Goal: Information Seeking & Learning: Learn about a topic

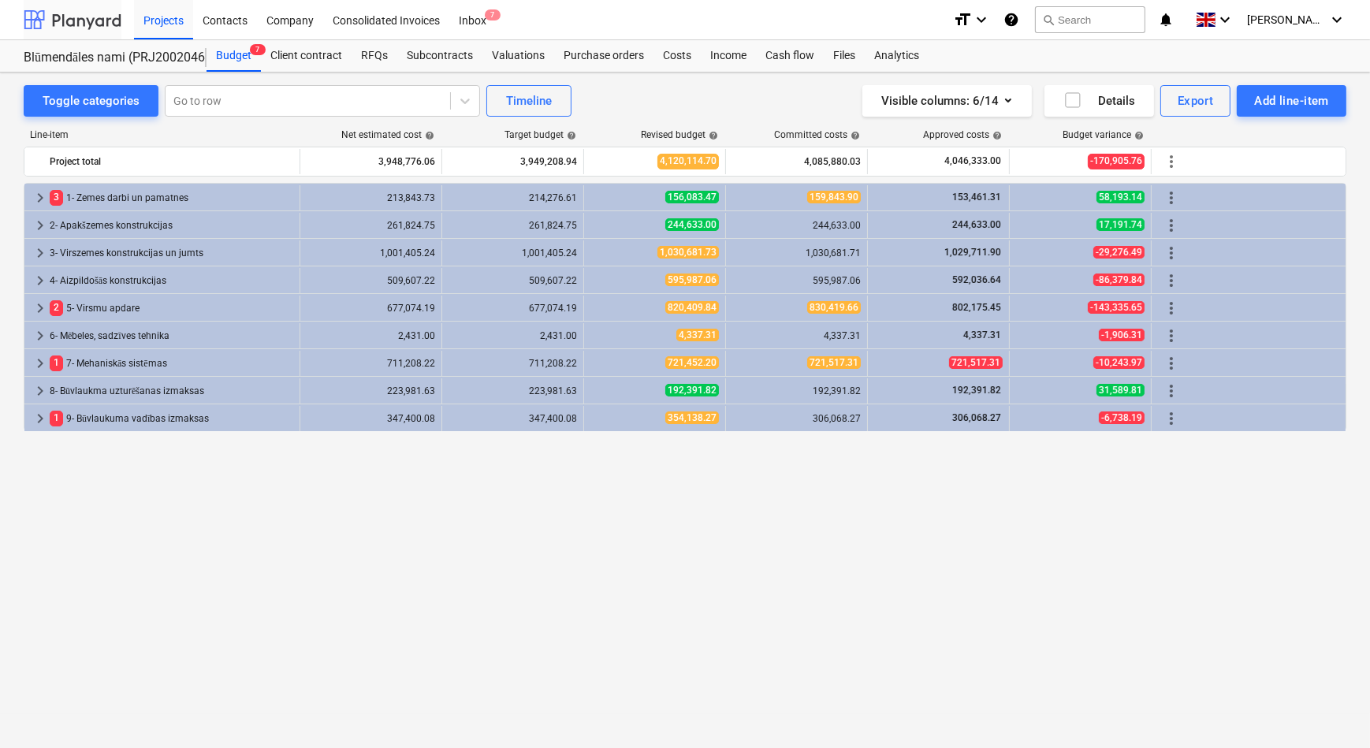
click at [79, 21] on div at bounding box center [73, 19] width 98 height 39
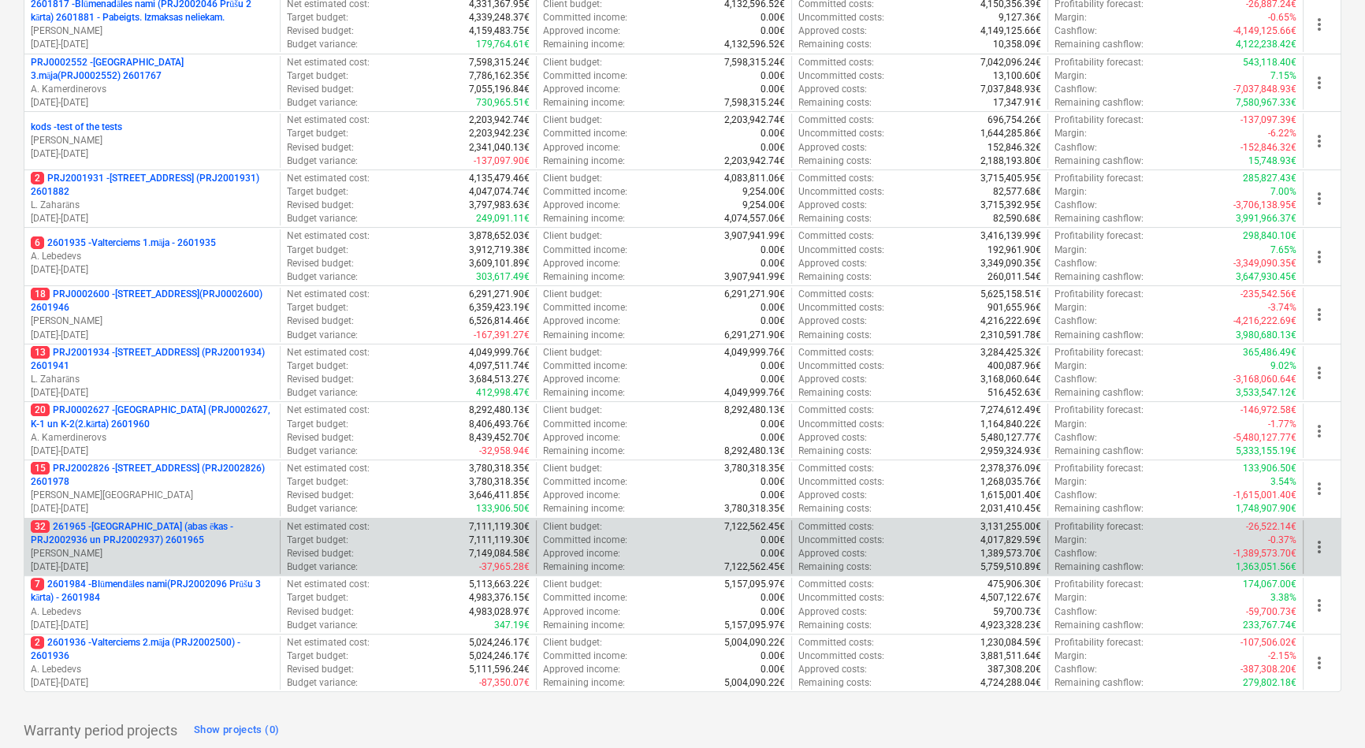
scroll to position [429, 0]
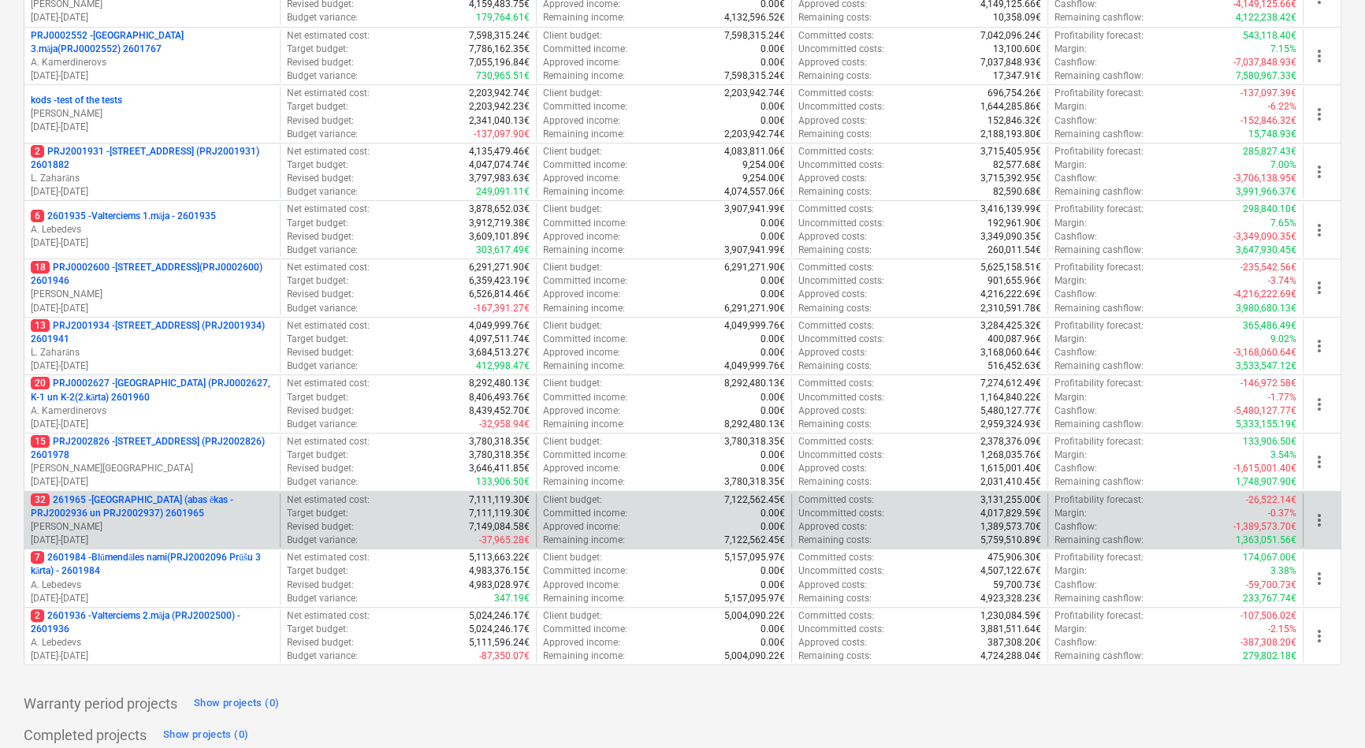
click at [114, 495] on p "32 261965 - [GEOGRAPHIC_DATA] (abas ēkas - PRJ2002936 un PRJ2002937) 2601965" at bounding box center [152, 506] width 243 height 27
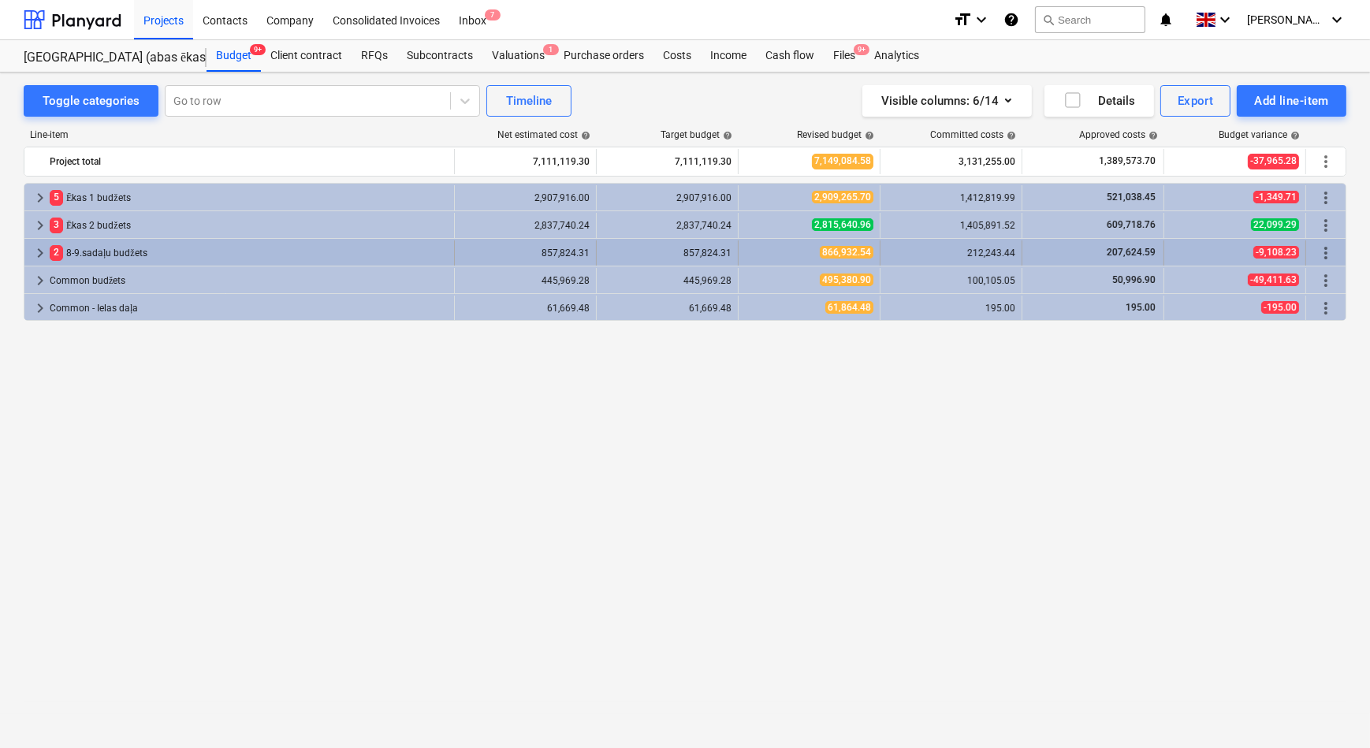
click at [39, 252] on span "keyboard_arrow_right" at bounding box center [40, 252] width 19 height 19
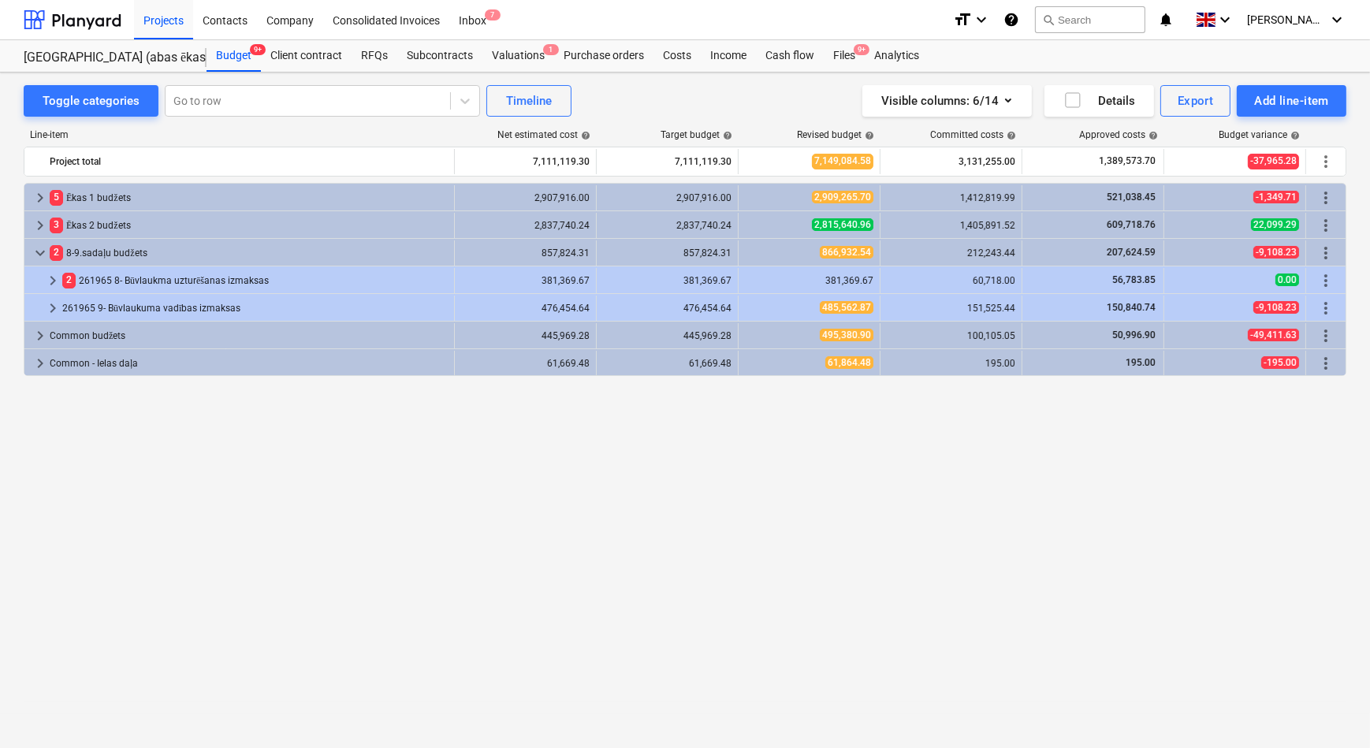
click at [39, 252] on span "keyboard_arrow_down" at bounding box center [40, 252] width 19 height 19
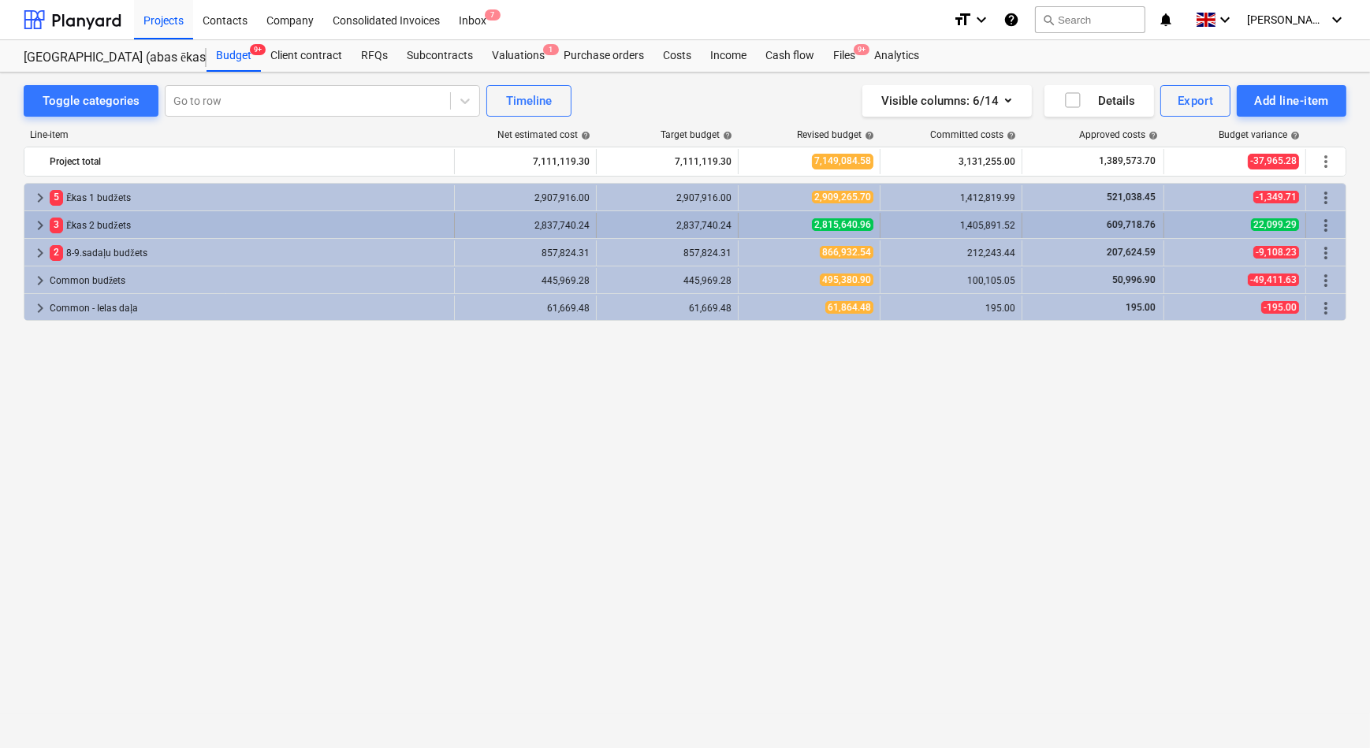
click at [40, 225] on span "keyboard_arrow_right" at bounding box center [40, 225] width 19 height 19
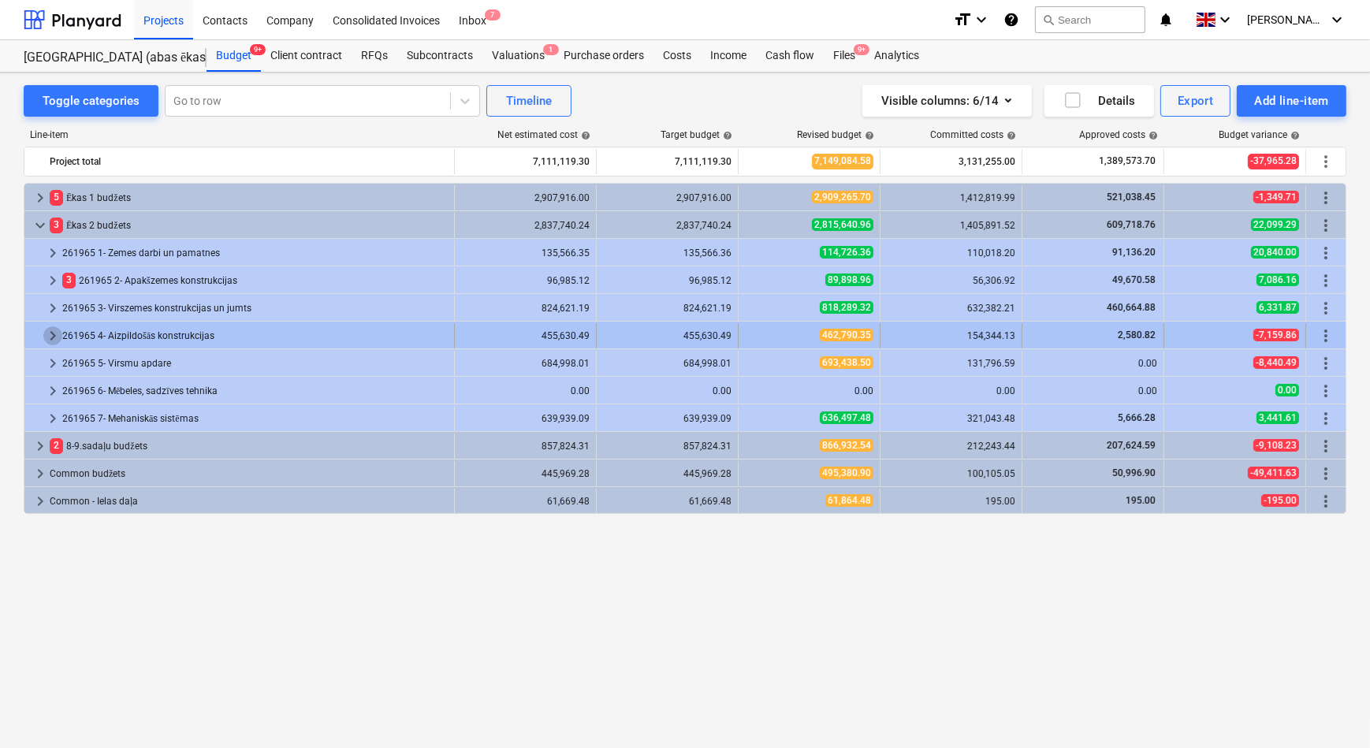
click at [51, 336] on span "keyboard_arrow_right" at bounding box center [52, 335] width 19 height 19
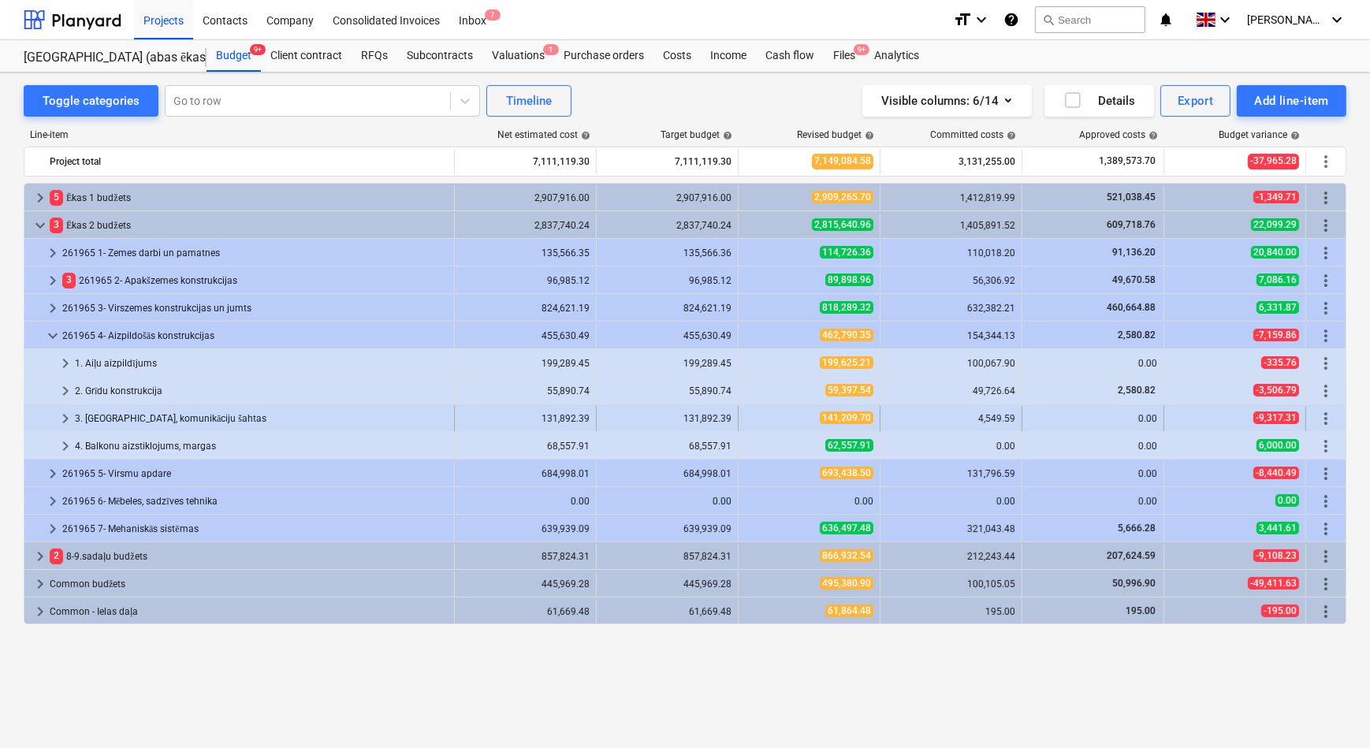
click at [65, 418] on span "keyboard_arrow_right" at bounding box center [65, 418] width 19 height 19
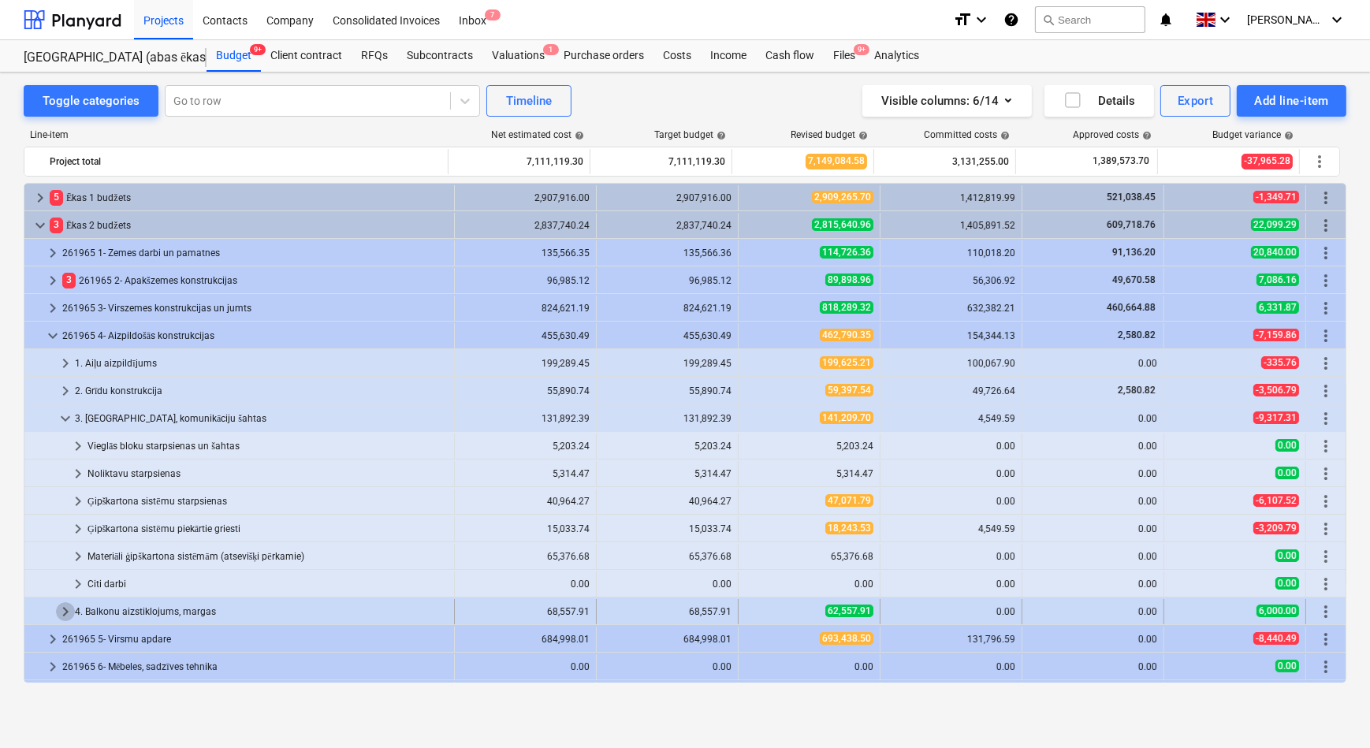
click at [66, 608] on span "keyboard_arrow_right" at bounding box center [65, 611] width 19 height 19
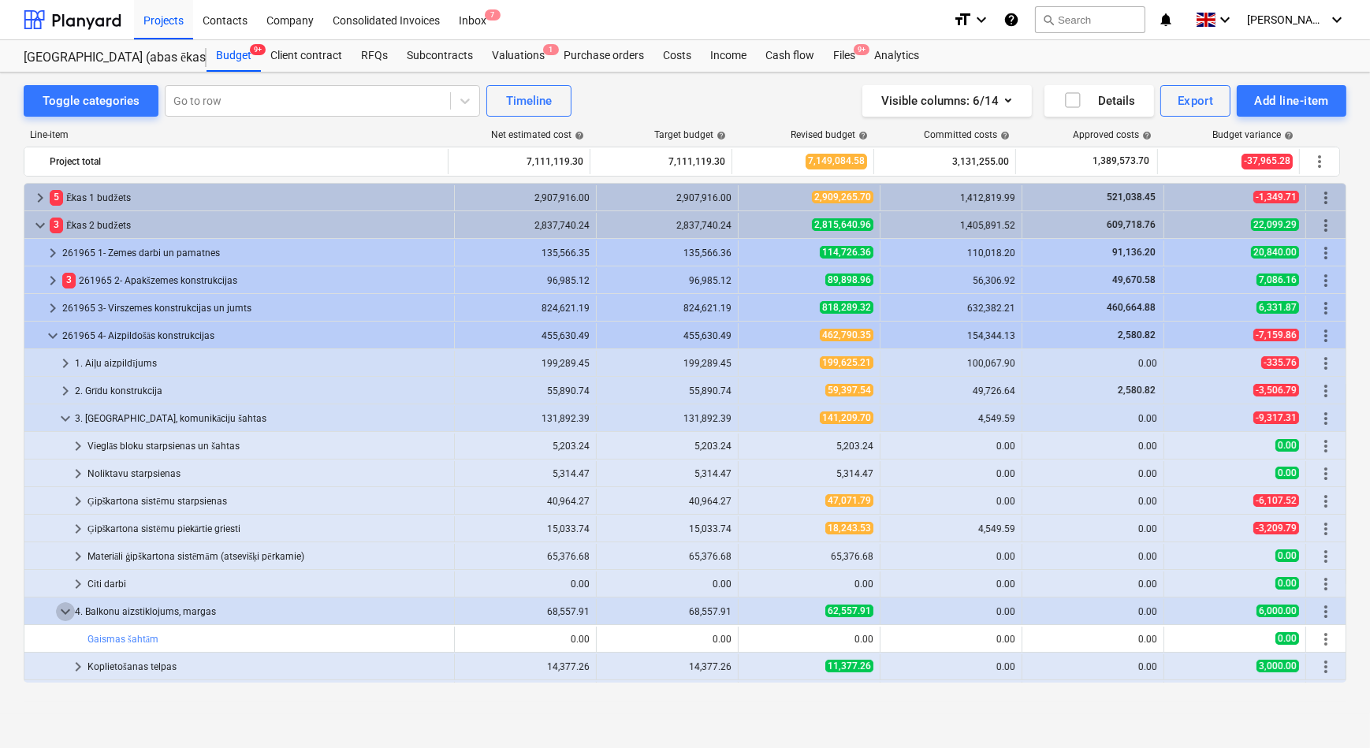
click at [66, 608] on span "keyboard_arrow_down" at bounding box center [65, 611] width 19 height 19
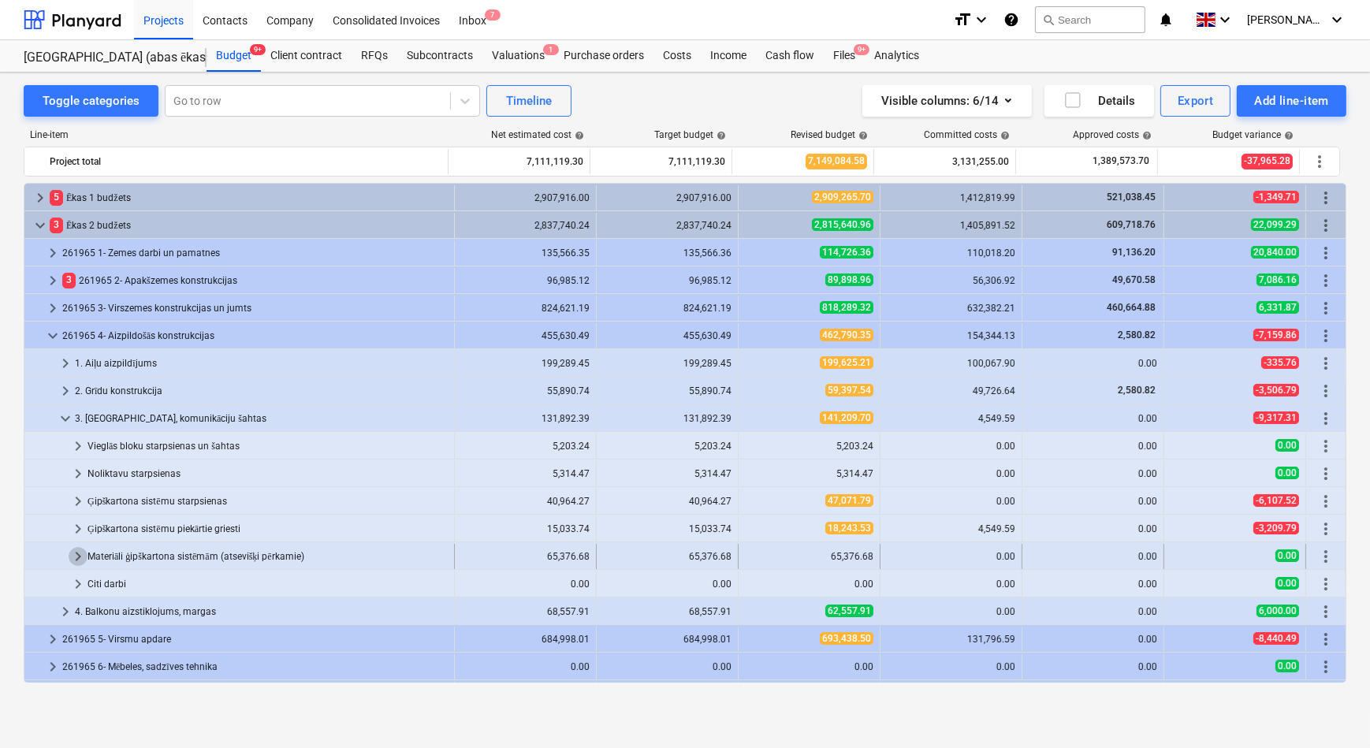
click at [79, 552] on span "keyboard_arrow_right" at bounding box center [78, 556] width 19 height 19
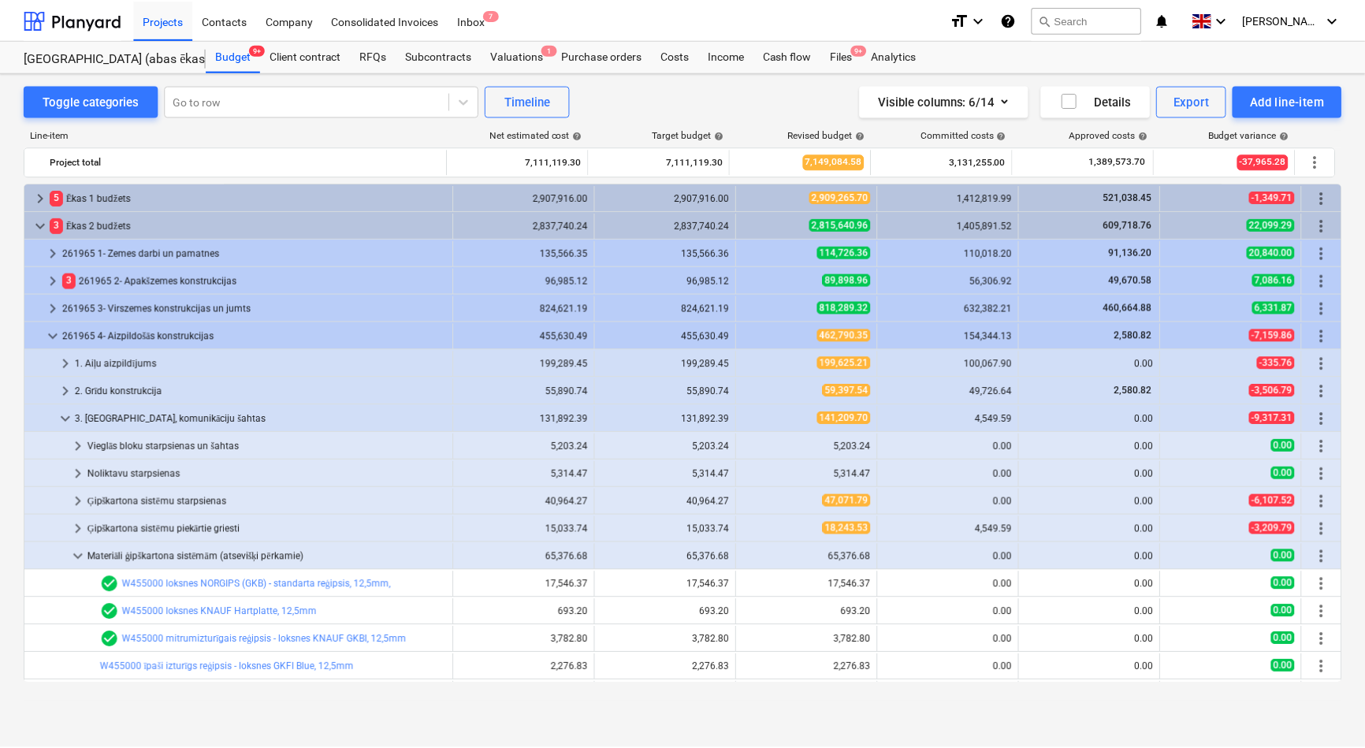
scroll to position [143, 0]
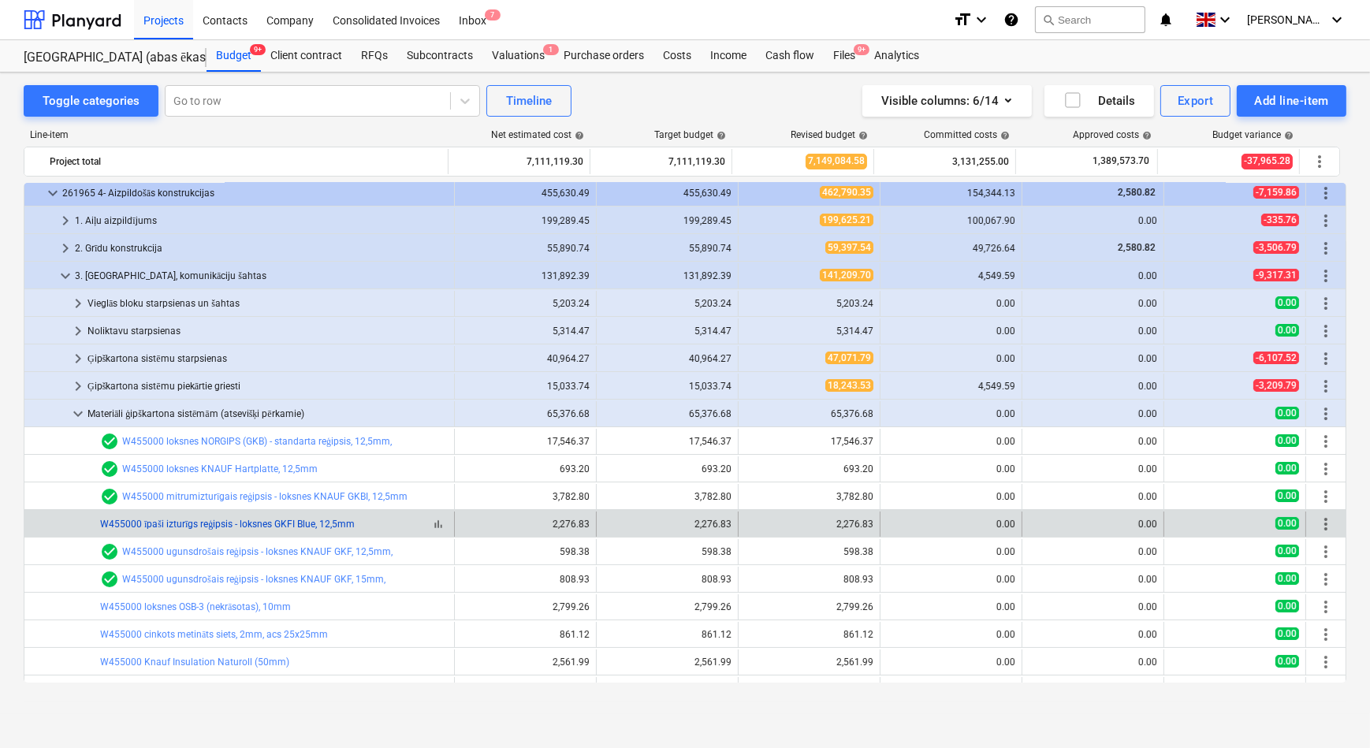
click at [175, 524] on link "W455000 īpaši izturīgs reģipsis - loksnes GKFI Blue, 12,5mm" at bounding box center [227, 524] width 255 height 11
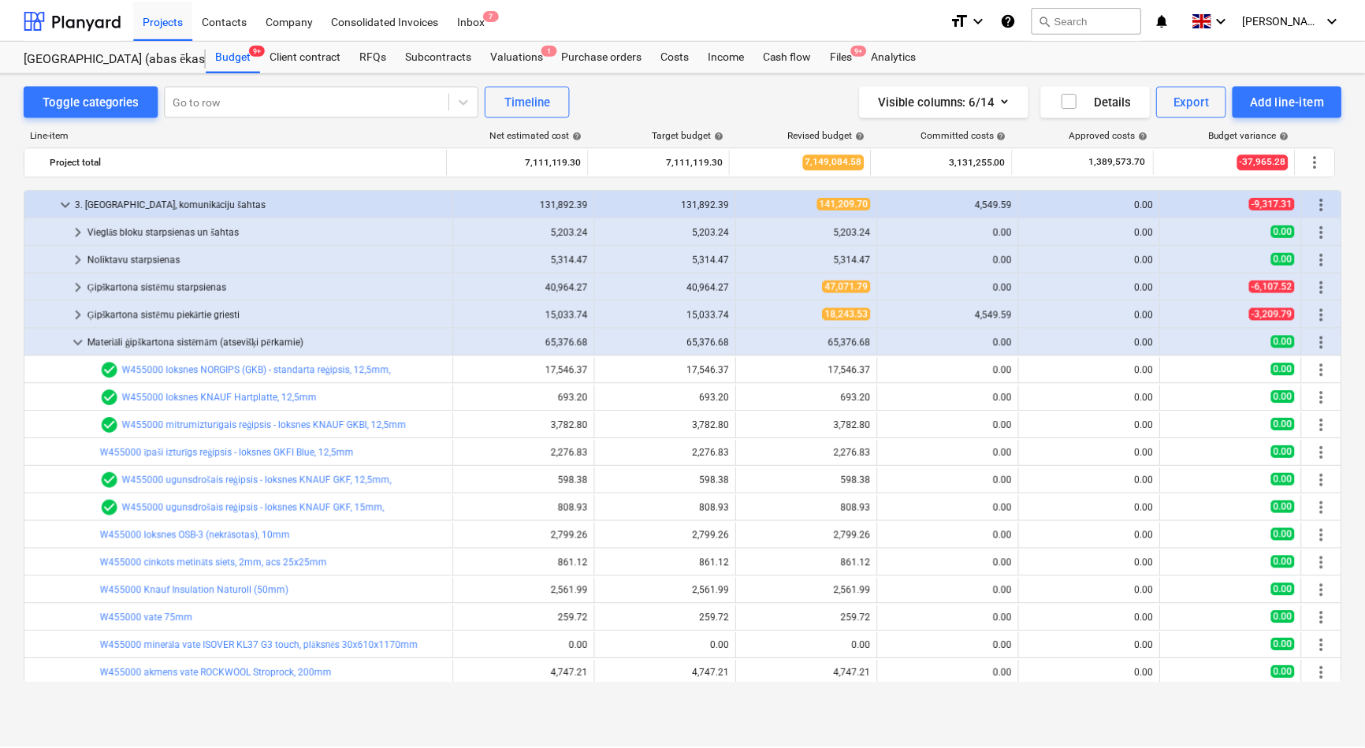
scroll to position [286, 0]
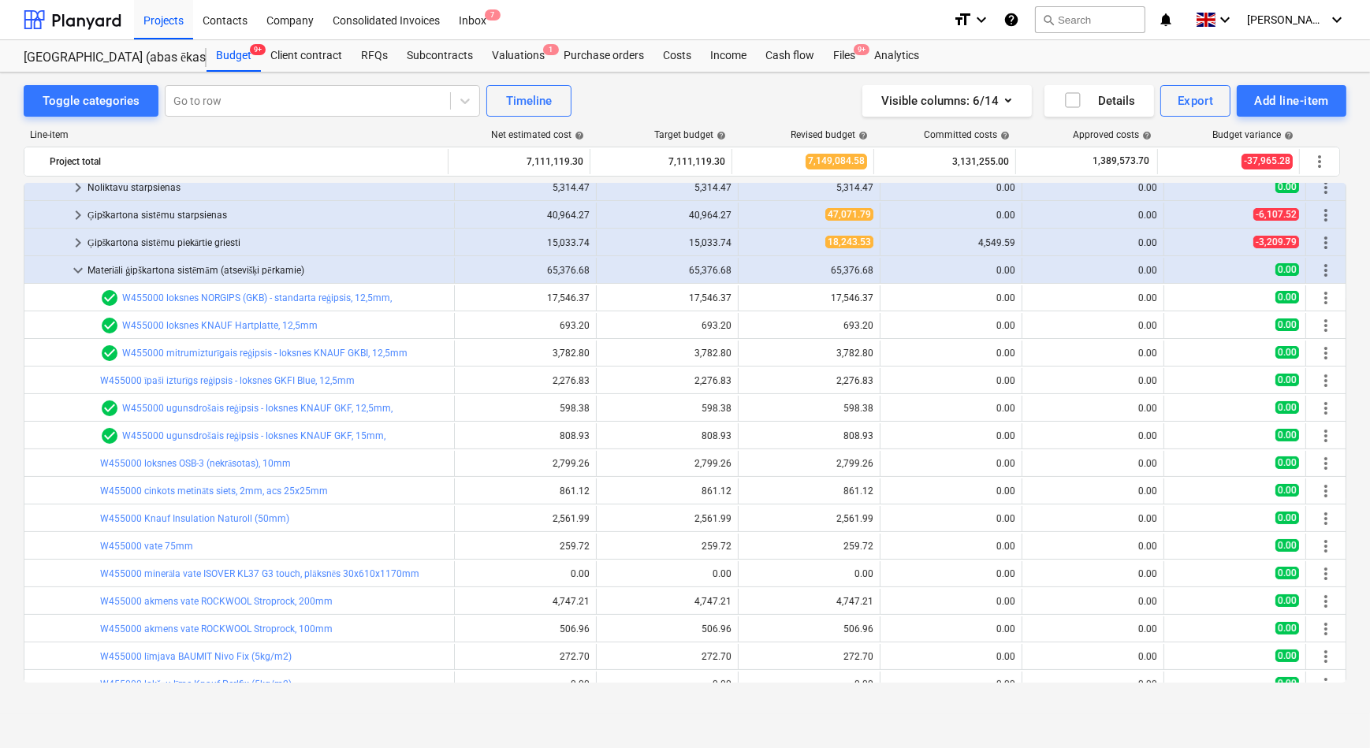
click at [236, 353] on link "W455000 mitrumizturīgais reģipsis - loksnes KNAUF GKBI, 12,5mm" at bounding box center [264, 353] width 285 height 11
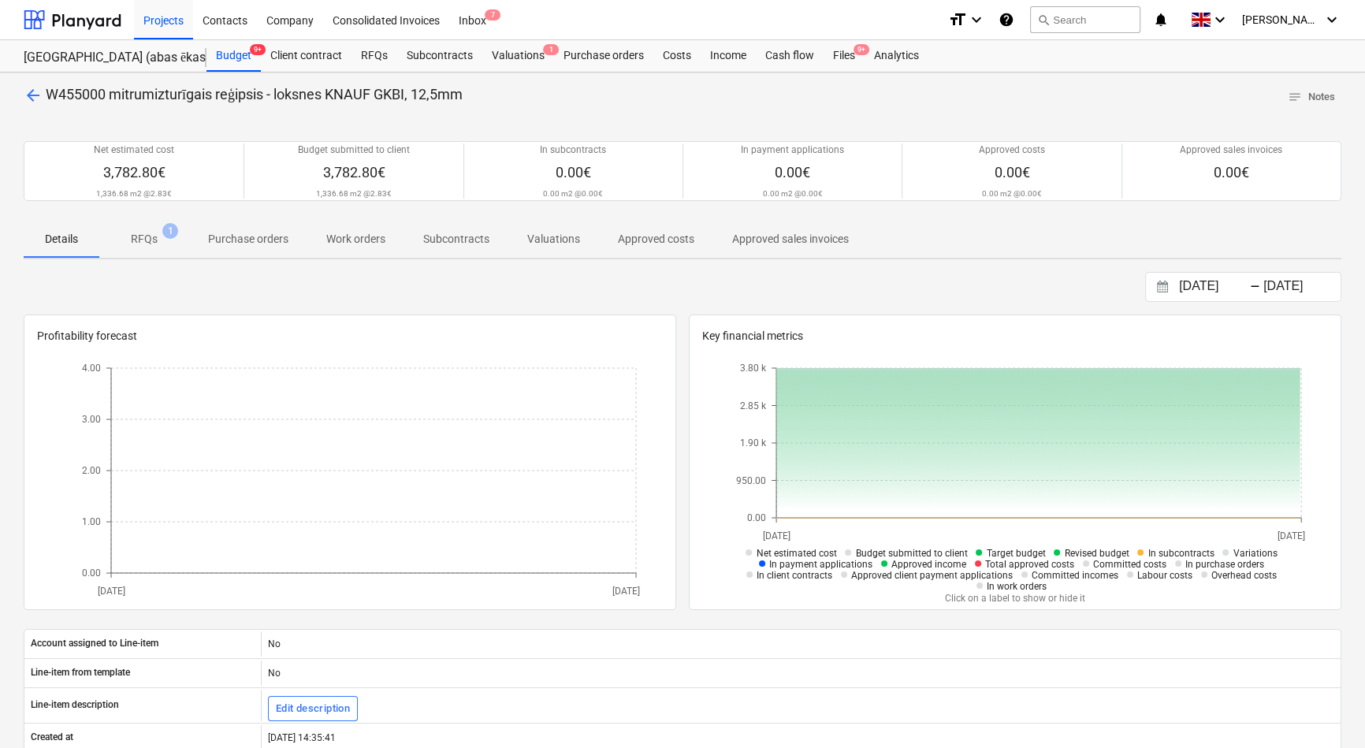
click at [144, 240] on p "RFQs" at bounding box center [144, 239] width 27 height 17
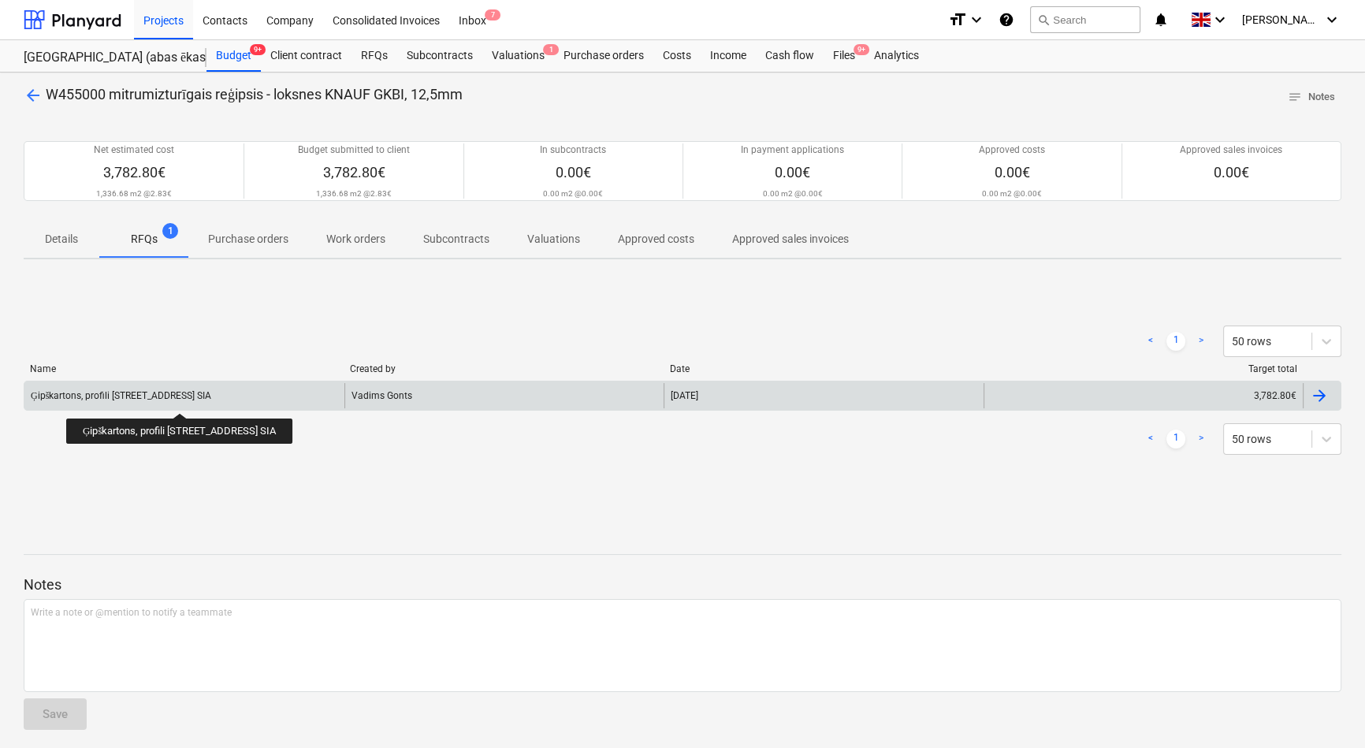
click at [211, 399] on div "Ģipškartons, profili [STREET_ADDRESS] SIA" at bounding box center [121, 396] width 180 height 12
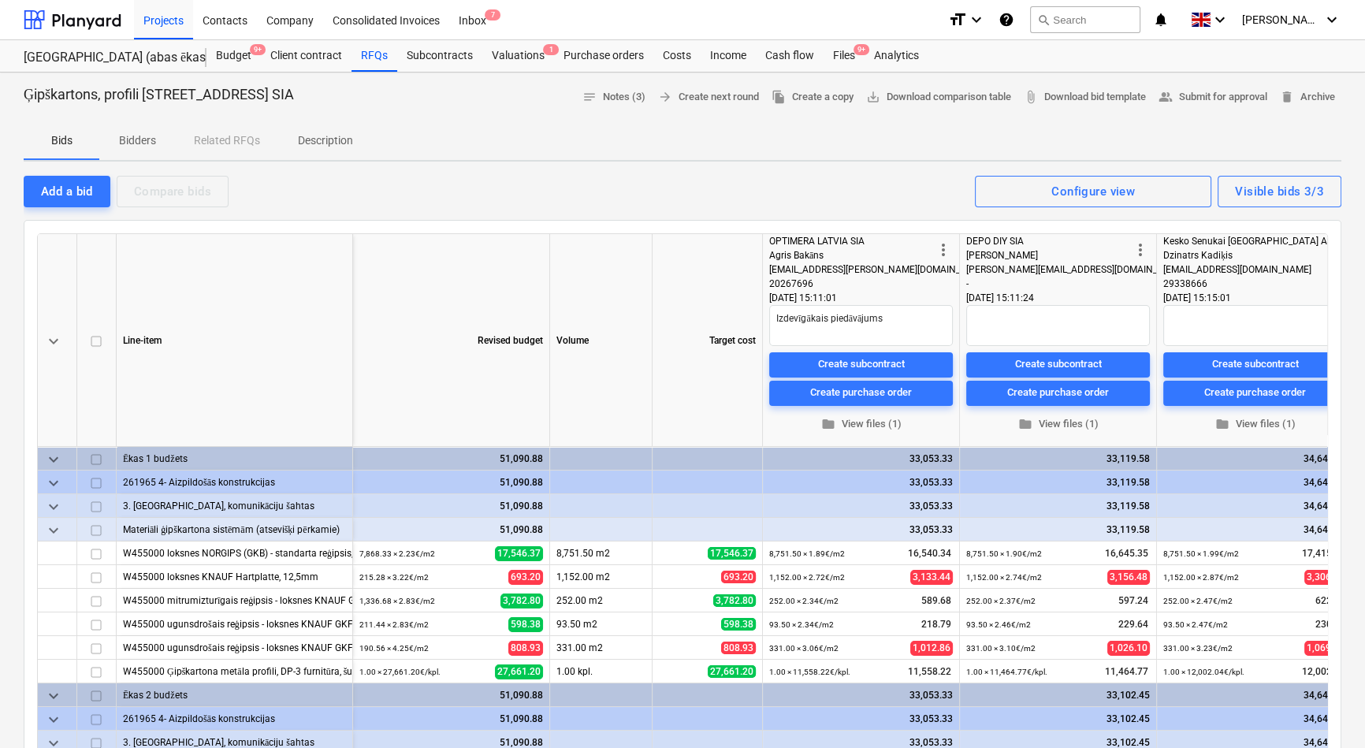
click at [316, 142] on p "Description" at bounding box center [325, 140] width 55 height 17
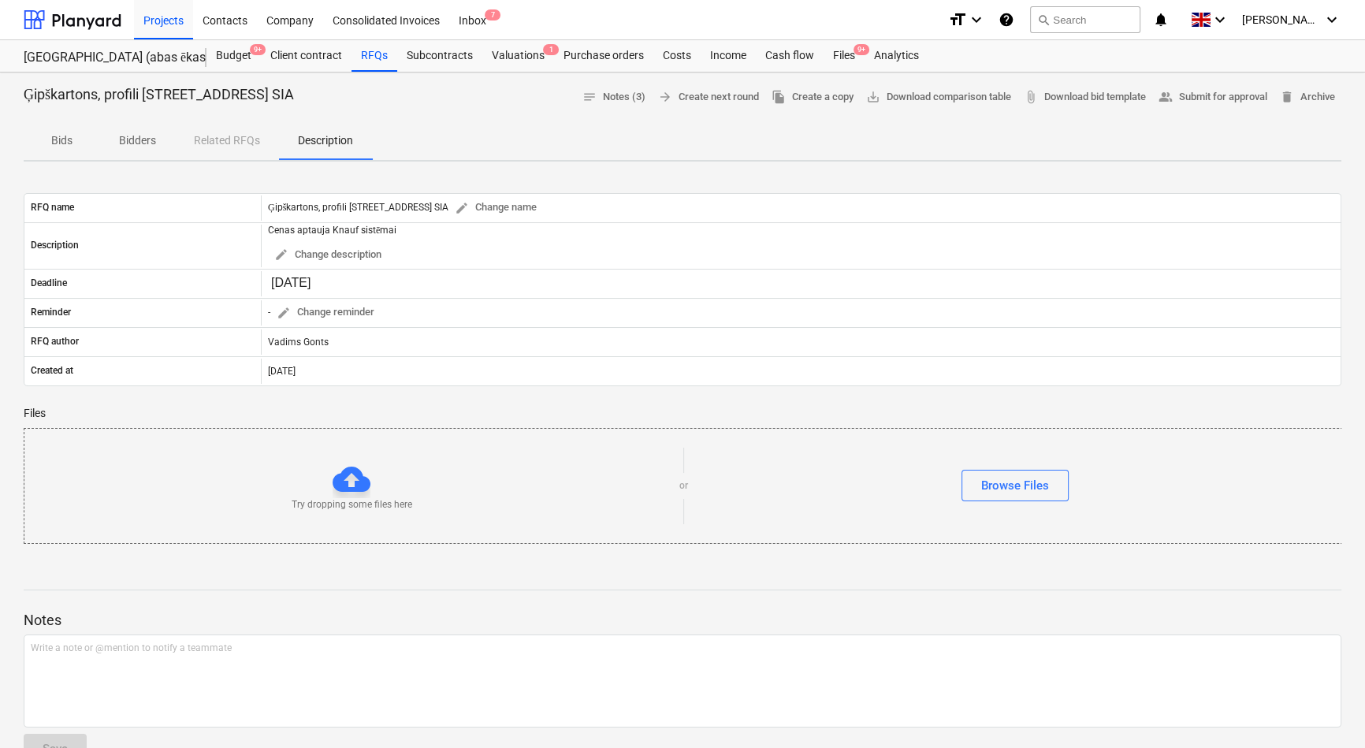
click at [134, 136] on p "Bidders" at bounding box center [137, 140] width 38 height 17
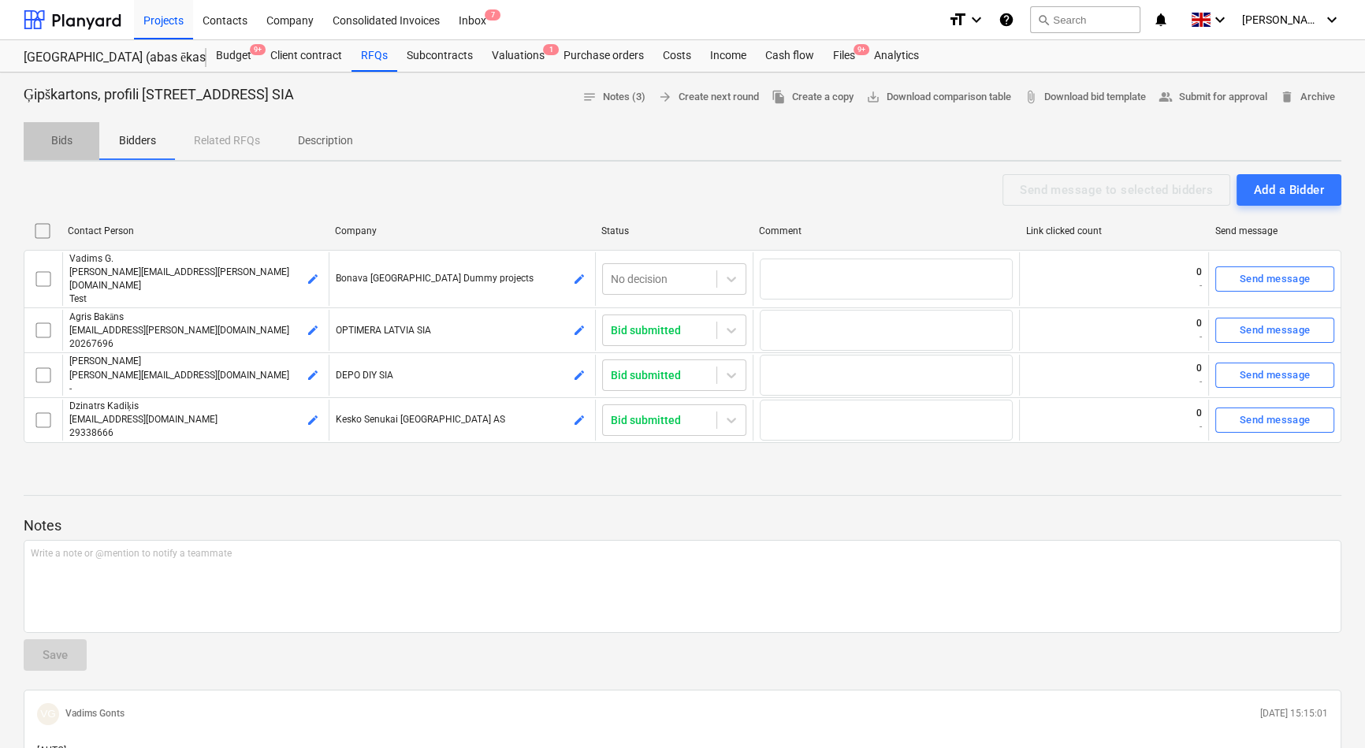
click at [63, 142] on p "Bids" at bounding box center [62, 140] width 38 height 17
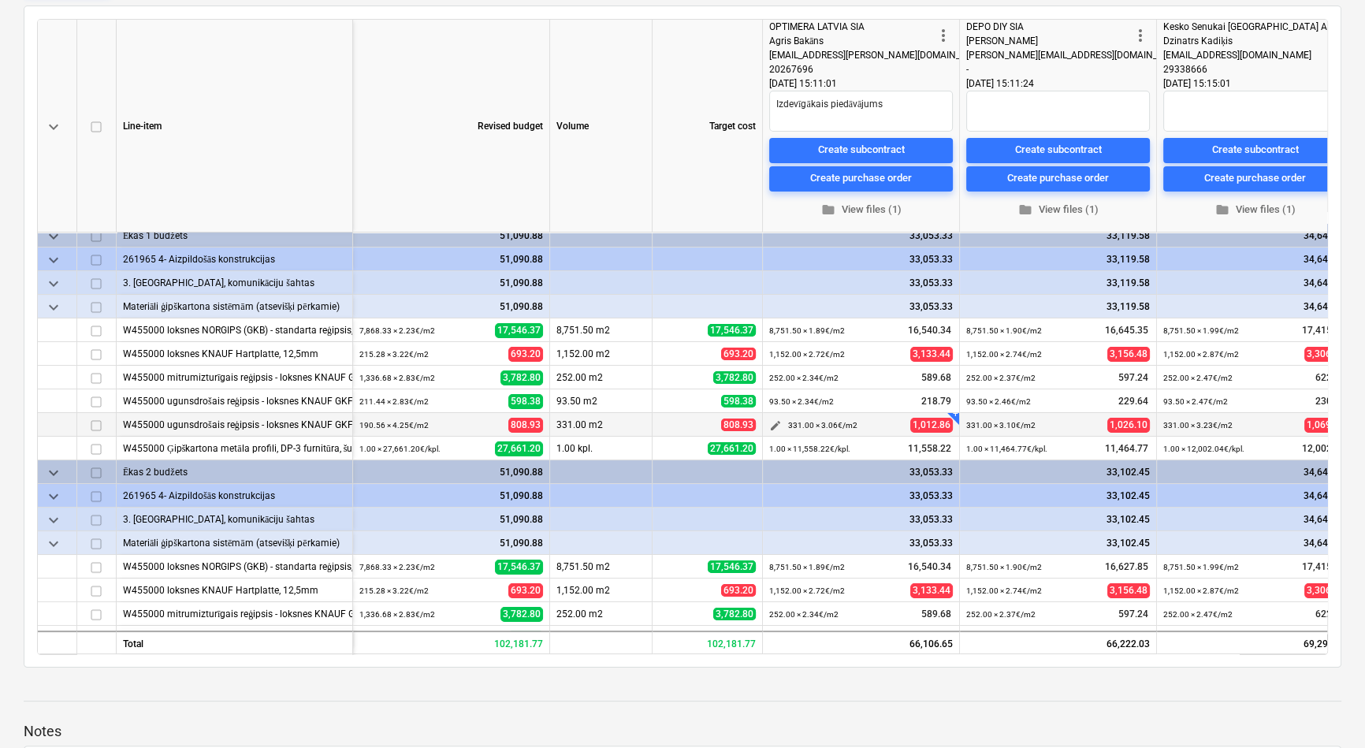
scroll to position [8, 0]
drag, startPoint x: 614, startPoint y: 652, endPoint x: 912, endPoint y: 561, distance: 311.6
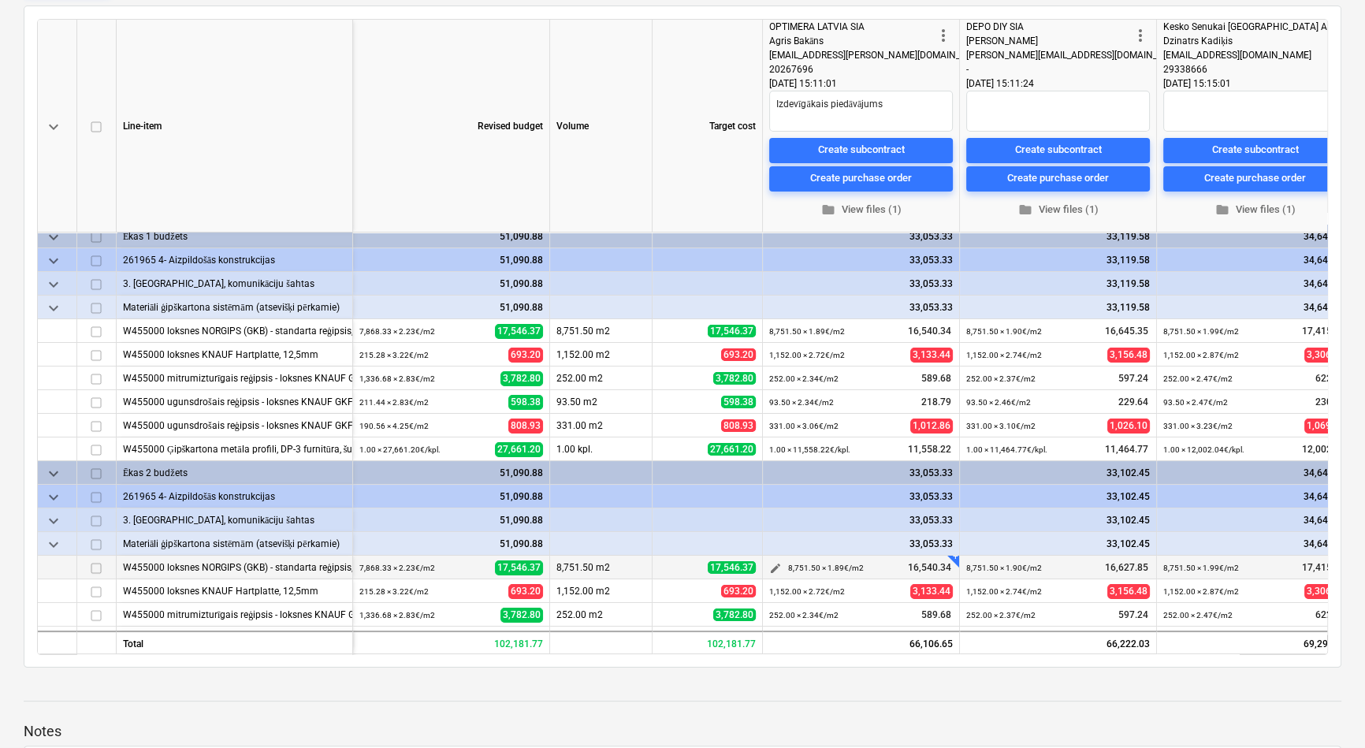
click at [842, 648] on div "keyboard_arrow_down Line-item Revised budget Volume Target cost more_vert OPTIM…" at bounding box center [682, 337] width 1291 height 636
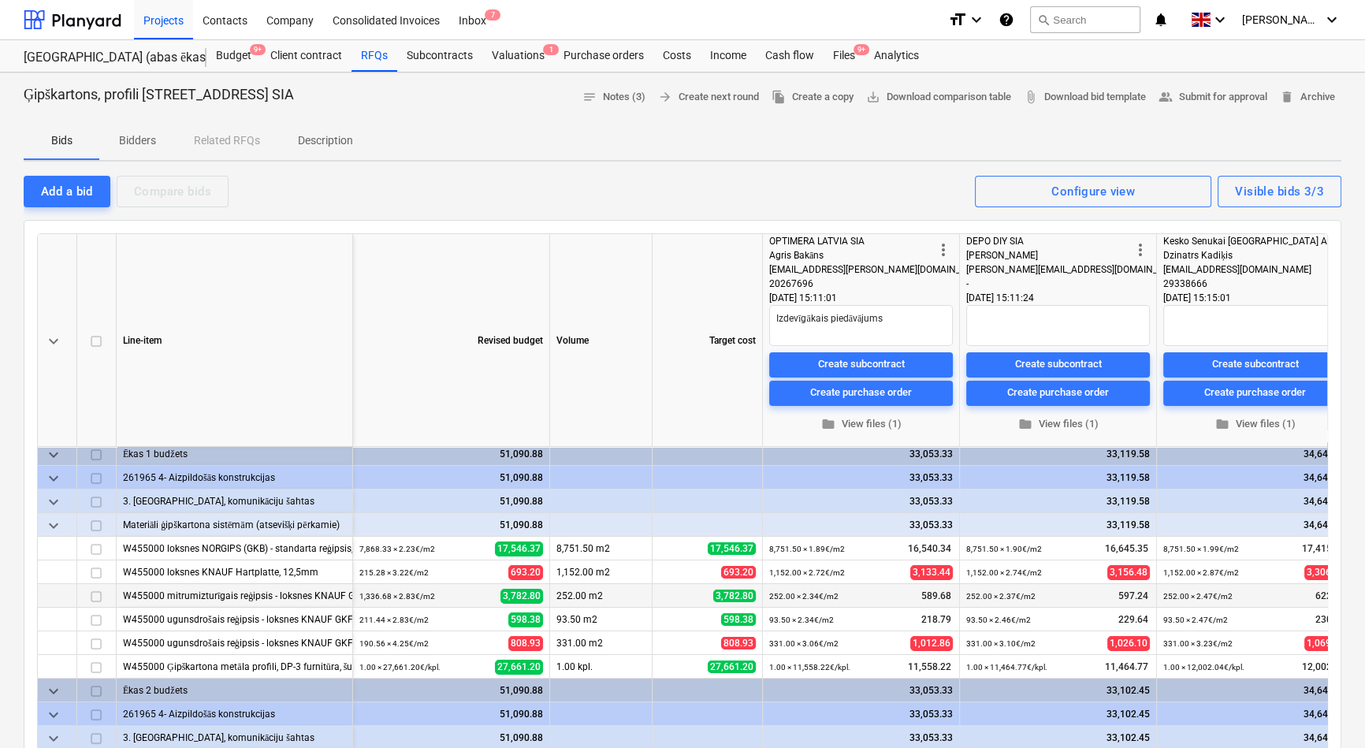
scroll to position [0, 0]
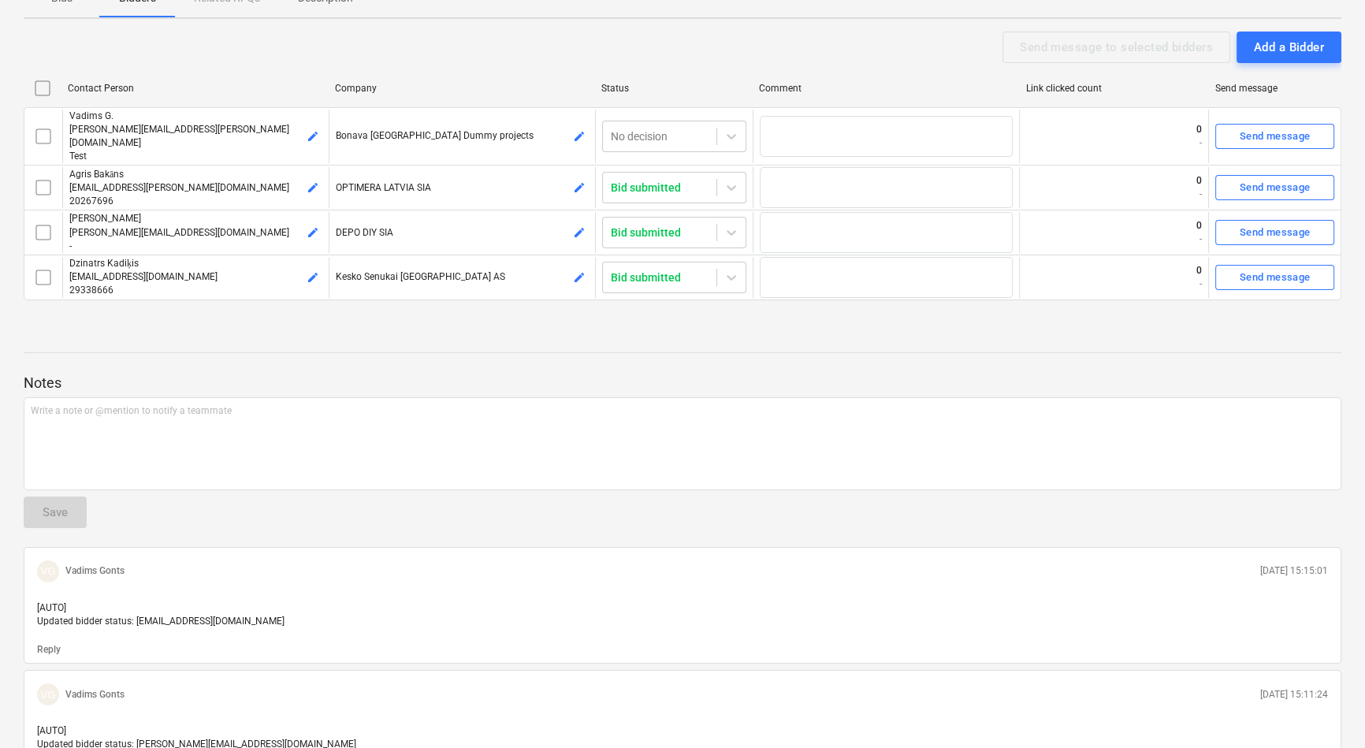
scroll to position [71, 0]
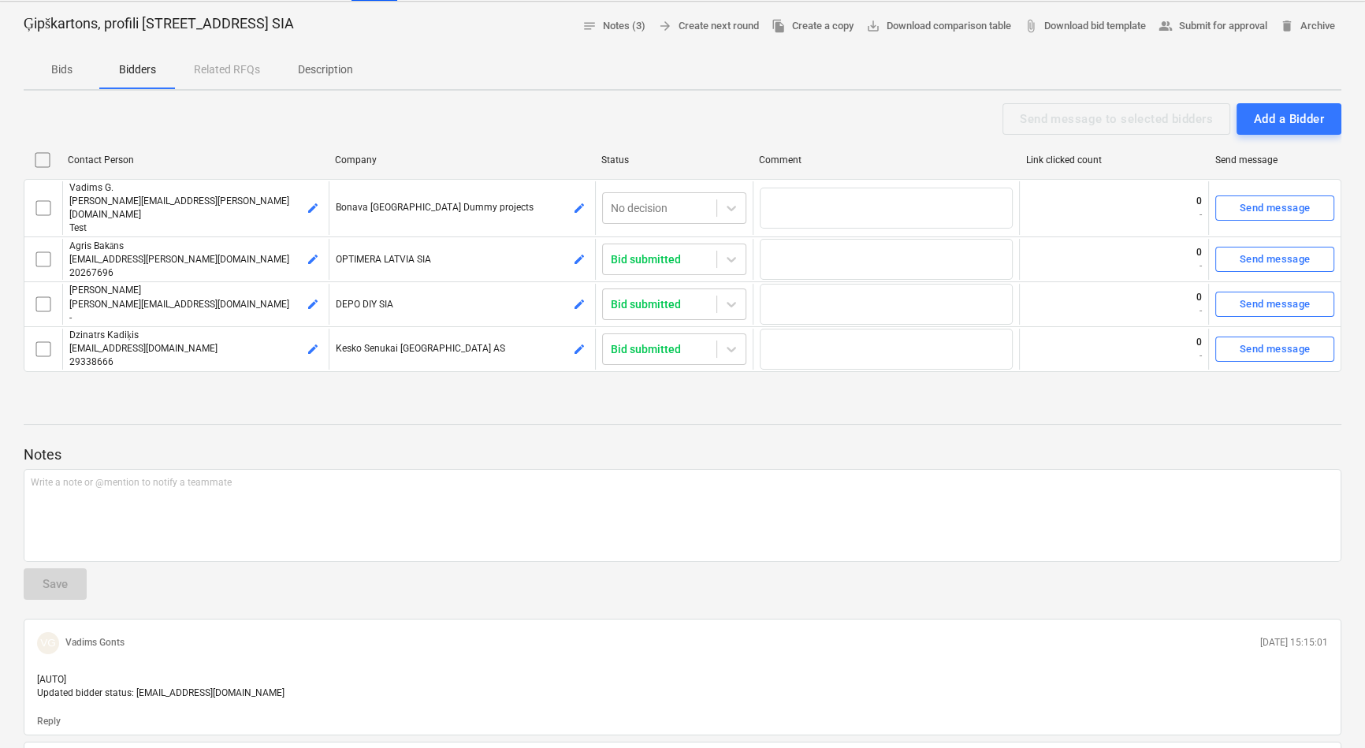
click at [66, 68] on p "Bids" at bounding box center [62, 69] width 38 height 17
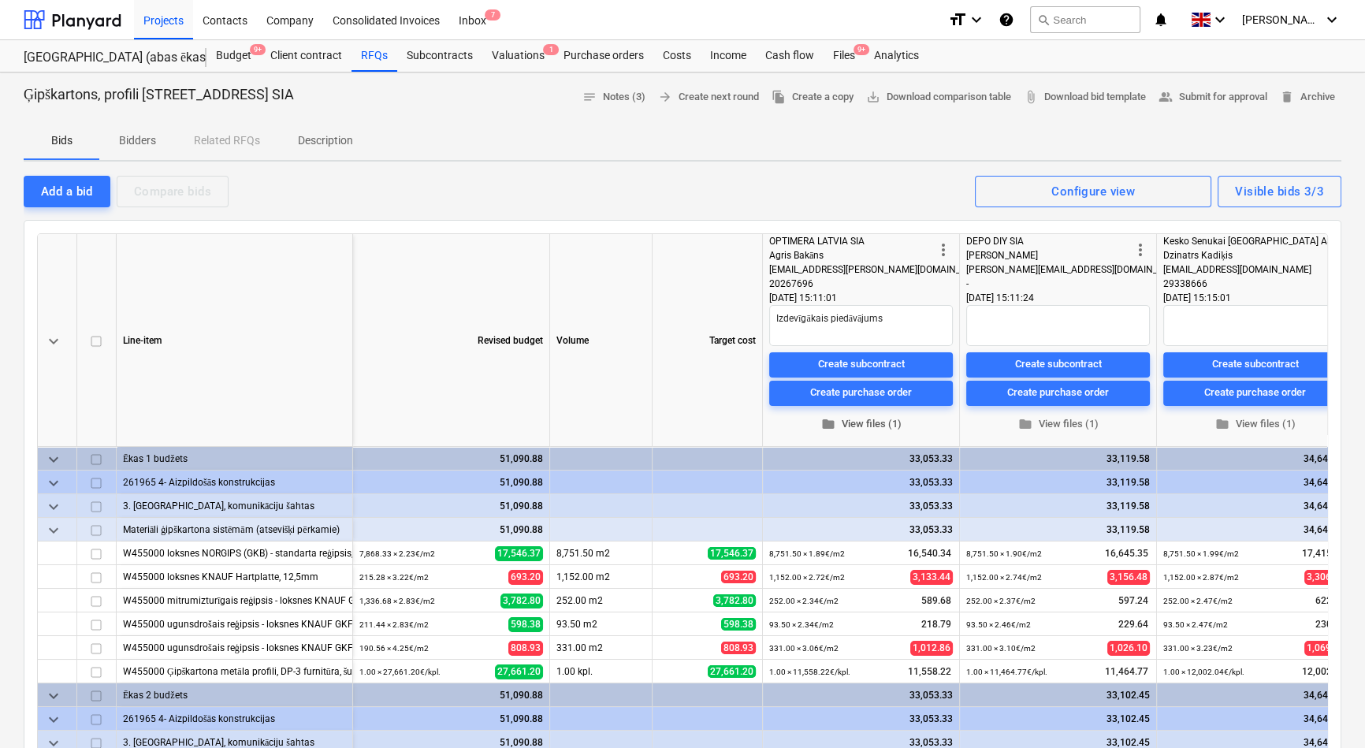
click at [855, 420] on span "folder View files (1)" at bounding box center [860, 424] width 171 height 18
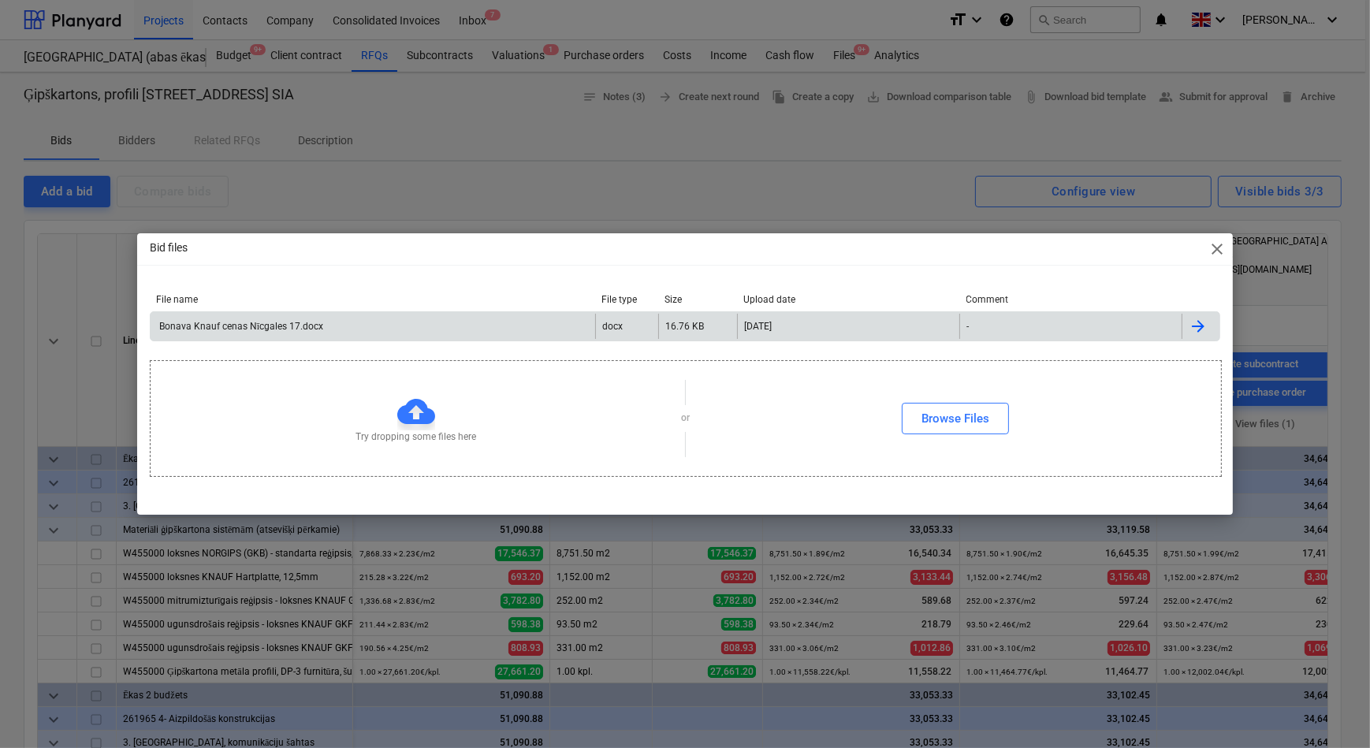
click at [217, 328] on div "Bonava Knauf cenas Nīcgales 17.docx" at bounding box center [240, 327] width 166 height 12
click at [252, 328] on div "Bonava Knauf cenas Nīcgales 17.docx" at bounding box center [240, 327] width 166 height 12
click at [751, 209] on div "Bid files close File name File type Size Upload date Comment Bonava Knauf cenas…" at bounding box center [685, 374] width 1370 height 748
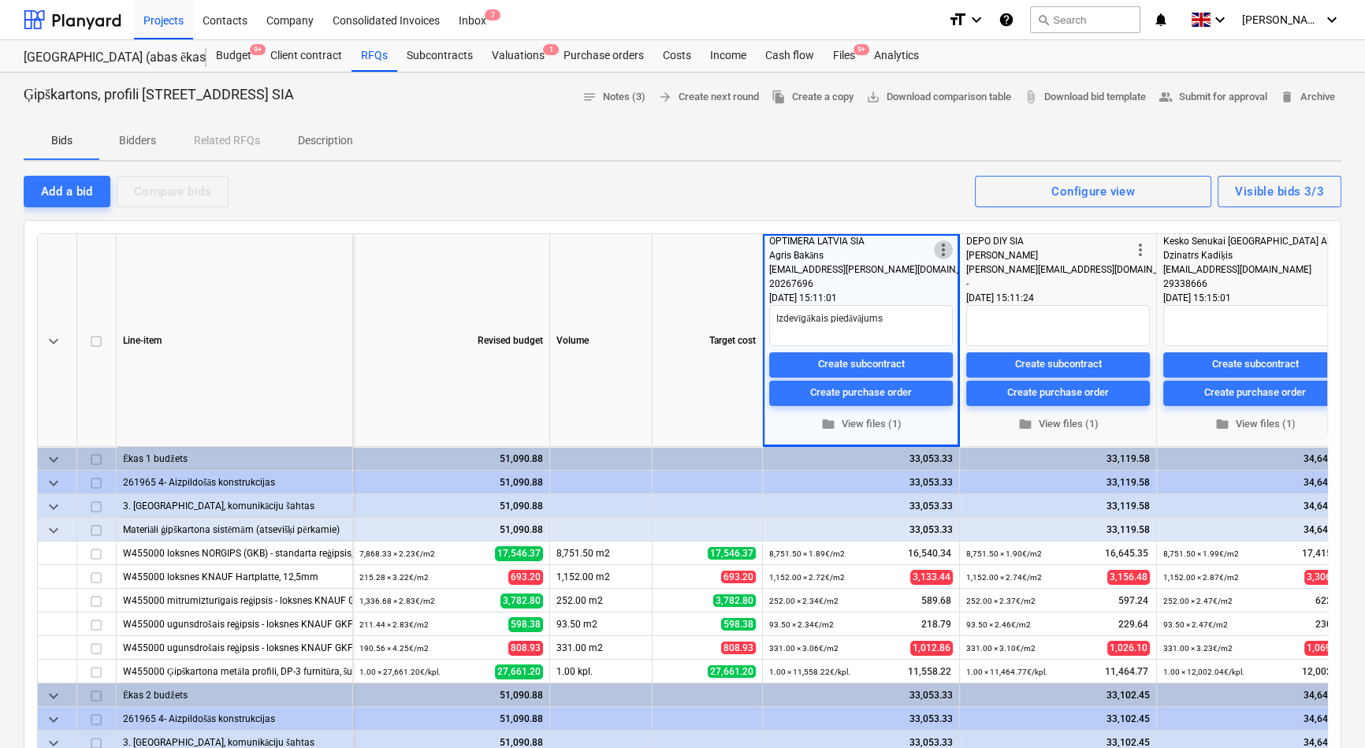
click at [948, 251] on span "more_vert" at bounding box center [943, 249] width 19 height 19
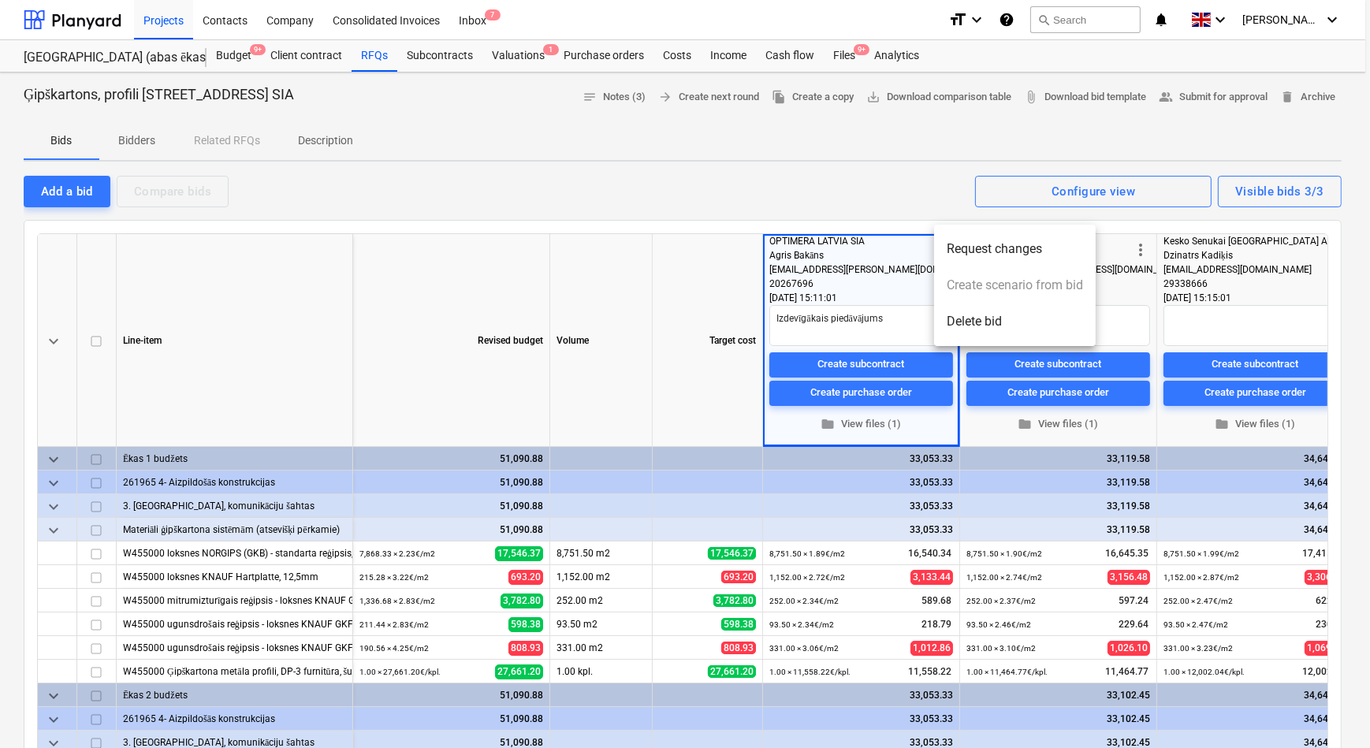
click at [896, 246] on div at bounding box center [685, 374] width 1370 height 748
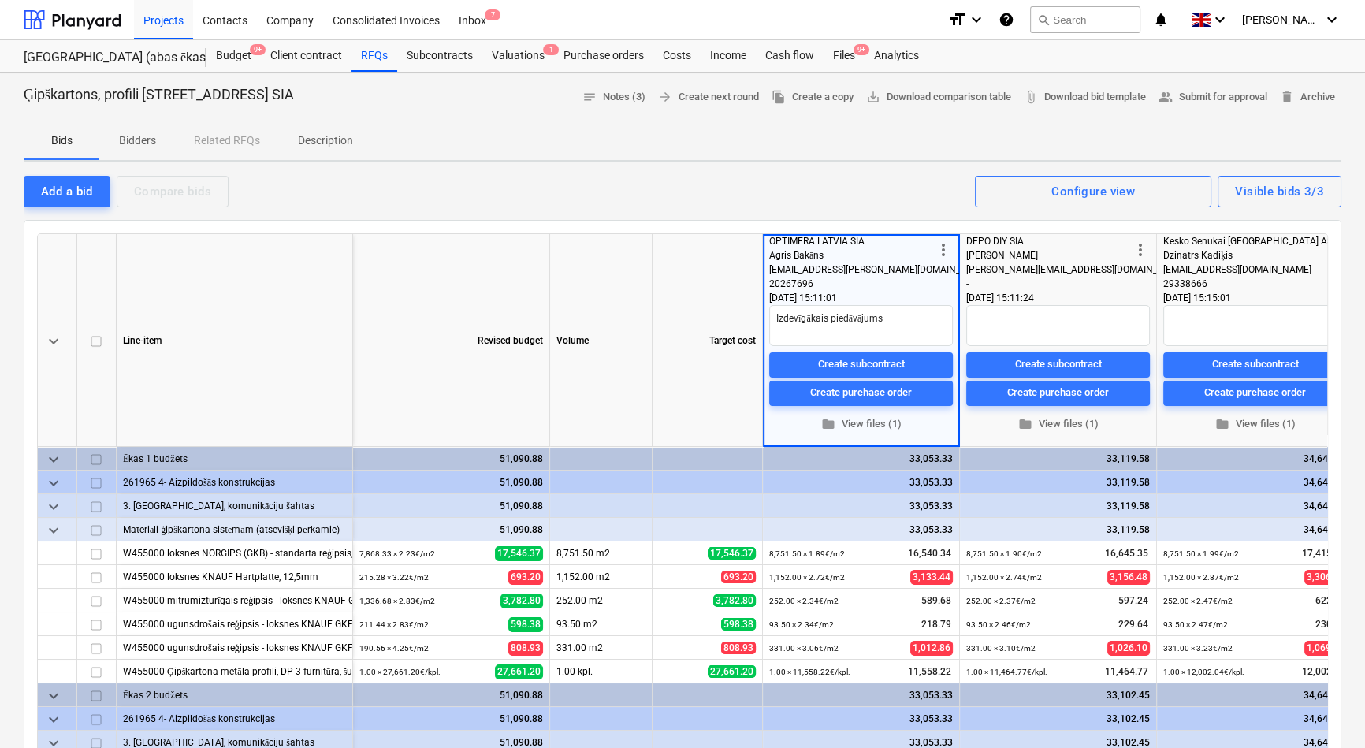
click at [316, 139] on p "Description" at bounding box center [325, 140] width 55 height 17
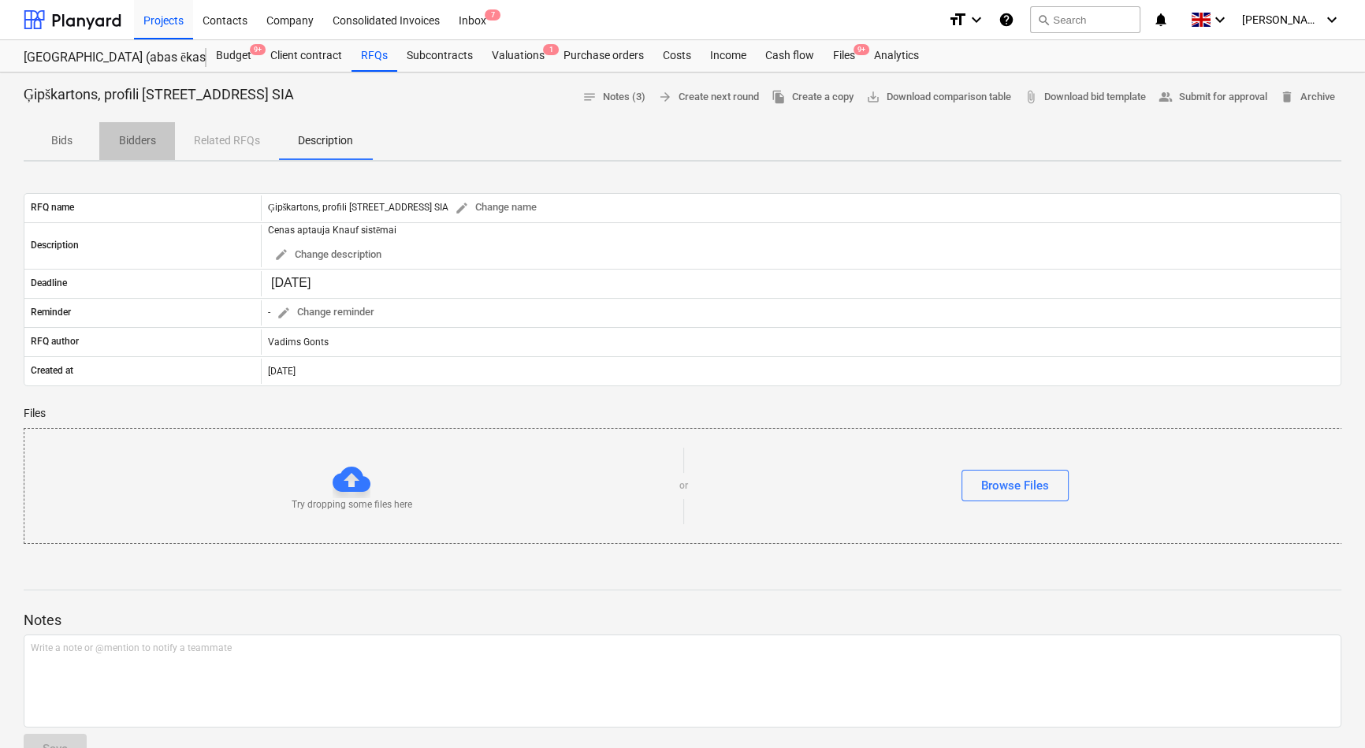
click at [133, 142] on p "Bidders" at bounding box center [137, 140] width 38 height 17
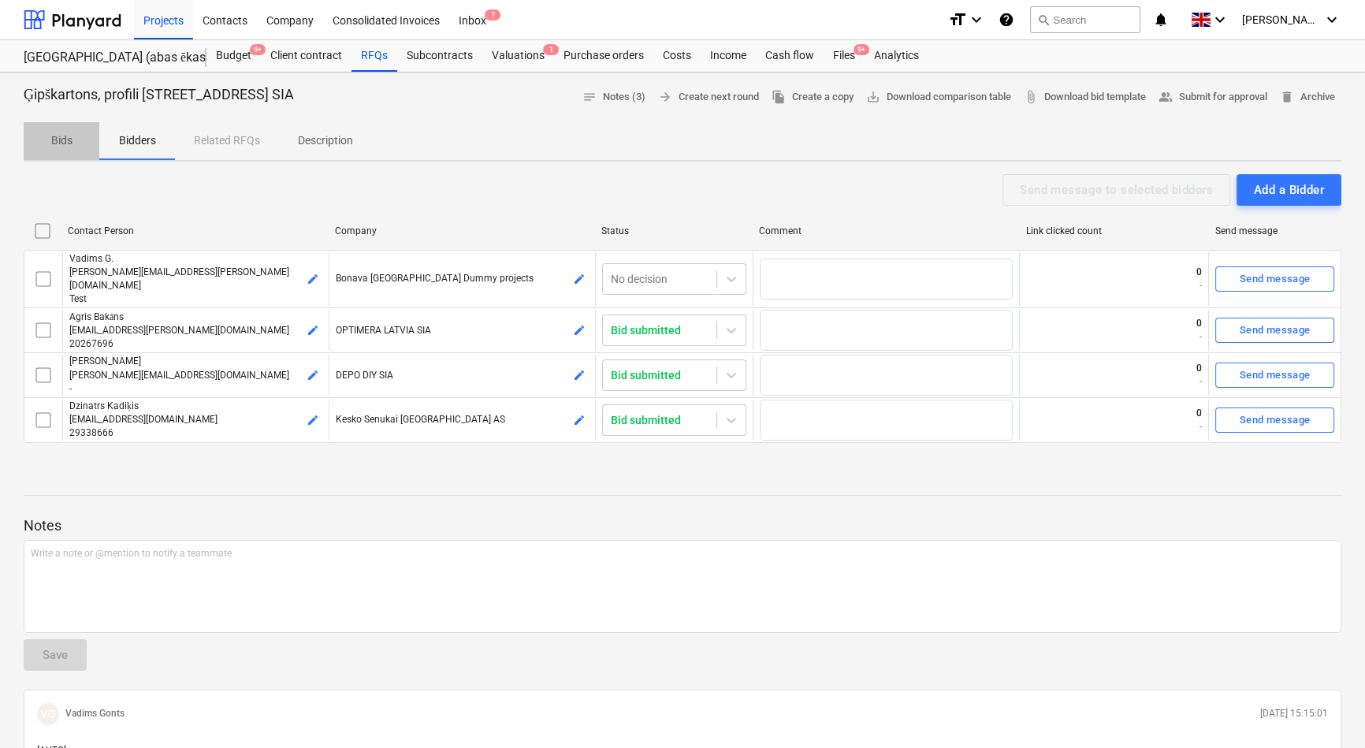
click at [59, 138] on p "Bids" at bounding box center [62, 140] width 38 height 17
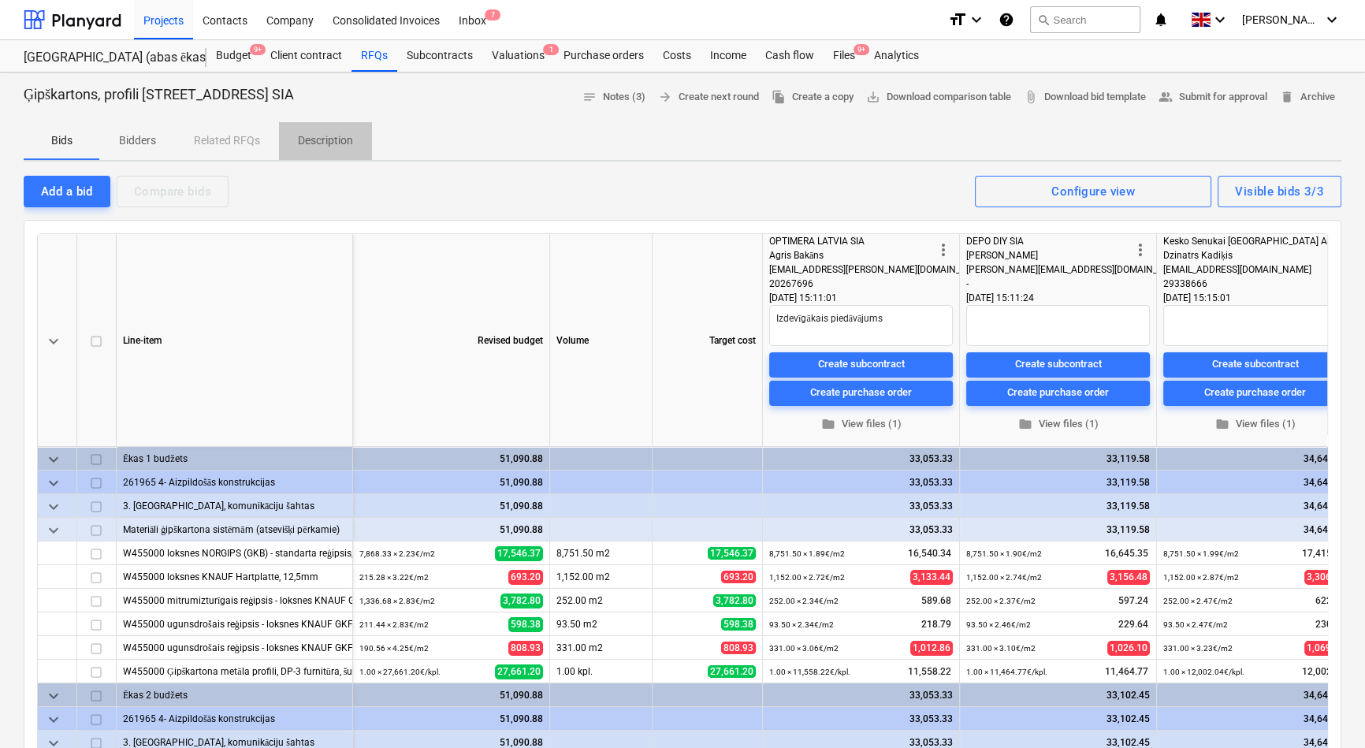
click at [329, 145] on p "Description" at bounding box center [325, 140] width 55 height 17
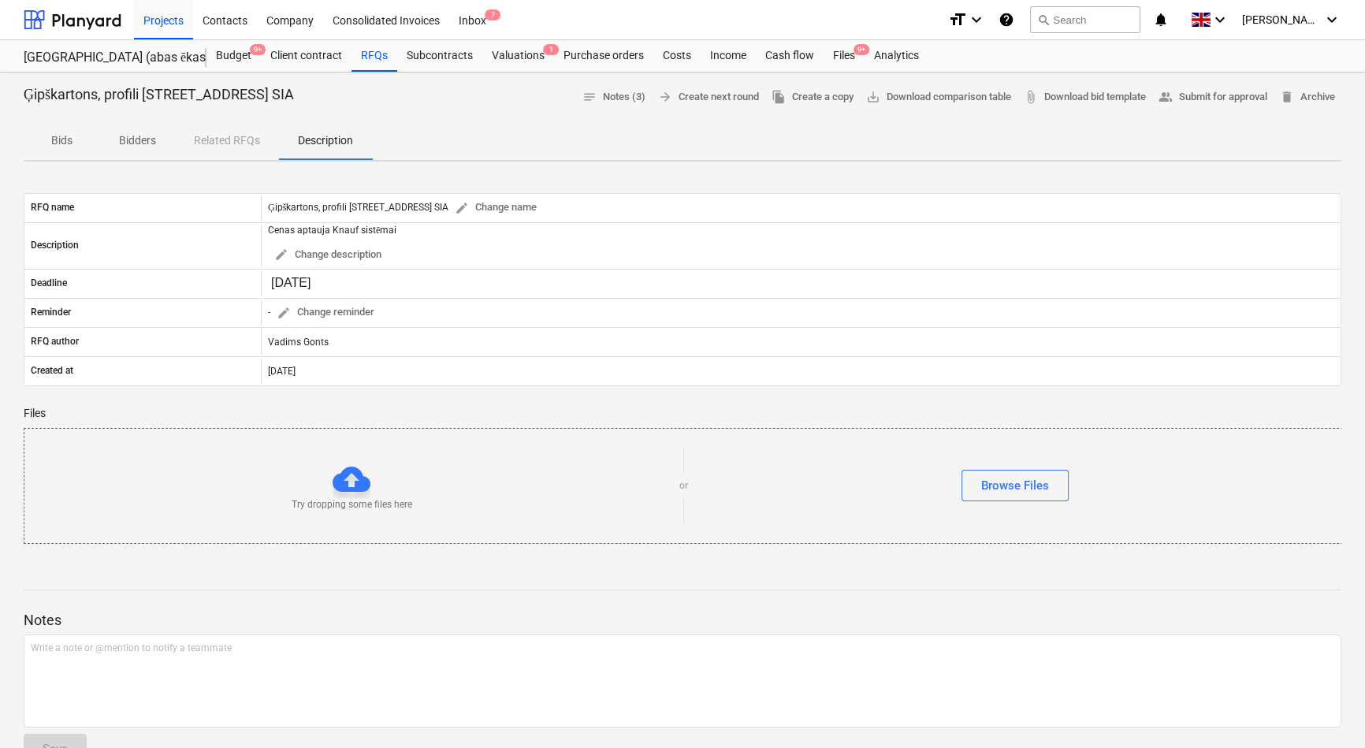
click at [137, 136] on p "Bidders" at bounding box center [137, 140] width 38 height 17
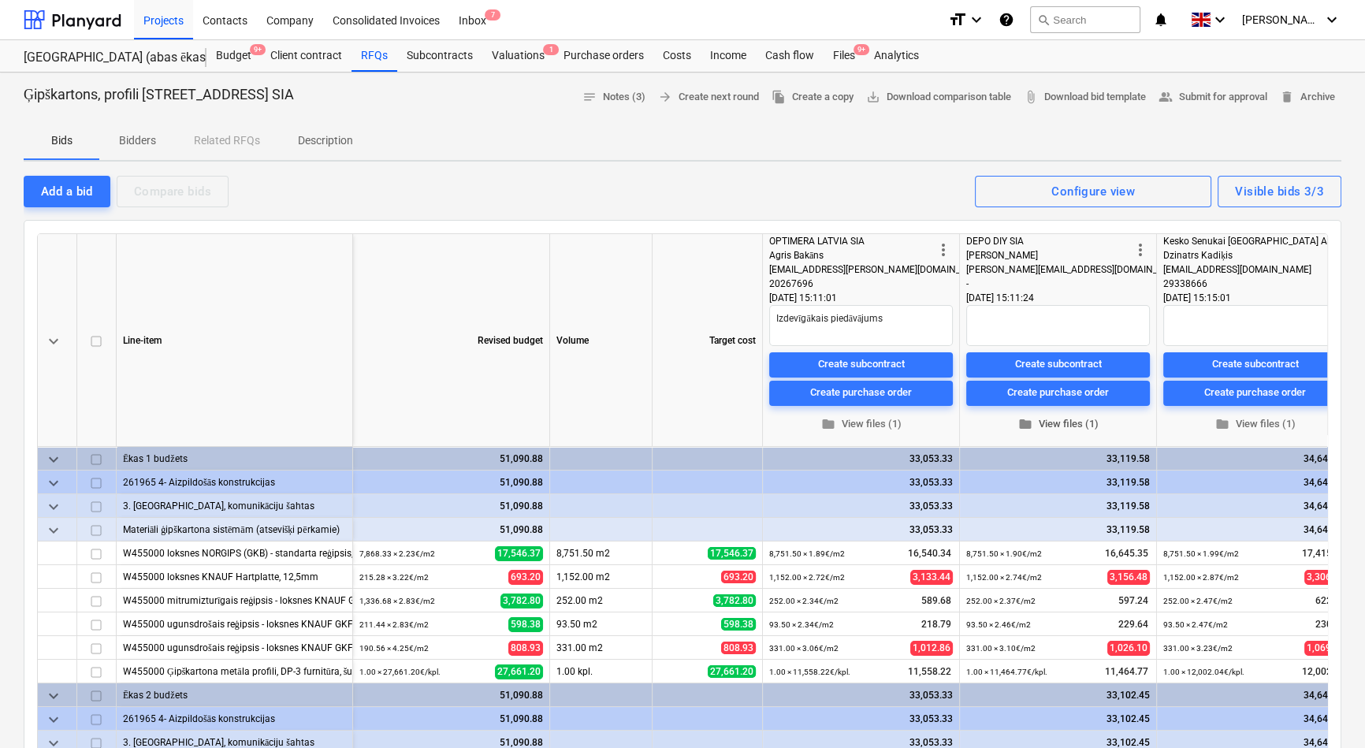
click at [1053, 422] on span "folder View files (1)" at bounding box center [1057, 424] width 171 height 18
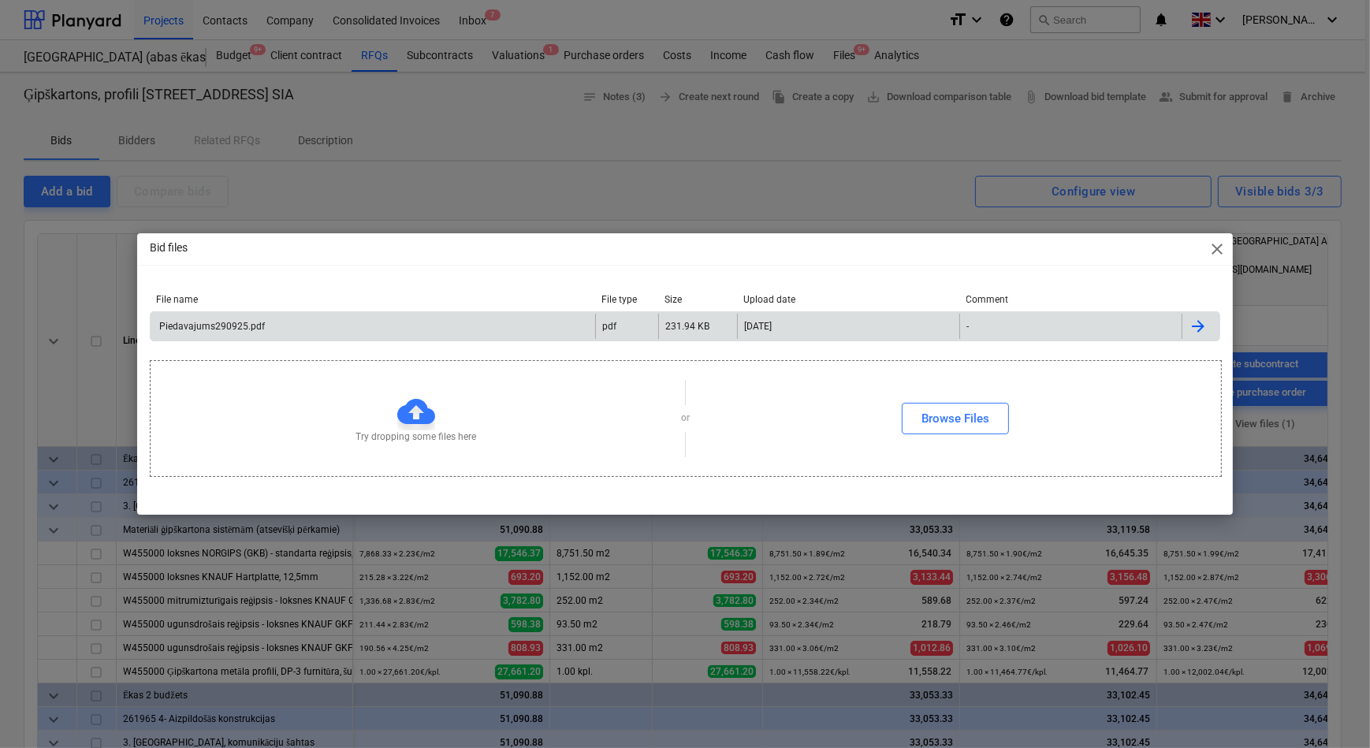
click at [199, 327] on div "Piedavajums290925.pdf" at bounding box center [211, 326] width 108 height 11
click at [1215, 257] on span "close" at bounding box center [1216, 249] width 19 height 19
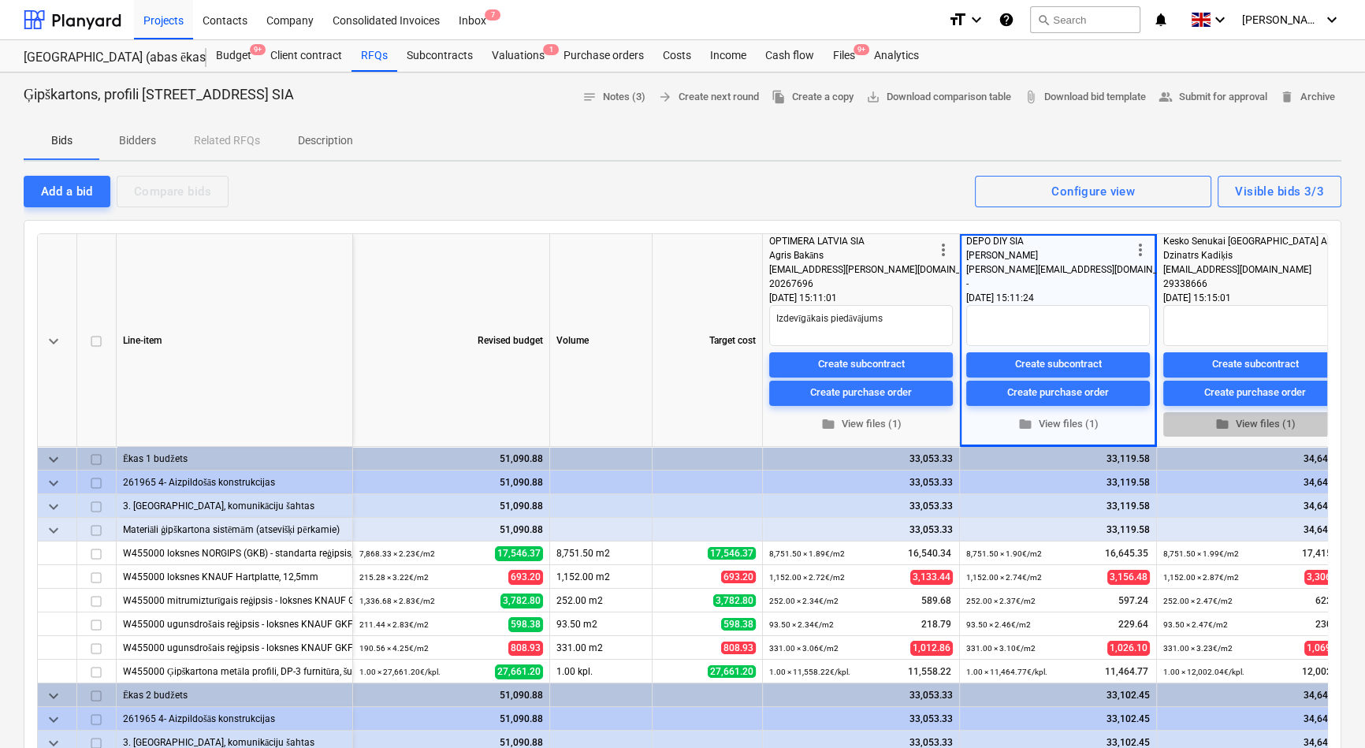
click at [1249, 421] on span "folder View files (1)" at bounding box center [1254, 424] width 171 height 18
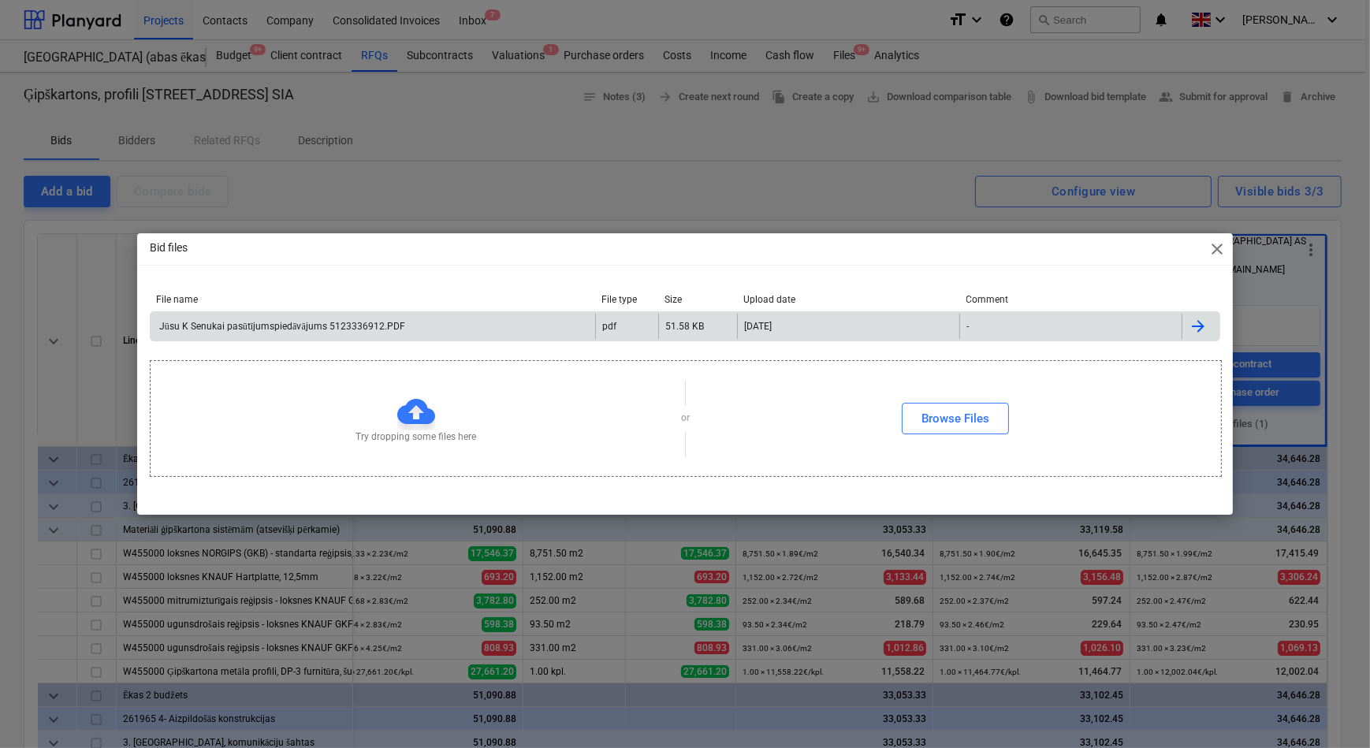
click at [374, 329] on div "Jūsu K Senukai pasūtījumspiedāvājums 5123336912.PDF" at bounding box center [281, 327] width 248 height 12
click at [1220, 247] on span "close" at bounding box center [1216, 249] width 19 height 19
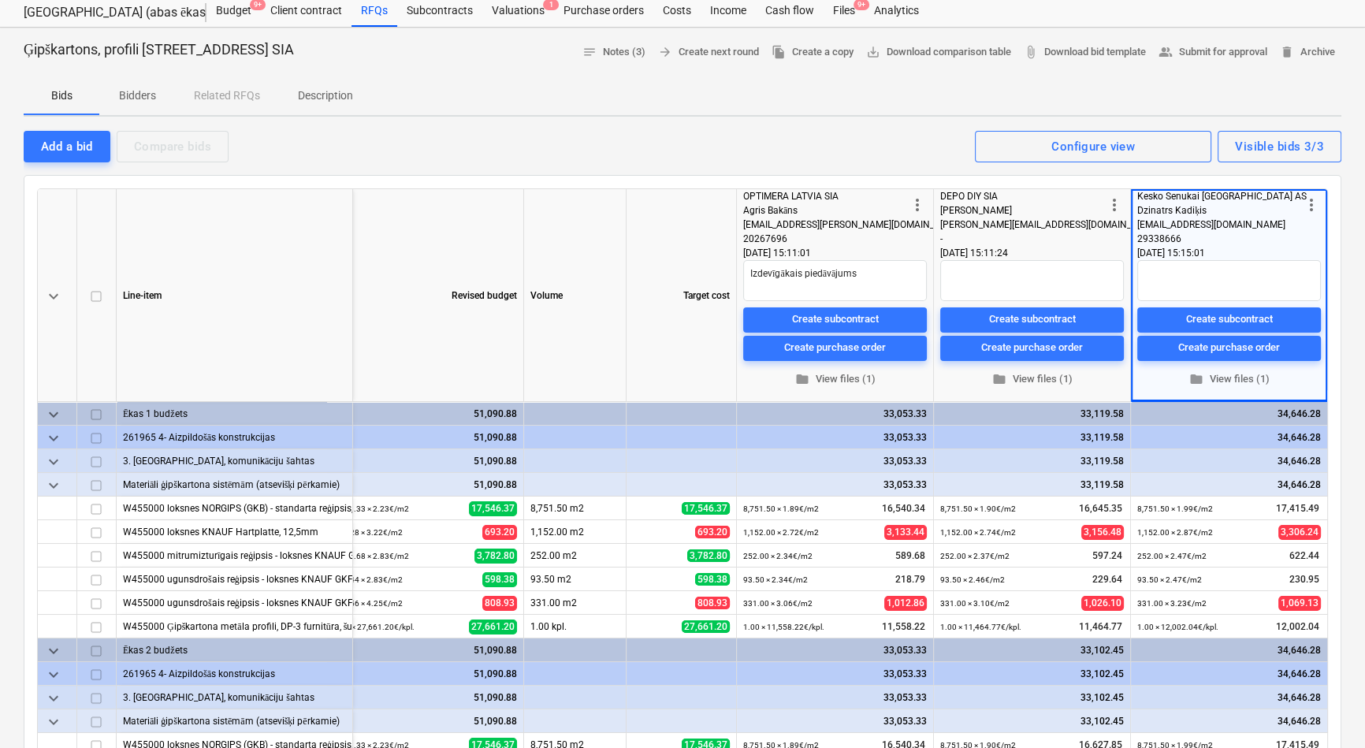
scroll to position [0, 0]
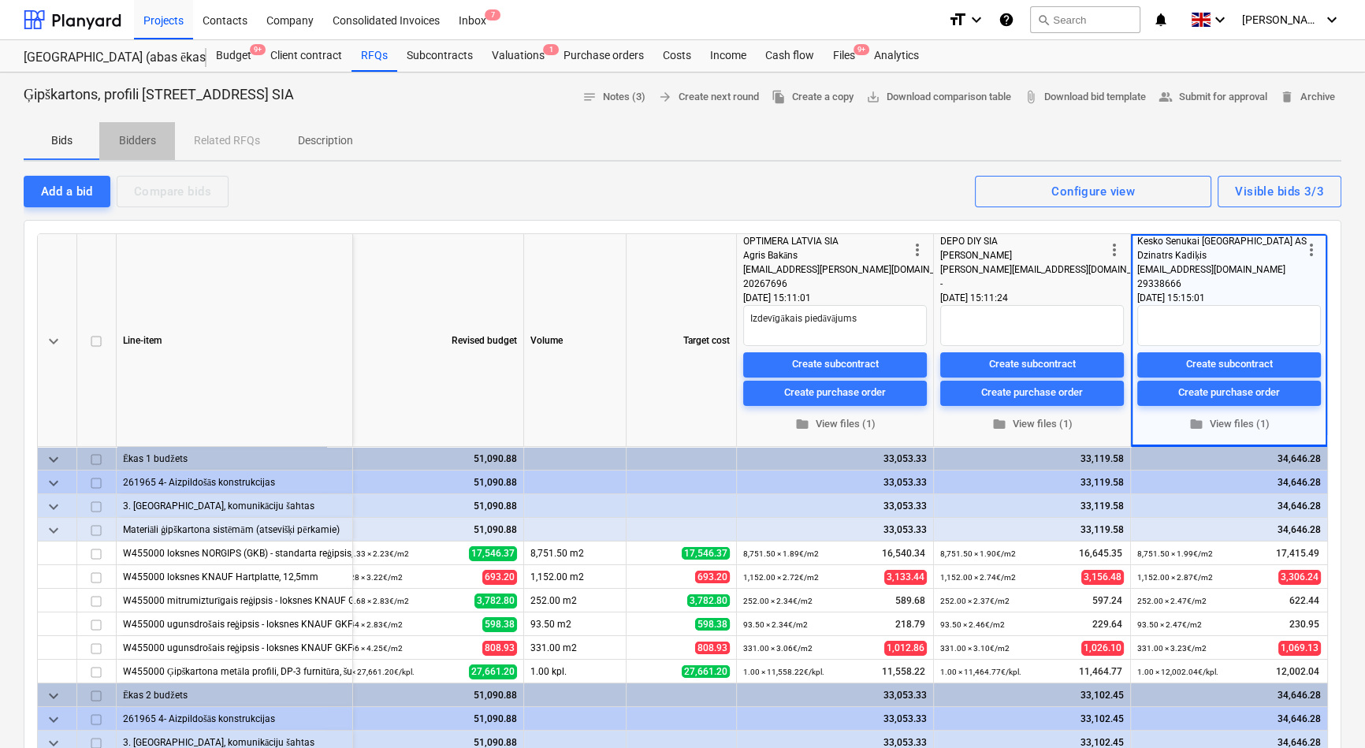
click at [129, 144] on p "Bidders" at bounding box center [137, 140] width 38 height 17
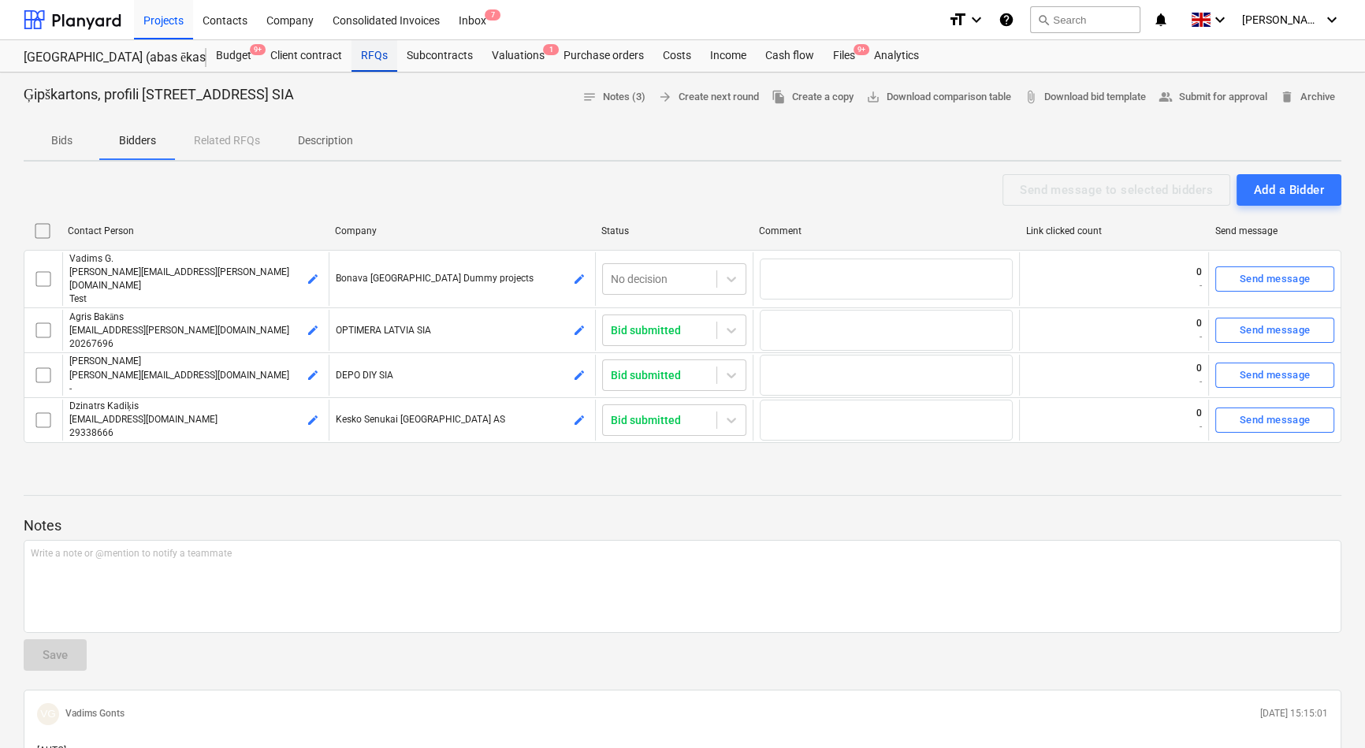
click at [370, 56] on div "RFQs" at bounding box center [374, 56] width 46 height 32
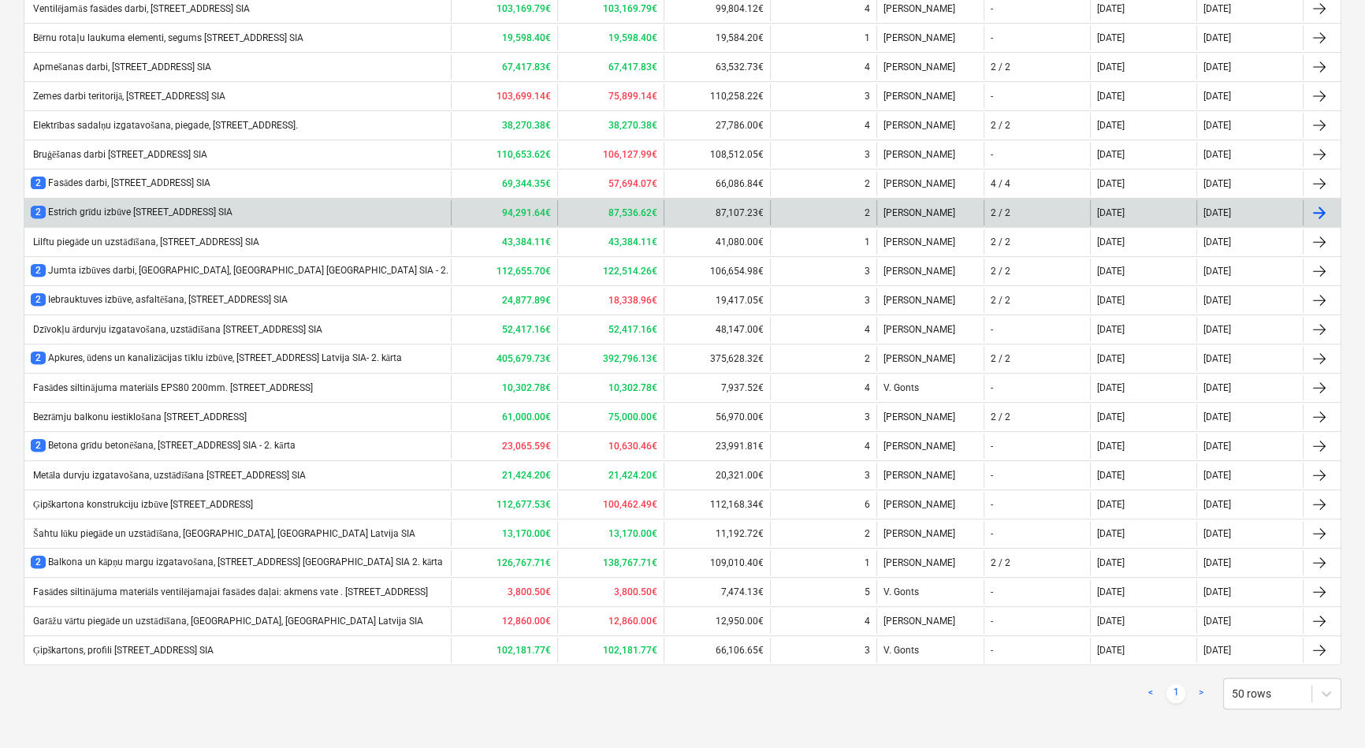
scroll to position [742, 0]
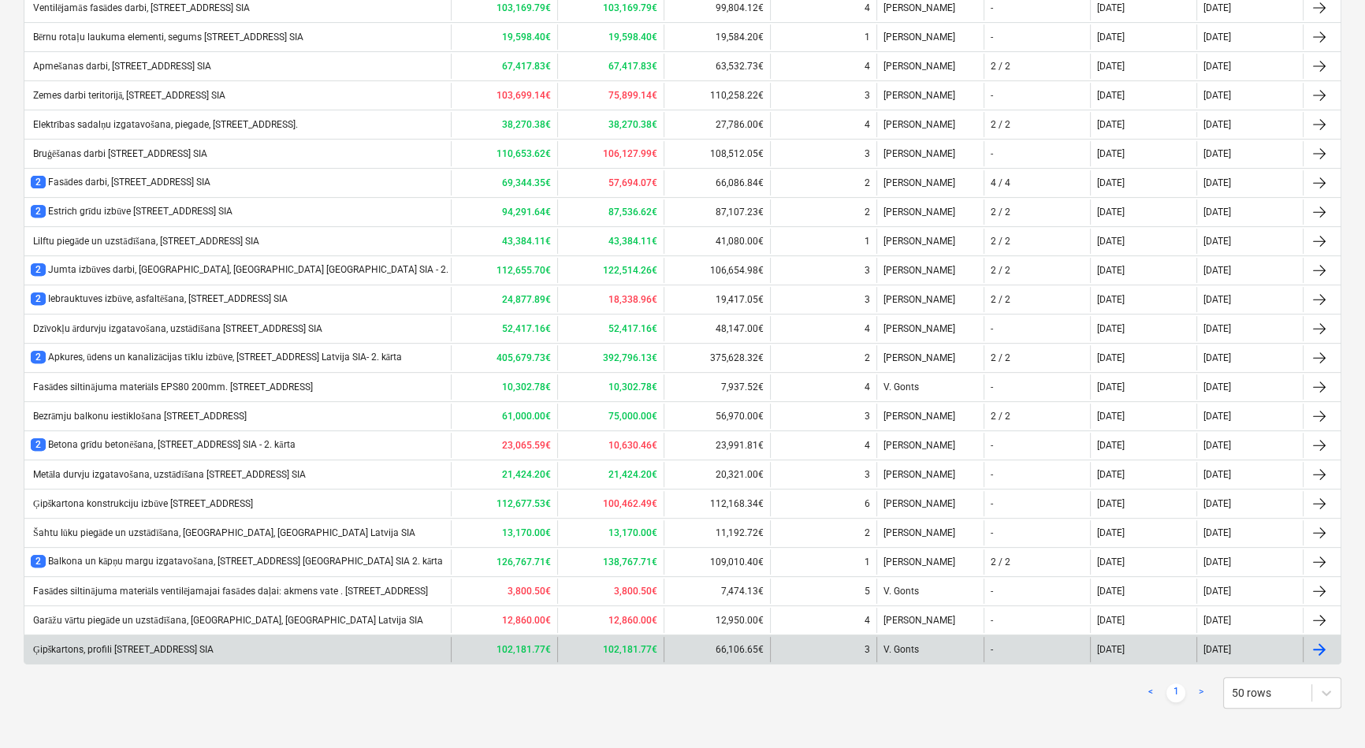
click at [134, 645] on div "Ģipškartons, profili [STREET_ADDRESS] SIA" at bounding box center [122, 650] width 183 height 12
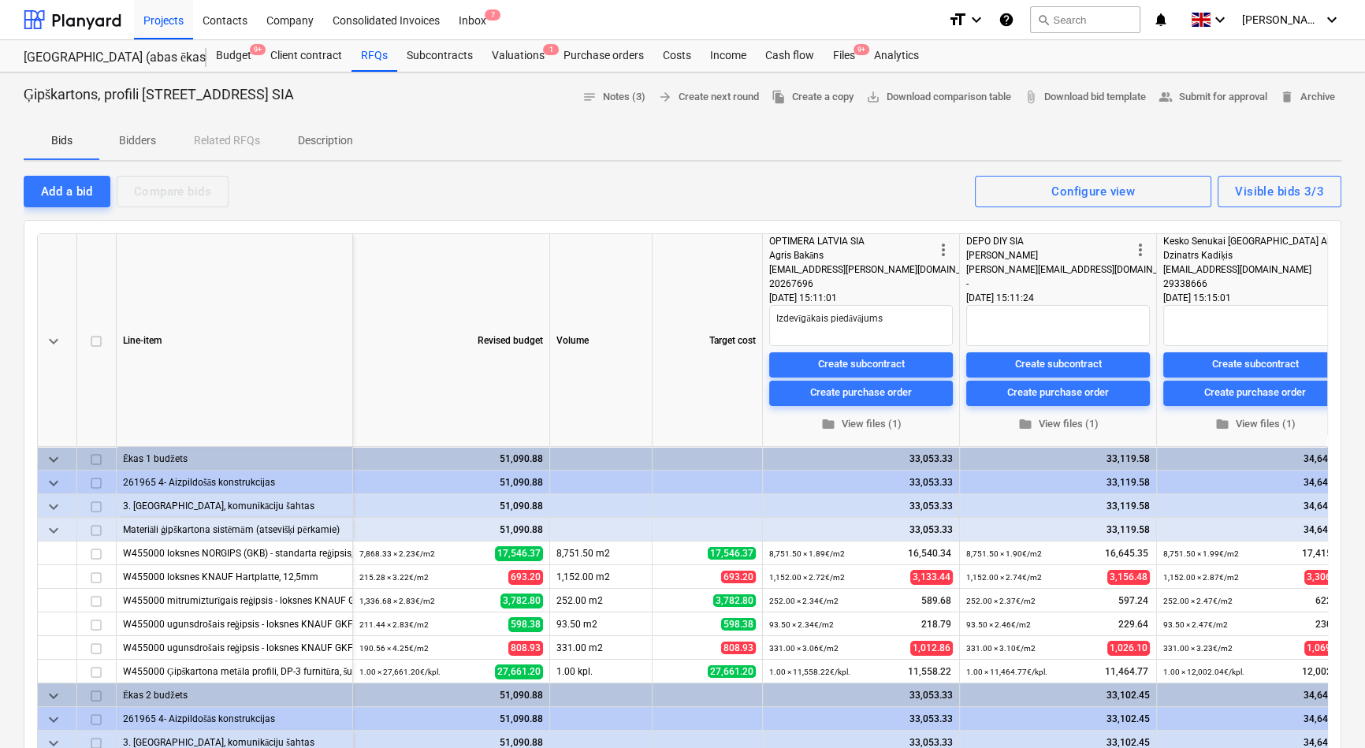
click at [318, 140] on p "Description" at bounding box center [325, 140] width 55 height 17
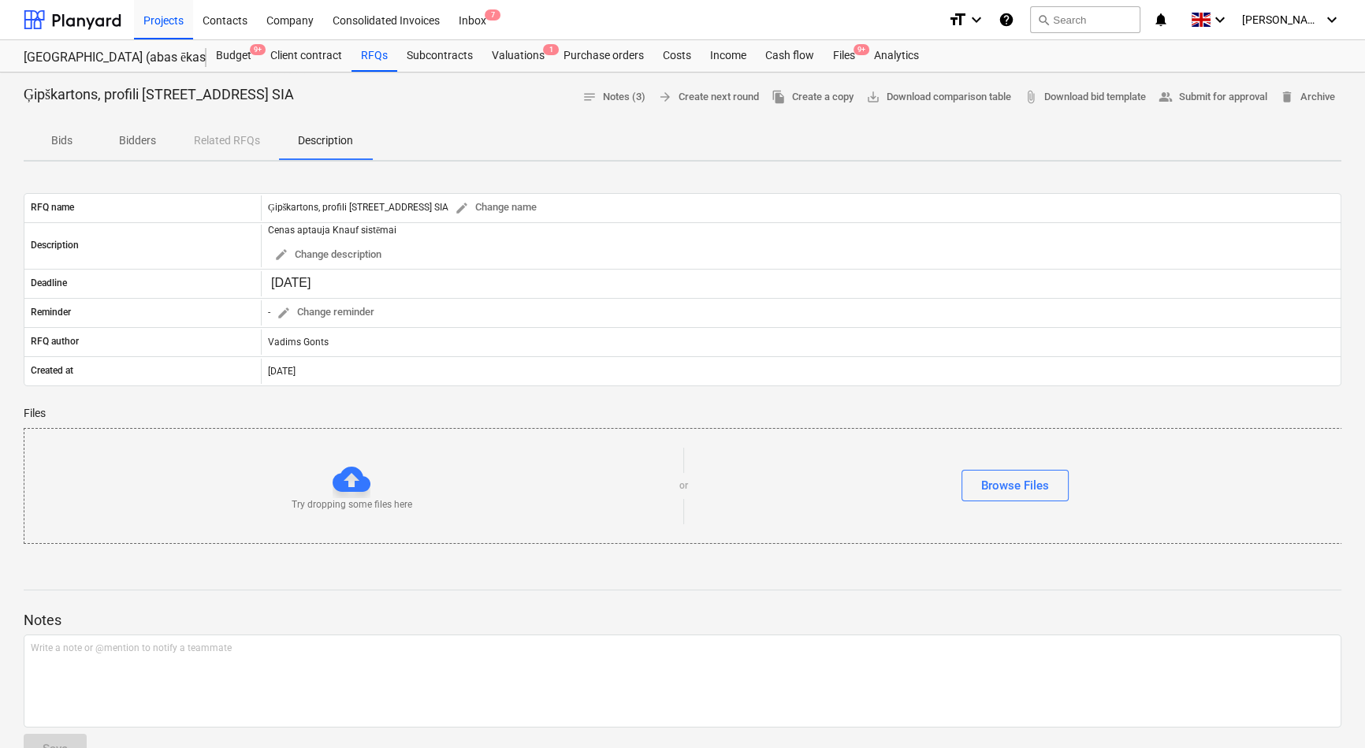
click at [63, 140] on p "Bids" at bounding box center [62, 140] width 38 height 17
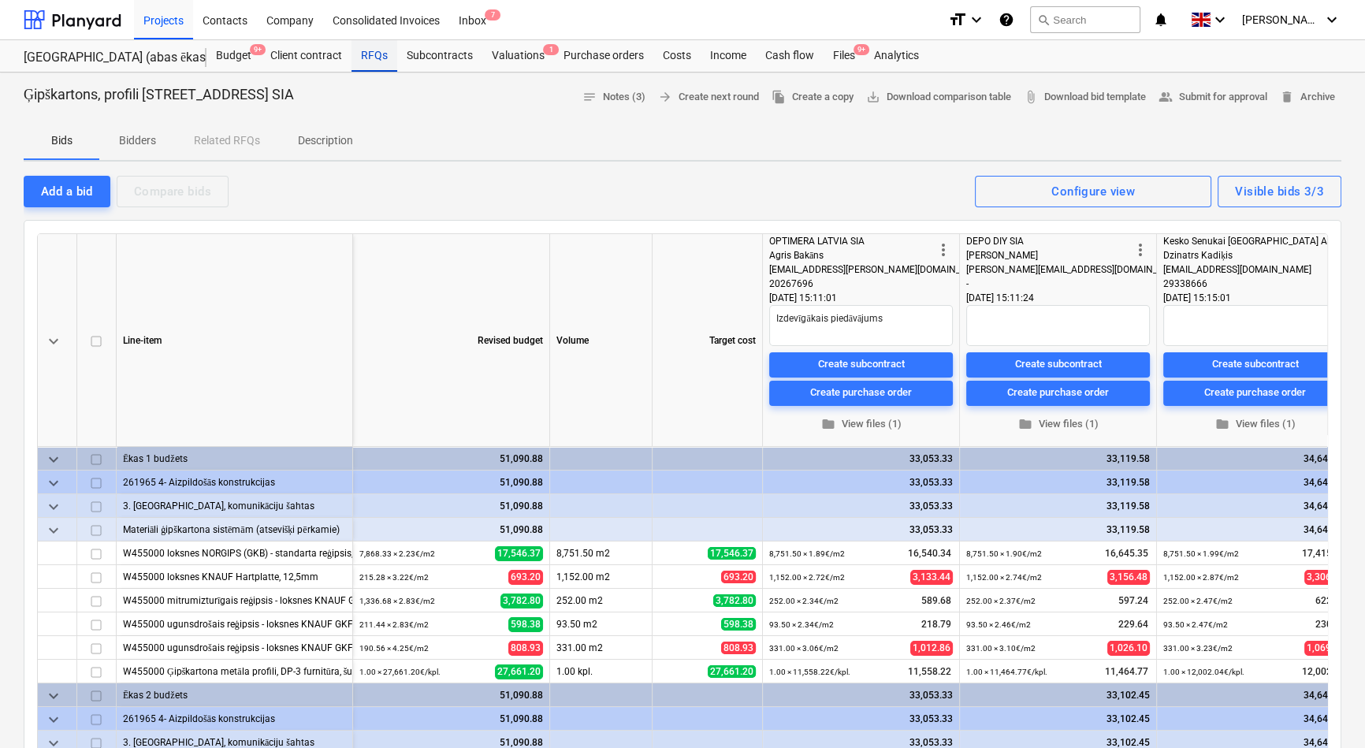
click at [377, 53] on div "RFQs" at bounding box center [374, 56] width 46 height 32
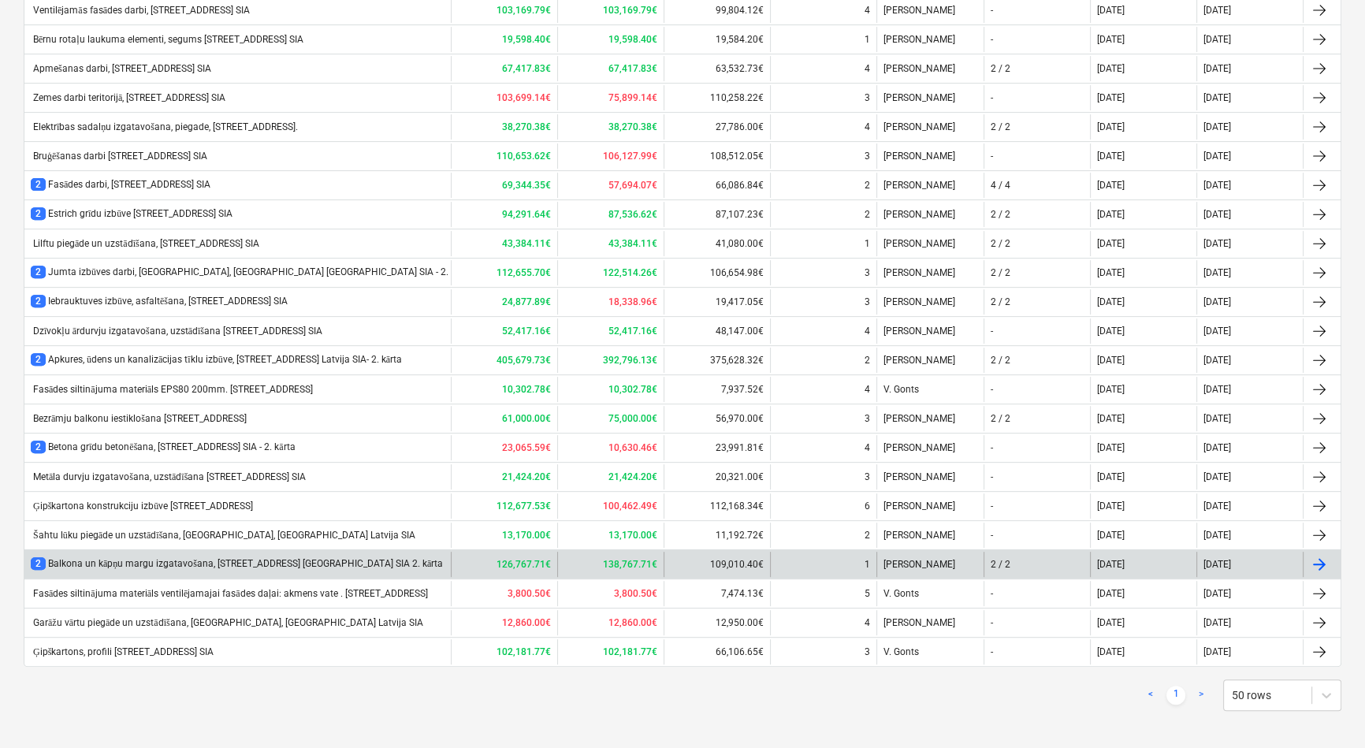
scroll to position [742, 0]
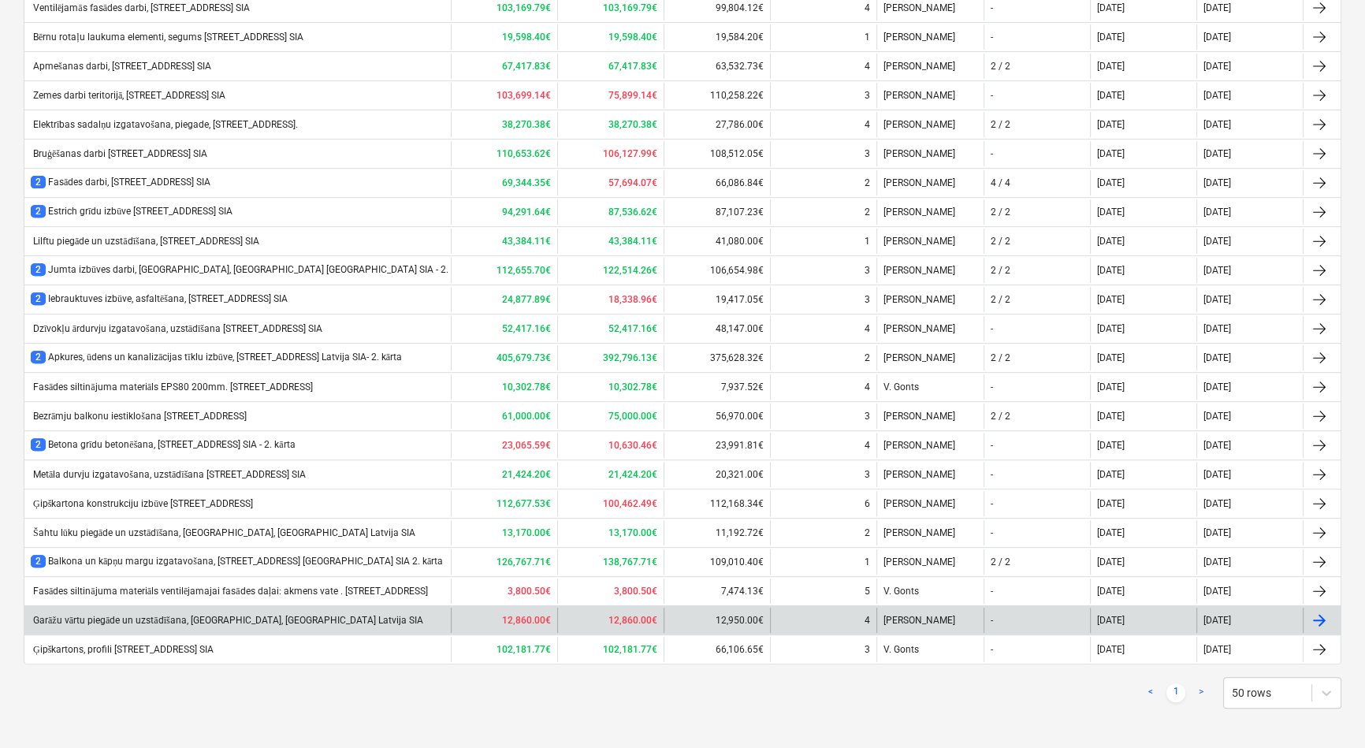
click at [164, 615] on div "Garāžu vārtu piegāde un uzstādīšana, [GEOGRAPHIC_DATA], [GEOGRAPHIC_DATA] Latvi…" at bounding box center [227, 621] width 392 height 12
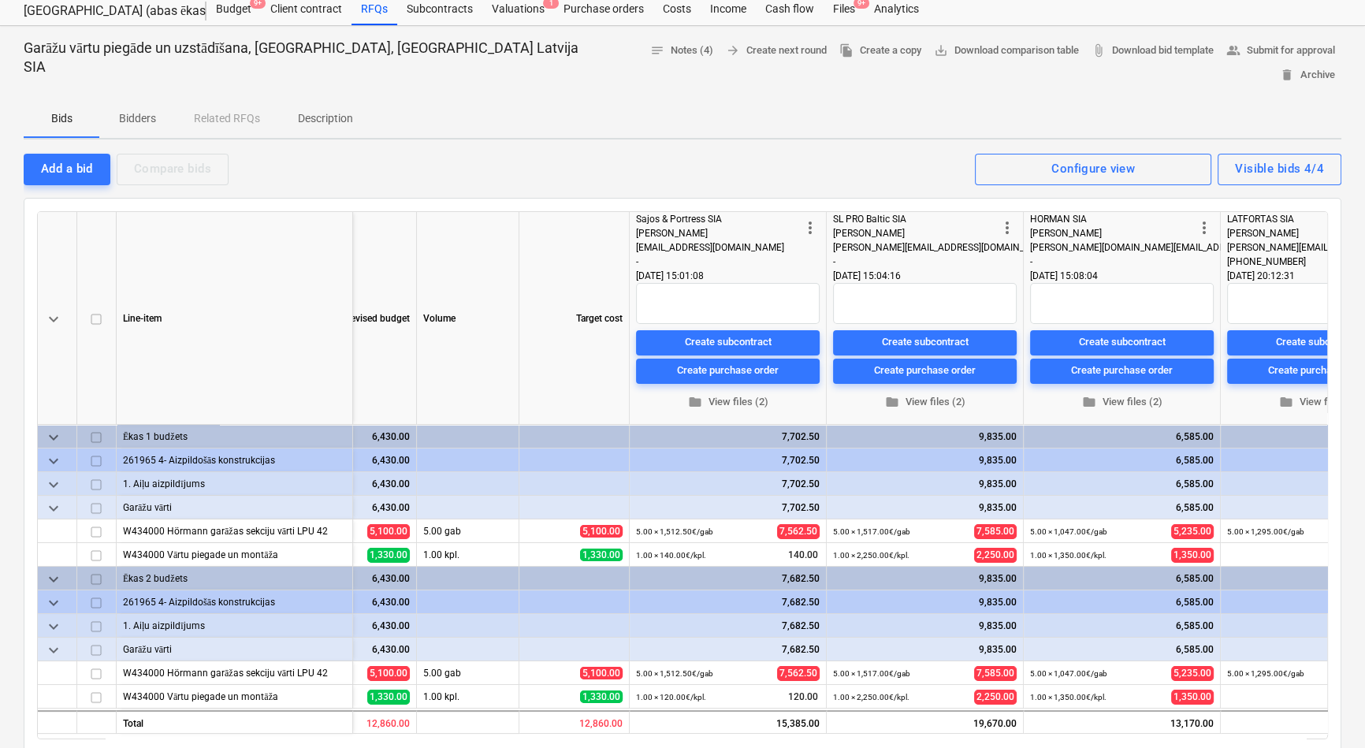
scroll to position [71, 0]
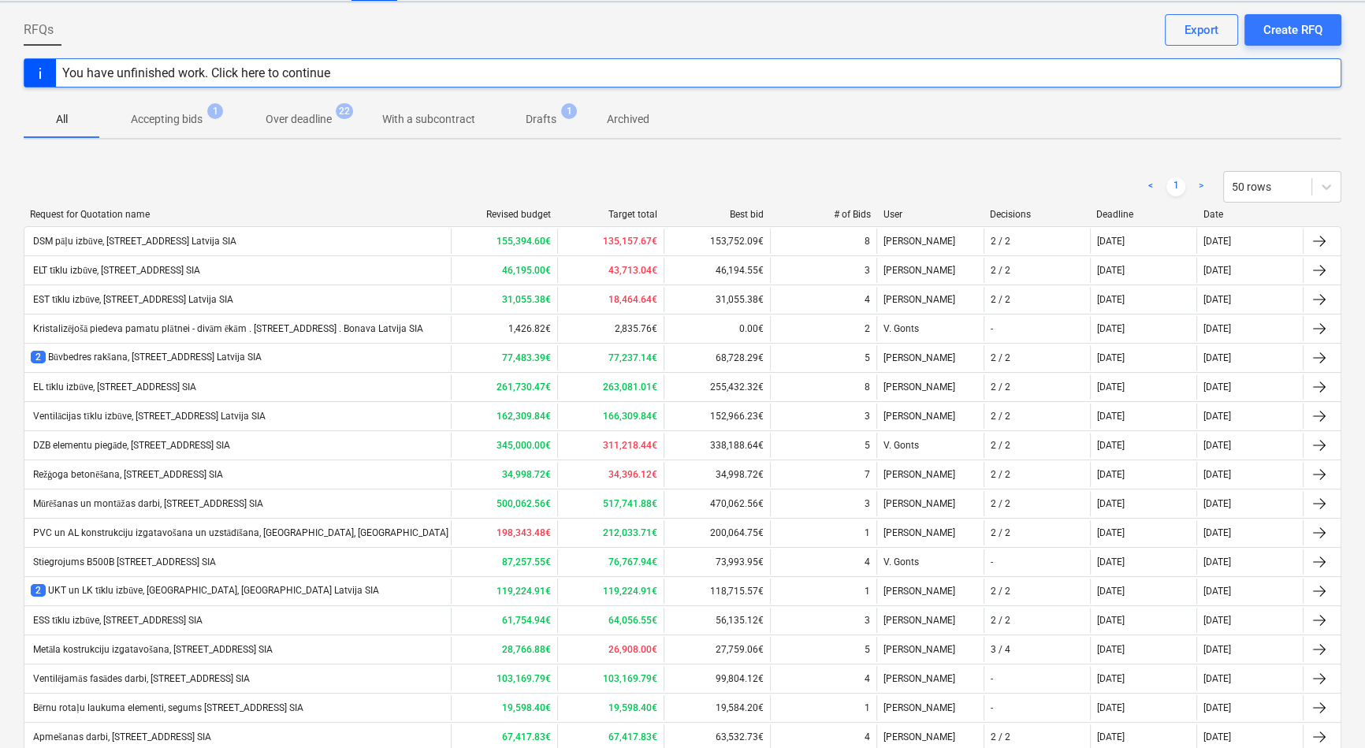
scroll to position [742, 0]
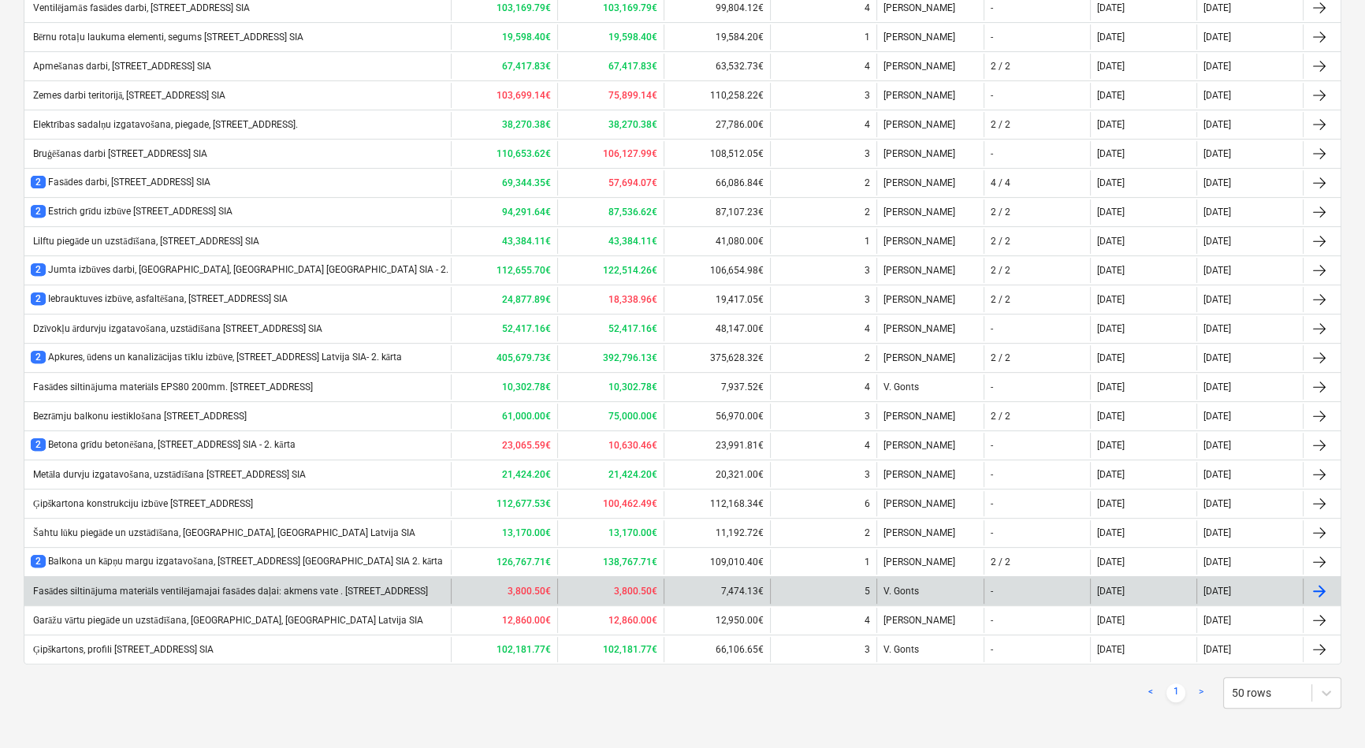
click at [117, 586] on div "Fasādes siltinājuma materiāls ventilējamajai fasādes daļai: akmens vate . [STRE…" at bounding box center [229, 591] width 397 height 12
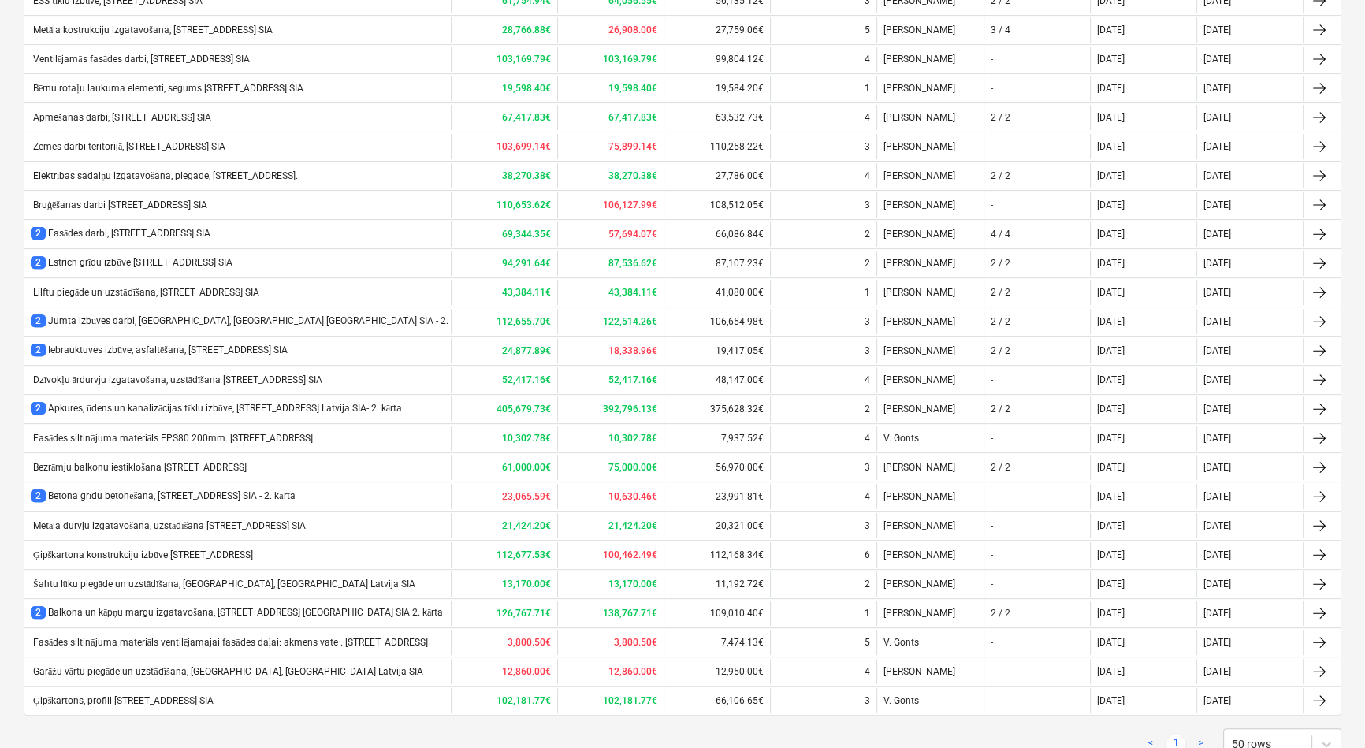
scroll to position [693, 0]
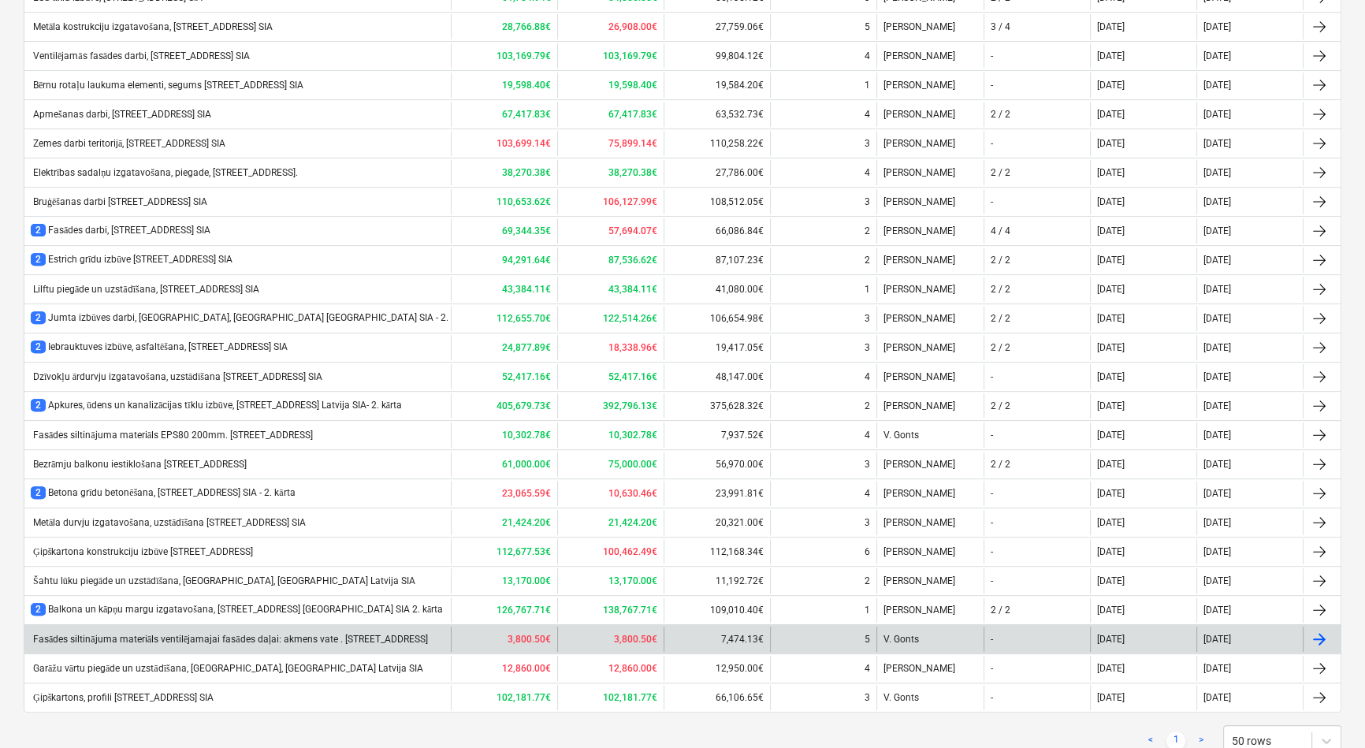
click at [213, 634] on div "Fasādes siltinājuma materiāls ventilējamajai fasādes daļai: akmens vate . [STRE…" at bounding box center [229, 640] width 397 height 12
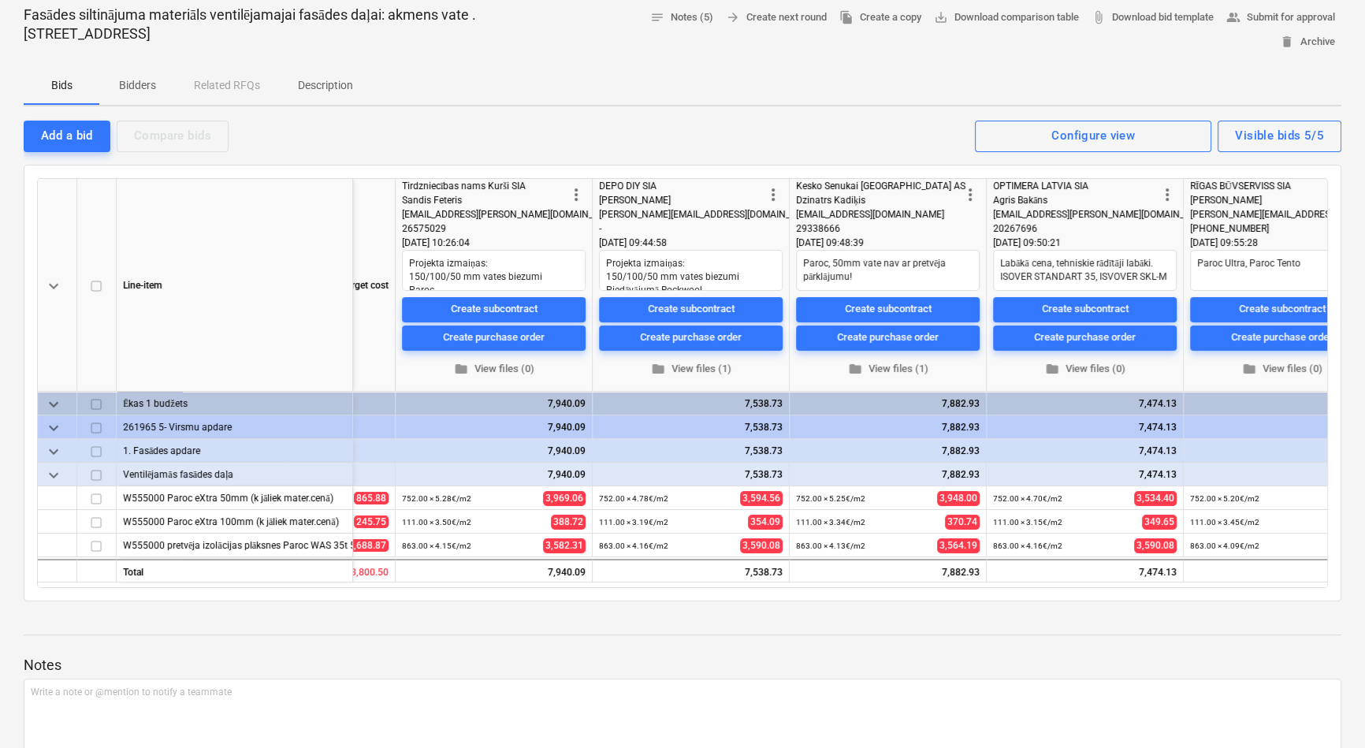
scroll to position [151, 0]
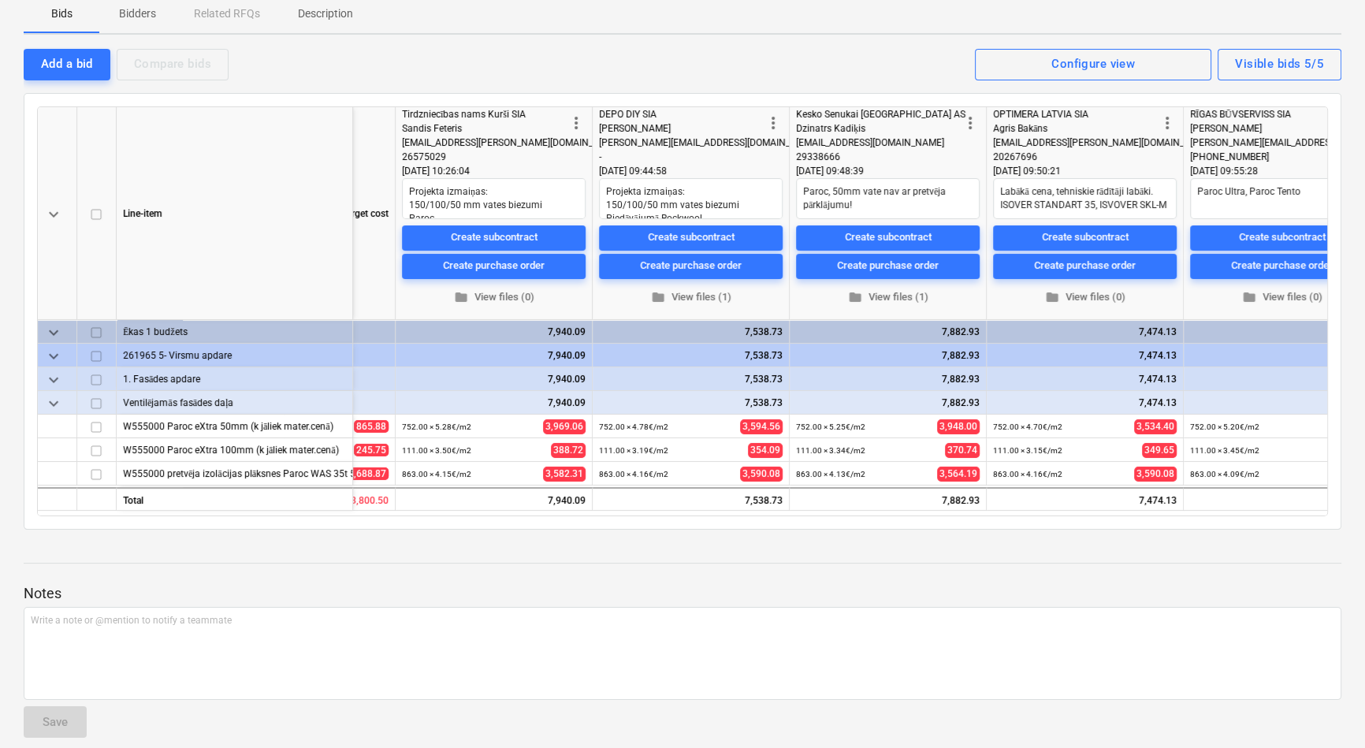
drag, startPoint x: 1175, startPoint y: 515, endPoint x: 1155, endPoint y: 512, distance: 20.0
click at [1155, 512] on div "keyboard_arrow_down Line-item Volume Target cost more_vert Tirdzniecības nams K…" at bounding box center [683, 311] width 1318 height 437
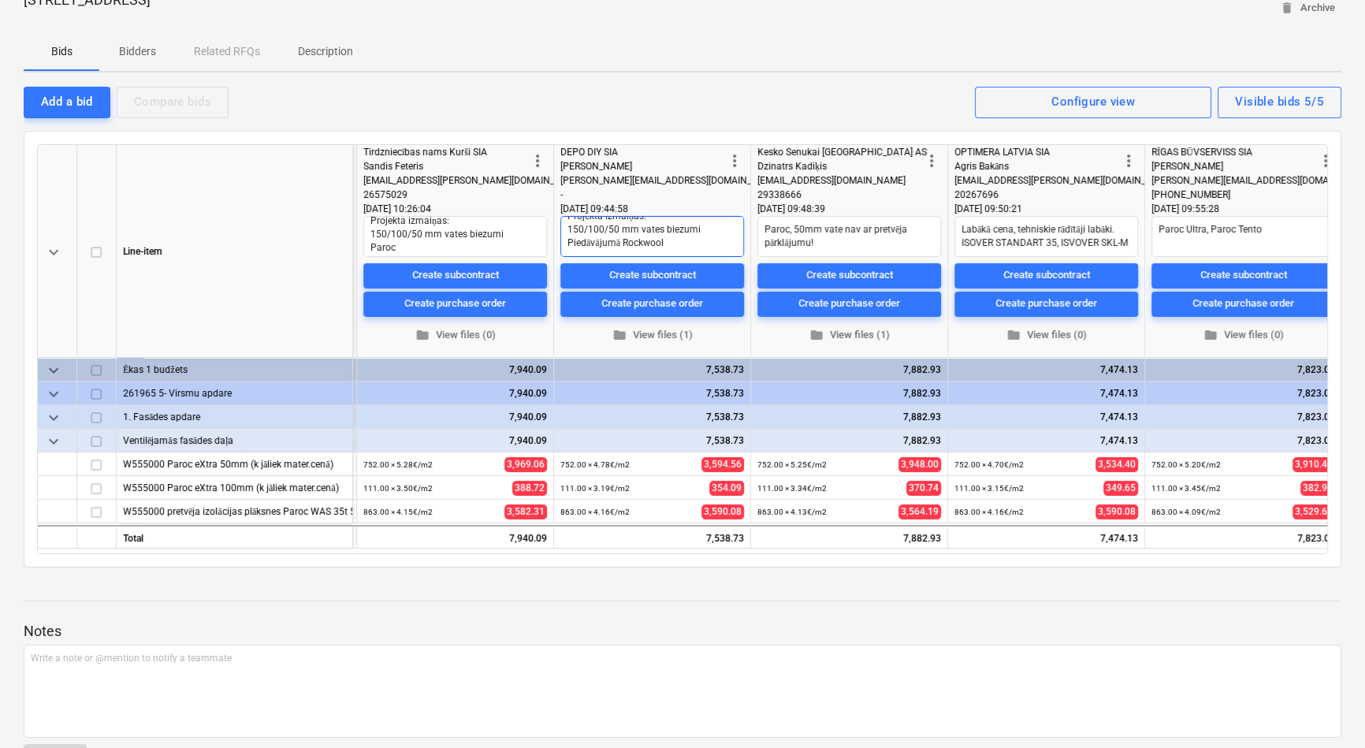
scroll to position [80, 0]
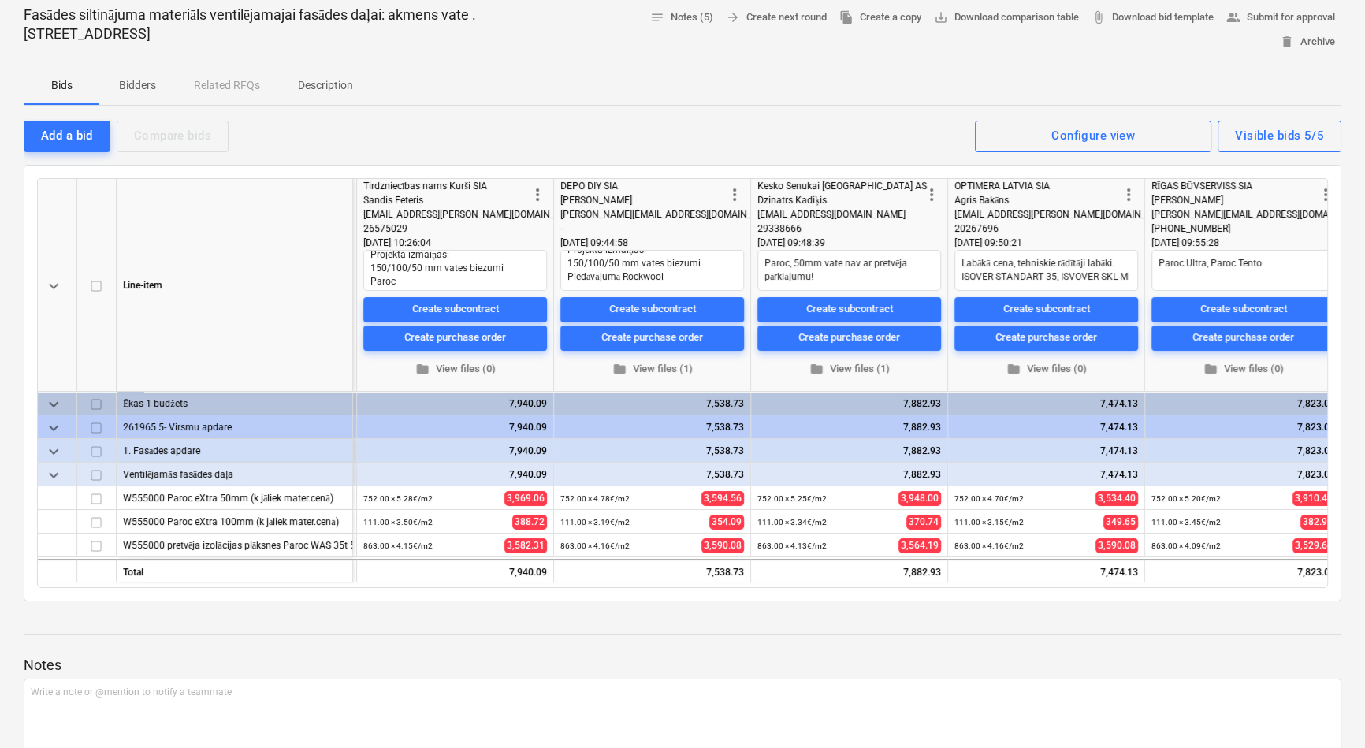
click at [143, 80] on p "Bidders" at bounding box center [137, 85] width 38 height 17
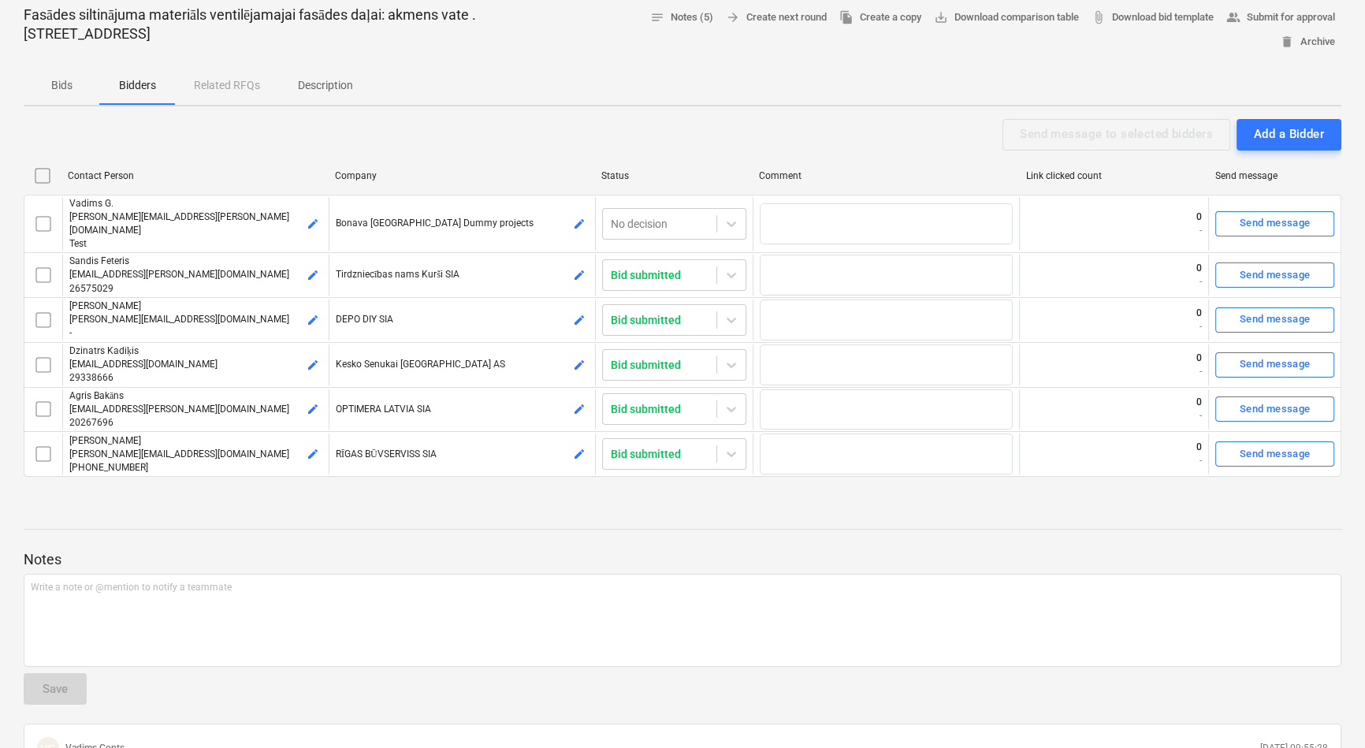
click at [335, 83] on p "Description" at bounding box center [325, 85] width 55 height 17
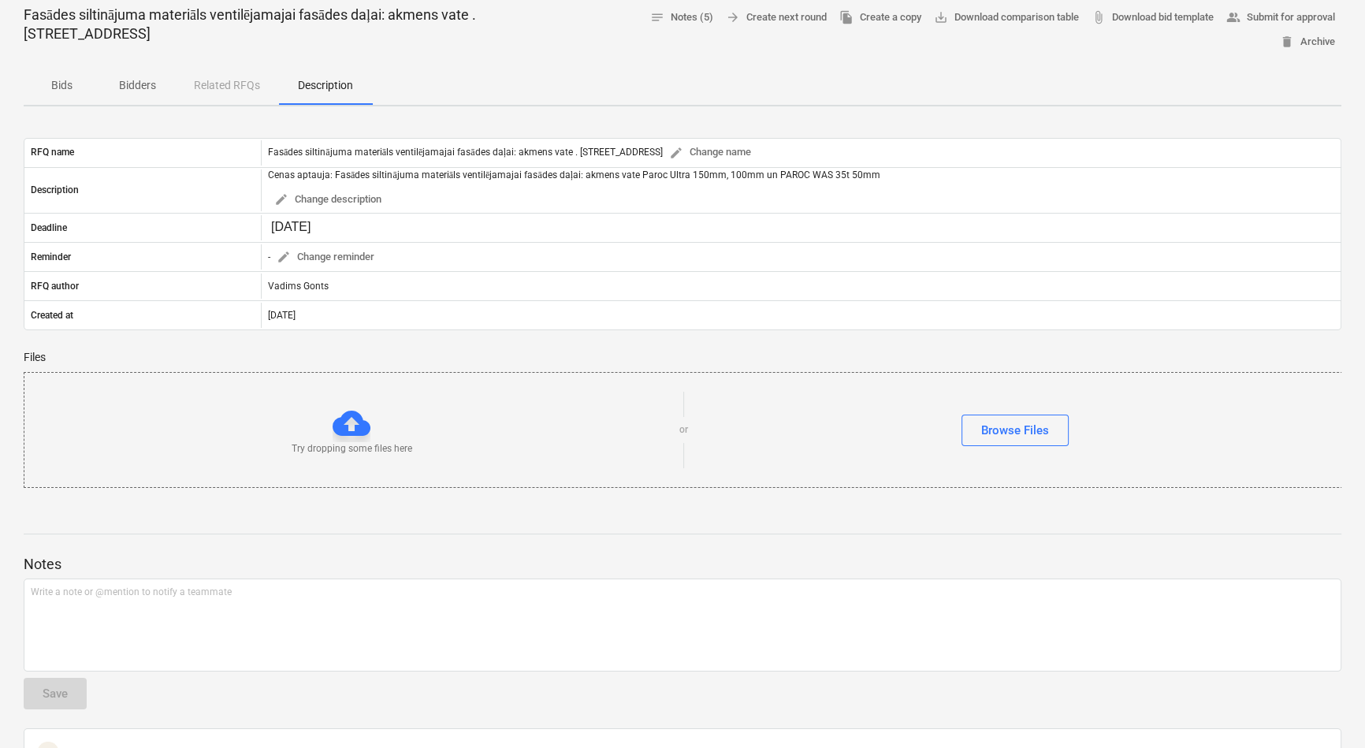
click at [58, 83] on p "Bids" at bounding box center [62, 85] width 38 height 17
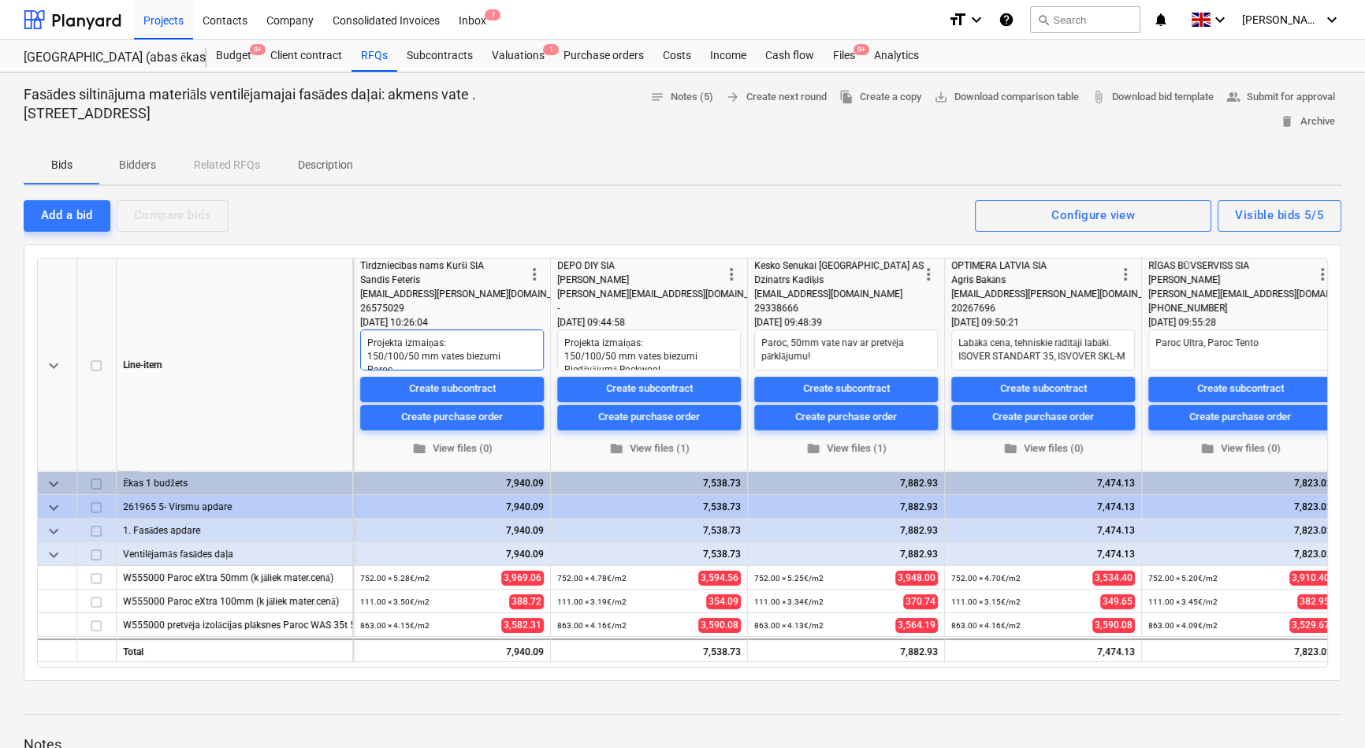
scroll to position [13, 0]
drag, startPoint x: 1050, startPoint y: 357, endPoint x: 958, endPoint y: 349, distance: 92.5
click at [958, 349] on textarea "Labākā cena, tehniskie rādītāji labāki. ISOVER STANDART 35, ISVOVER SKL-M" at bounding box center [1043, 349] width 184 height 41
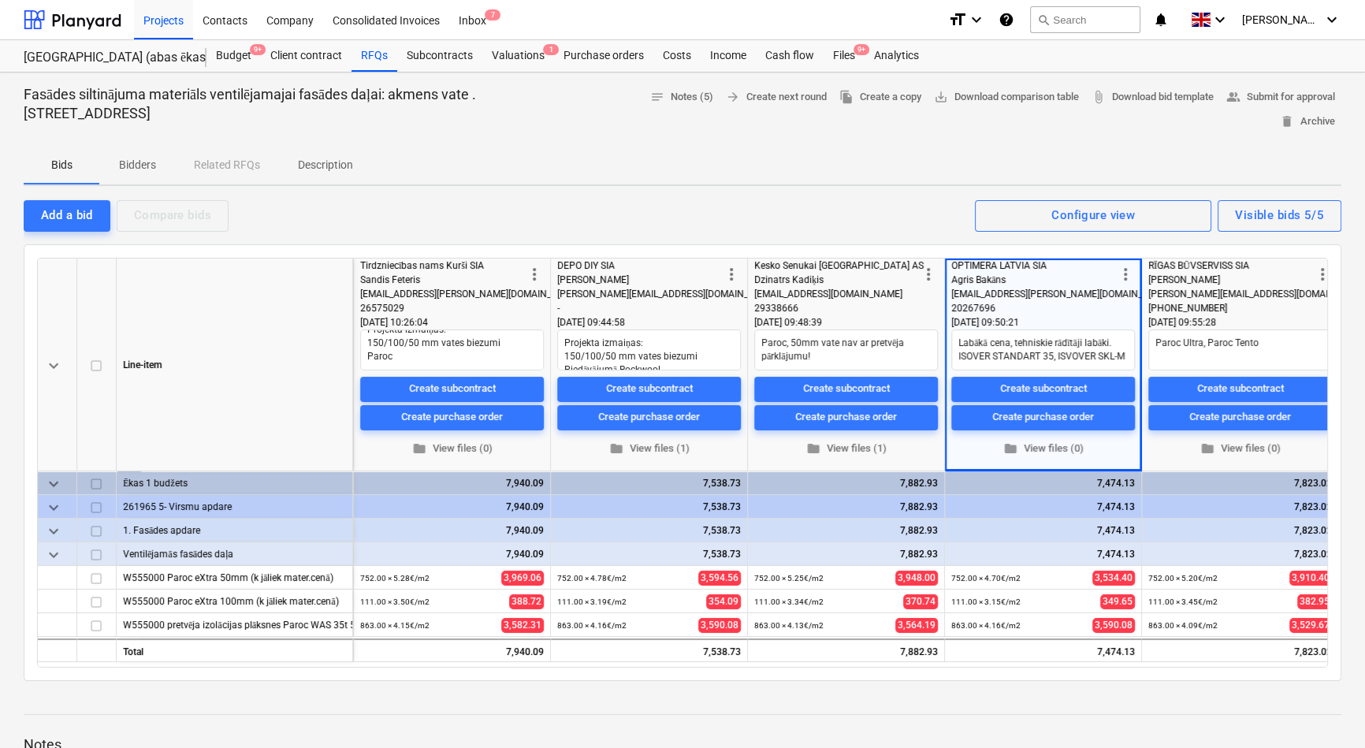
click at [331, 159] on p "Description" at bounding box center [325, 165] width 55 height 17
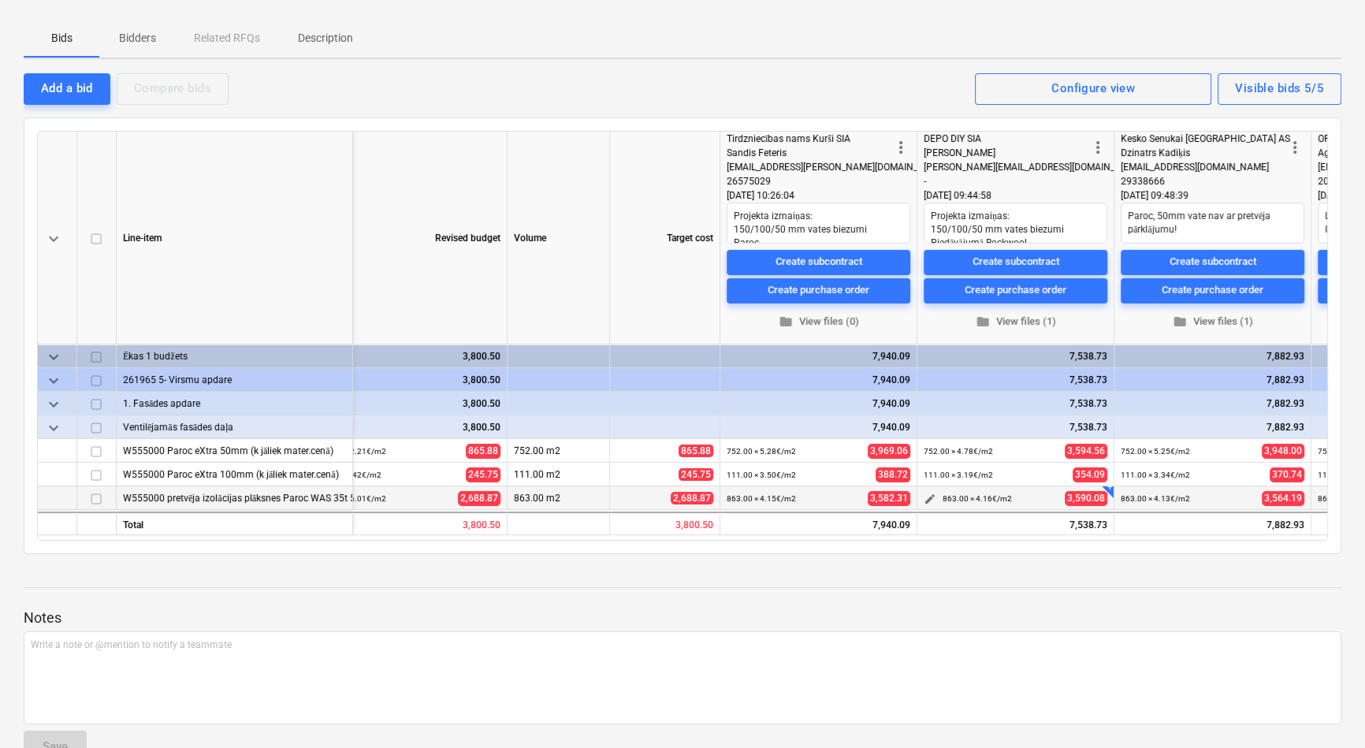
scroll to position [143, 0]
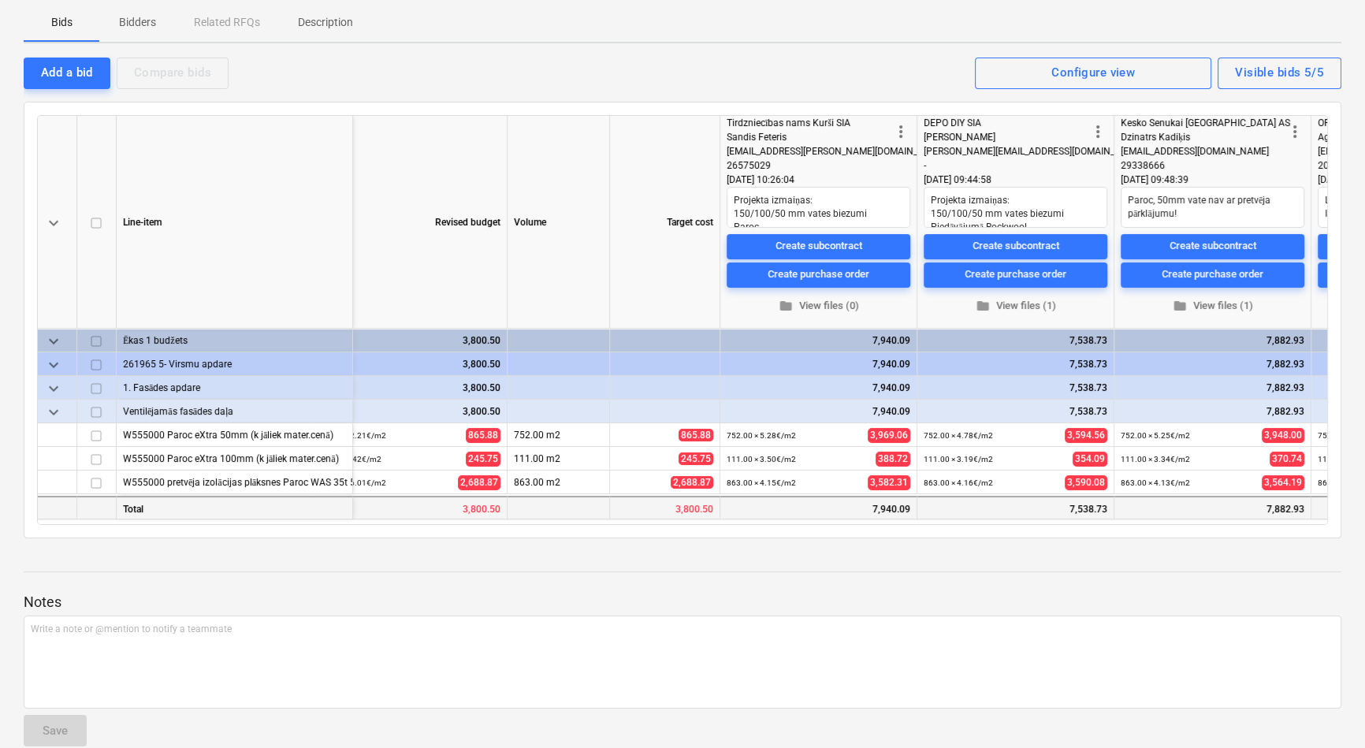
drag, startPoint x: 950, startPoint y: 522, endPoint x: 1011, endPoint y: 515, distance: 61.9
click at [1013, 520] on div "keyboard_arrow_down Line-item Description Revised budget Volume Target cost mor…" at bounding box center [682, 320] width 1291 height 410
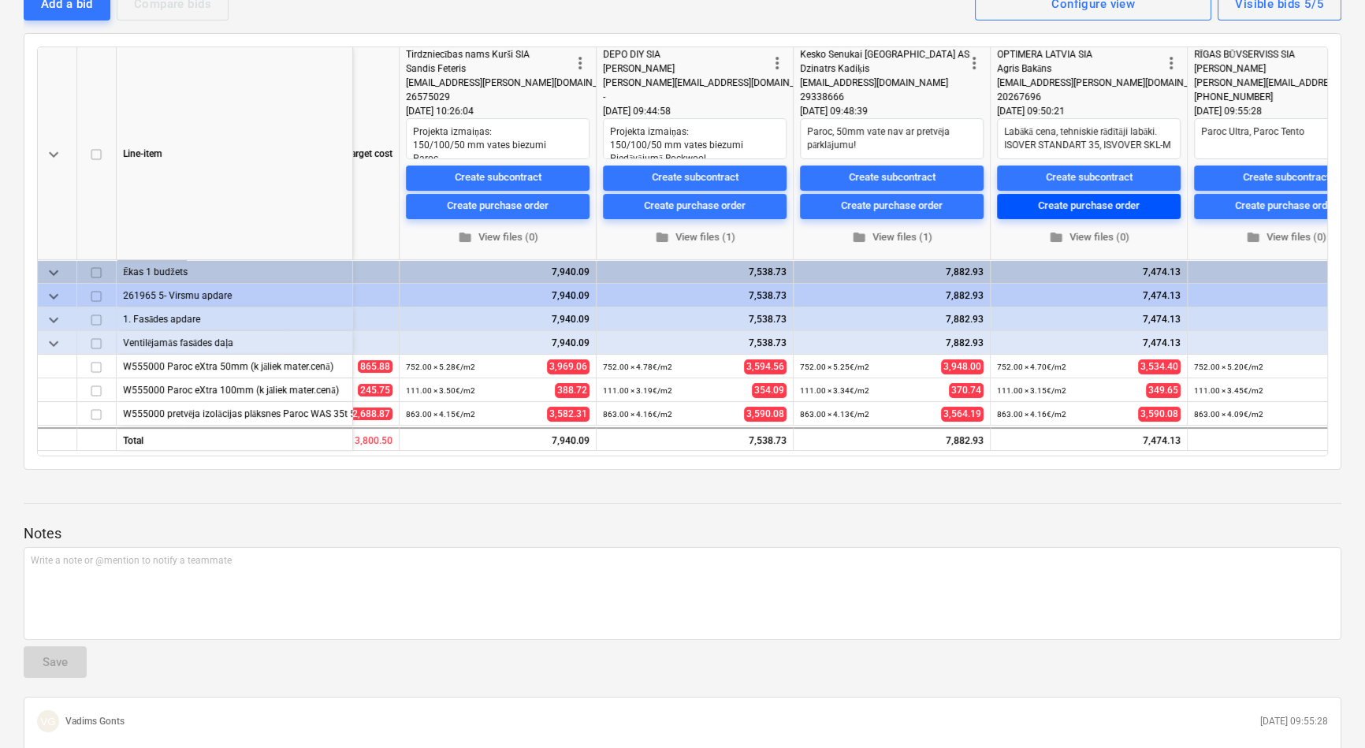
scroll to position [158, 0]
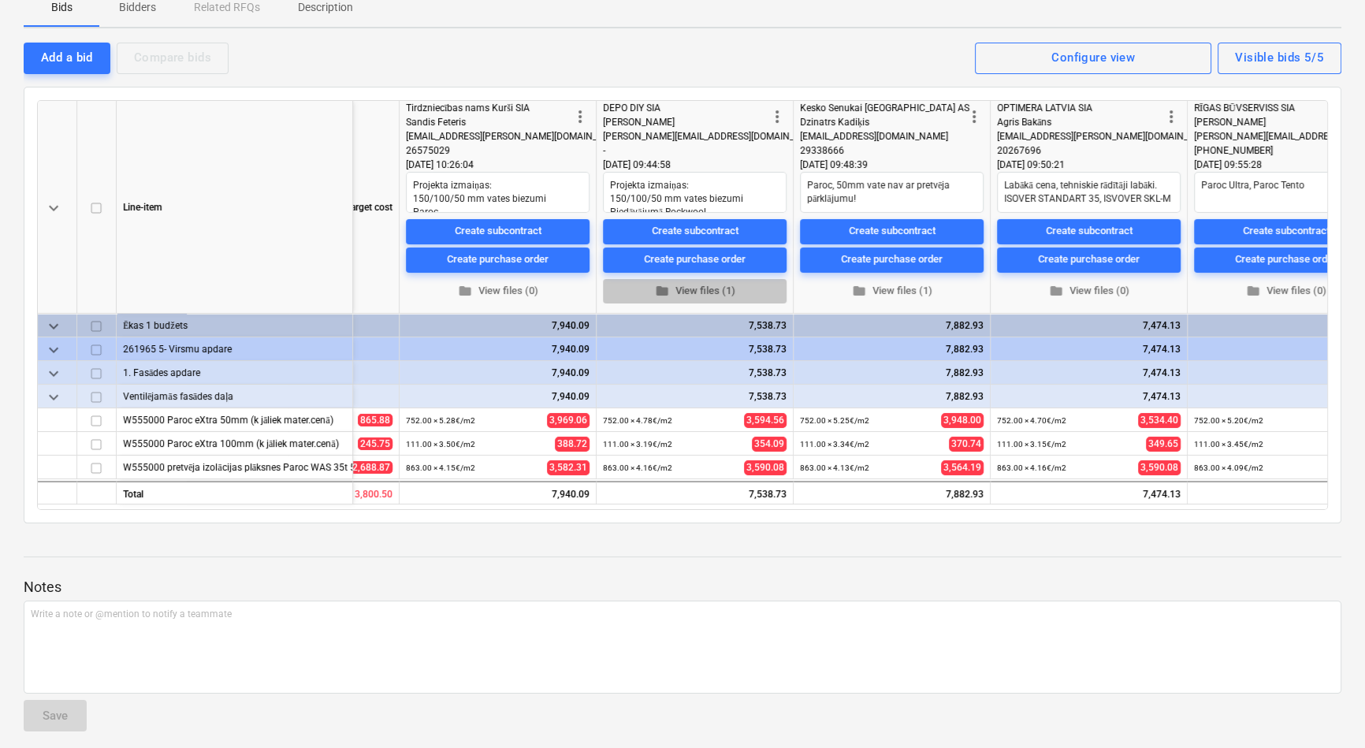
click at [693, 292] on span "folder View files (1)" at bounding box center [694, 290] width 171 height 18
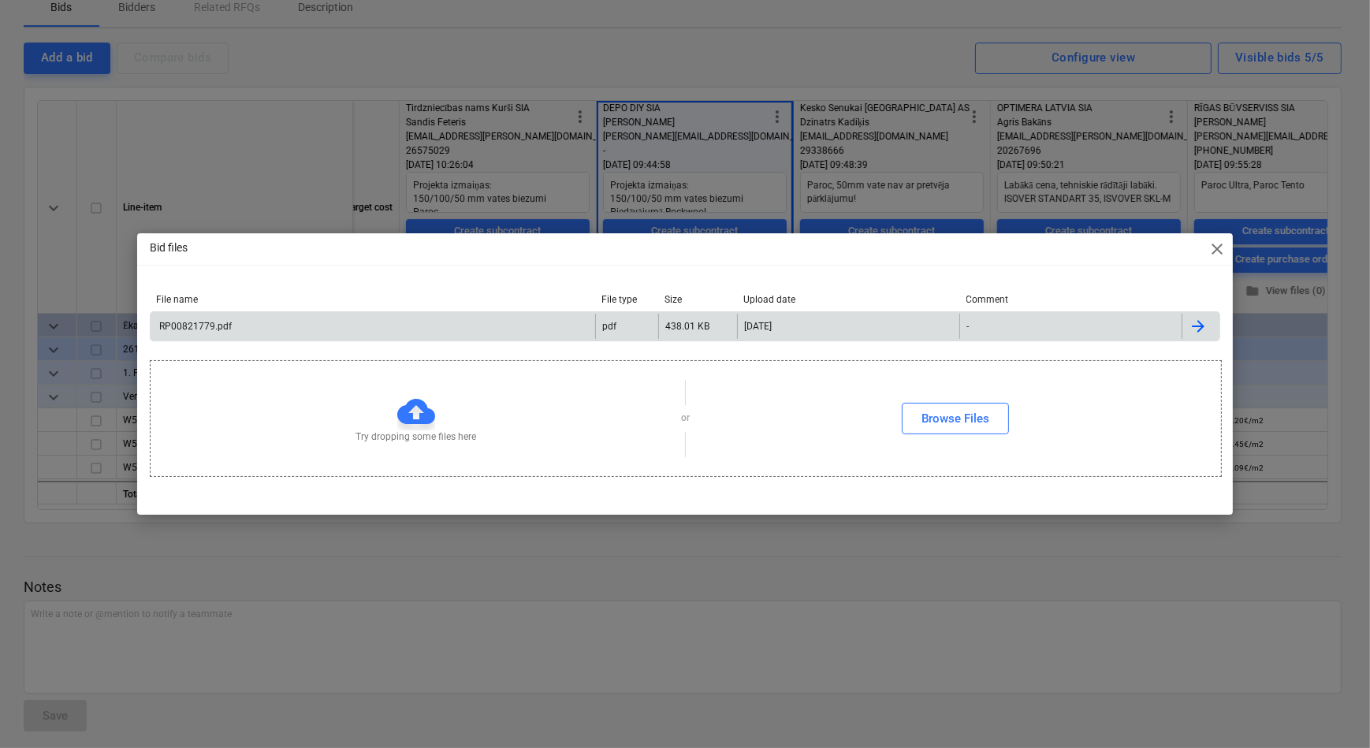
click at [311, 331] on div "RP00821779.pdf" at bounding box center [373, 326] width 444 height 25
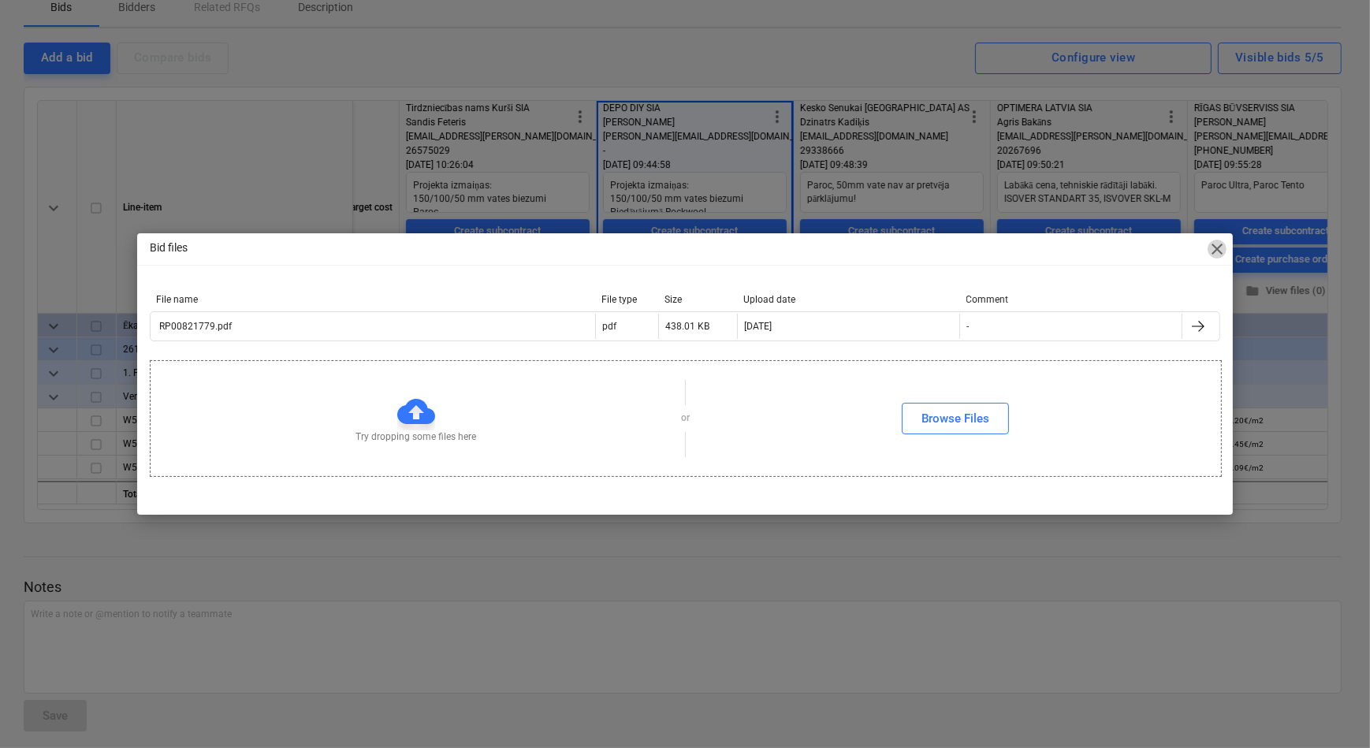
click at [1217, 245] on span "close" at bounding box center [1216, 249] width 19 height 19
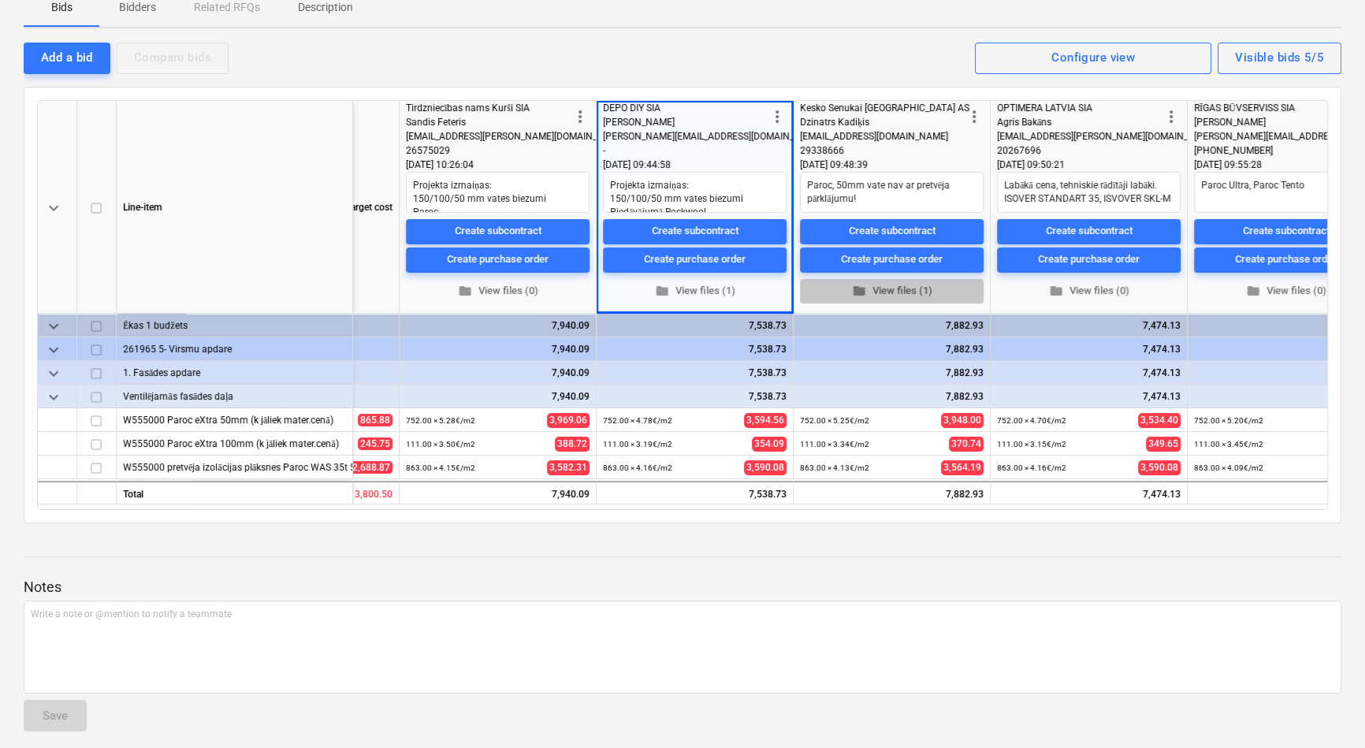
click at [888, 292] on span "folder View files (1)" at bounding box center [891, 290] width 171 height 18
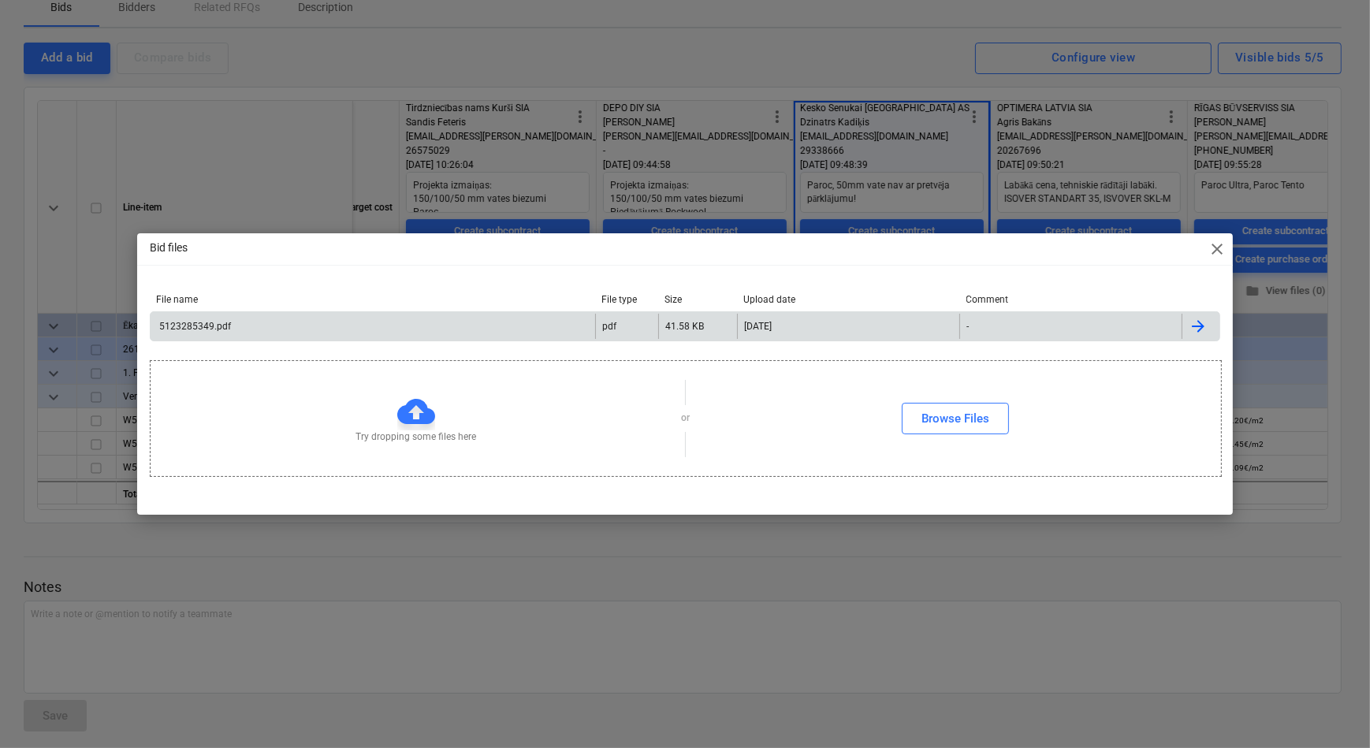
click at [317, 331] on div "5123285349.pdf" at bounding box center [373, 326] width 444 height 25
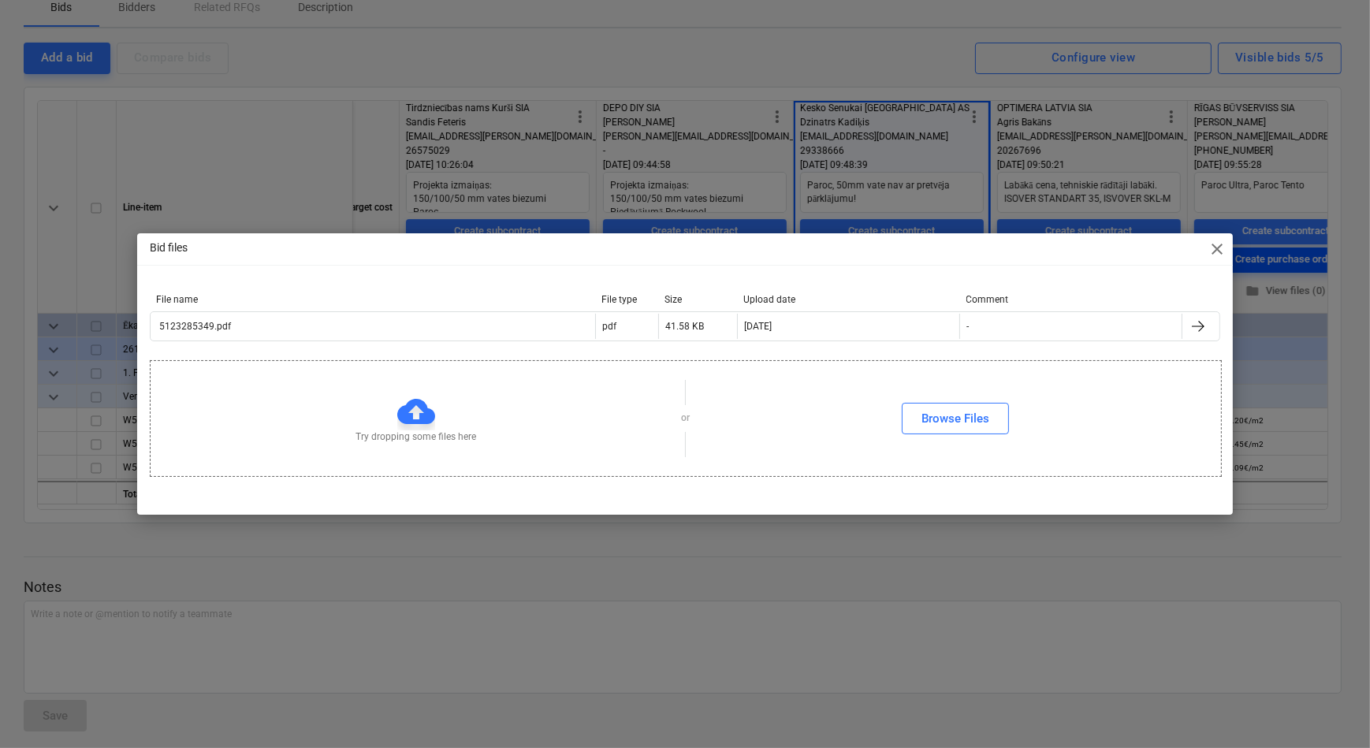
drag, startPoint x: 1221, startPoint y: 248, endPoint x: 1209, endPoint y: 256, distance: 14.2
click at [1220, 248] on span "close" at bounding box center [1216, 249] width 19 height 19
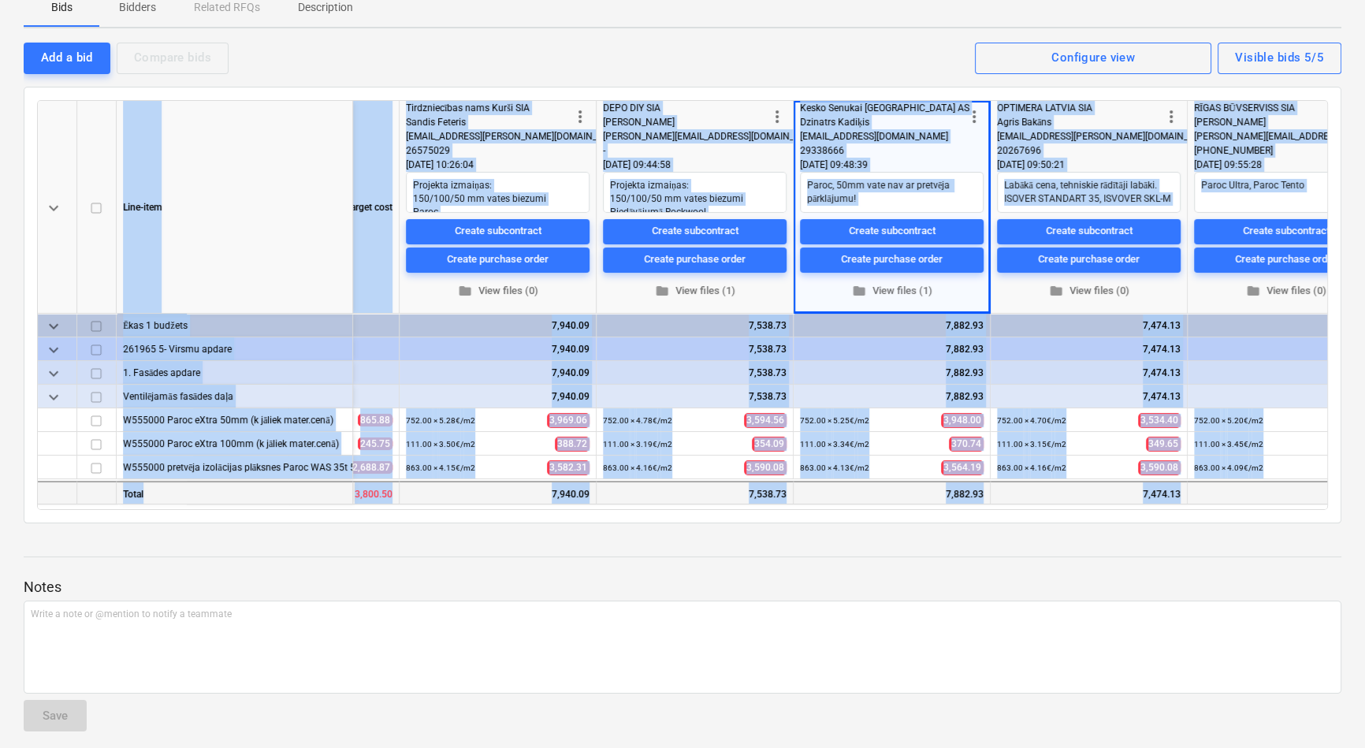
drag, startPoint x: 1098, startPoint y: 507, endPoint x: 1214, endPoint y: 502, distance: 115.2
click at [1214, 502] on div "keyboard_arrow_down Line-item Volume Target cost more_vert Tirdzniecības nams K…" at bounding box center [682, 305] width 1291 height 410
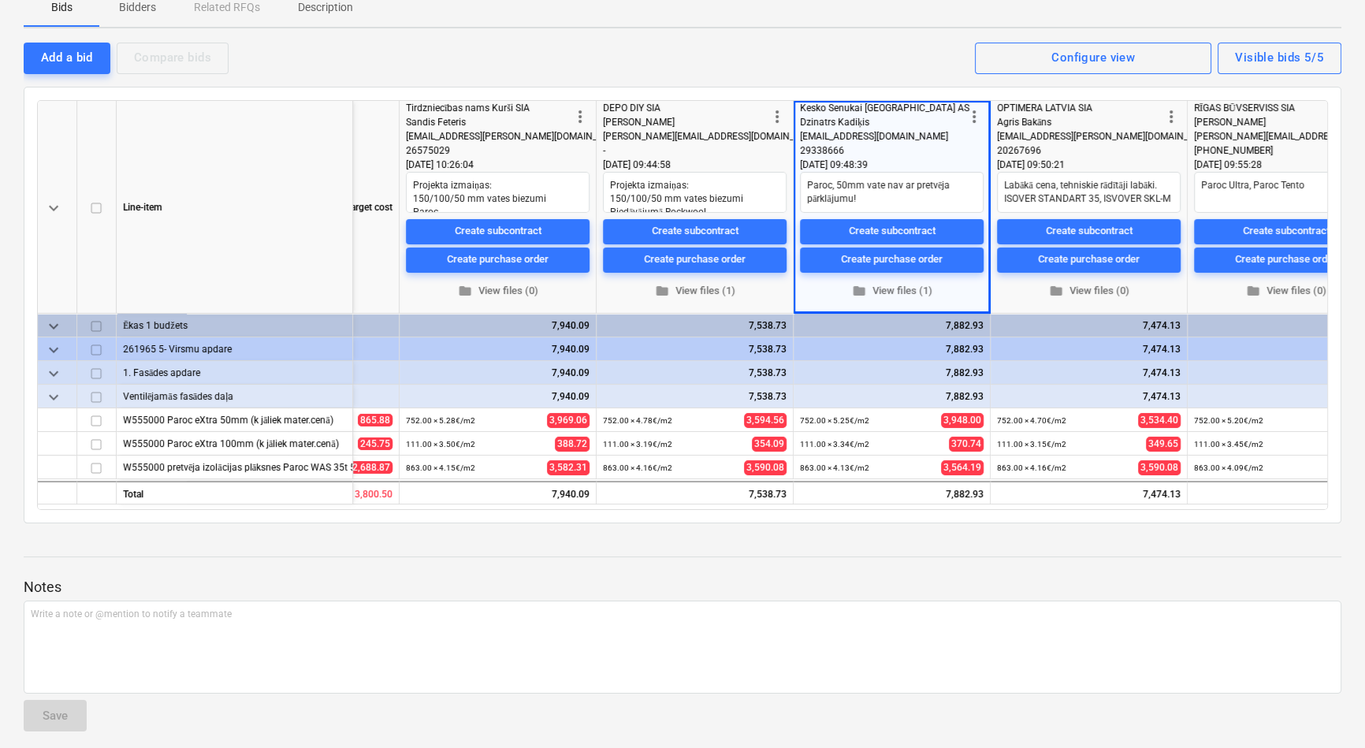
drag, startPoint x: 1214, startPoint y: 502, endPoint x: 1142, endPoint y: 552, distance: 87.2
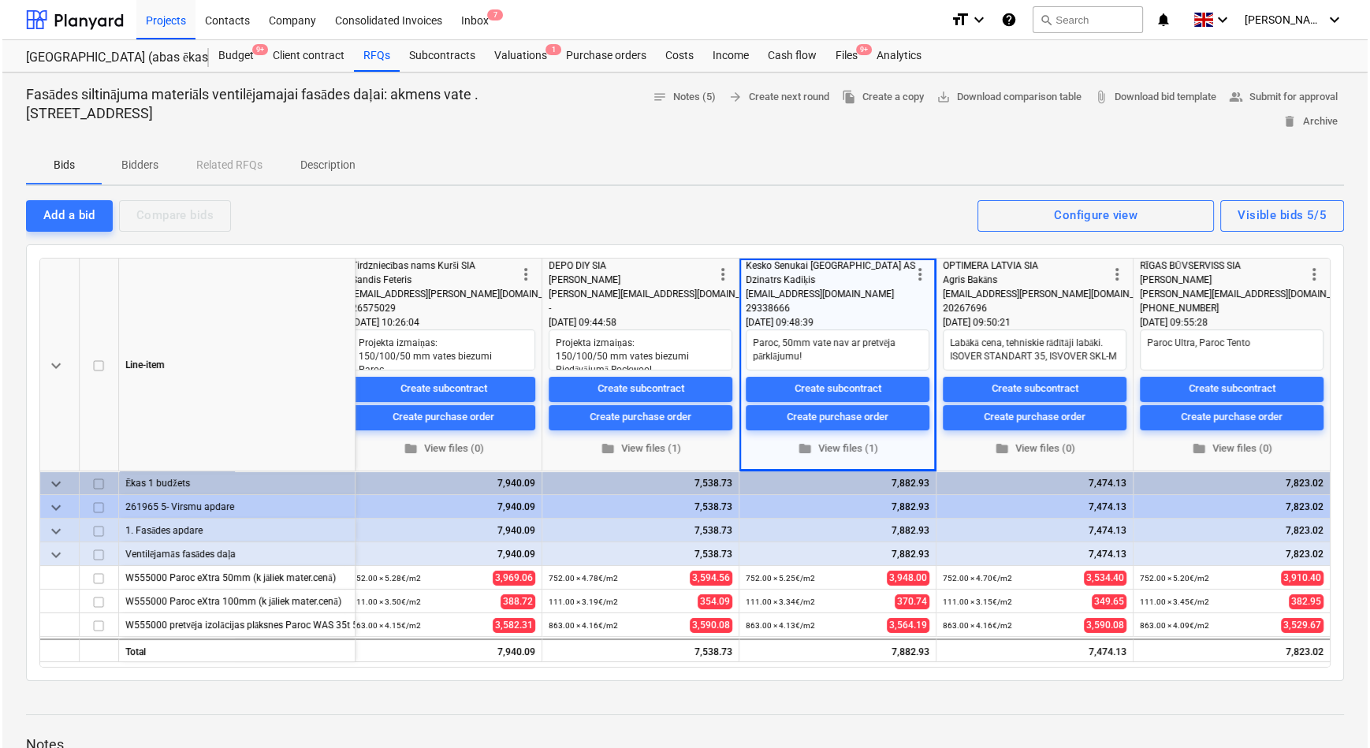
scroll to position [0, 0]
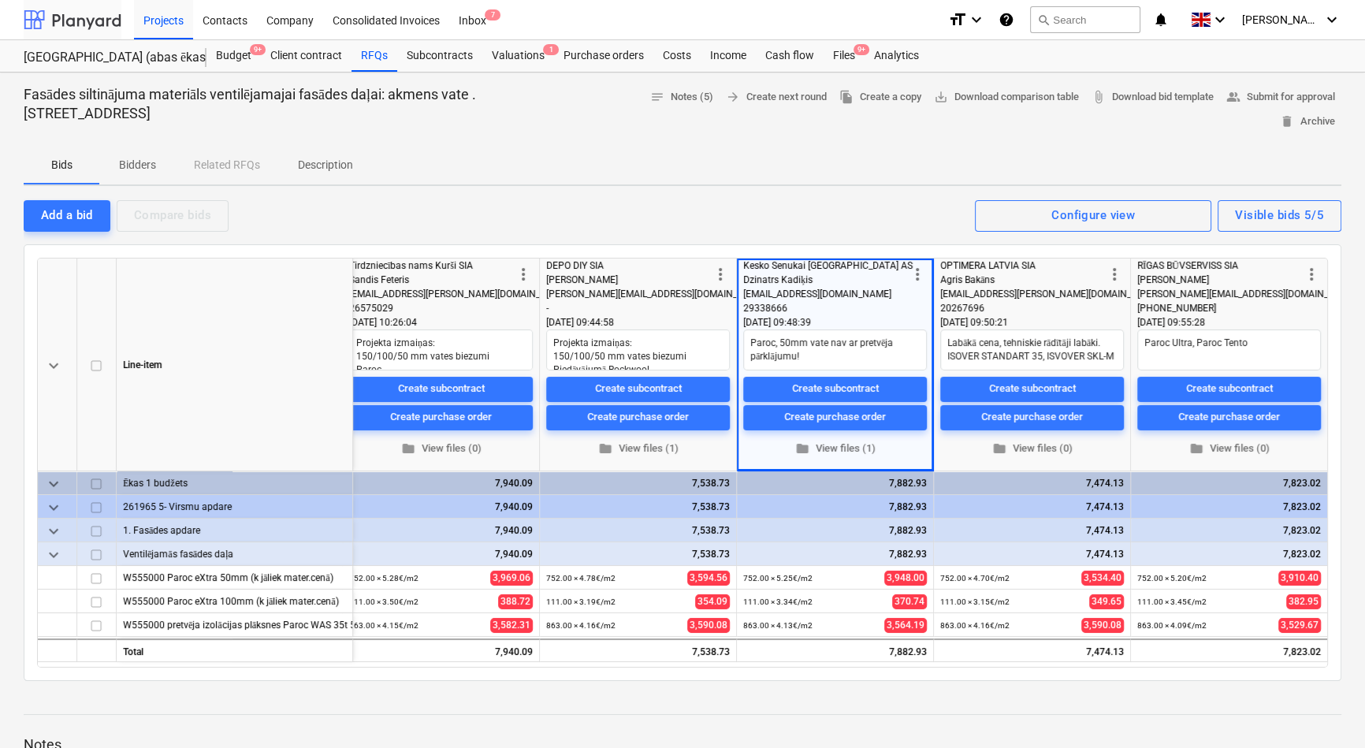
type textarea "x"
click at [81, 23] on div at bounding box center [73, 19] width 98 height 39
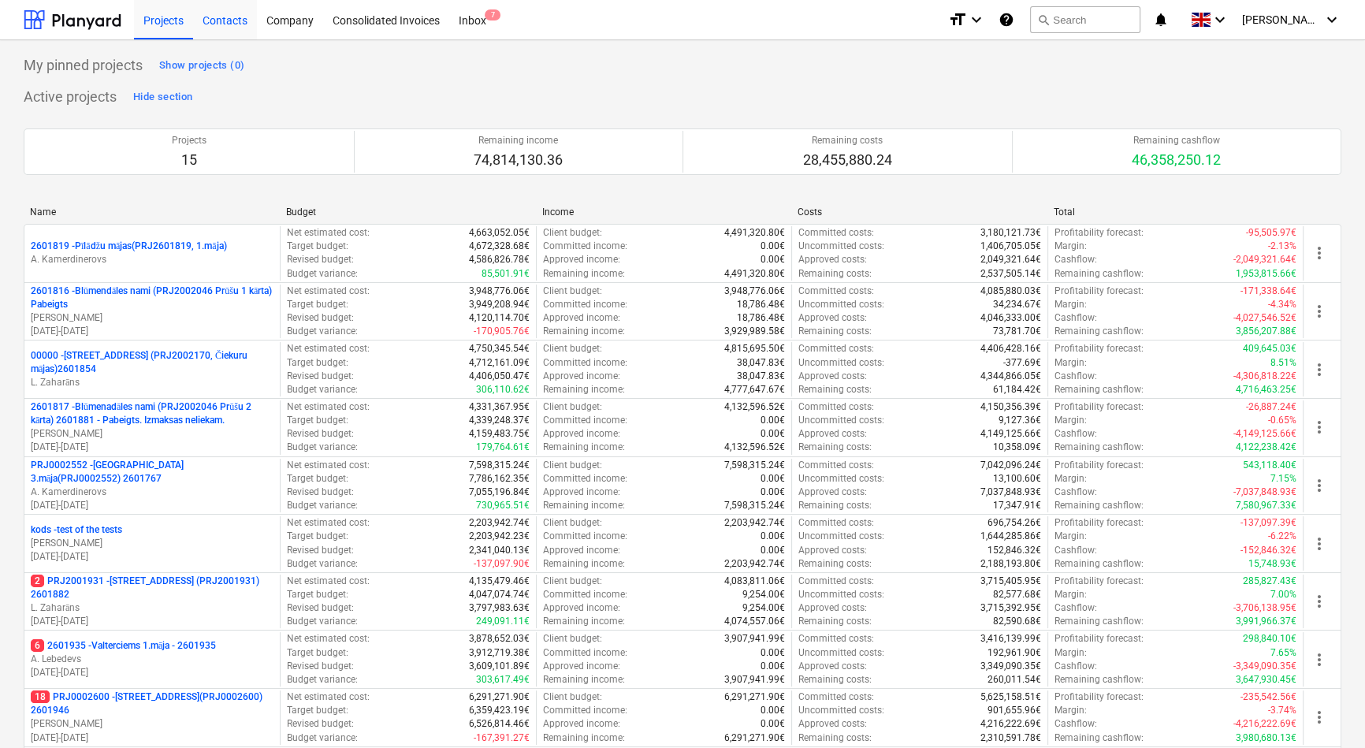
click at [217, 19] on div "Contacts" at bounding box center [225, 19] width 64 height 40
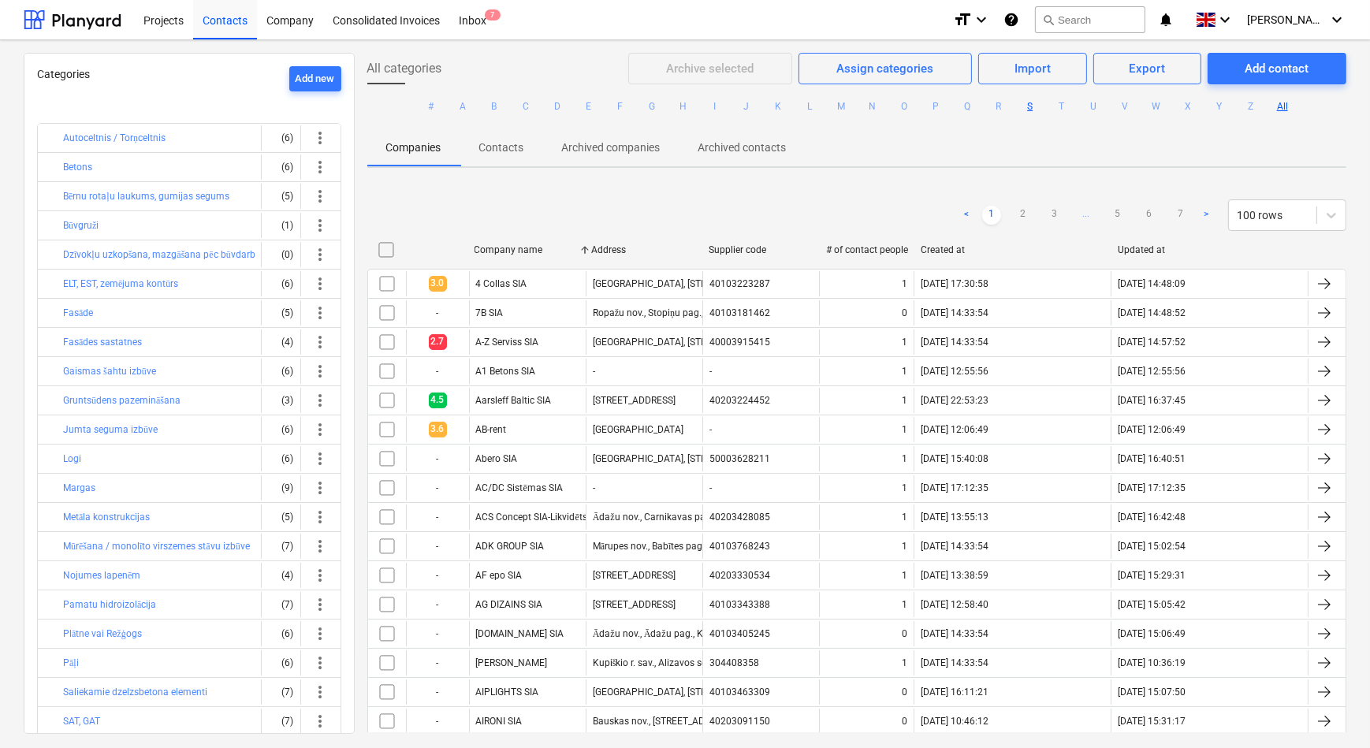
drag, startPoint x: 1024, startPoint y: 108, endPoint x: 1011, endPoint y: 145, distance: 39.4
click at [1024, 108] on button "S" at bounding box center [1029, 106] width 19 height 19
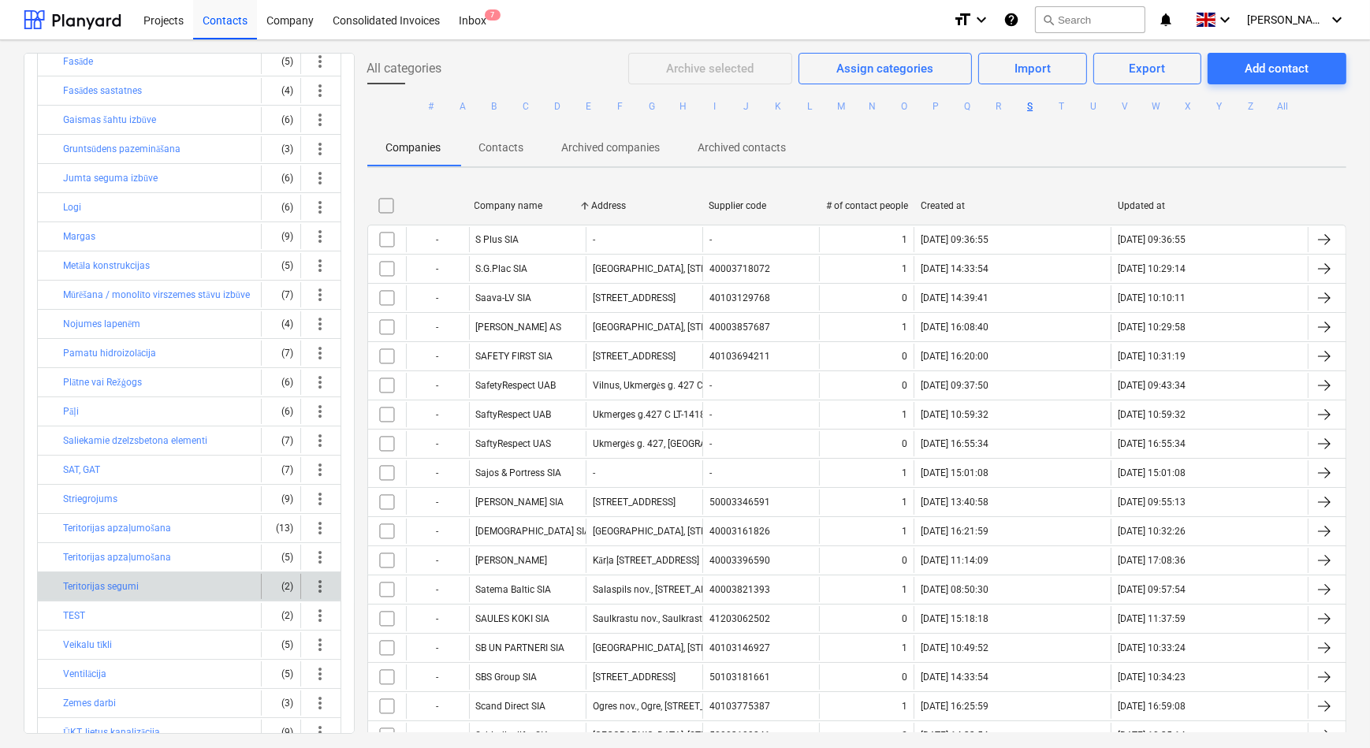
scroll to position [323, 0]
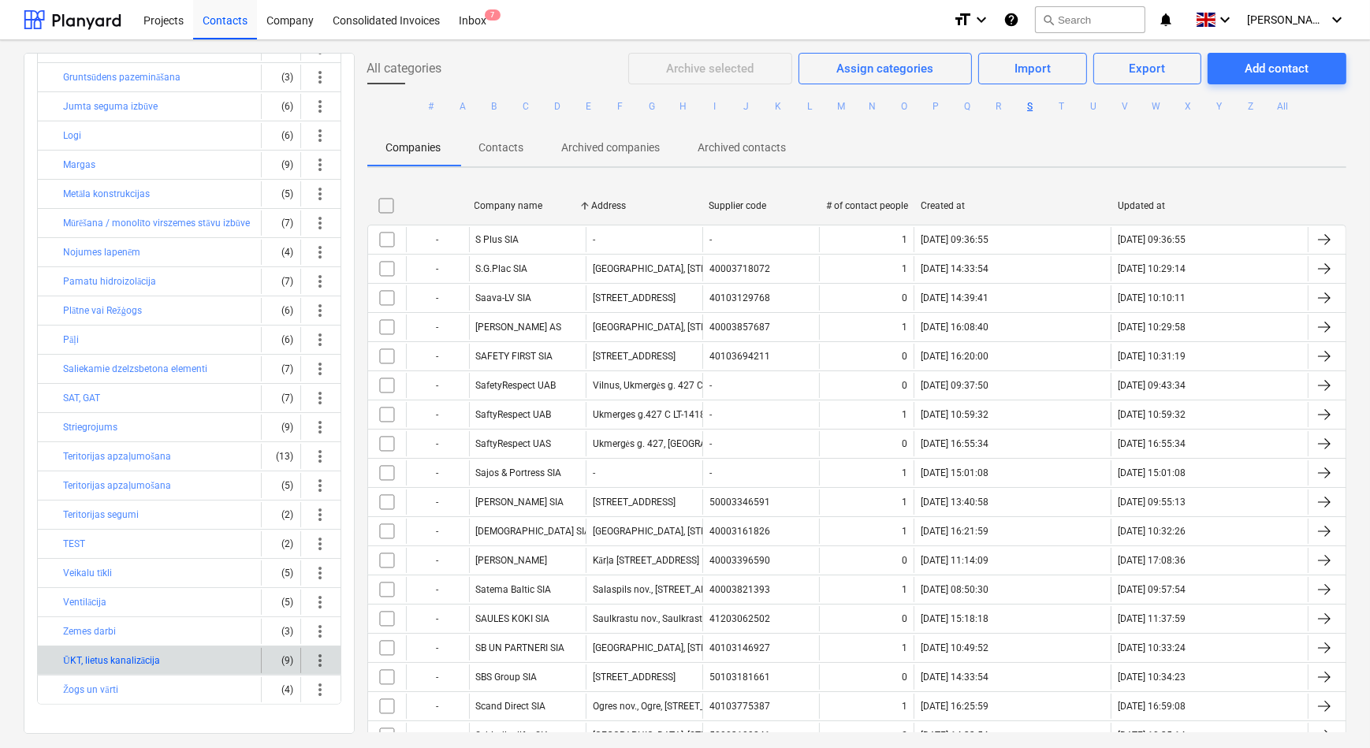
click at [111, 658] on button "ŪKT, lietus kanalizācija" at bounding box center [111, 660] width 97 height 19
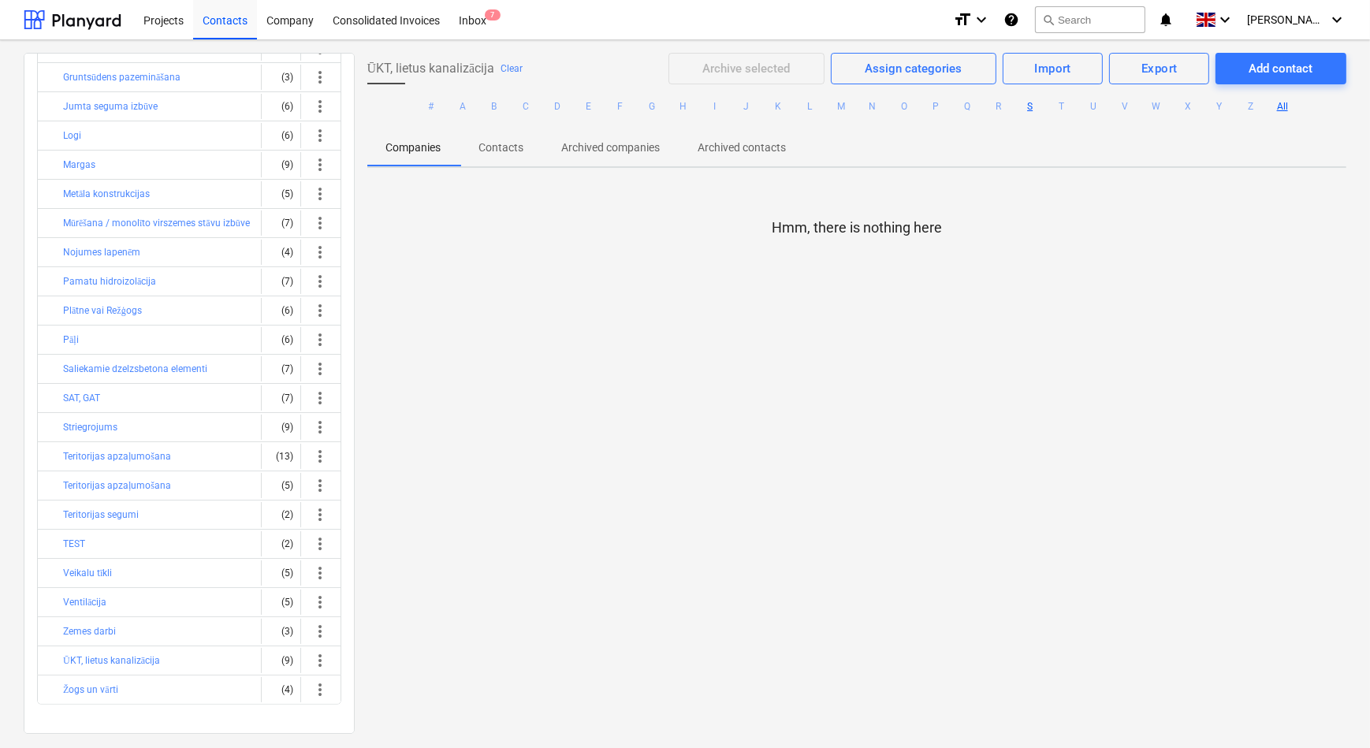
click at [1285, 102] on button "All" at bounding box center [1282, 106] width 19 height 19
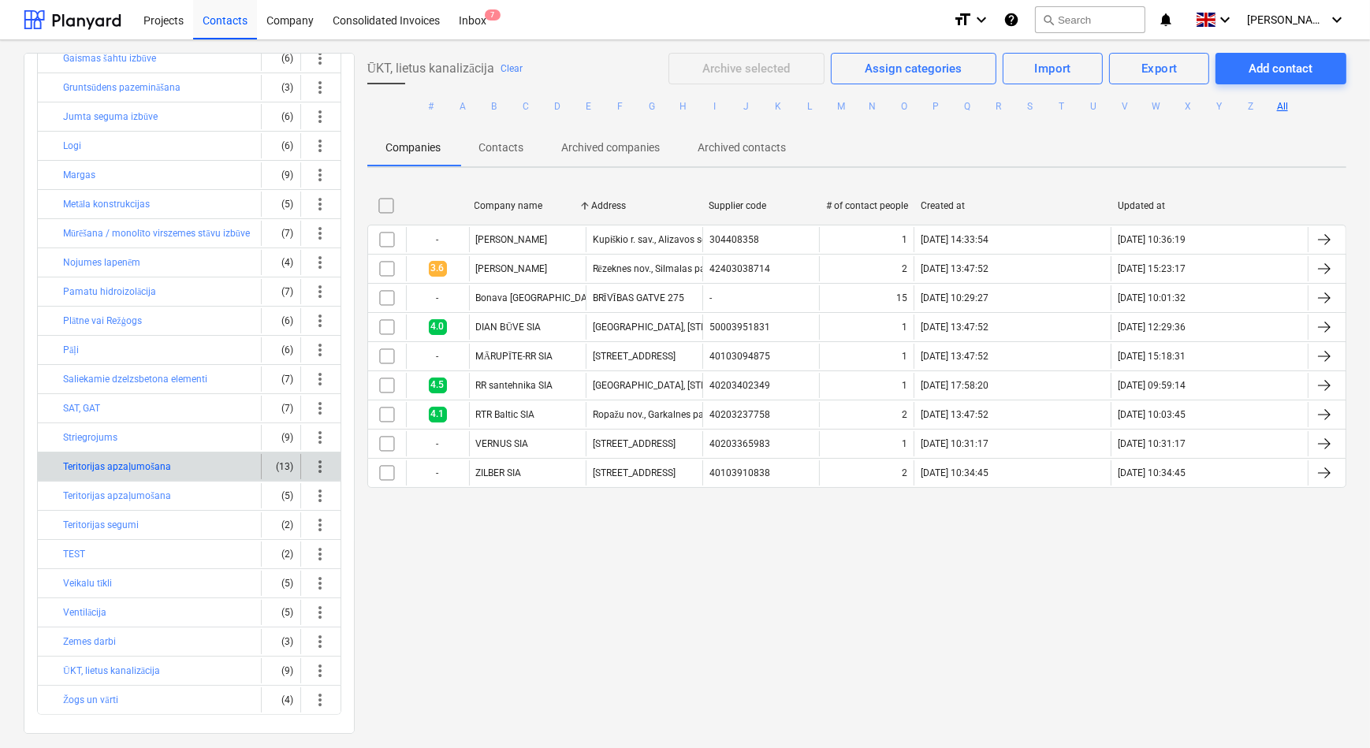
scroll to position [323, 0]
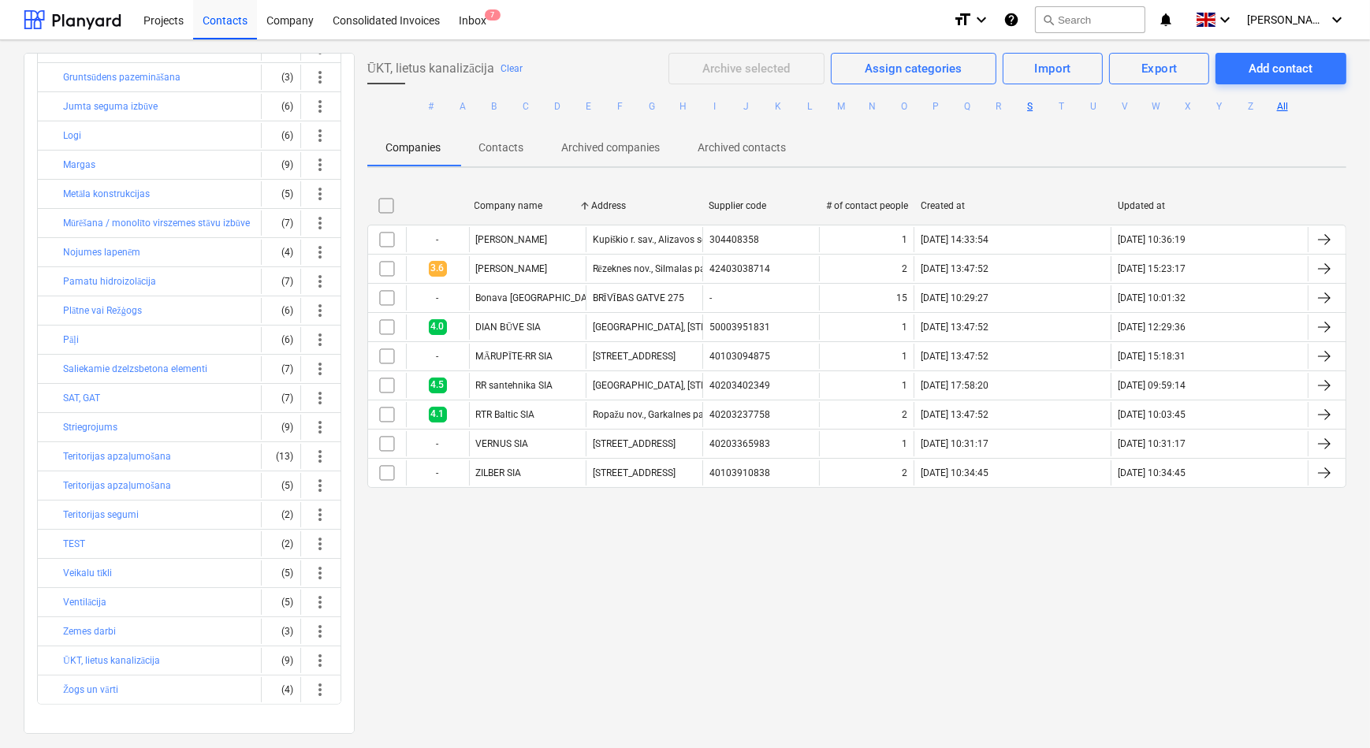
click at [1031, 106] on button "S" at bounding box center [1029, 106] width 19 height 19
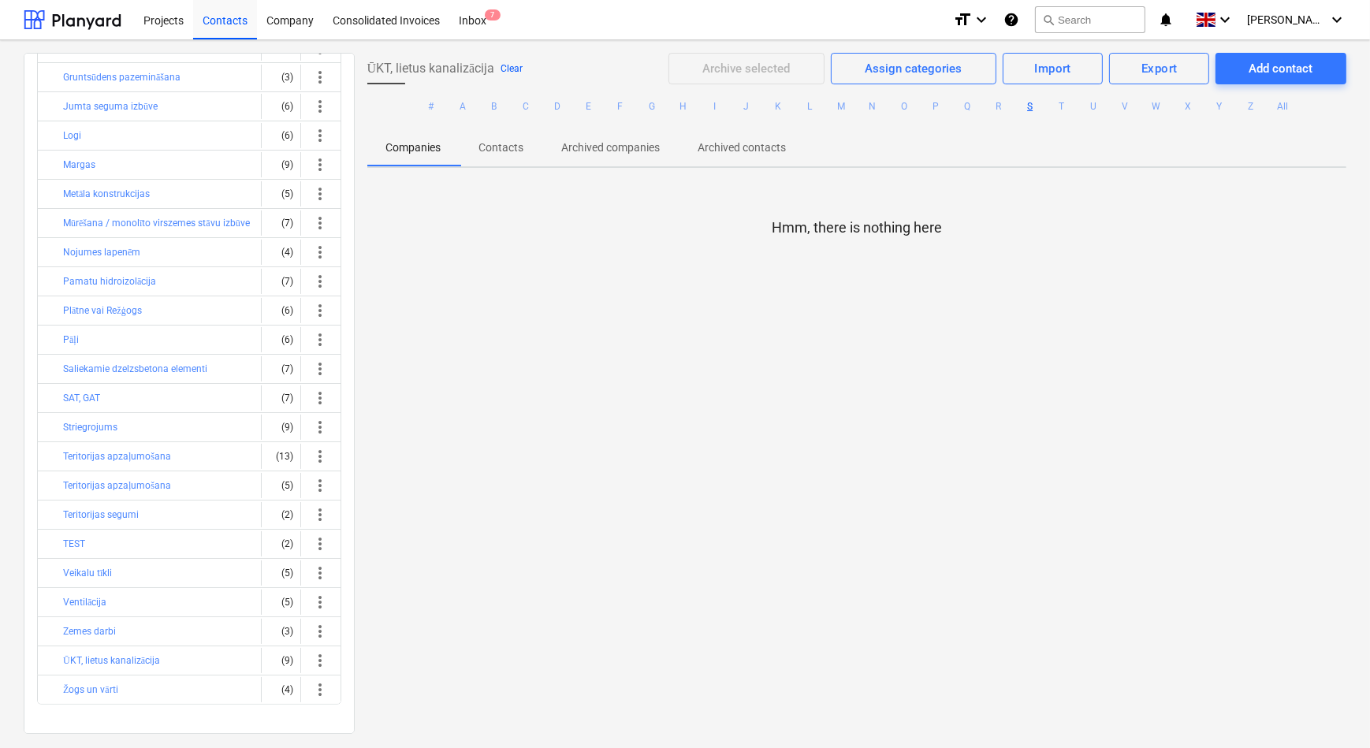
click at [508, 65] on button "Clear" at bounding box center [511, 68] width 22 height 19
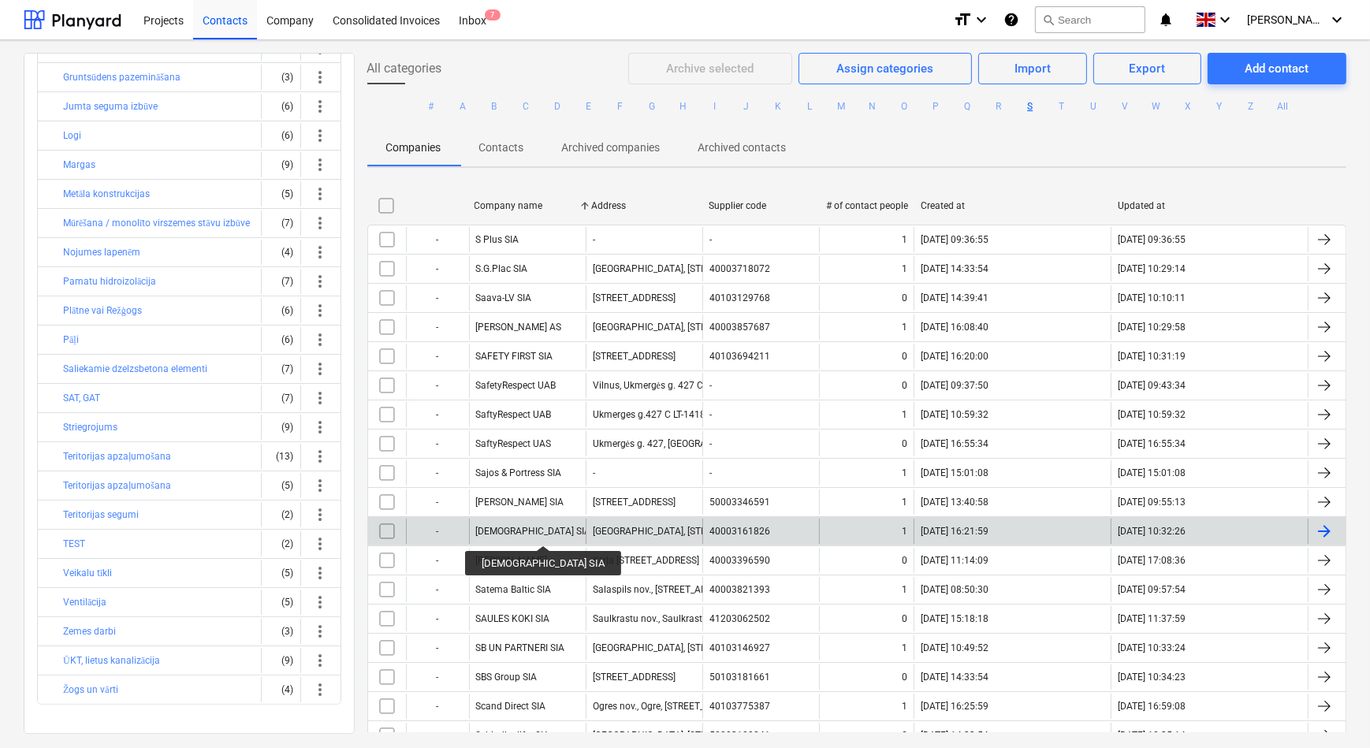
click at [514, 531] on div "[DEMOGRAPHIC_DATA] SIA" at bounding box center [533, 531] width 115 height 11
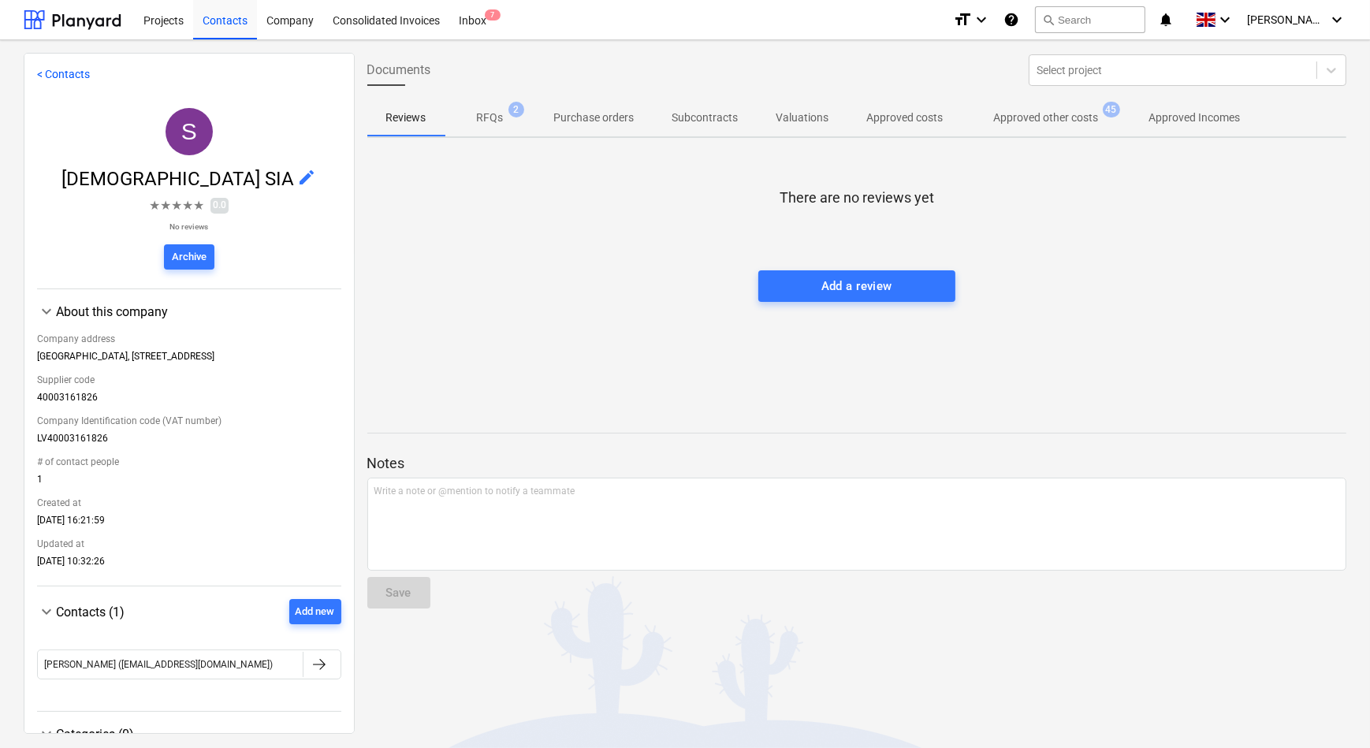
click at [492, 125] on p "RFQs" at bounding box center [490, 118] width 27 height 17
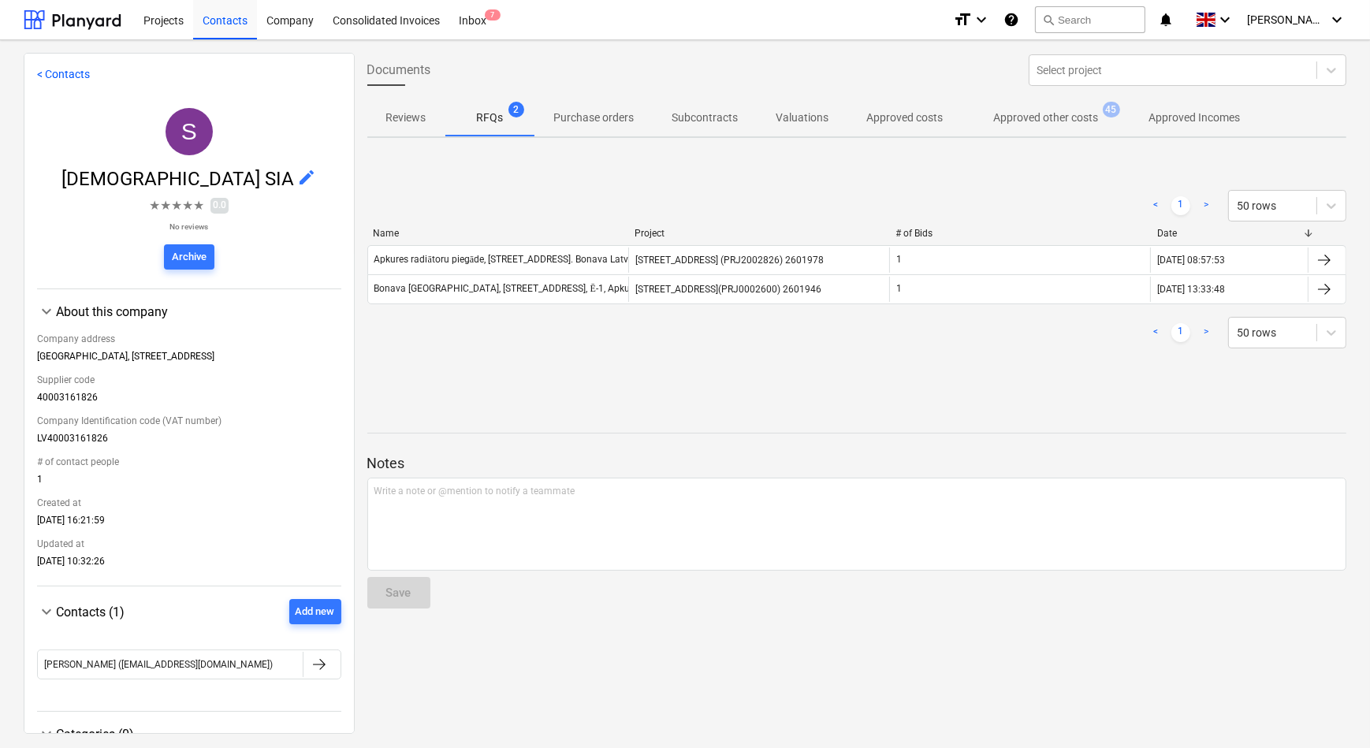
click at [1062, 120] on p "Approved other costs" at bounding box center [1046, 118] width 105 height 17
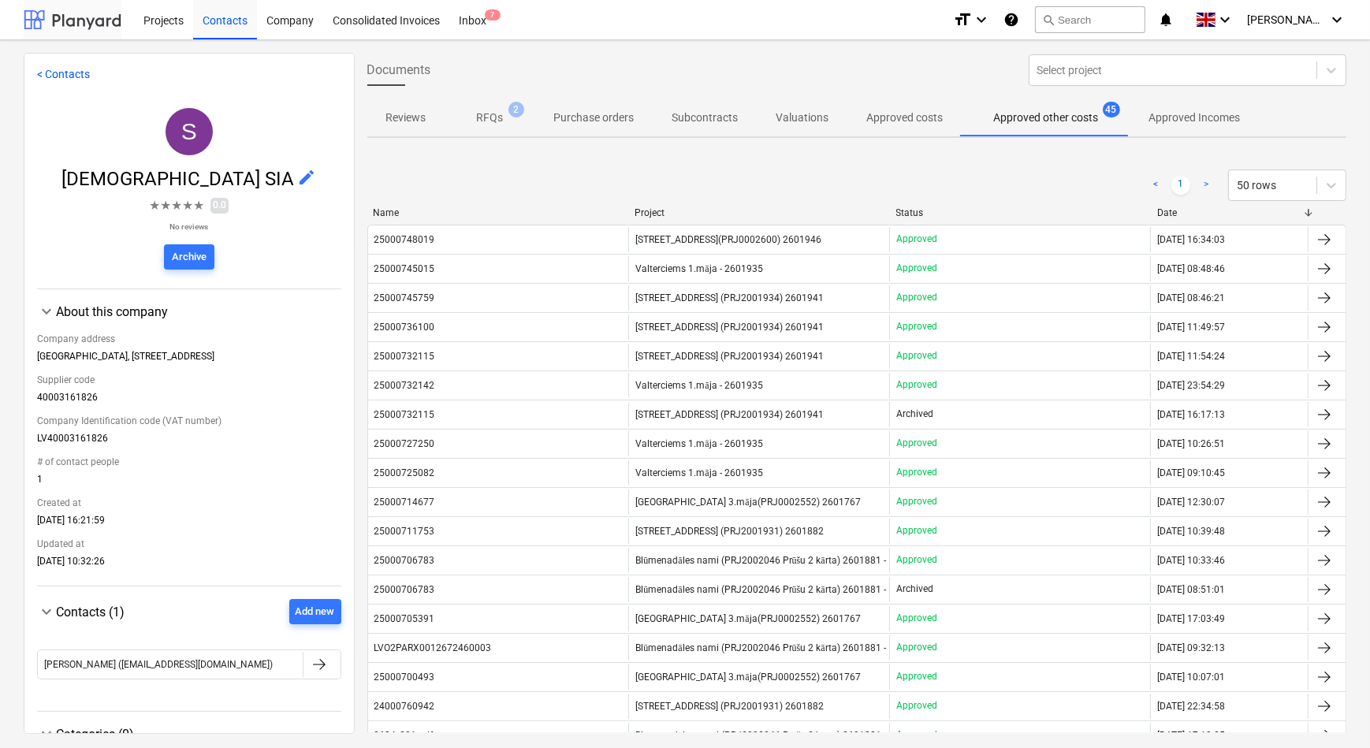
drag, startPoint x: 71, startPoint y: 23, endPoint x: 86, endPoint y: 36, distance: 20.1
click at [71, 23] on div at bounding box center [73, 19] width 98 height 39
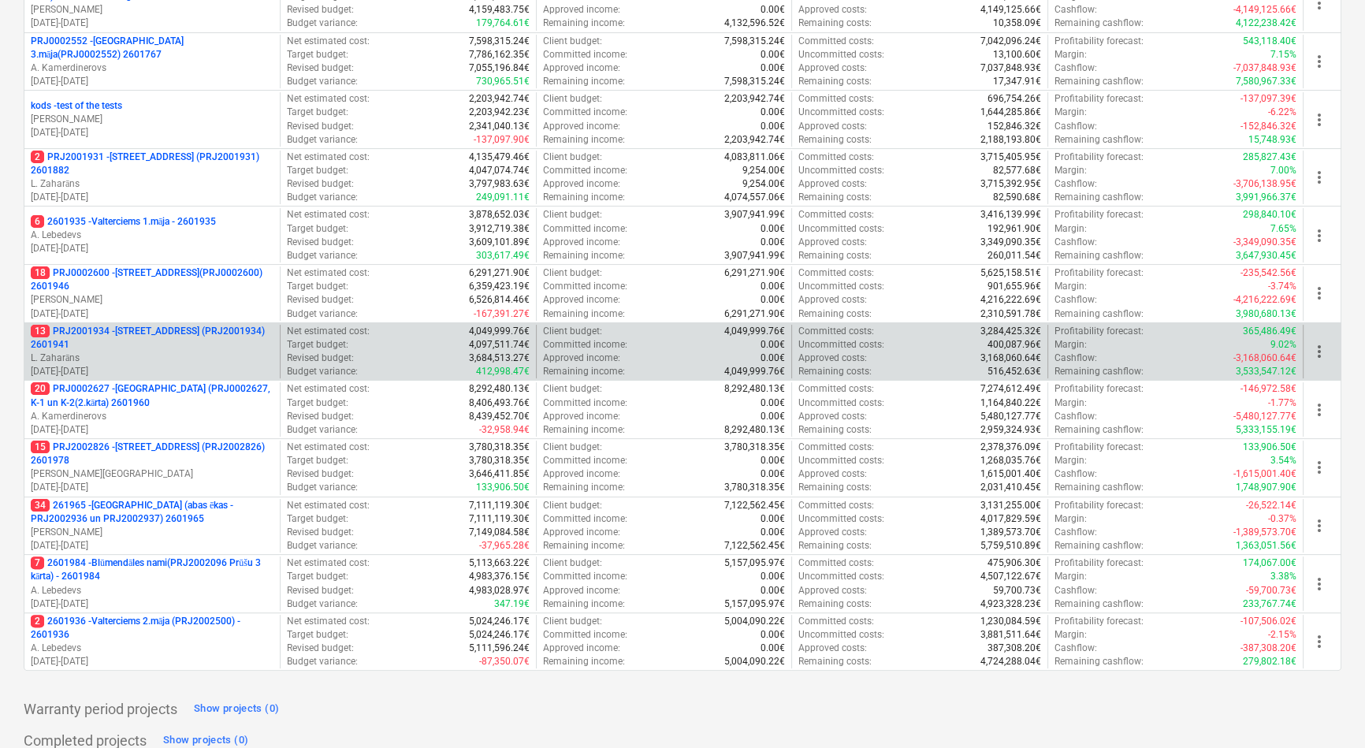
scroll to position [429, 0]
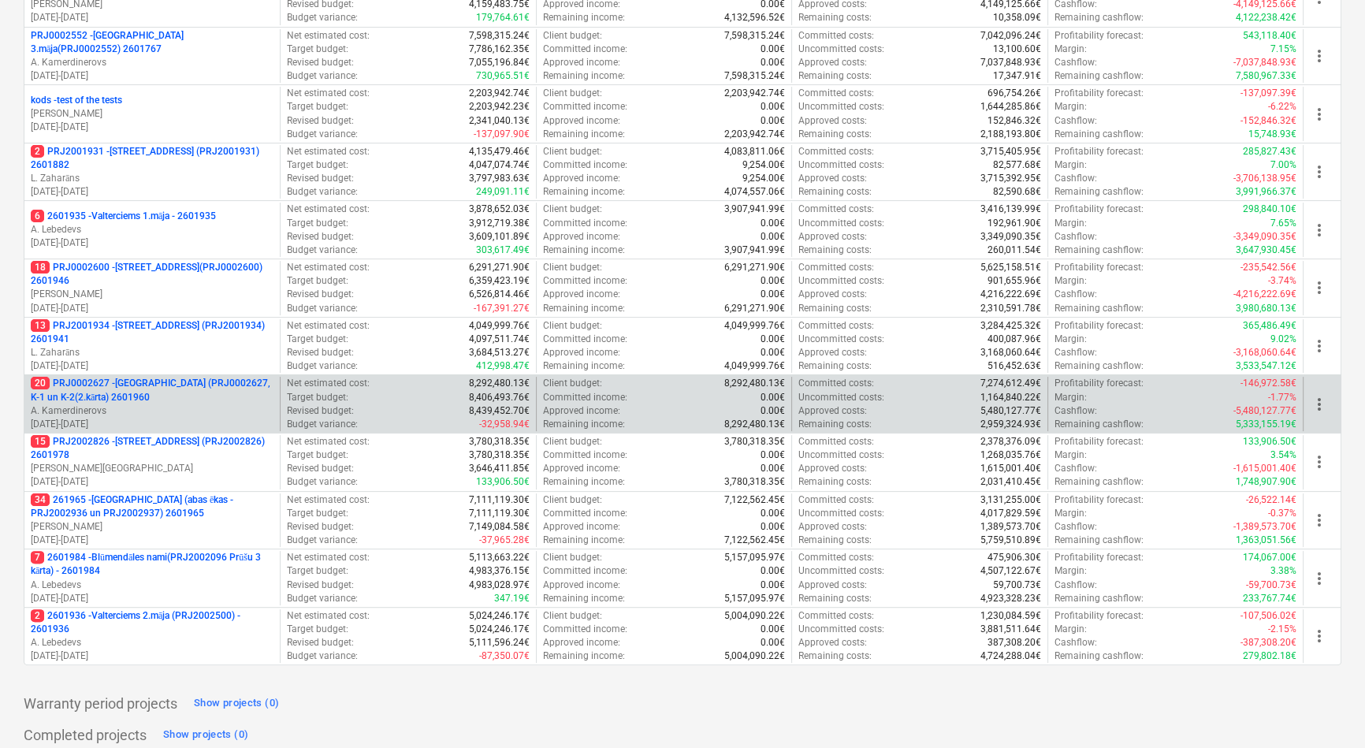
click at [154, 379] on p "20 PRJ0002627 - [GEOGRAPHIC_DATA] (PRJ0002627, K-1 un K-2(2.kārta) 2601960" at bounding box center [152, 390] width 243 height 27
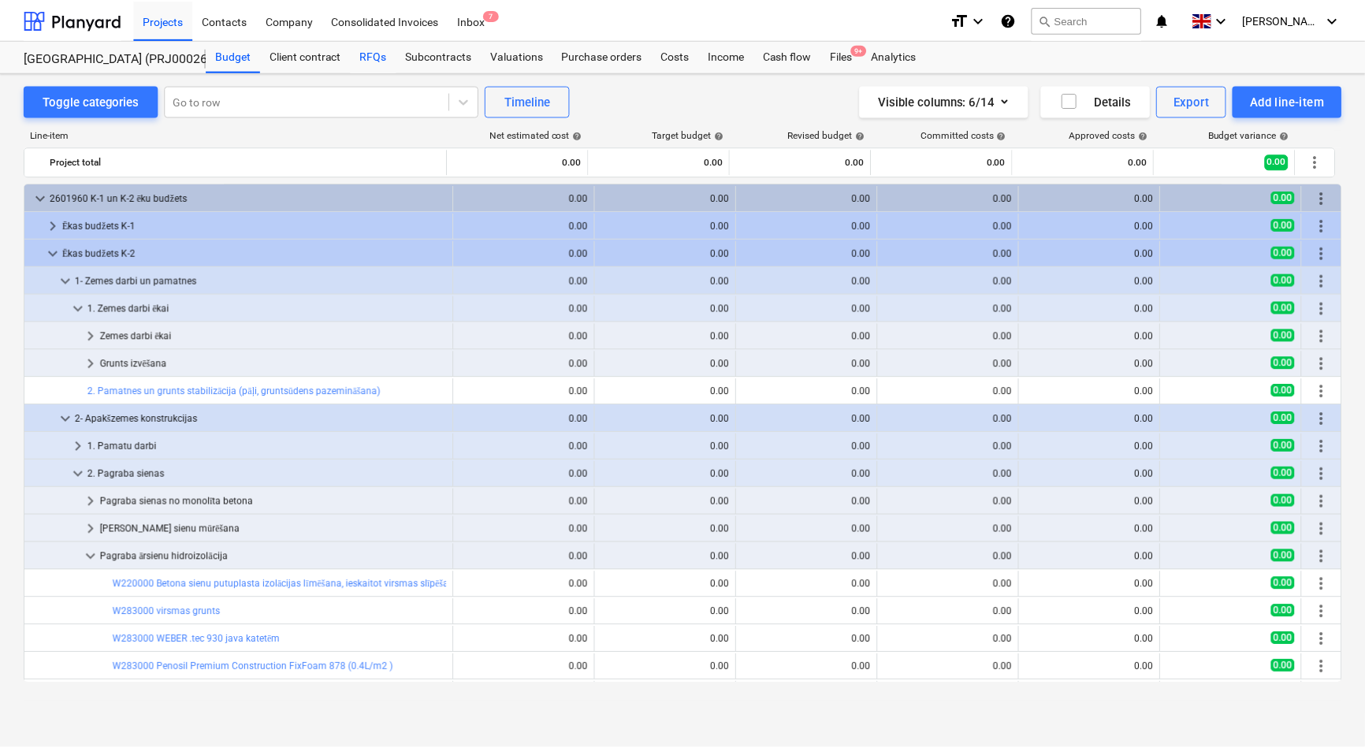
scroll to position [449, 0]
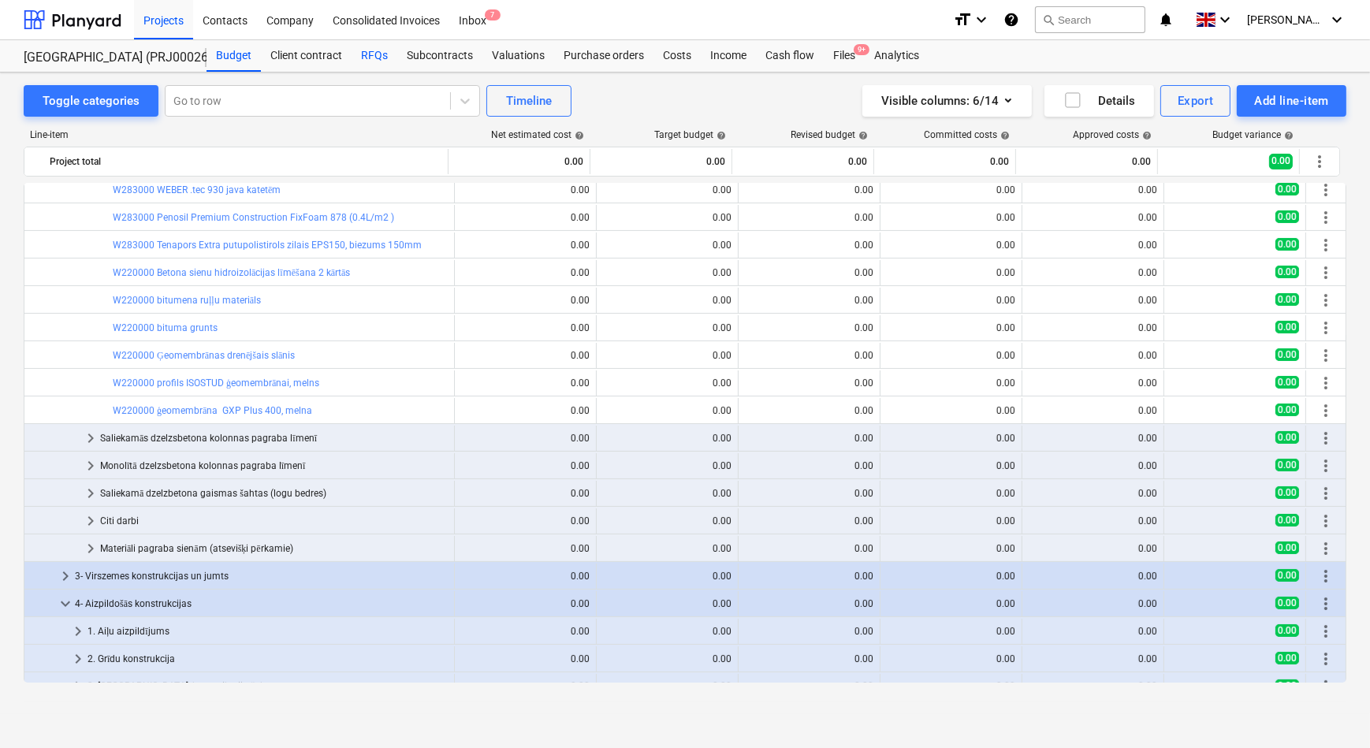
click at [374, 55] on div "RFQs" at bounding box center [374, 56] width 46 height 32
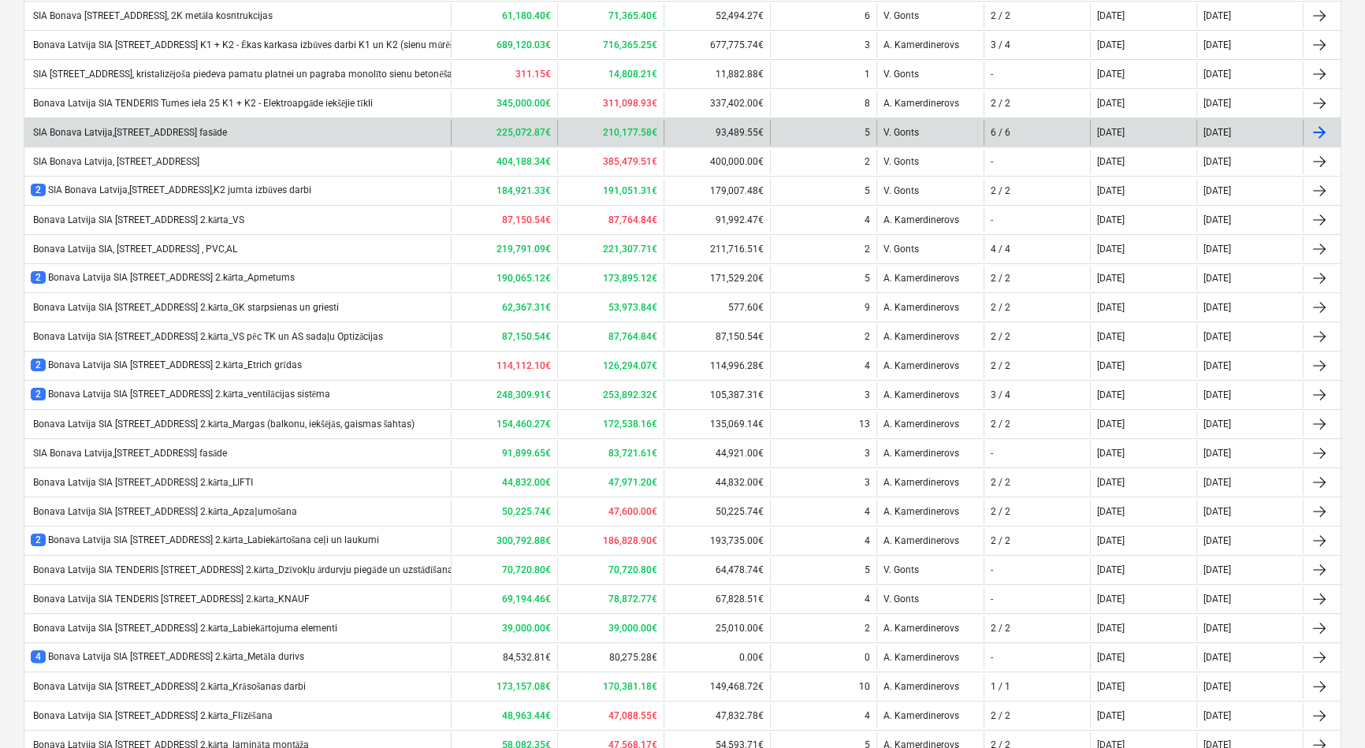
scroll to position [314, 0]
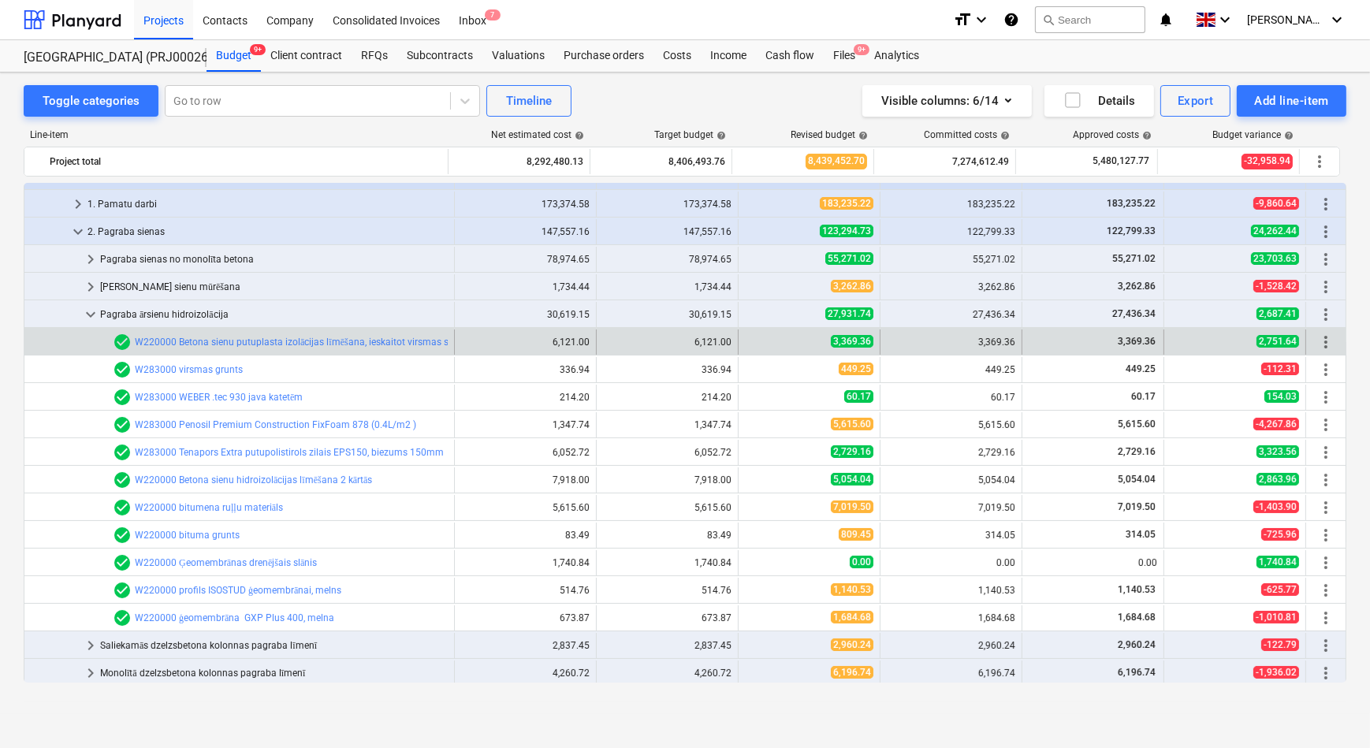
scroll to position [235, 0]
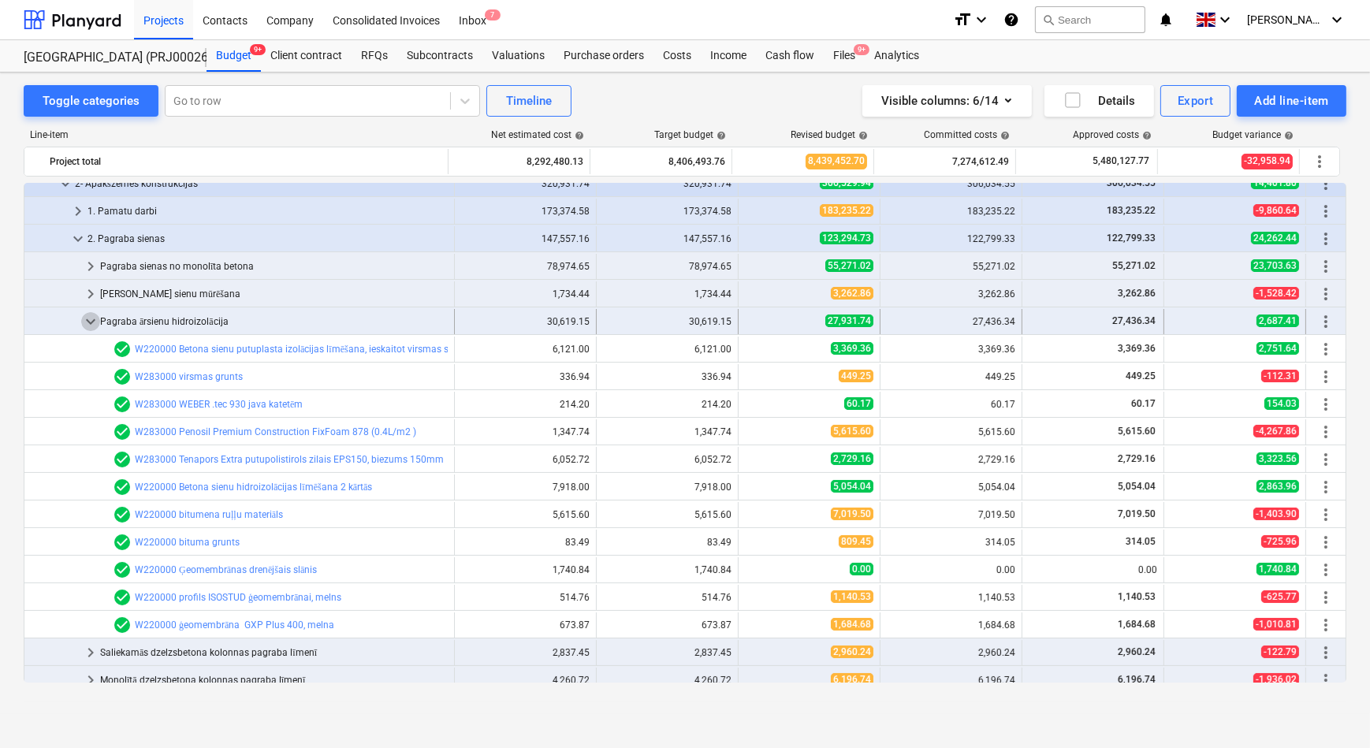
click at [90, 317] on span "keyboard_arrow_down" at bounding box center [90, 321] width 19 height 19
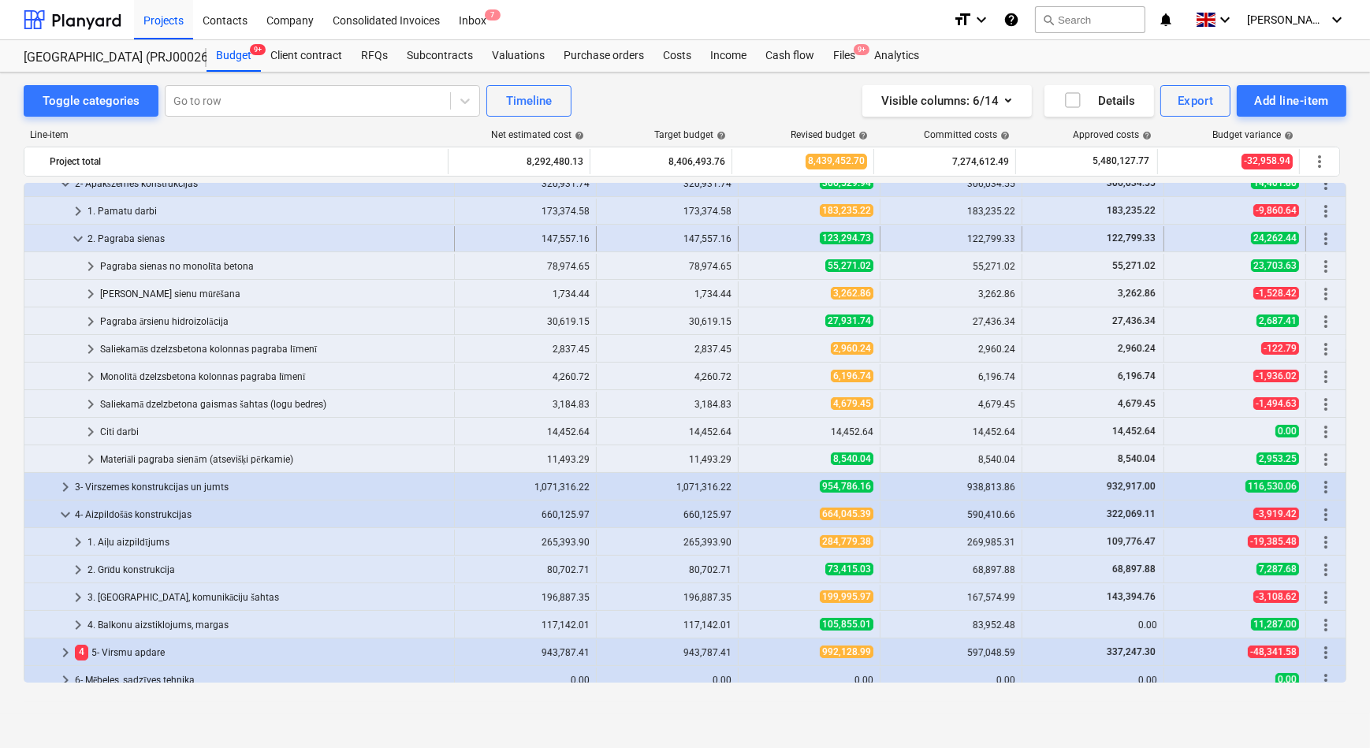
click at [75, 236] on span "keyboard_arrow_down" at bounding box center [78, 238] width 19 height 19
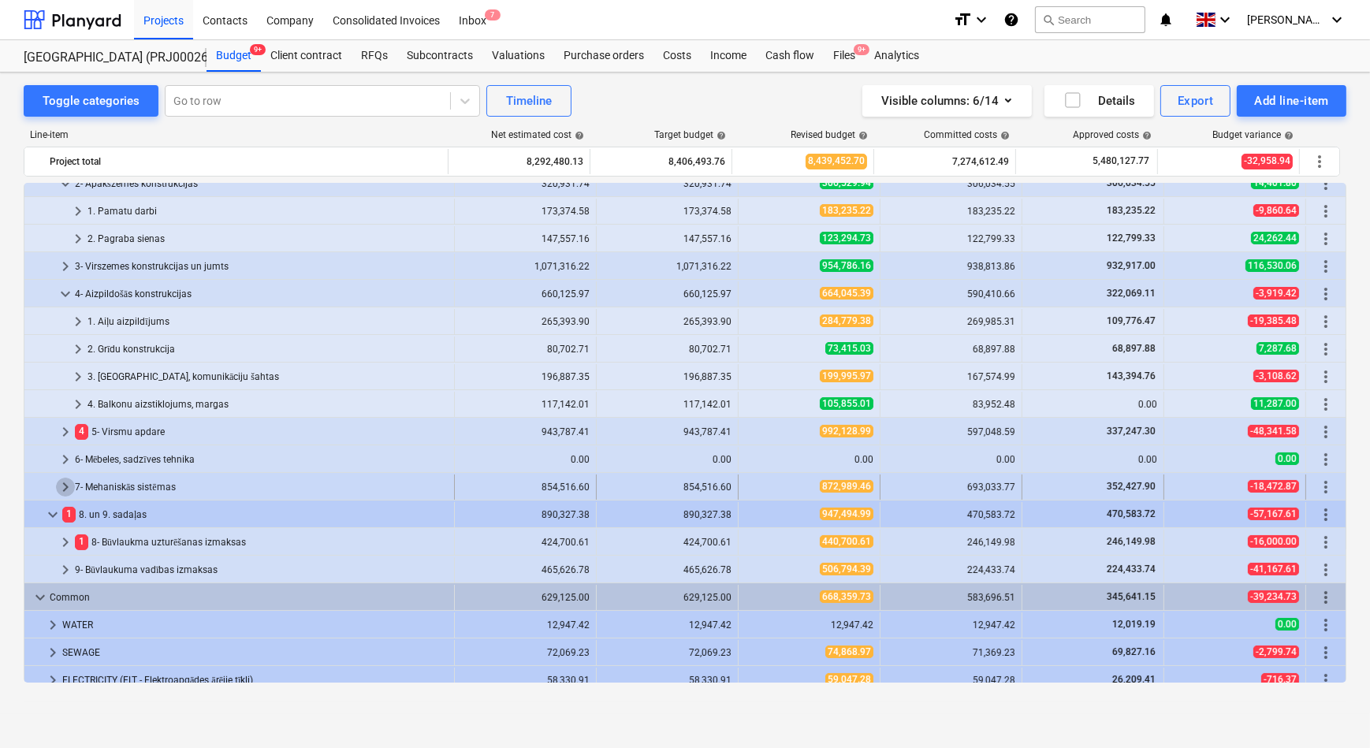
click at [62, 484] on span "keyboard_arrow_right" at bounding box center [65, 487] width 19 height 19
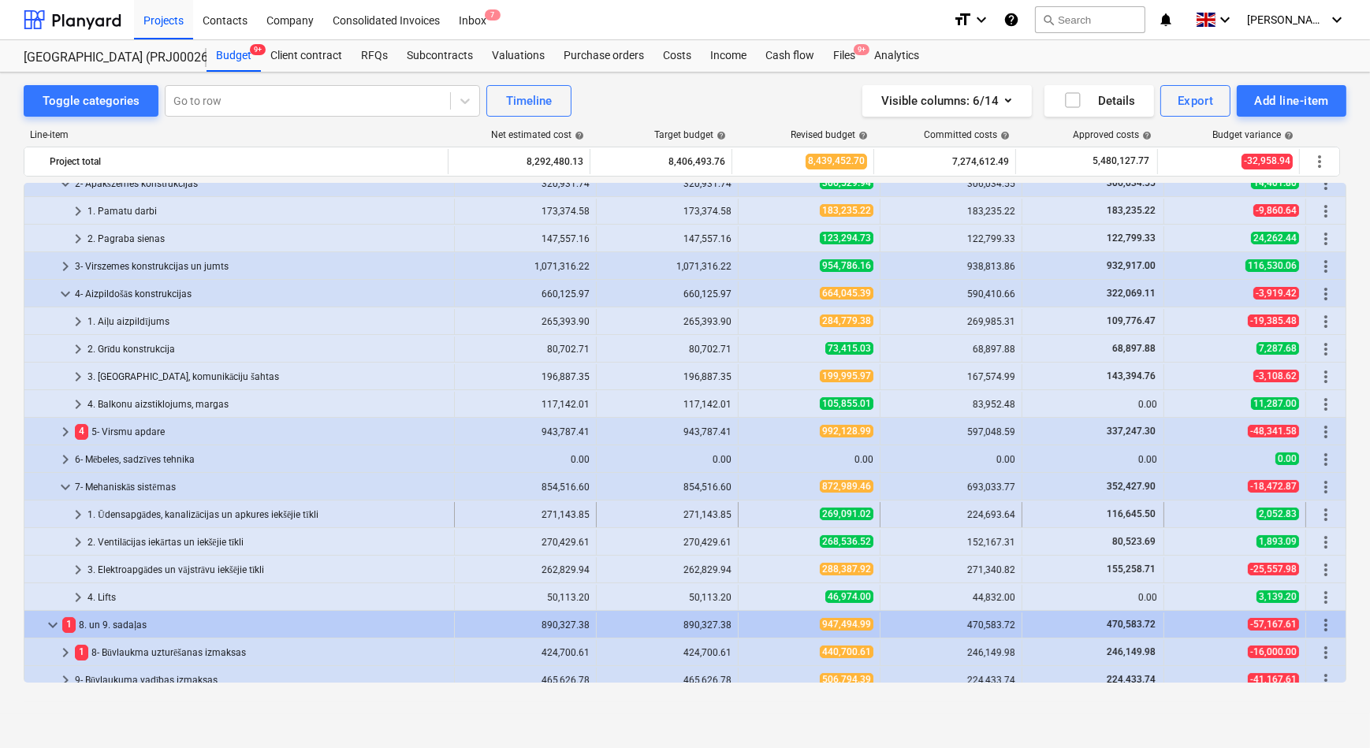
click at [74, 512] on span "keyboard_arrow_right" at bounding box center [78, 514] width 19 height 19
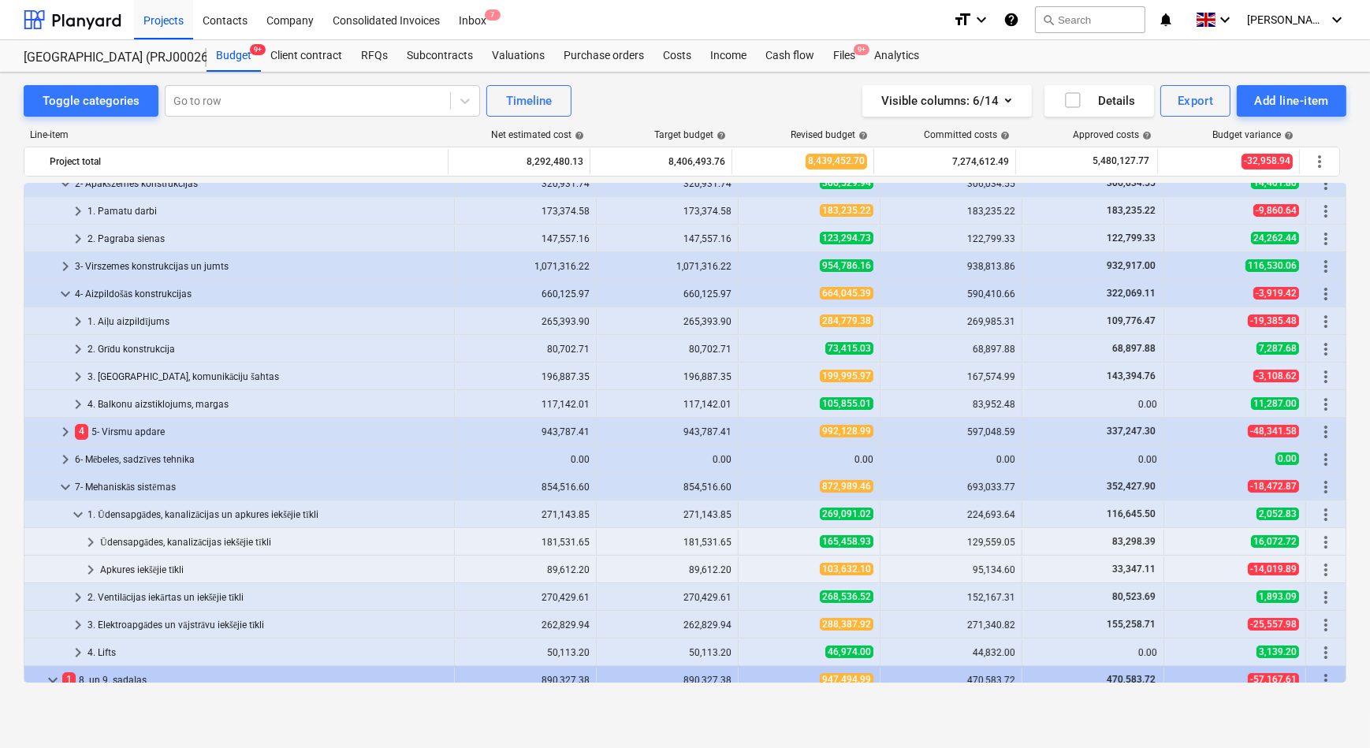
scroll to position [307, 0]
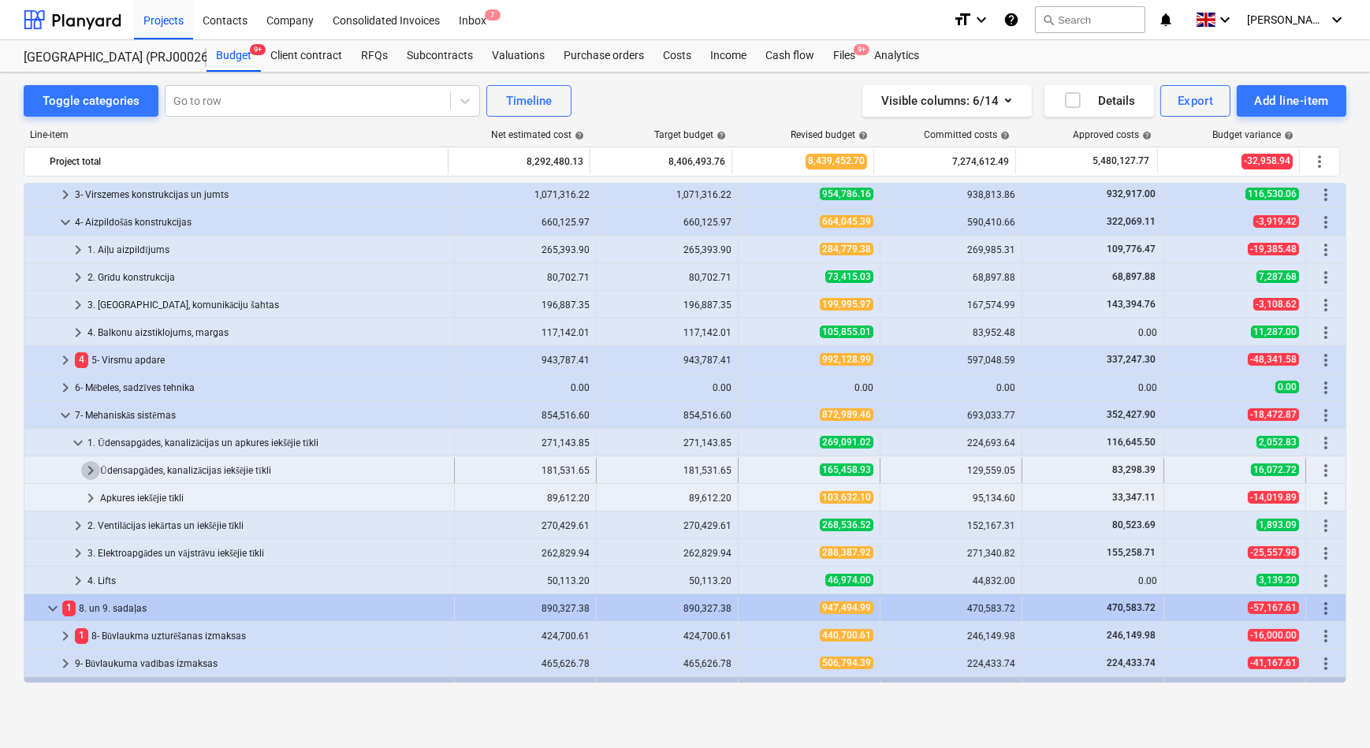
click at [91, 471] on span "keyboard_arrow_right" at bounding box center [90, 470] width 19 height 19
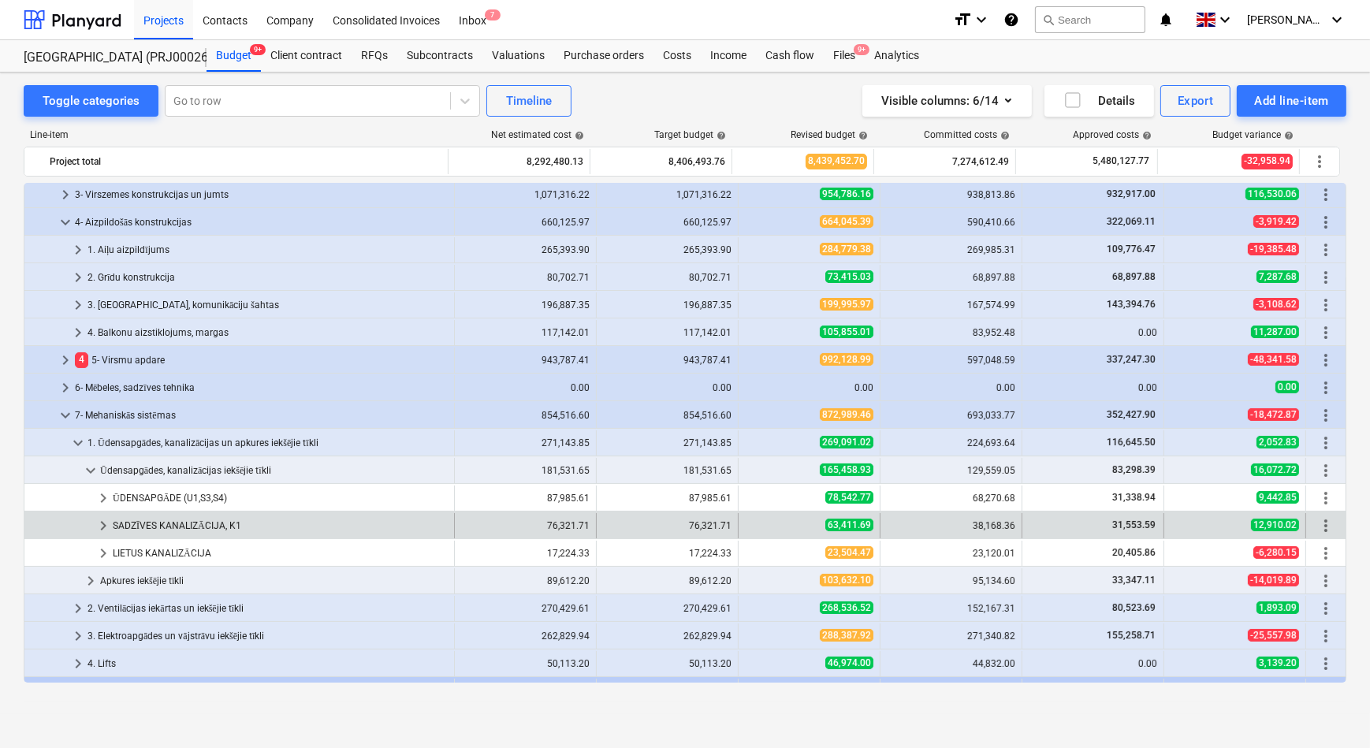
click at [105, 522] on span "keyboard_arrow_right" at bounding box center [103, 525] width 19 height 19
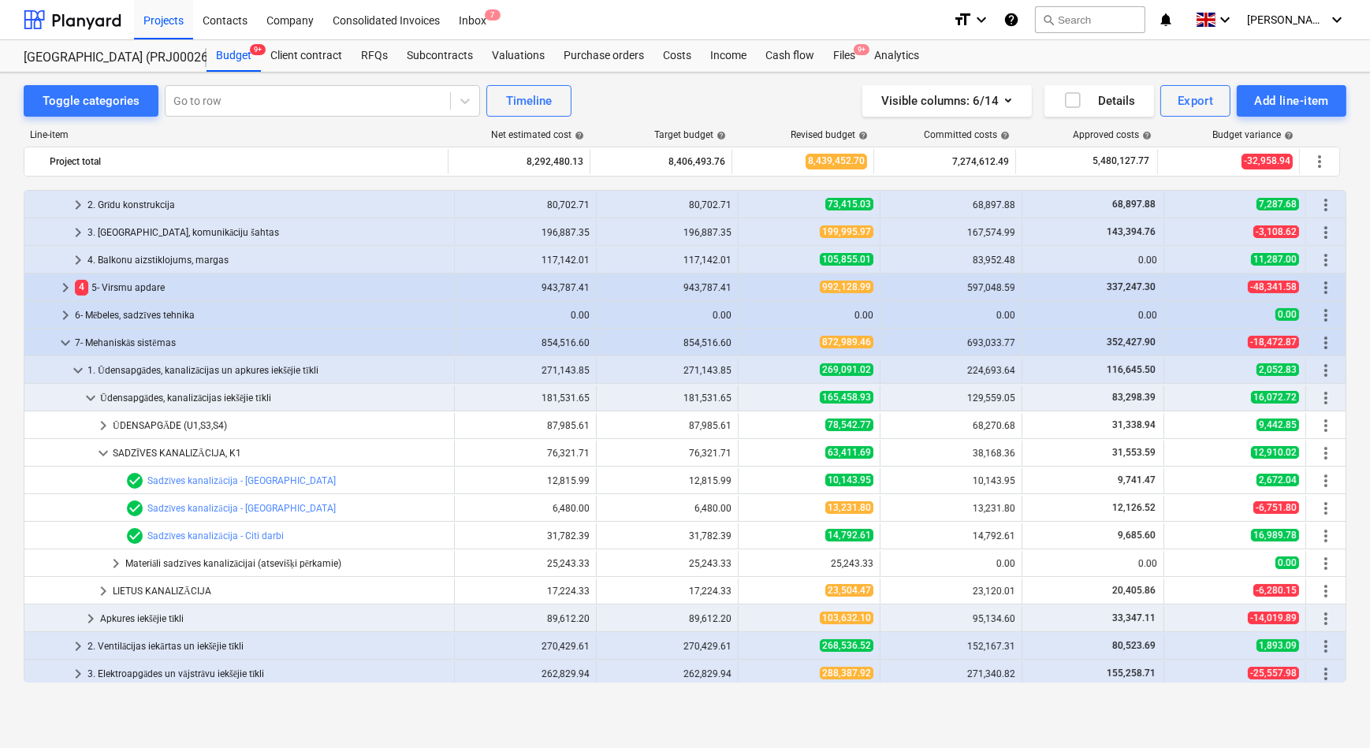
scroll to position [449, 0]
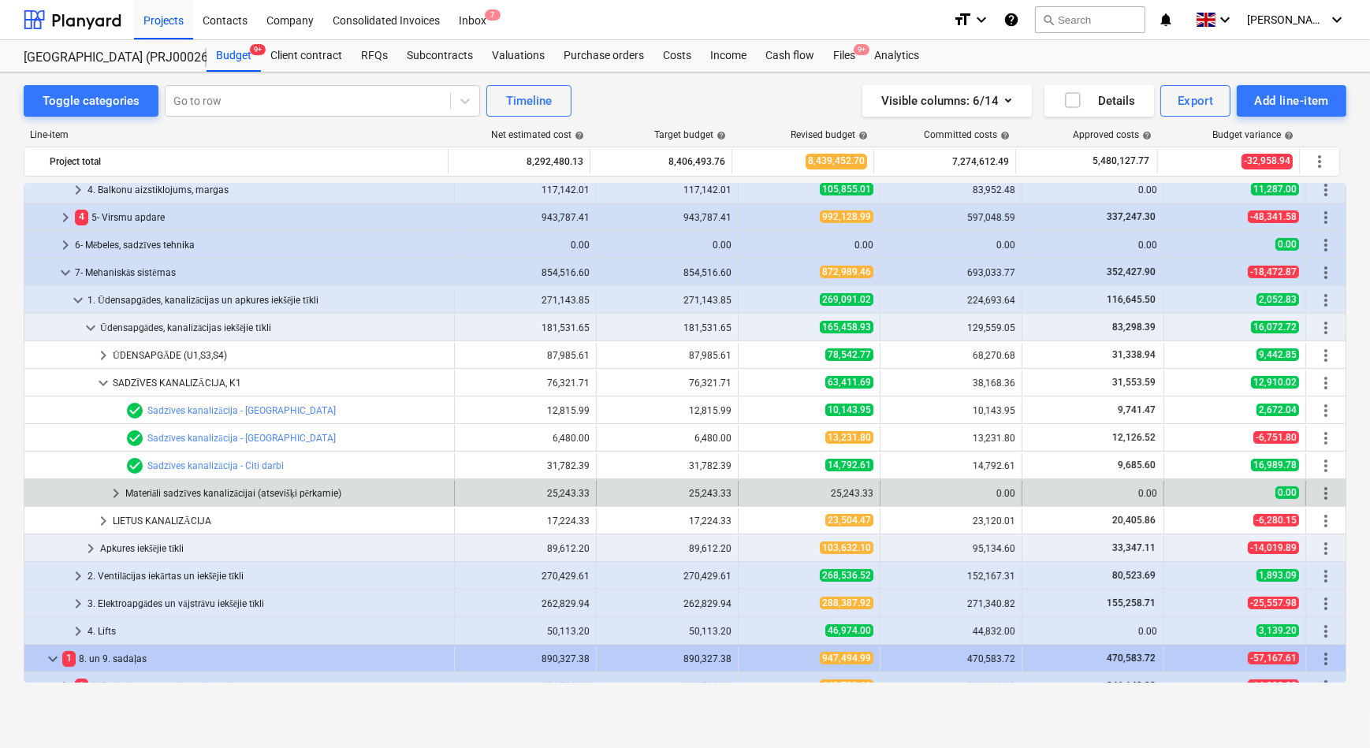
click at [118, 491] on span "keyboard_arrow_right" at bounding box center [115, 493] width 19 height 19
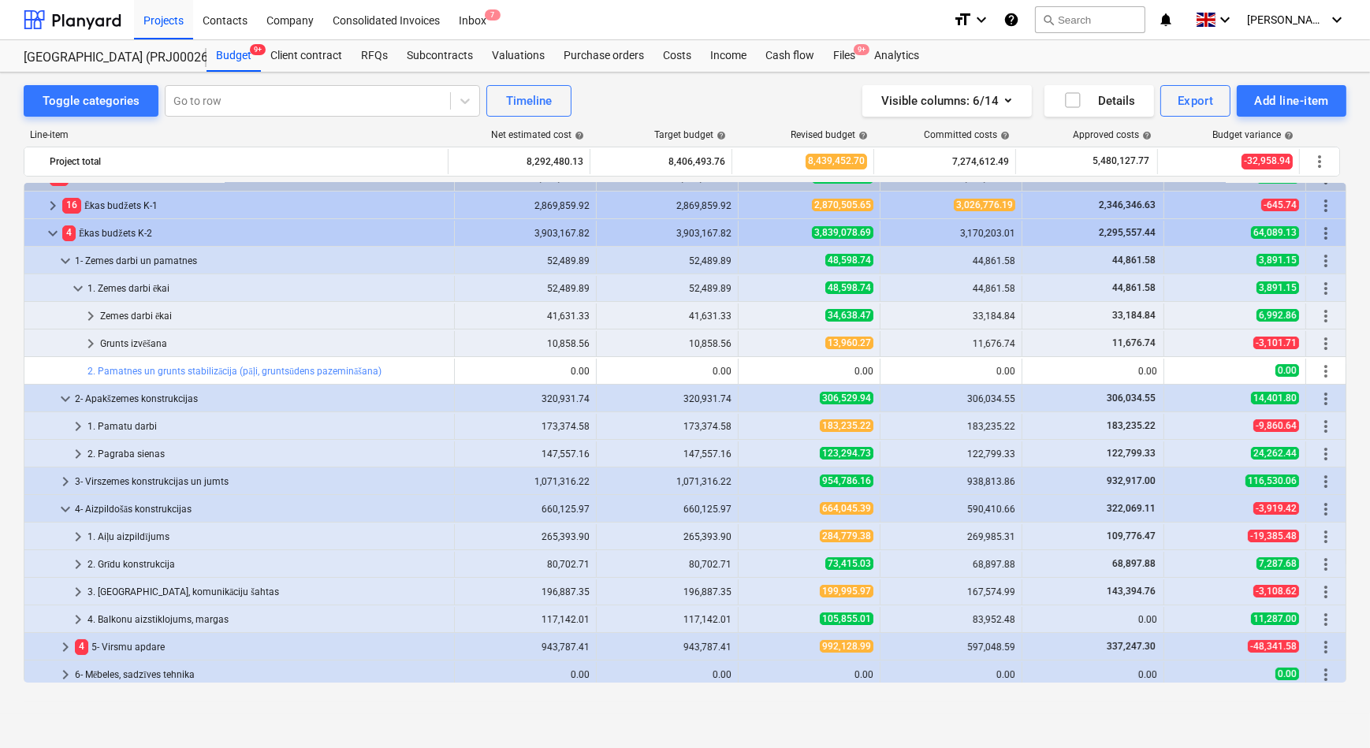
scroll to position [0, 0]
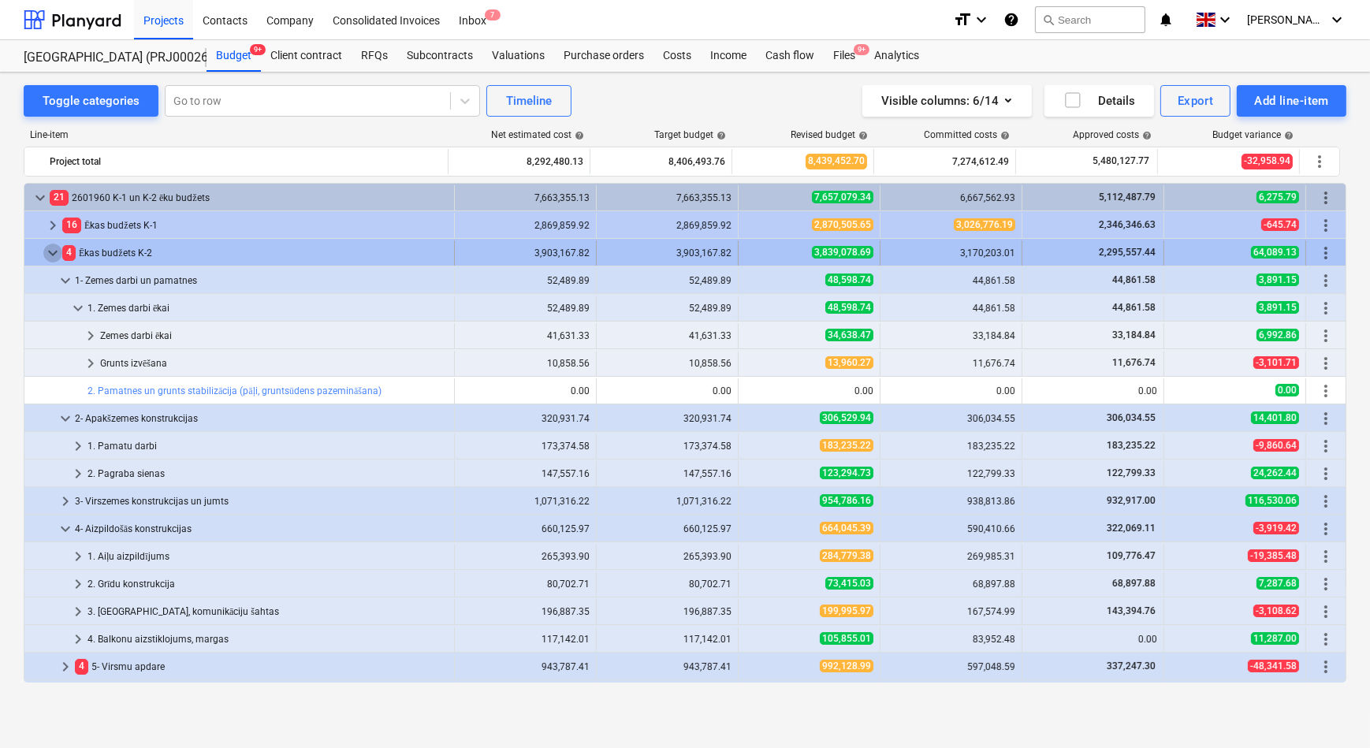
click at [50, 251] on span "keyboard_arrow_down" at bounding box center [52, 252] width 19 height 19
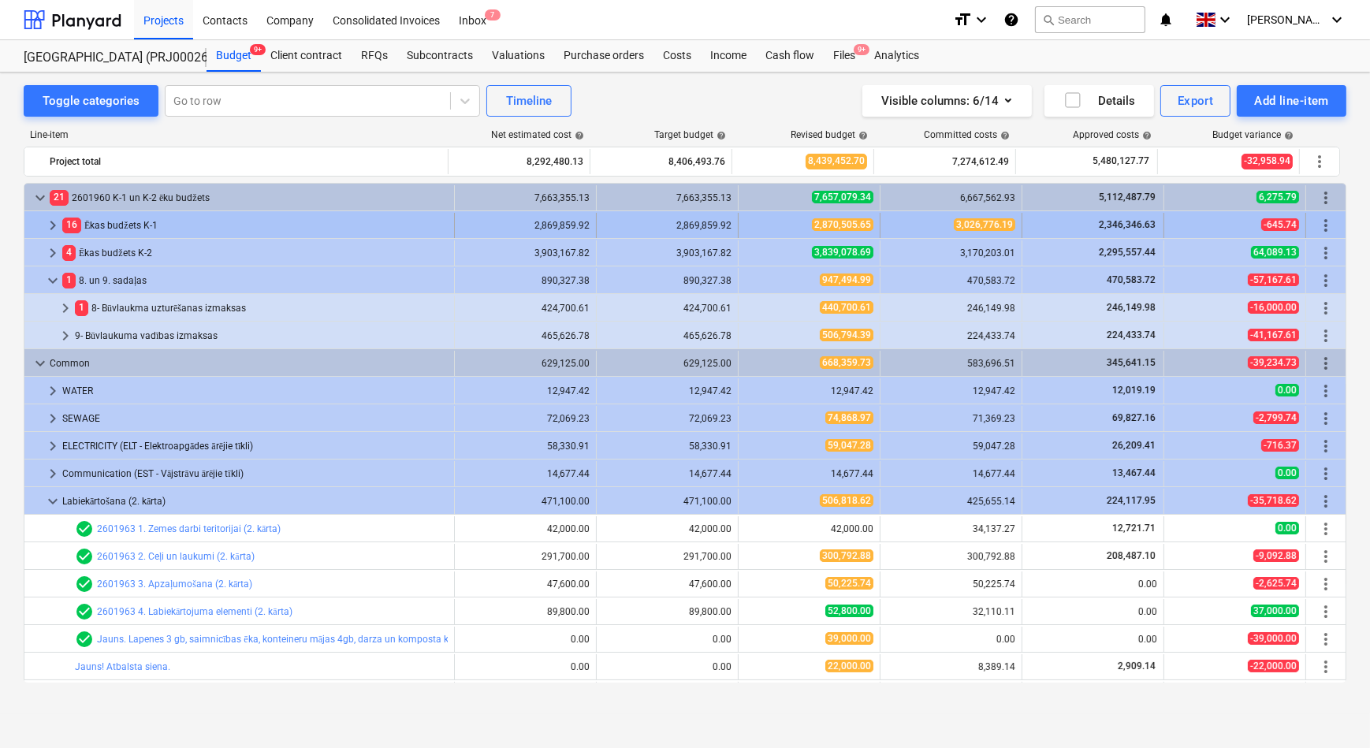
click at [46, 223] on span "keyboard_arrow_right" at bounding box center [52, 225] width 19 height 19
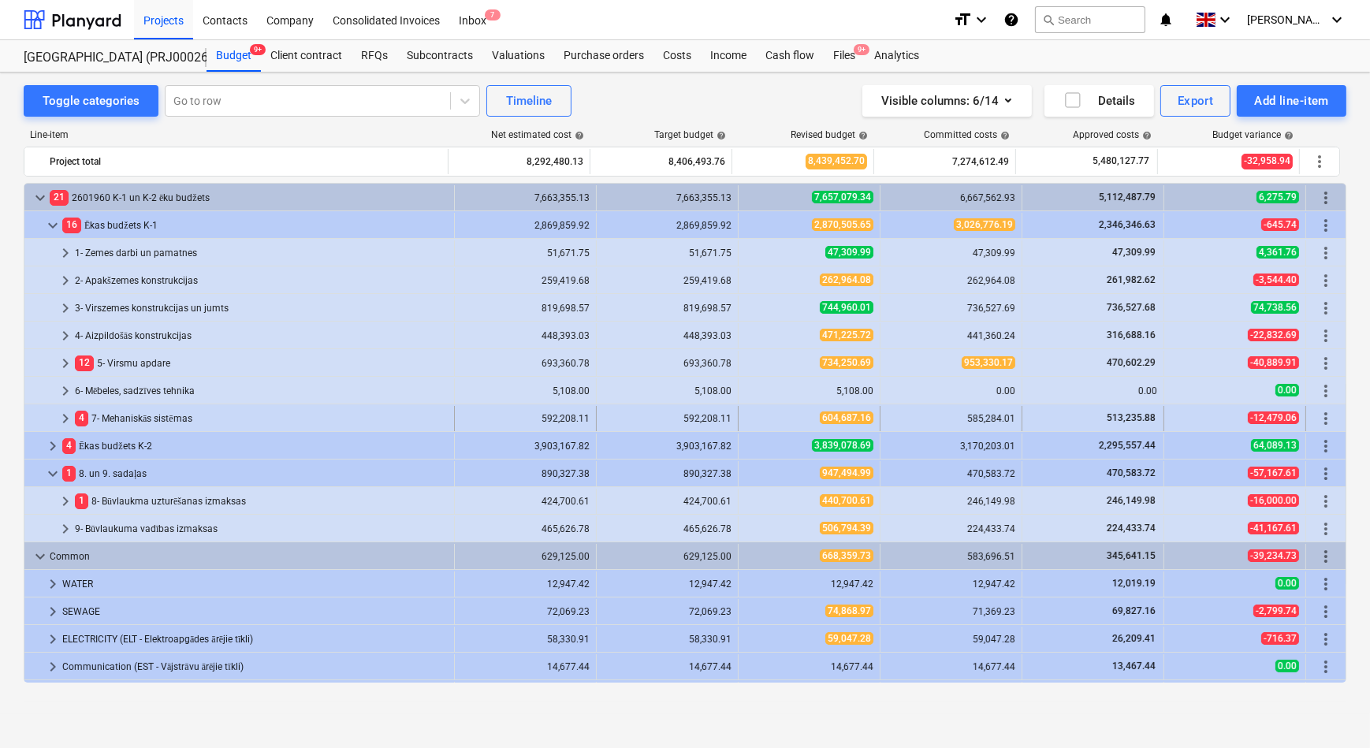
click at [65, 414] on span "keyboard_arrow_right" at bounding box center [65, 418] width 19 height 19
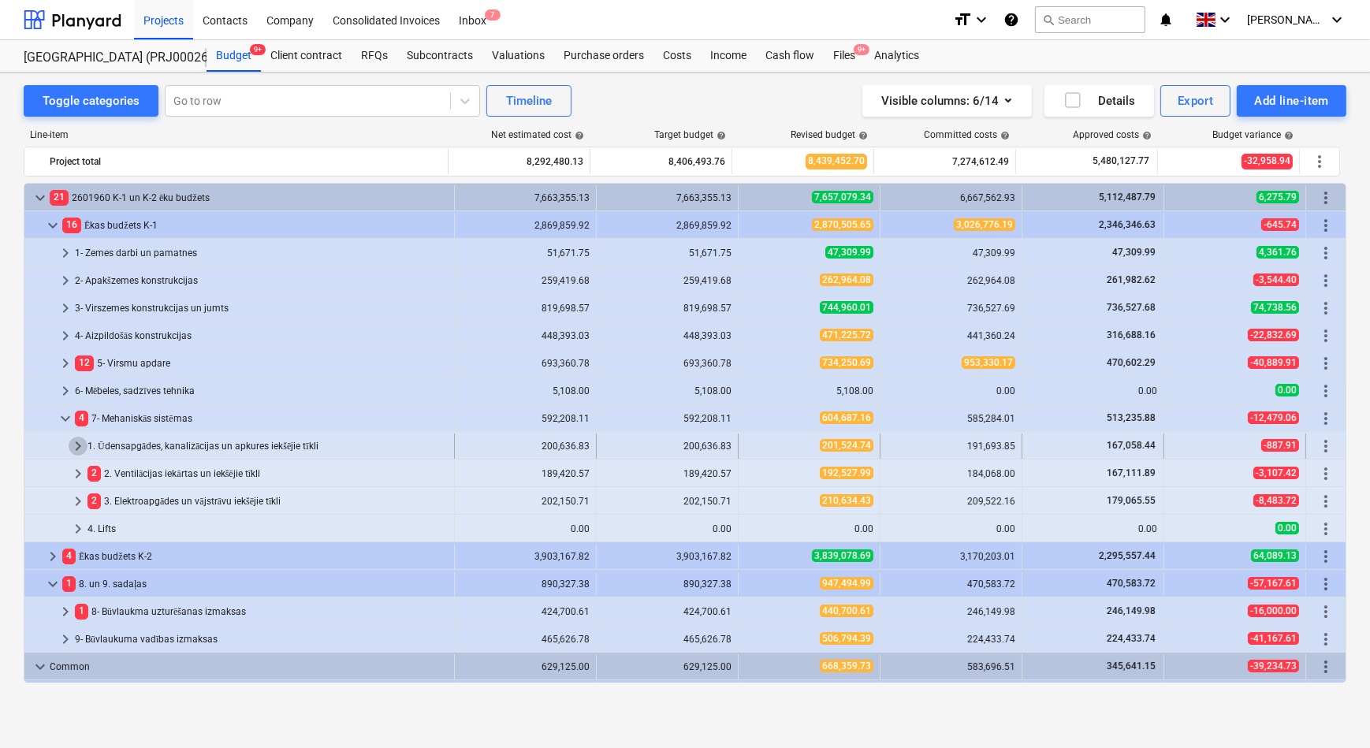
click at [76, 441] on span "keyboard_arrow_right" at bounding box center [78, 446] width 19 height 19
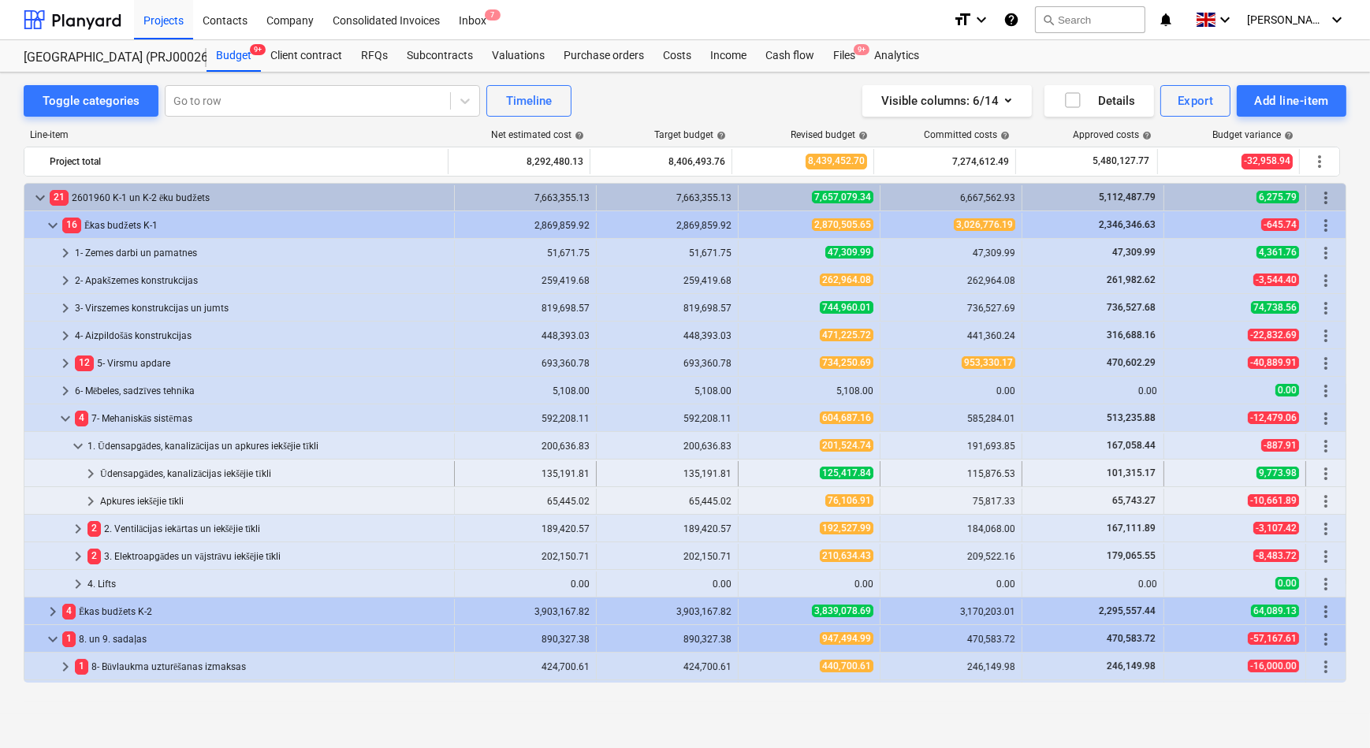
click at [88, 468] on span "keyboard_arrow_right" at bounding box center [90, 473] width 19 height 19
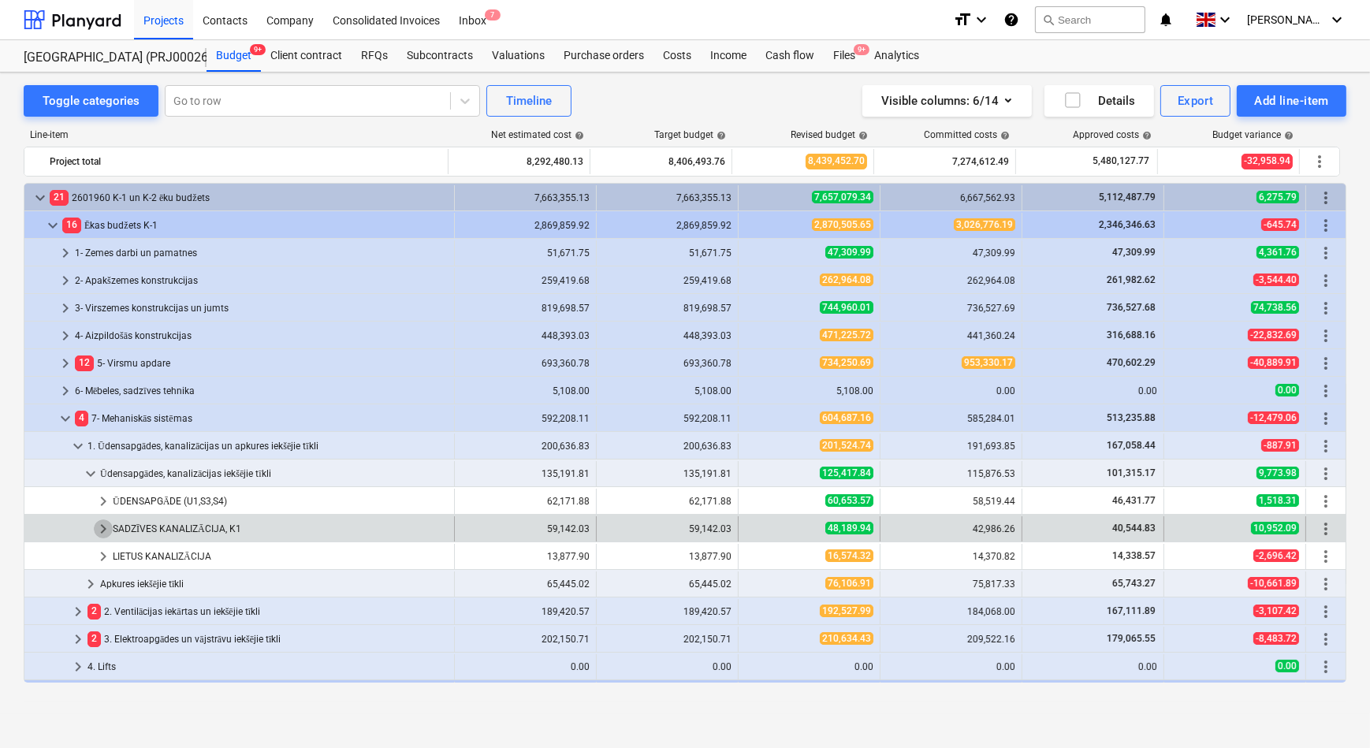
click at [101, 526] on span "keyboard_arrow_right" at bounding box center [103, 528] width 19 height 19
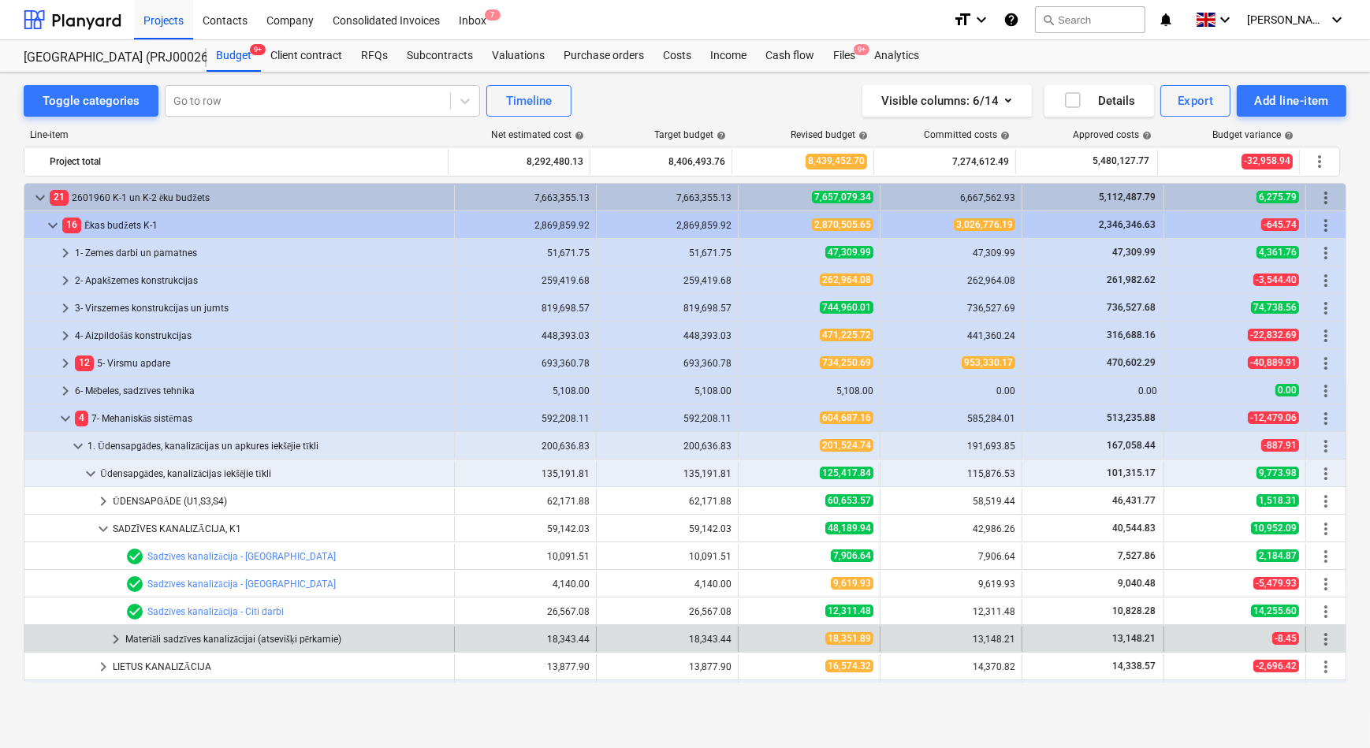
click at [121, 638] on span "keyboard_arrow_right" at bounding box center [115, 639] width 19 height 19
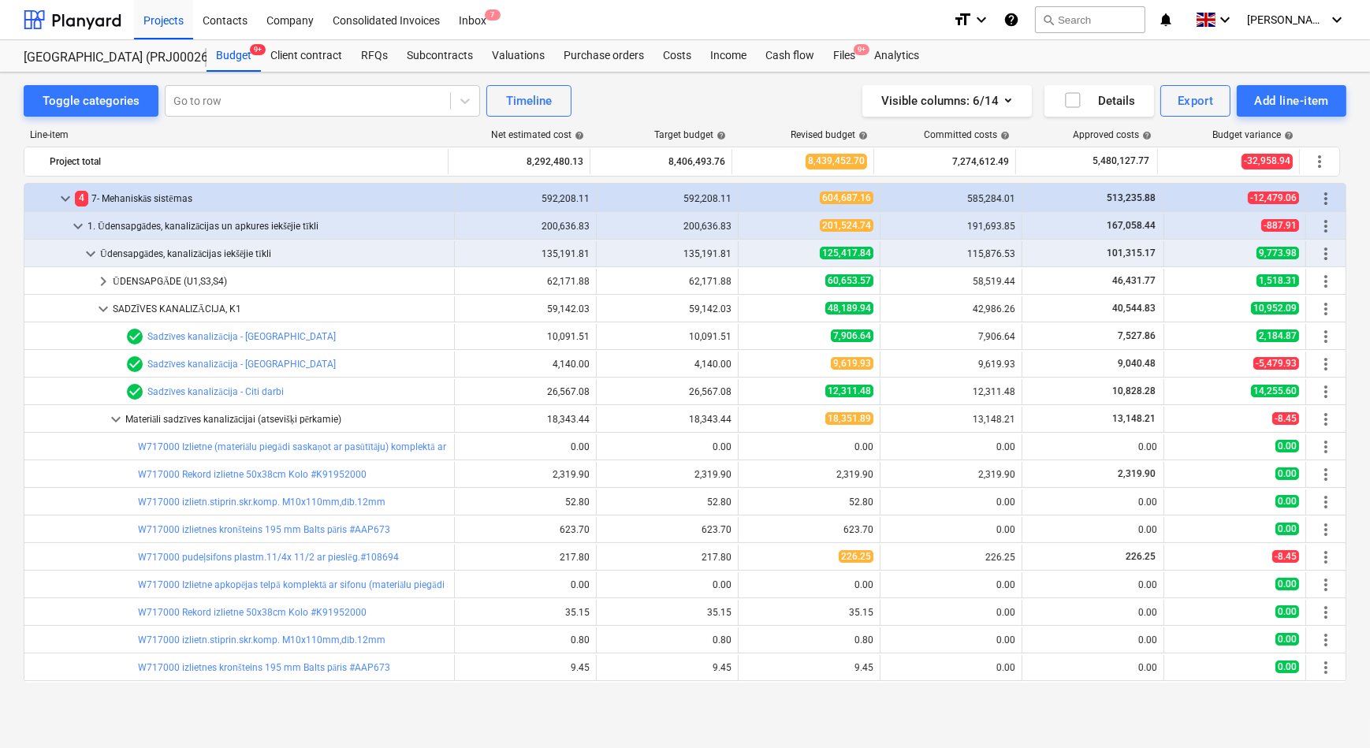
scroll to position [214, 0]
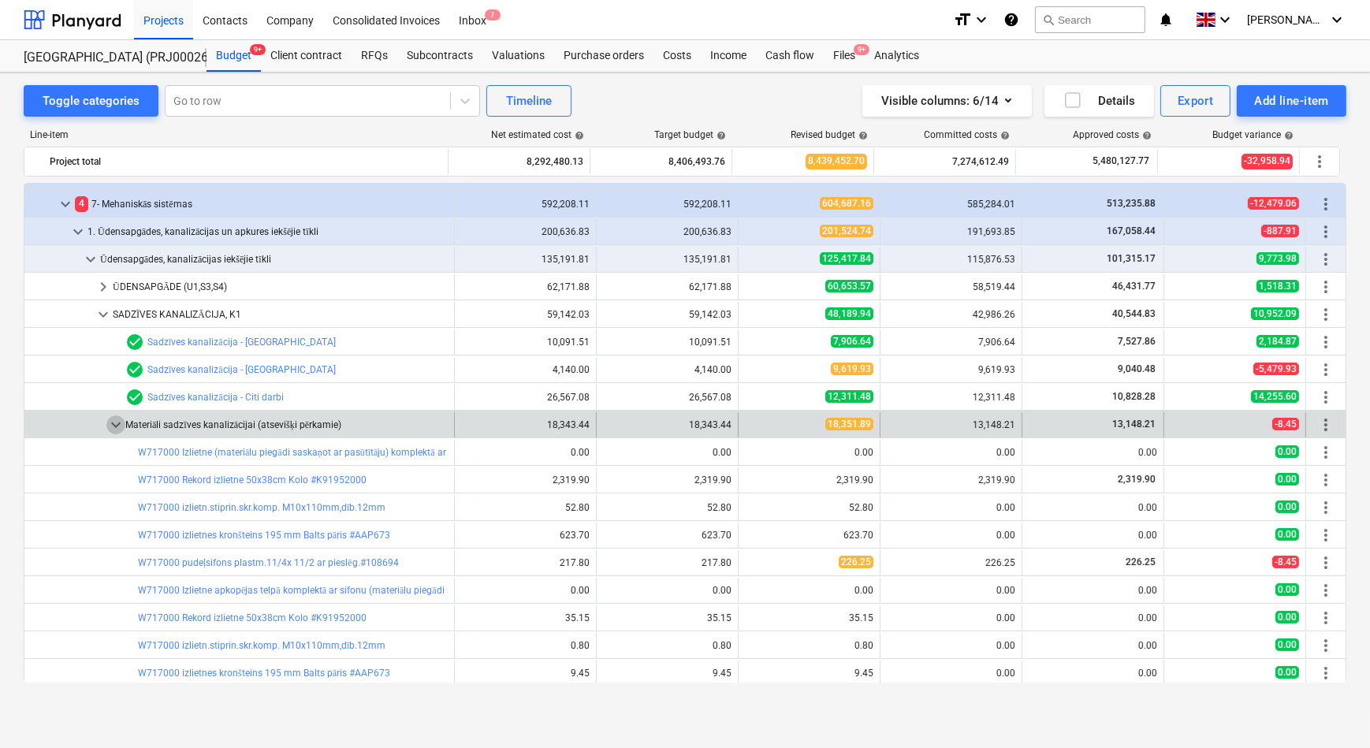
click at [116, 426] on span "keyboard_arrow_down" at bounding box center [115, 424] width 19 height 19
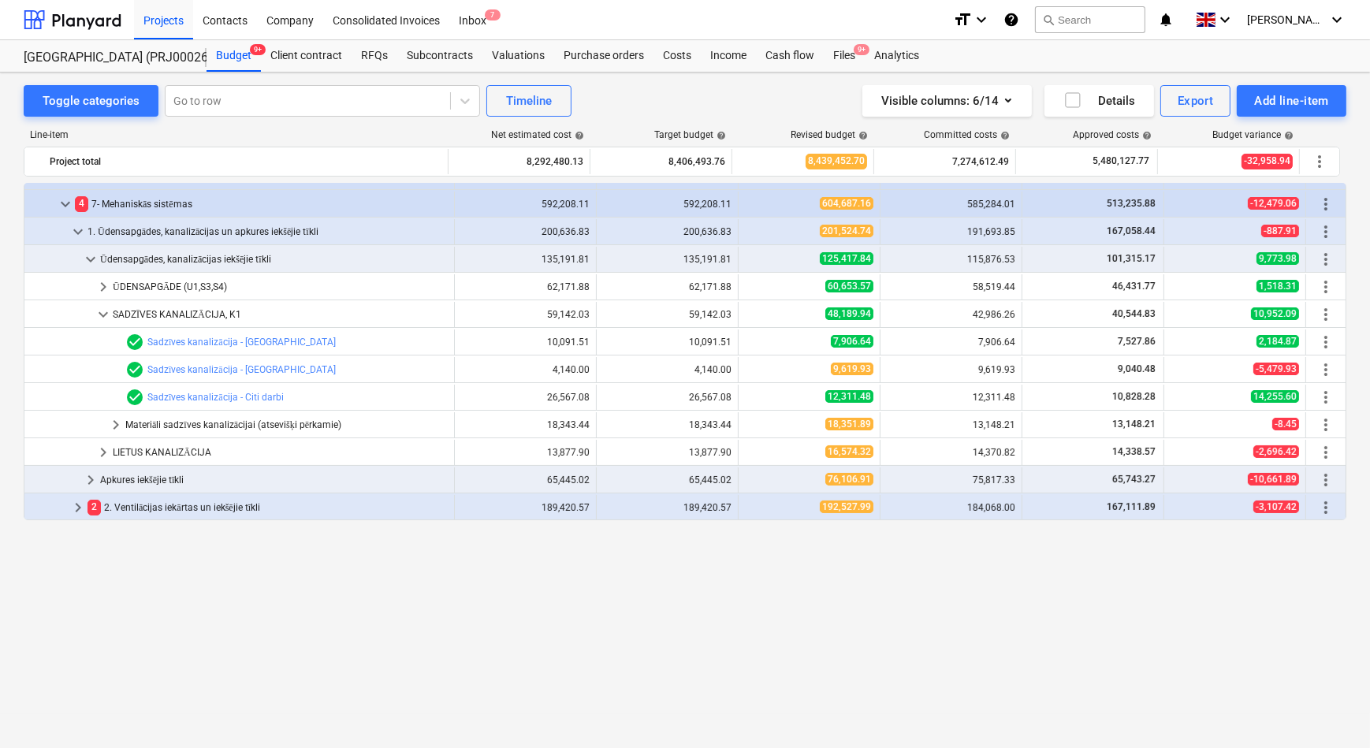
scroll to position [0, 0]
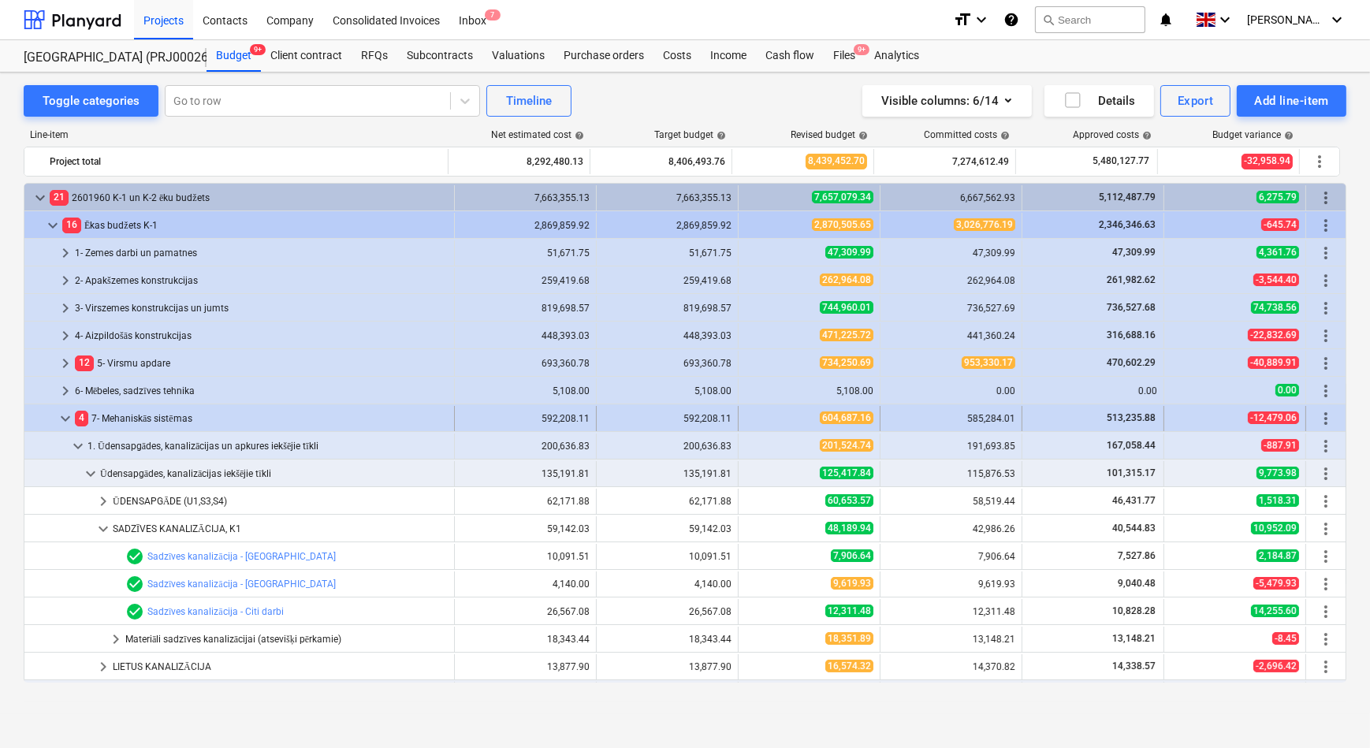
click at [127, 416] on div "4 7- Mehaniskās sistēmas" at bounding box center [261, 418] width 373 height 25
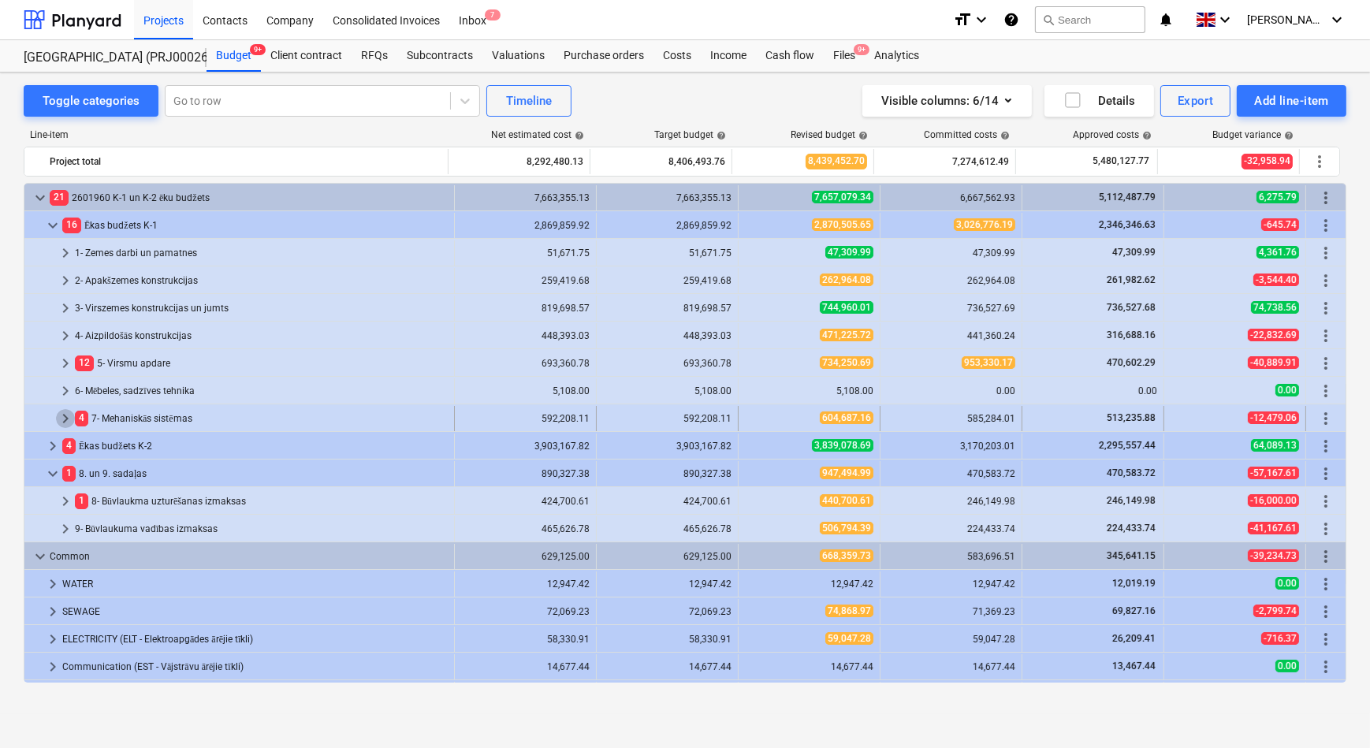
click at [65, 412] on span "keyboard_arrow_right" at bounding box center [65, 418] width 19 height 19
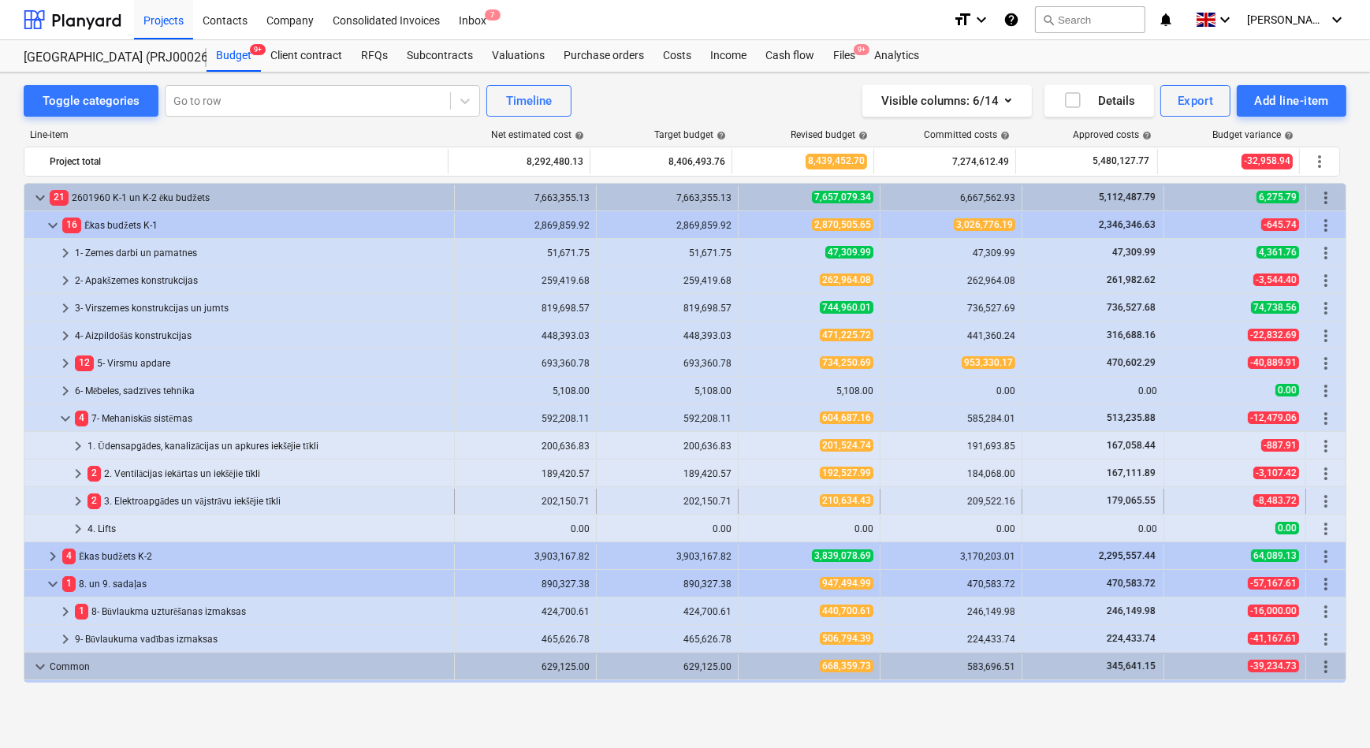
click at [76, 504] on span "keyboard_arrow_right" at bounding box center [78, 501] width 19 height 19
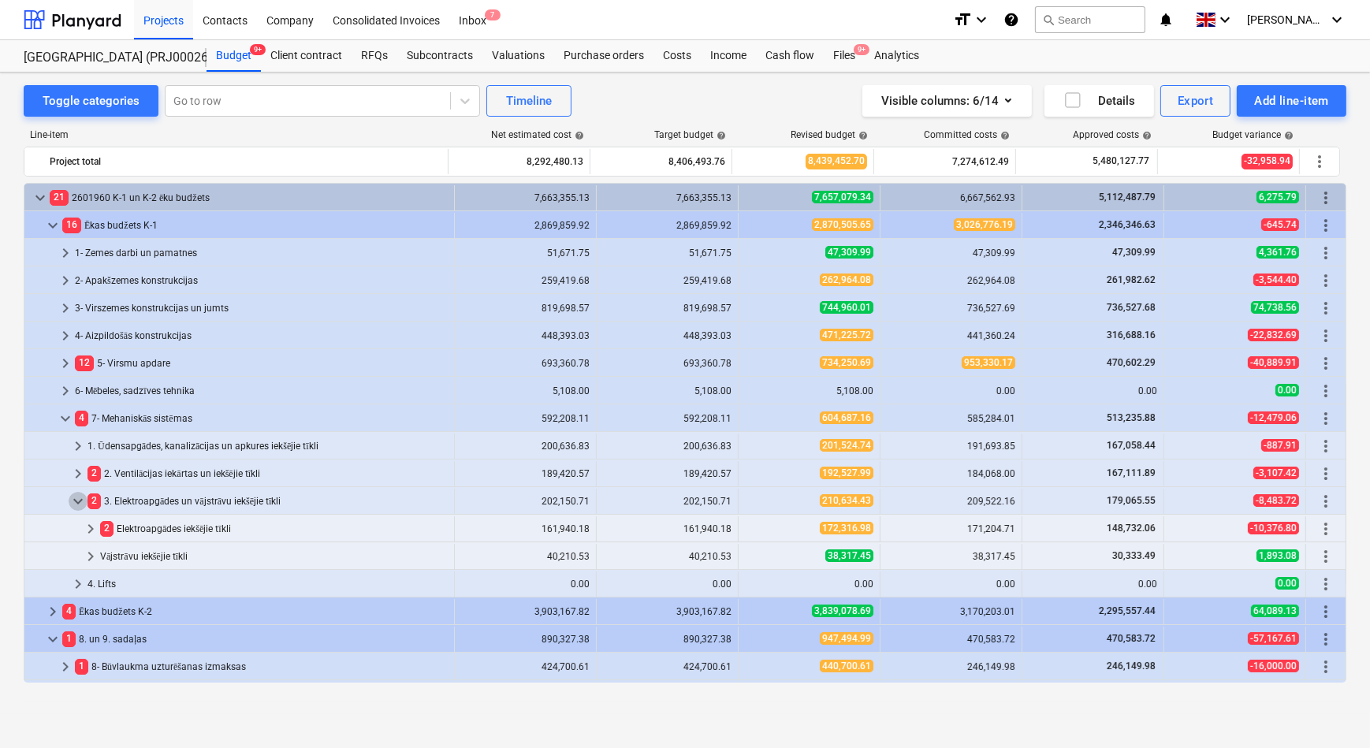
click at [76, 504] on span "keyboard_arrow_down" at bounding box center [78, 501] width 19 height 19
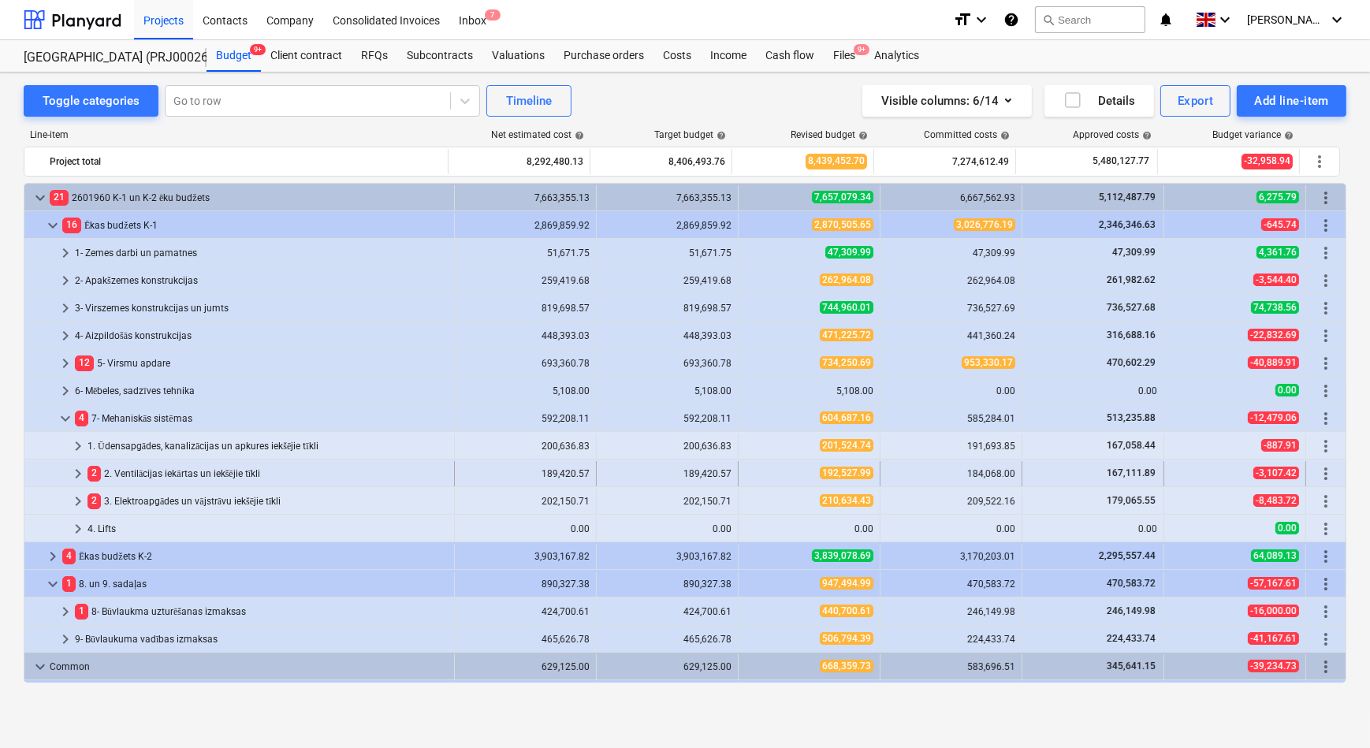
click at [73, 473] on span "keyboard_arrow_right" at bounding box center [78, 473] width 19 height 19
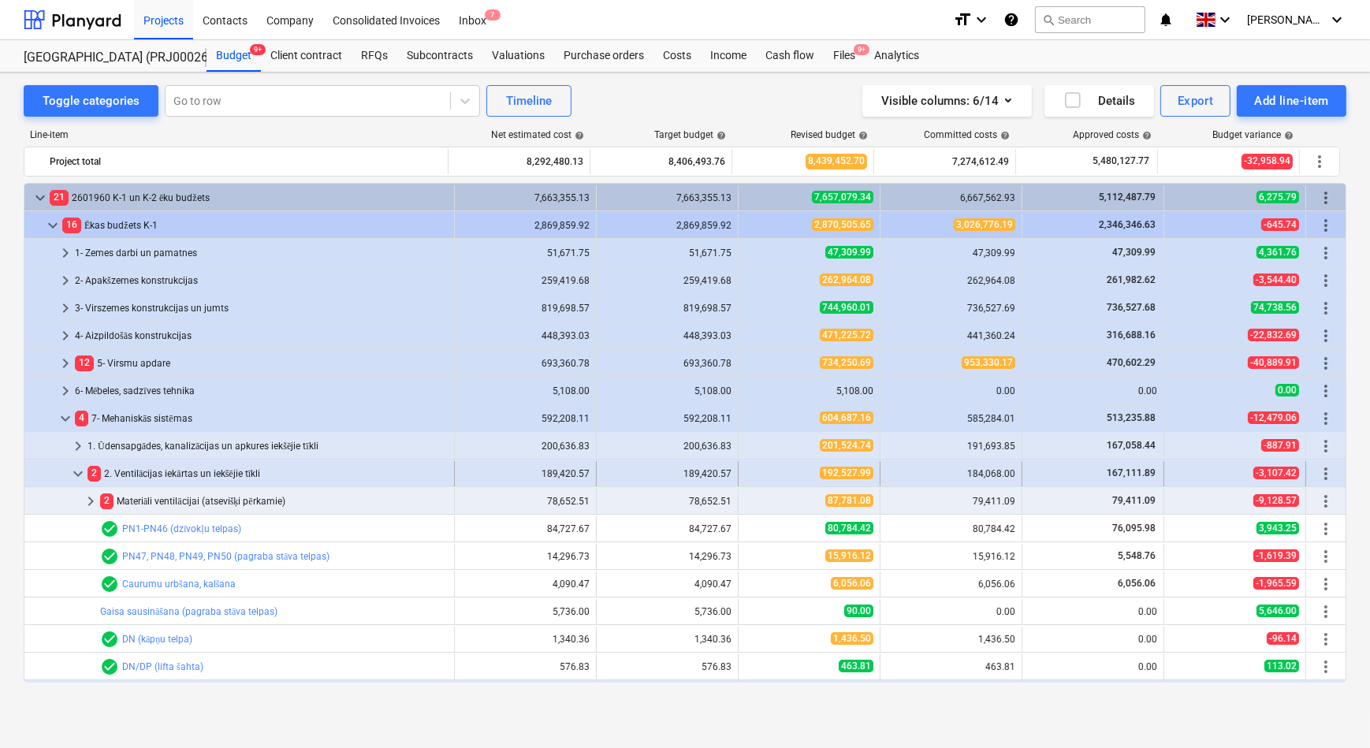
click at [73, 472] on span "keyboard_arrow_down" at bounding box center [78, 473] width 19 height 19
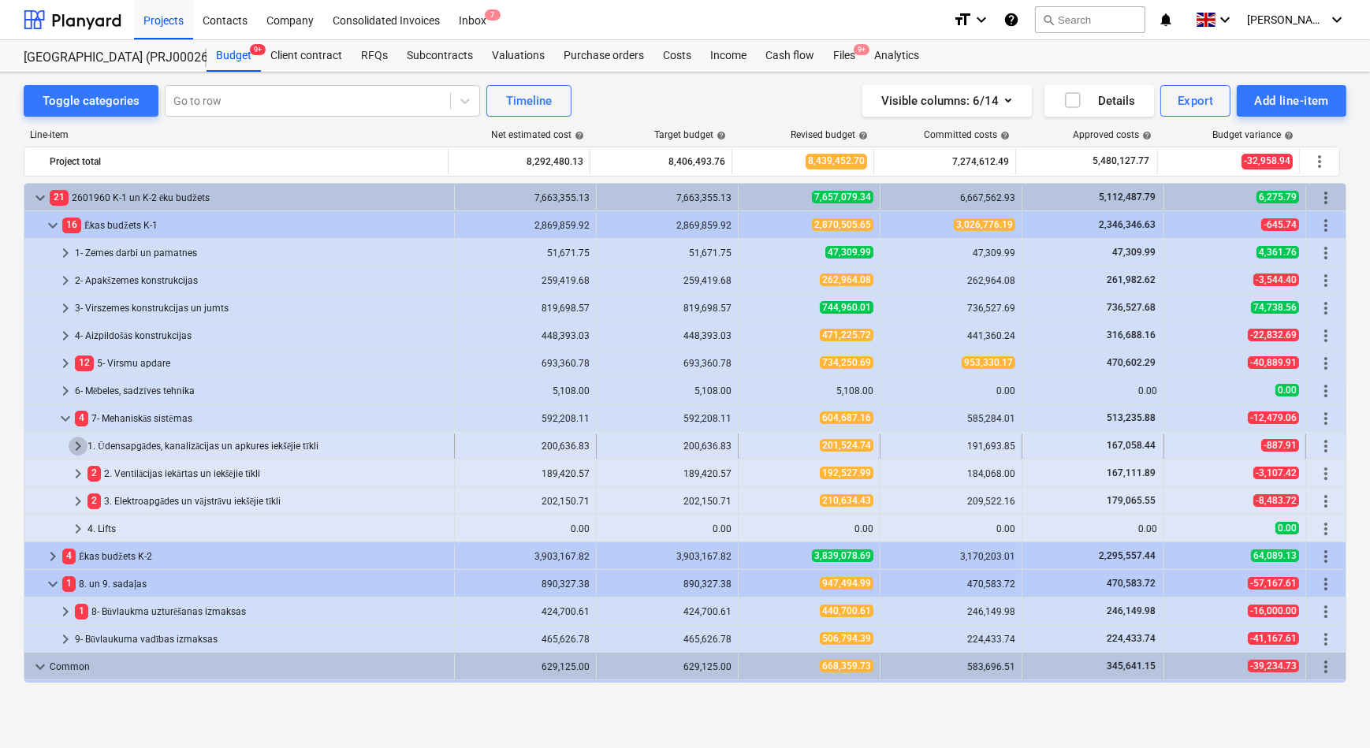
click at [76, 444] on span "keyboard_arrow_right" at bounding box center [78, 446] width 19 height 19
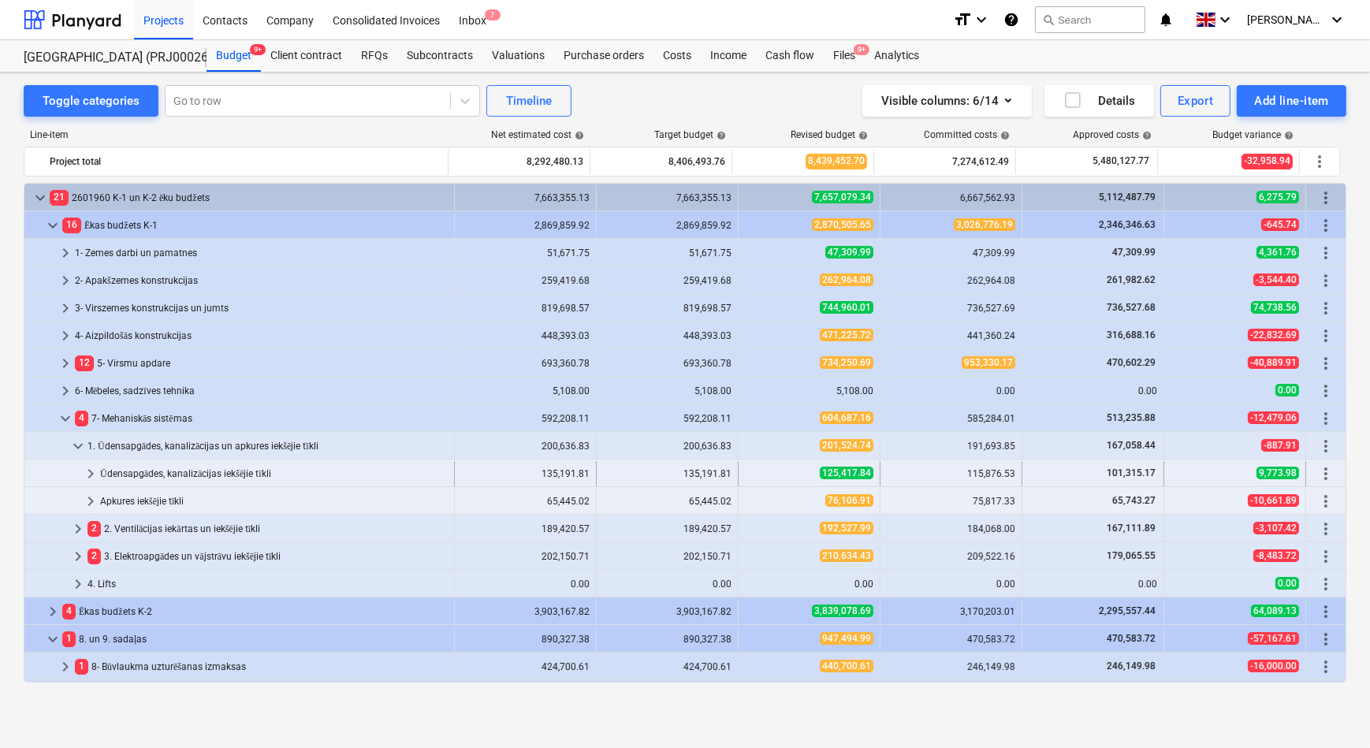
click at [87, 471] on span "keyboard_arrow_right" at bounding box center [90, 473] width 19 height 19
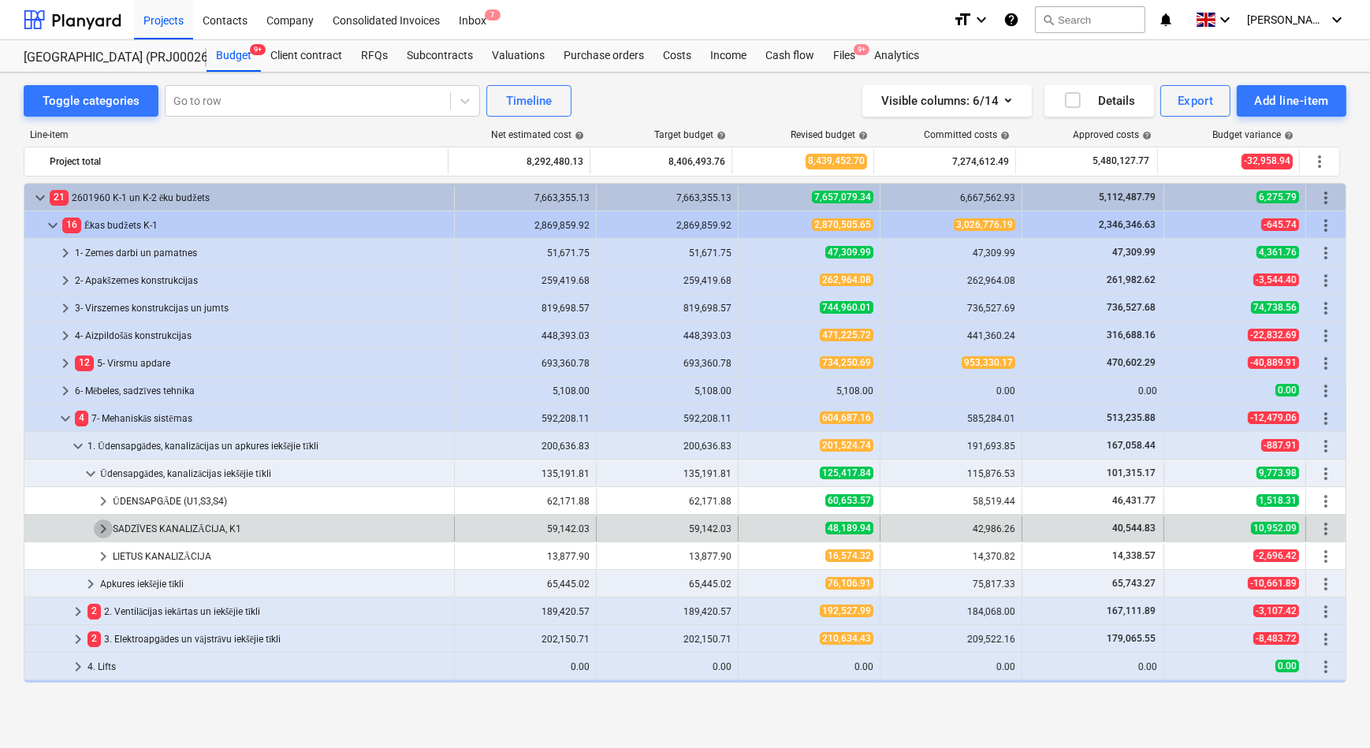
click at [106, 528] on span "keyboard_arrow_right" at bounding box center [103, 528] width 19 height 19
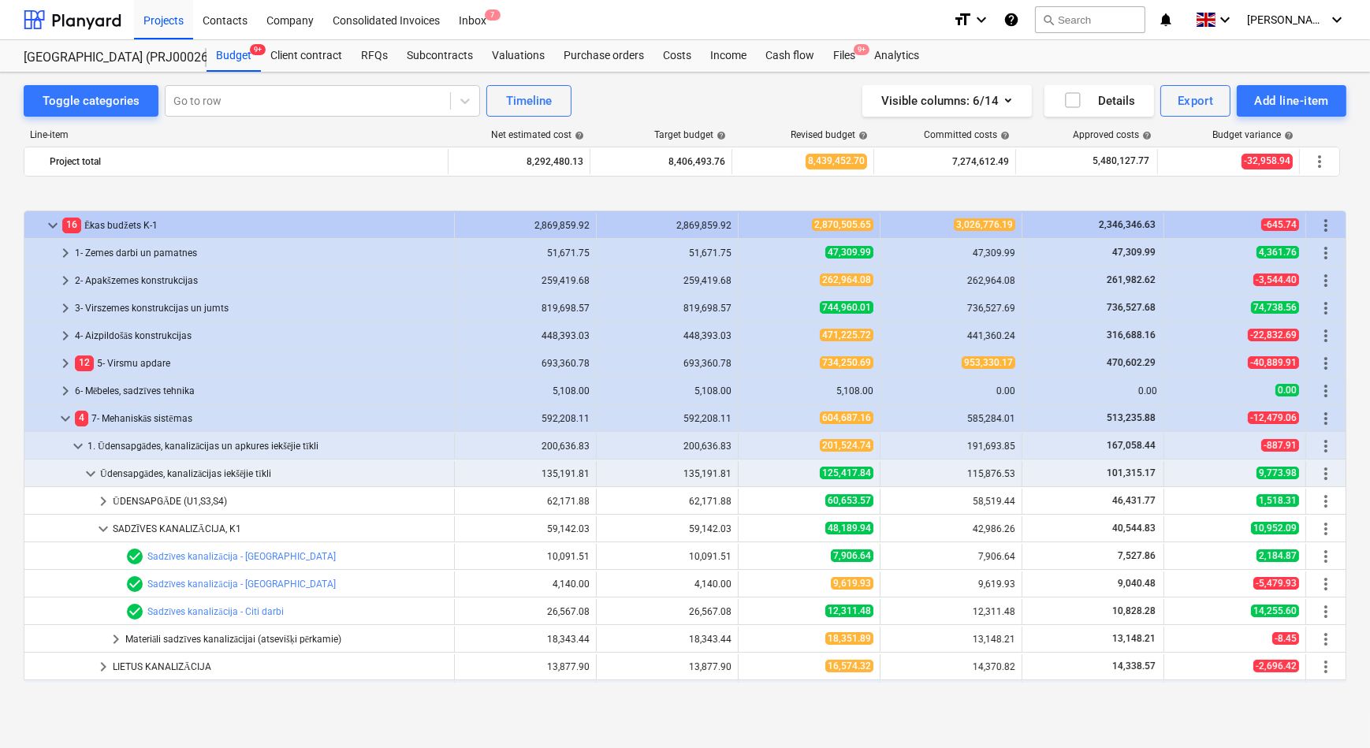
scroll to position [71, 0]
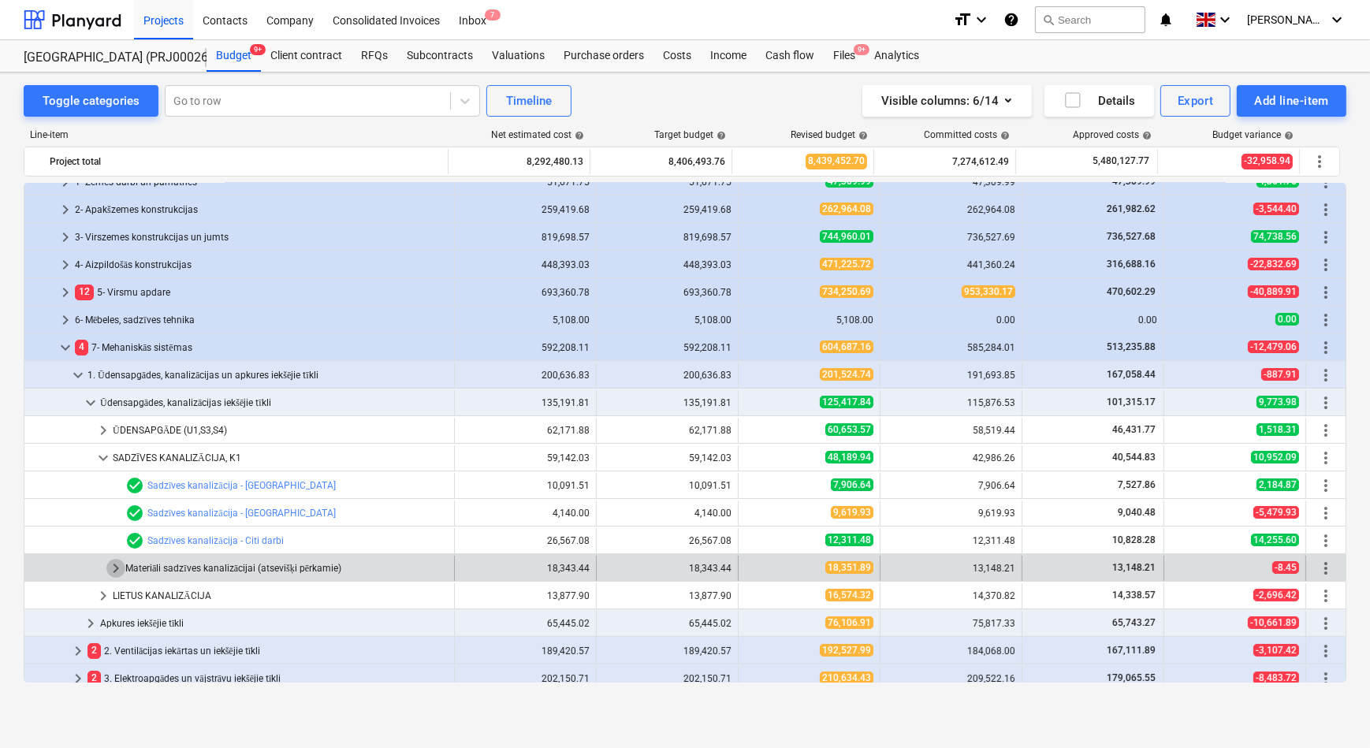
click at [113, 567] on span "keyboard_arrow_right" at bounding box center [115, 568] width 19 height 19
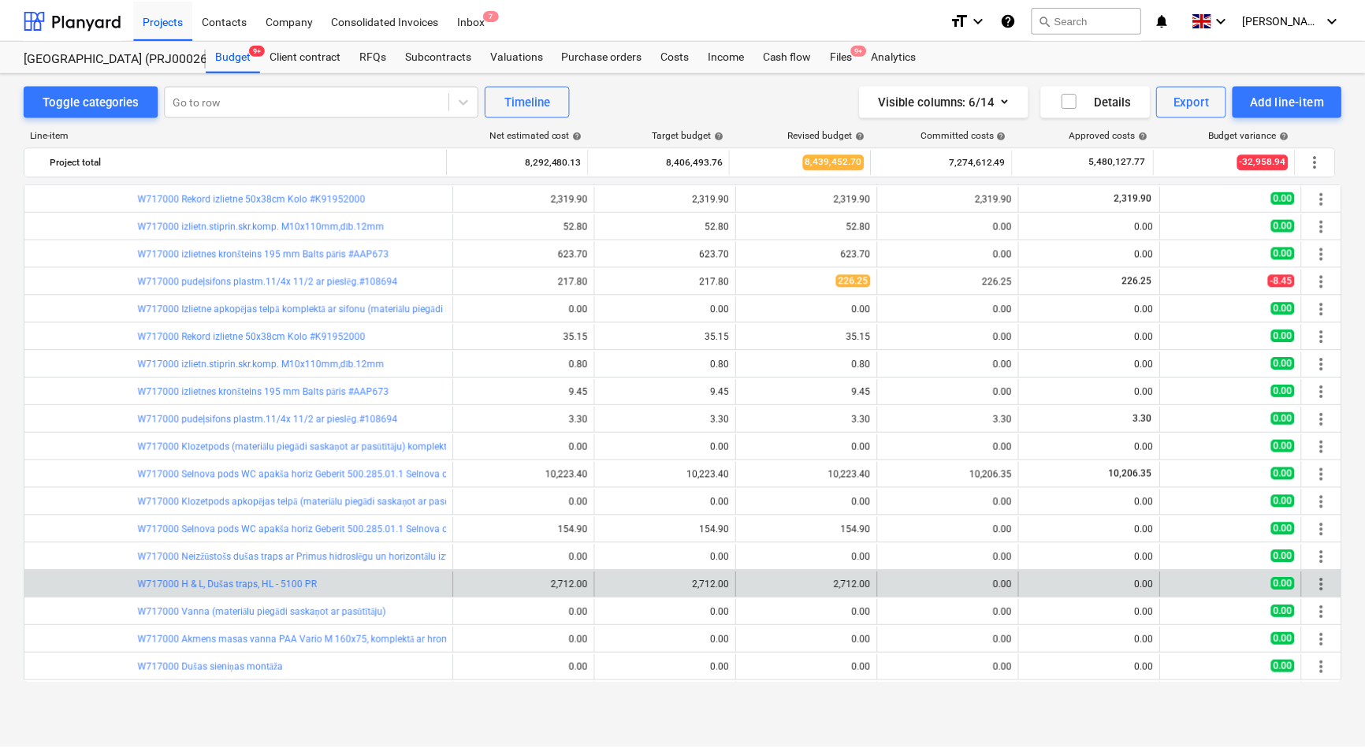
scroll to position [501, 0]
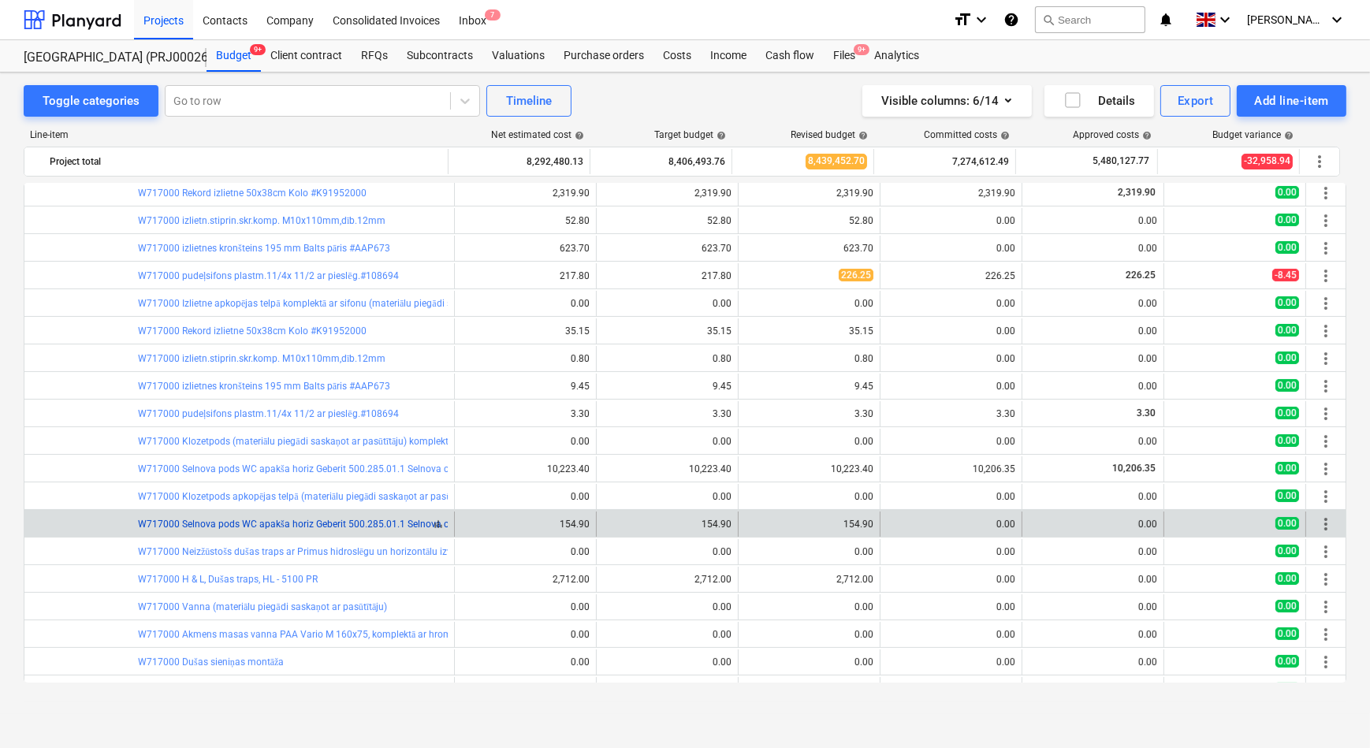
click at [269, 526] on link "W717000 Selnova pods WC apakša horiz Geberit 500.285.01.1 Selnova cisterna apak…" at bounding box center [461, 524] width 646 height 11
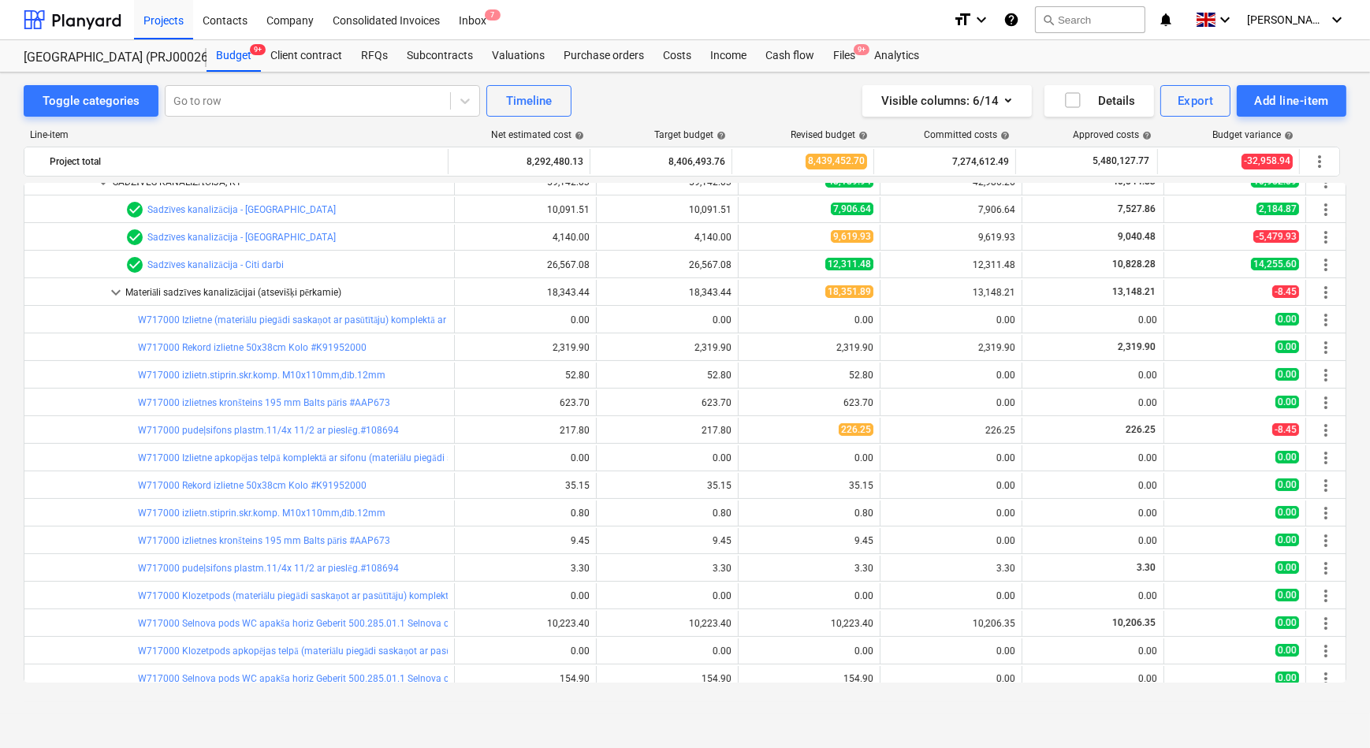
scroll to position [318, 0]
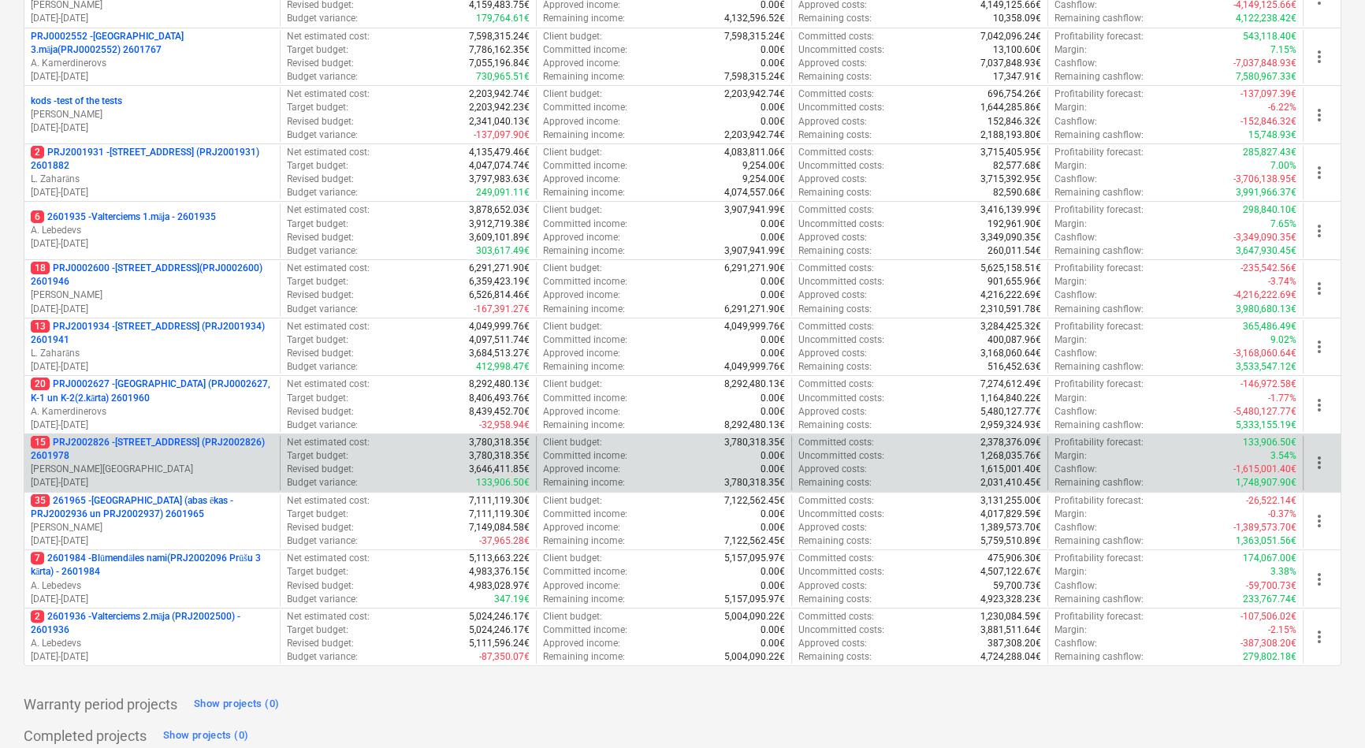
scroll to position [429, 0]
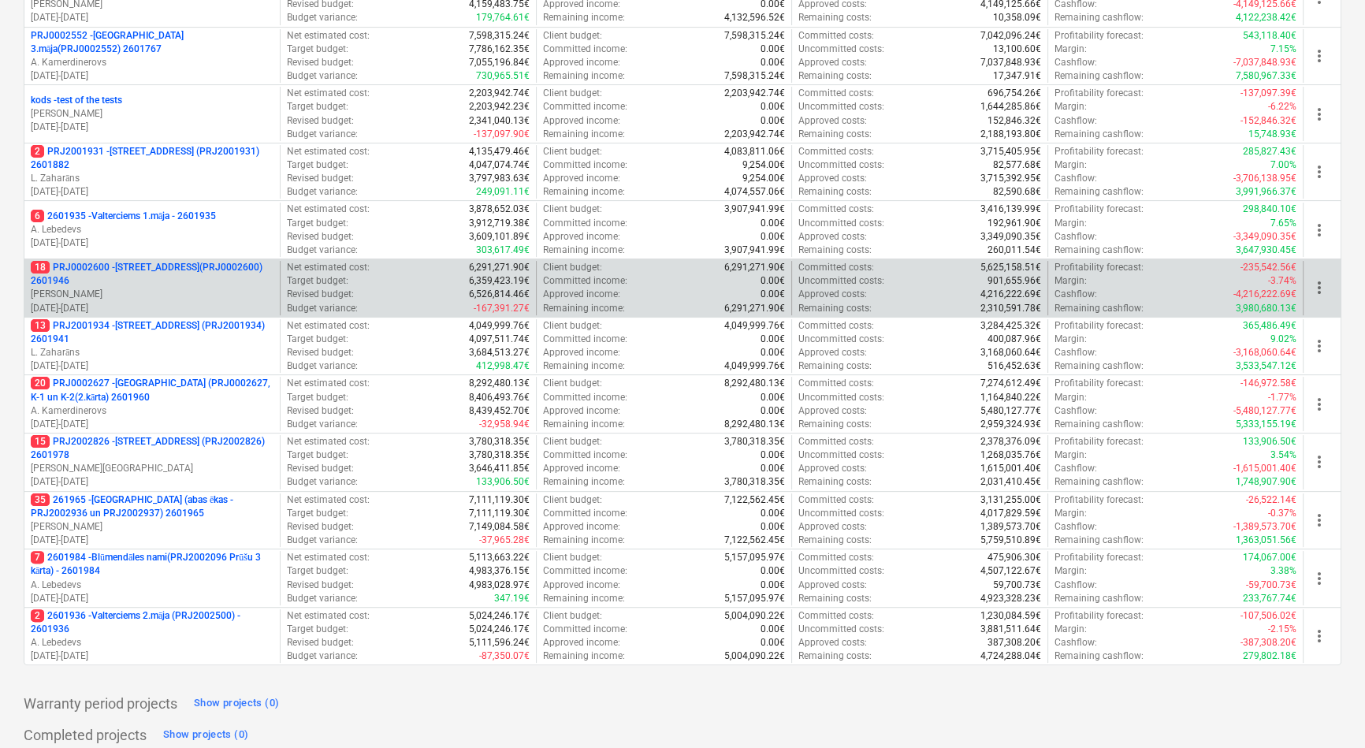
click at [126, 269] on p "18 PRJ0002600 - [STREET_ADDRESS](PRJ0002600) 2601946" at bounding box center [152, 274] width 243 height 27
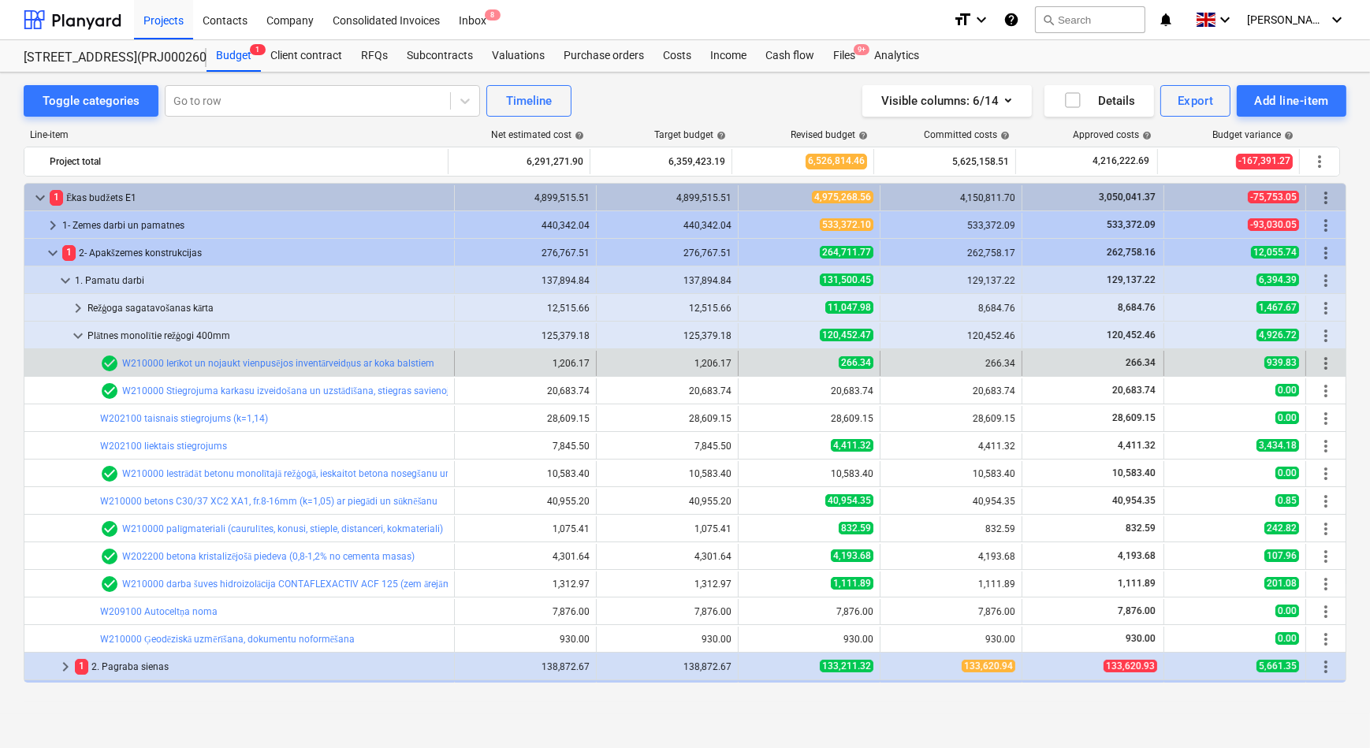
scroll to position [143, 0]
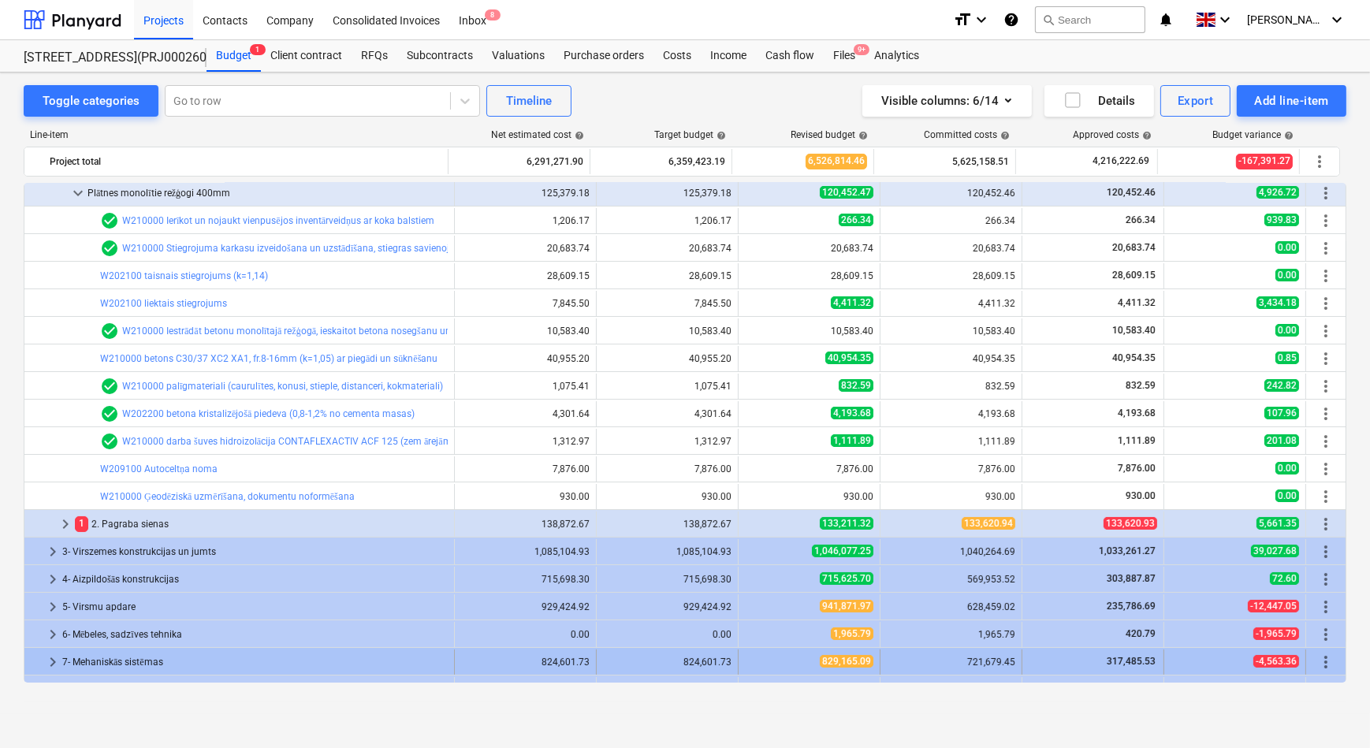
click at [54, 660] on span "keyboard_arrow_right" at bounding box center [52, 661] width 19 height 19
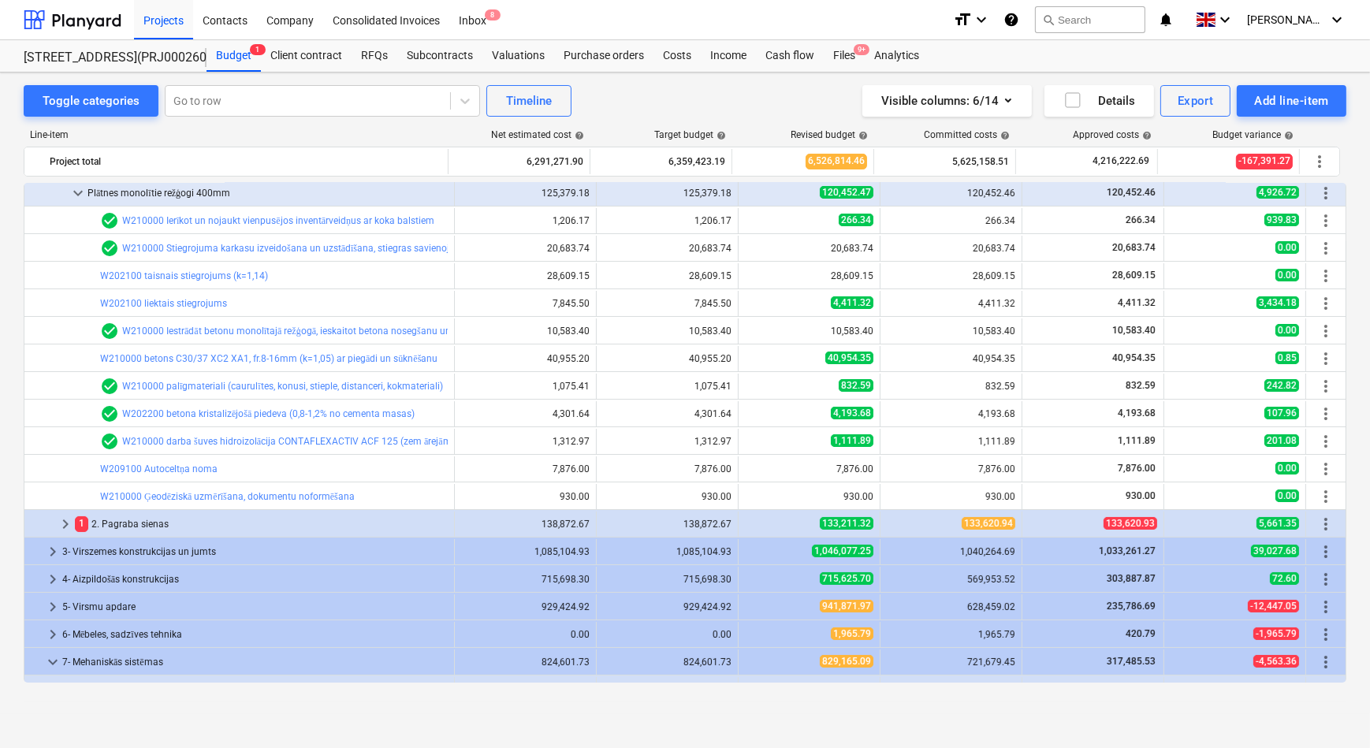
scroll to position [429, 0]
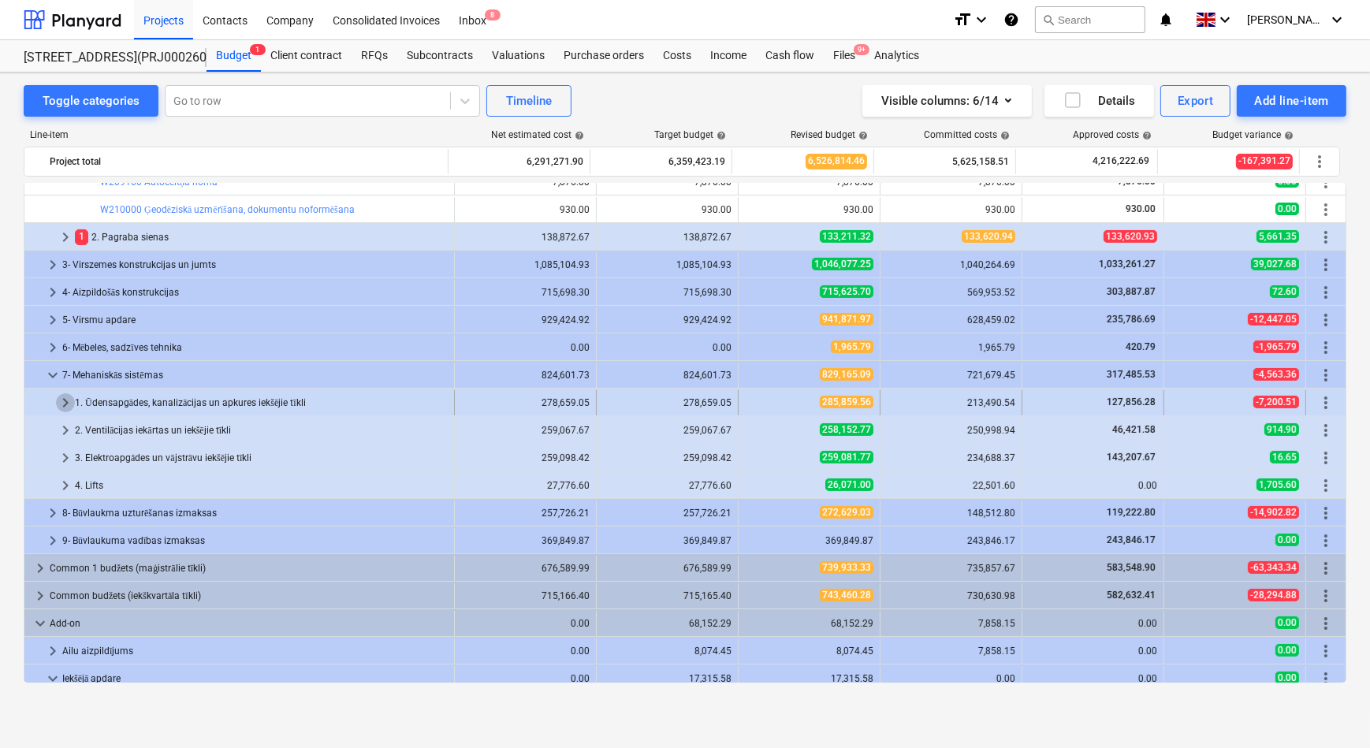
click at [64, 401] on span "keyboard_arrow_right" at bounding box center [65, 402] width 19 height 19
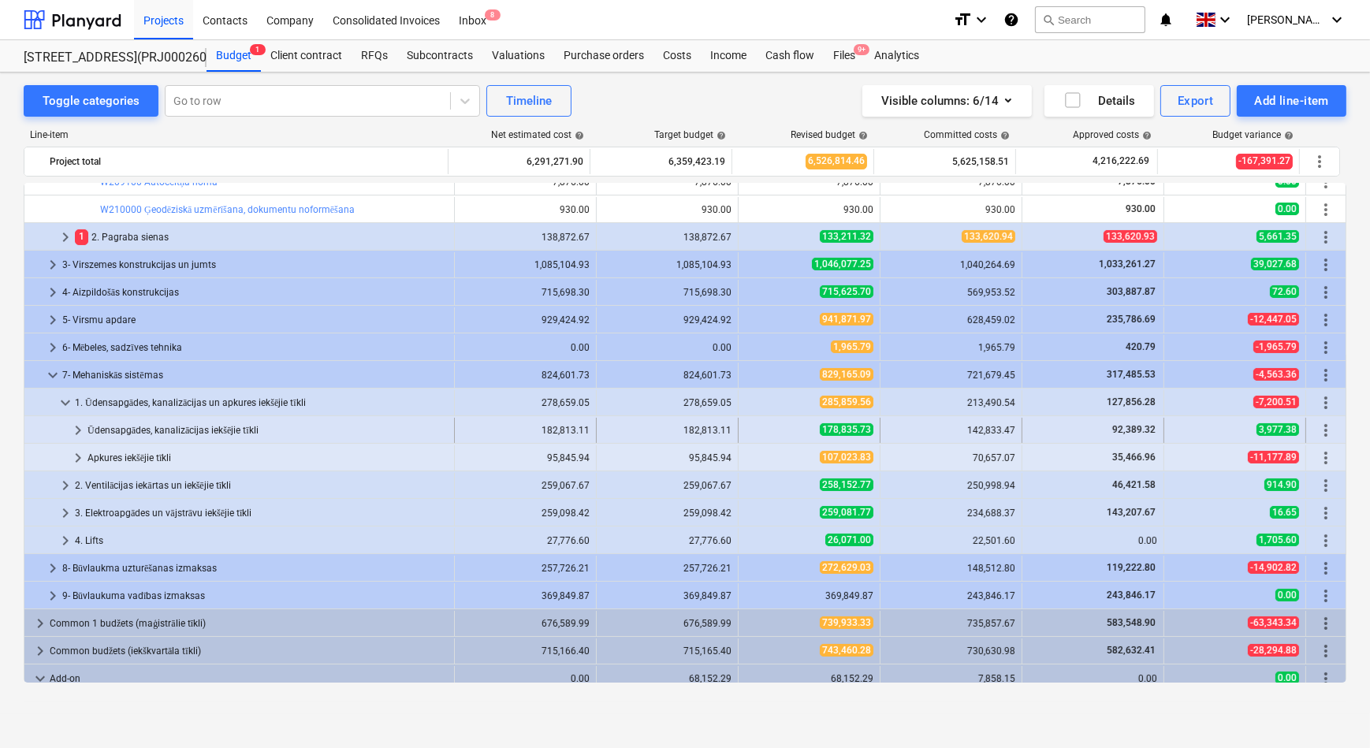
click at [79, 427] on span "keyboard_arrow_right" at bounding box center [78, 430] width 19 height 19
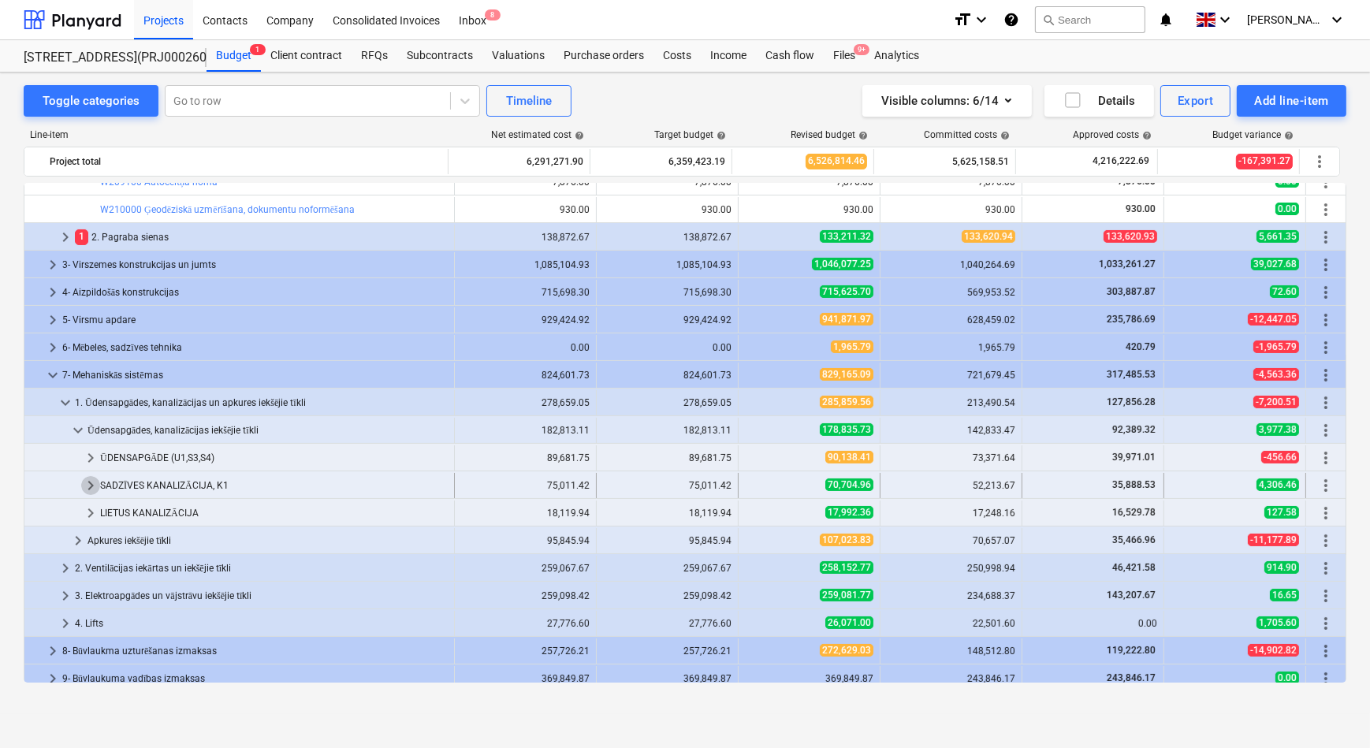
click at [89, 483] on span "keyboard_arrow_right" at bounding box center [90, 485] width 19 height 19
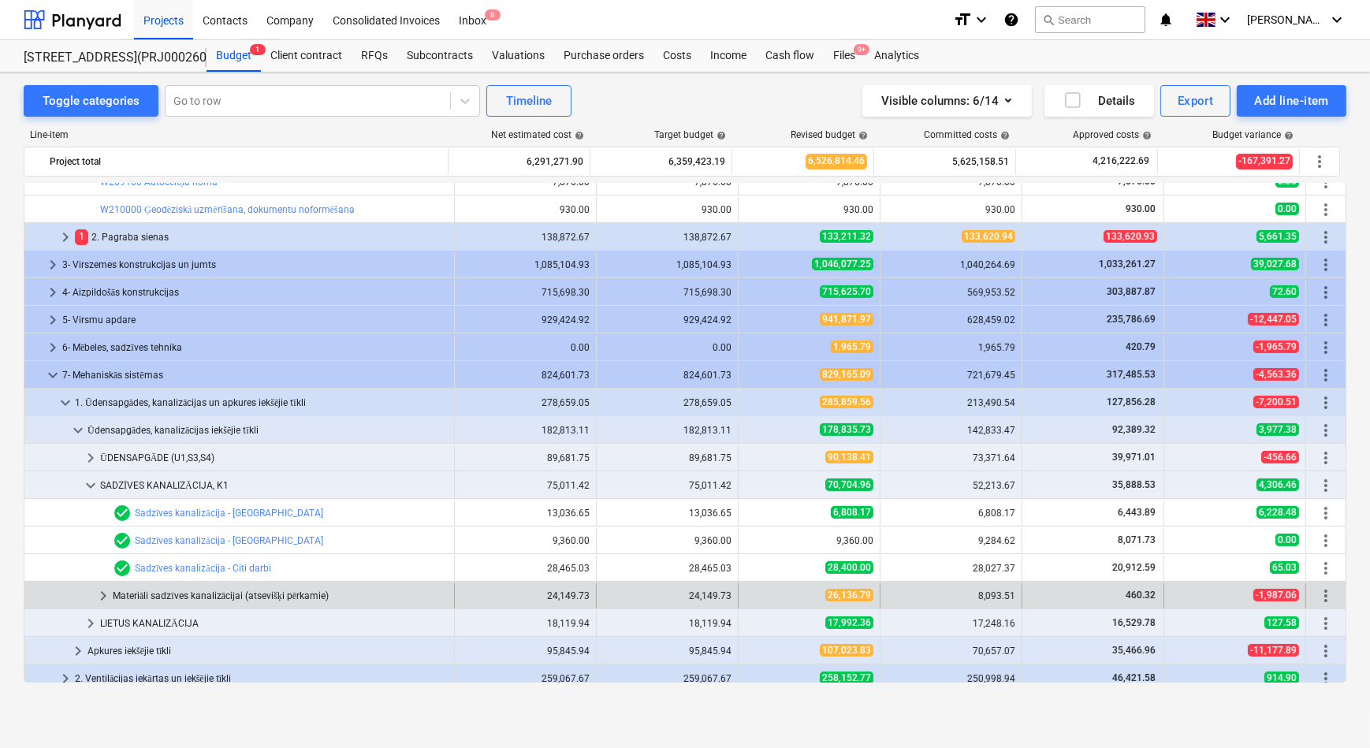
click at [98, 599] on span "keyboard_arrow_right" at bounding box center [103, 595] width 19 height 19
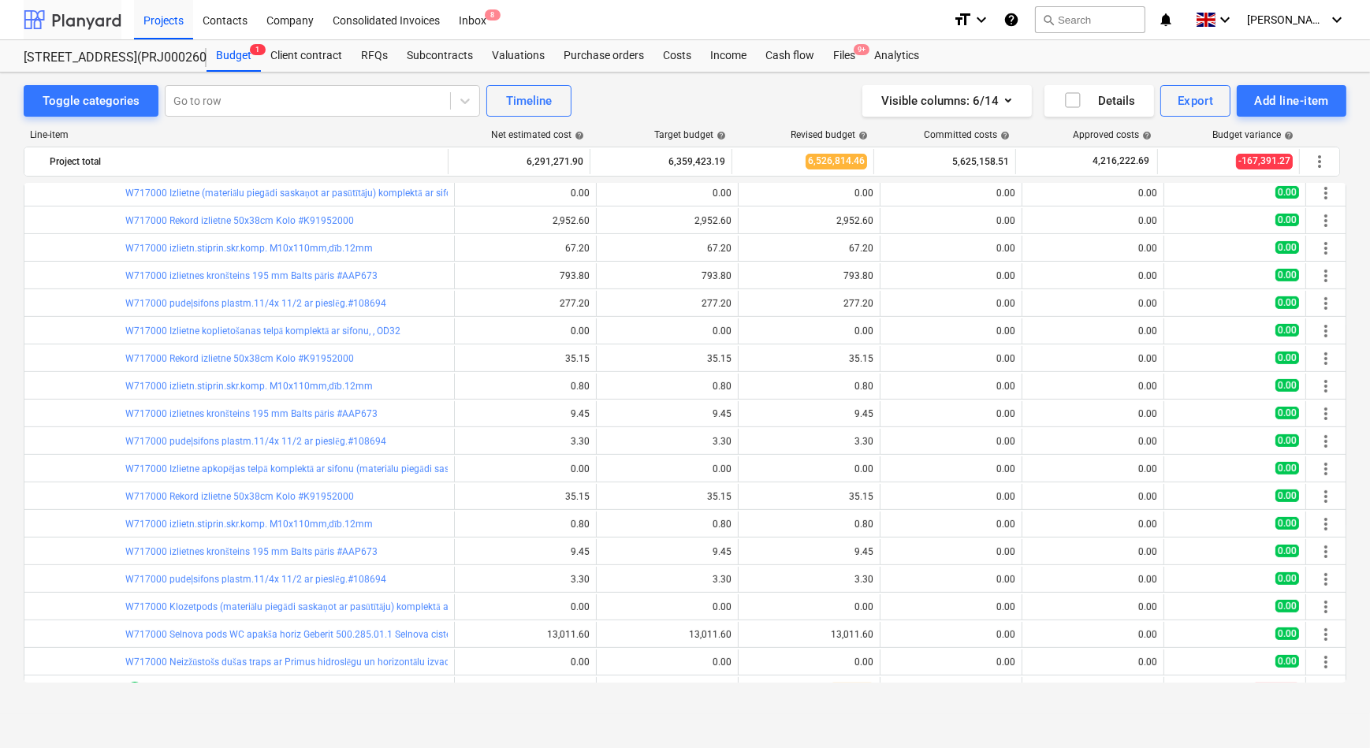
scroll to position [859, 0]
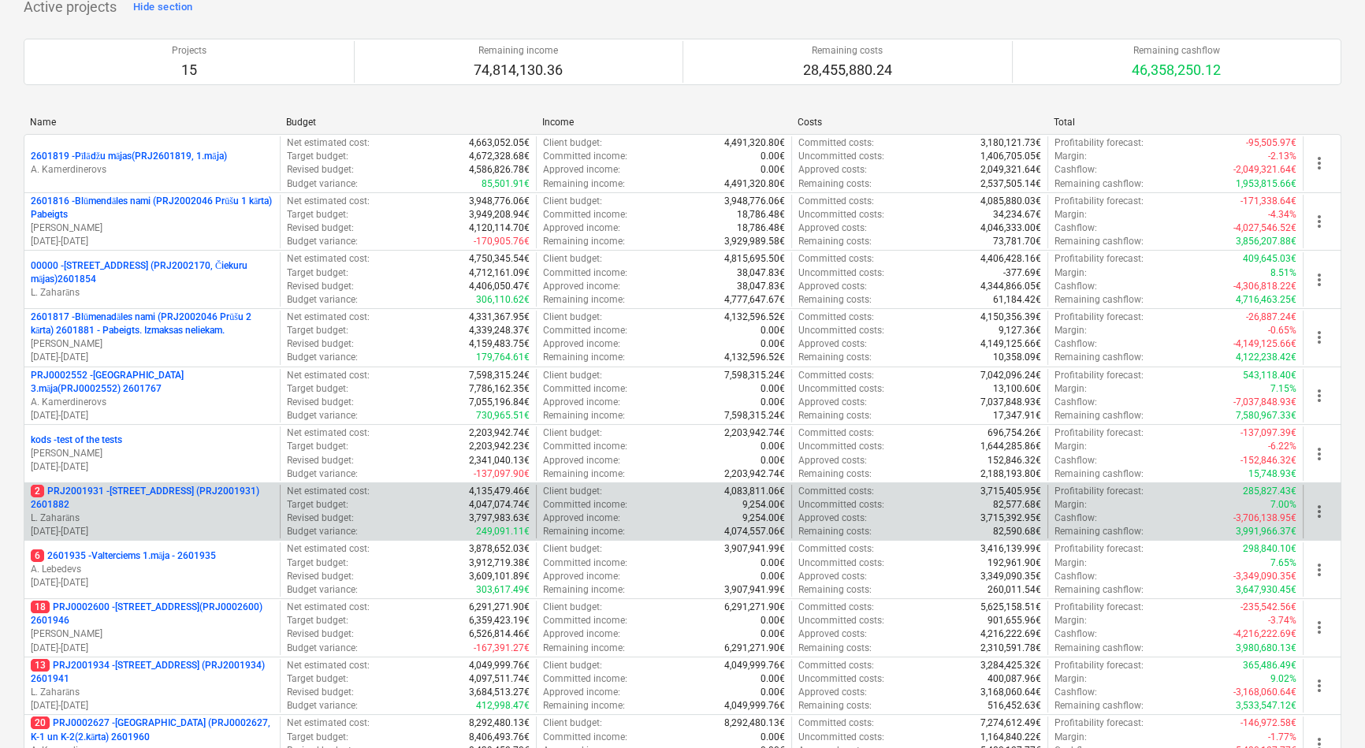
scroll to position [71, 0]
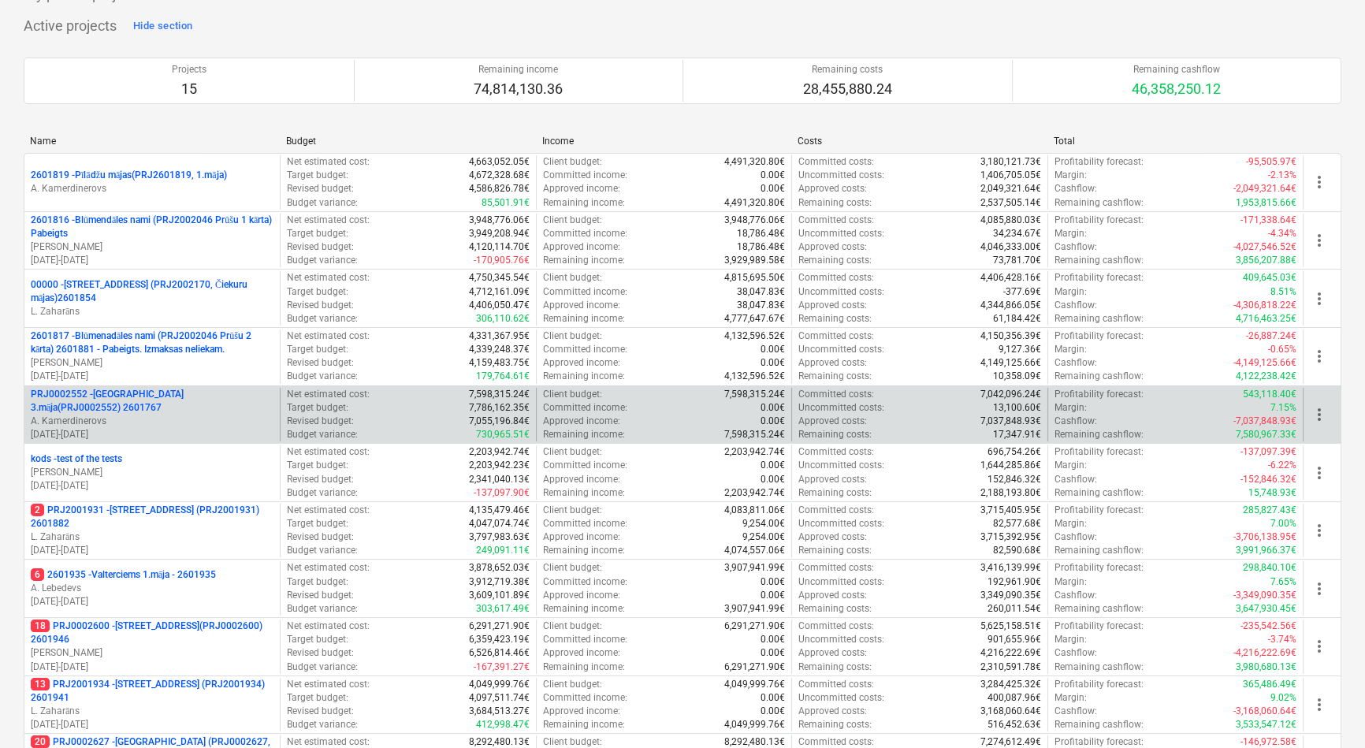
click at [149, 405] on p "PRJ0002552 - [GEOGRAPHIC_DATA] 3.māja(PRJ0002552) 2601767" at bounding box center [152, 401] width 243 height 27
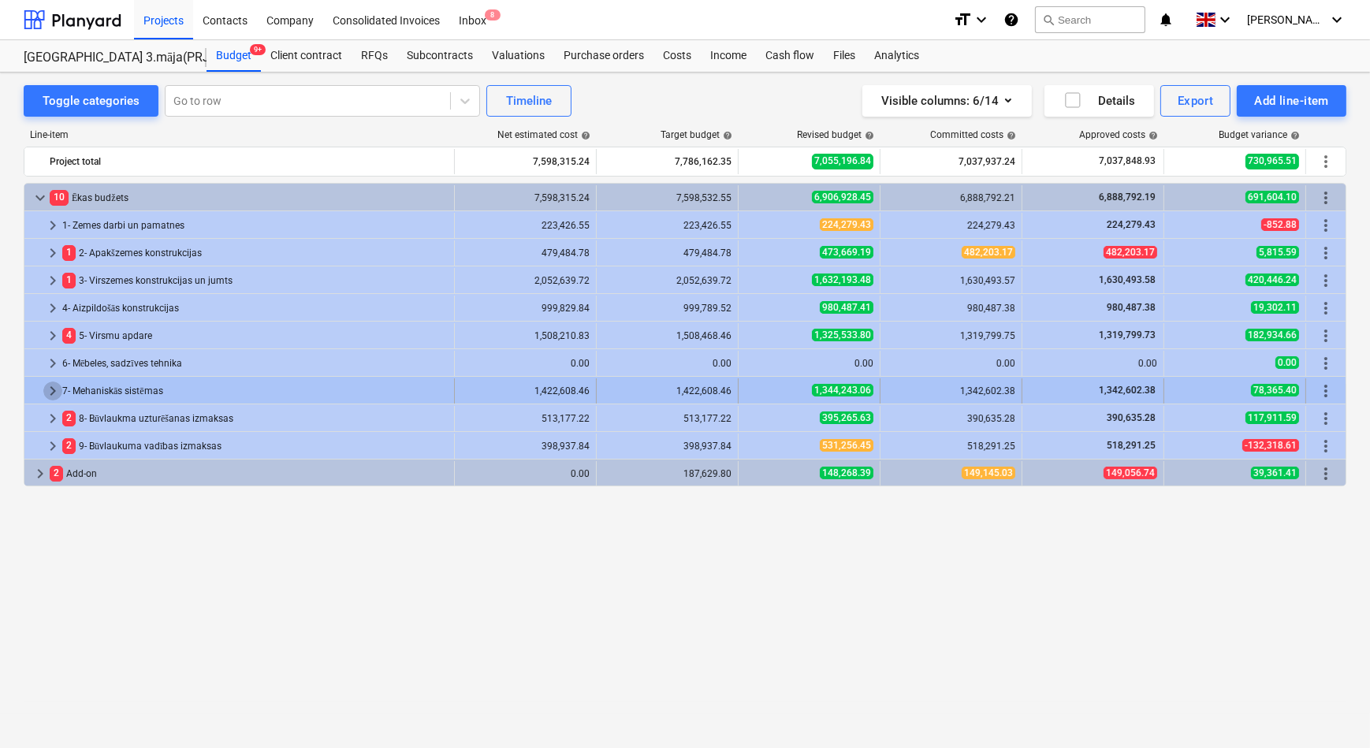
click at [50, 390] on span "keyboard_arrow_right" at bounding box center [52, 390] width 19 height 19
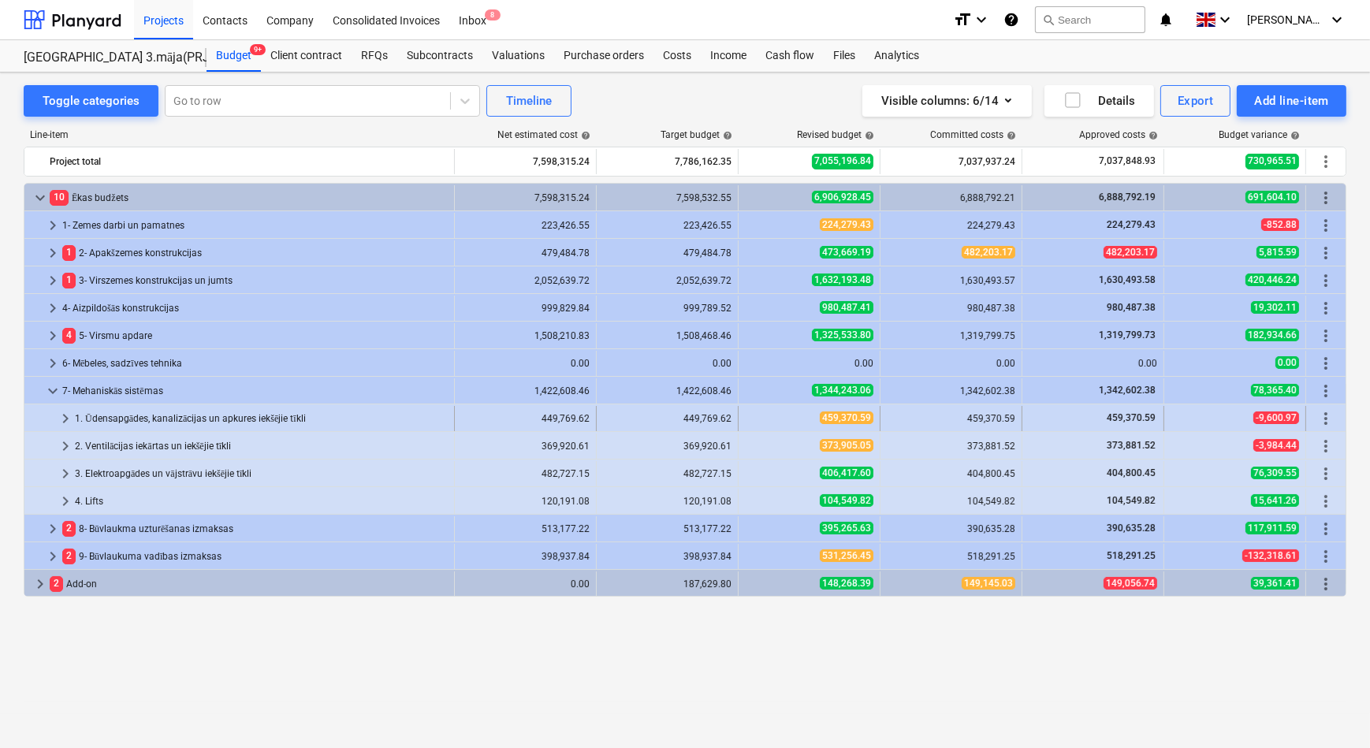
click at [67, 418] on span "keyboard_arrow_right" at bounding box center [65, 418] width 19 height 19
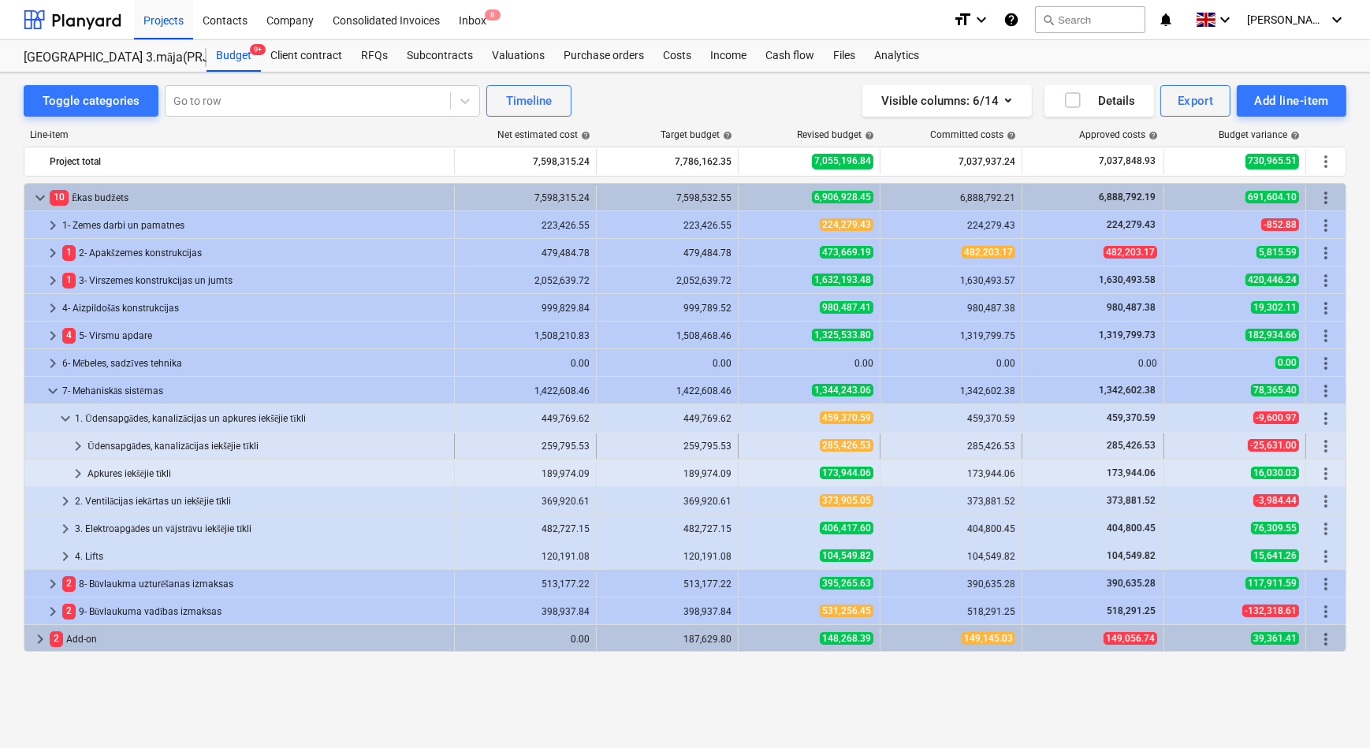
click at [79, 446] on span "keyboard_arrow_right" at bounding box center [78, 446] width 19 height 19
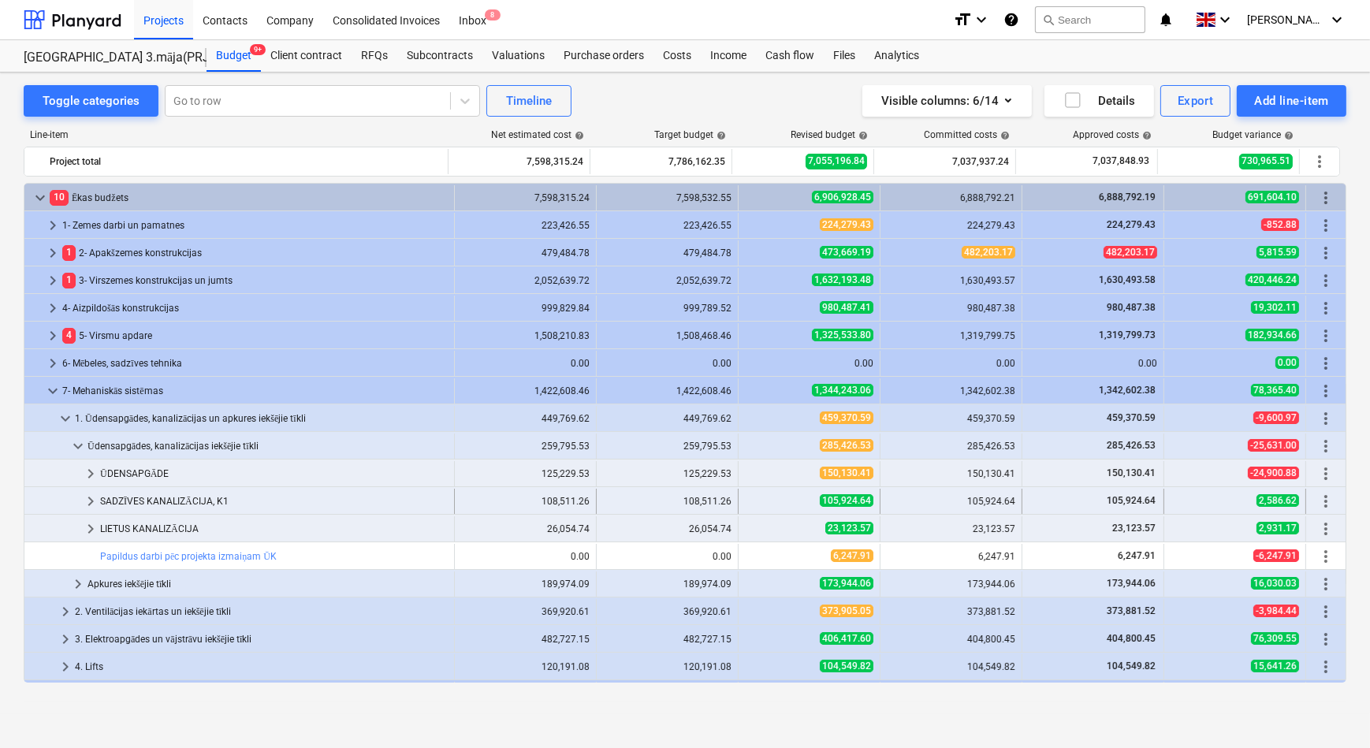
click at [88, 500] on span "keyboard_arrow_right" at bounding box center [90, 501] width 19 height 19
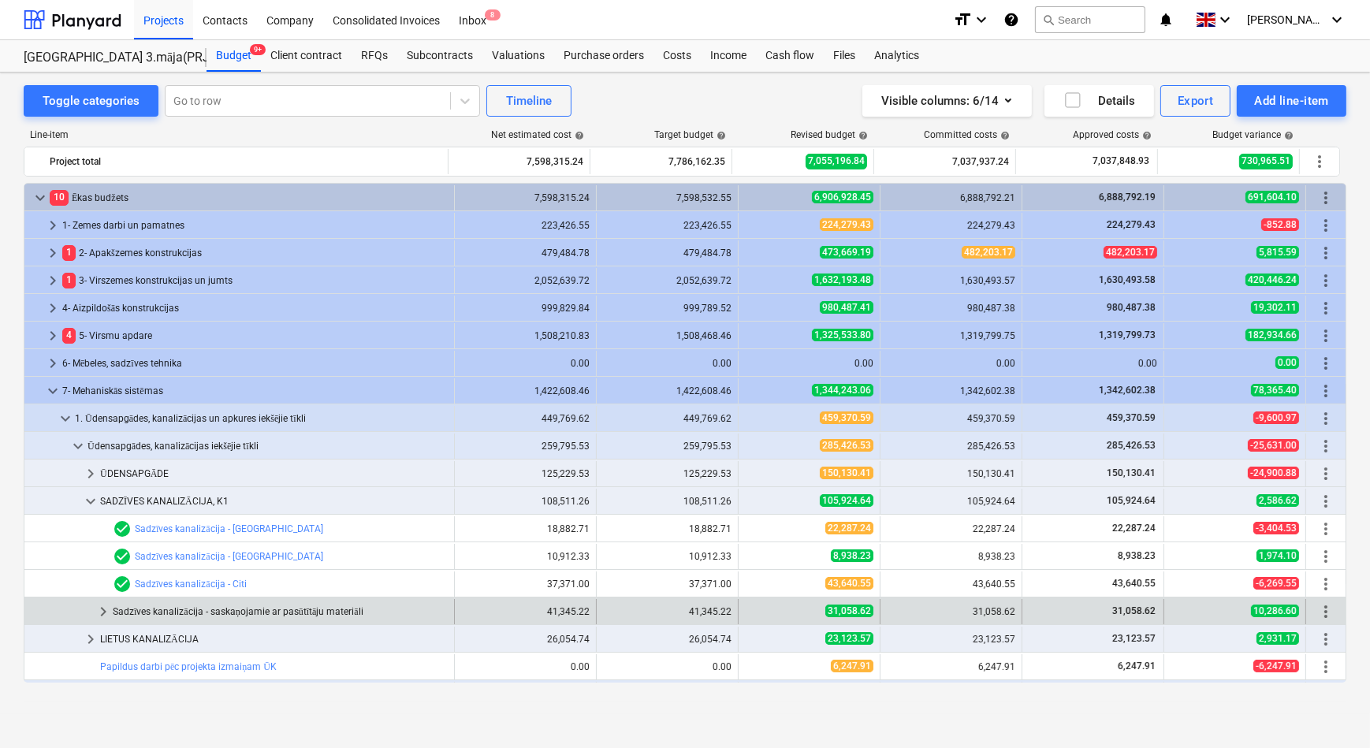
click at [102, 611] on span "keyboard_arrow_right" at bounding box center [103, 611] width 19 height 19
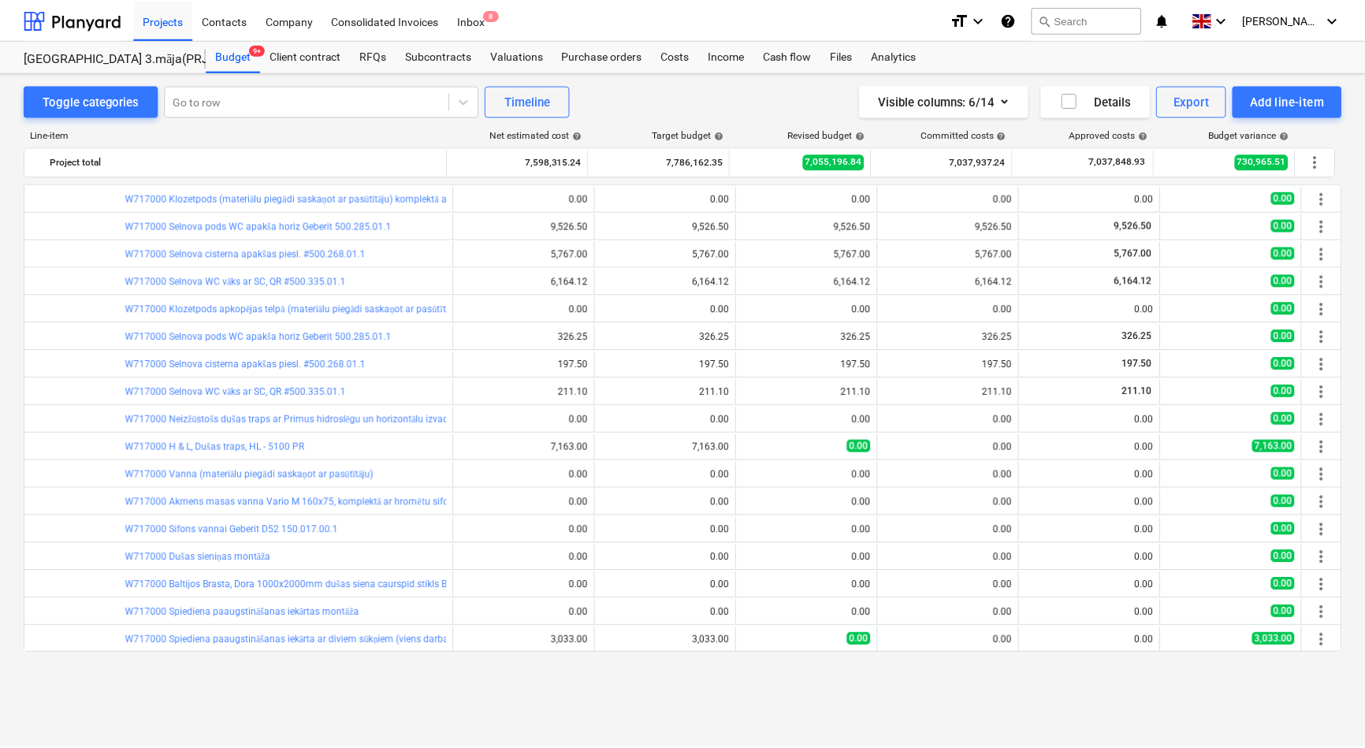
scroll to position [645, 0]
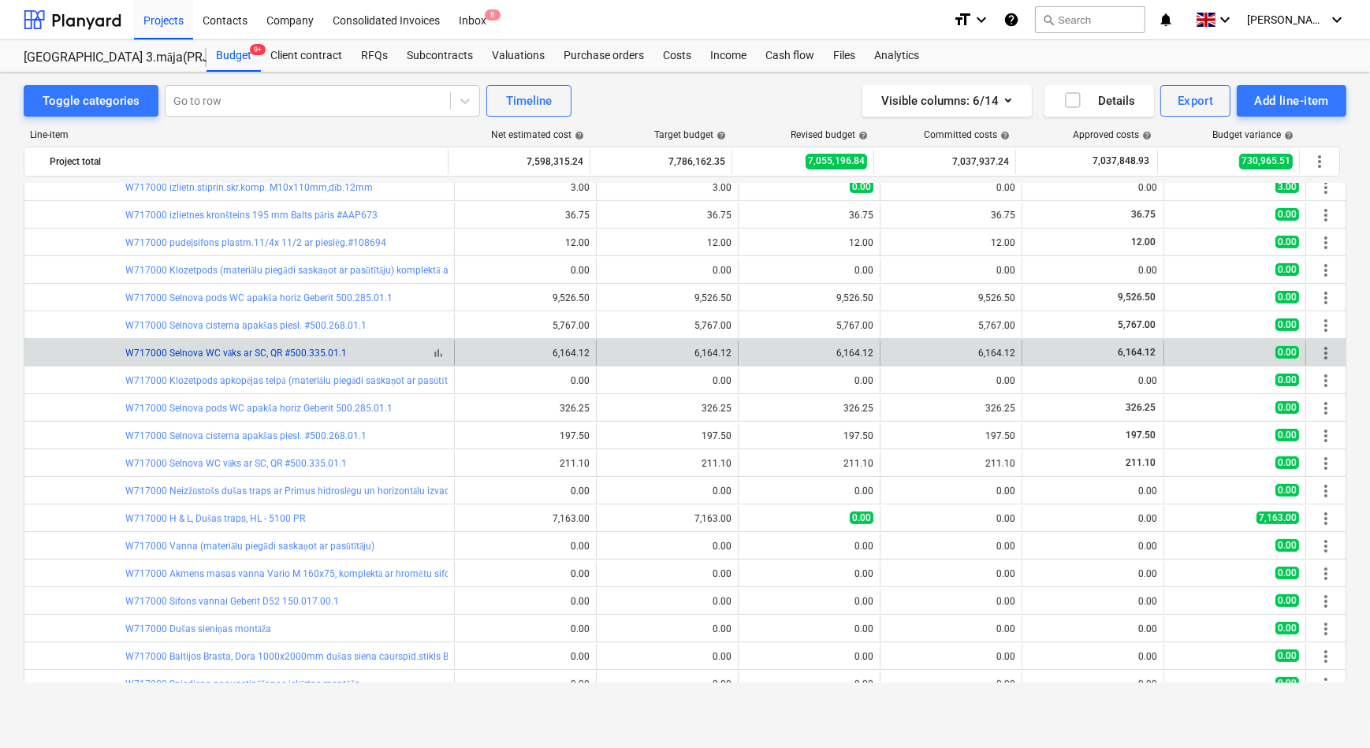
click at [270, 356] on link "W717000 Selnova WC vāks ar SC, QR #500.335.01.1" at bounding box center [235, 353] width 221 height 11
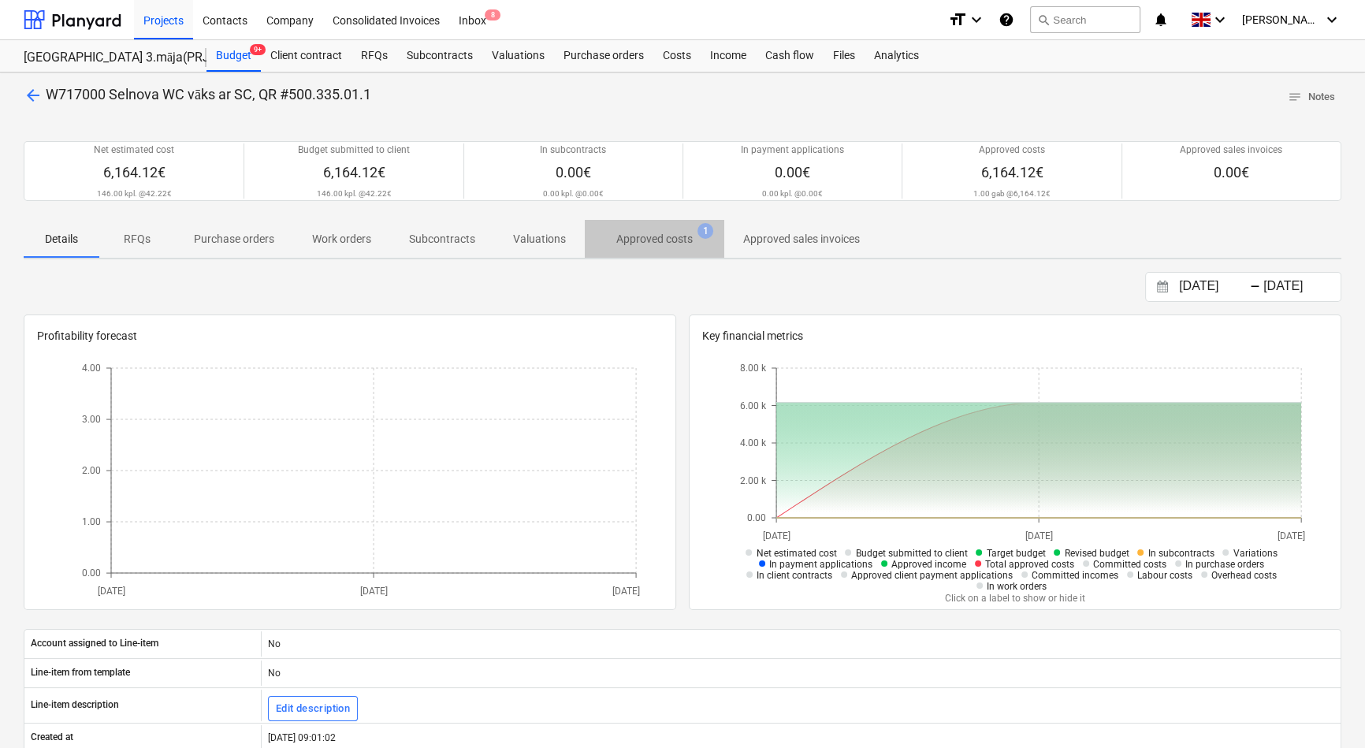
click at [634, 237] on p "Approved costs" at bounding box center [654, 239] width 76 height 17
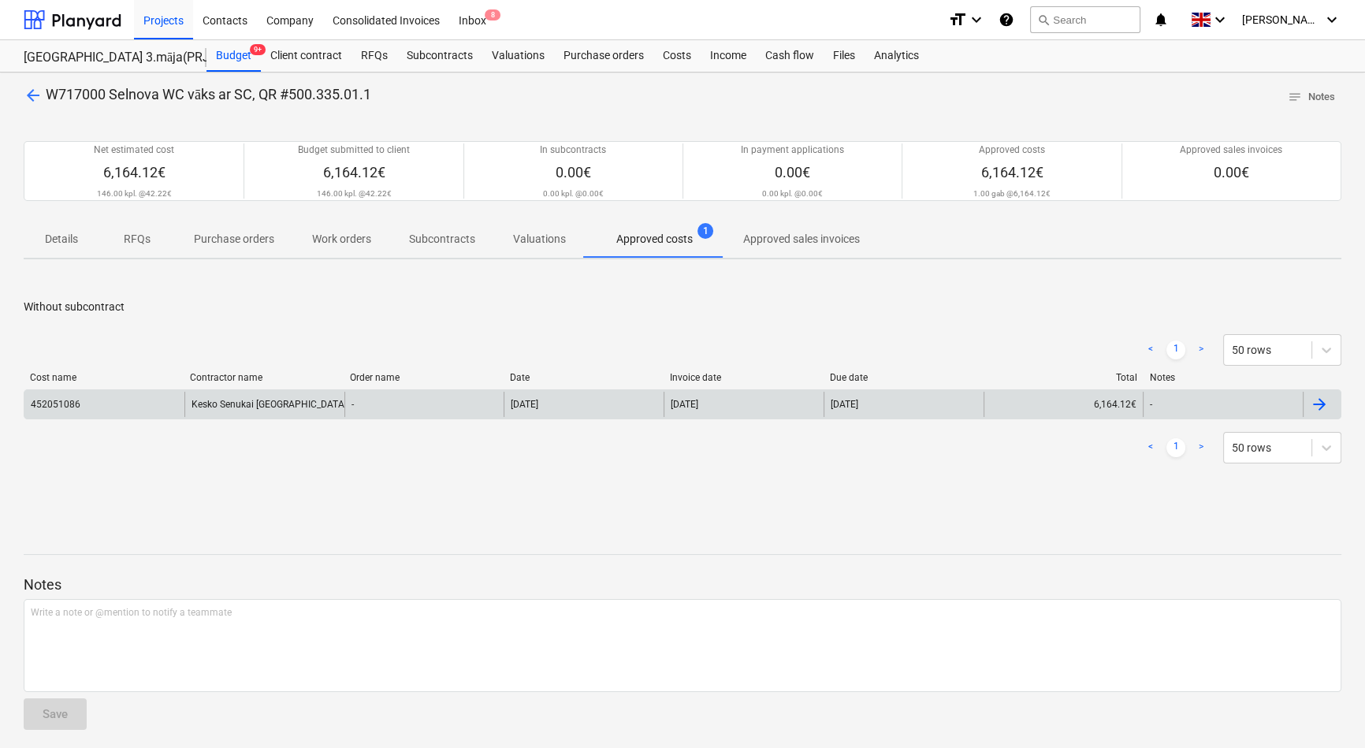
click at [253, 403] on div "Kesko Senukai [GEOGRAPHIC_DATA] AS" at bounding box center [264, 404] width 160 height 25
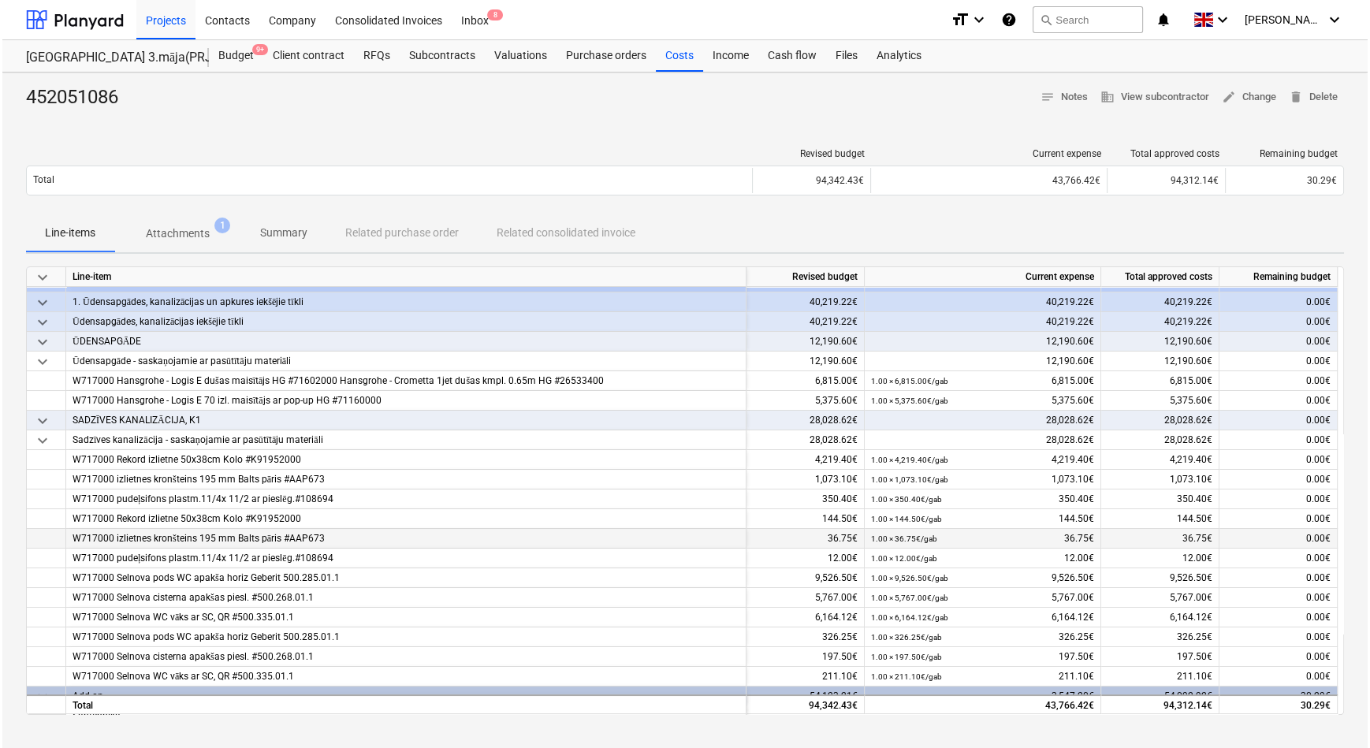
scroll to position [65, 0]
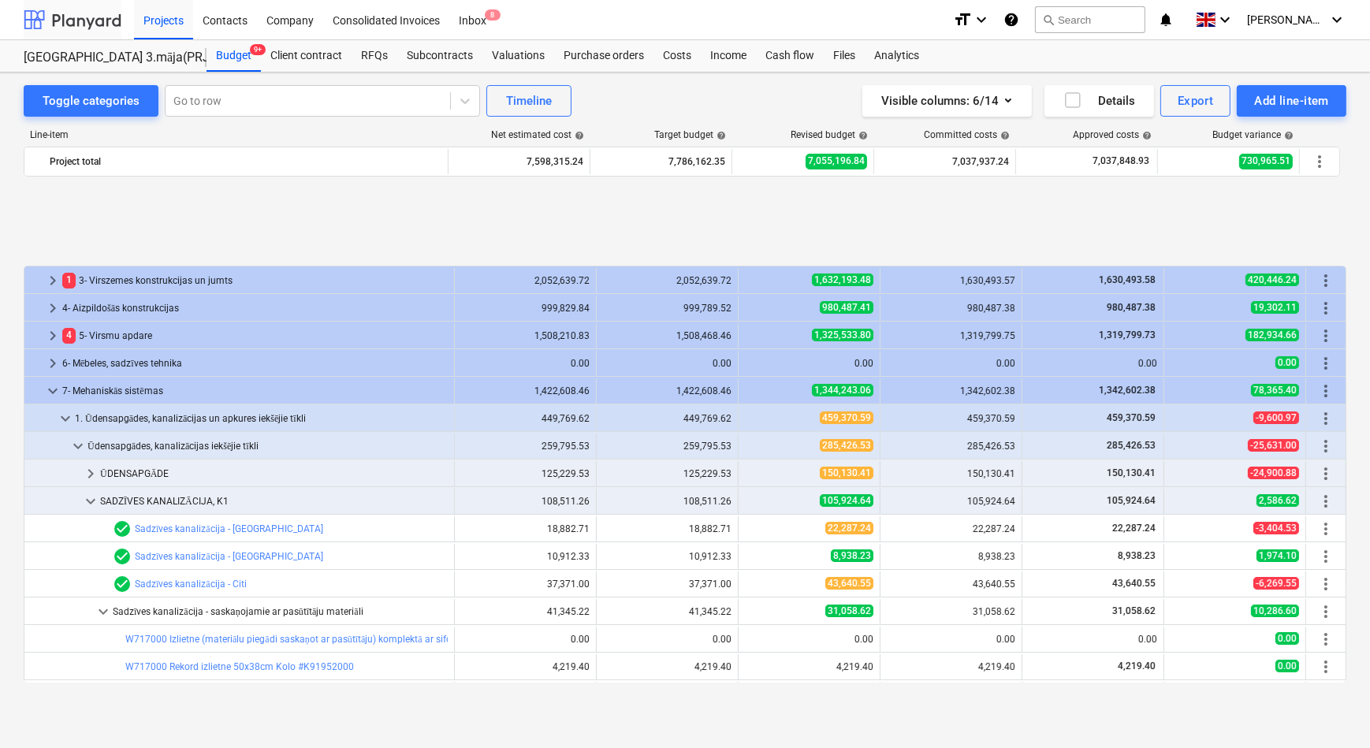
scroll to position [645, 0]
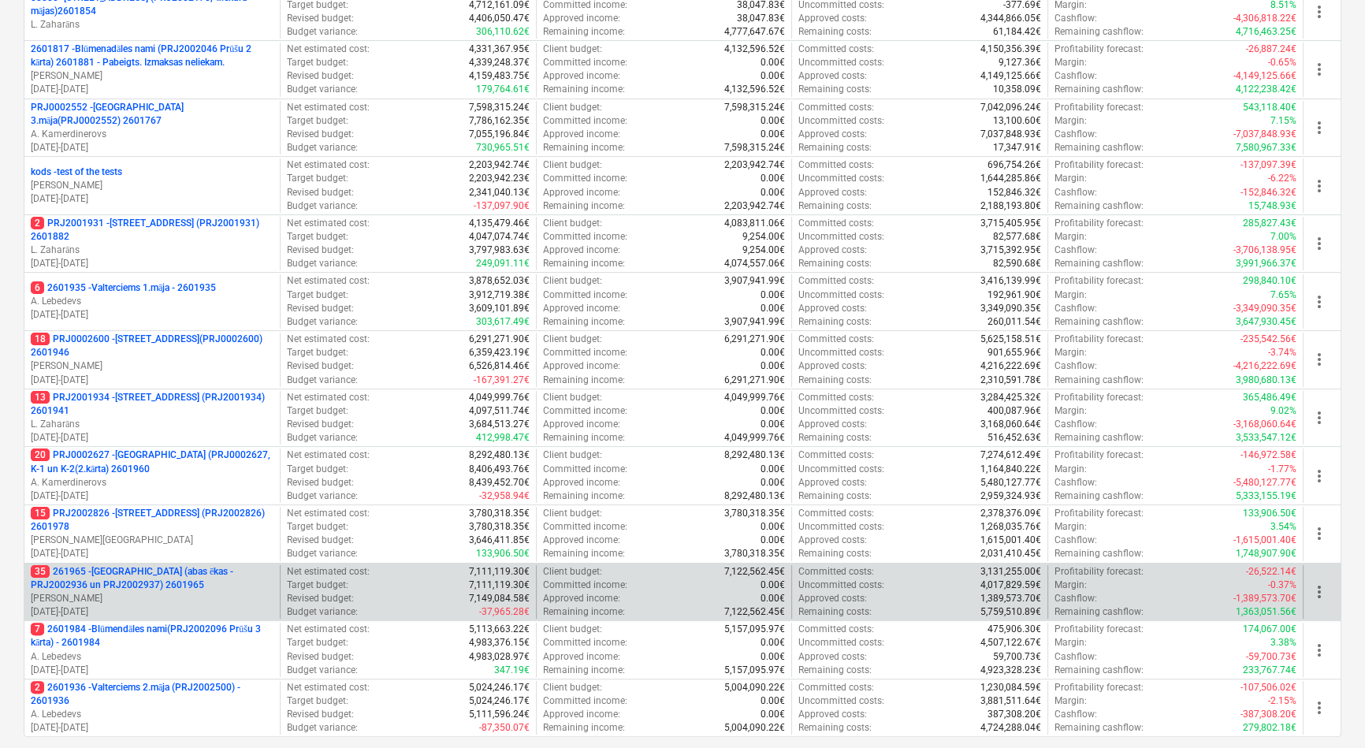
scroll to position [429, 0]
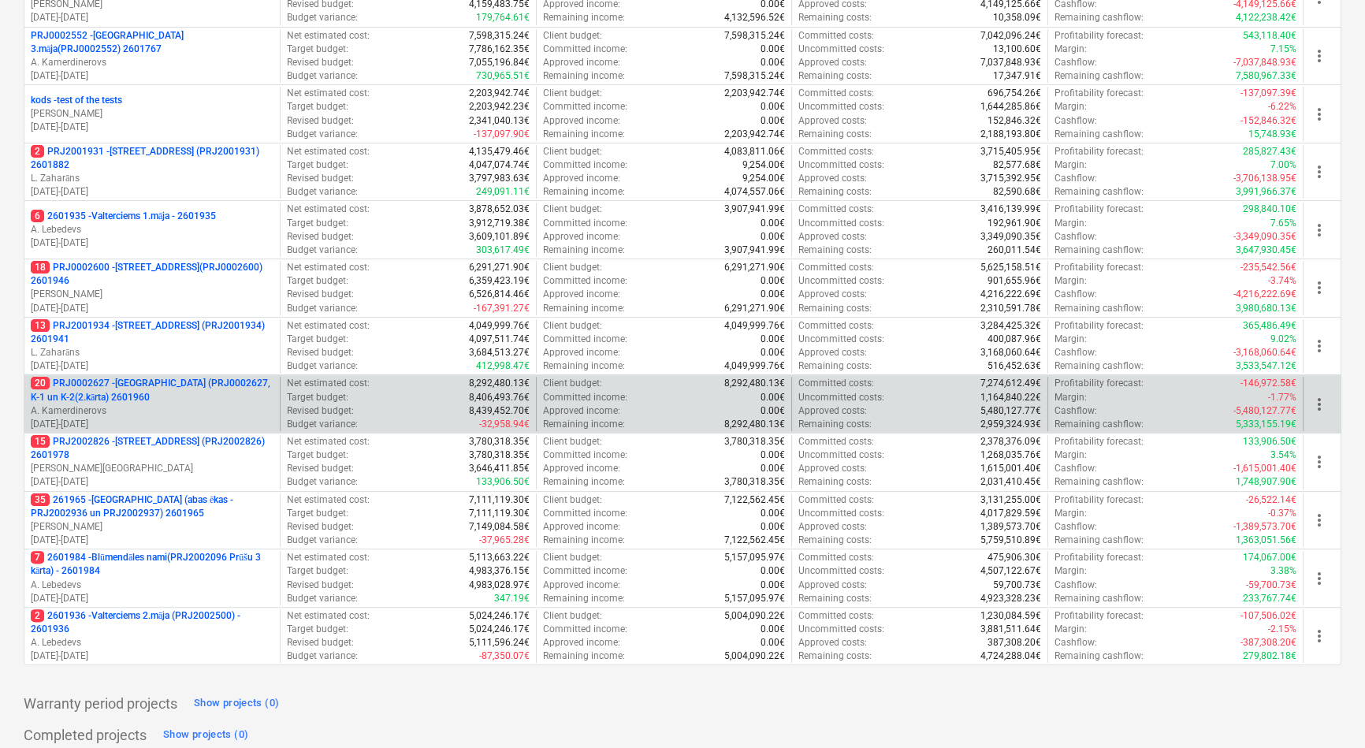
click at [146, 393] on p "20 PRJ0002627 - [GEOGRAPHIC_DATA] (PRJ0002627, K-1 un K-2(2.kārta) 2601960" at bounding box center [152, 390] width 243 height 27
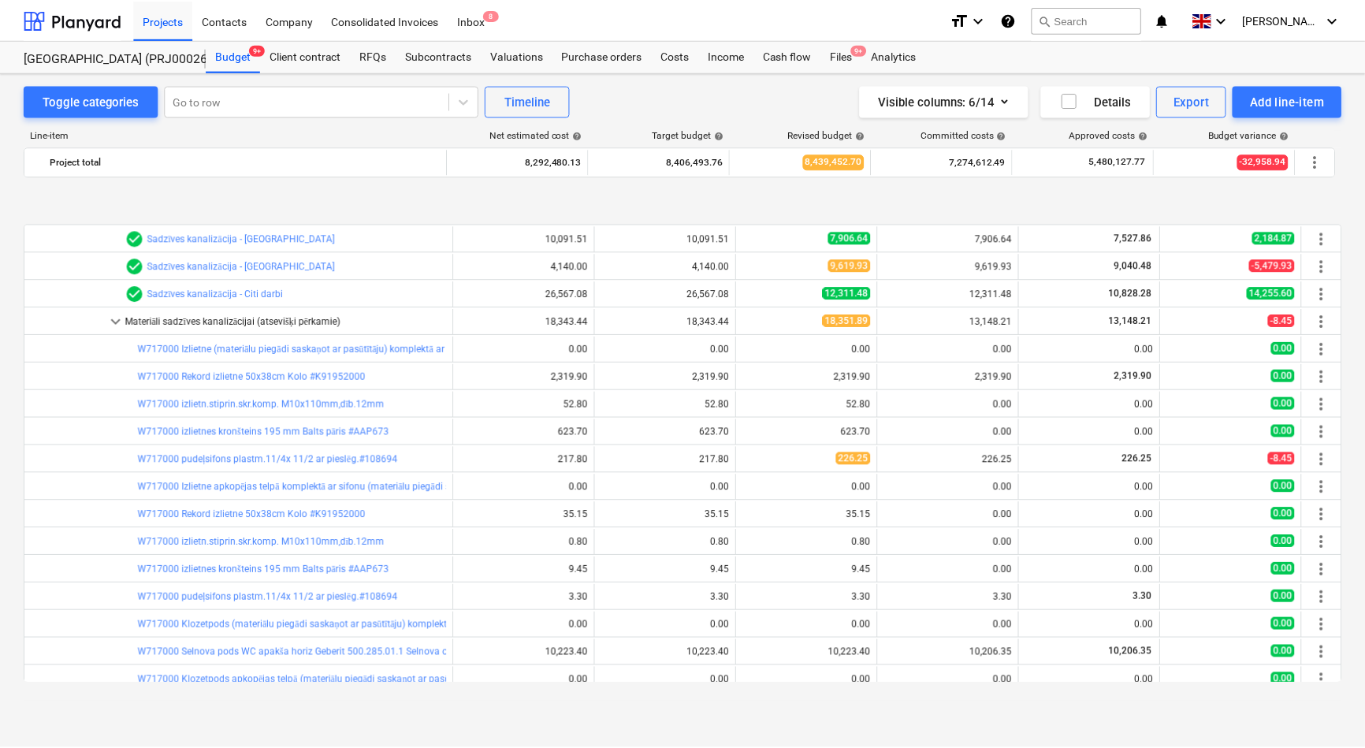
scroll to position [390, 0]
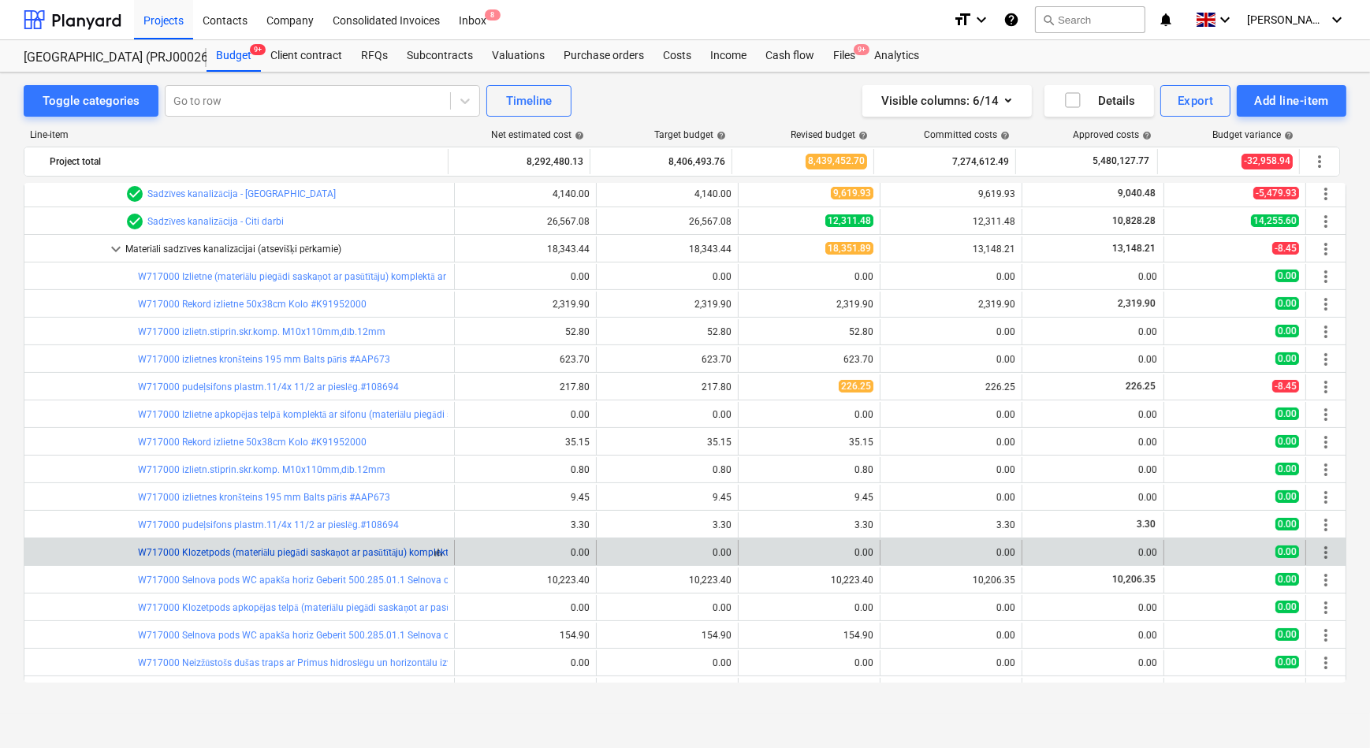
click at [217, 552] on link "W717000 Klozetpods (materiālu piegādi saskaņot ar pasūtītāju) komplektā ar pies…" at bounding box center [391, 552] width 507 height 11
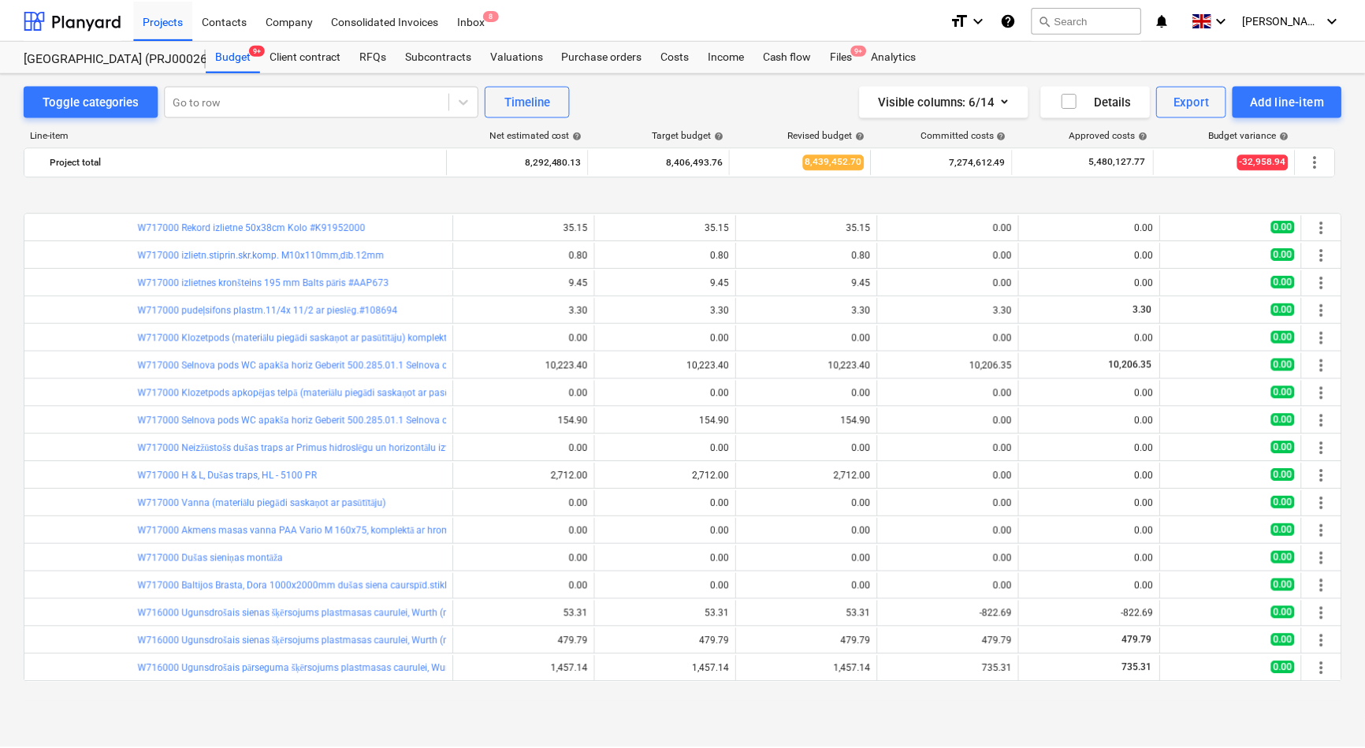
scroll to position [677, 0]
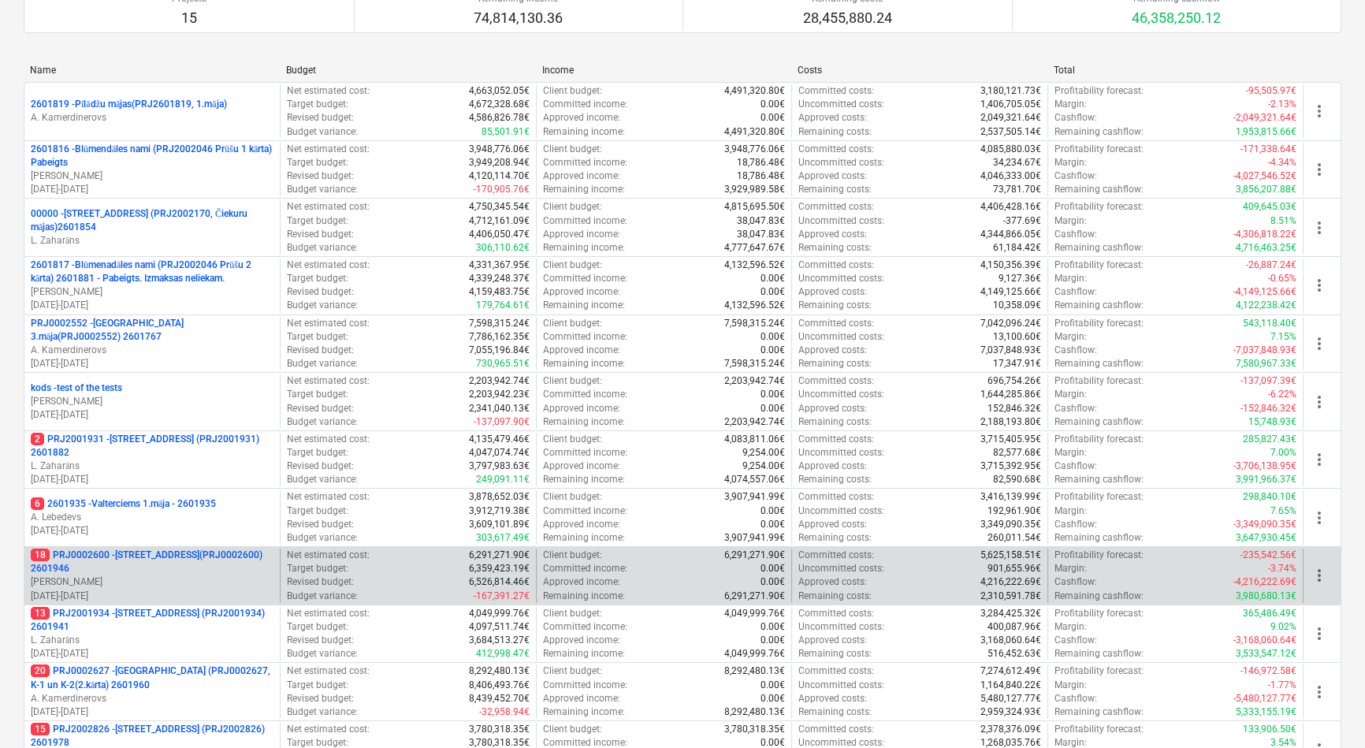
scroll to position [143, 0]
click at [128, 560] on p "18 PRJ0002600 - [STREET_ADDRESS](PRJ0002600) 2601946" at bounding box center [152, 561] width 243 height 27
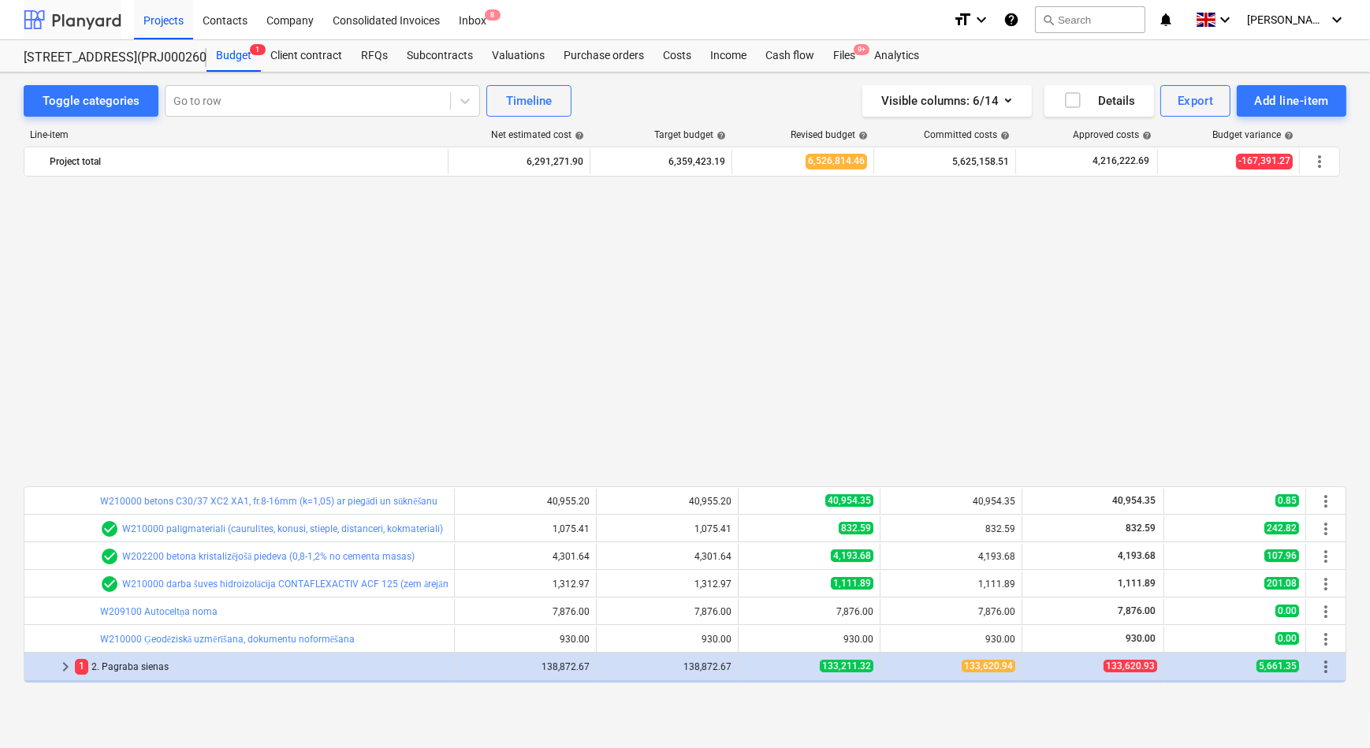
scroll to position [859, 0]
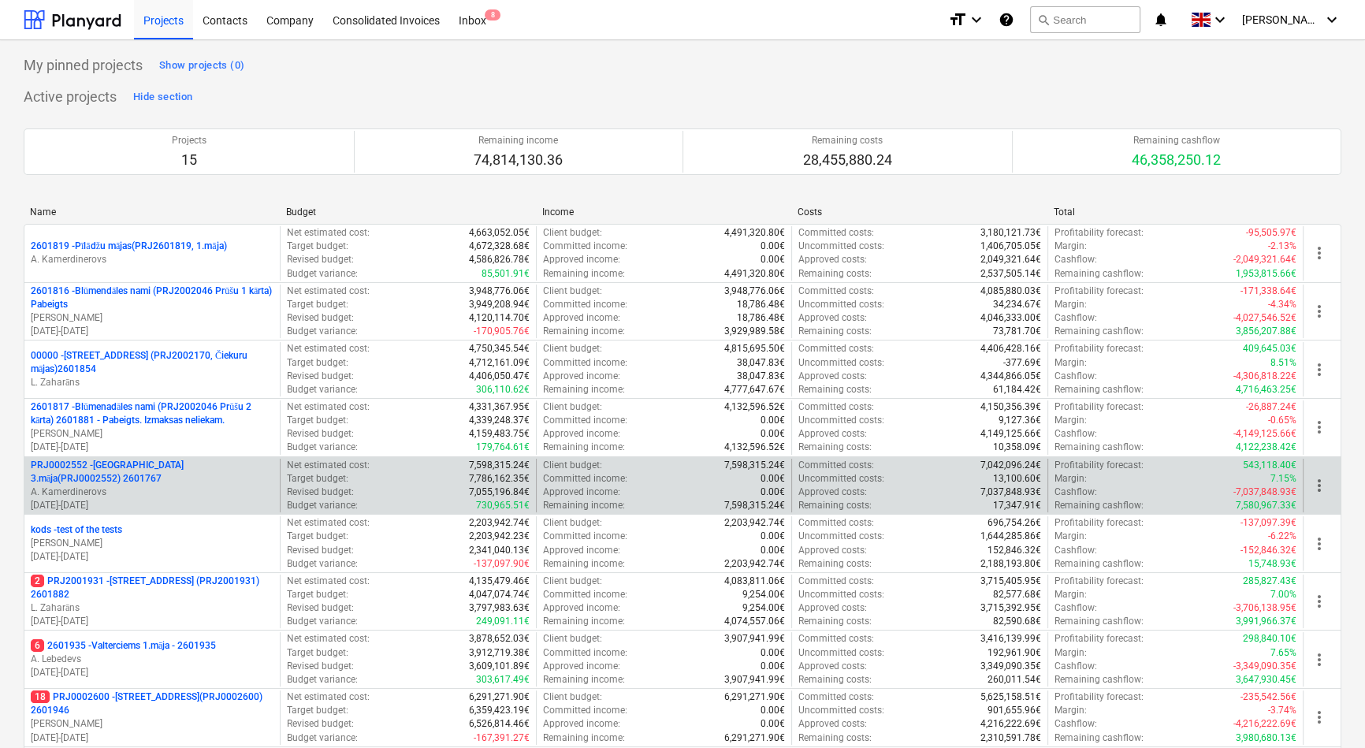
click at [143, 465] on p "PRJ0002552 - [GEOGRAPHIC_DATA] 3.māja(PRJ0002552) 2601767" at bounding box center [152, 472] width 243 height 27
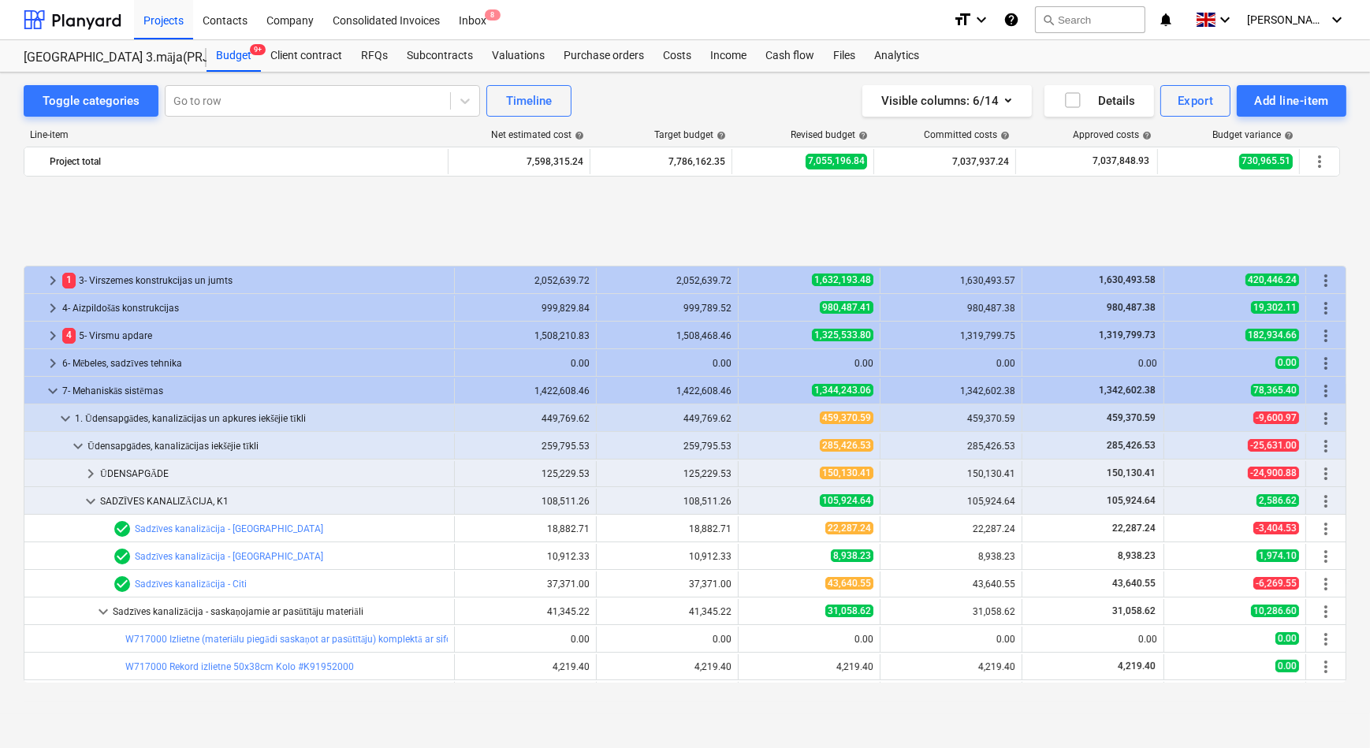
scroll to position [645, 0]
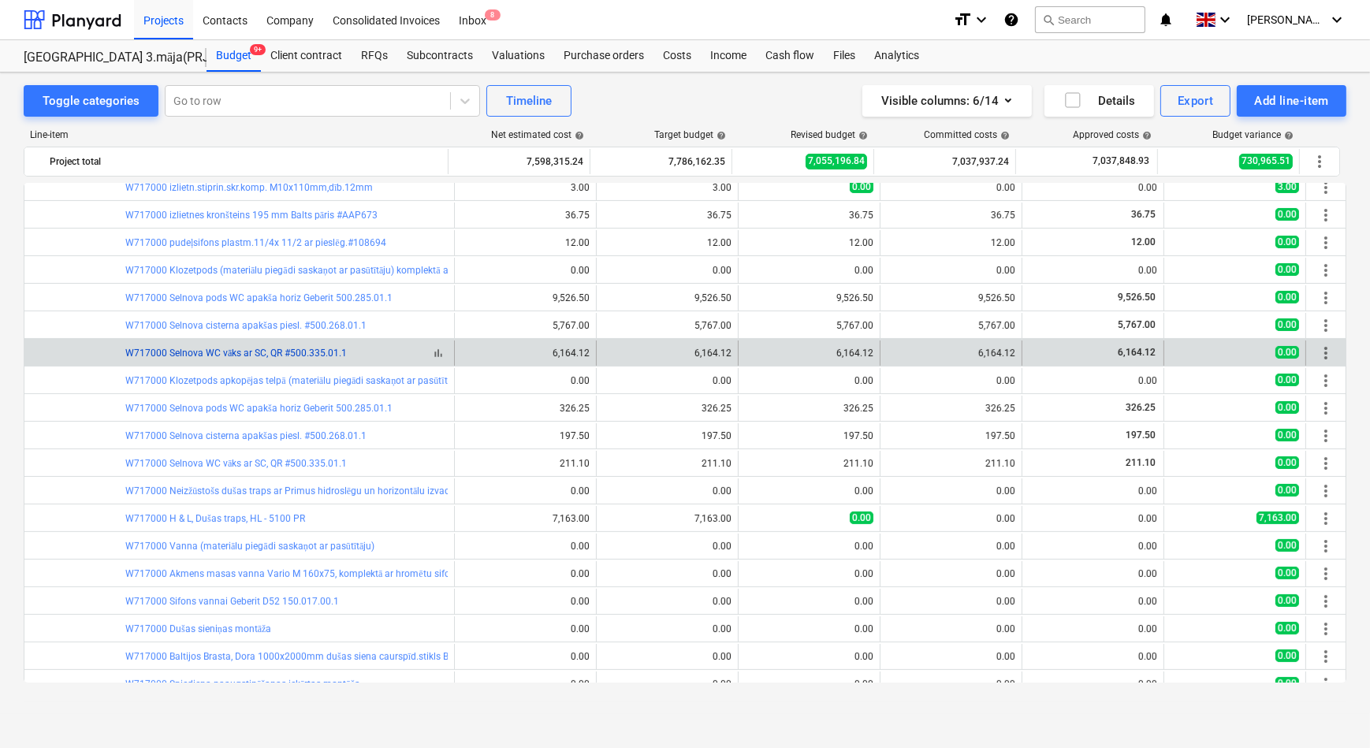
click at [205, 354] on link "W717000 Selnova WC vāks ar SC, QR #500.335.01.1" at bounding box center [235, 353] width 221 height 11
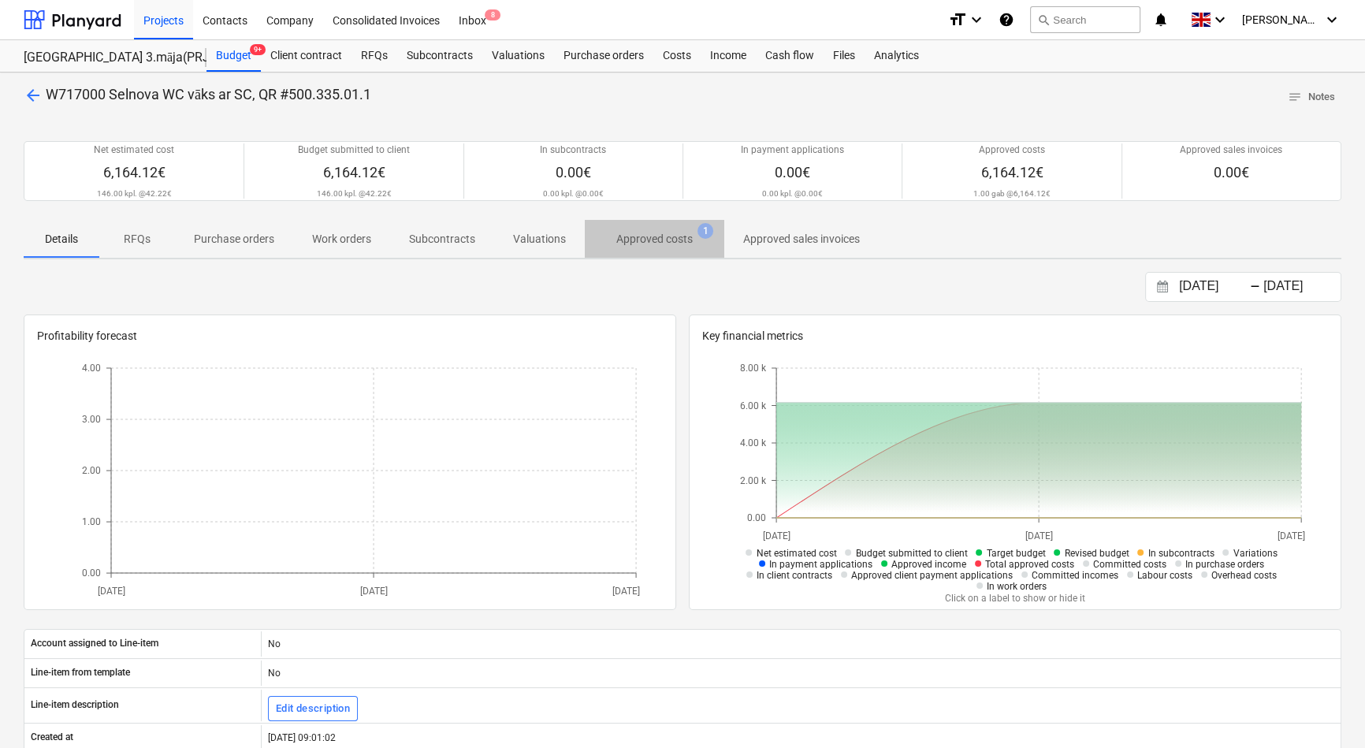
click at [659, 231] on p "Approved costs" at bounding box center [654, 239] width 76 height 17
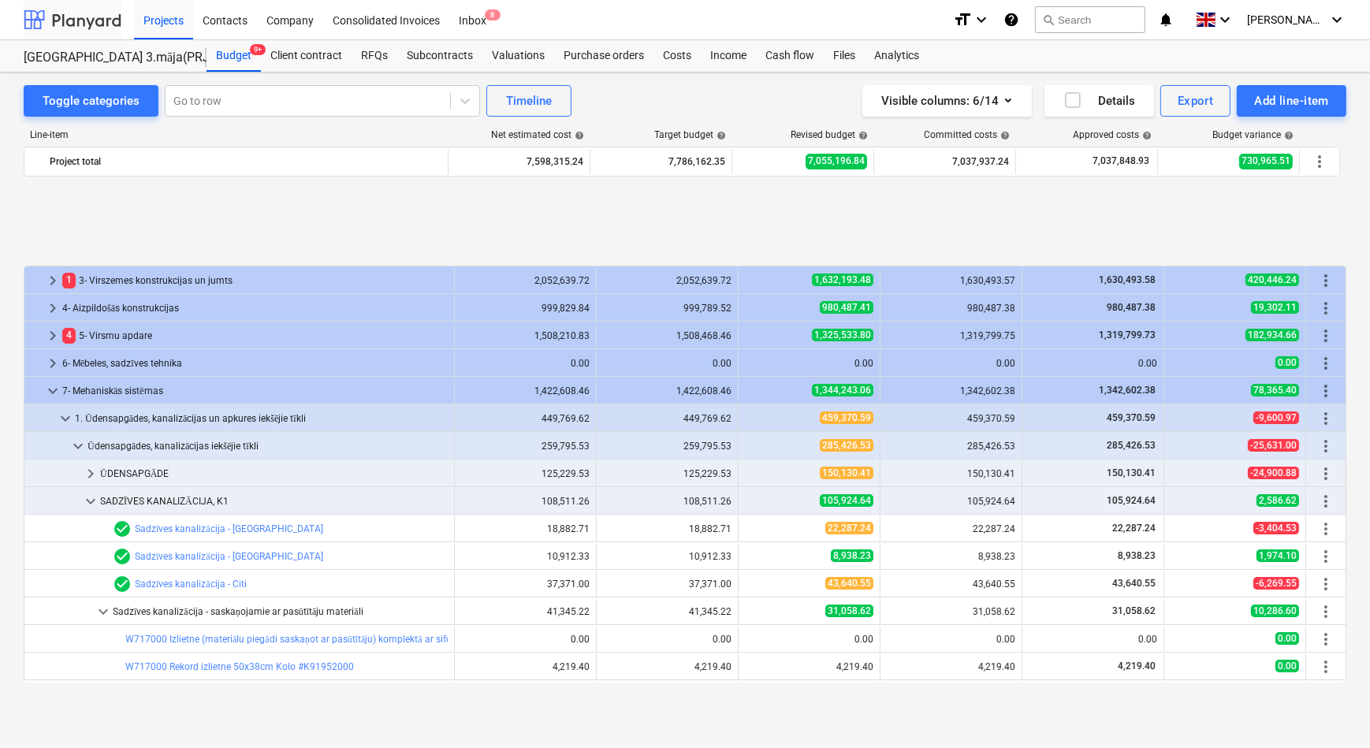
scroll to position [645, 0]
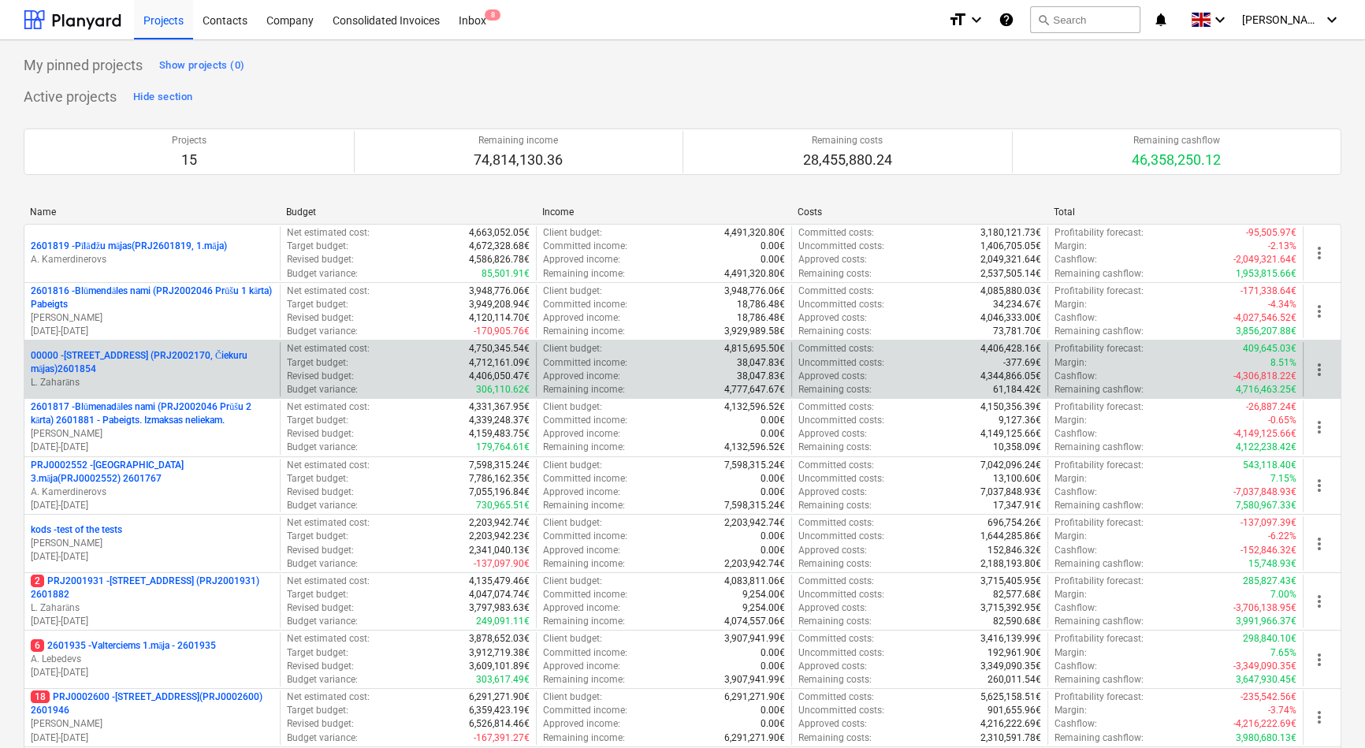
click at [113, 357] on p "00000 - [STREET_ADDRESS] (PRJ2002170, Čiekuru mājas)2601854" at bounding box center [152, 362] width 243 height 27
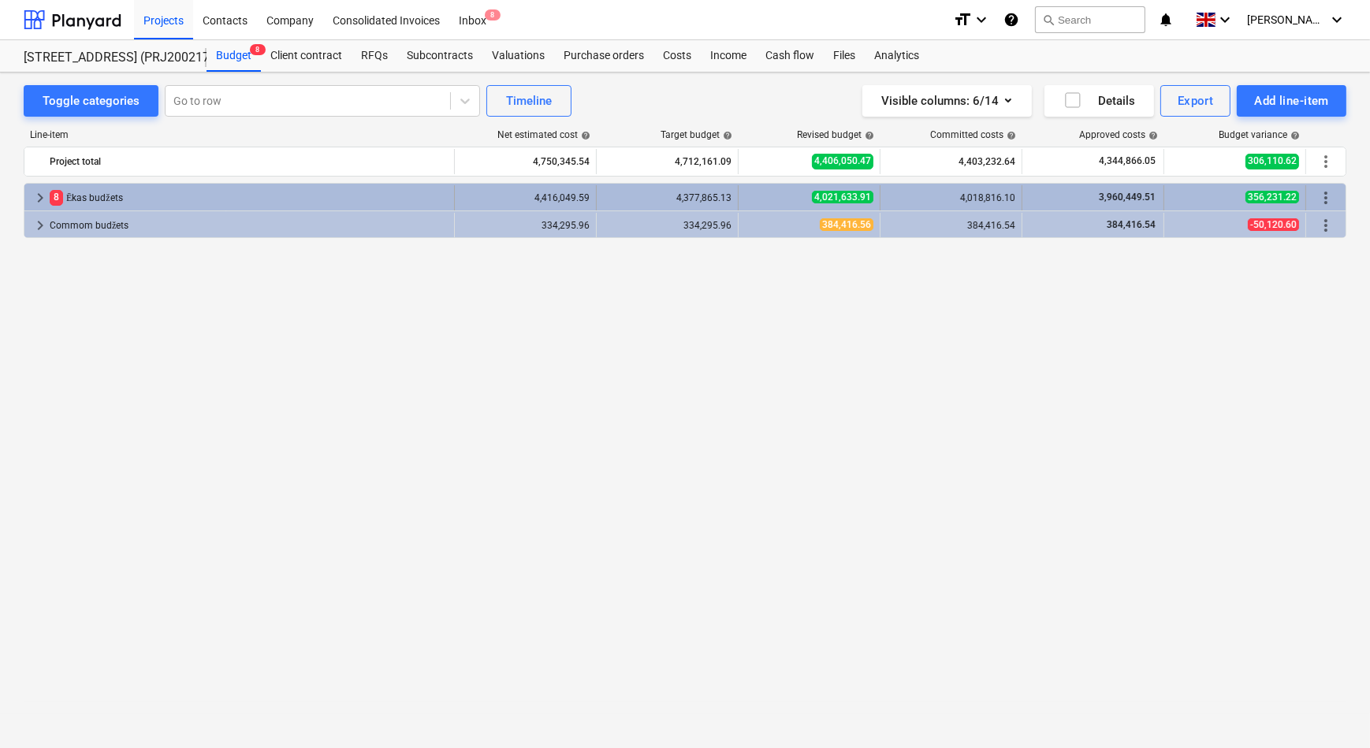
click at [39, 195] on span "keyboard_arrow_right" at bounding box center [40, 197] width 19 height 19
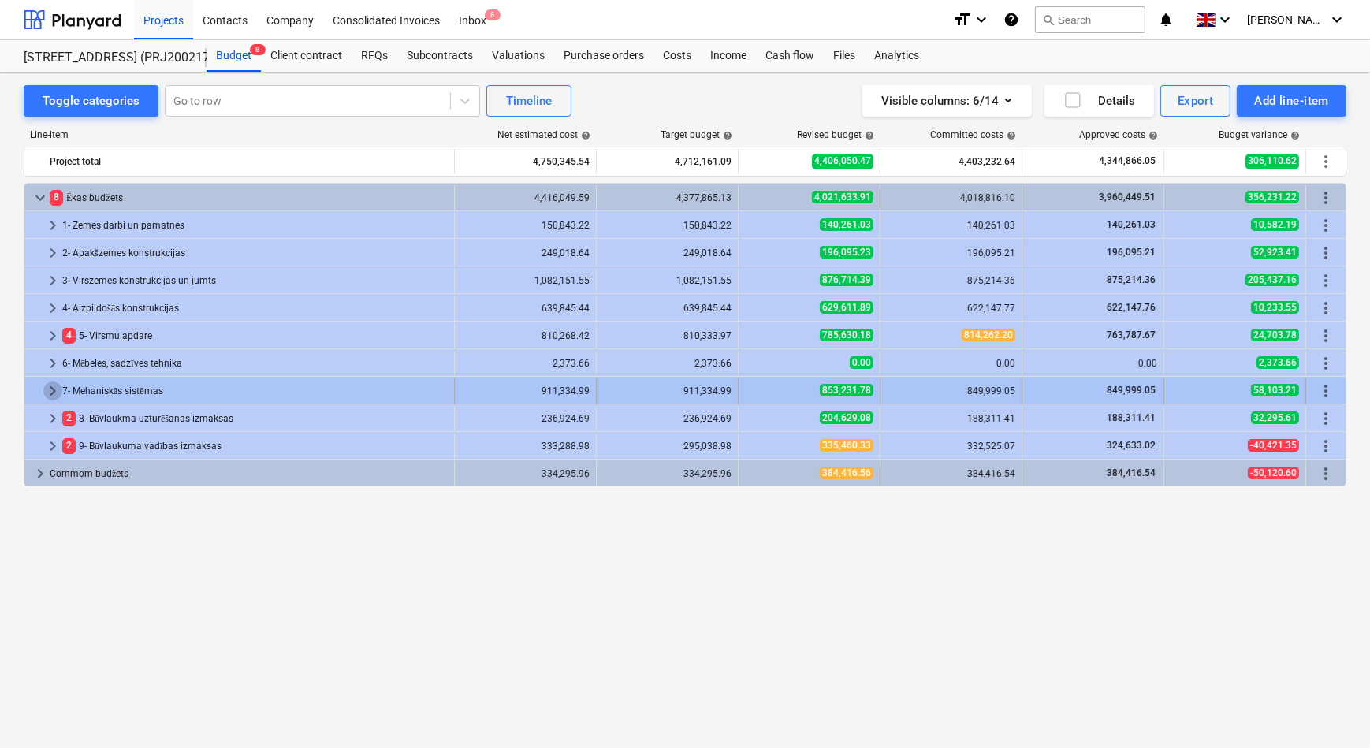
click at [50, 387] on span "keyboard_arrow_right" at bounding box center [52, 390] width 19 height 19
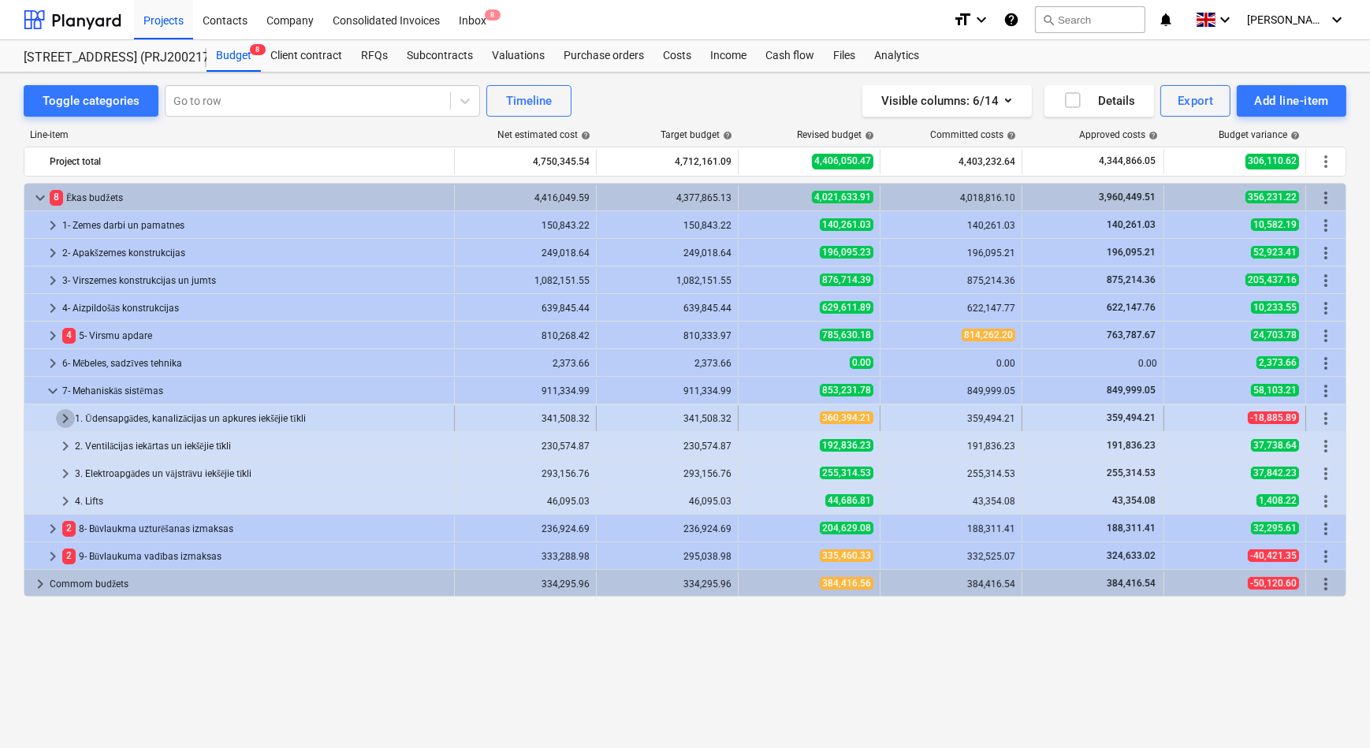
click at [65, 418] on span "keyboard_arrow_right" at bounding box center [65, 418] width 19 height 19
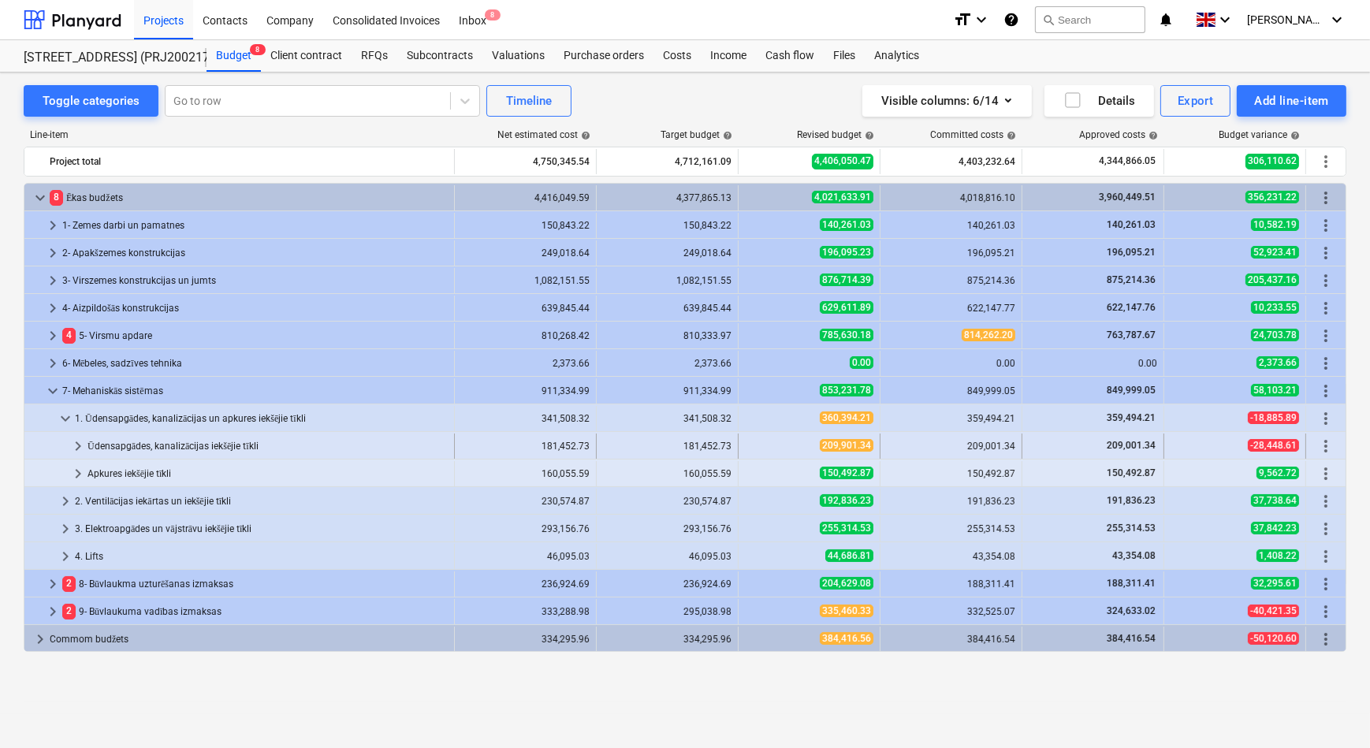
click at [77, 448] on span "keyboard_arrow_right" at bounding box center [78, 446] width 19 height 19
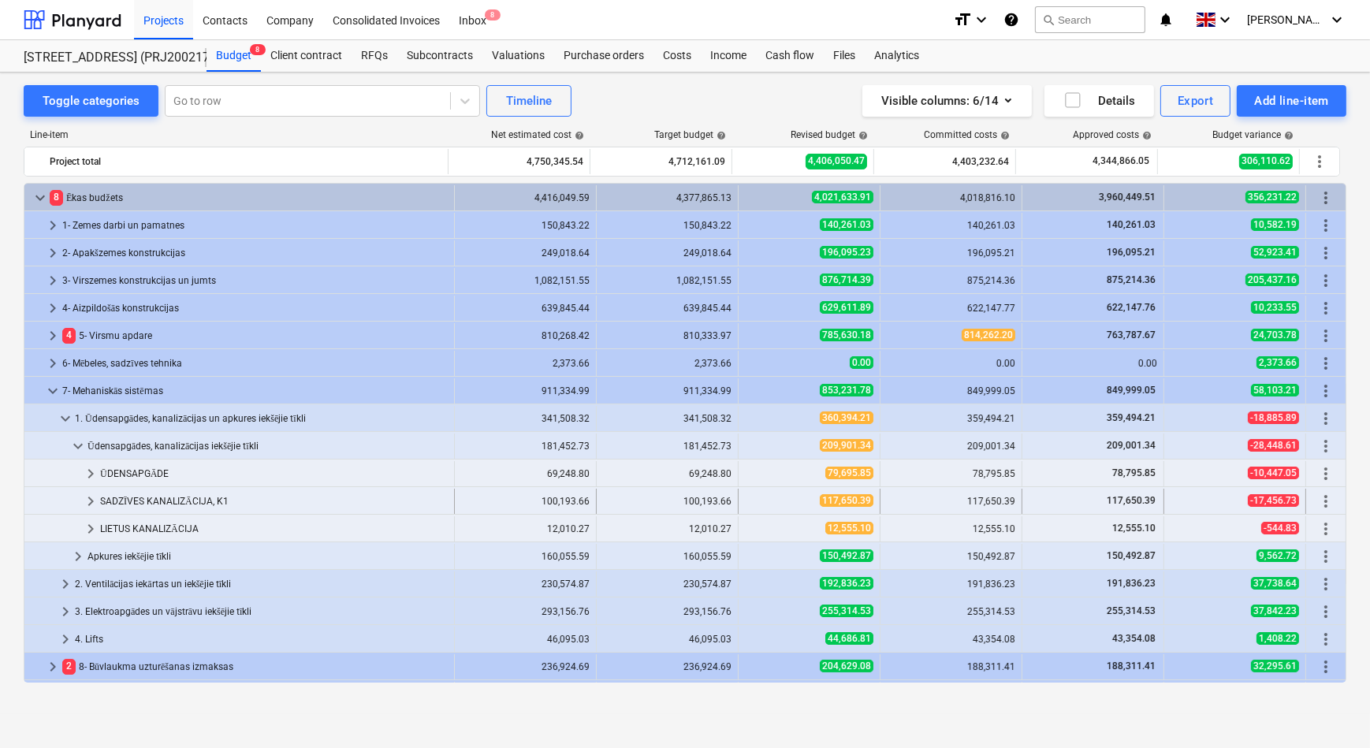
click at [91, 504] on span "keyboard_arrow_right" at bounding box center [90, 501] width 19 height 19
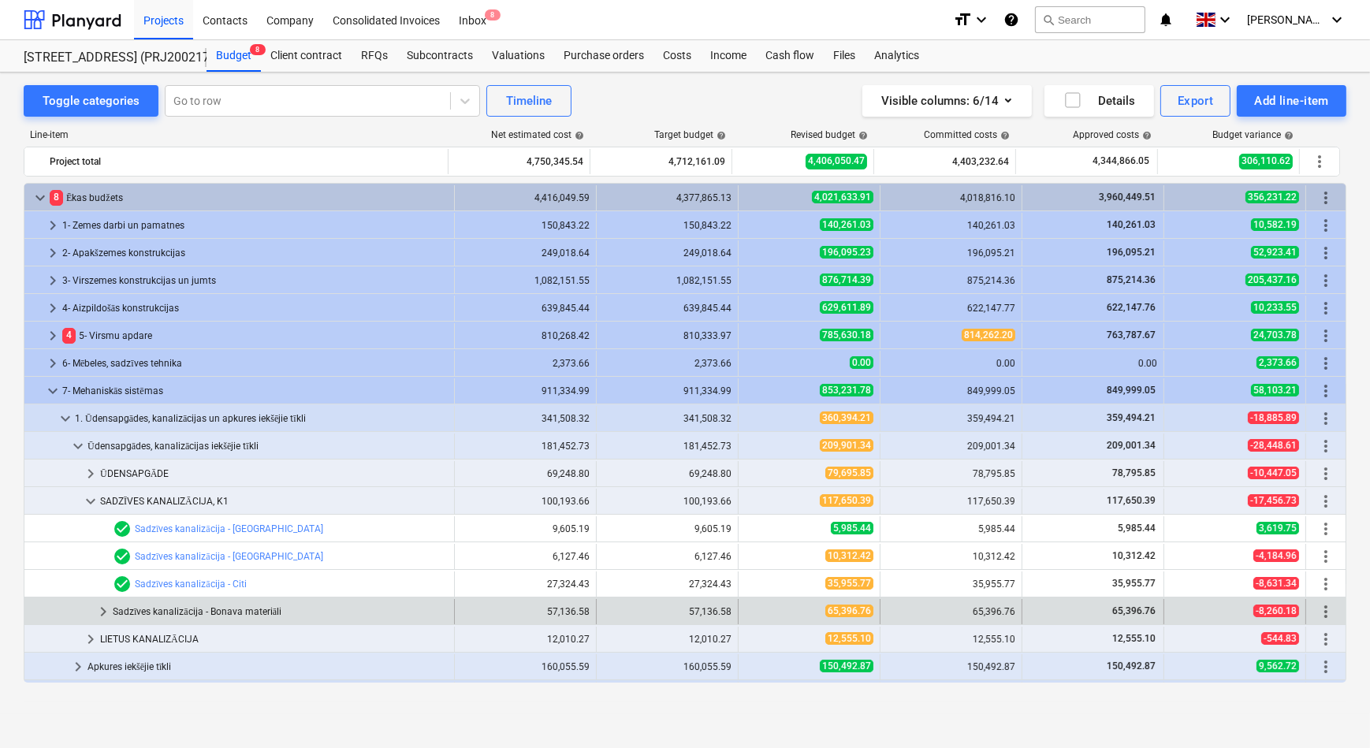
click at [104, 612] on span "keyboard_arrow_right" at bounding box center [103, 611] width 19 height 19
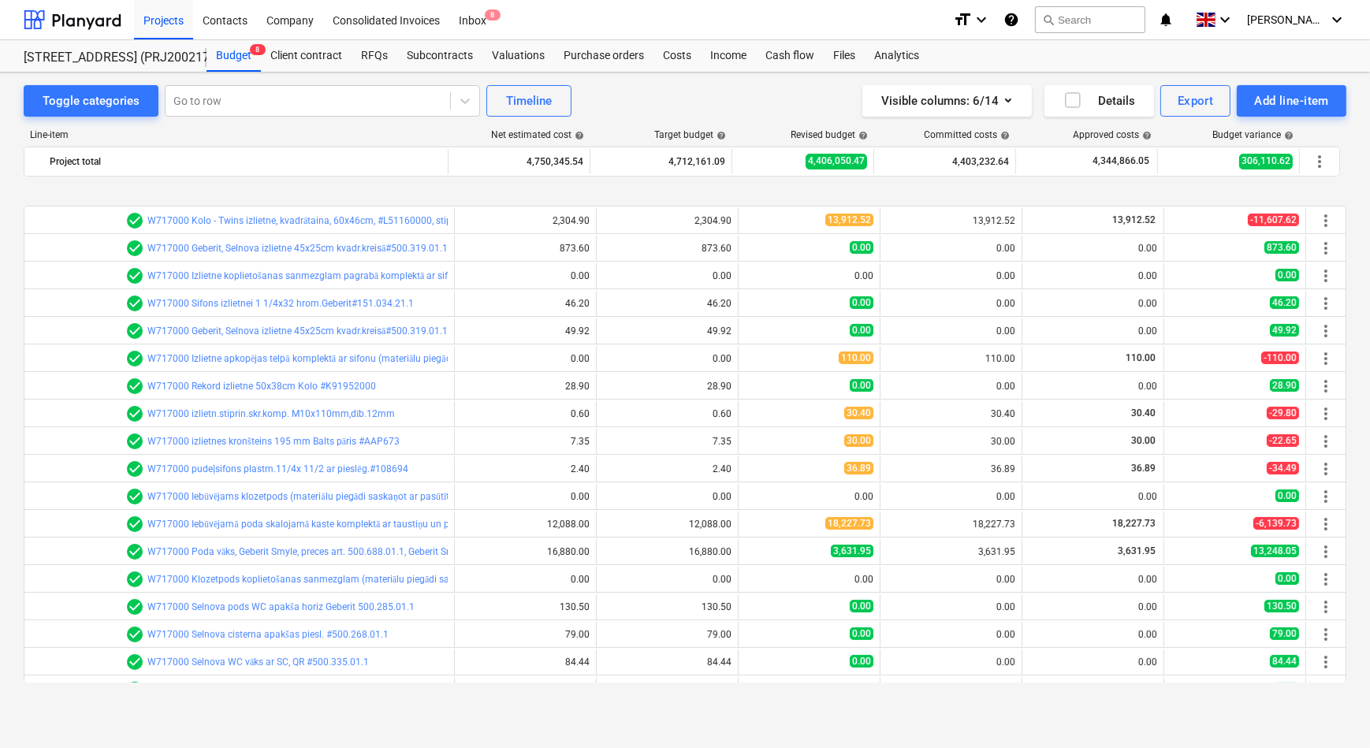
scroll to position [573, 0]
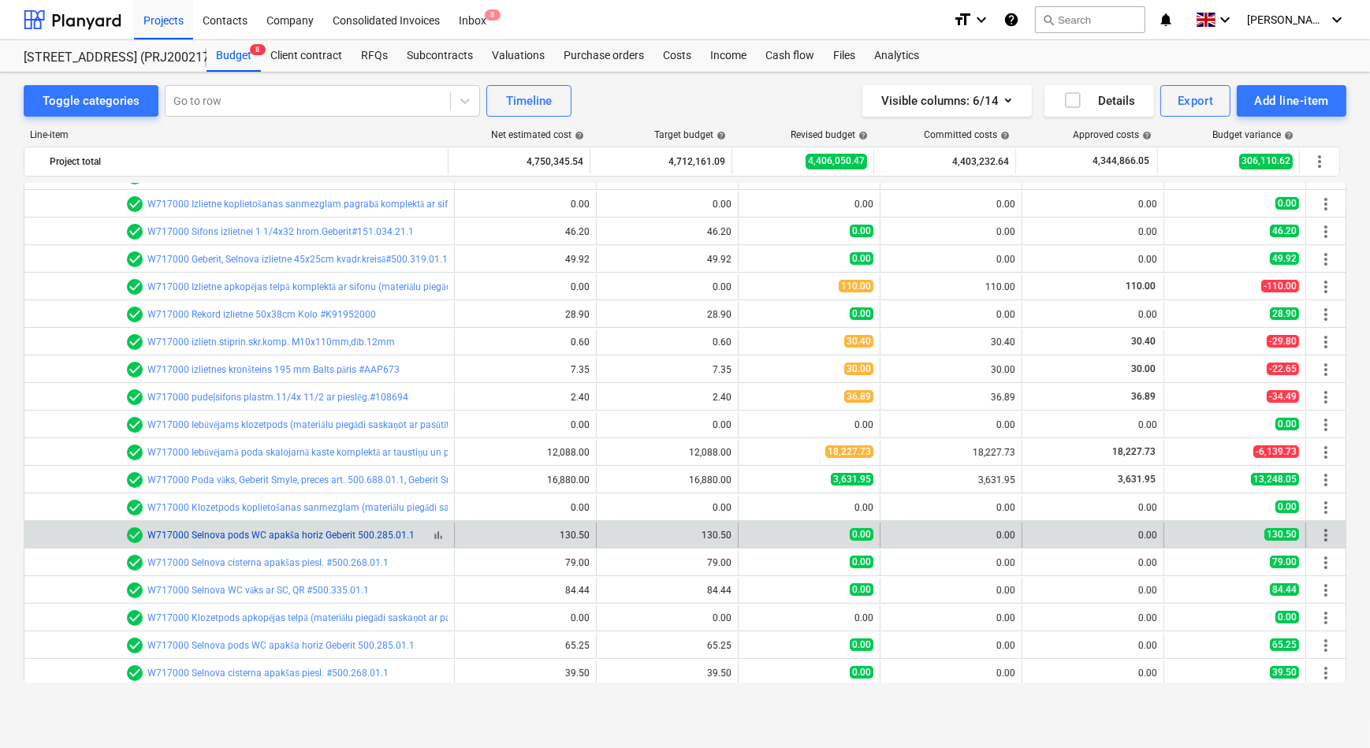
click at [247, 532] on link "W717000 Selnova pods WC apakša horiz Geberit 500.285.01.1" at bounding box center [280, 535] width 267 height 11
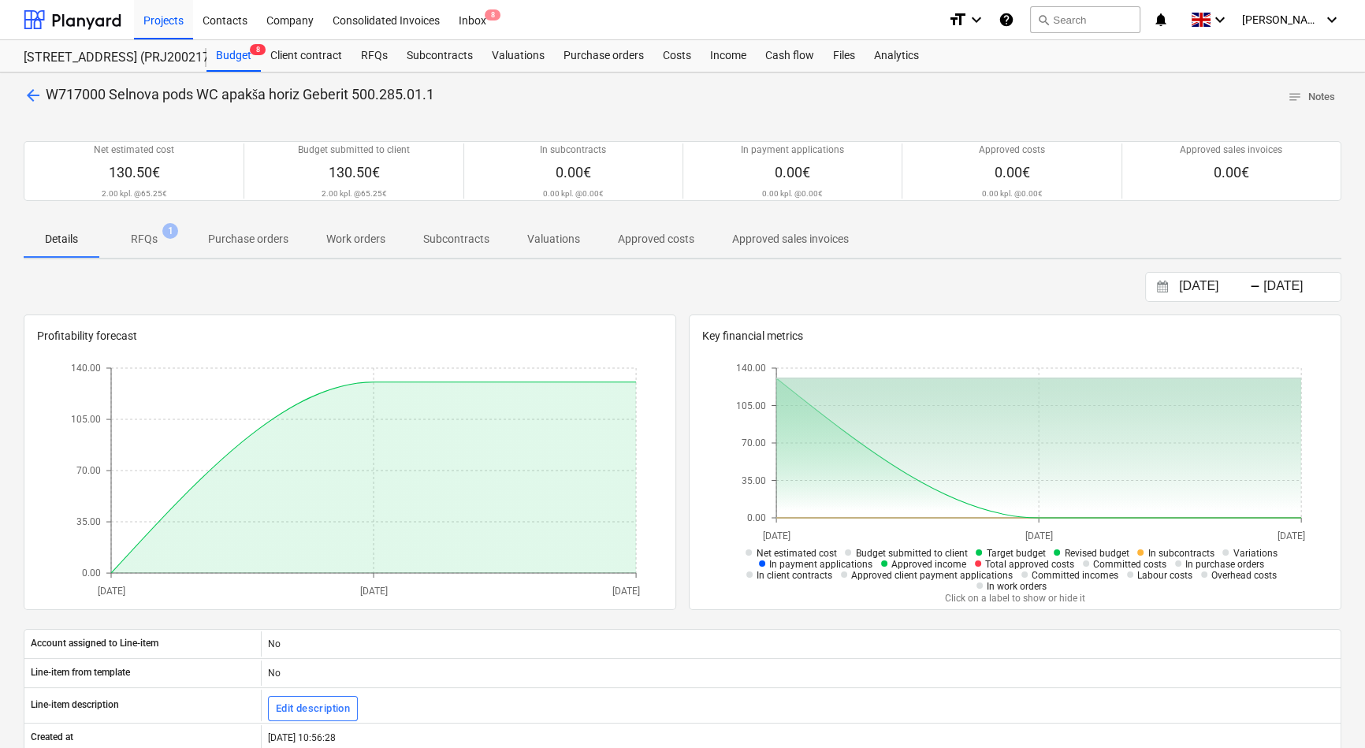
click at [147, 239] on p "RFQs" at bounding box center [144, 239] width 27 height 17
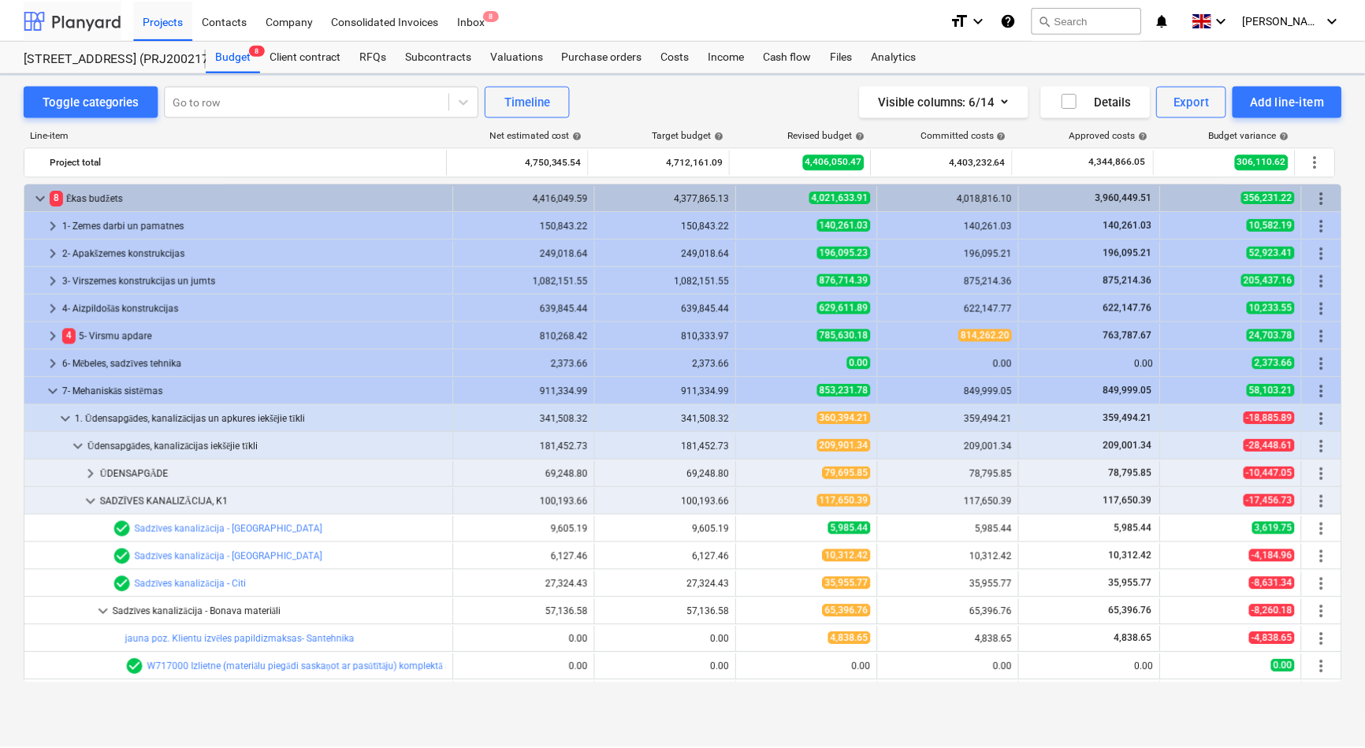
scroll to position [573, 0]
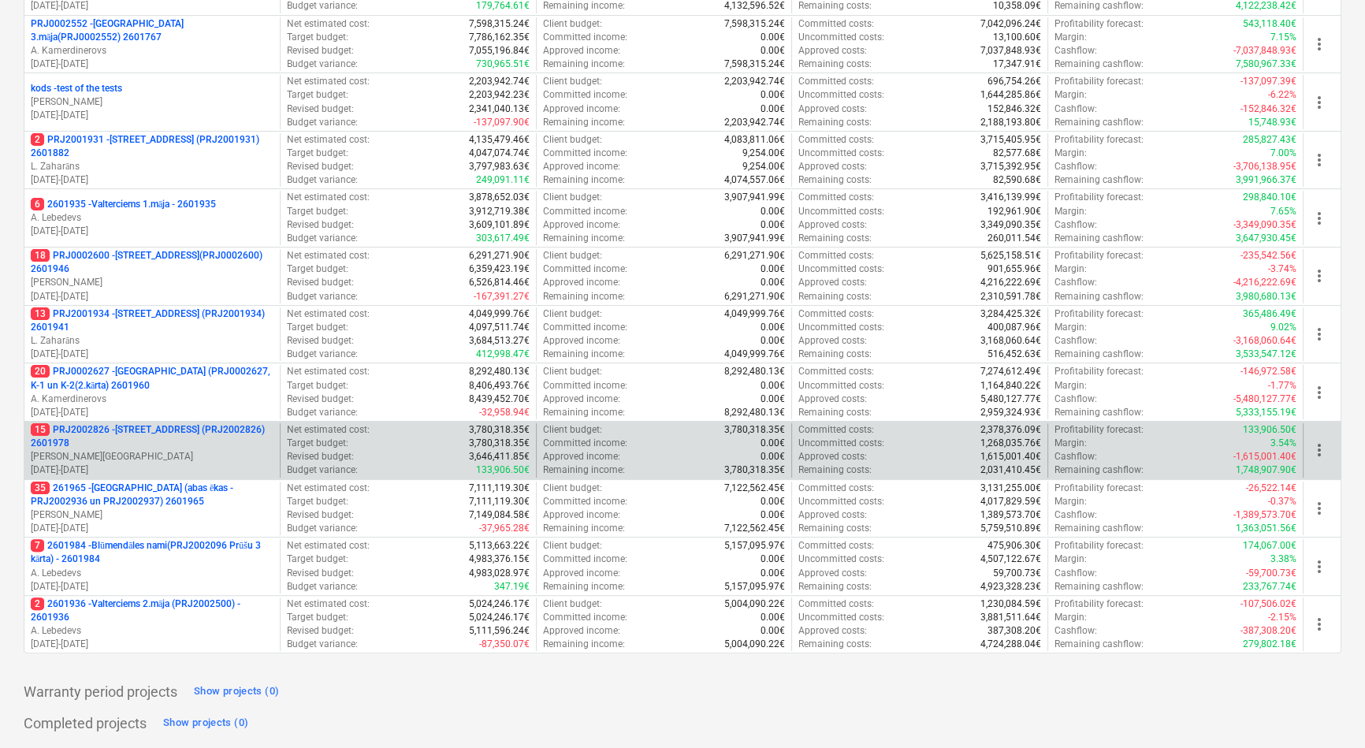
scroll to position [472, 0]
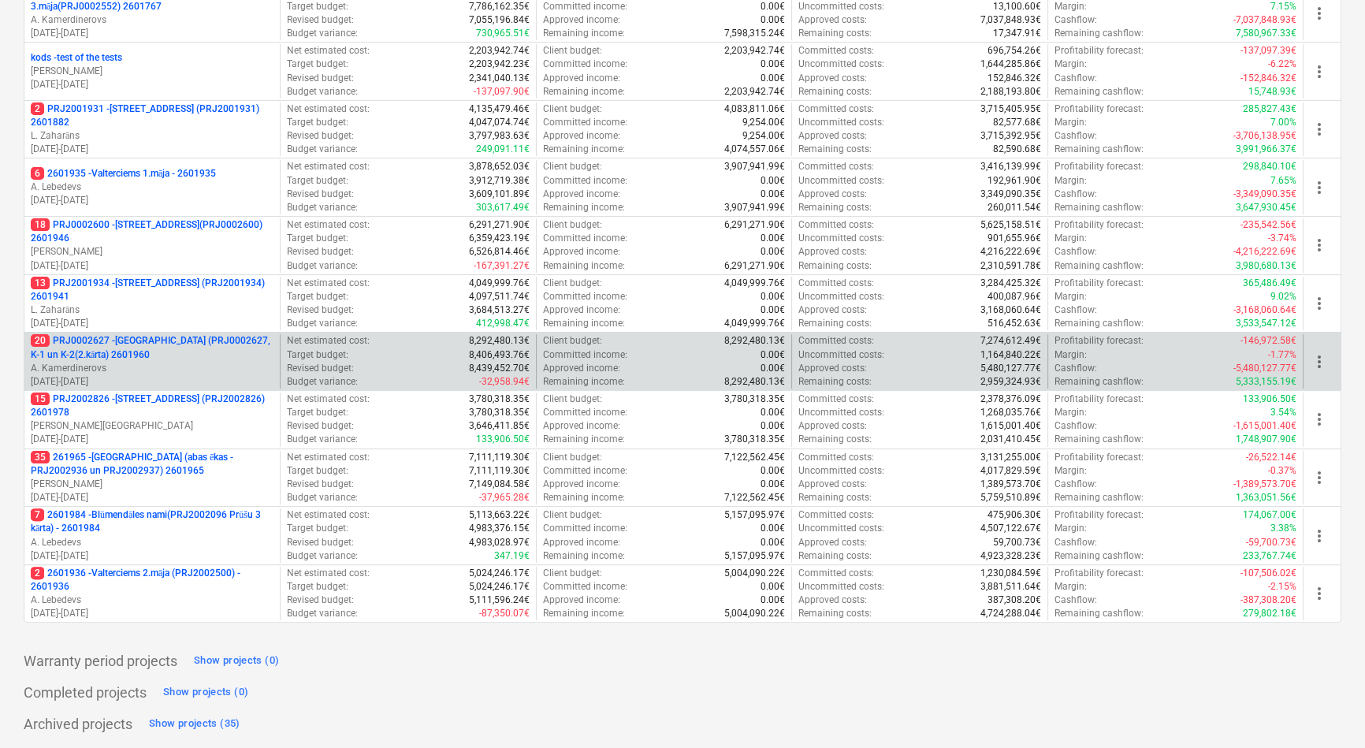
click at [137, 346] on p "20 PRJ0002627 - [GEOGRAPHIC_DATA] (PRJ0002627, K-1 un K-2(2.kārta) 2601960" at bounding box center [152, 347] width 243 height 27
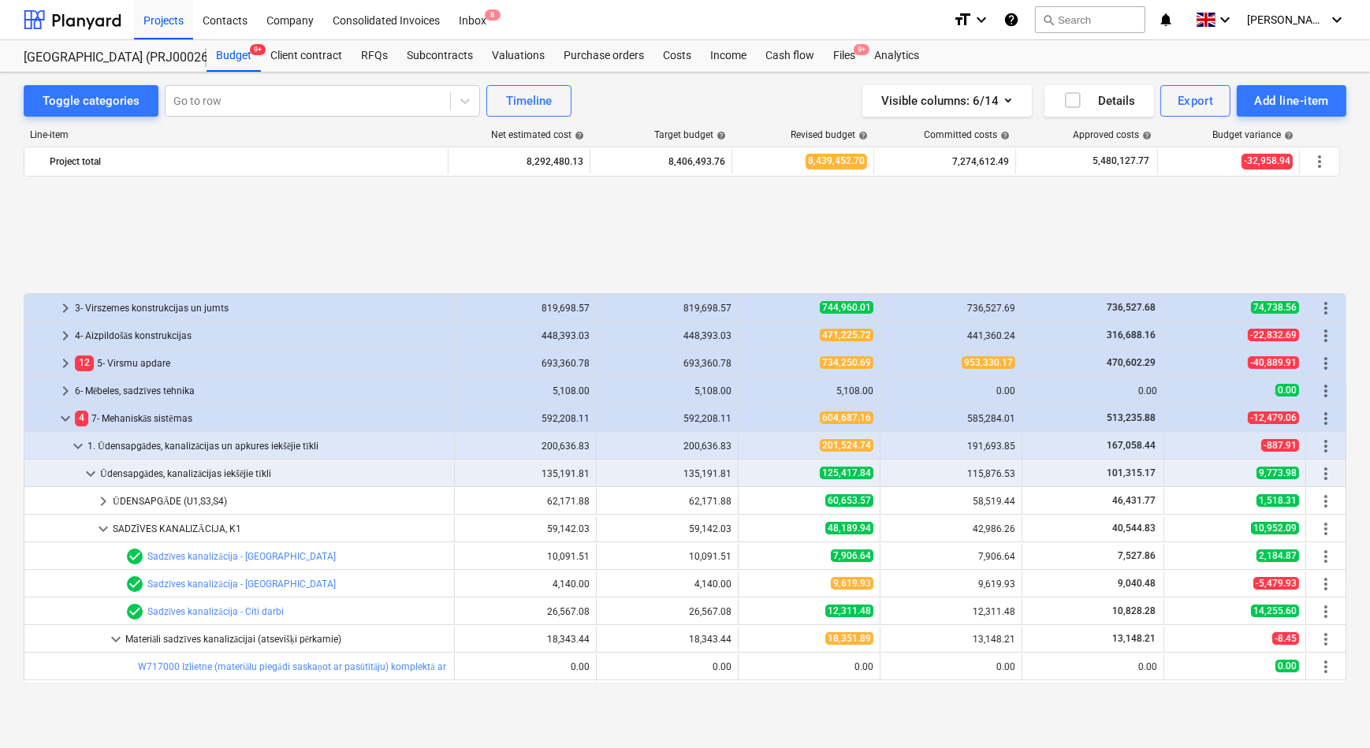
scroll to position [677, 0]
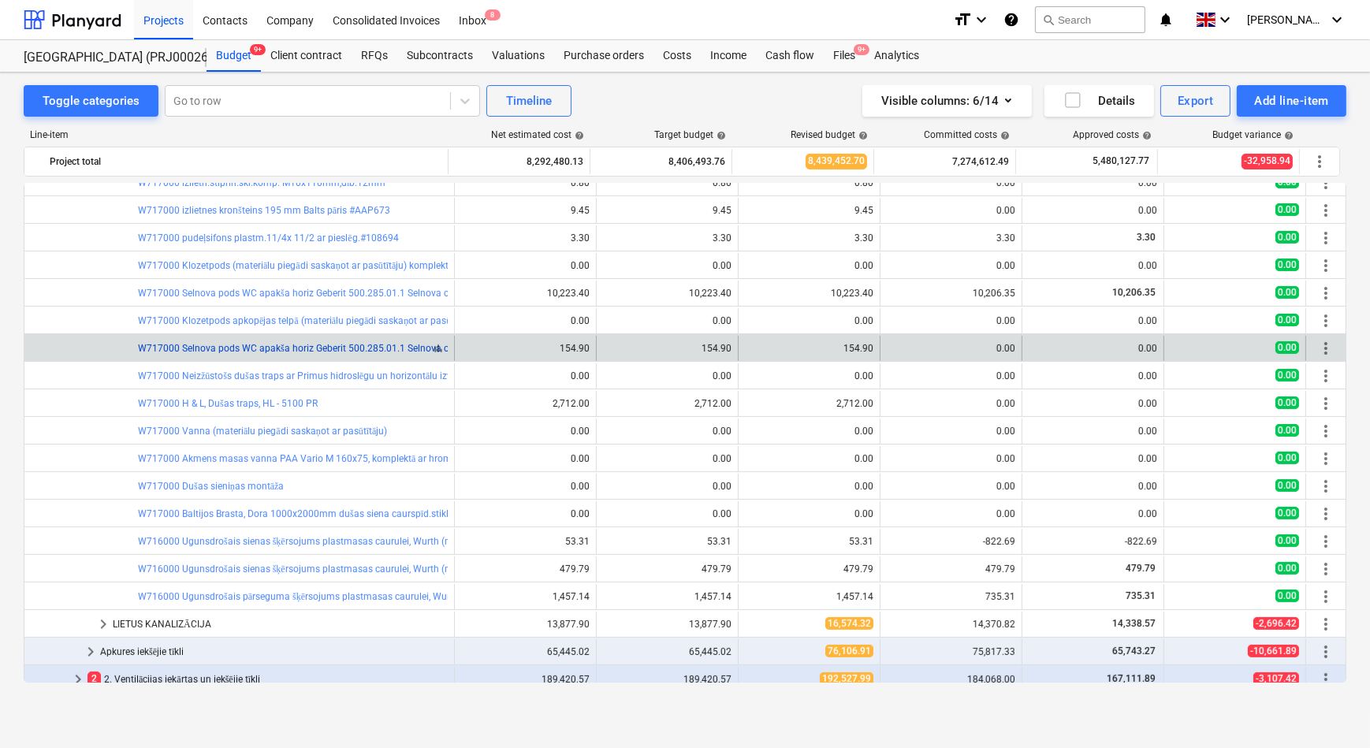
click at [213, 351] on link "W717000 Selnova pods WC apakša horiz Geberit 500.285.01.1 Selnova cisterna apak…" at bounding box center [461, 348] width 646 height 11
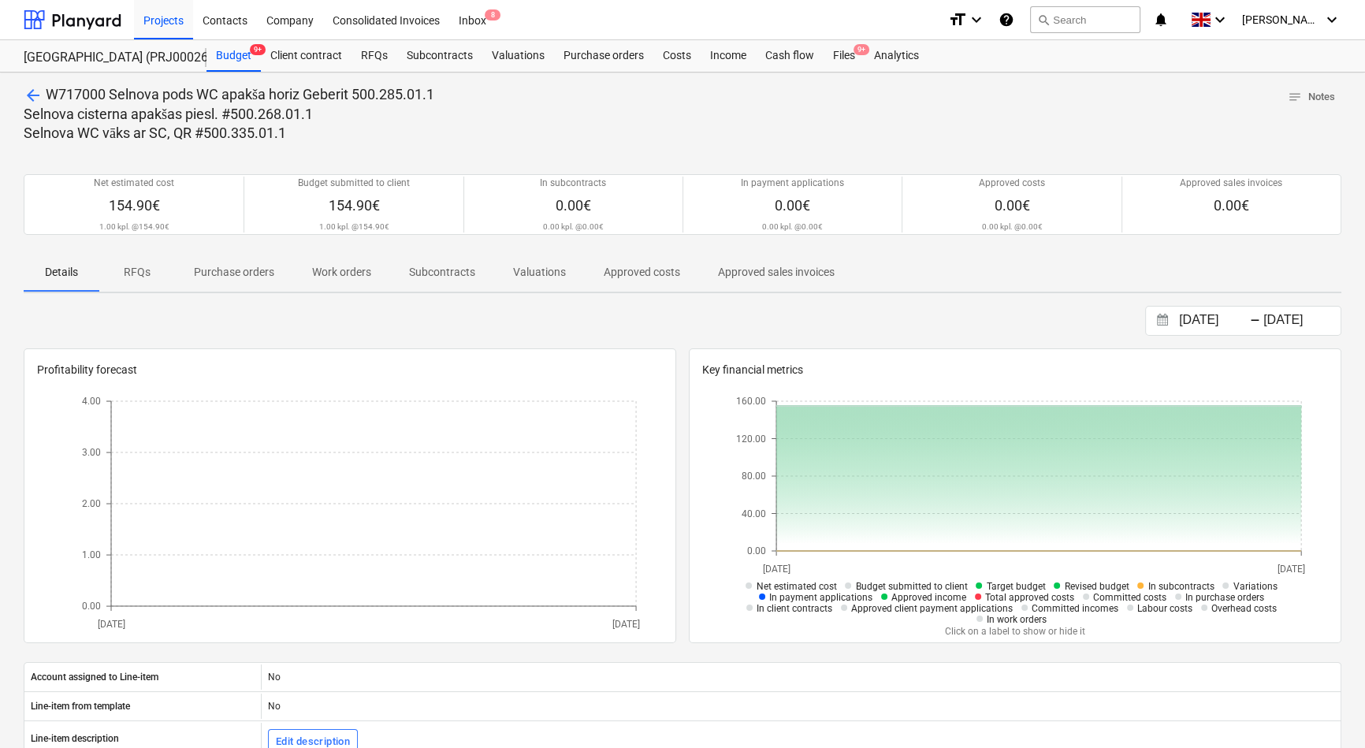
click at [618, 277] on p "Approved costs" at bounding box center [642, 272] width 76 height 17
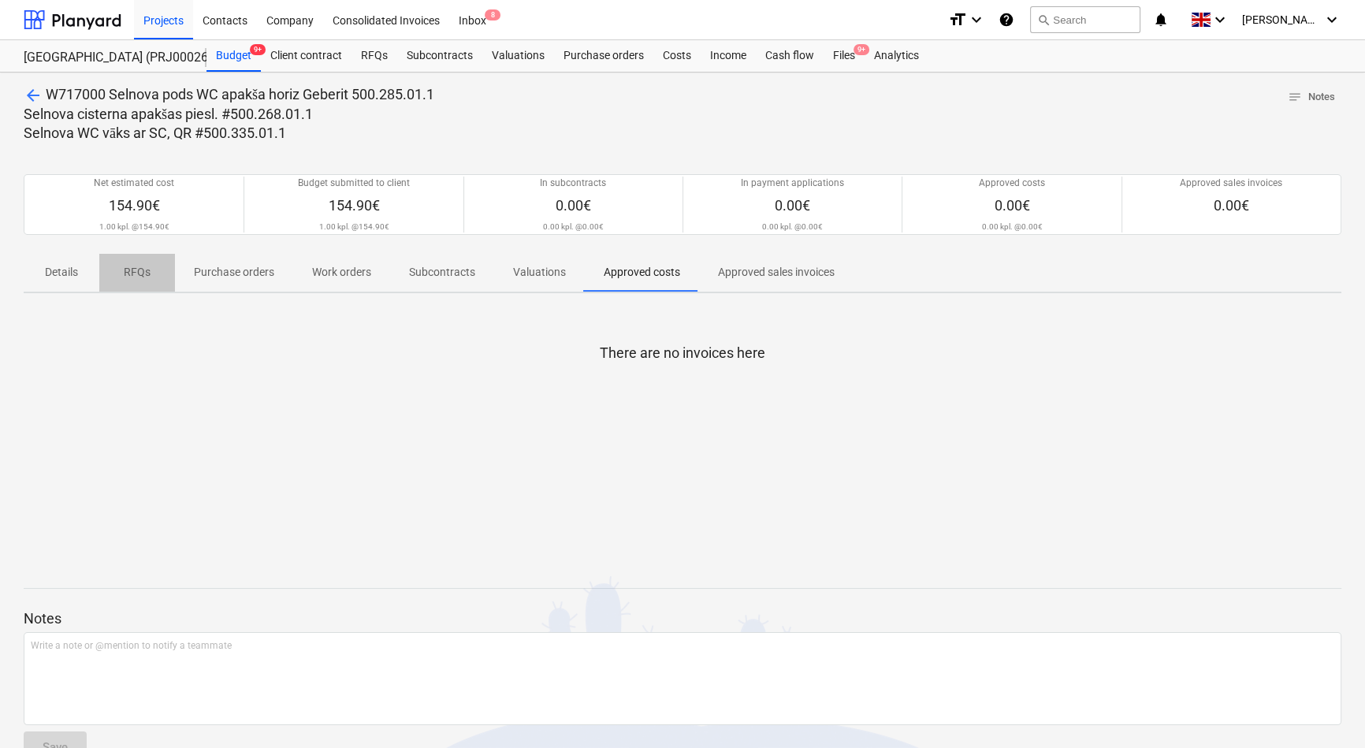
click at [143, 271] on p "RFQs" at bounding box center [137, 272] width 38 height 17
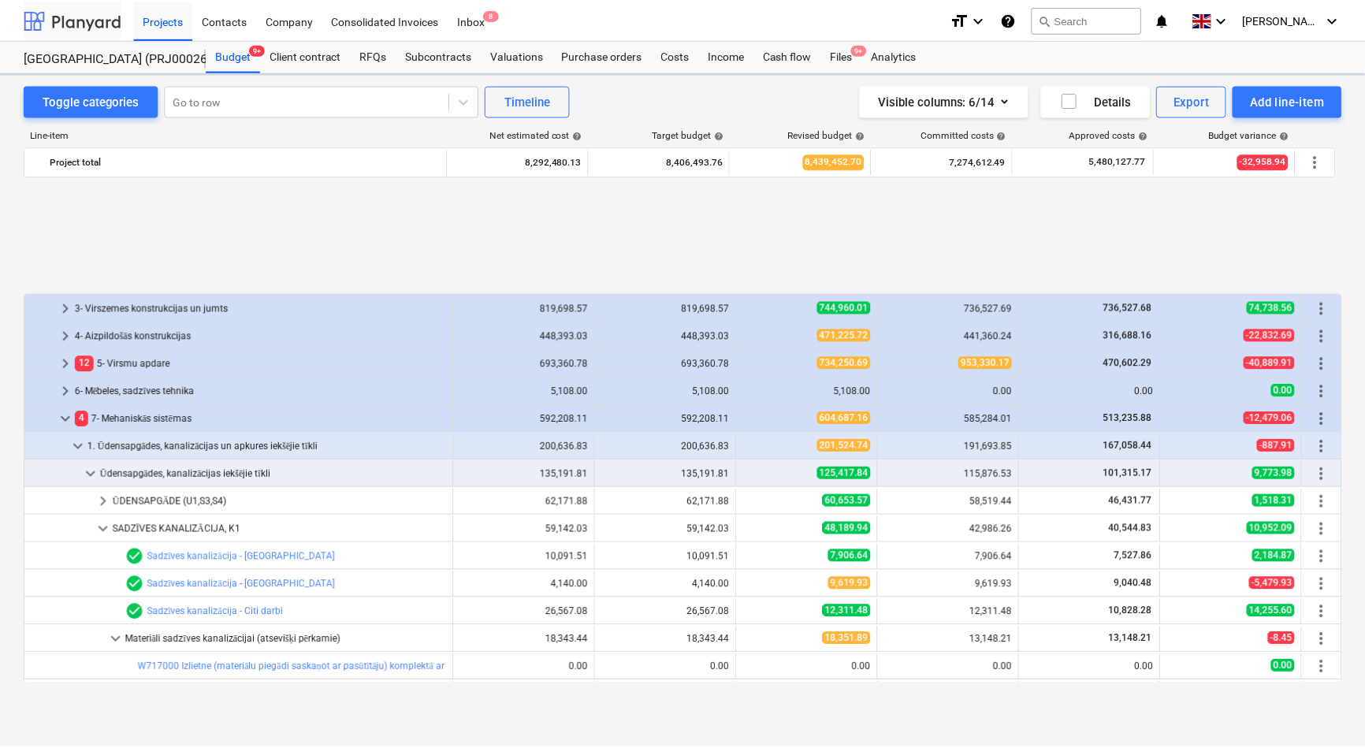
scroll to position [677, 0]
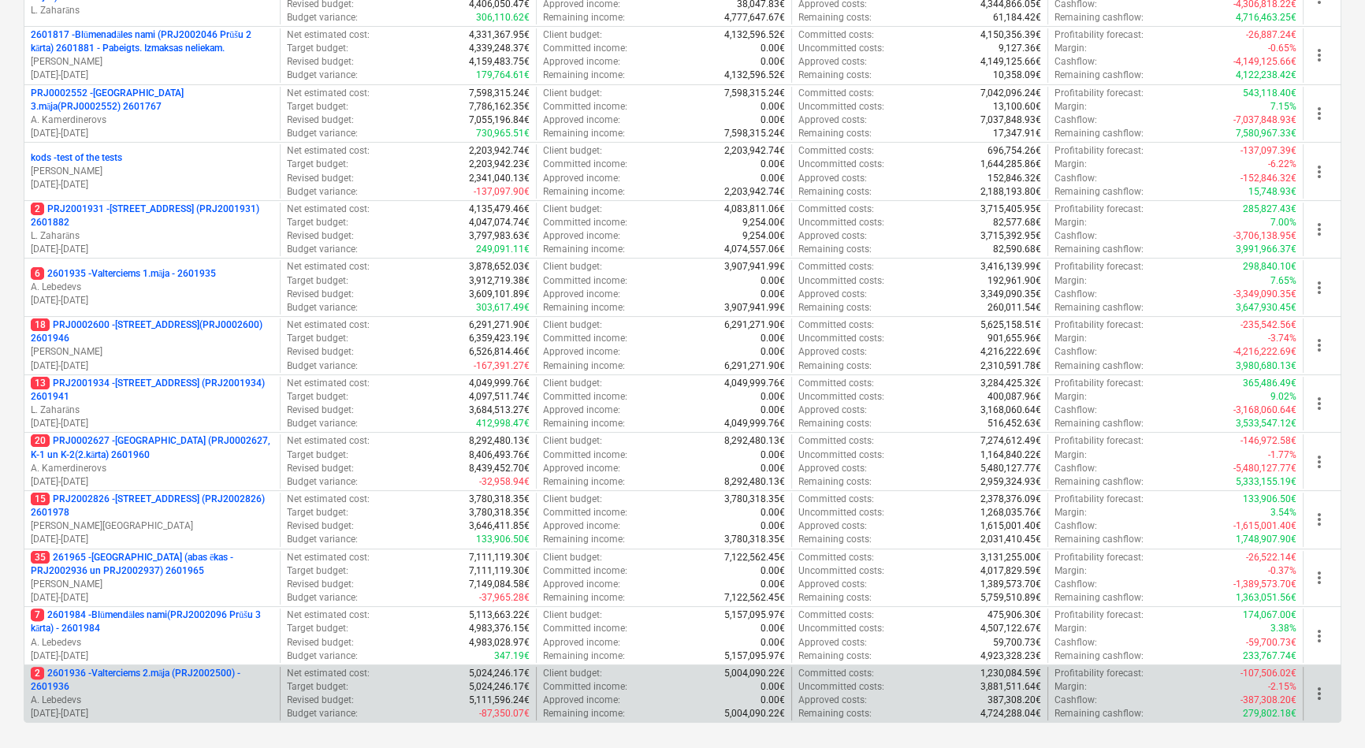
scroll to position [472, 0]
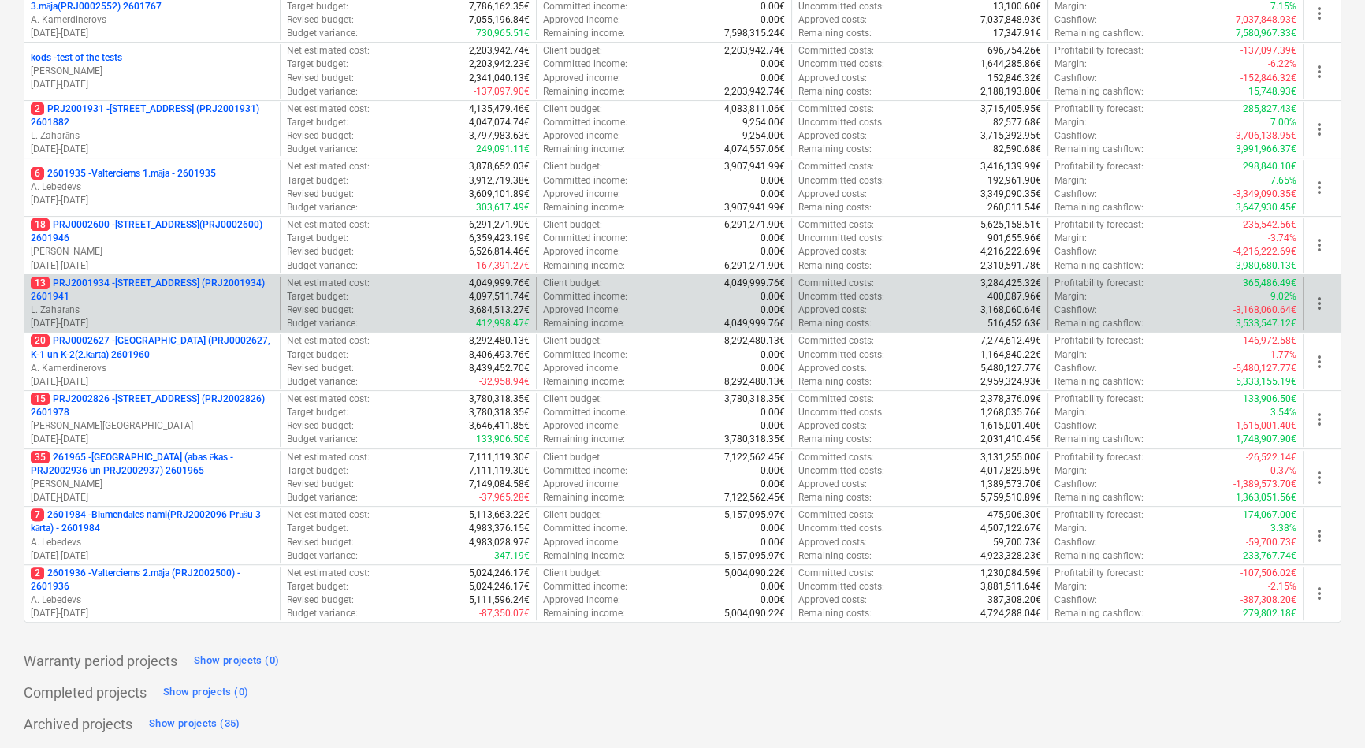
click at [184, 281] on p "13 PRJ2001934 - [STREET_ADDRESS] (PRJ2001934) 2601941" at bounding box center [152, 290] width 243 height 27
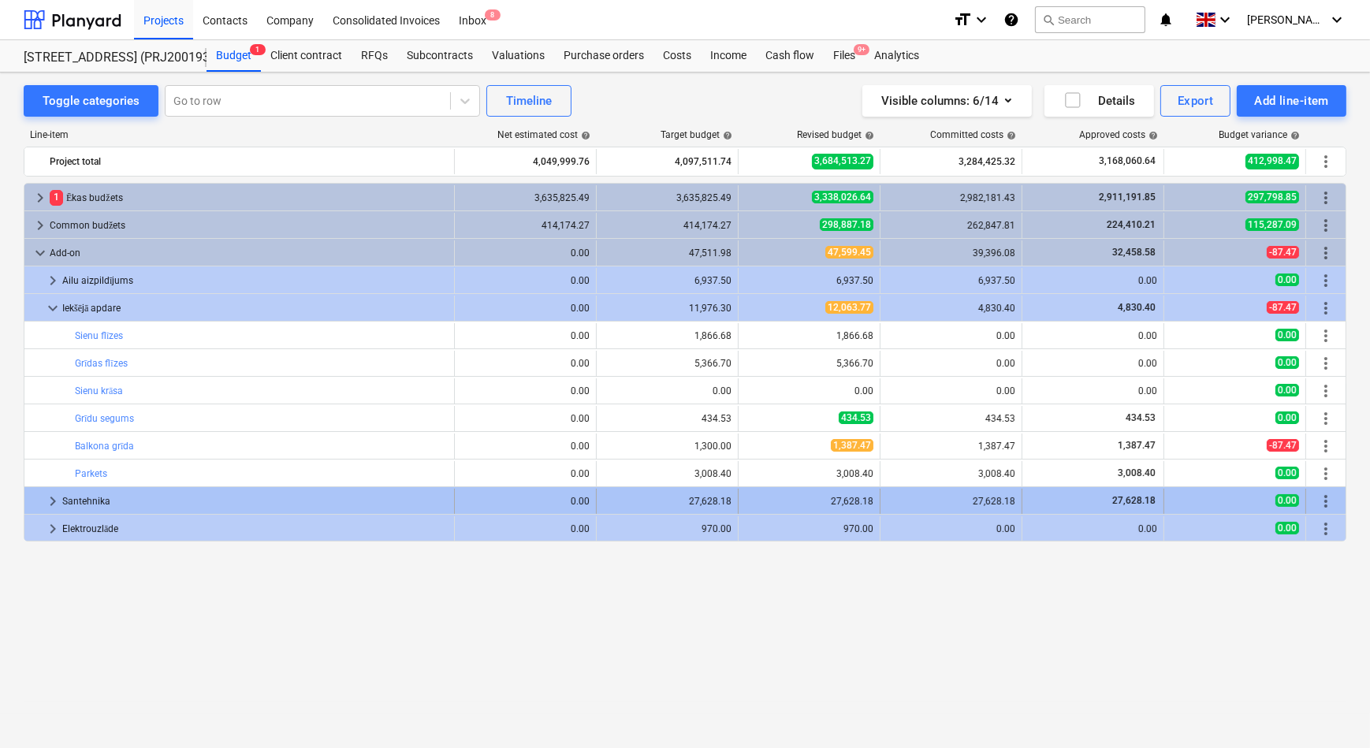
click at [52, 498] on span "keyboard_arrow_right" at bounding box center [52, 501] width 19 height 19
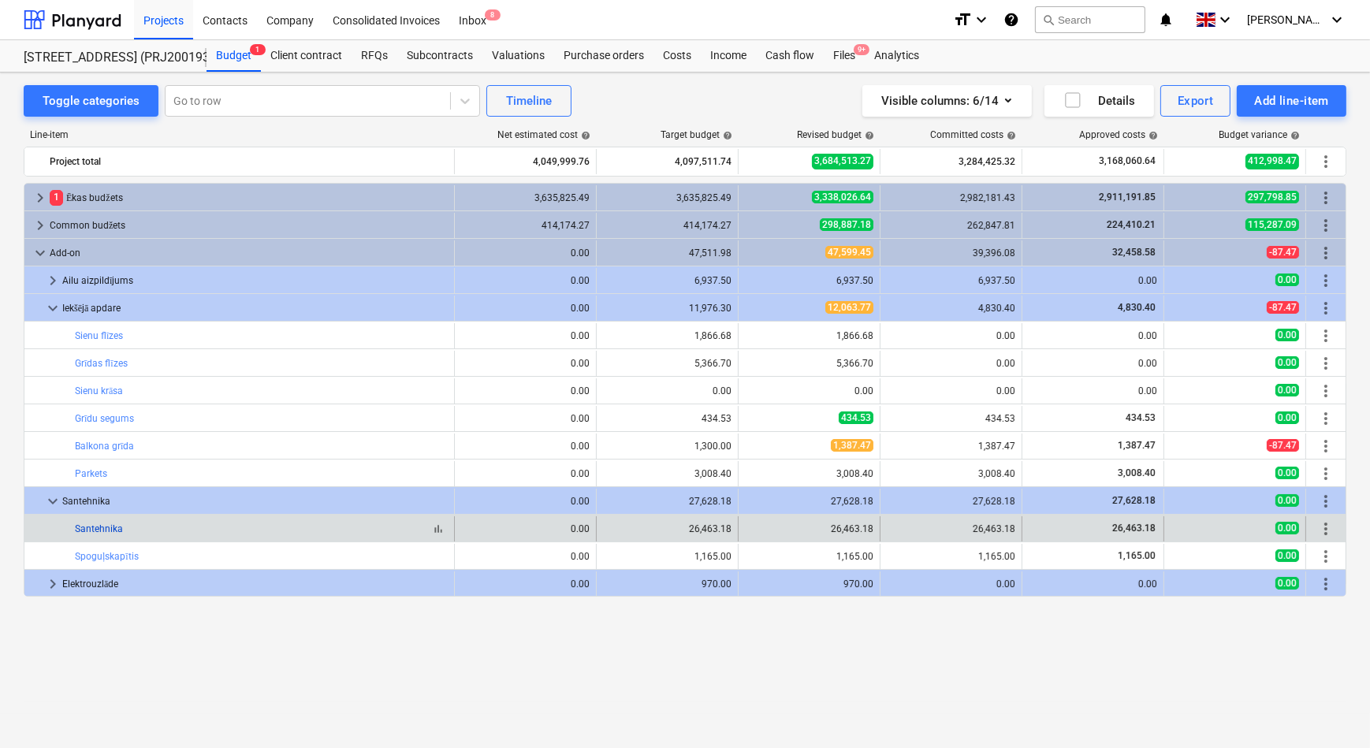
click at [105, 527] on link "Santehnika" at bounding box center [99, 528] width 48 height 11
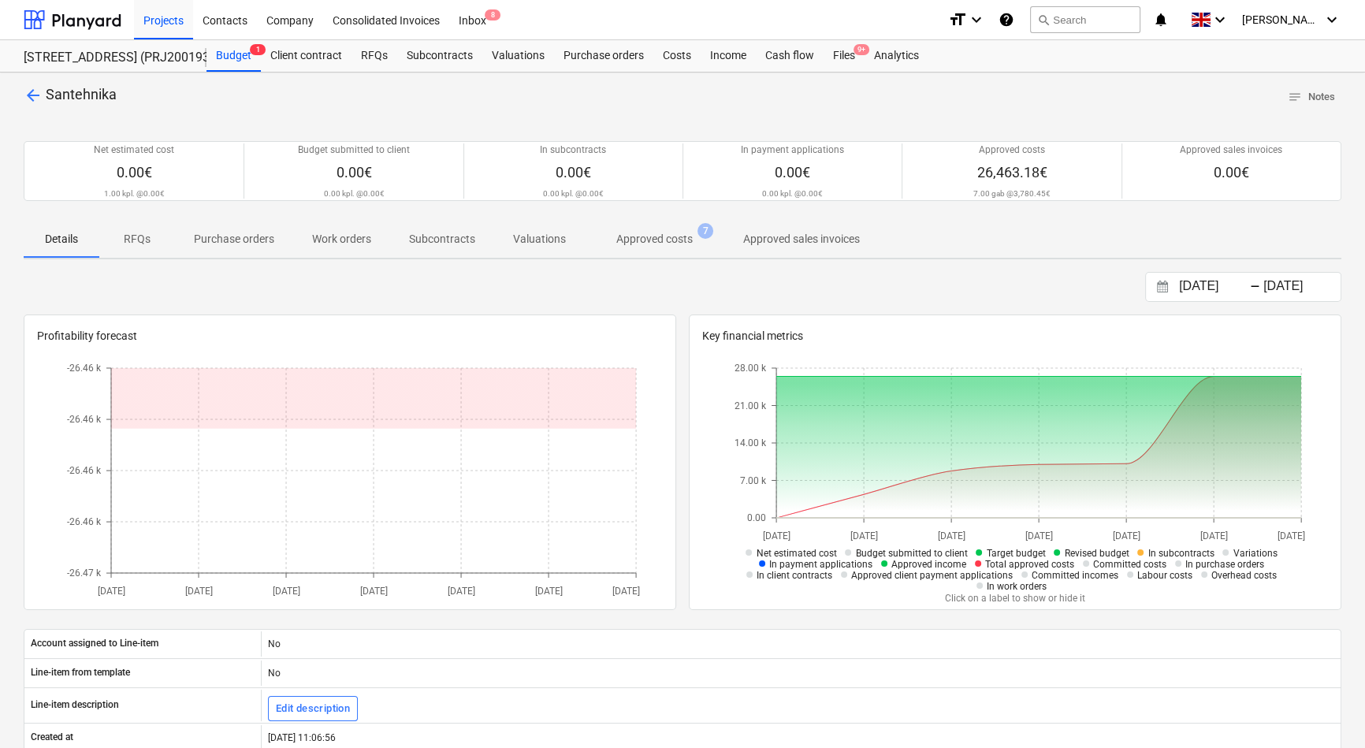
click at [630, 240] on p "Approved costs" at bounding box center [654, 239] width 76 height 17
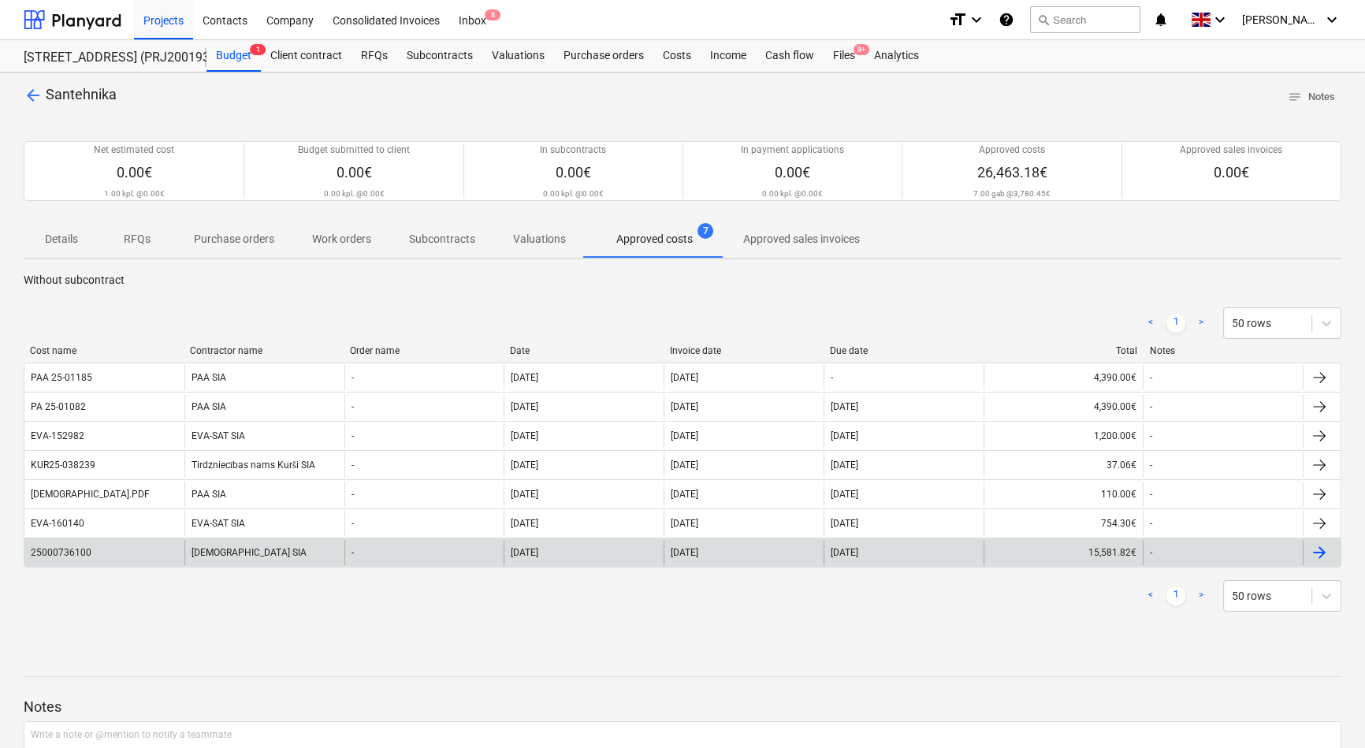
click at [229, 558] on div "[DEMOGRAPHIC_DATA] SIA" at bounding box center [264, 552] width 160 height 25
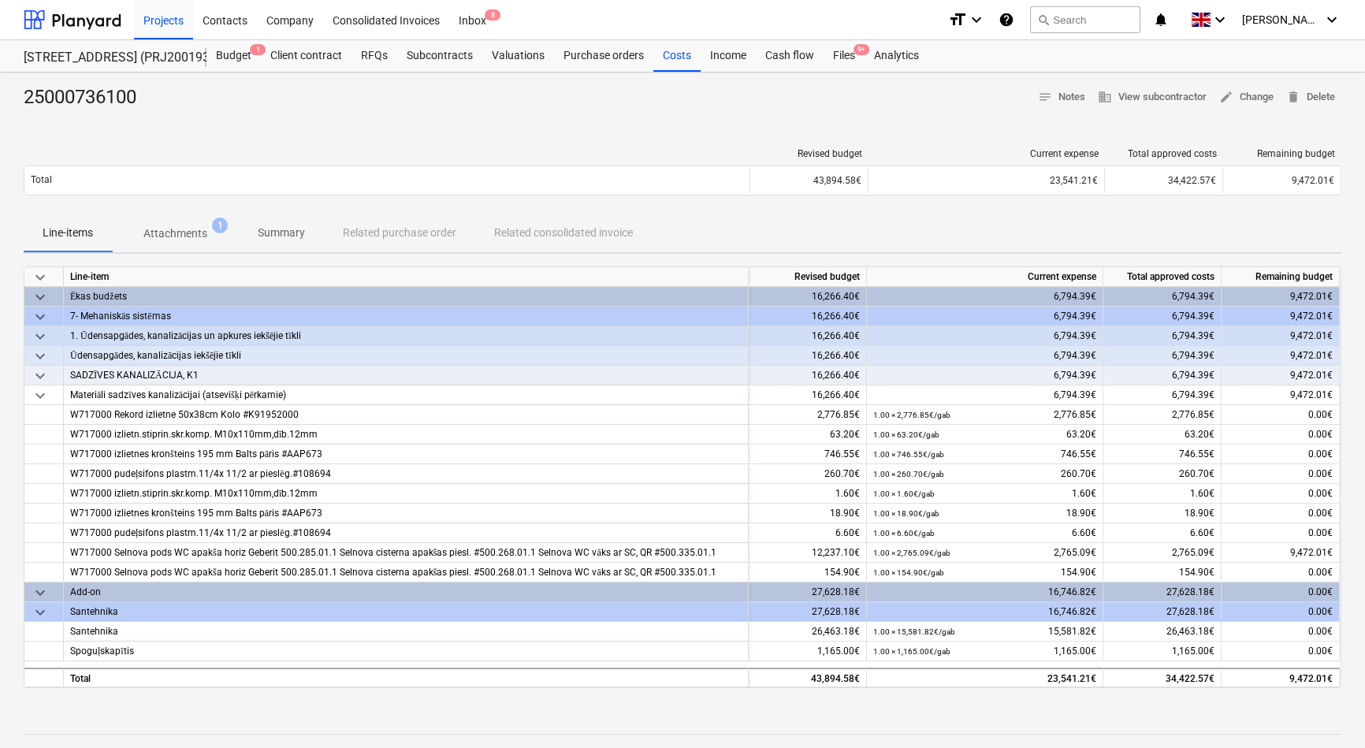
click at [169, 230] on p "Attachments" at bounding box center [175, 233] width 64 height 17
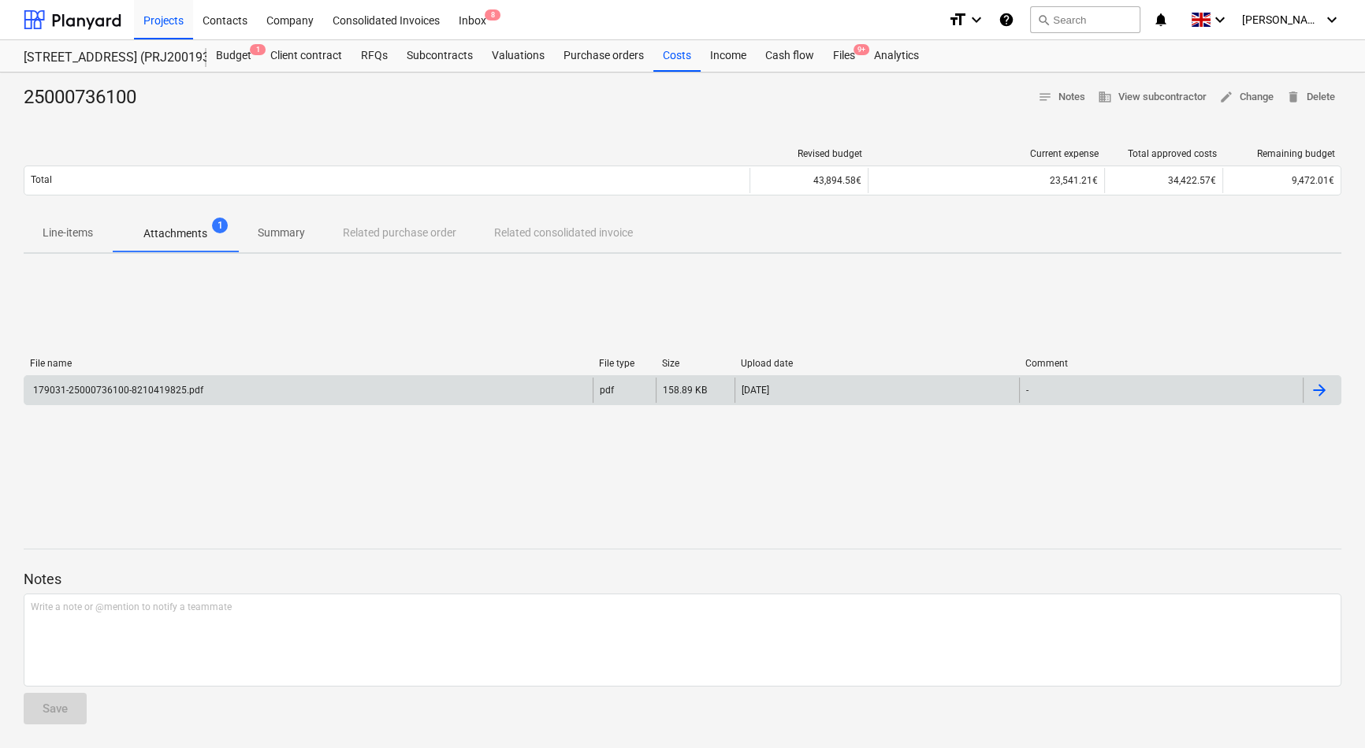
click at [236, 388] on div "179031-25000736100-8210419825.pdf" at bounding box center [308, 389] width 568 height 25
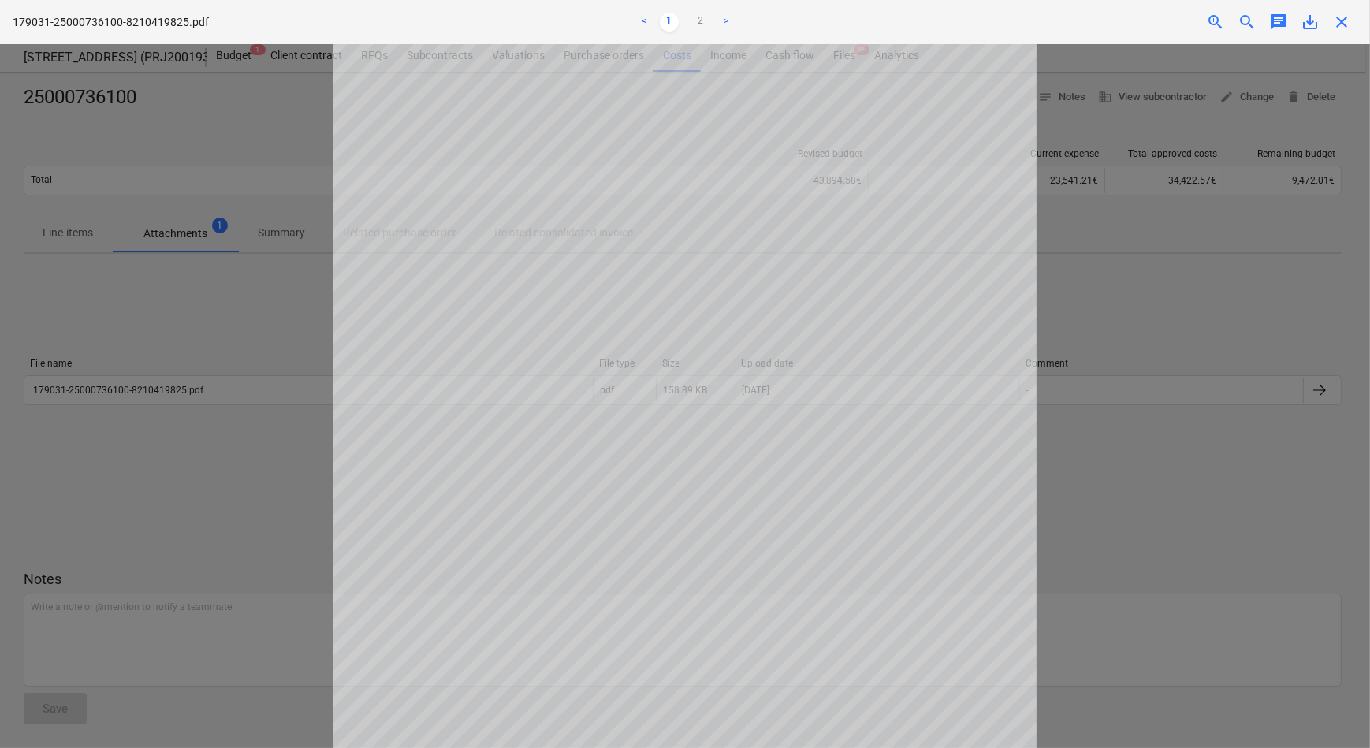
scroll to position [292, 0]
click at [233, 474] on div at bounding box center [685, 396] width 1370 height 704
click at [728, 21] on link ">" at bounding box center [725, 22] width 19 height 19
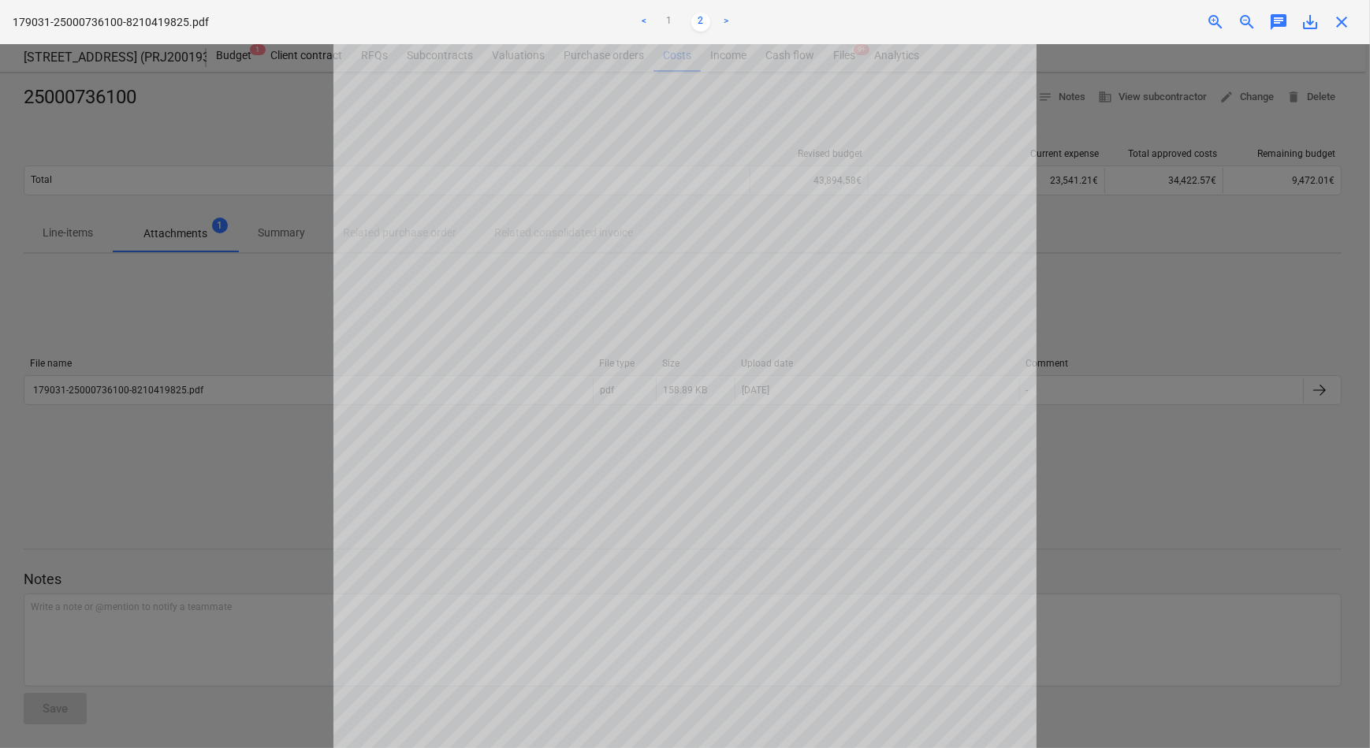
click at [286, 467] on div at bounding box center [685, 396] width 1370 height 704
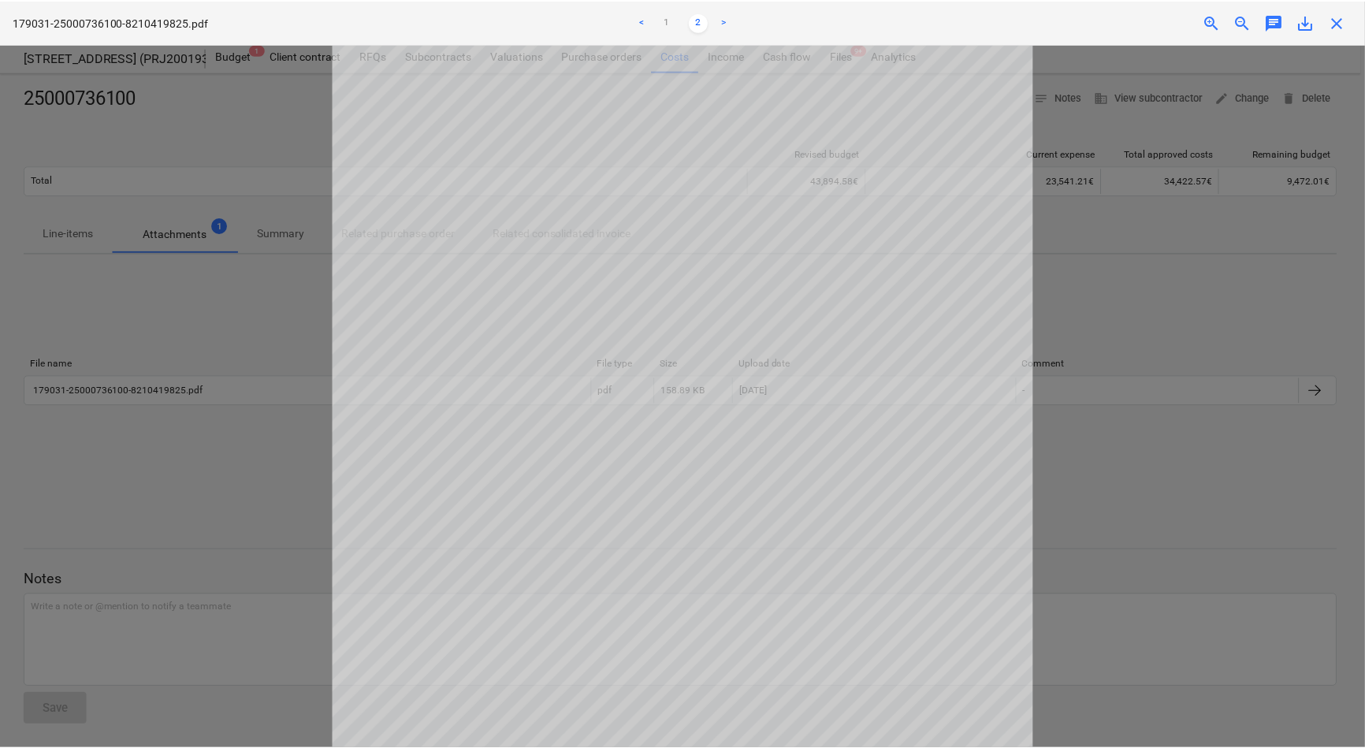
scroll to position [71, 0]
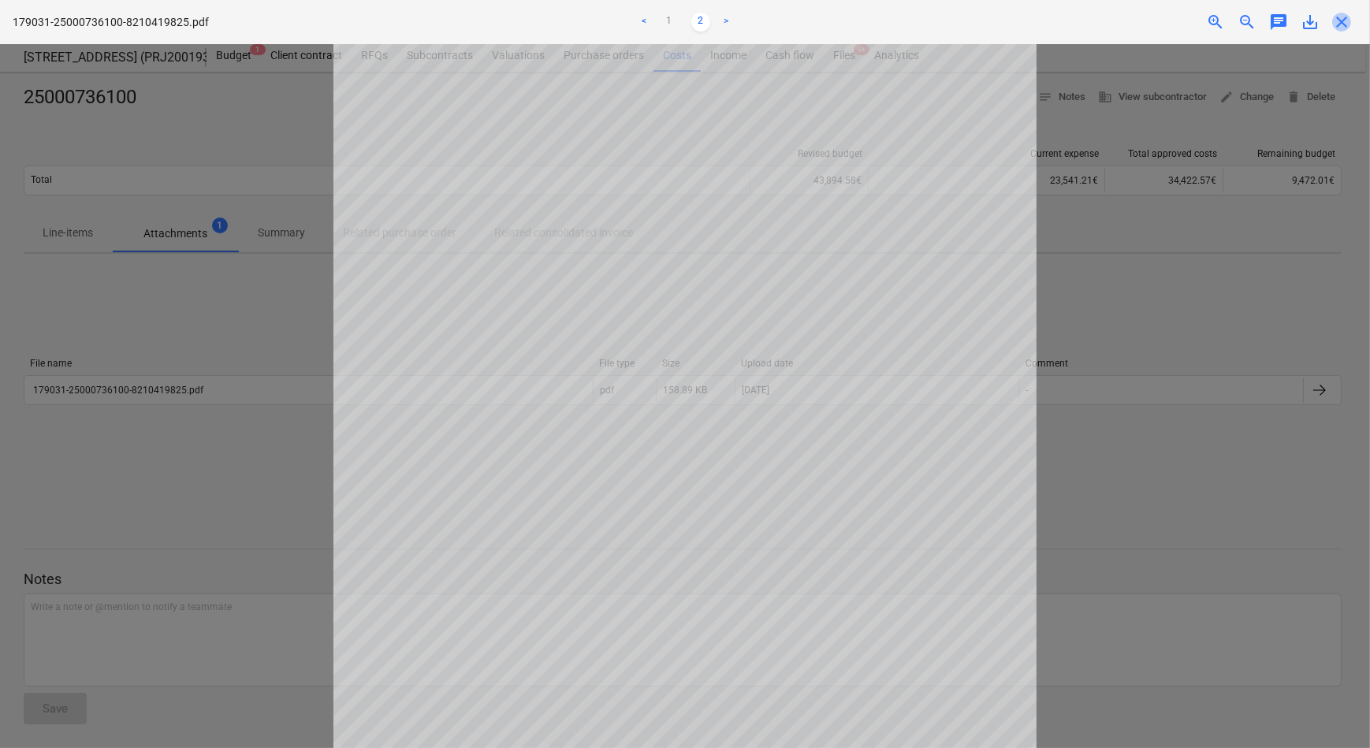
click at [1341, 20] on span "close" at bounding box center [1341, 22] width 19 height 19
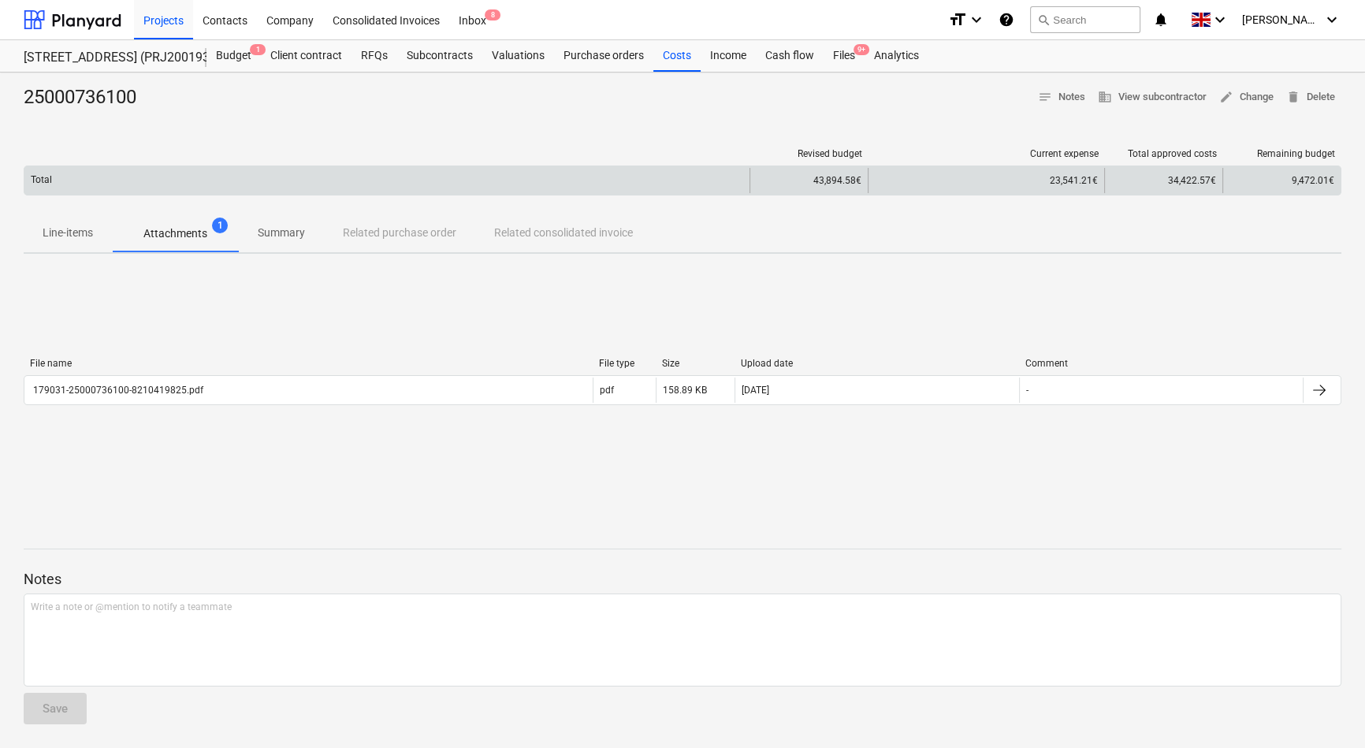
scroll to position [1, 0]
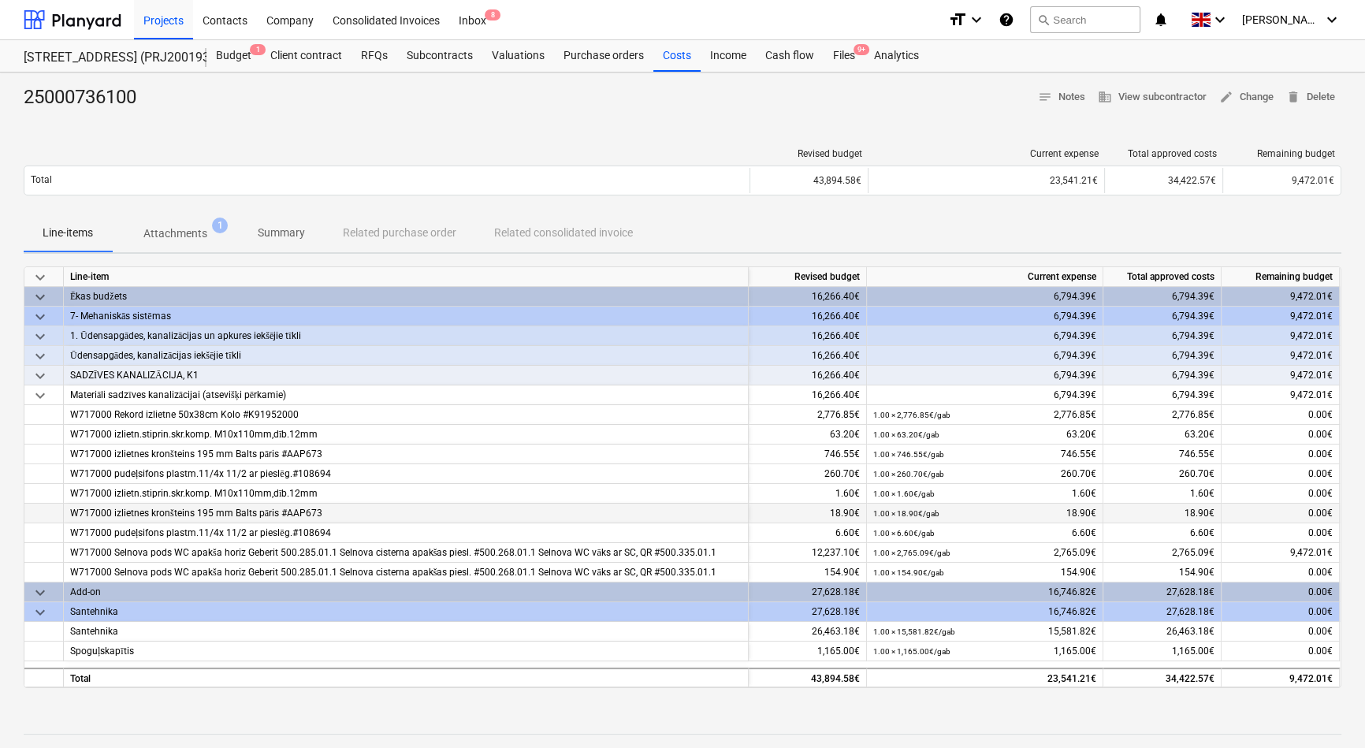
click at [158, 514] on span "W717000 izlietnes kronšteins 195 mm Balts pāris #AAP673" at bounding box center [196, 512] width 252 height 11
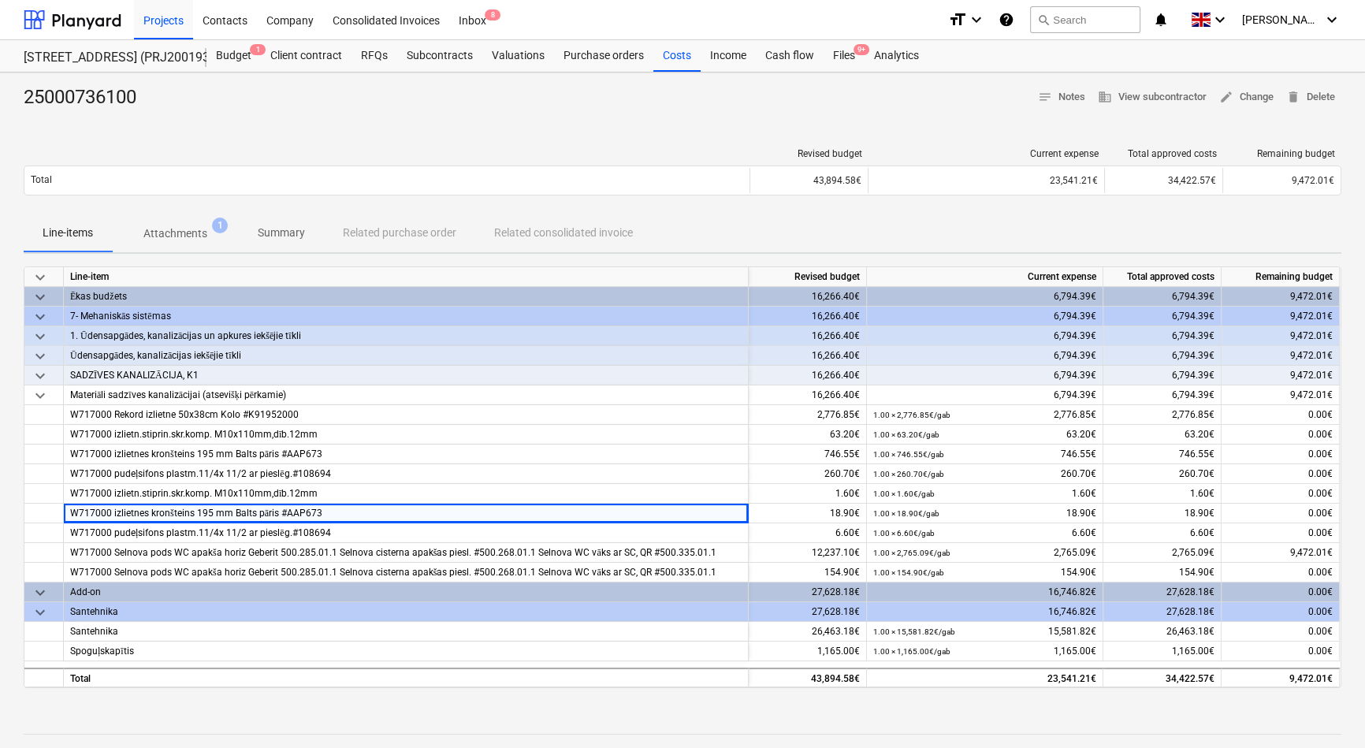
click at [181, 229] on p "Attachments" at bounding box center [175, 233] width 64 height 17
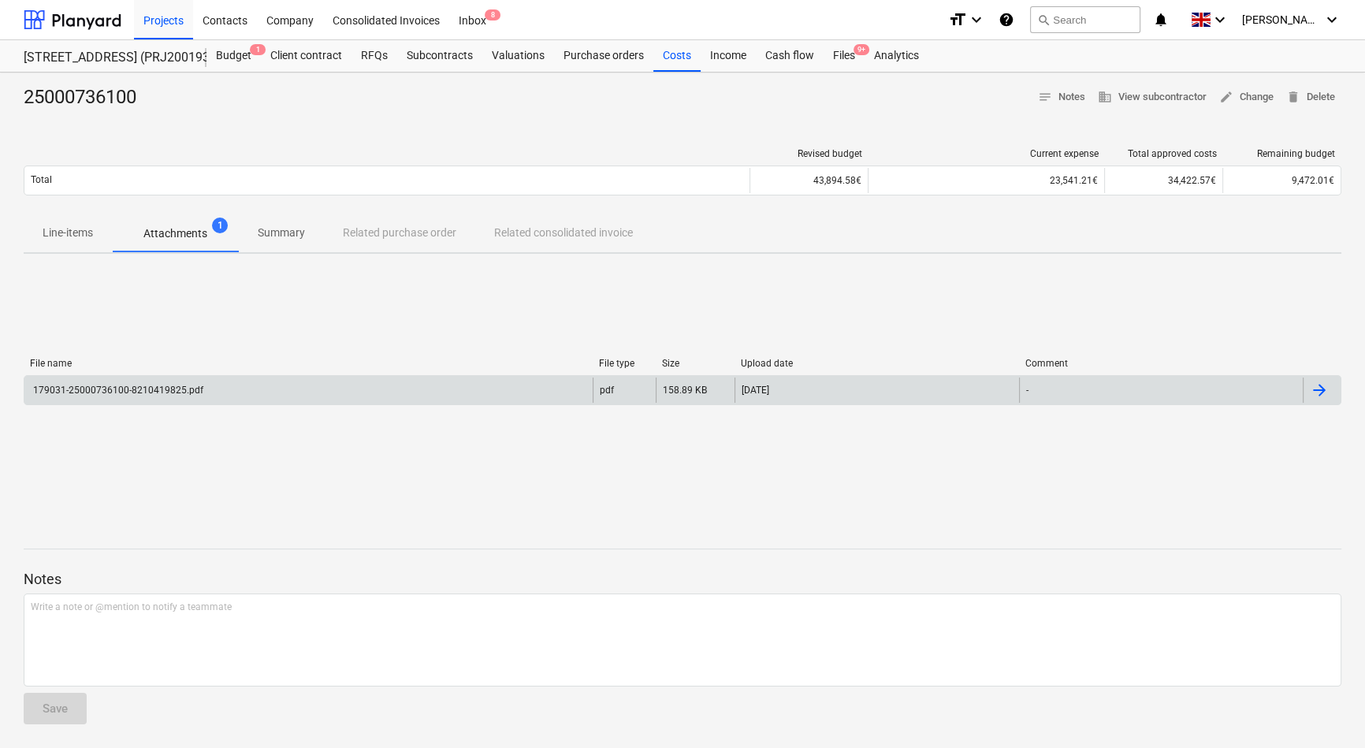
click at [173, 385] on div "179031-25000736100-8210419825.pdf" at bounding box center [117, 390] width 173 height 11
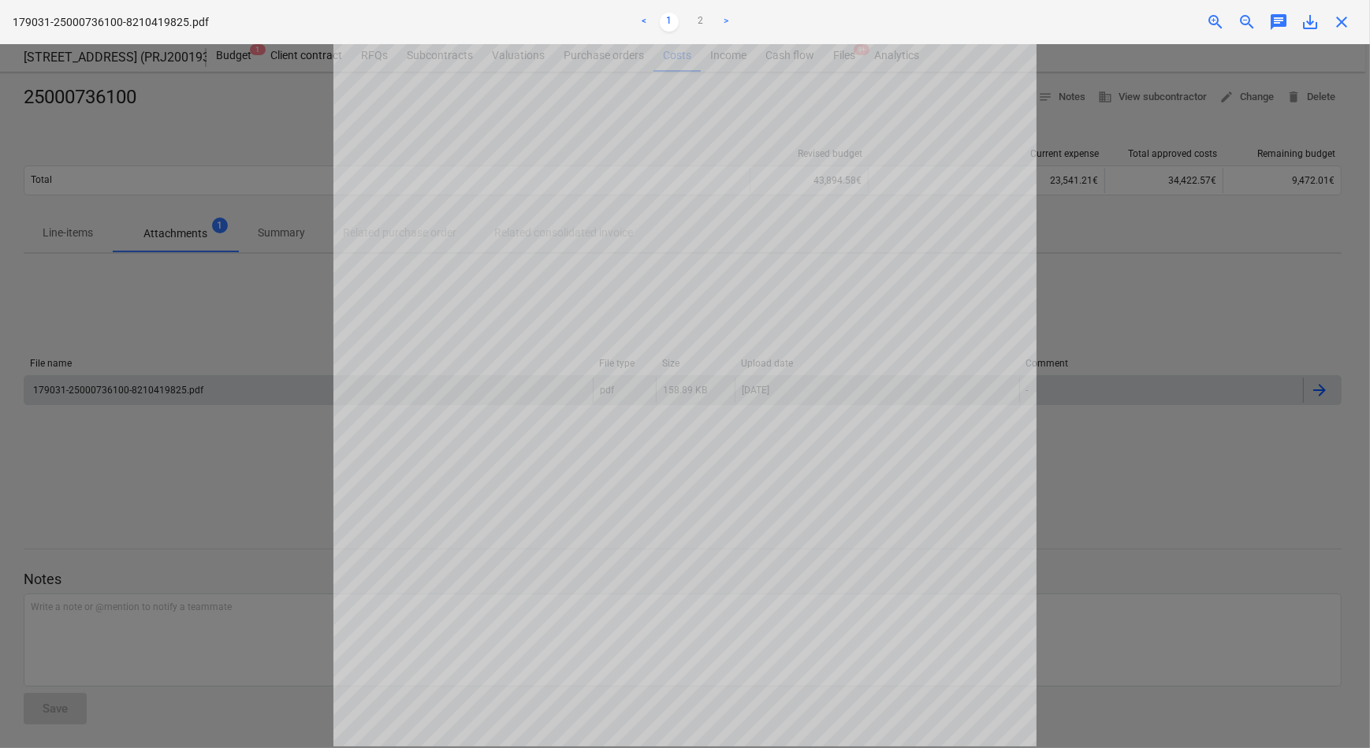
scroll to position [292, 0]
click at [724, 18] on link ">" at bounding box center [725, 22] width 19 height 19
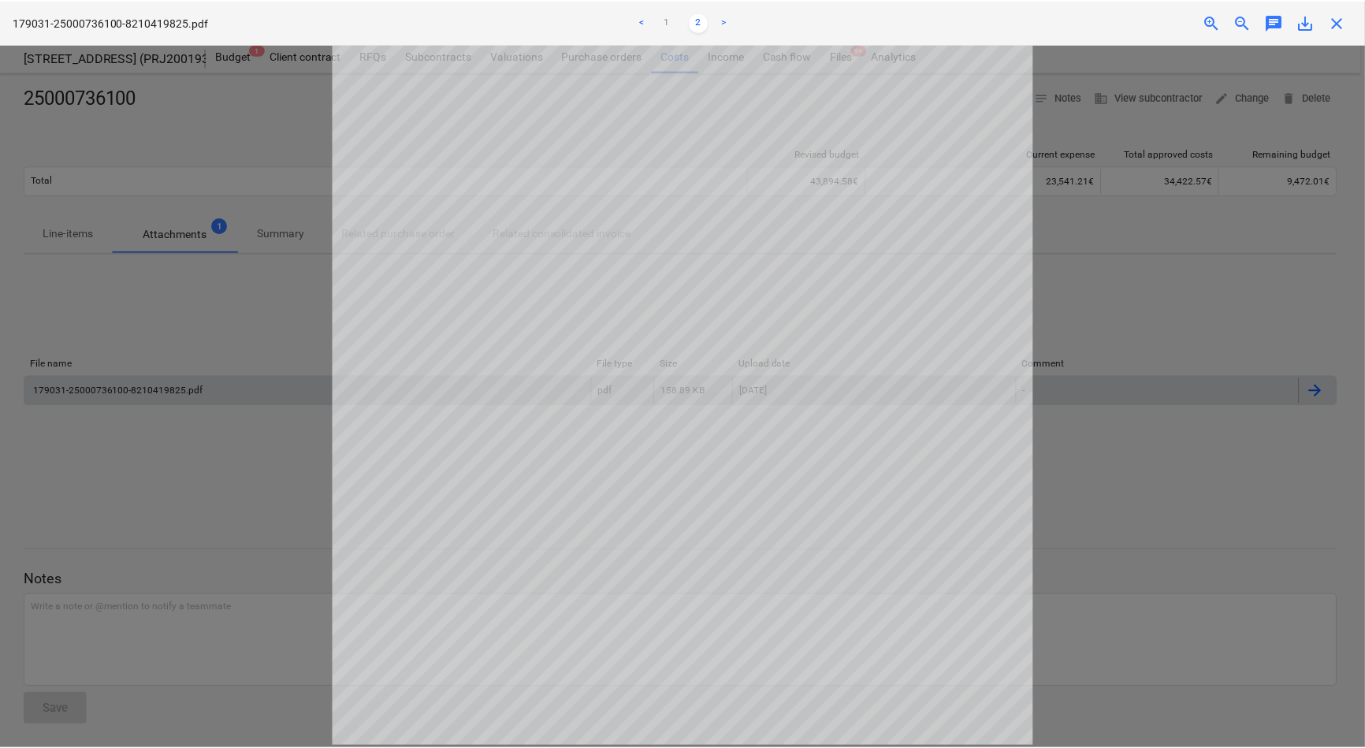
scroll to position [6, 0]
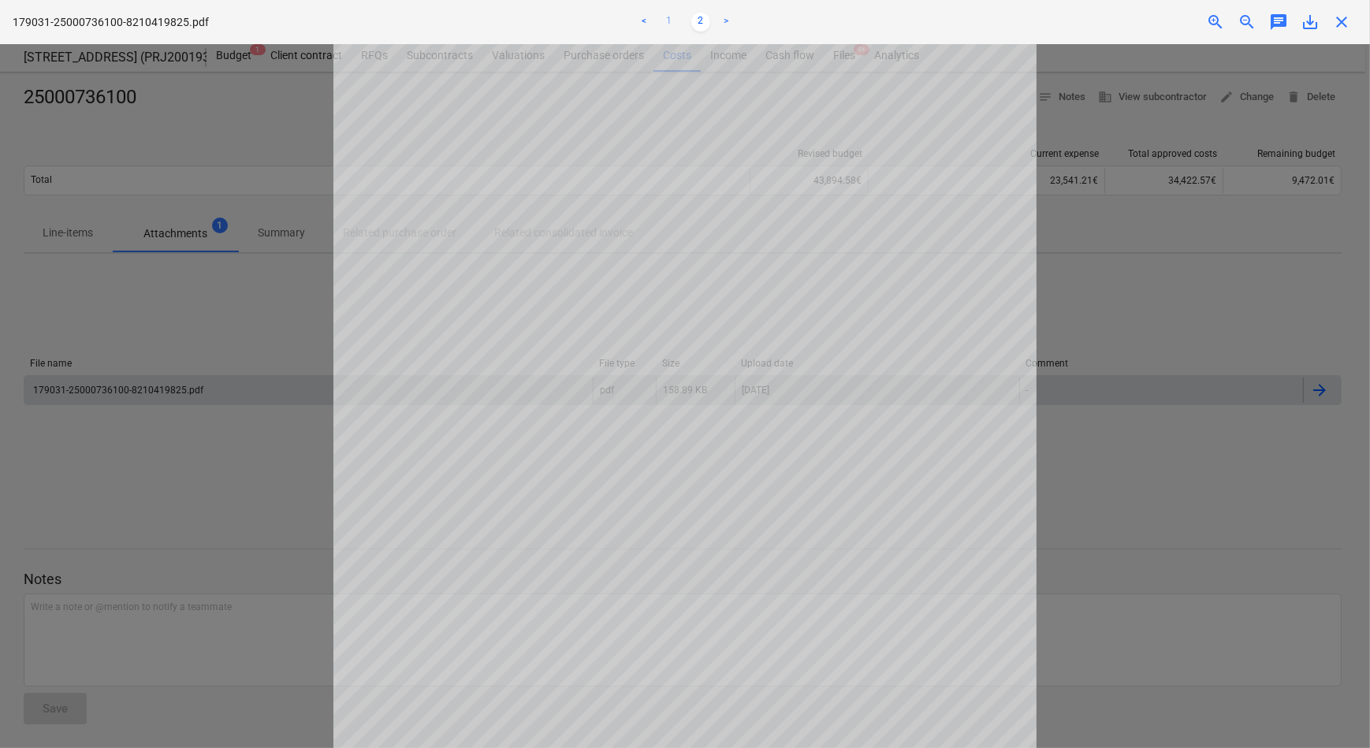
click at [667, 18] on link "1" at bounding box center [669, 22] width 19 height 19
click at [255, 311] on div at bounding box center [685, 396] width 1370 height 704
click at [1349, 18] on span "close" at bounding box center [1341, 22] width 19 height 19
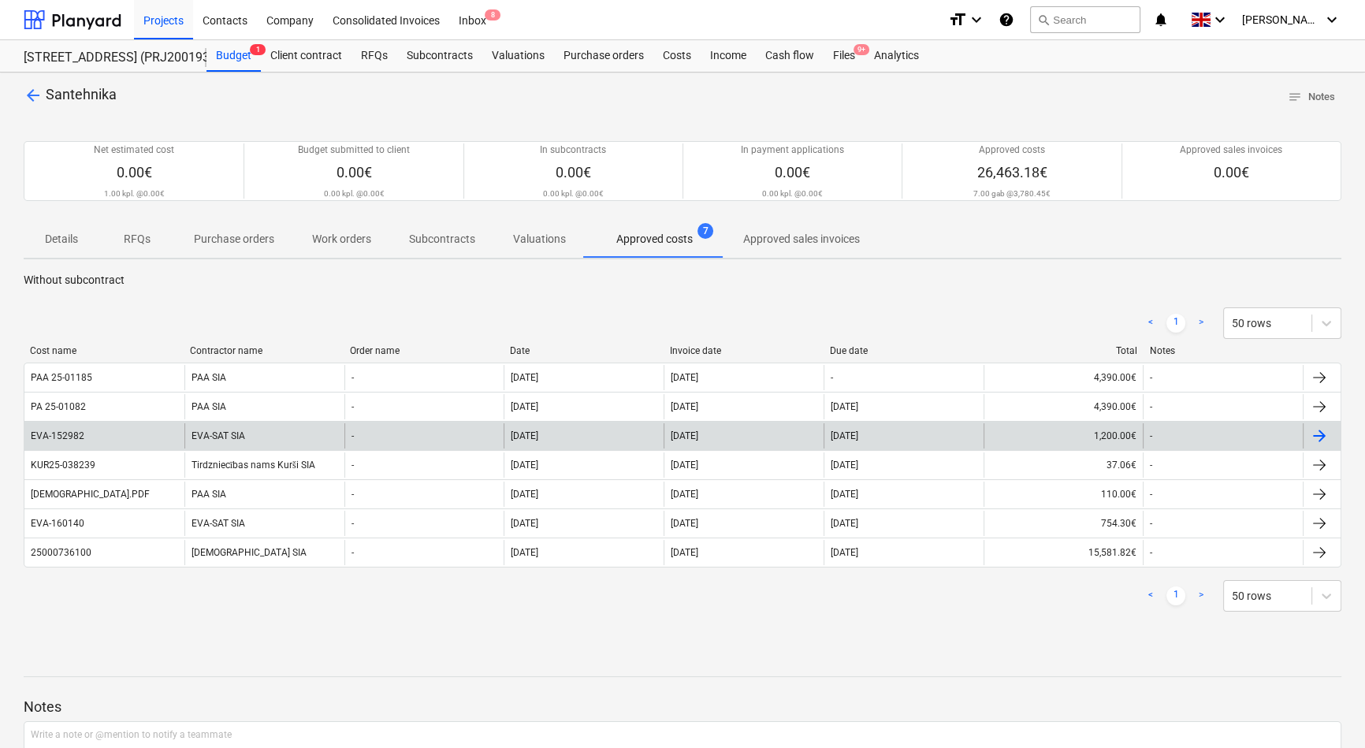
click at [218, 433] on div "EVA-SAT SIA" at bounding box center [264, 435] width 160 height 25
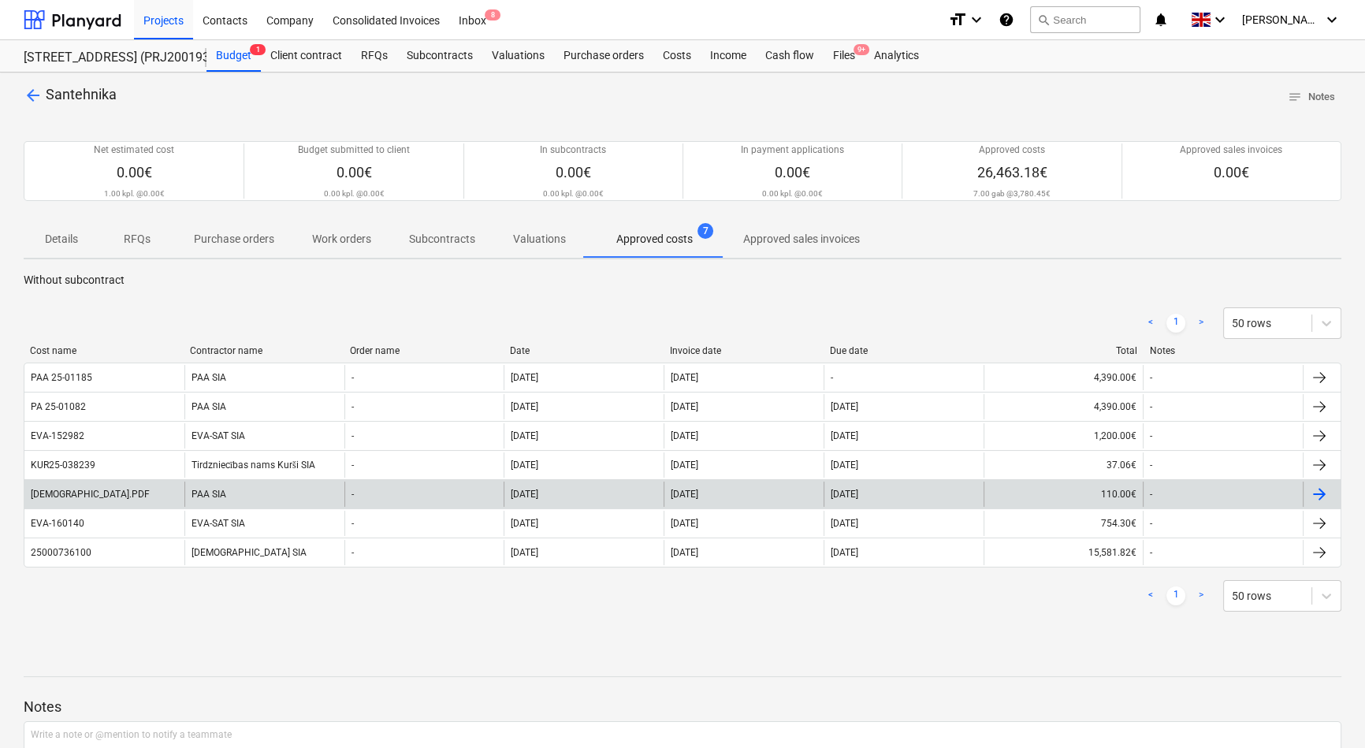
click at [219, 495] on div "PAA SIA" at bounding box center [264, 493] width 160 height 25
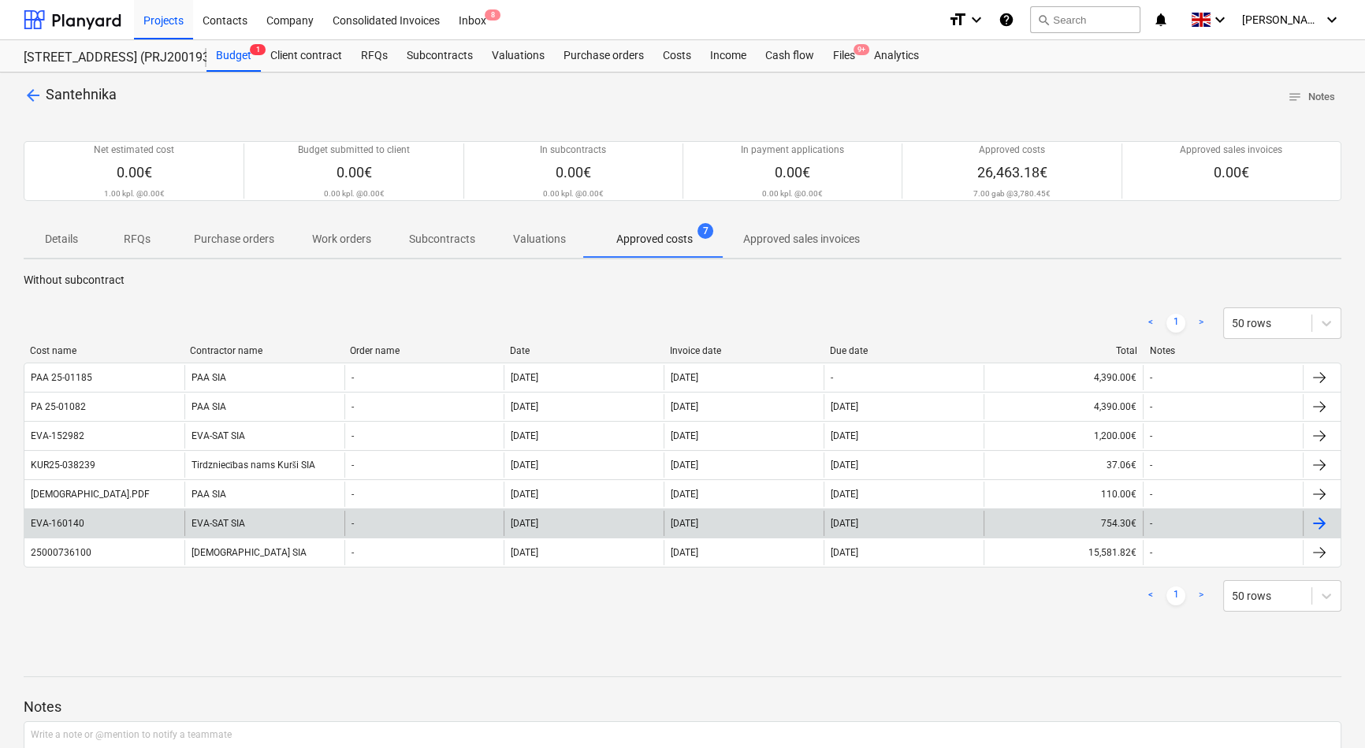
click at [226, 520] on div "EVA-SAT SIA" at bounding box center [264, 523] width 160 height 25
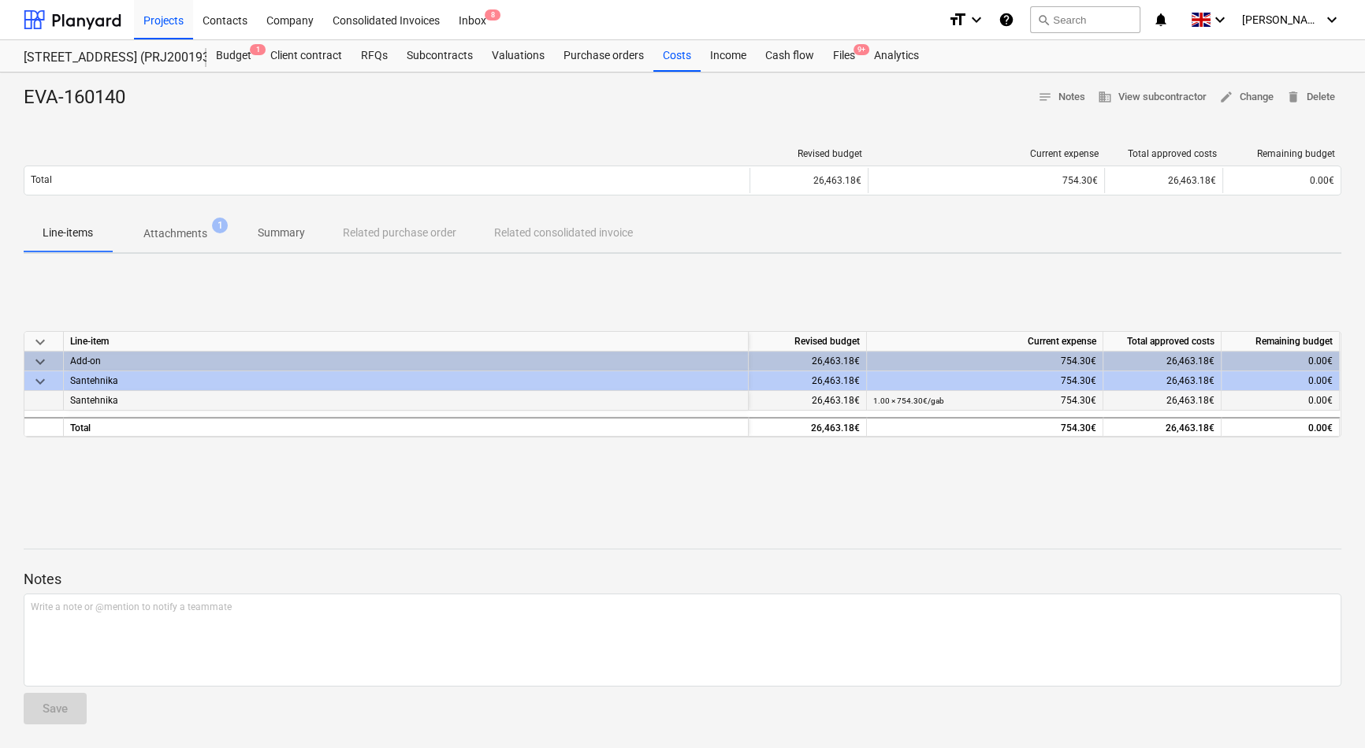
click at [109, 401] on span "Santehnika" at bounding box center [94, 400] width 48 height 11
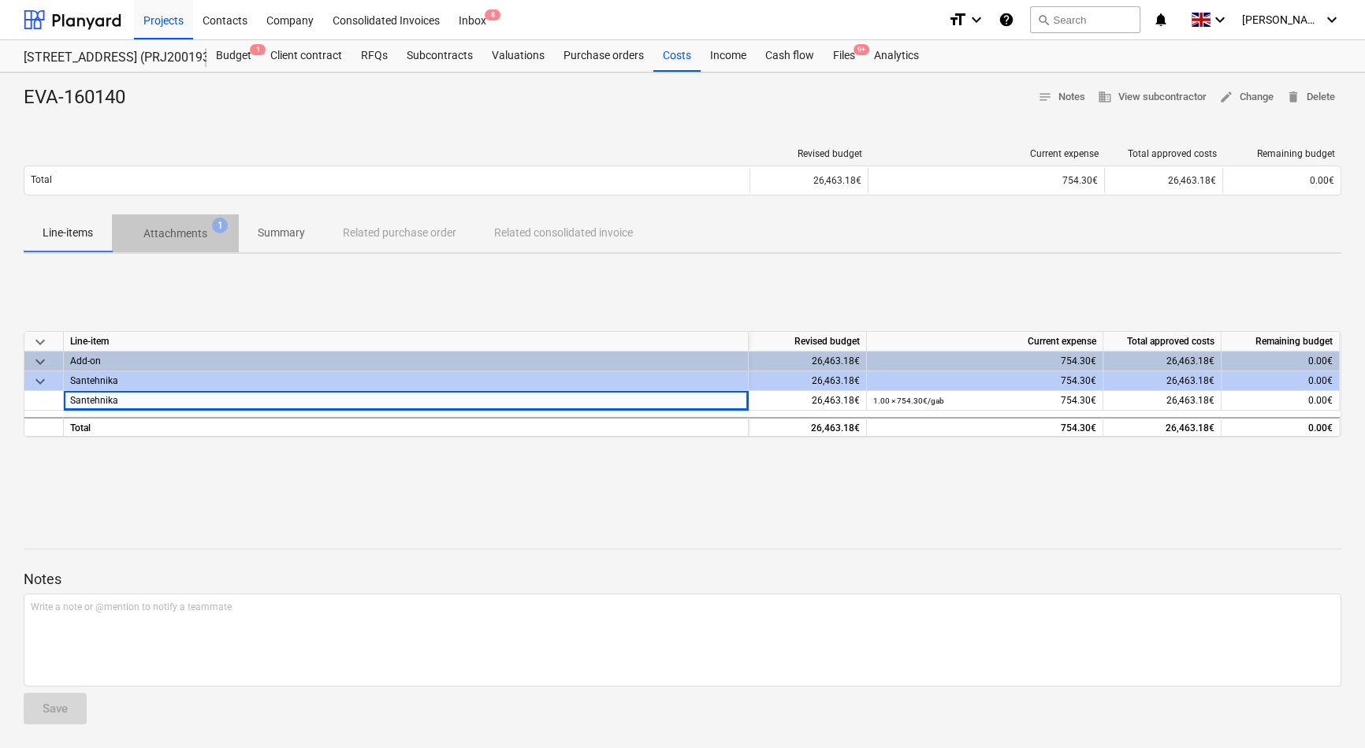
click at [178, 235] on p "Attachments" at bounding box center [175, 233] width 64 height 17
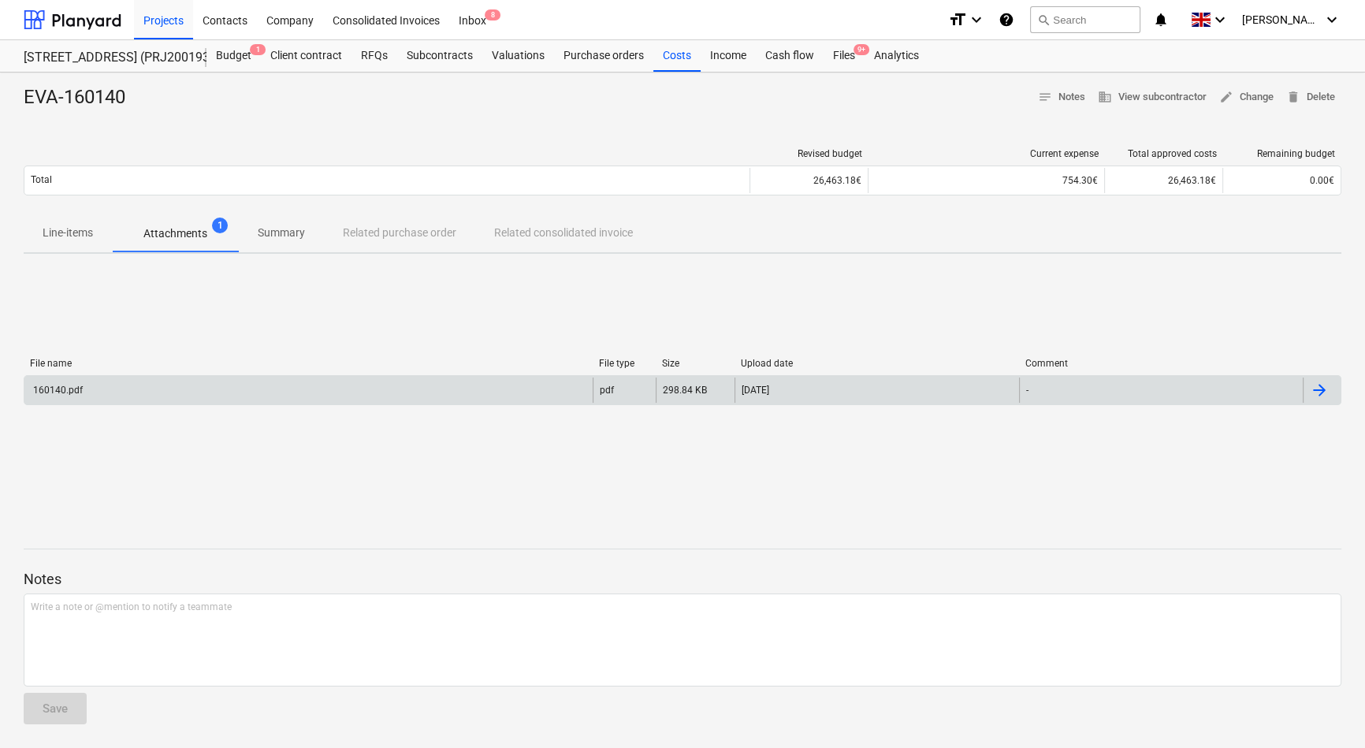
click at [298, 381] on div "160140.pdf" at bounding box center [308, 389] width 568 height 25
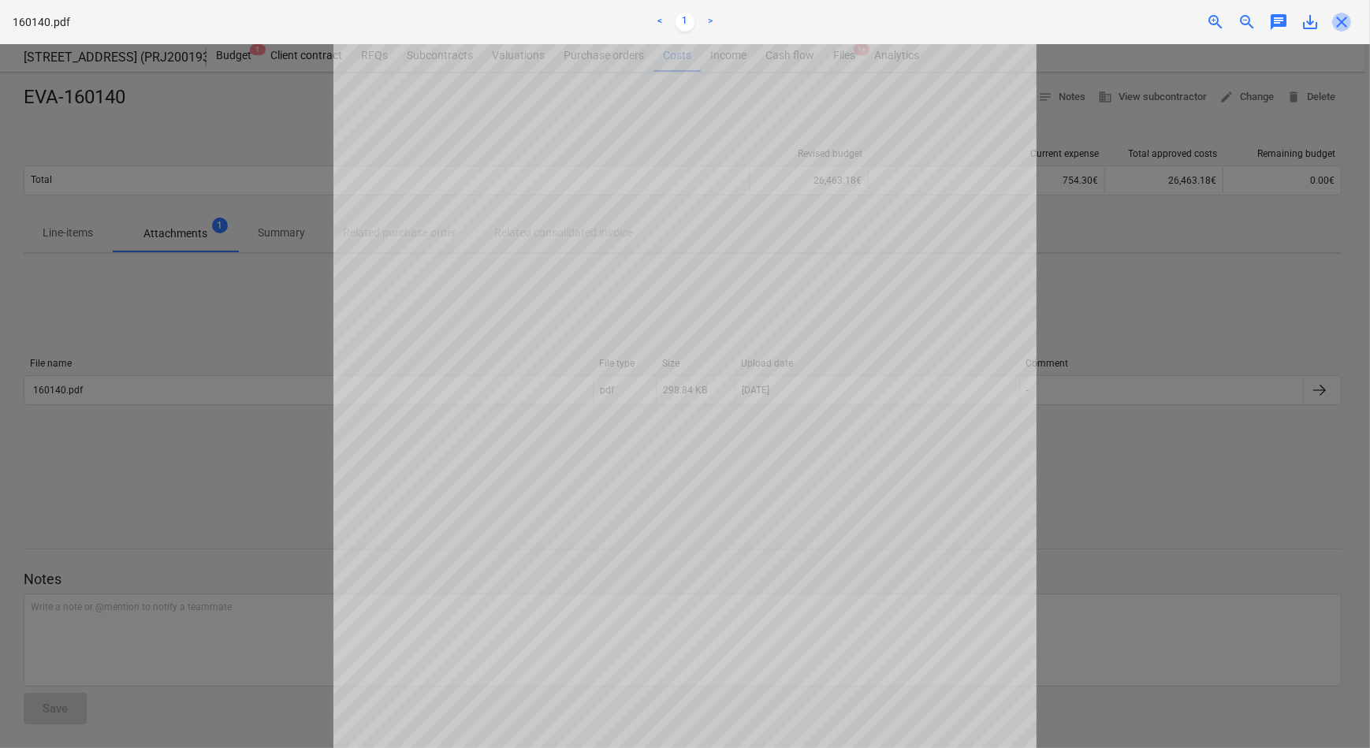
click at [1338, 20] on span "close" at bounding box center [1341, 22] width 19 height 19
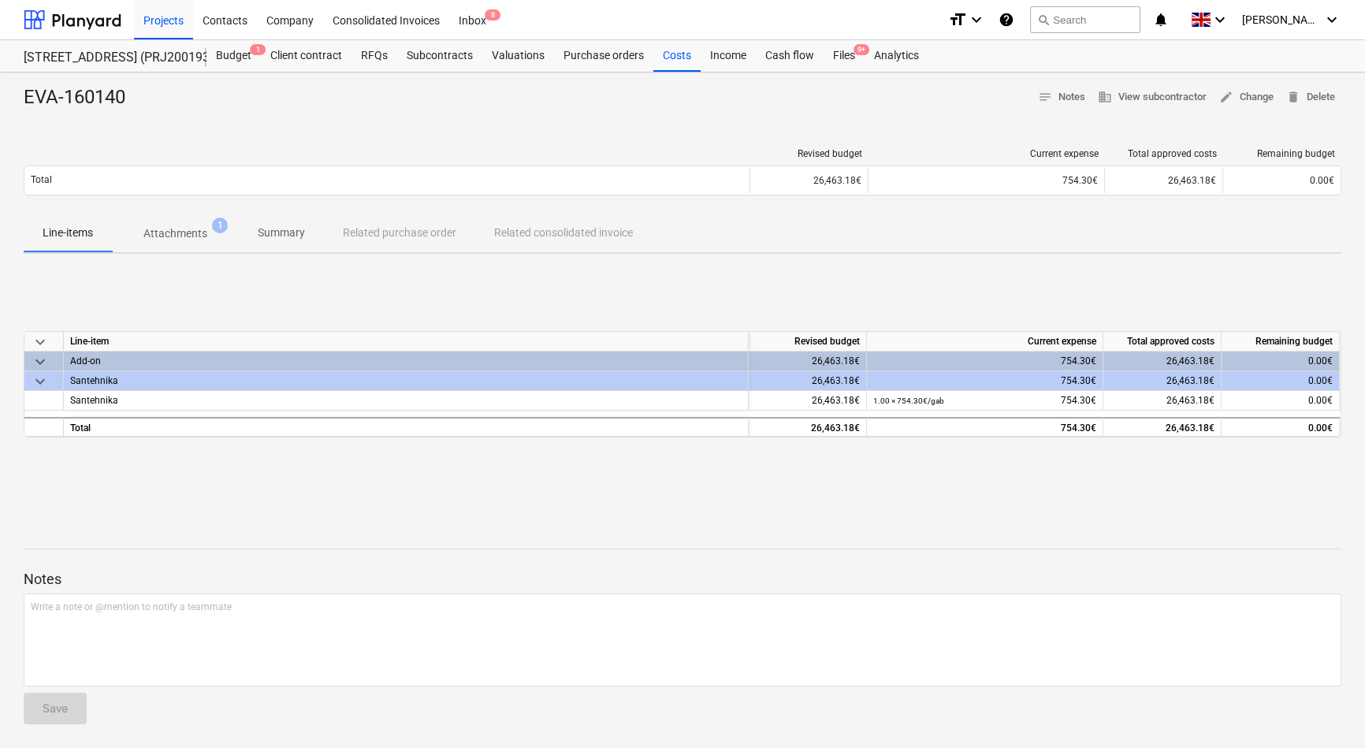
click at [177, 229] on p "Attachments" at bounding box center [175, 233] width 64 height 17
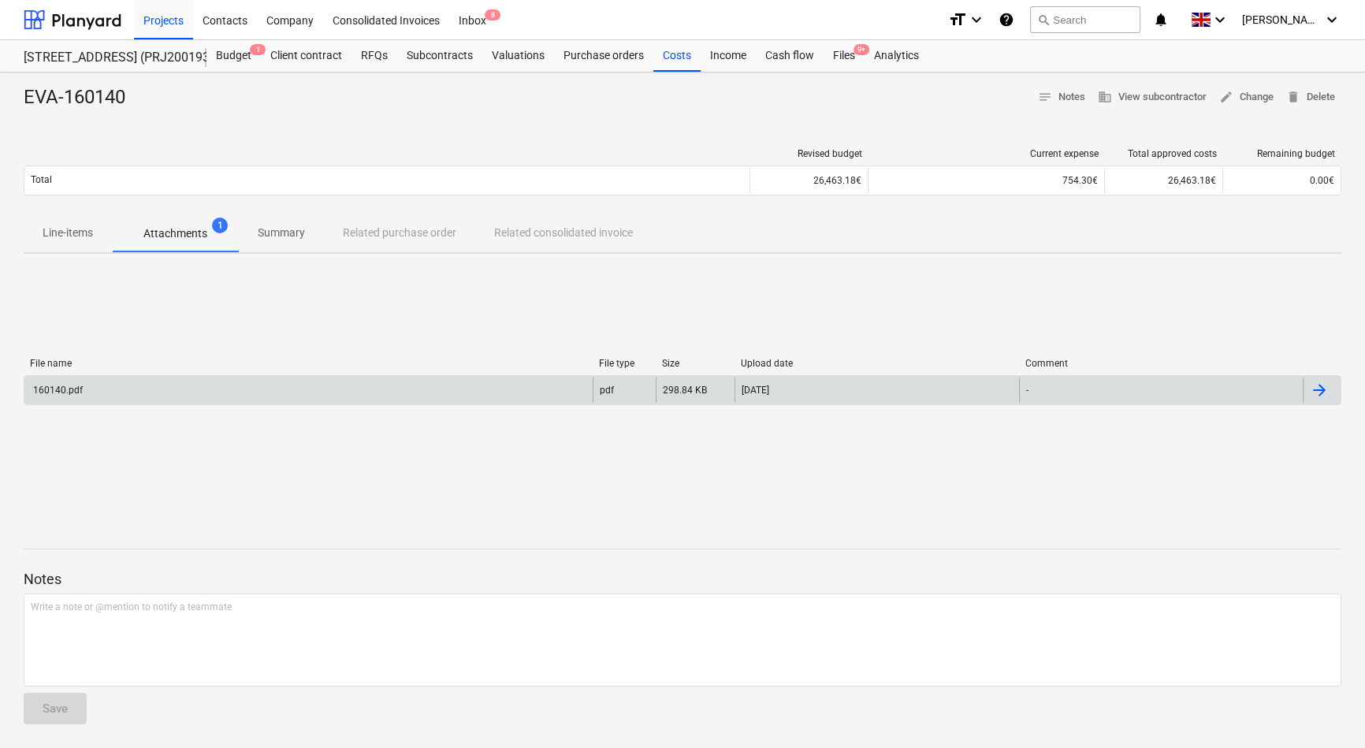
click at [101, 396] on div "160140.pdf" at bounding box center [308, 389] width 568 height 25
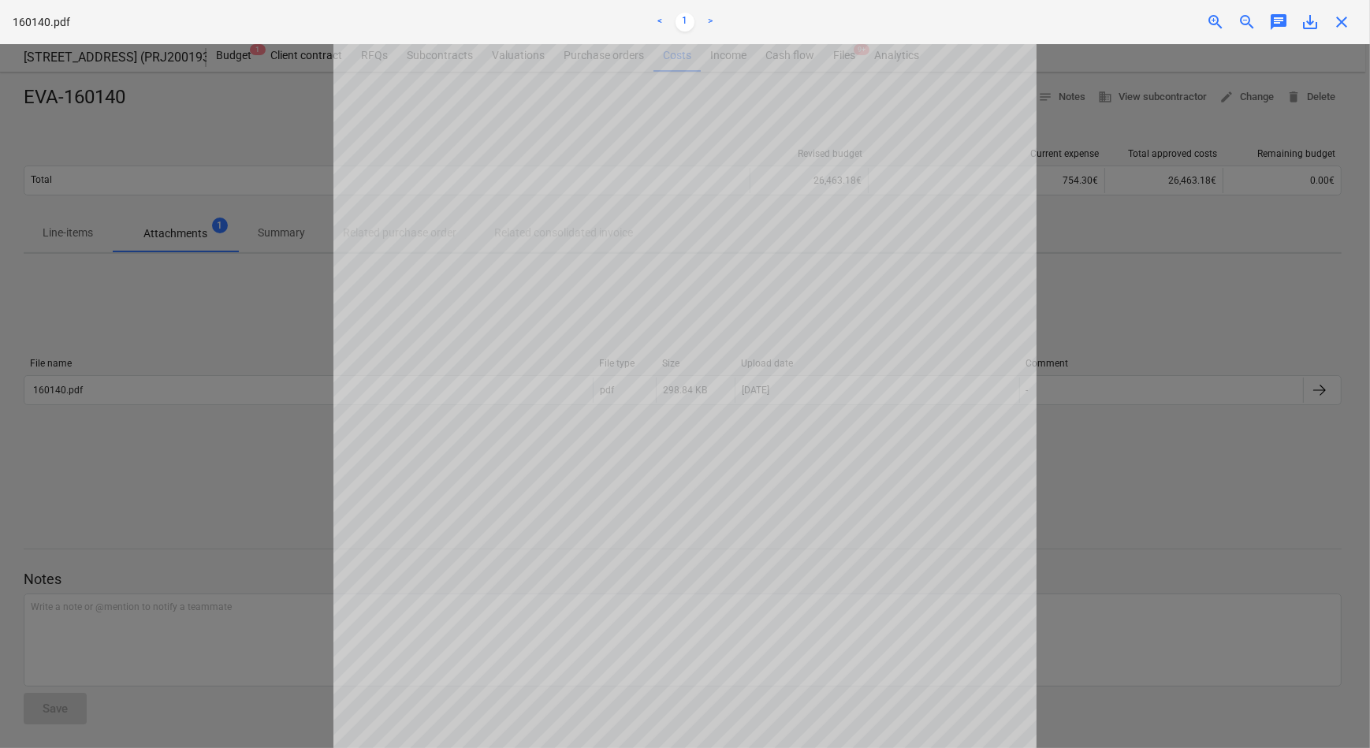
click at [1174, 299] on div at bounding box center [685, 396] width 1370 height 704
click at [217, 357] on div at bounding box center [685, 396] width 1370 height 704
click at [1343, 26] on span "close" at bounding box center [1341, 22] width 19 height 19
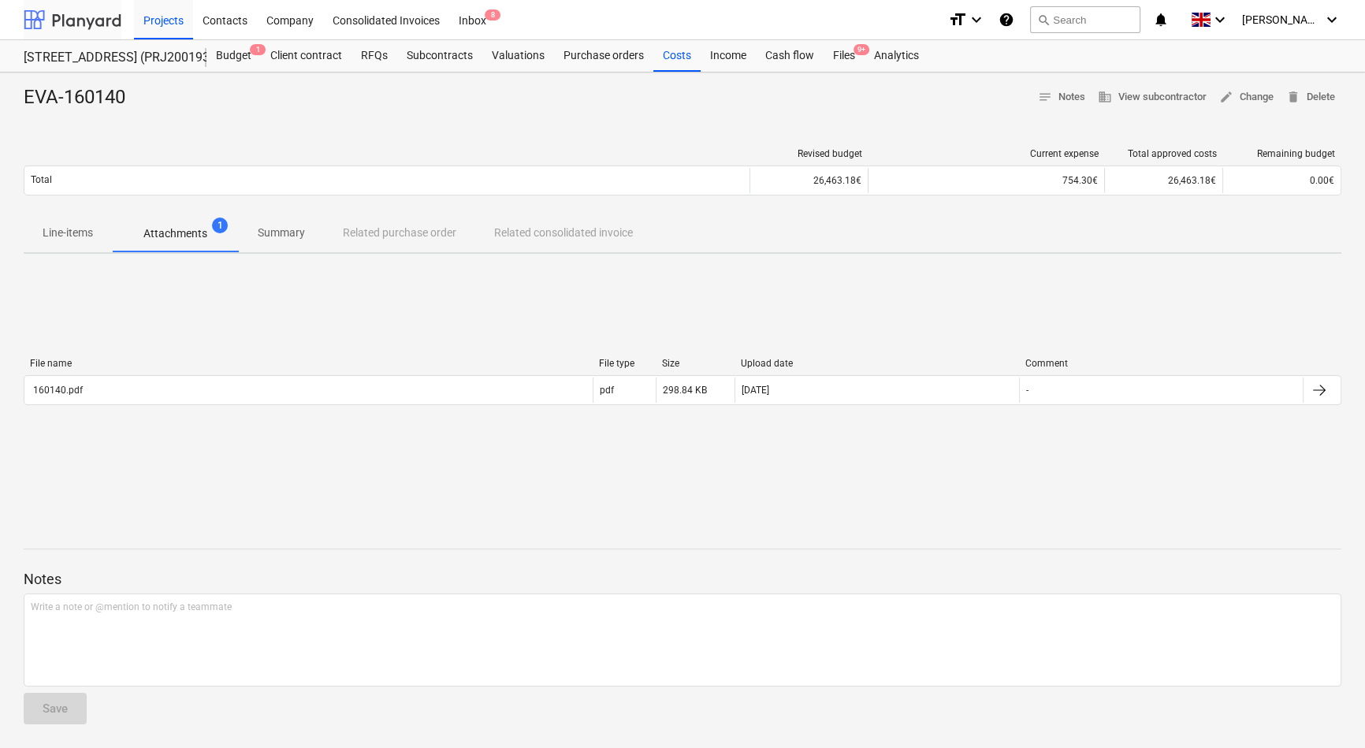
click at [99, 18] on div at bounding box center [73, 19] width 98 height 39
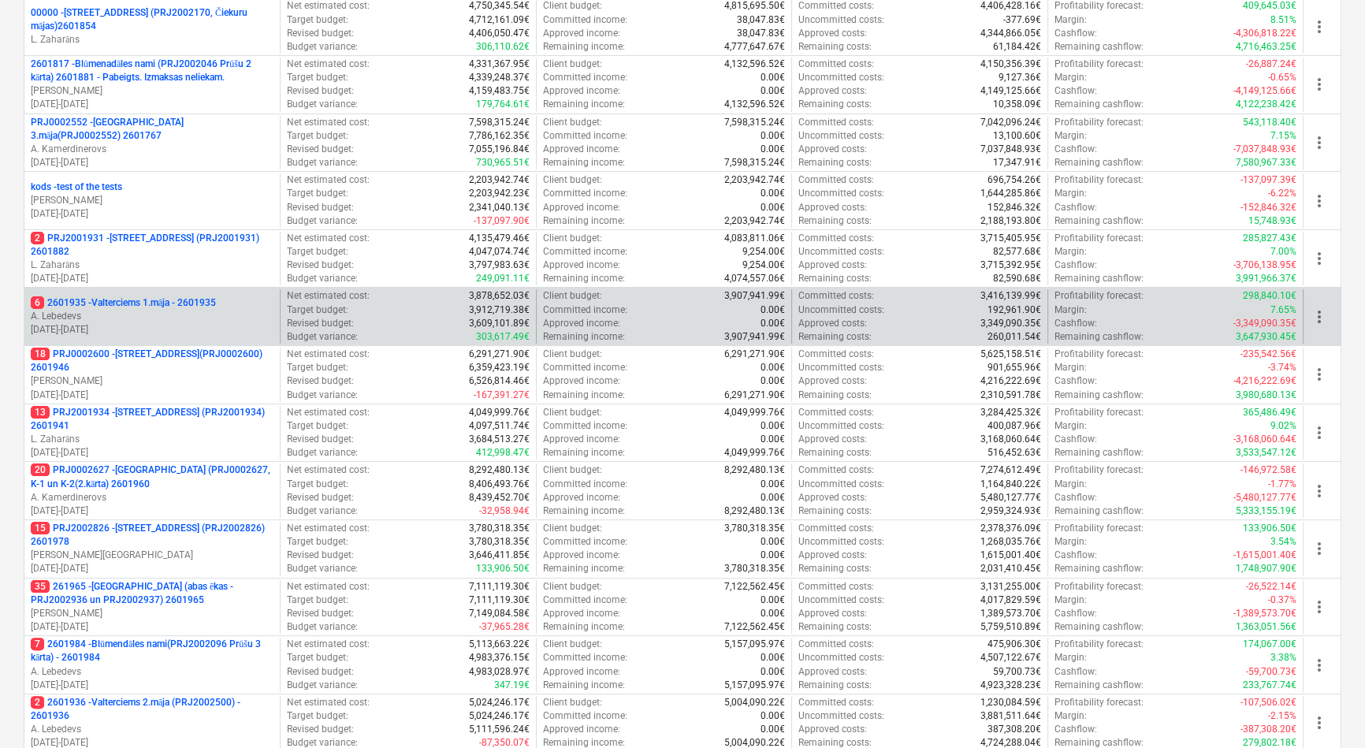
scroll to position [429, 0]
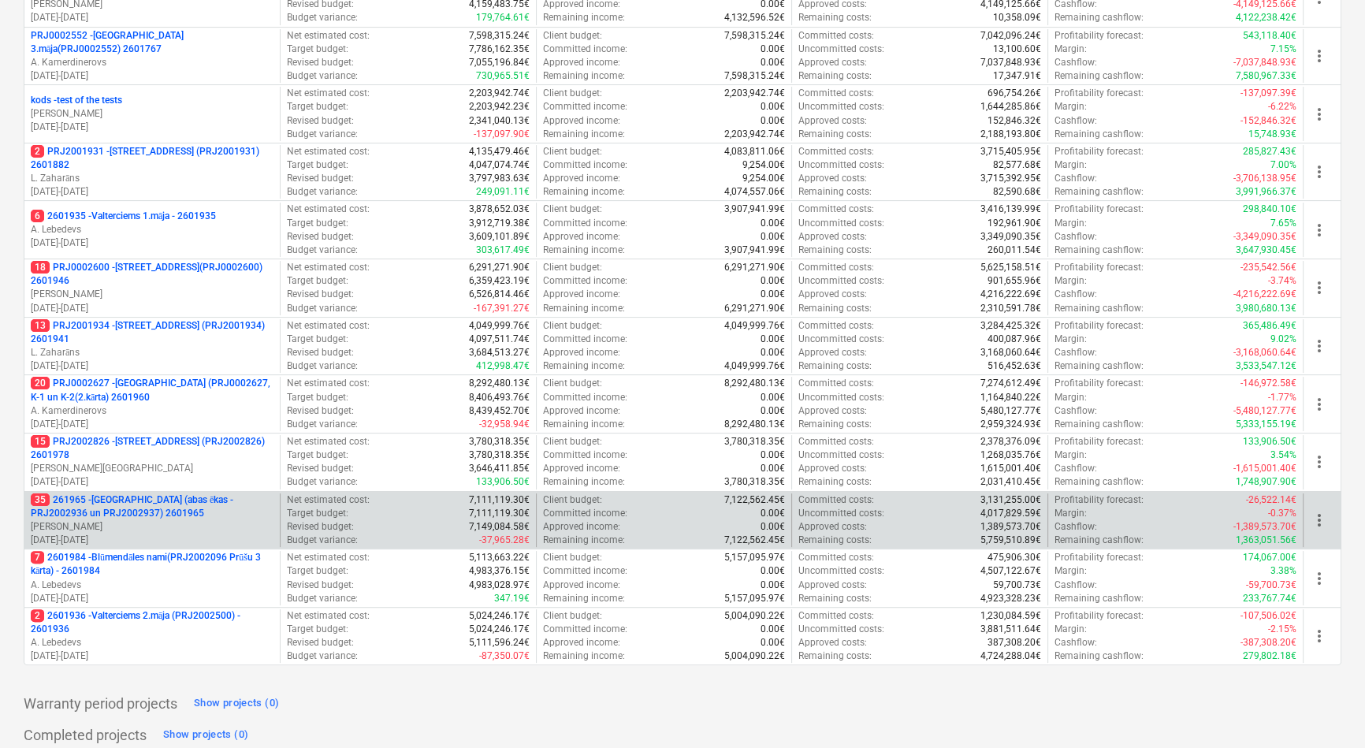
click at [184, 496] on p "35 261965 - Nīcgales iela (abas ēkas - PRJ2002936 un PRJ2002937) 2601965" at bounding box center [152, 506] width 243 height 27
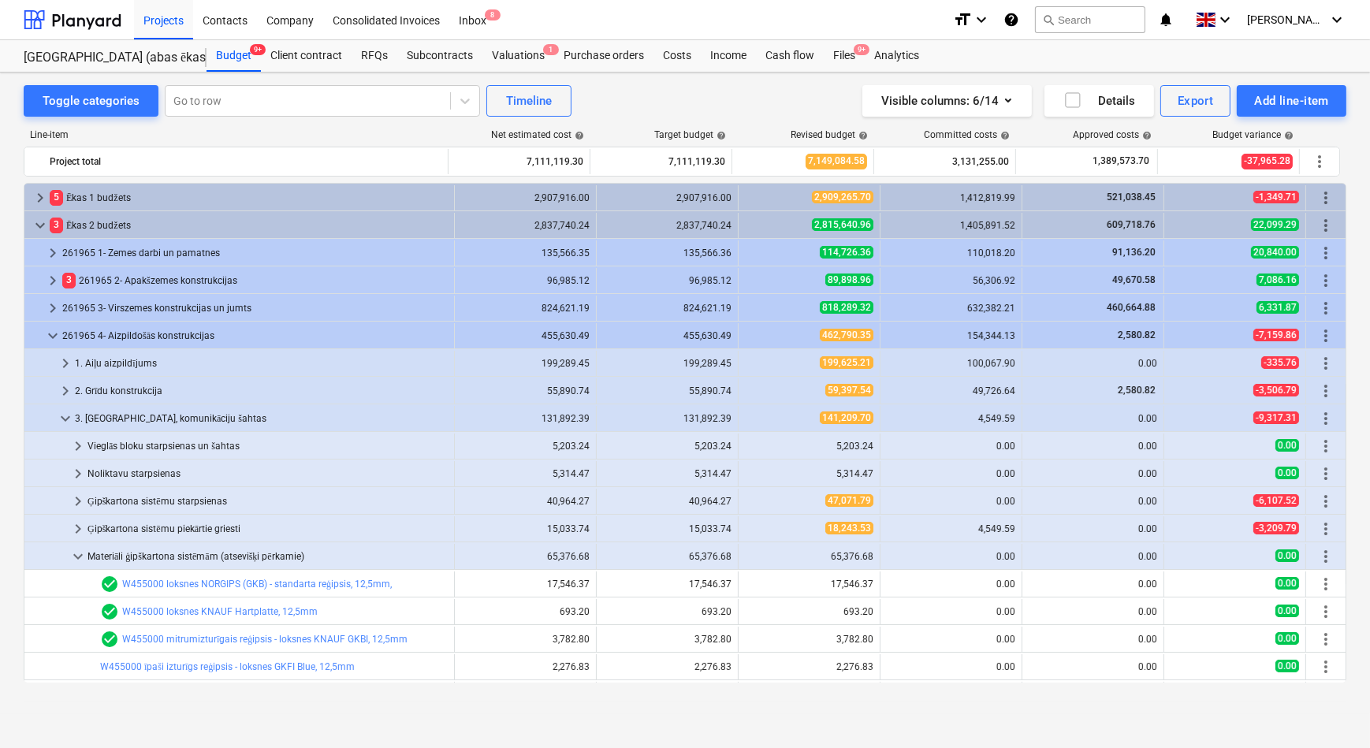
scroll to position [286, 0]
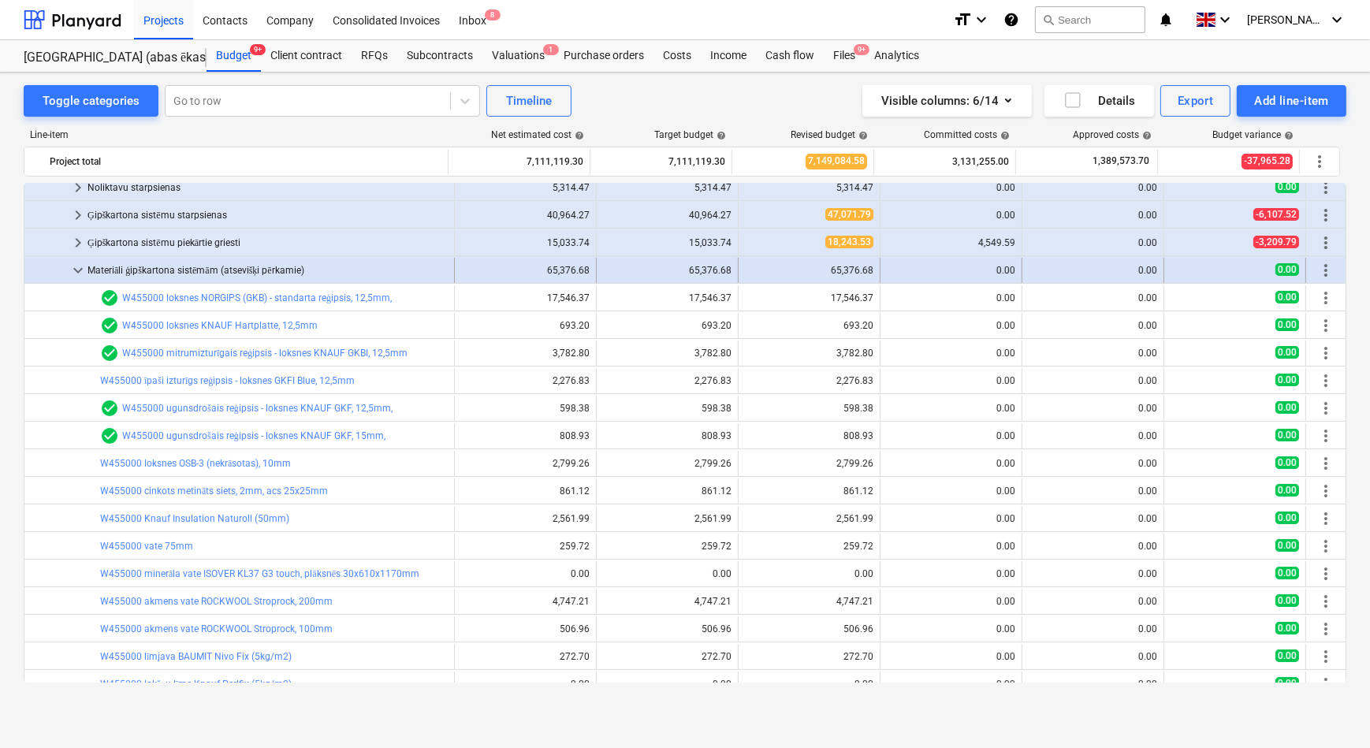
click at [73, 269] on span "keyboard_arrow_down" at bounding box center [78, 270] width 19 height 19
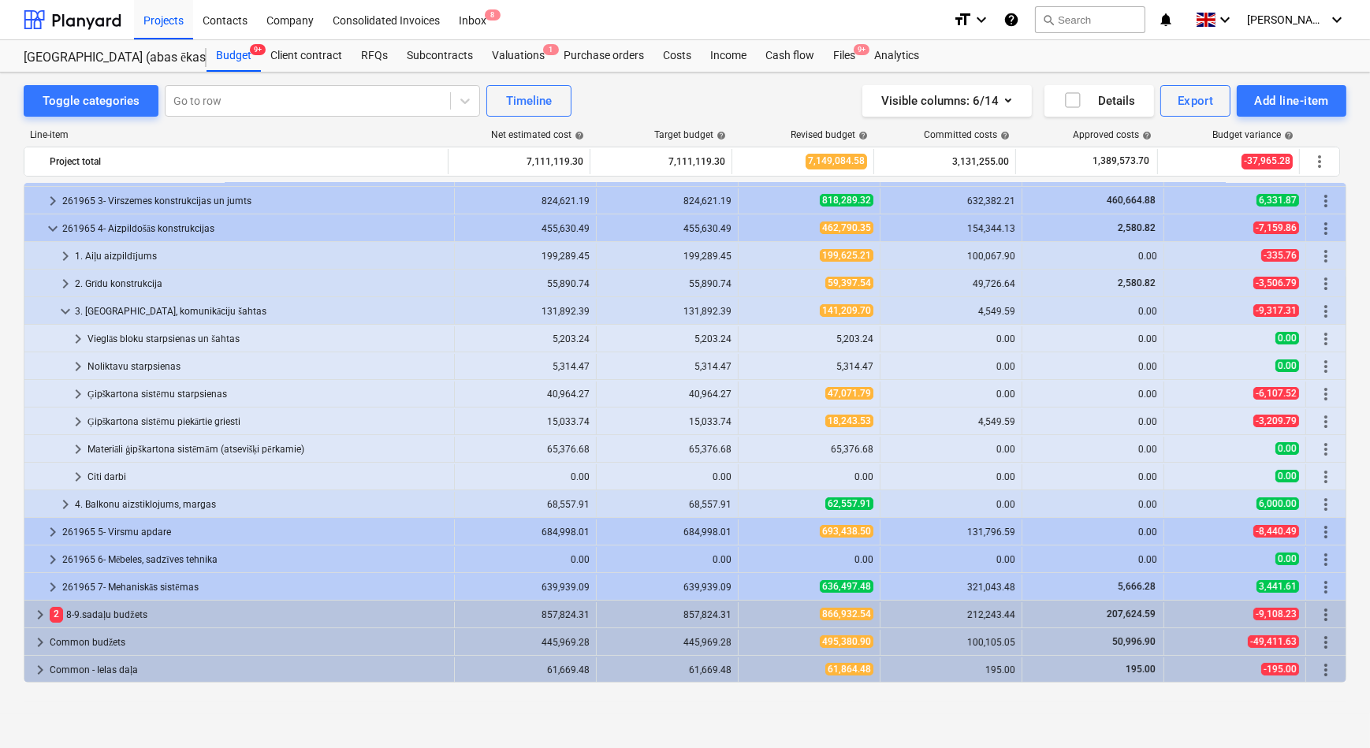
scroll to position [107, 0]
click at [76, 393] on span "keyboard_arrow_right" at bounding box center [78, 394] width 19 height 19
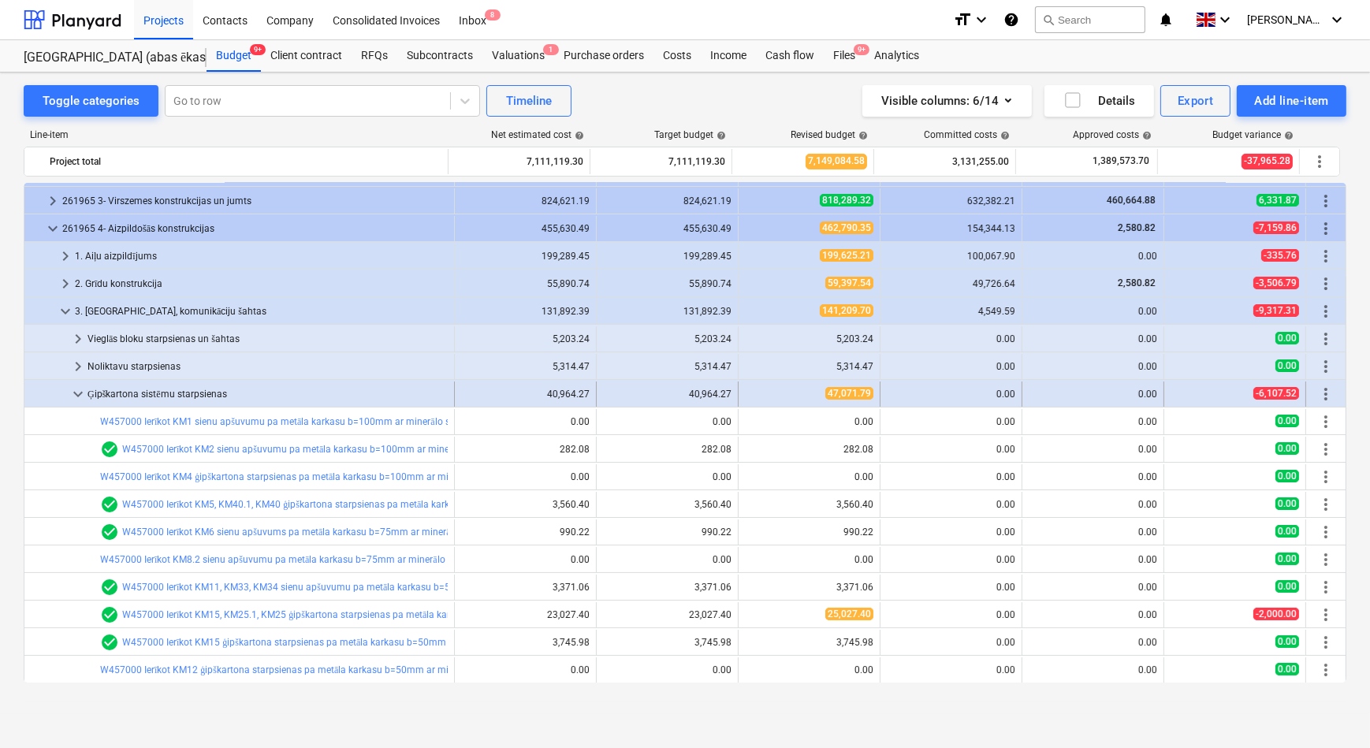
click at [78, 396] on span "keyboard_arrow_down" at bounding box center [78, 394] width 19 height 19
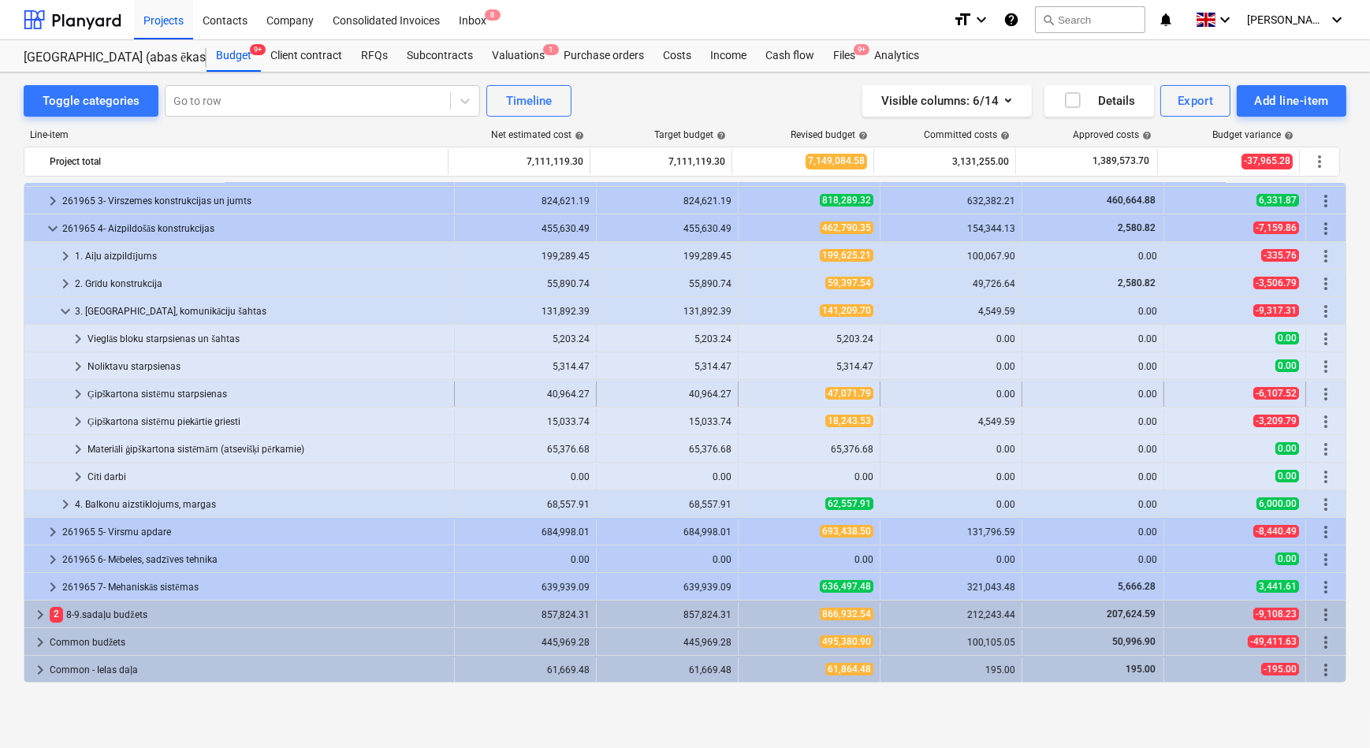
click at [76, 394] on span "keyboard_arrow_right" at bounding box center [78, 394] width 19 height 19
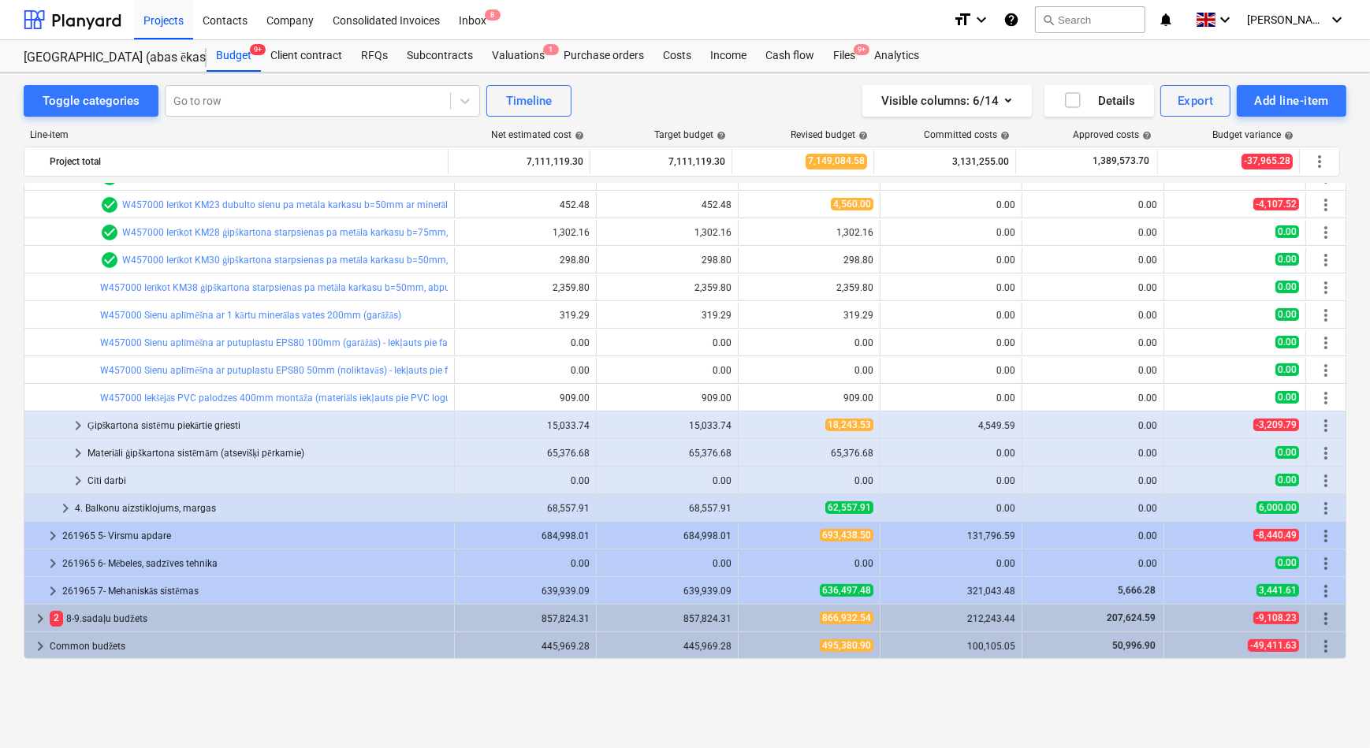
scroll to position [559, 0]
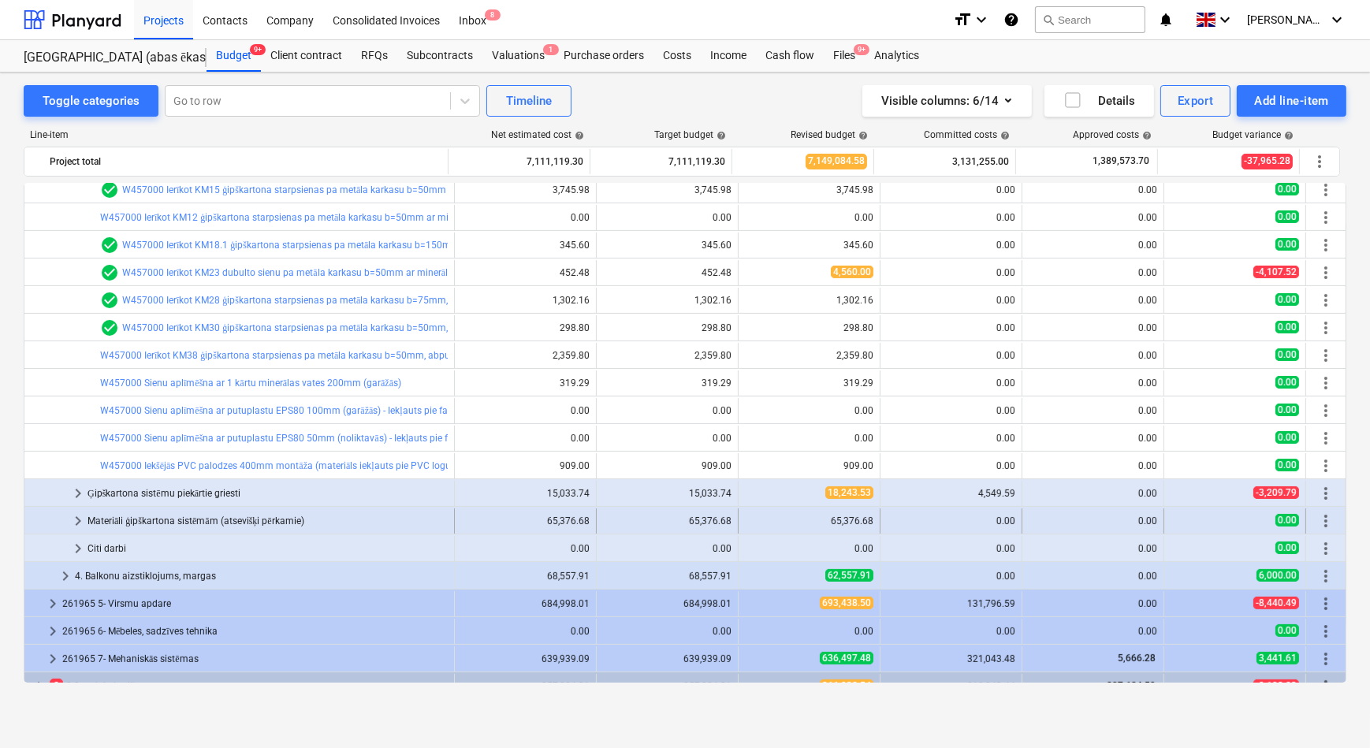
click at [78, 517] on span "keyboard_arrow_right" at bounding box center [78, 520] width 19 height 19
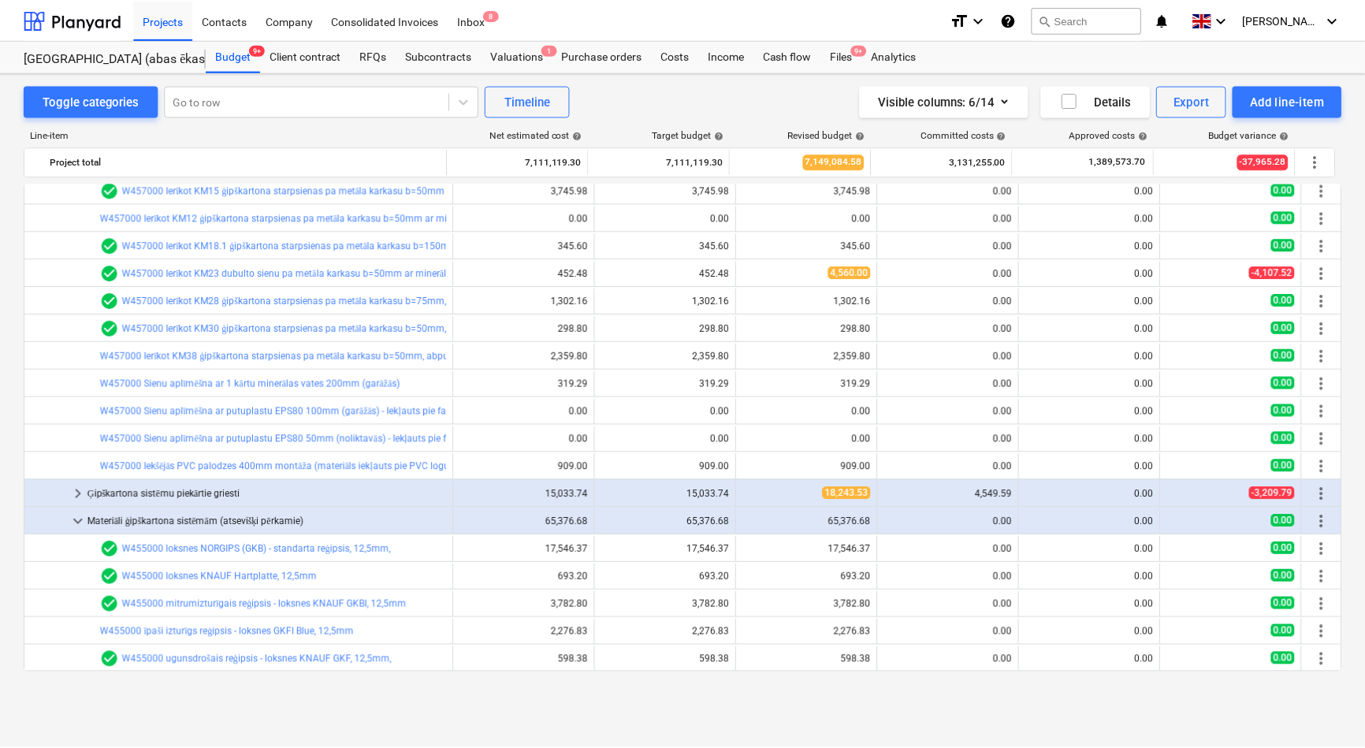
scroll to position [130, 0]
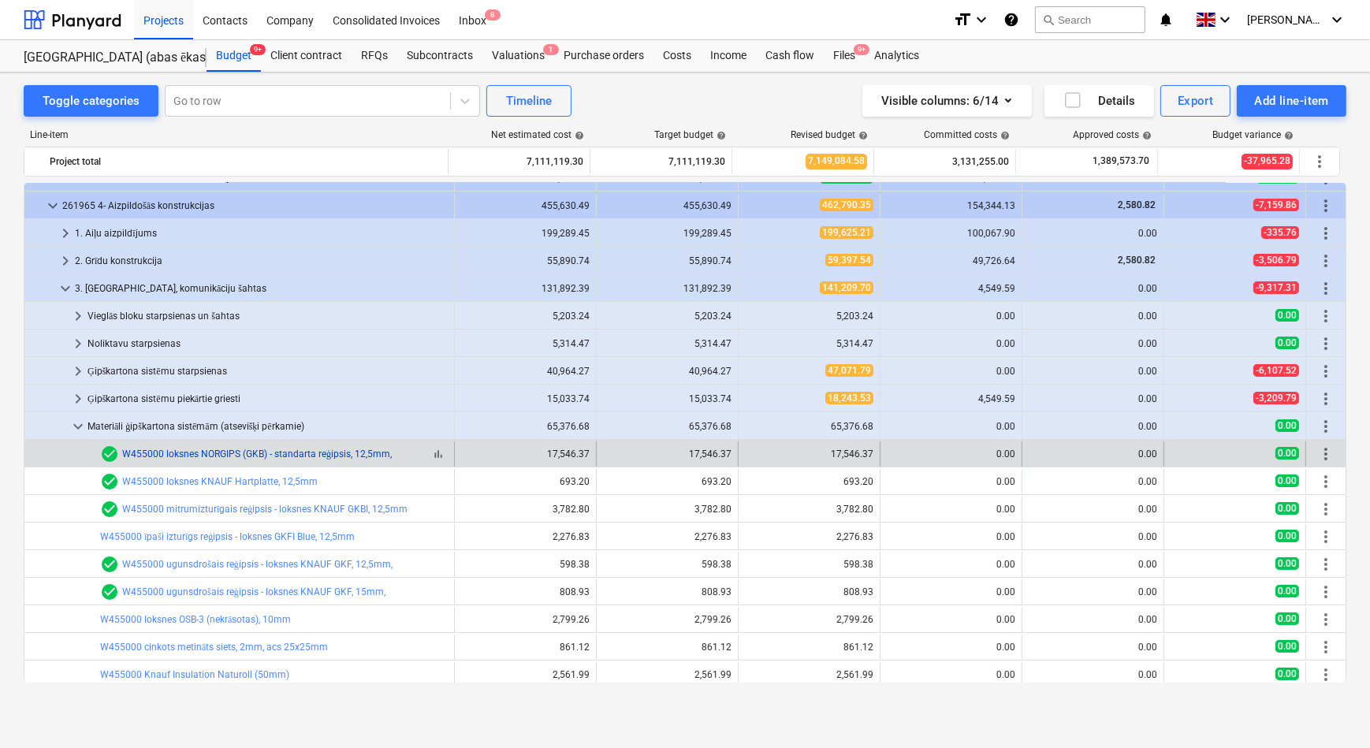
click at [266, 452] on link "W455000 loksnes NORGIPS (GKB) - standarta reģipsis, 12,5mm," at bounding box center [257, 453] width 270 height 11
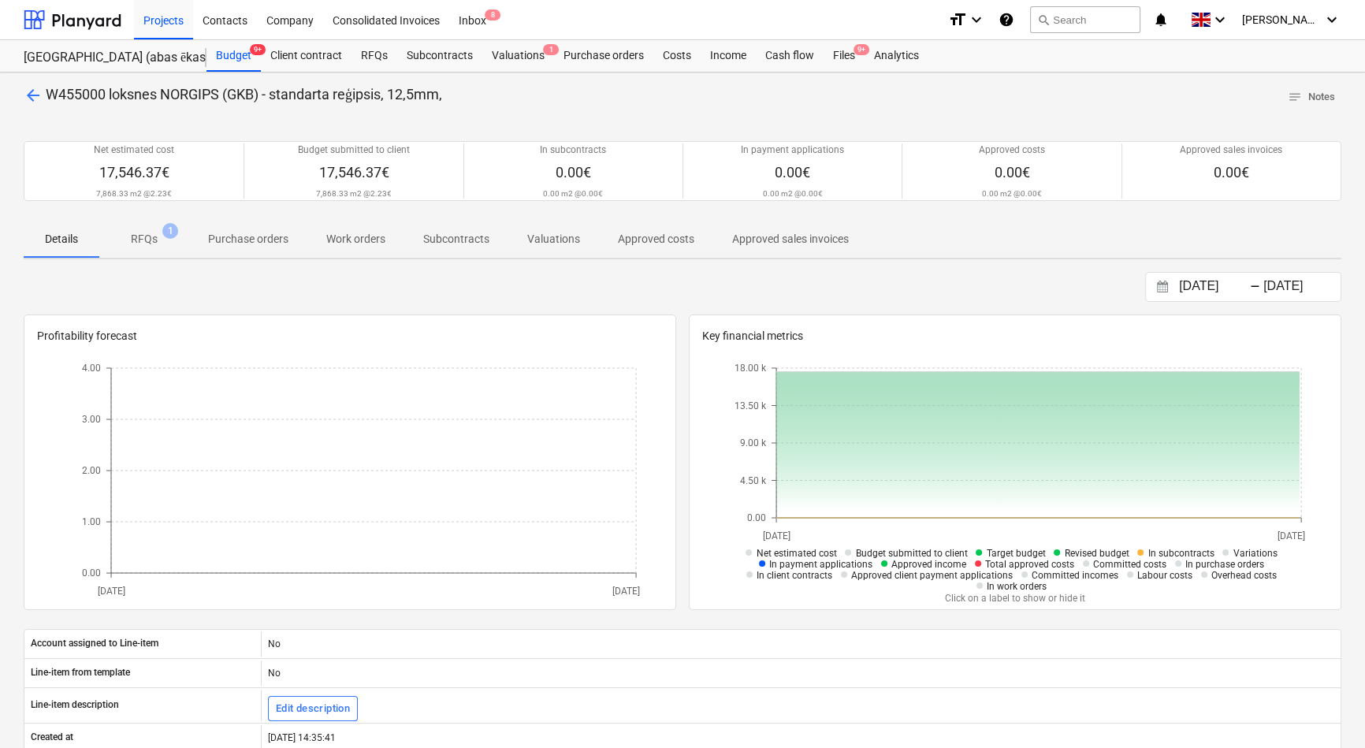
click at [146, 244] on p "RFQs" at bounding box center [144, 239] width 27 height 17
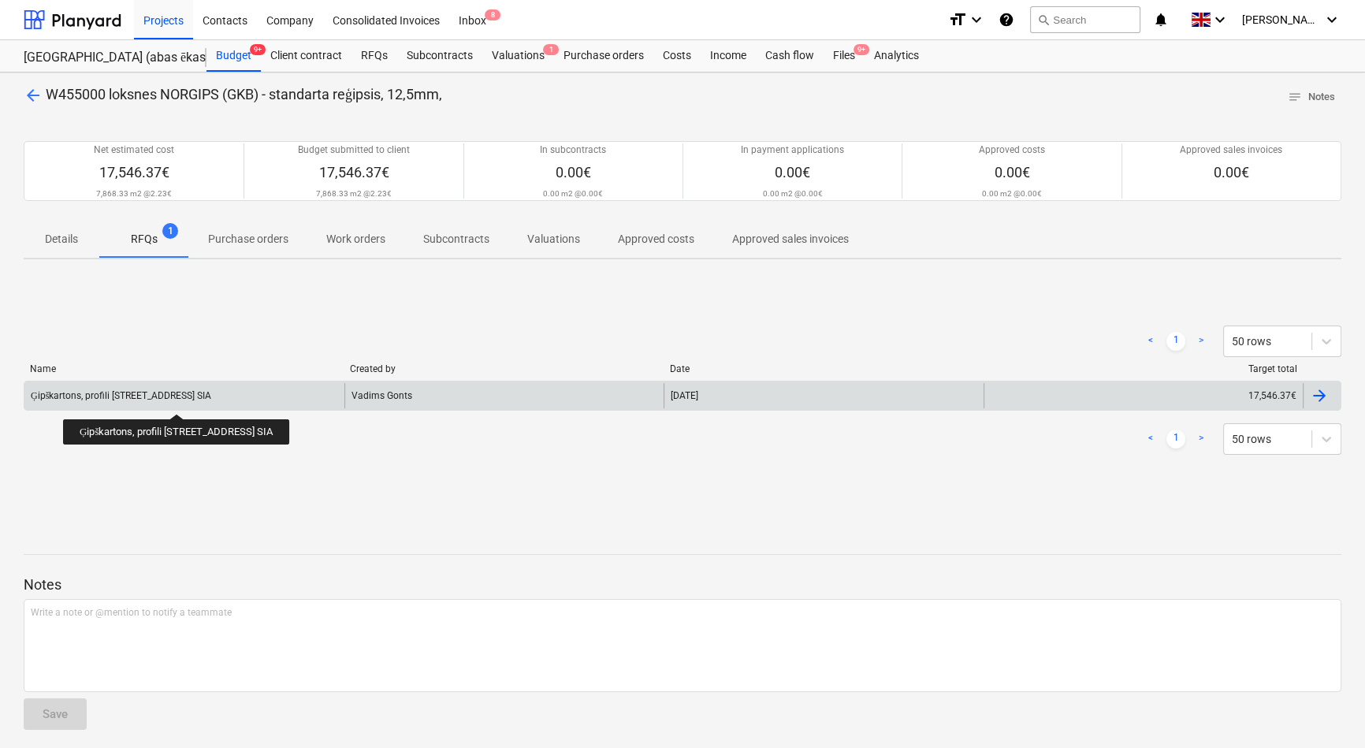
click at [211, 400] on div "Ģipškartons, profili [STREET_ADDRESS] SIA" at bounding box center [121, 396] width 180 height 12
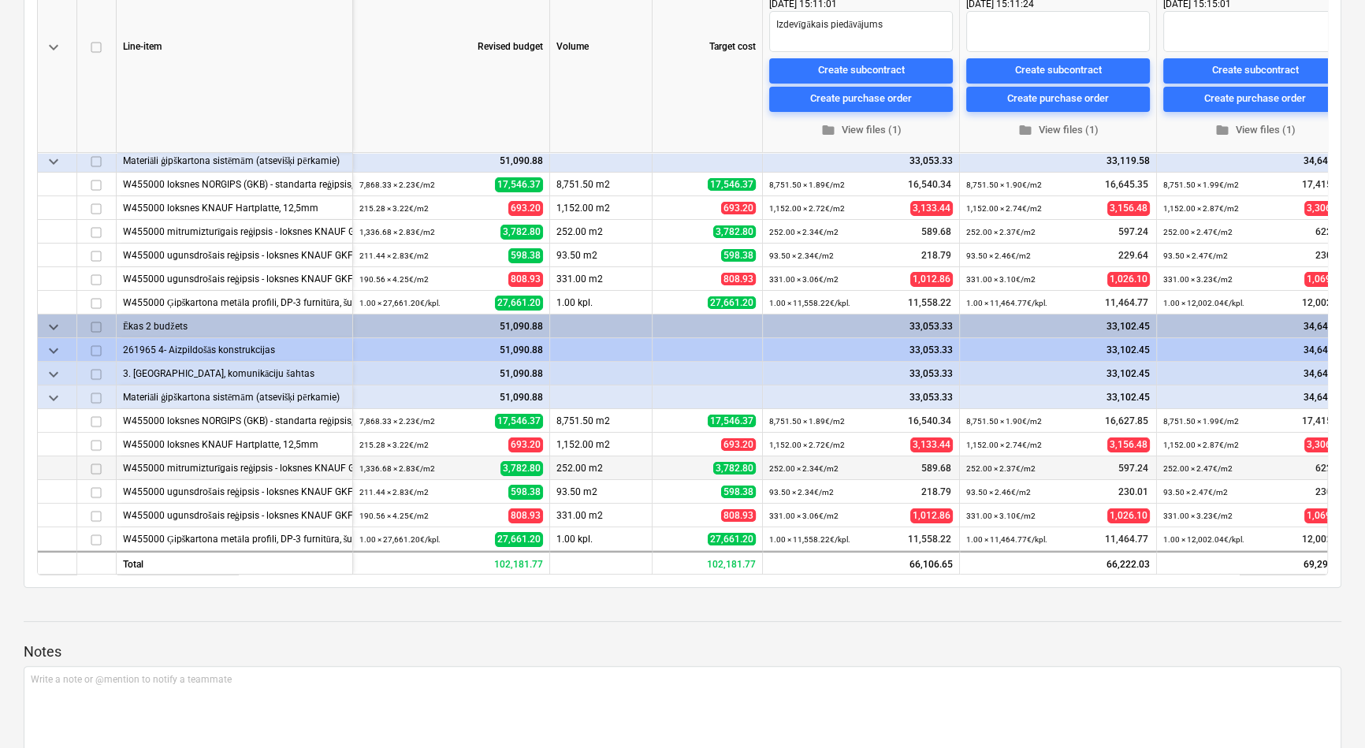
scroll to position [286, 0]
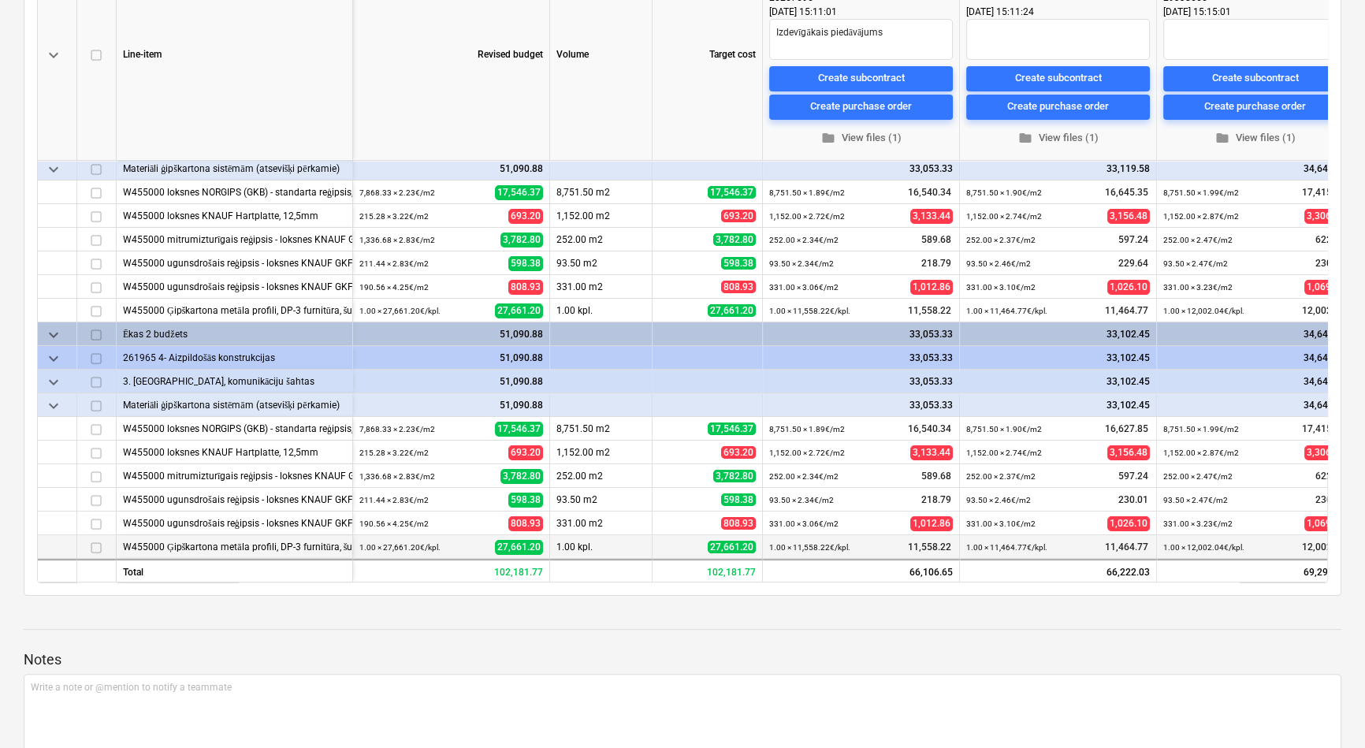
click at [247, 539] on div "W455000 Ģipškartona metāla profili, DP-3 furnitūra, šuvju lenta, špaktele, prof…" at bounding box center [234, 546] width 223 height 23
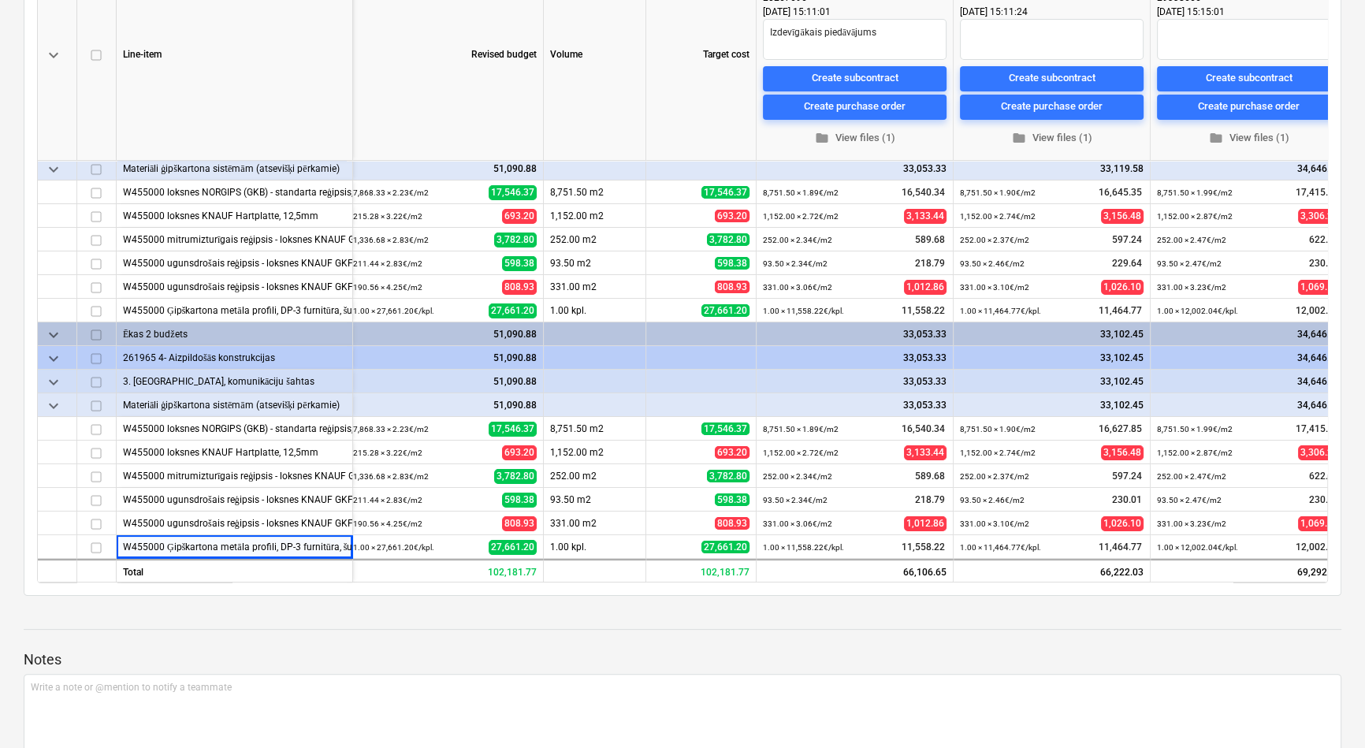
scroll to position [80, 0]
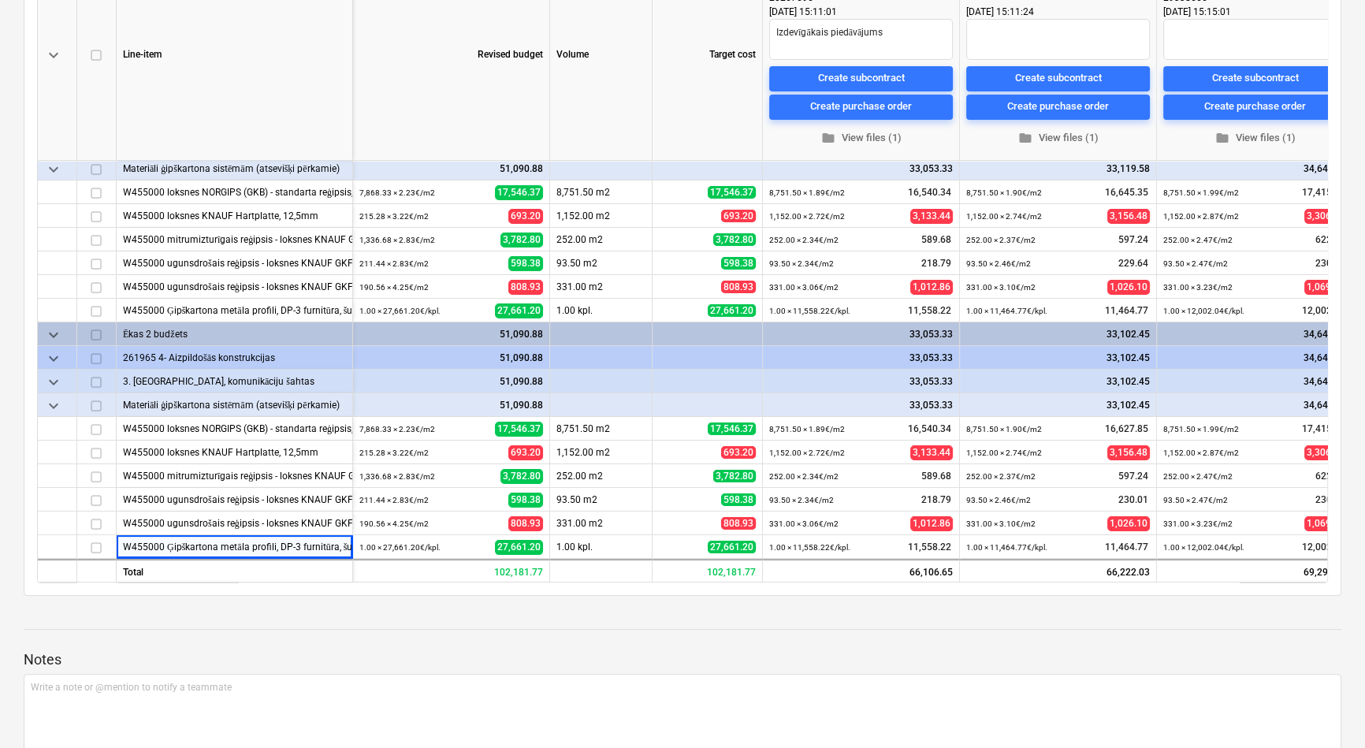
click at [370, 612] on div at bounding box center [683, 614] width 1318 height 13
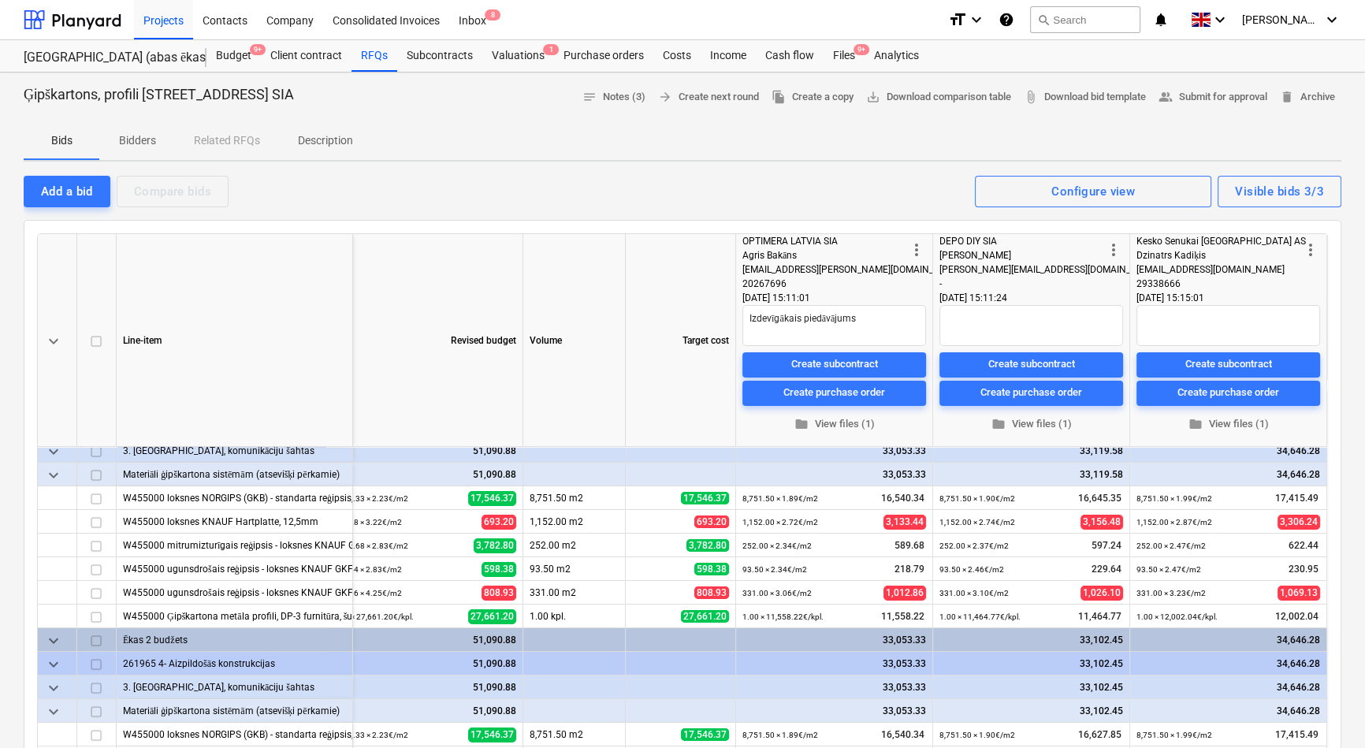
scroll to position [80, 32]
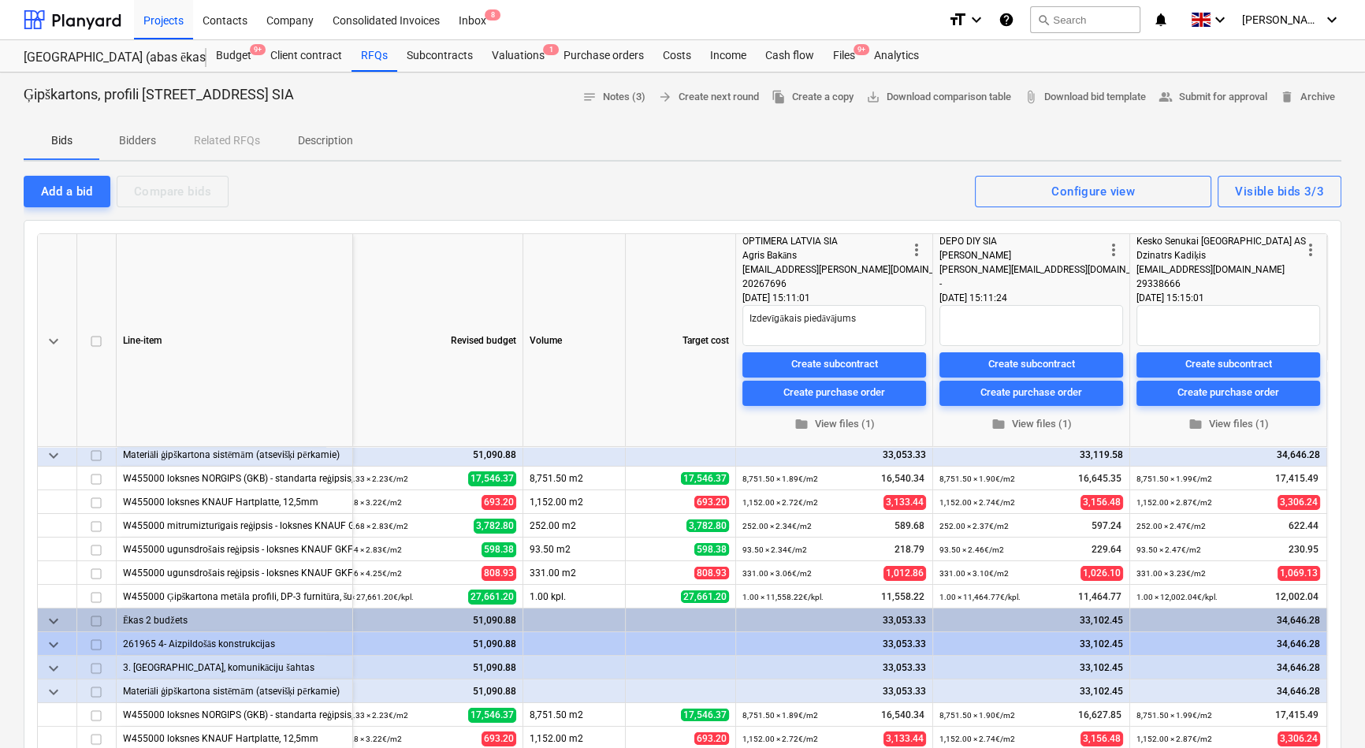
click at [351, 231] on div "keyboard_arrow_down Line-item Revised budget Volume Target cost more_vert OPTIM…" at bounding box center [683, 551] width 1318 height 663
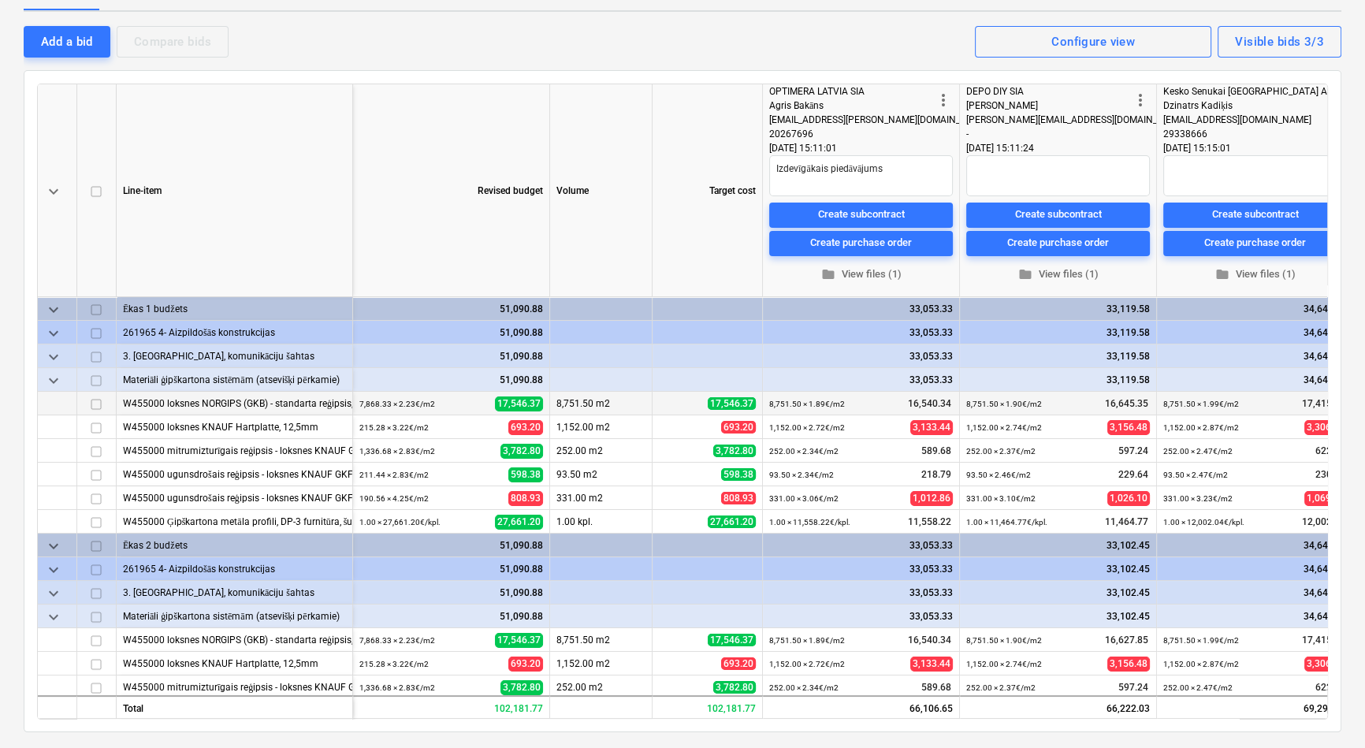
scroll to position [143, 0]
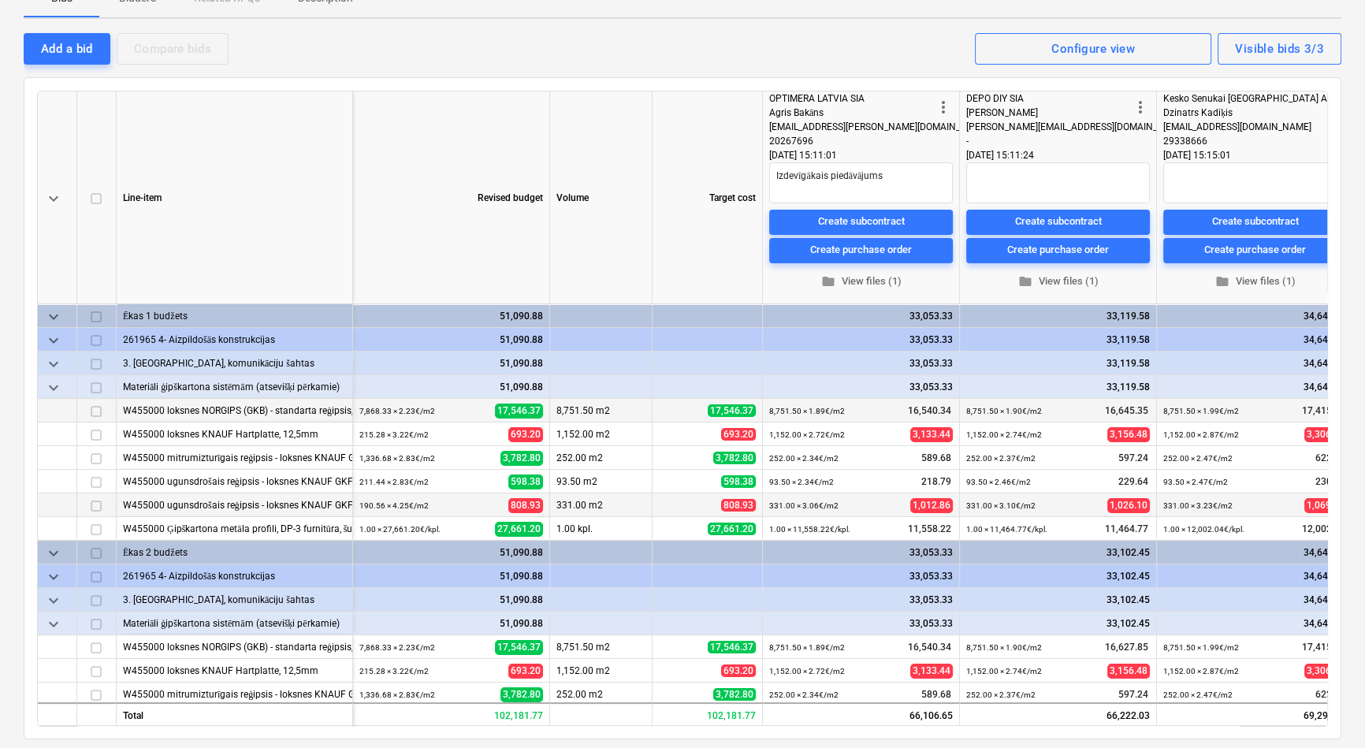
type textarea "x"
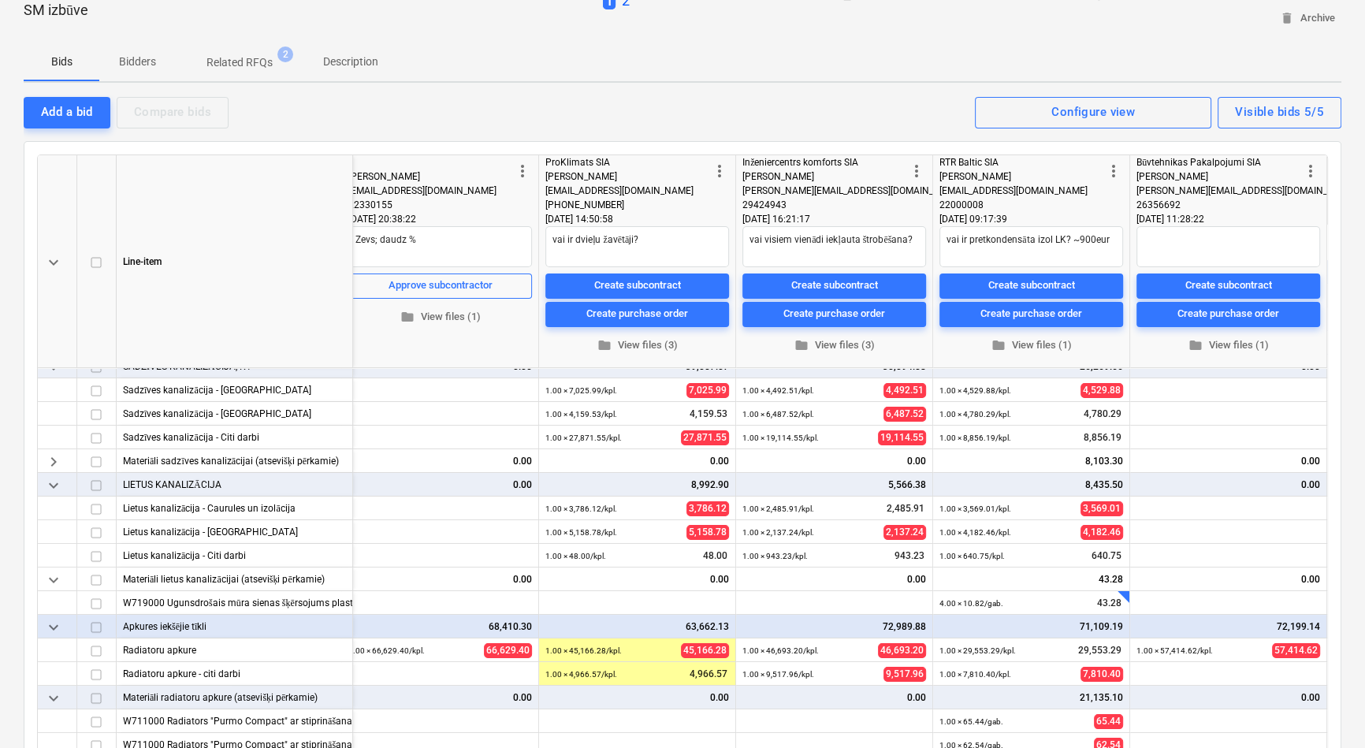
scroll to position [143, 426]
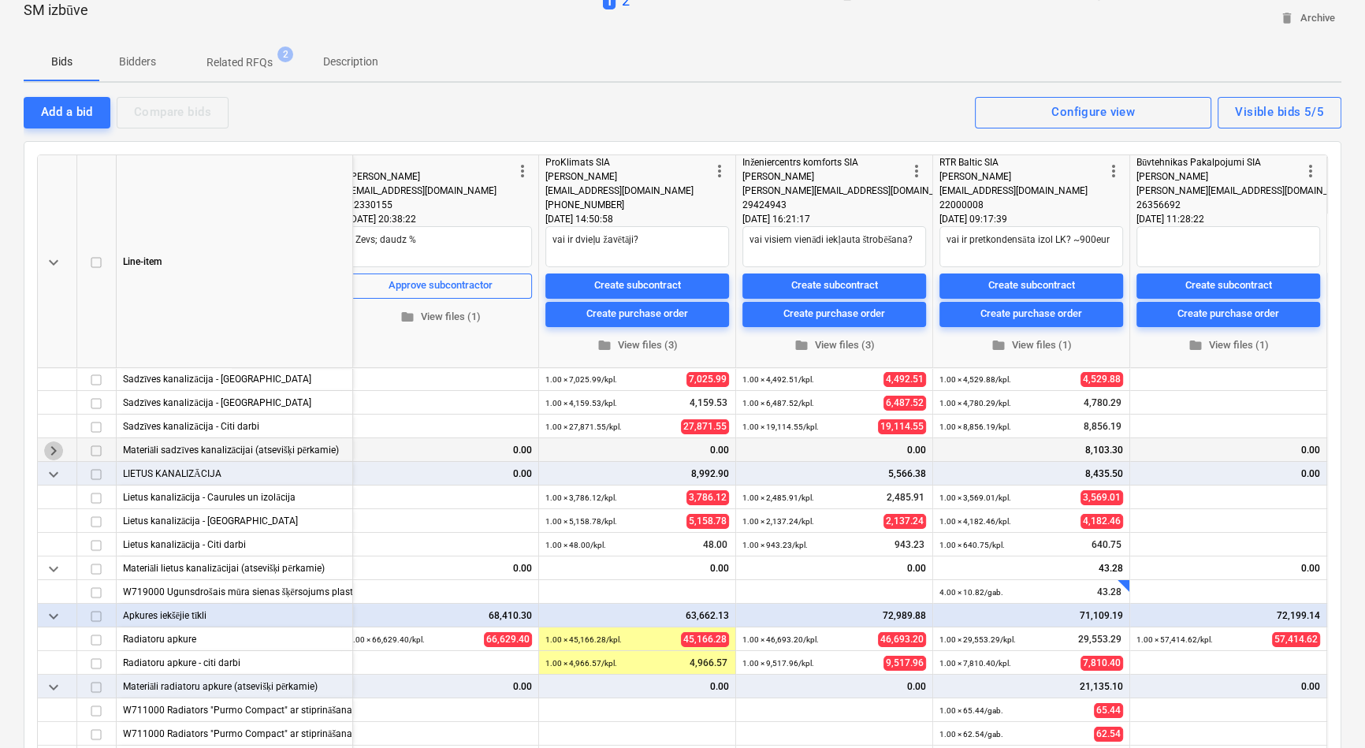
click at [55, 440] on span "keyboard_arrow_right" at bounding box center [53, 449] width 19 height 19
type textarea "x"
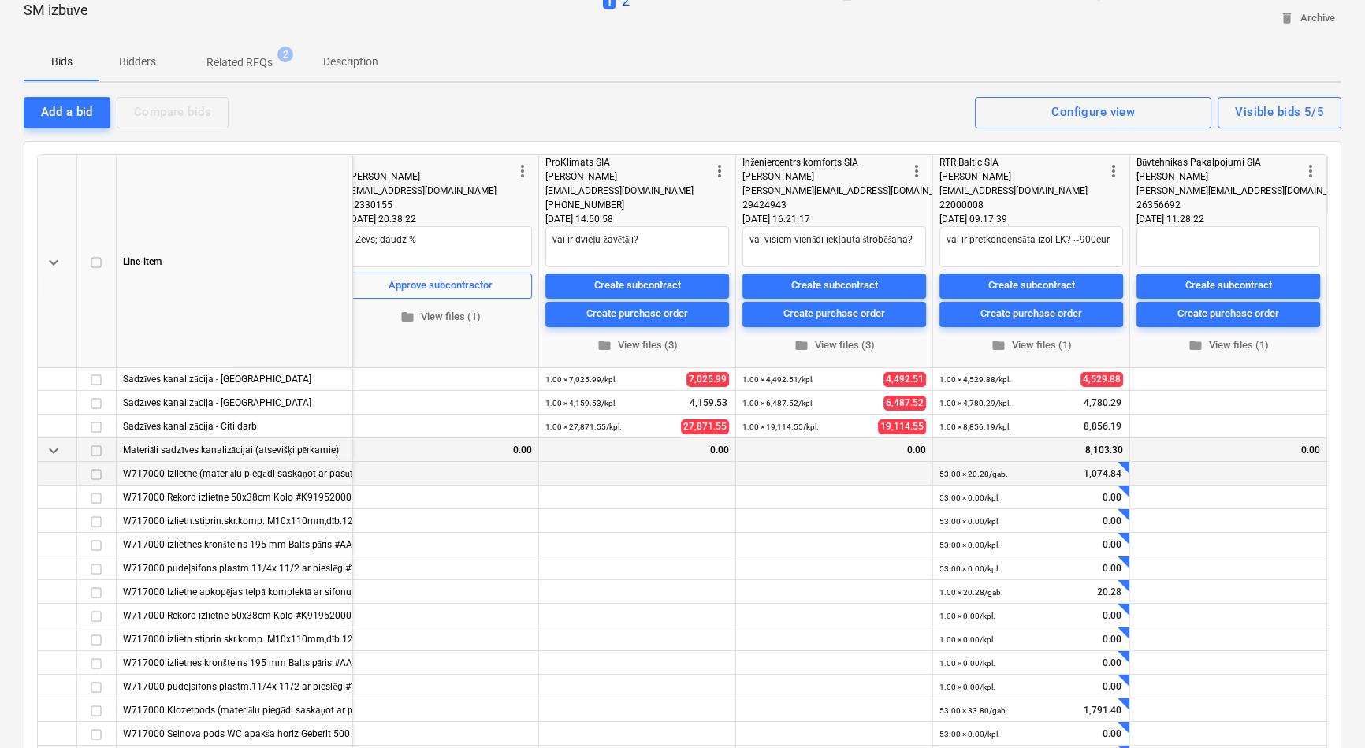
click at [236, 462] on div "W717000 Izlietne (materiālu piegādi saskaņot ar pasūtītāju) komplektā ar sifonu…" at bounding box center [234, 473] width 223 height 23
click at [153, 462] on div "W717000 Izlietne (materiālu piegādi saskaņot ar pasūtītāju) komplektā ar sifonu…" at bounding box center [234, 473] width 223 height 23
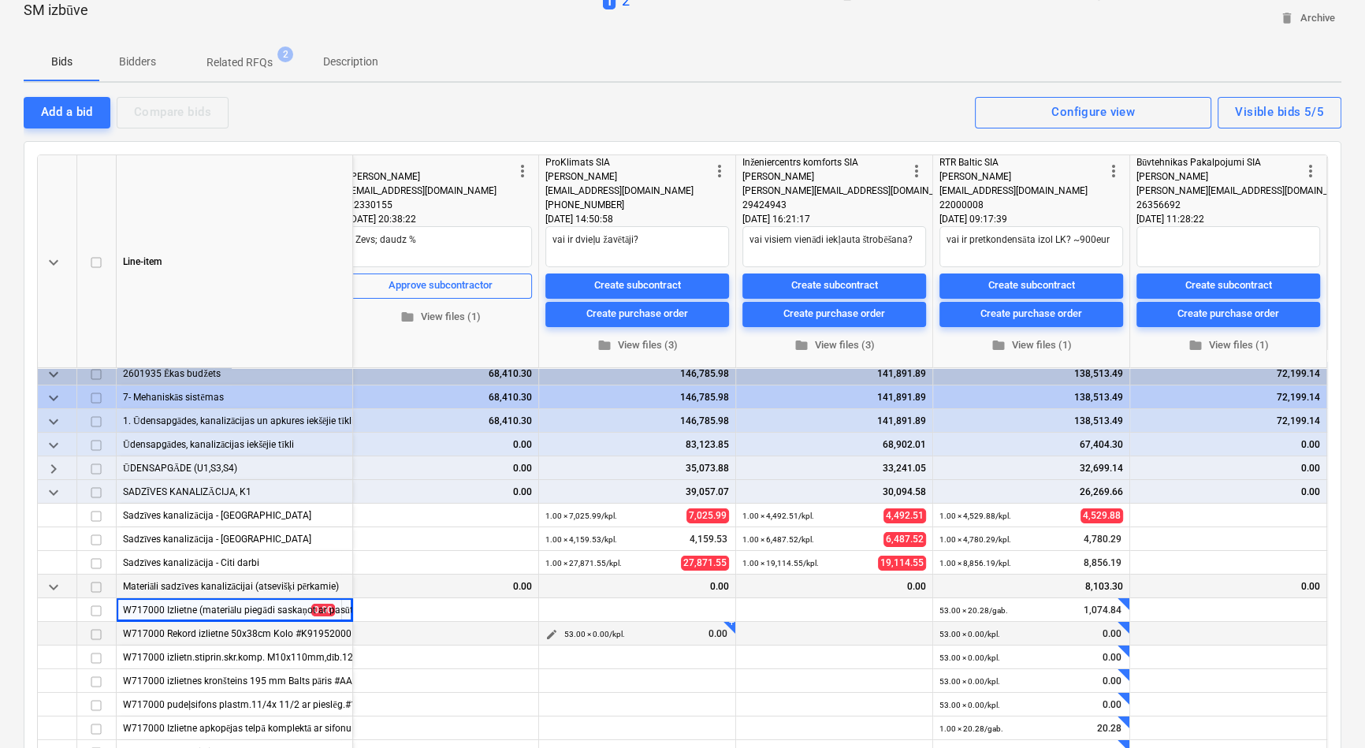
scroll to position [0, 426]
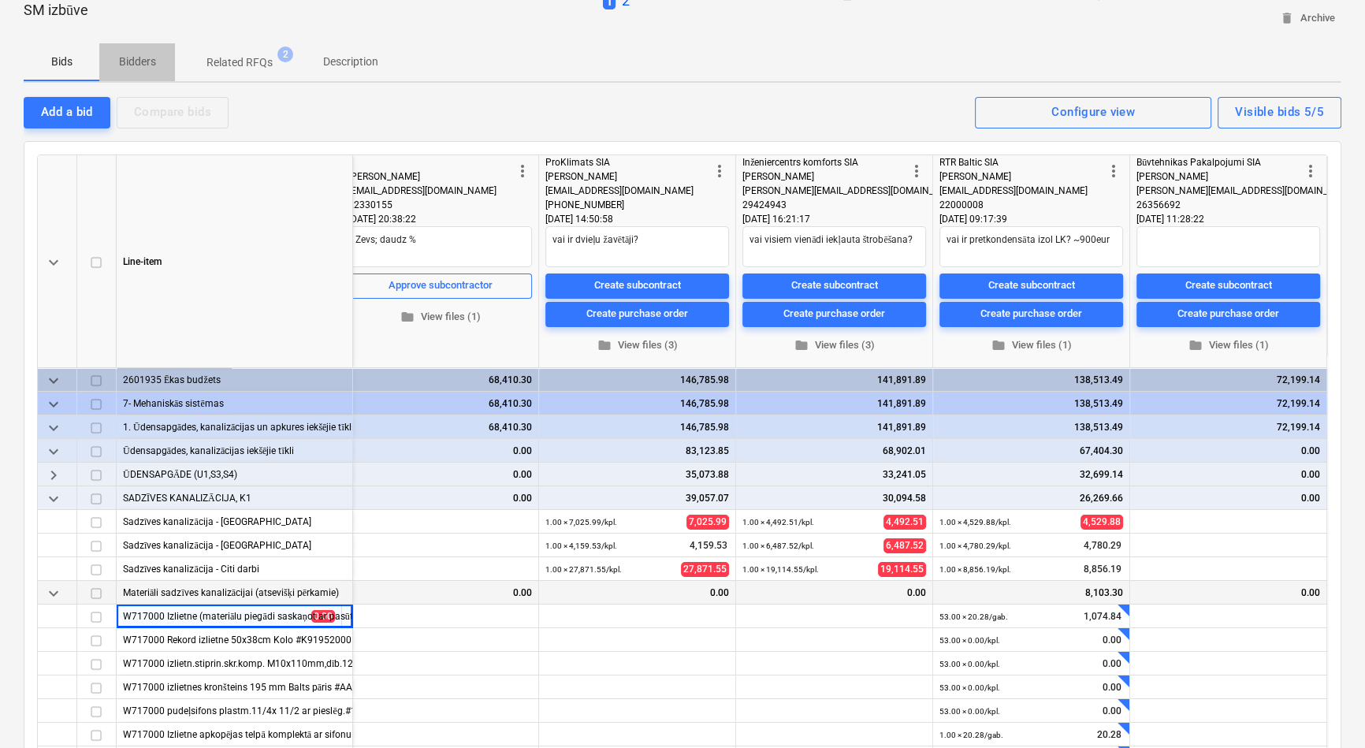
click at [140, 54] on p "Bidders" at bounding box center [137, 62] width 38 height 17
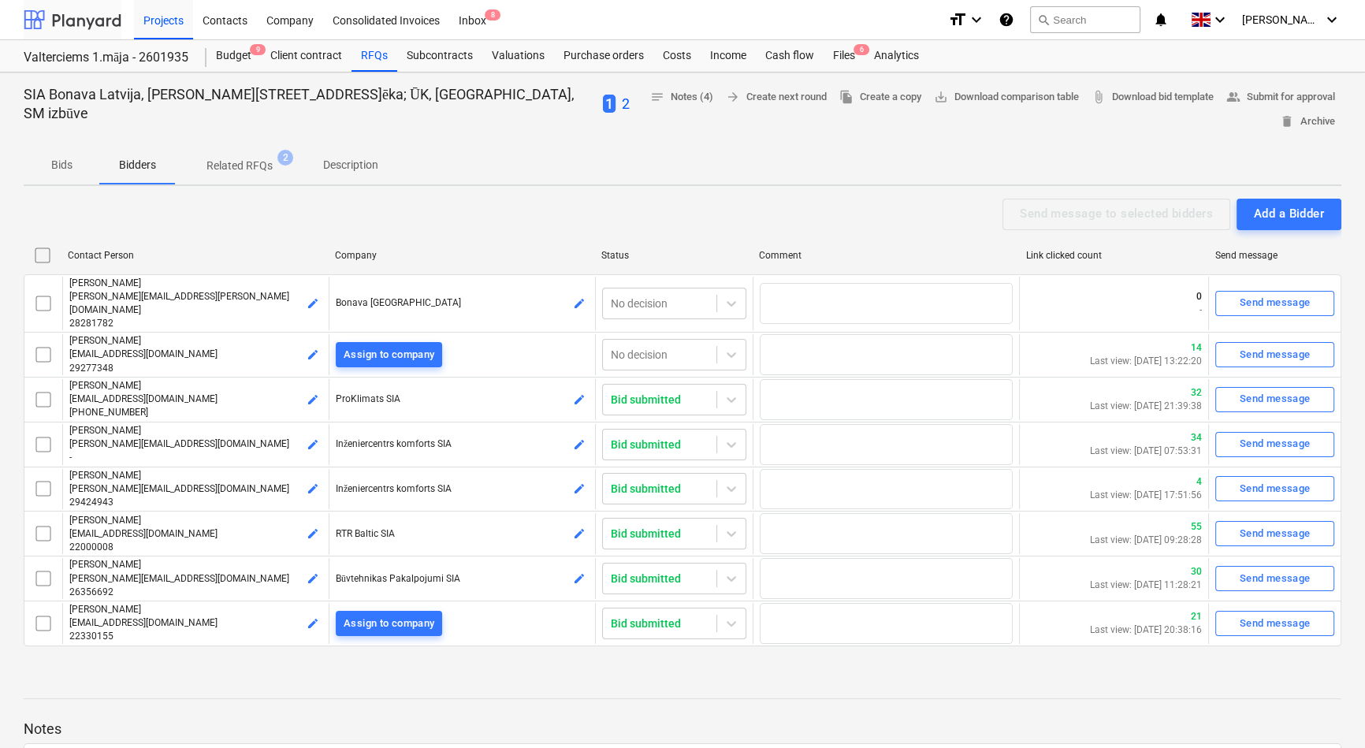
click at [92, 22] on div at bounding box center [73, 19] width 98 height 39
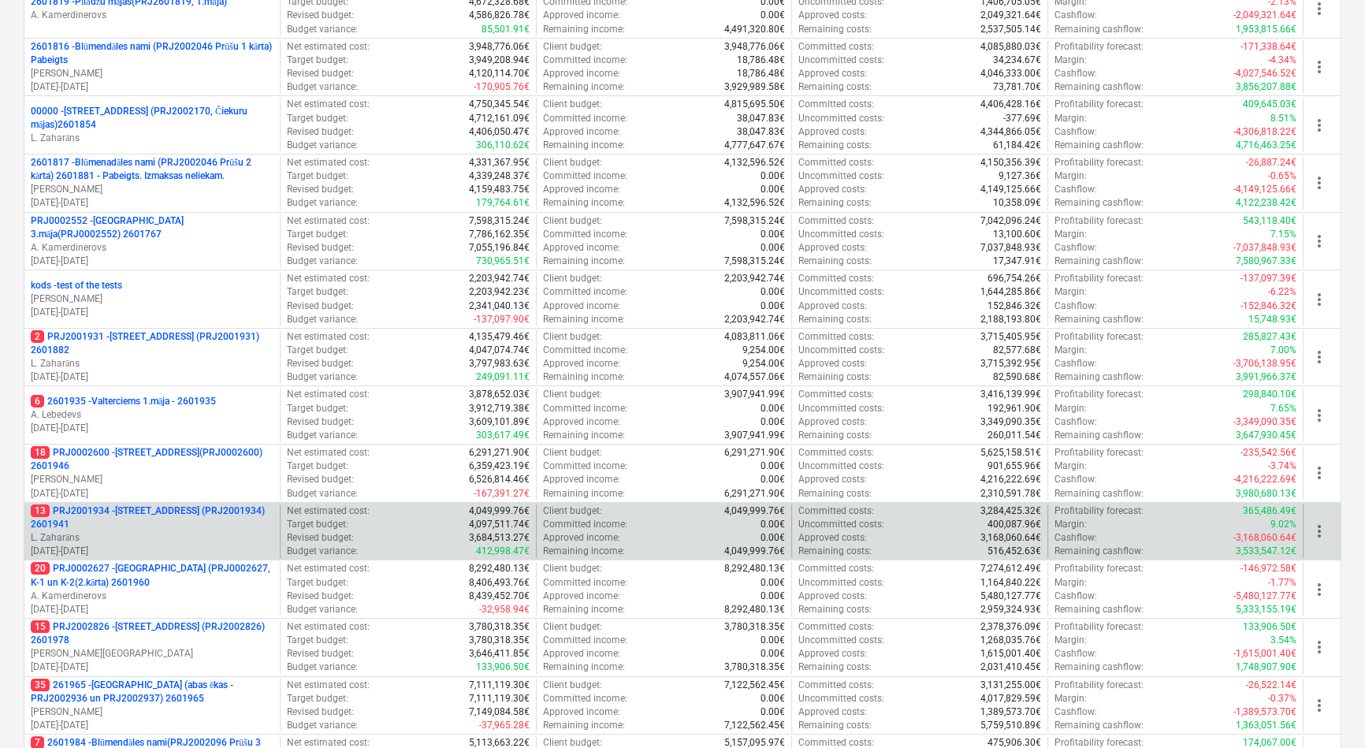
scroll to position [358, 0]
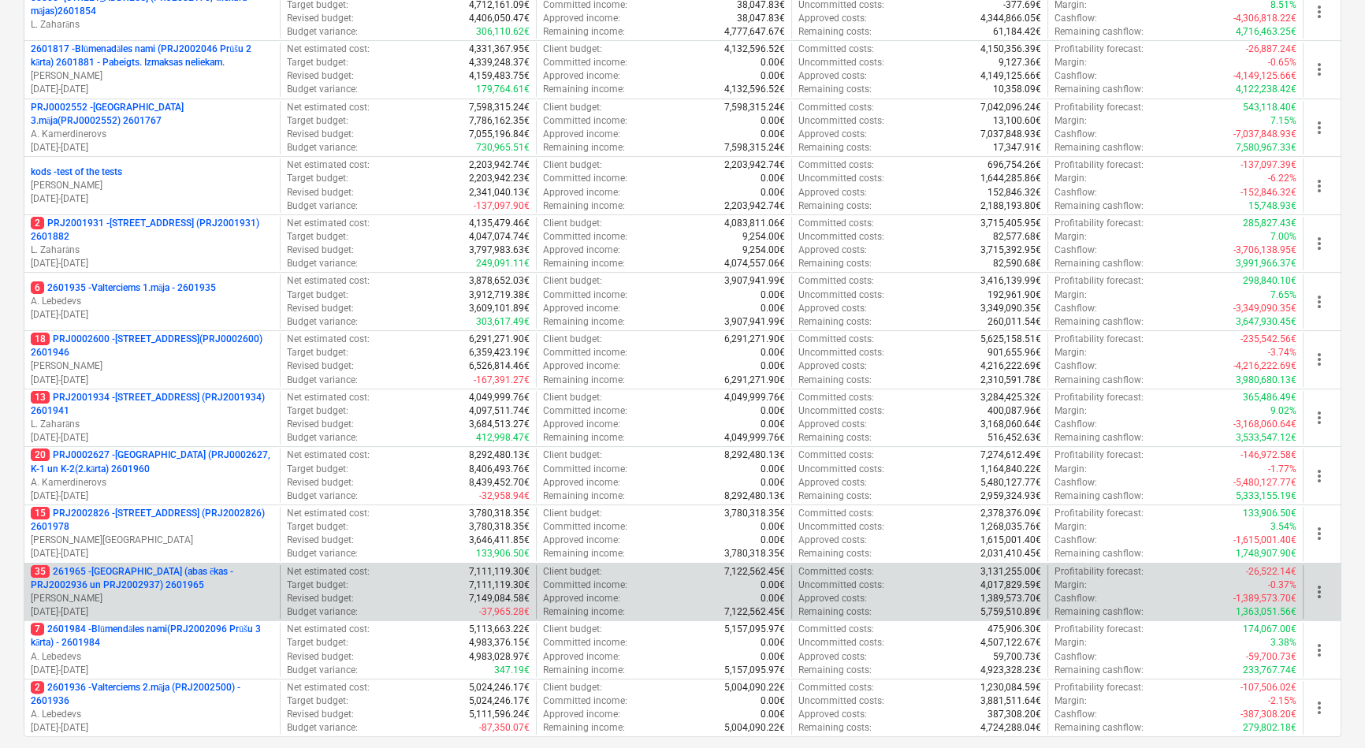
click at [139, 569] on p "35 261965 - Nīcgales iela (abas ēkas - PRJ2002936 un PRJ2002937) 2601965" at bounding box center [152, 578] width 243 height 27
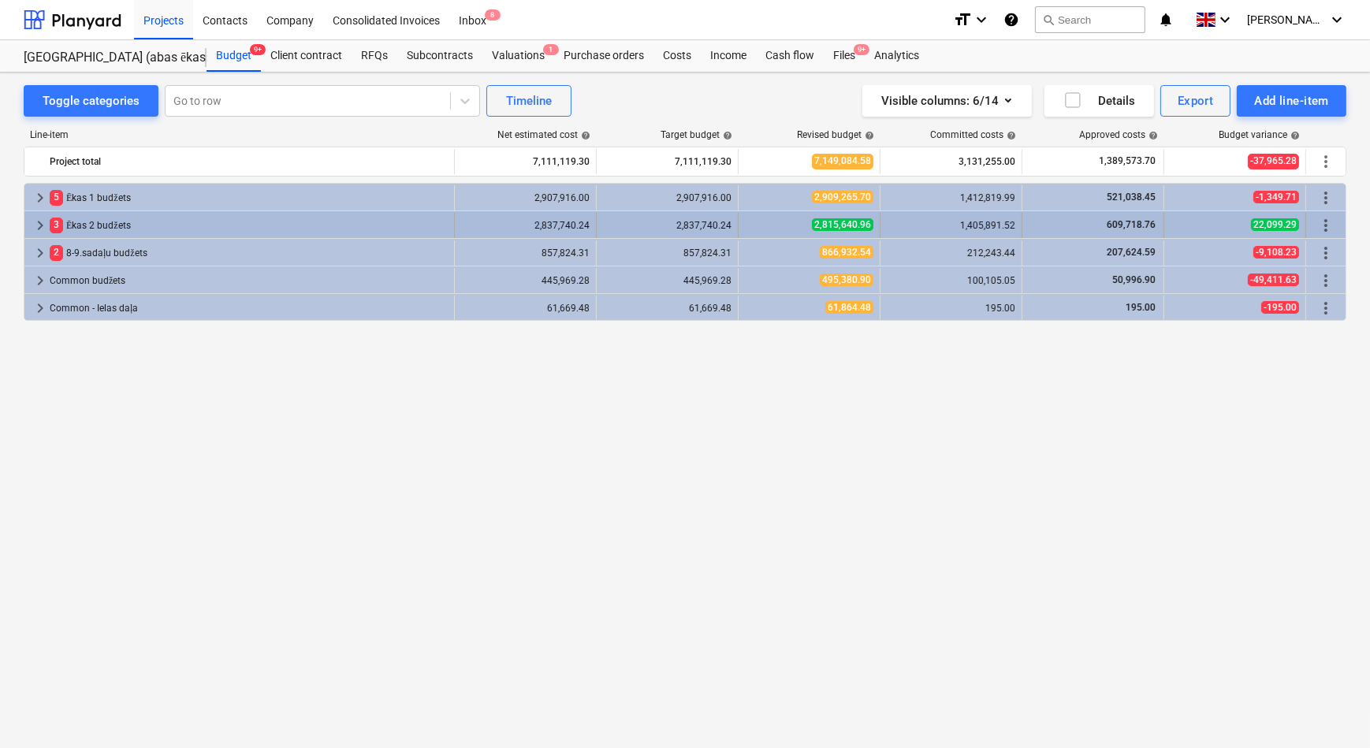
click at [40, 223] on span "keyboard_arrow_right" at bounding box center [40, 225] width 19 height 19
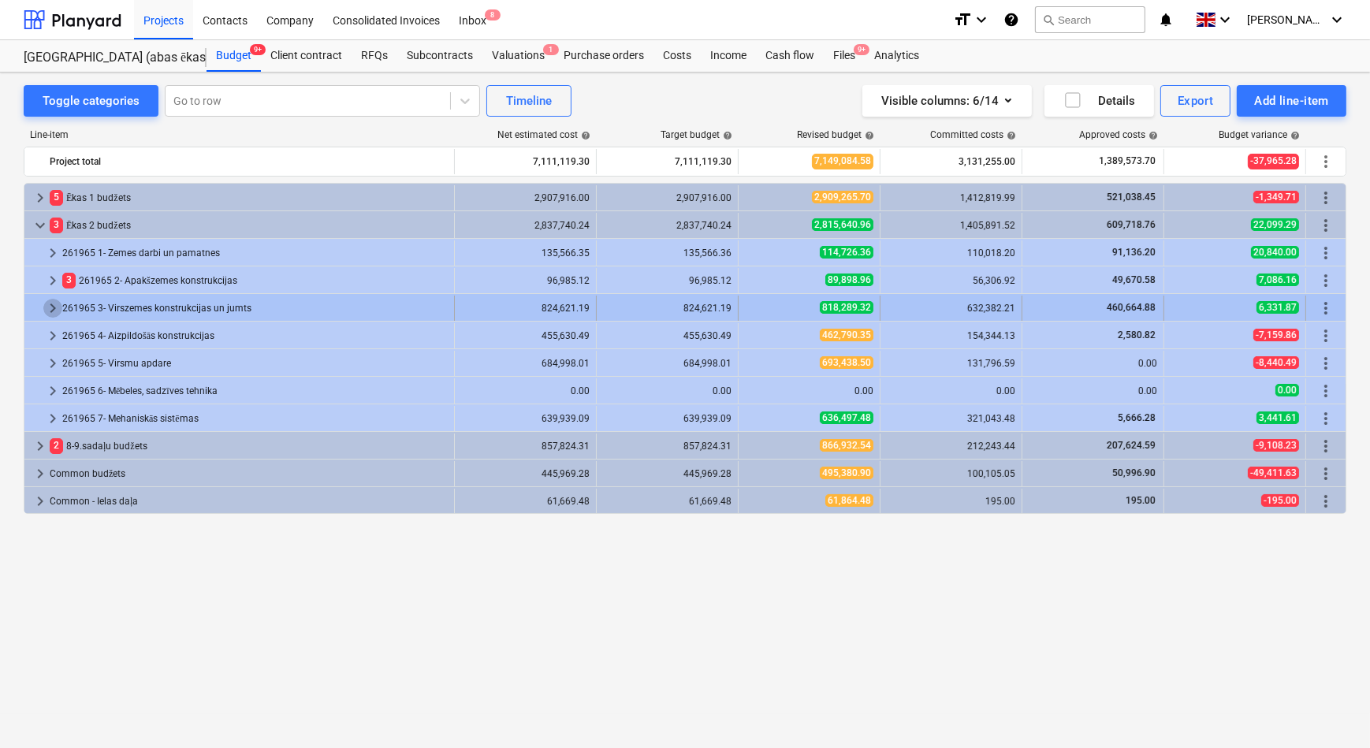
click at [50, 307] on span "keyboard_arrow_right" at bounding box center [52, 308] width 19 height 19
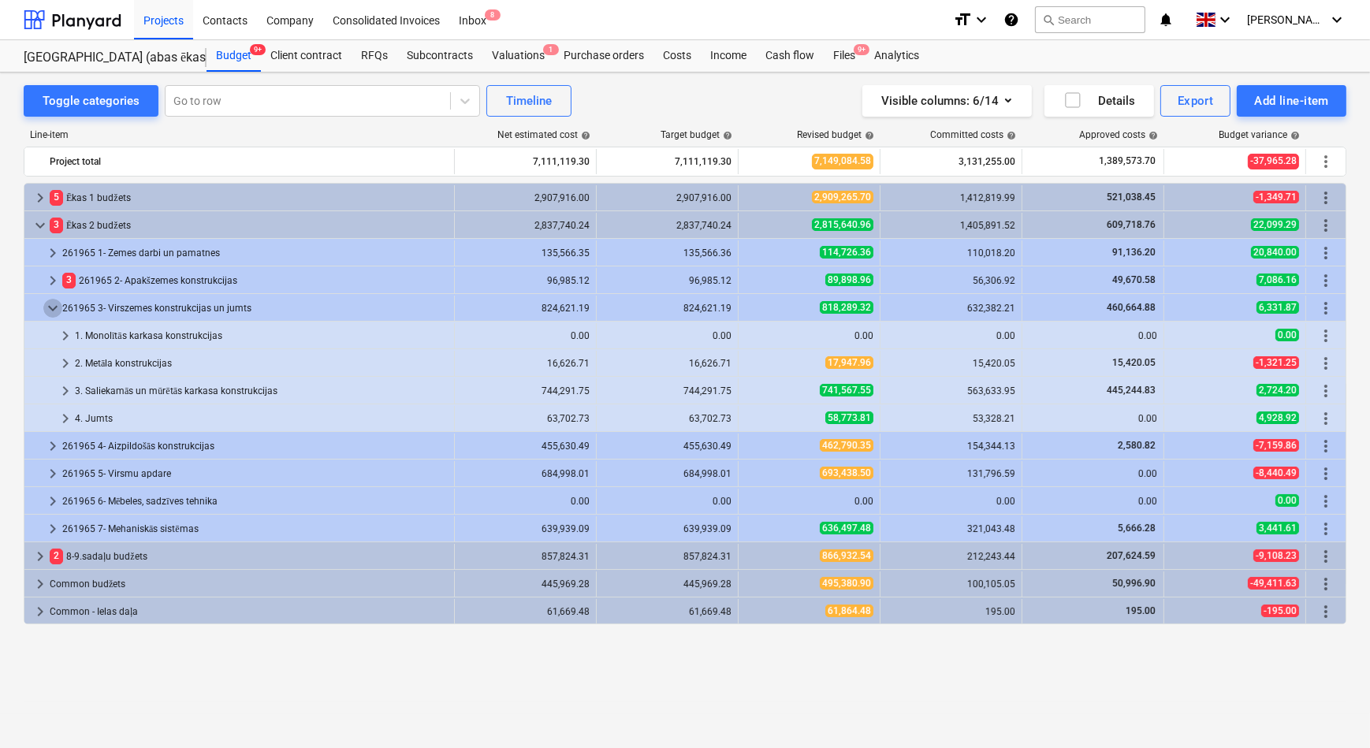
click at [50, 307] on span "keyboard_arrow_down" at bounding box center [52, 308] width 19 height 19
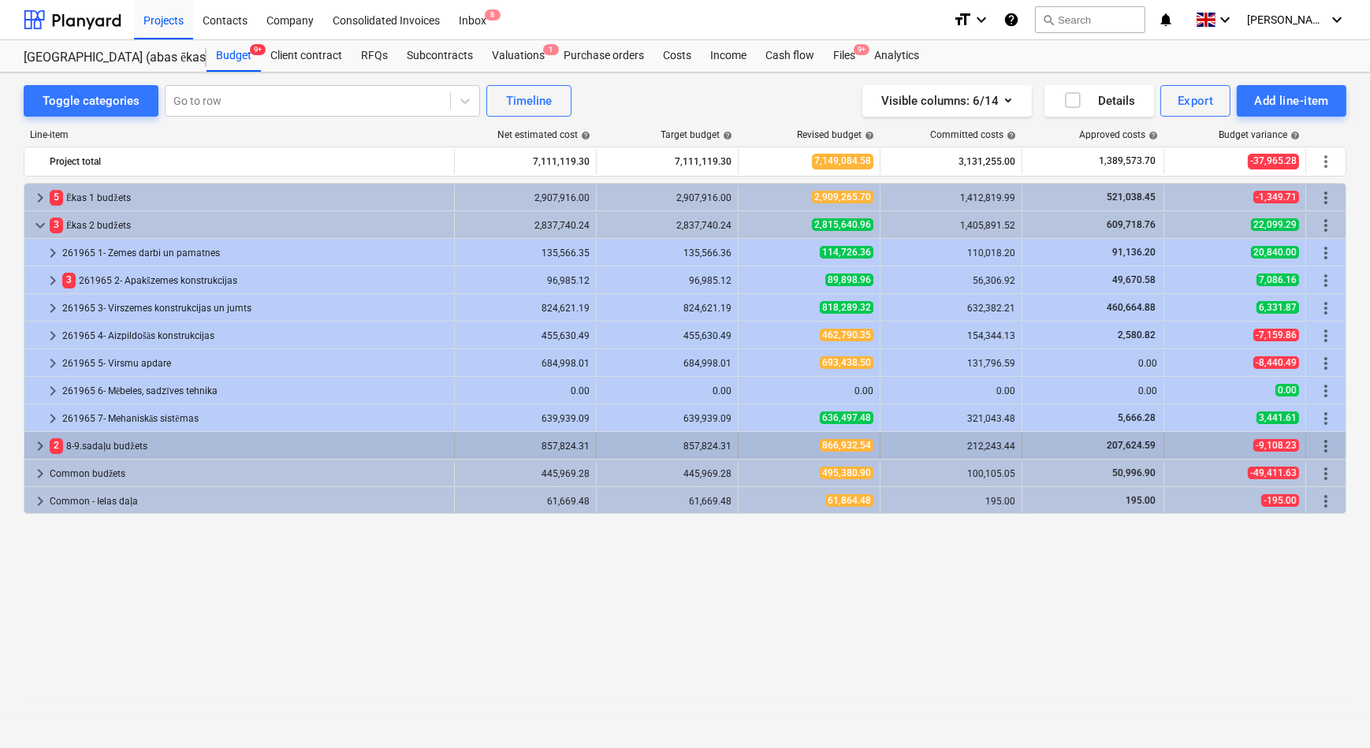
click at [36, 447] on span "keyboard_arrow_right" at bounding box center [40, 446] width 19 height 19
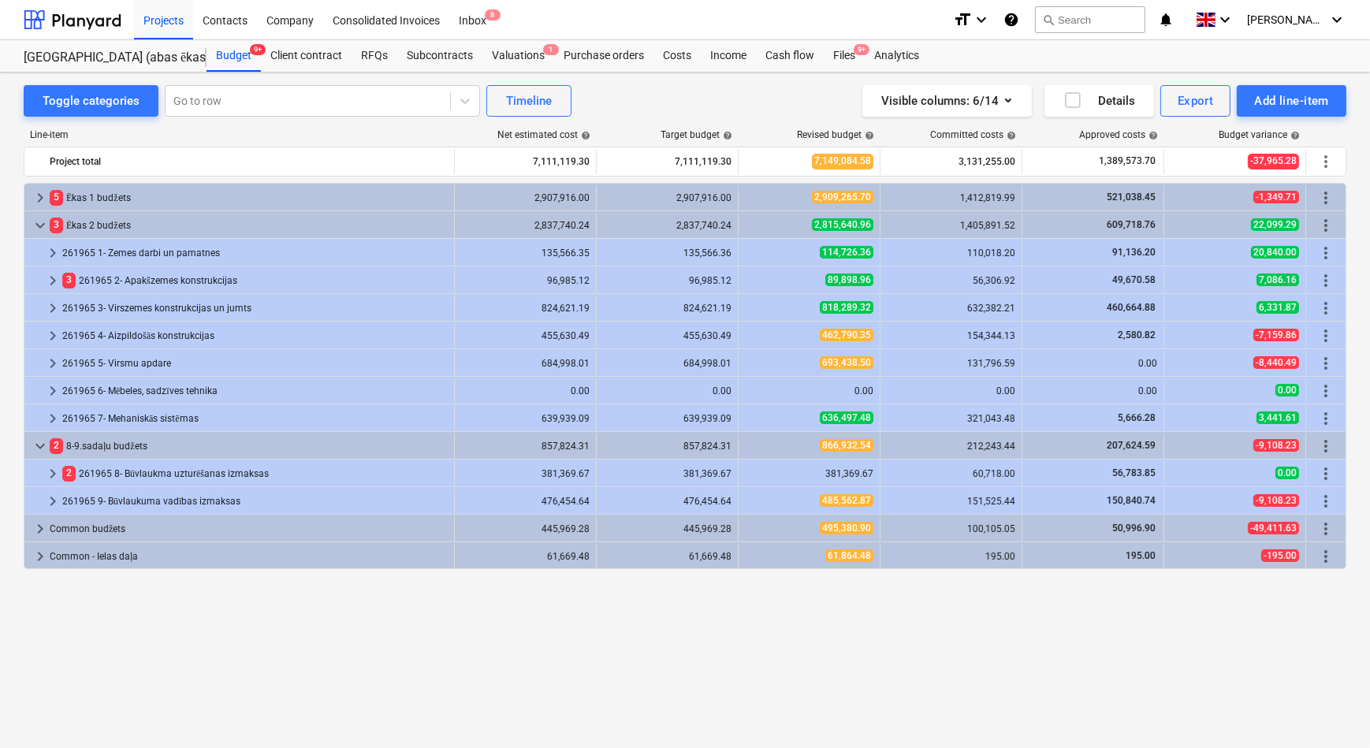
click at [36, 447] on span "keyboard_arrow_down" at bounding box center [40, 446] width 19 height 19
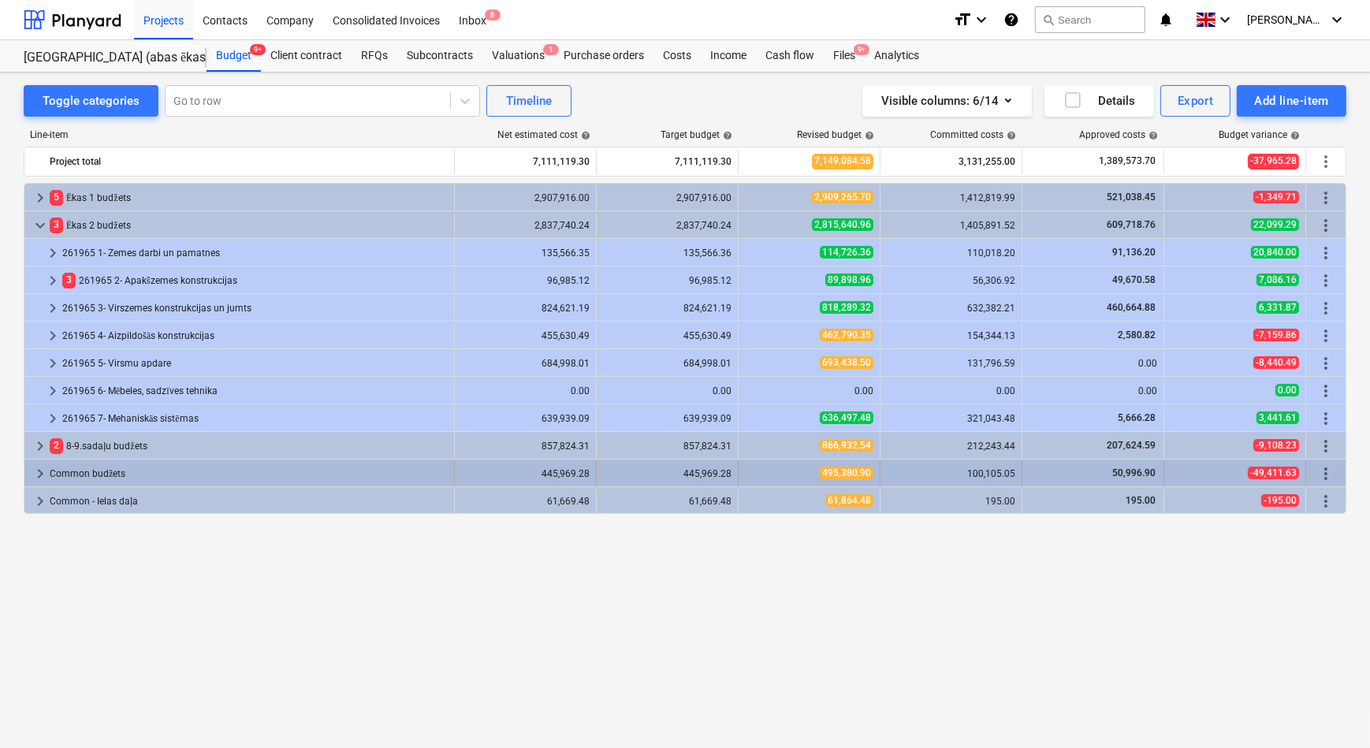
click at [32, 473] on span "keyboard_arrow_right" at bounding box center [40, 473] width 19 height 19
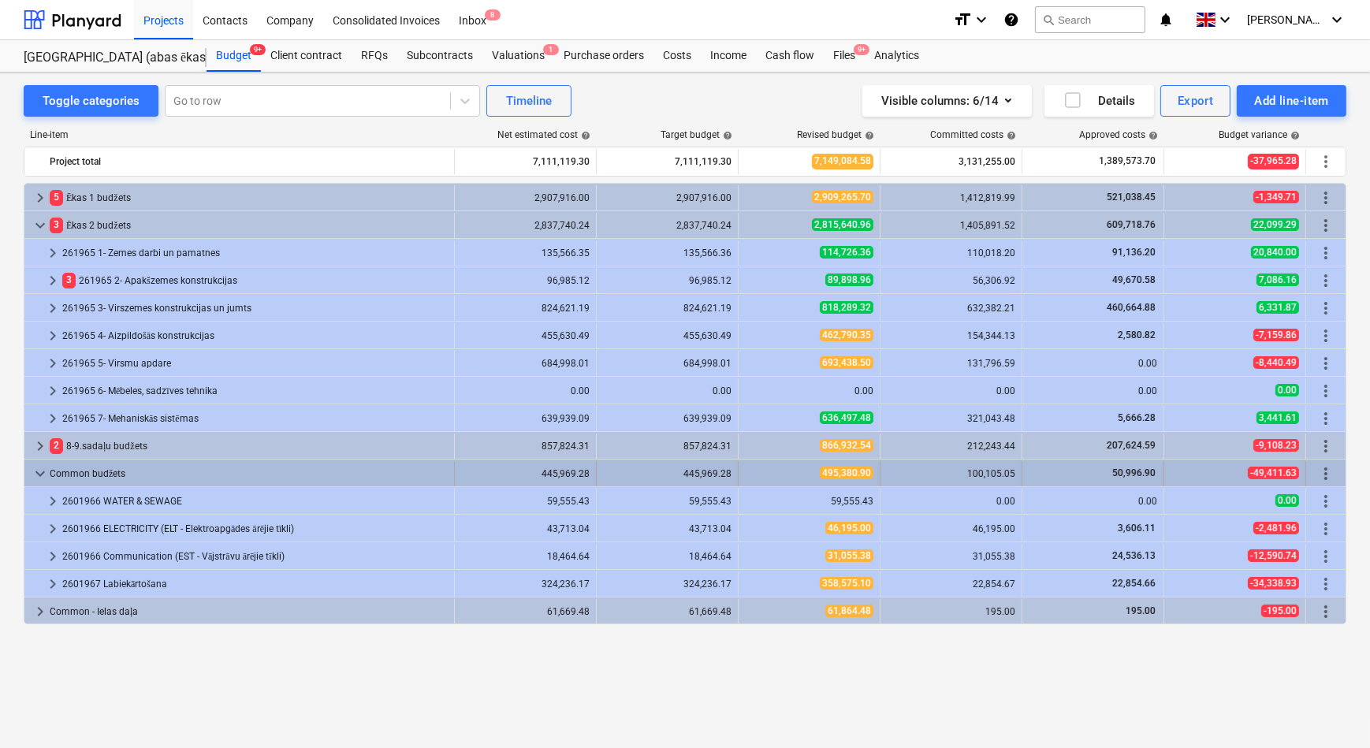
click at [33, 473] on span "keyboard_arrow_down" at bounding box center [40, 473] width 19 height 19
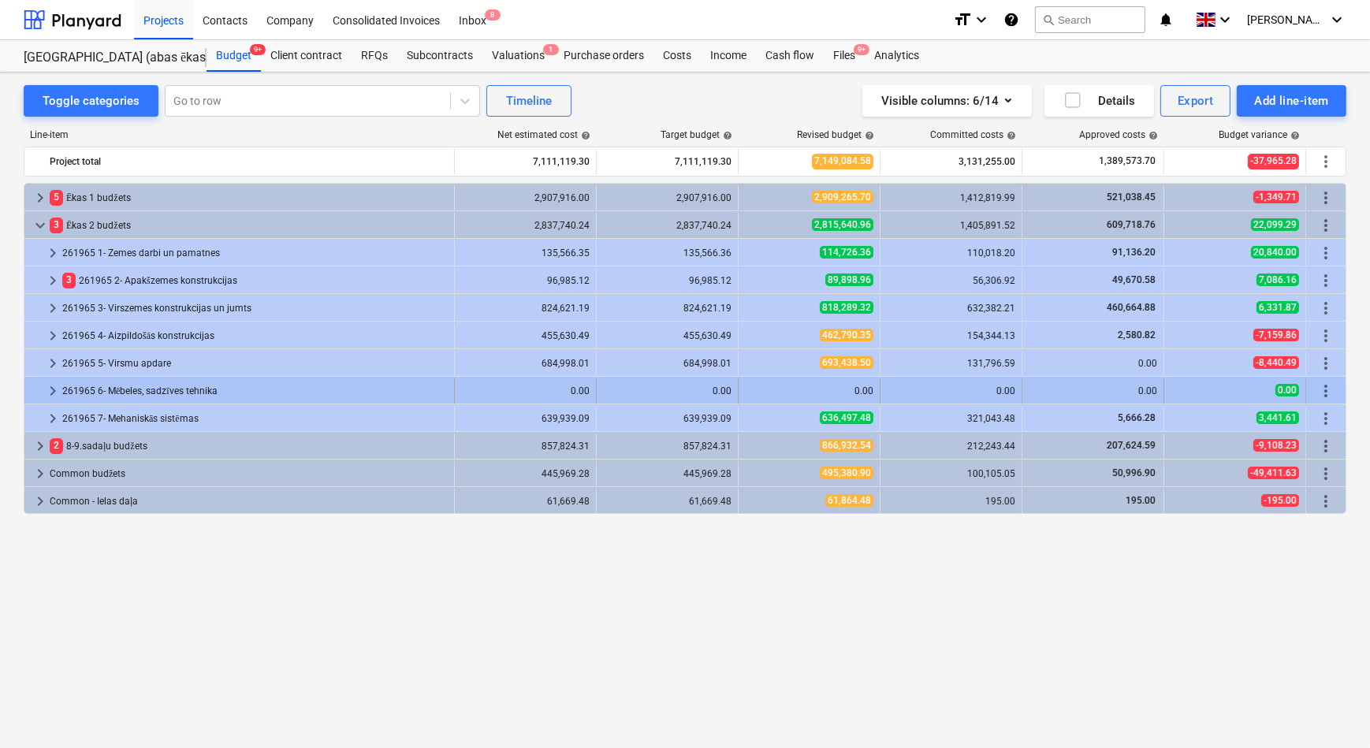
click at [50, 388] on span "keyboard_arrow_right" at bounding box center [52, 390] width 19 height 19
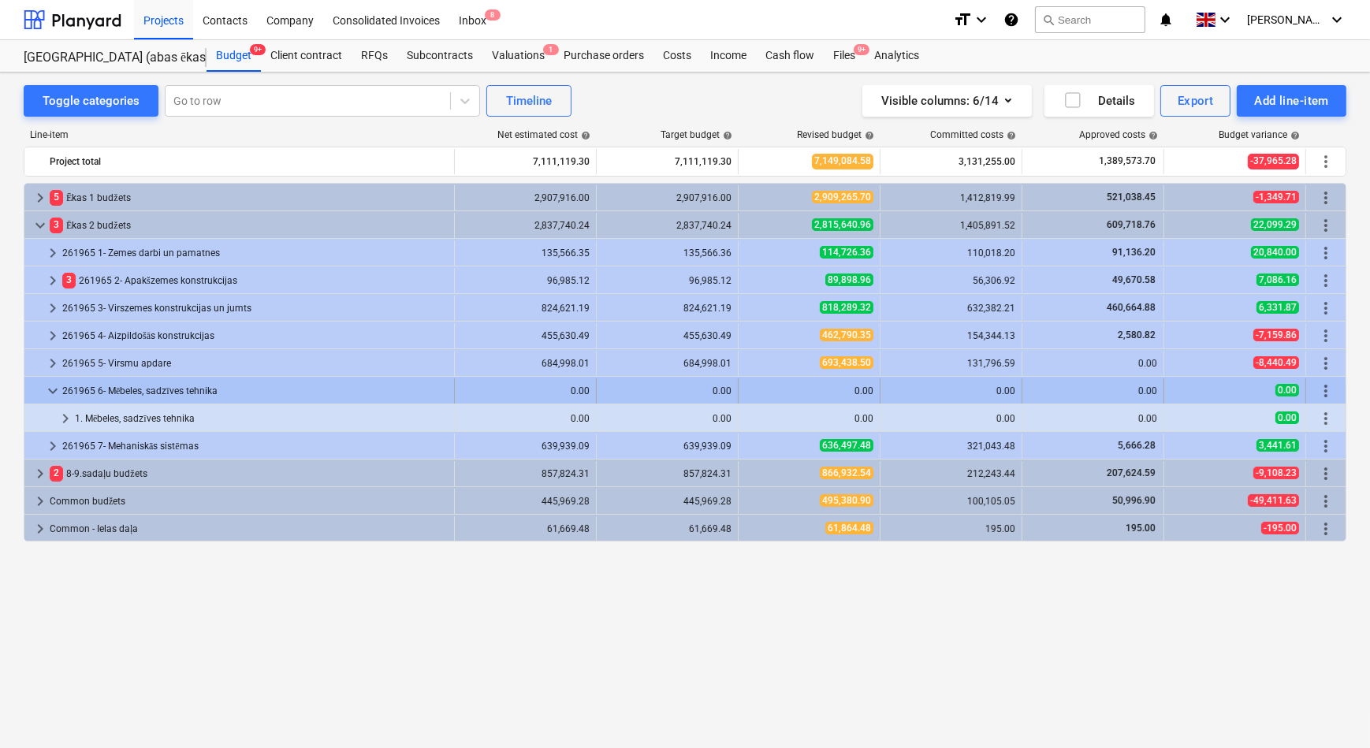
click at [50, 388] on span "keyboard_arrow_down" at bounding box center [52, 390] width 19 height 19
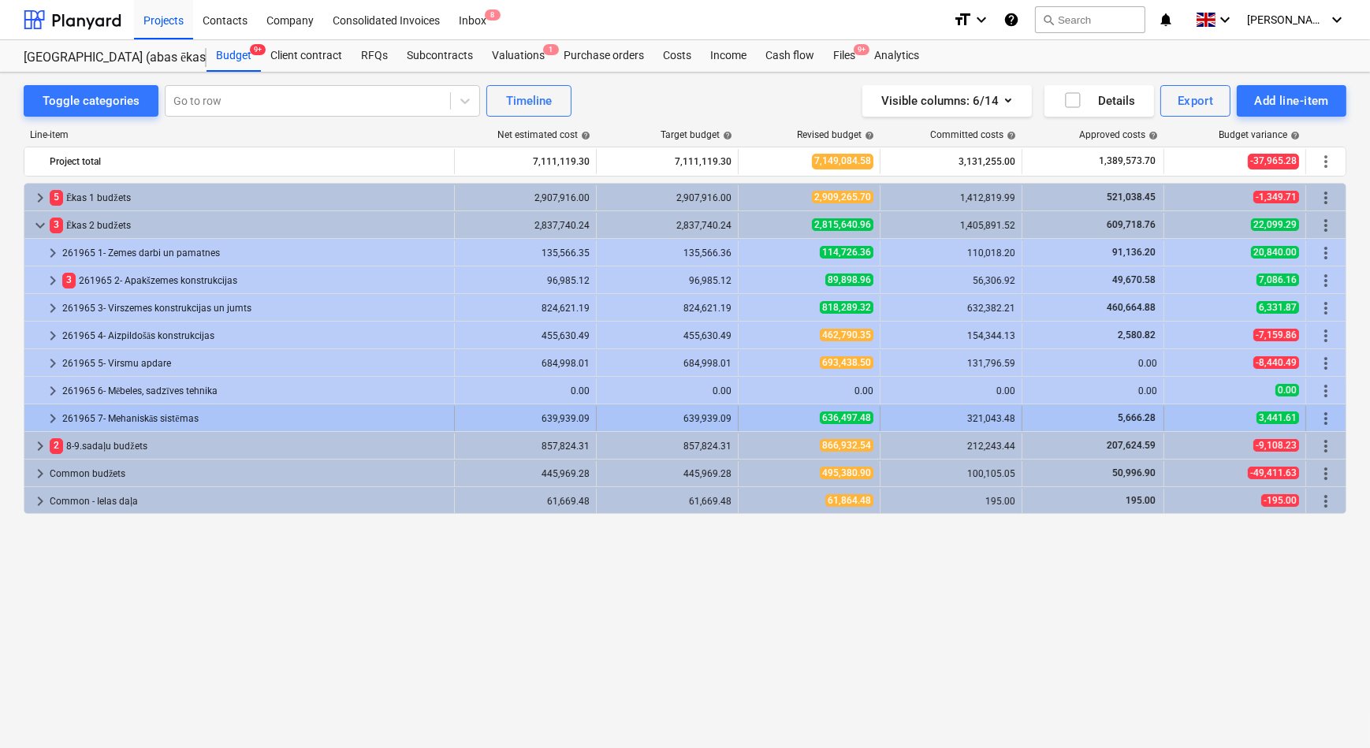
click at [47, 419] on span "keyboard_arrow_right" at bounding box center [52, 418] width 19 height 19
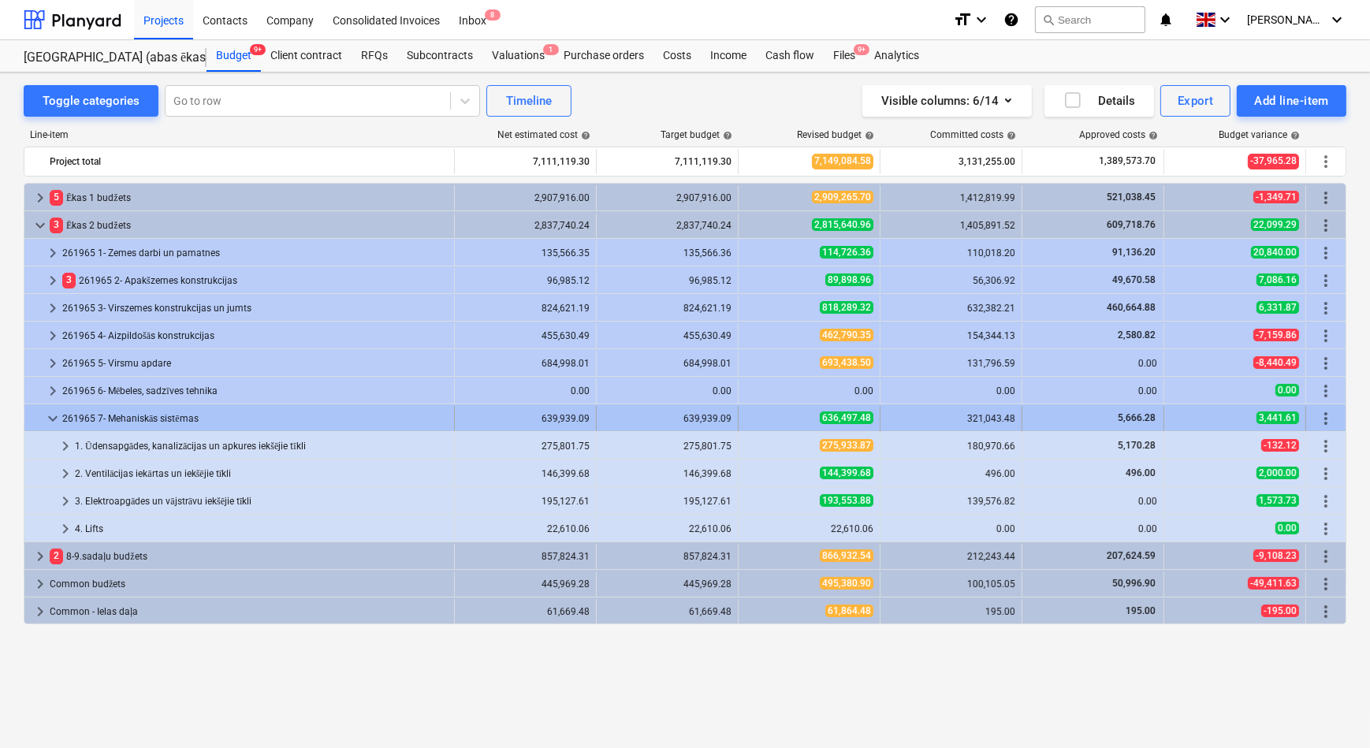
click at [50, 417] on span "keyboard_arrow_down" at bounding box center [52, 418] width 19 height 19
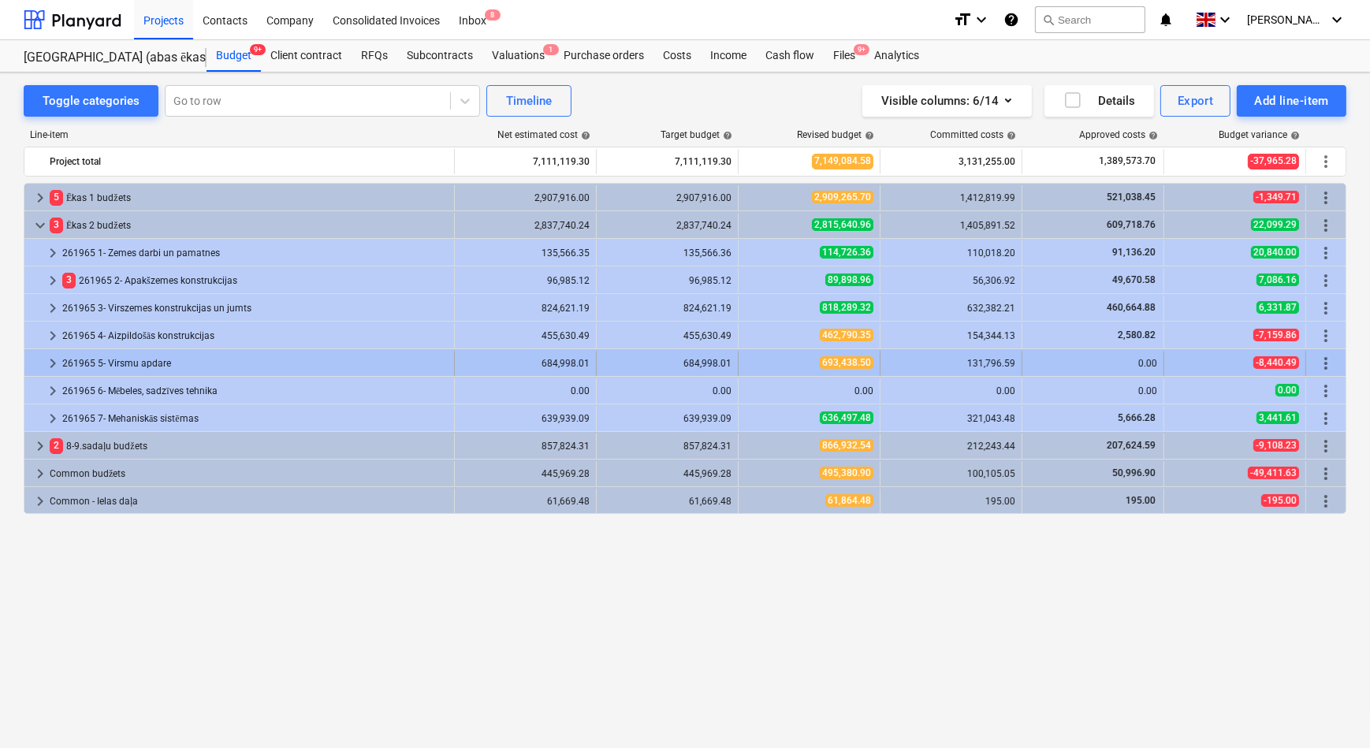
click at [57, 363] on span "keyboard_arrow_right" at bounding box center [52, 363] width 19 height 19
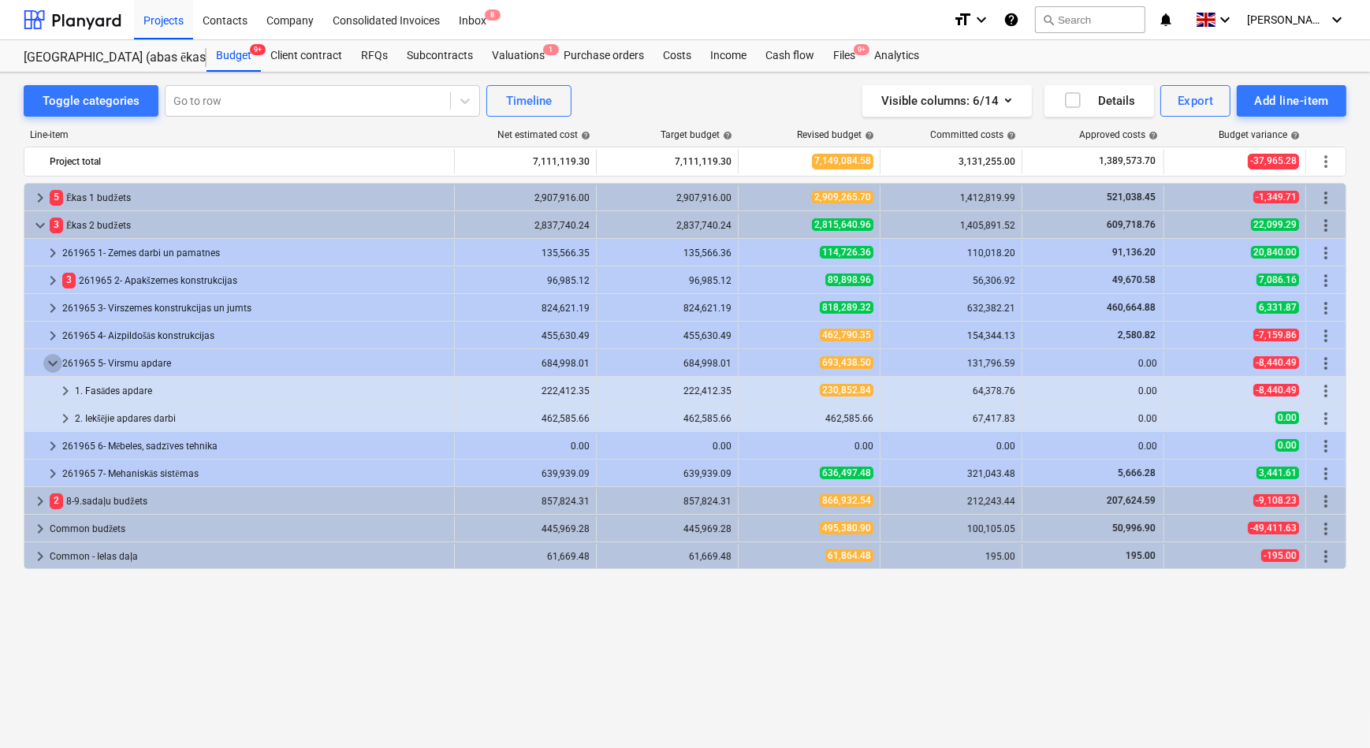
click at [57, 363] on span "keyboard_arrow_down" at bounding box center [52, 363] width 19 height 19
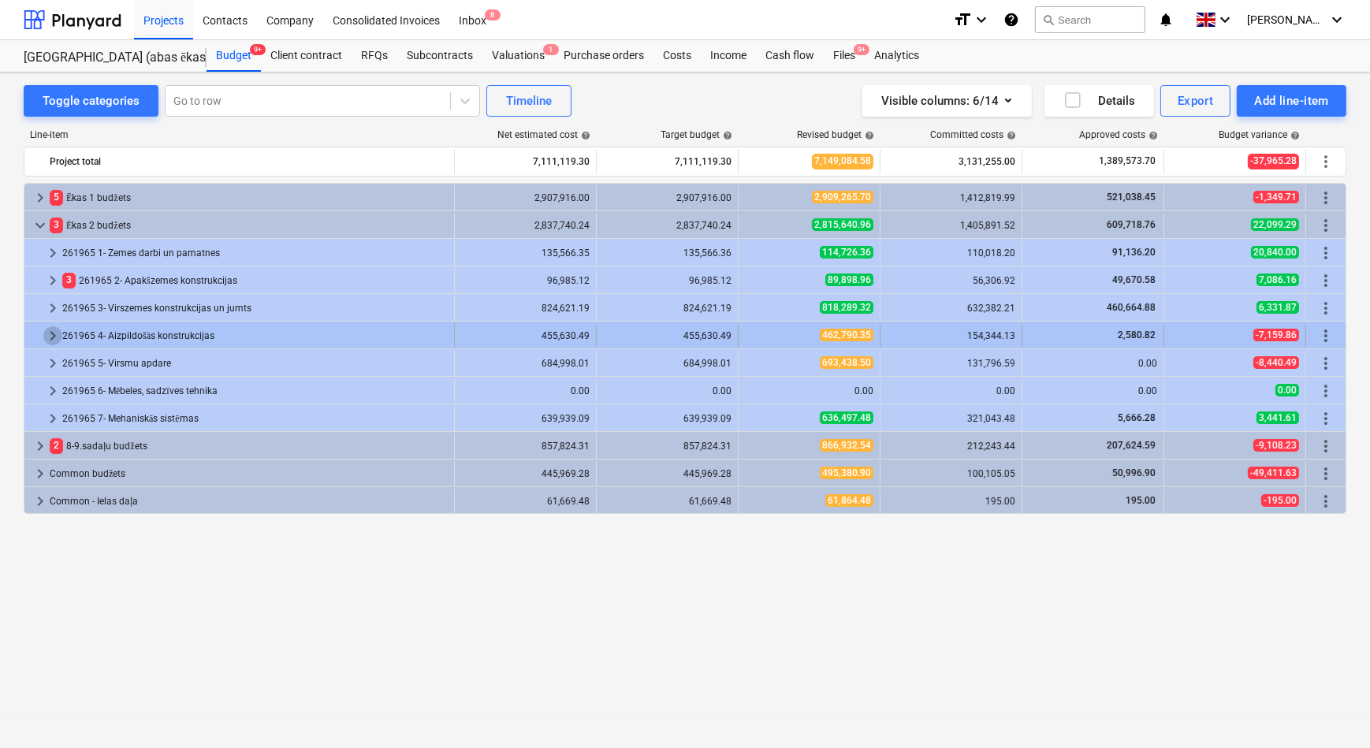
click at [55, 335] on span "keyboard_arrow_right" at bounding box center [52, 335] width 19 height 19
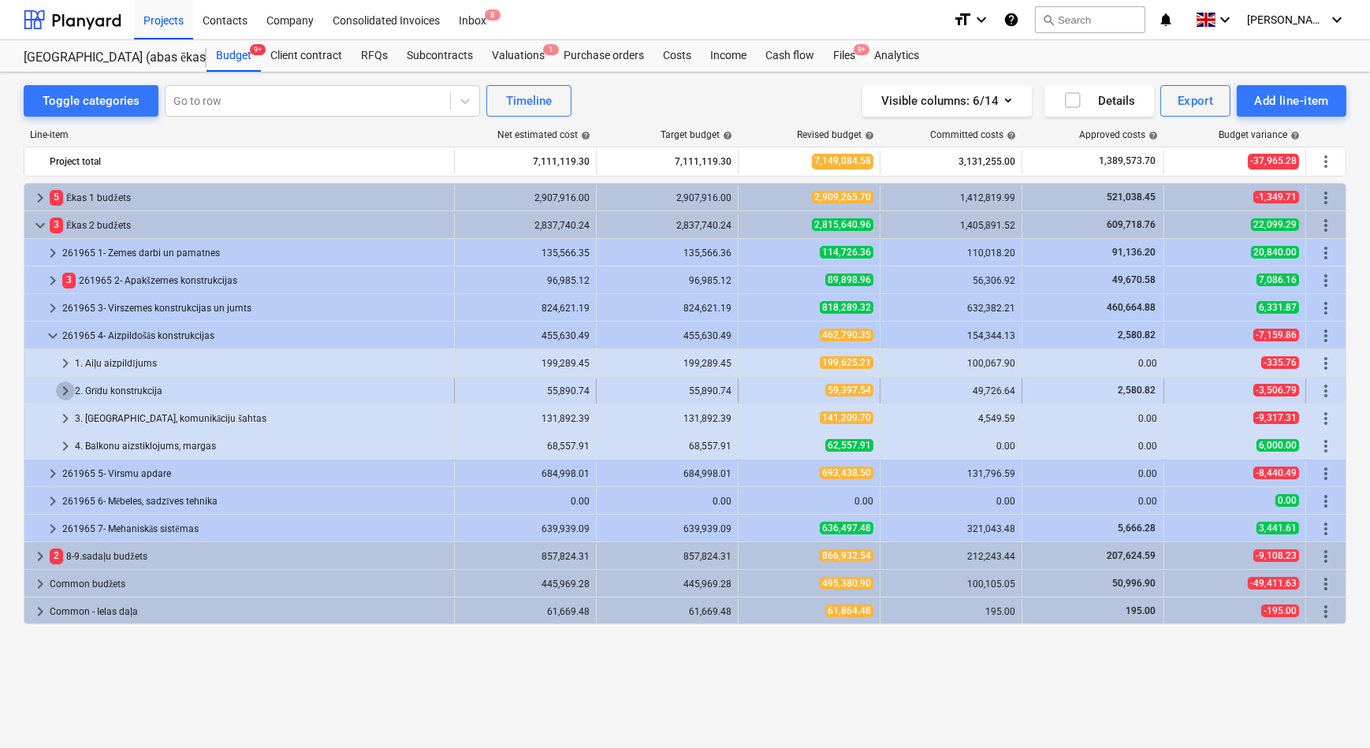
click at [71, 392] on span "keyboard_arrow_right" at bounding box center [65, 390] width 19 height 19
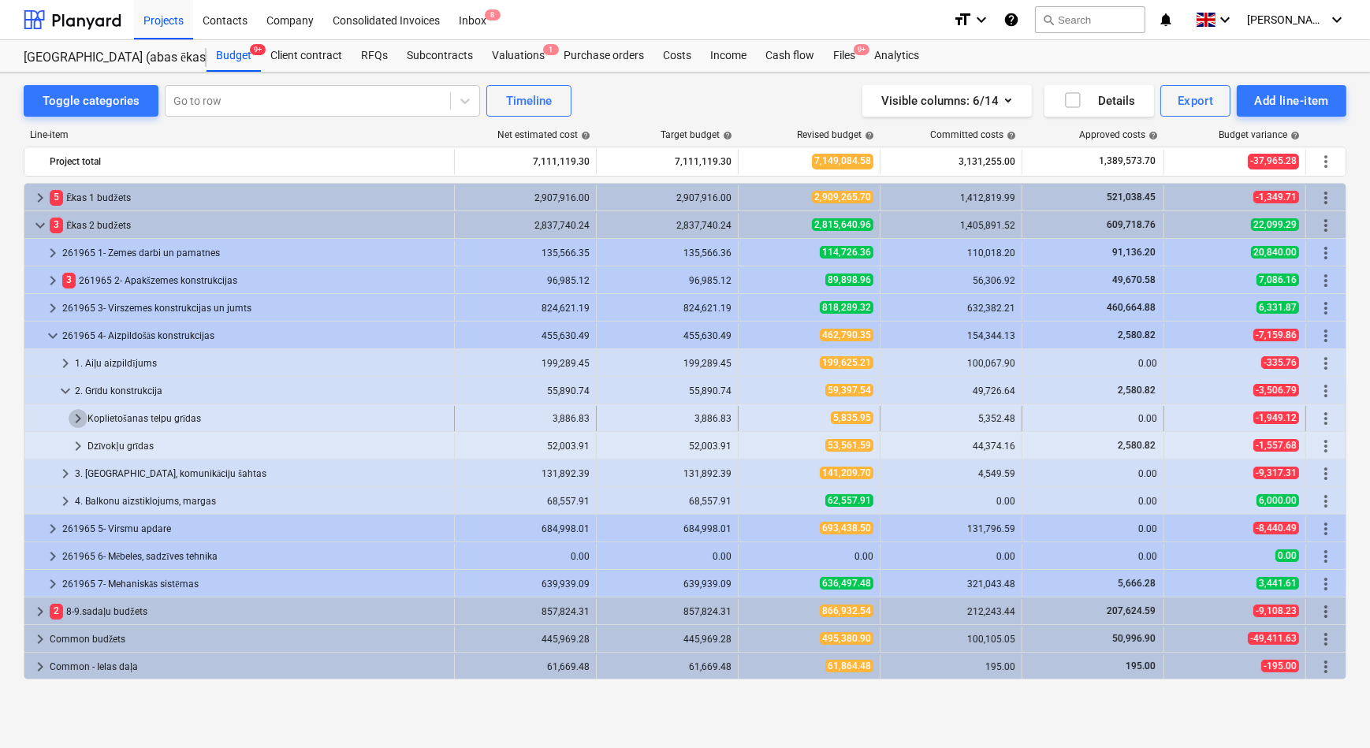
click at [77, 417] on span "keyboard_arrow_right" at bounding box center [78, 418] width 19 height 19
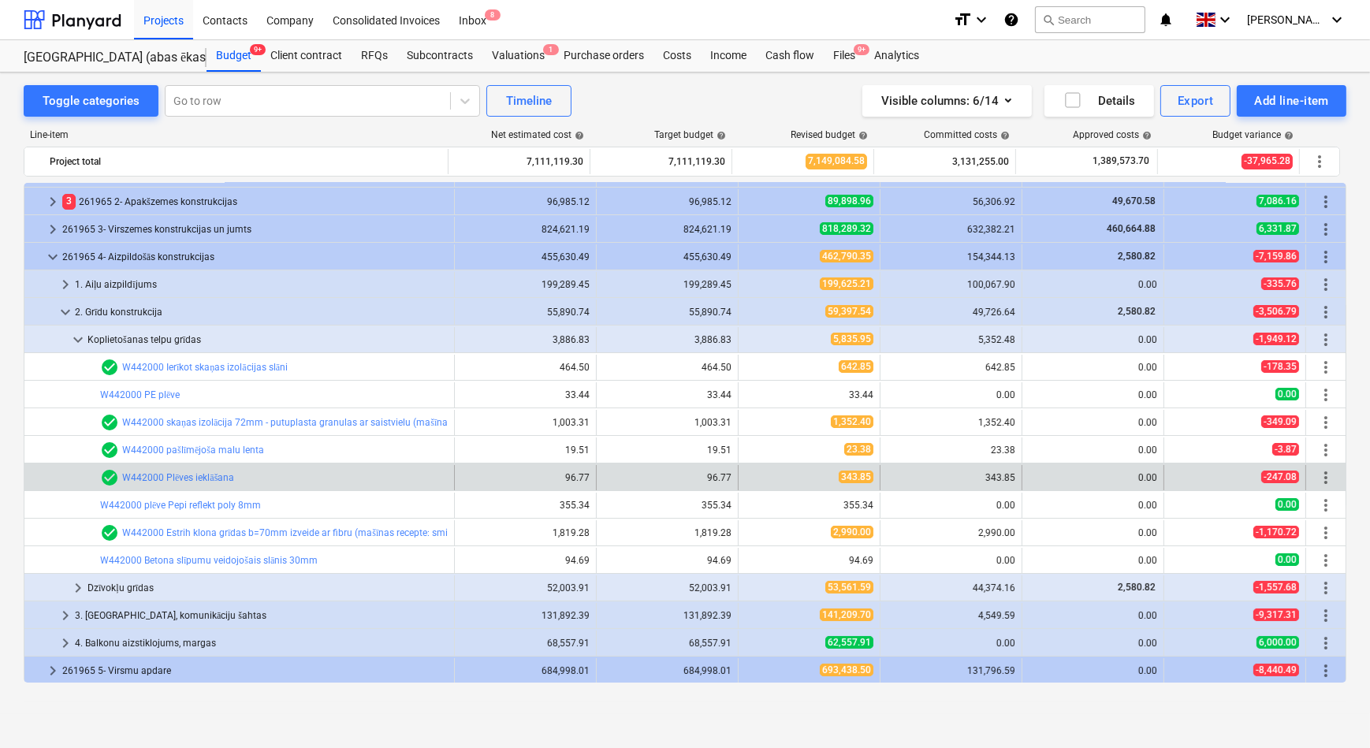
scroll to position [71, 0]
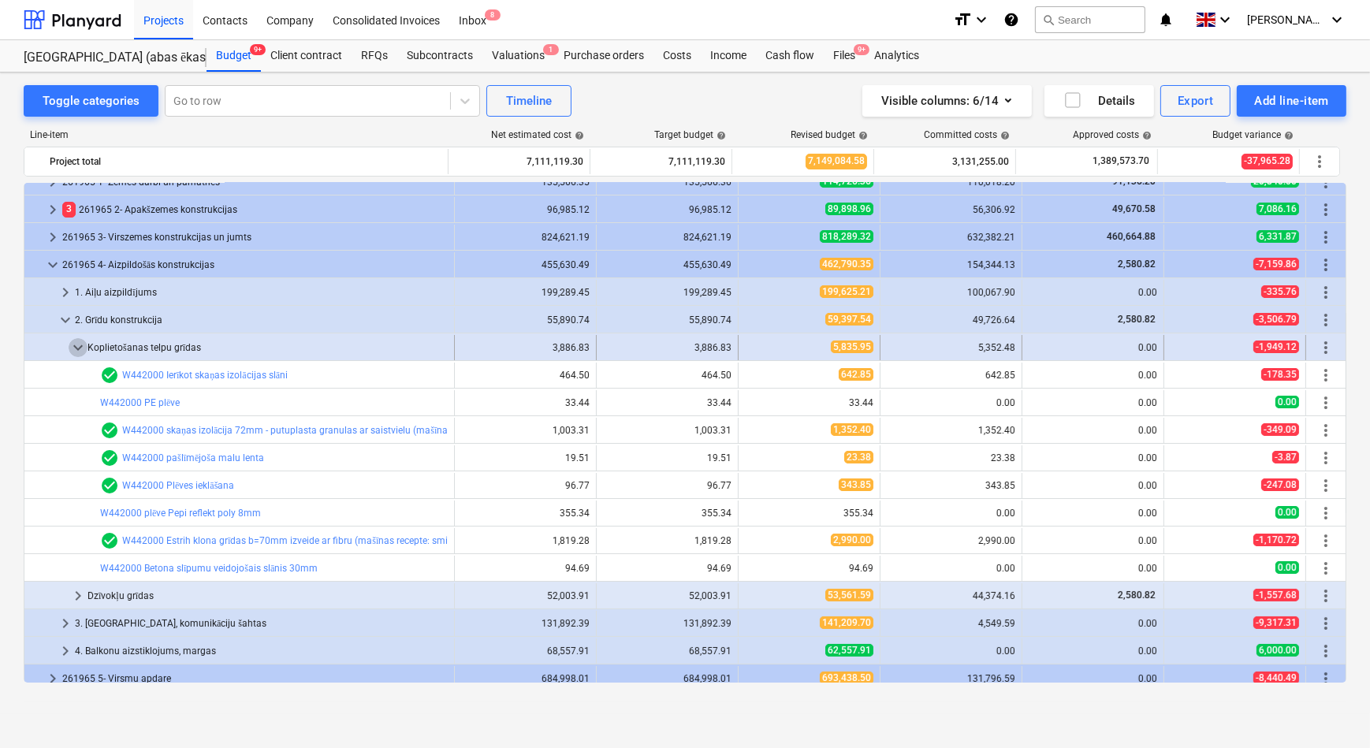
click at [79, 348] on span "keyboard_arrow_down" at bounding box center [78, 347] width 19 height 19
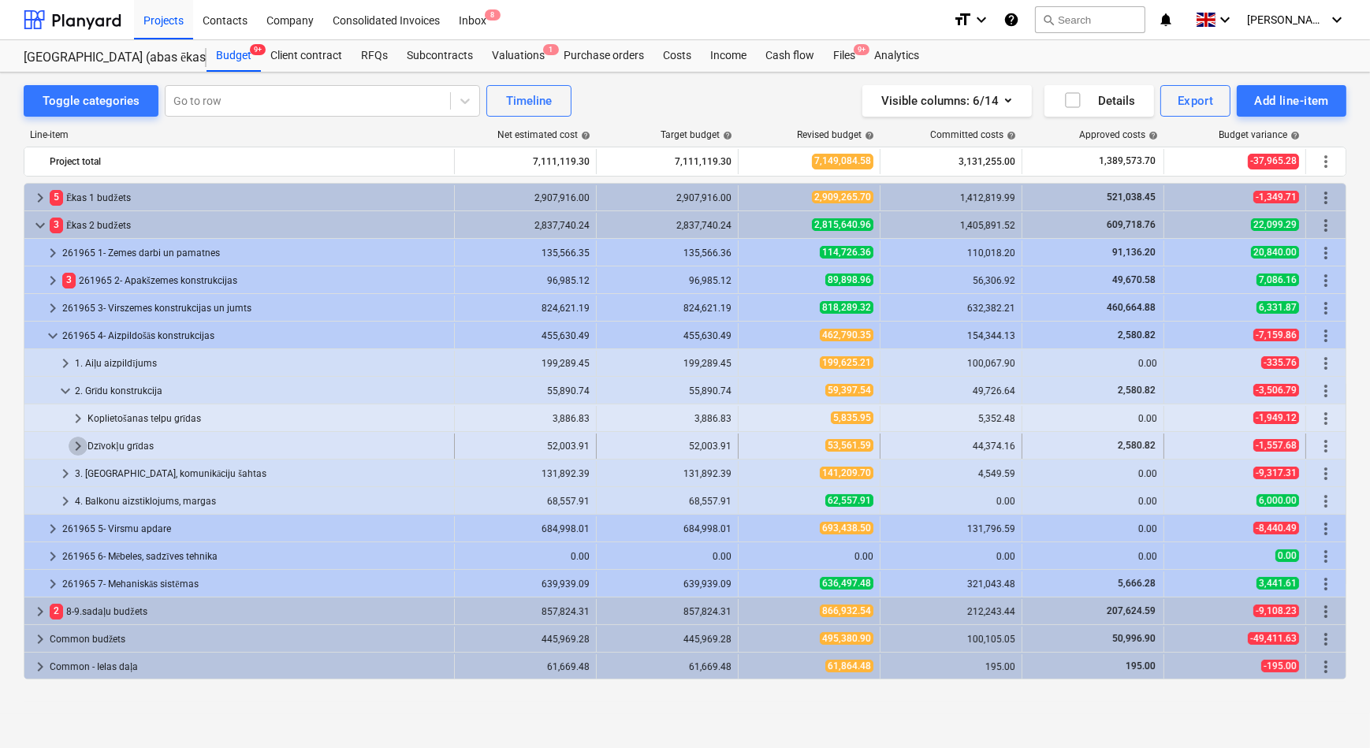
click at [80, 444] on span "keyboard_arrow_right" at bounding box center [78, 446] width 19 height 19
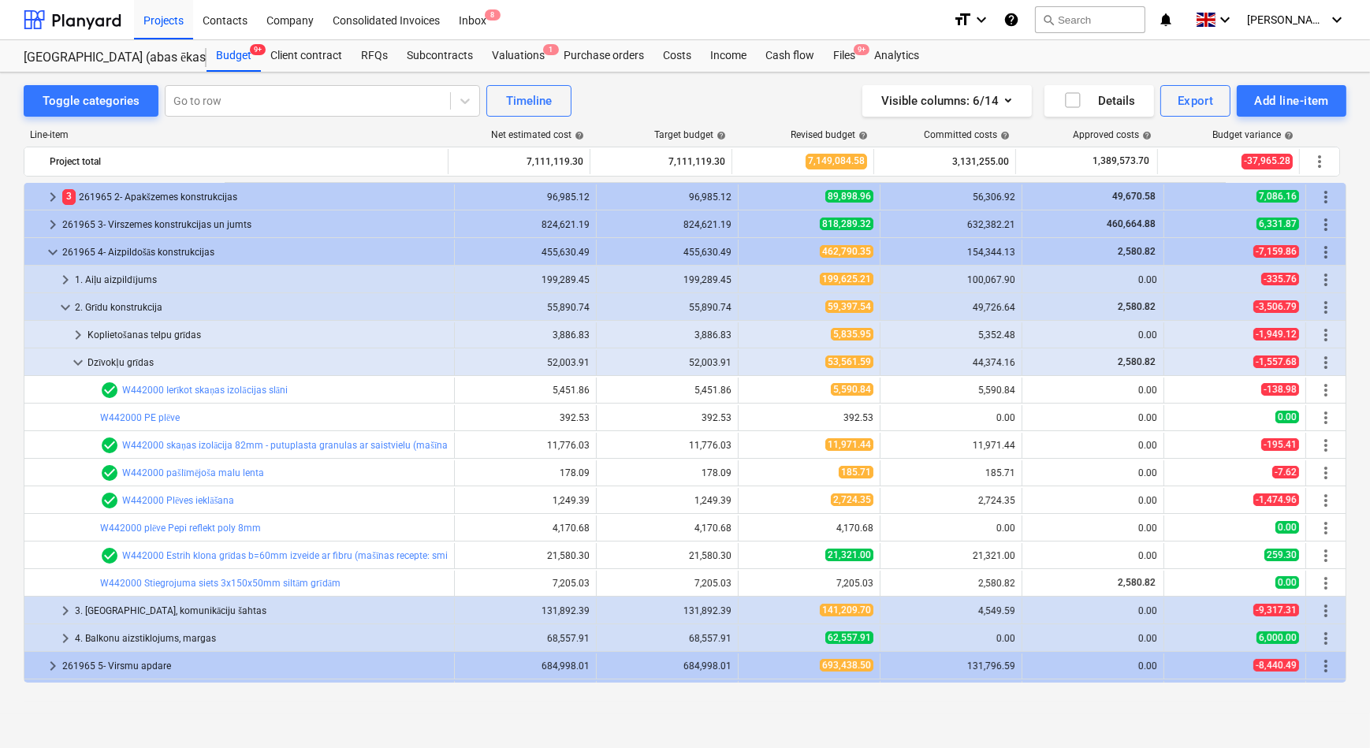
scroll to position [71, 0]
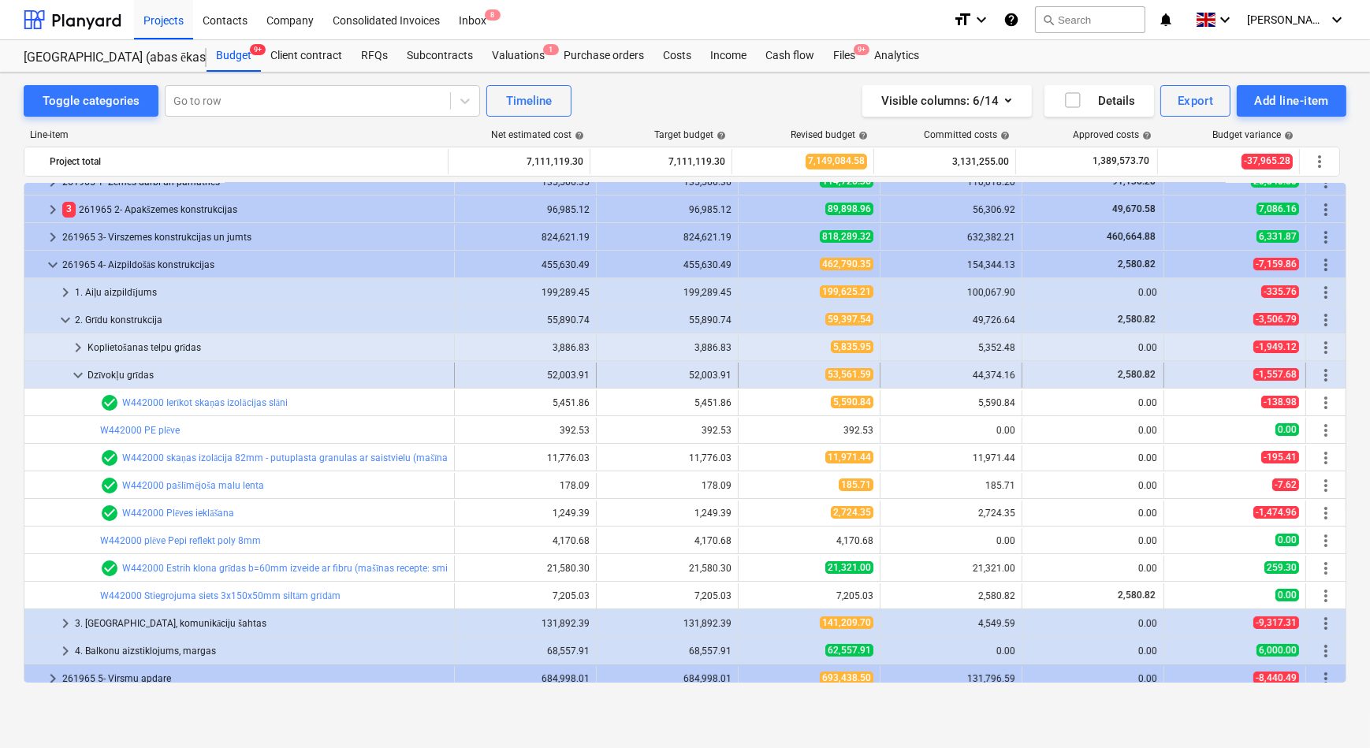
click at [81, 376] on span "keyboard_arrow_down" at bounding box center [78, 375] width 19 height 19
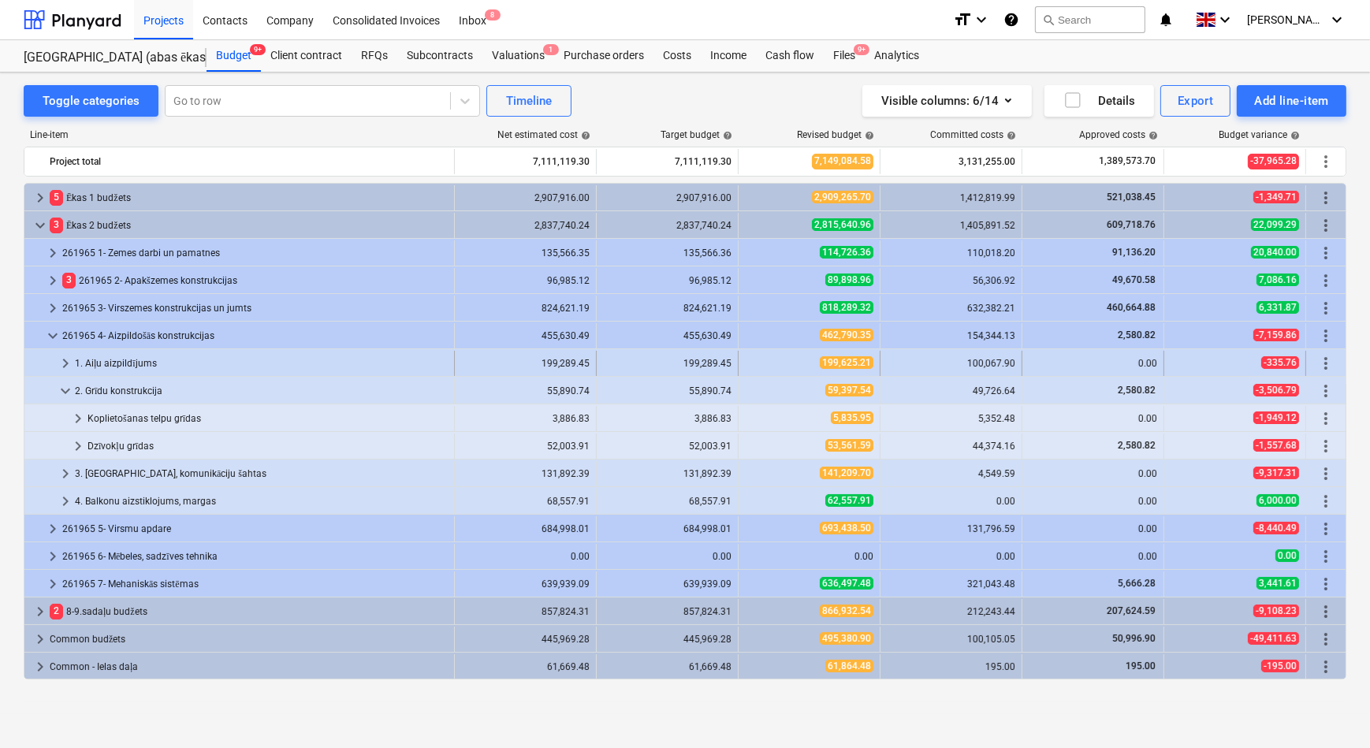
scroll to position [0, 0]
click at [65, 362] on span "keyboard_arrow_right" at bounding box center [65, 363] width 19 height 19
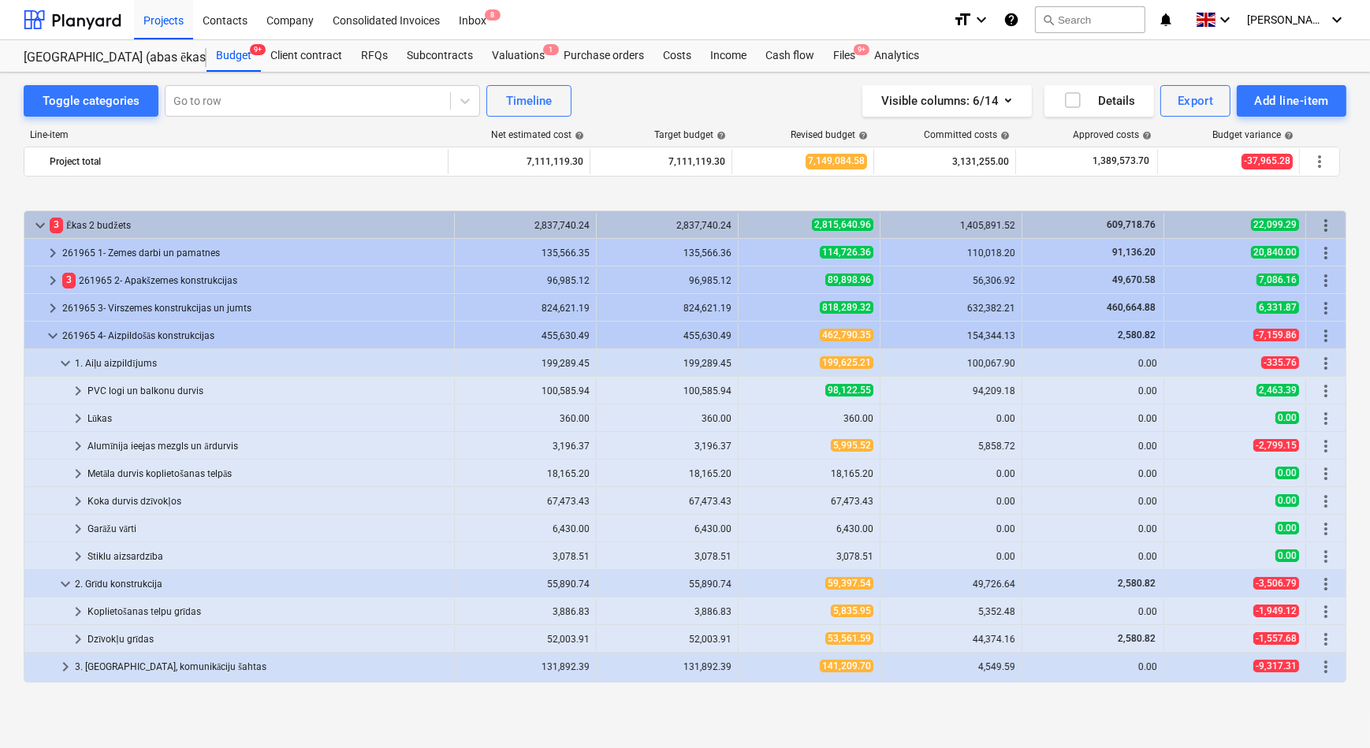
scroll to position [71, 0]
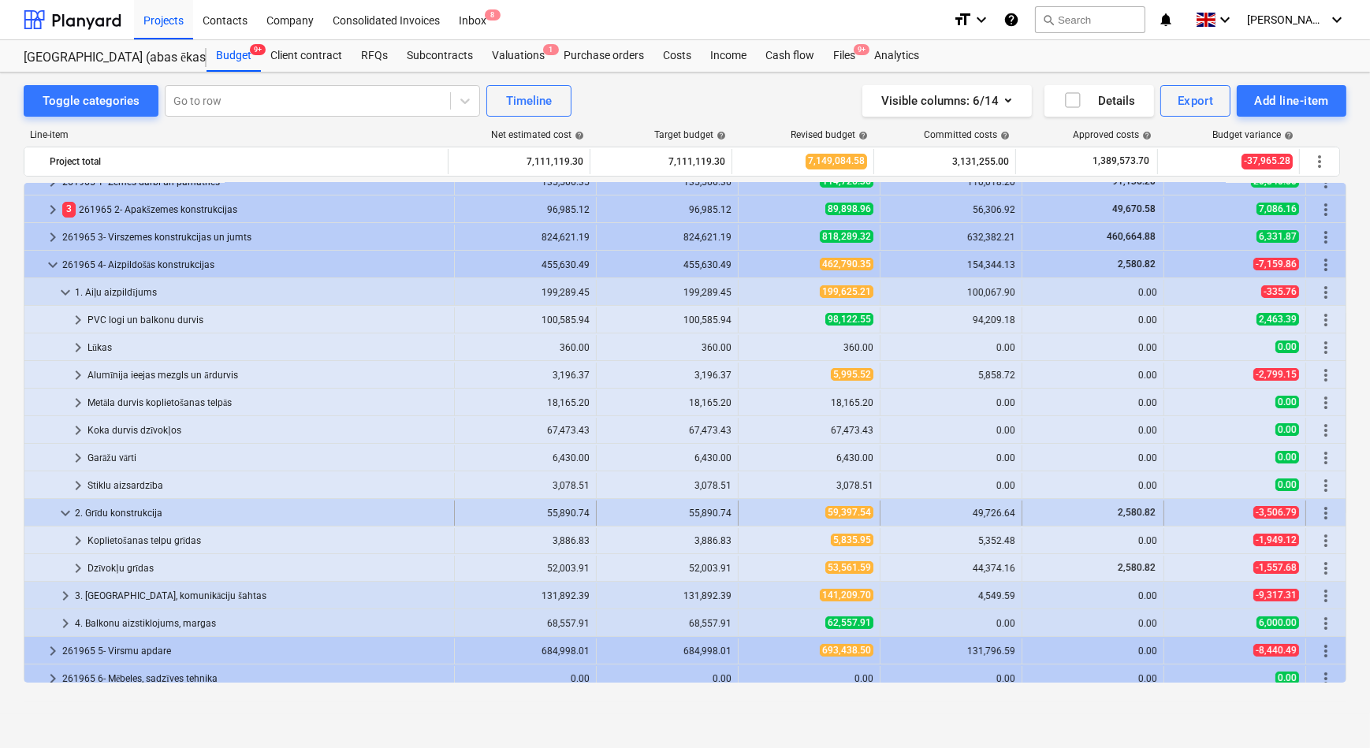
click at [65, 511] on span "keyboard_arrow_down" at bounding box center [65, 513] width 19 height 19
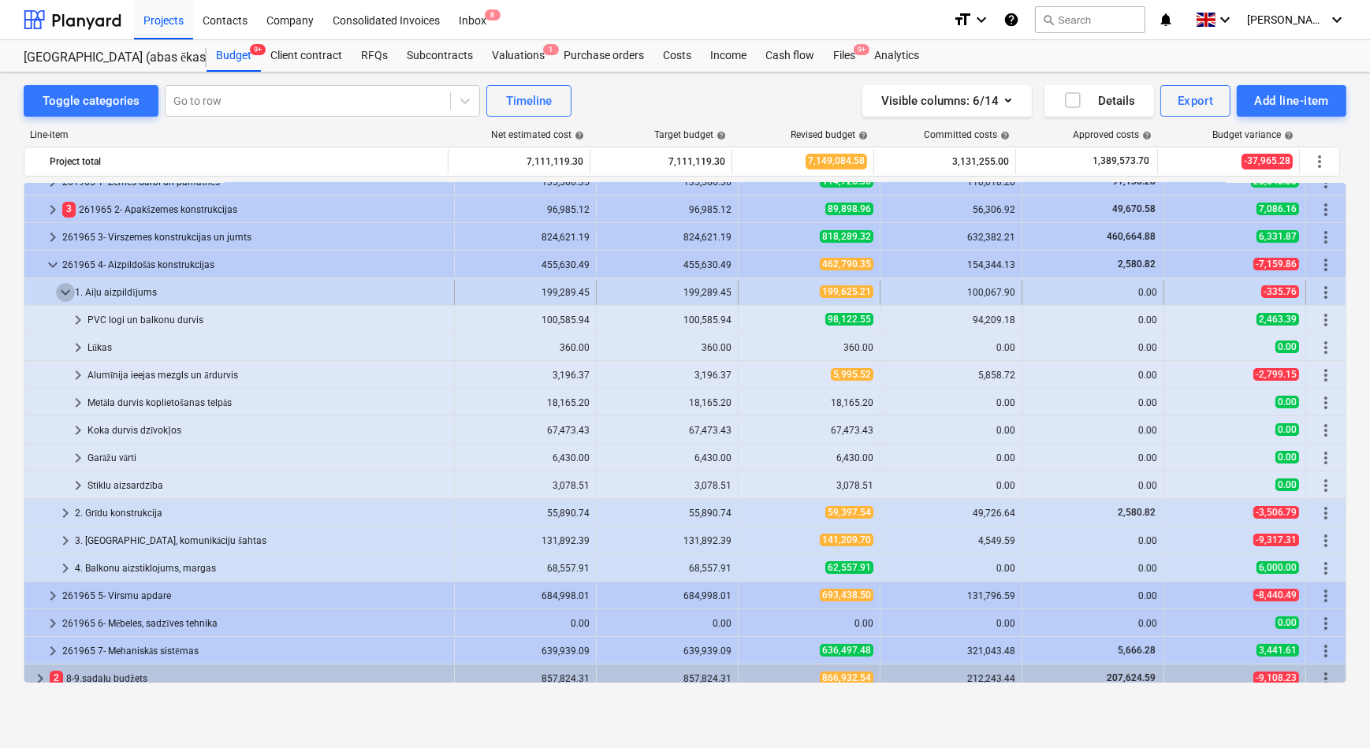
click at [64, 290] on span "keyboard_arrow_down" at bounding box center [65, 292] width 19 height 19
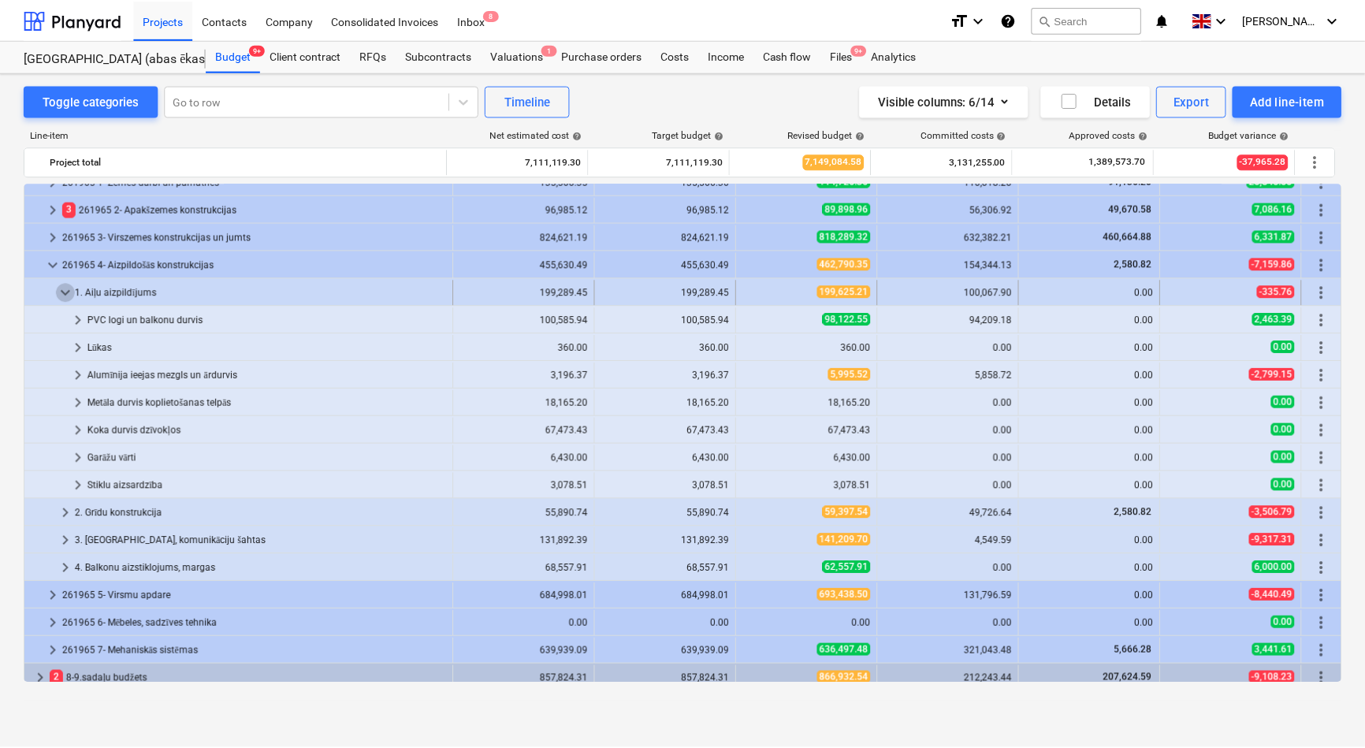
scroll to position [0, 0]
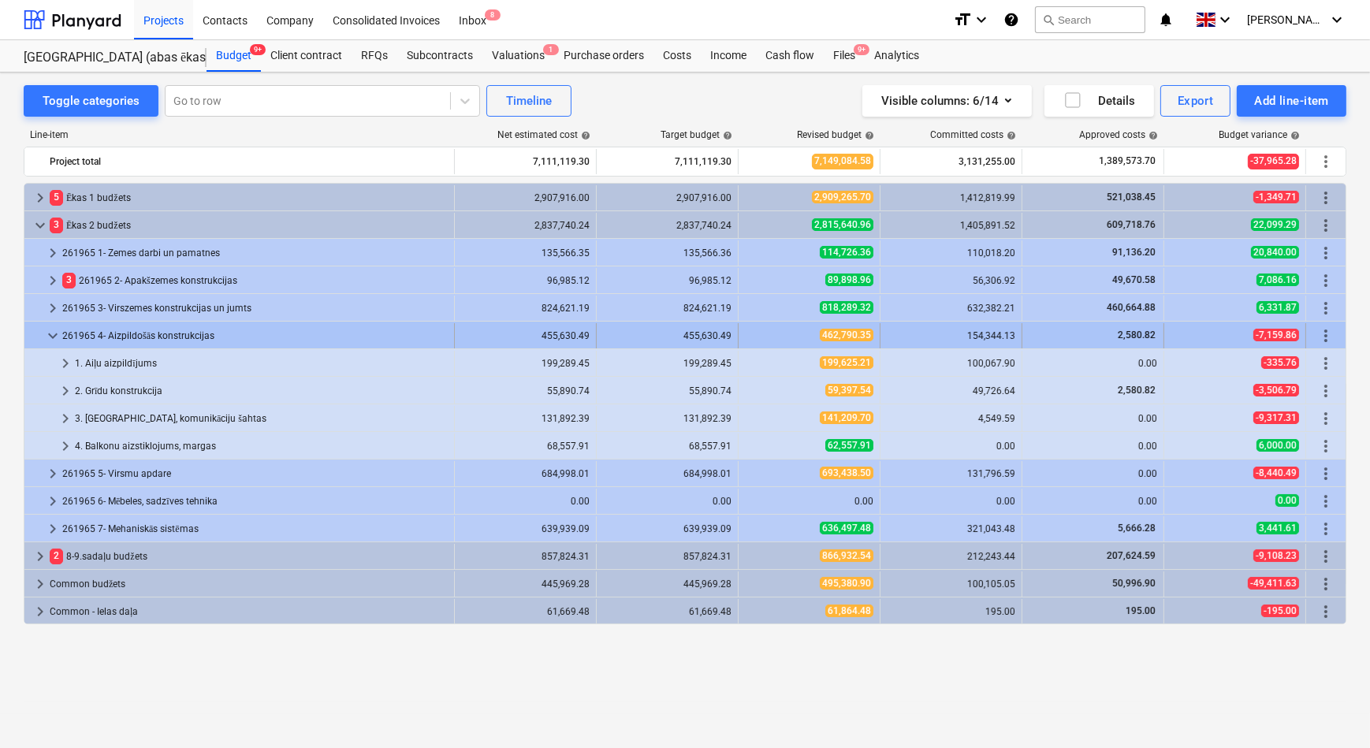
click at [46, 335] on span "keyboard_arrow_down" at bounding box center [52, 335] width 19 height 19
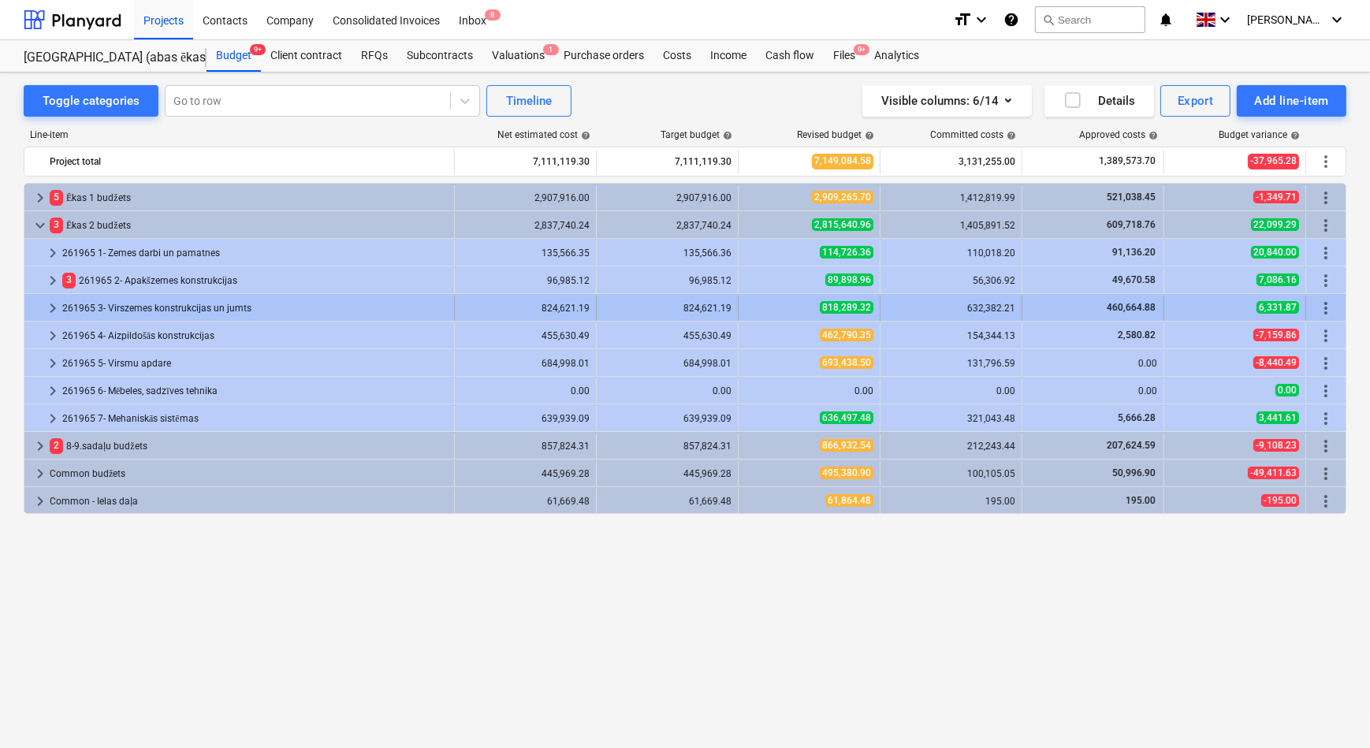
click at [53, 311] on span "keyboard_arrow_right" at bounding box center [52, 308] width 19 height 19
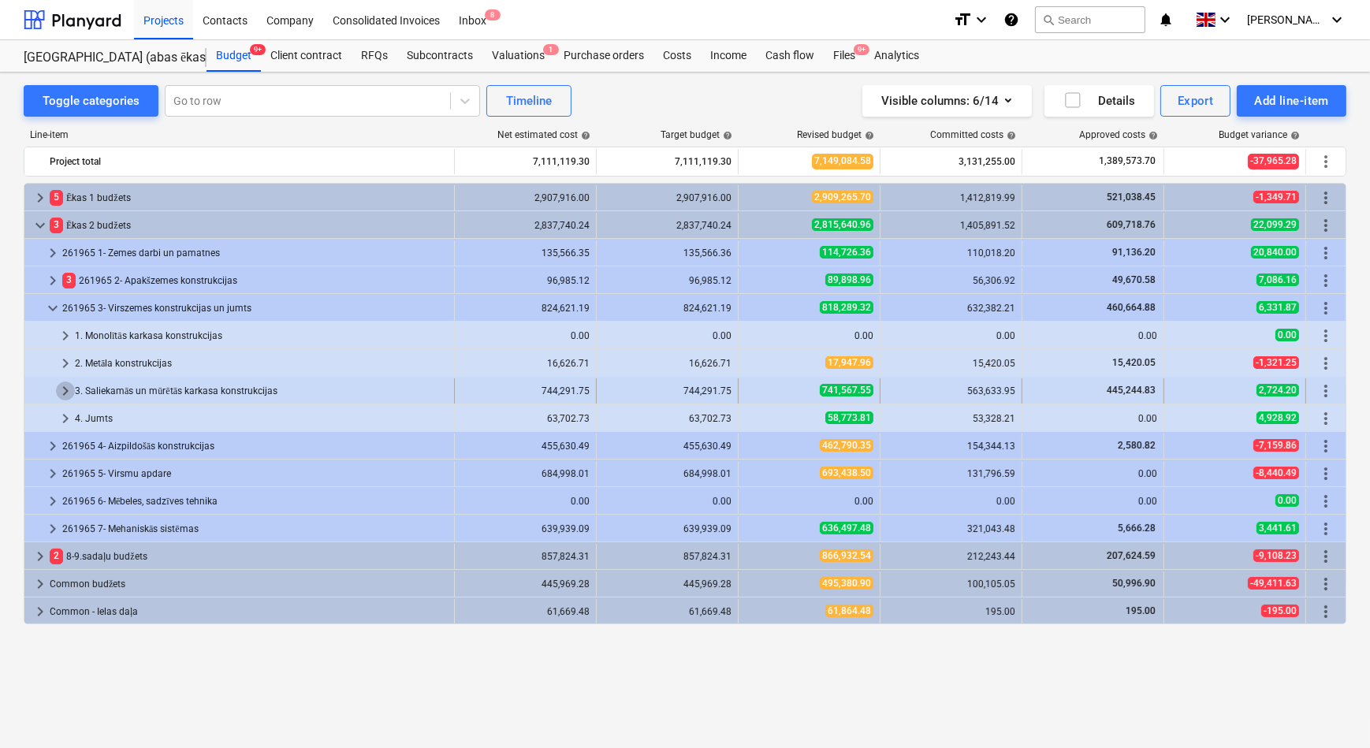
click at [61, 391] on span "keyboard_arrow_right" at bounding box center [65, 390] width 19 height 19
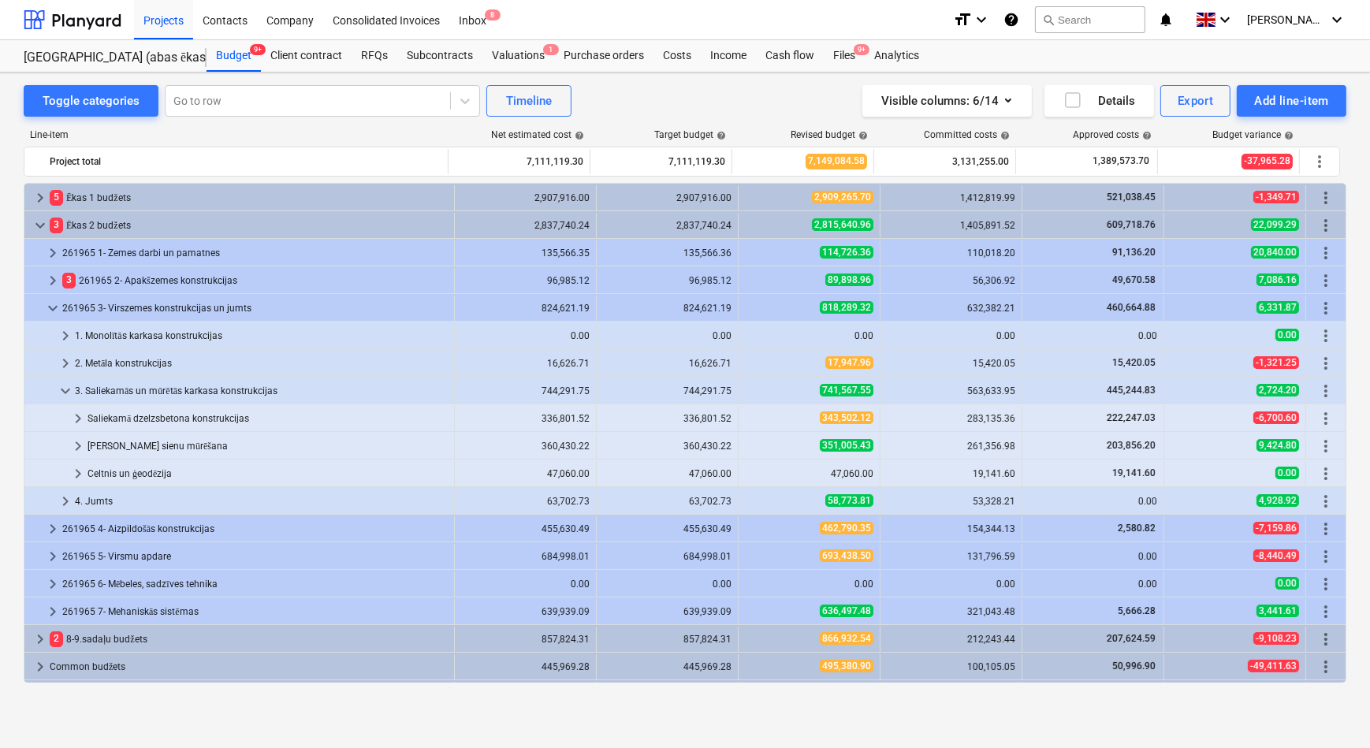
click at [61, 391] on span "keyboard_arrow_down" at bounding box center [65, 390] width 19 height 19
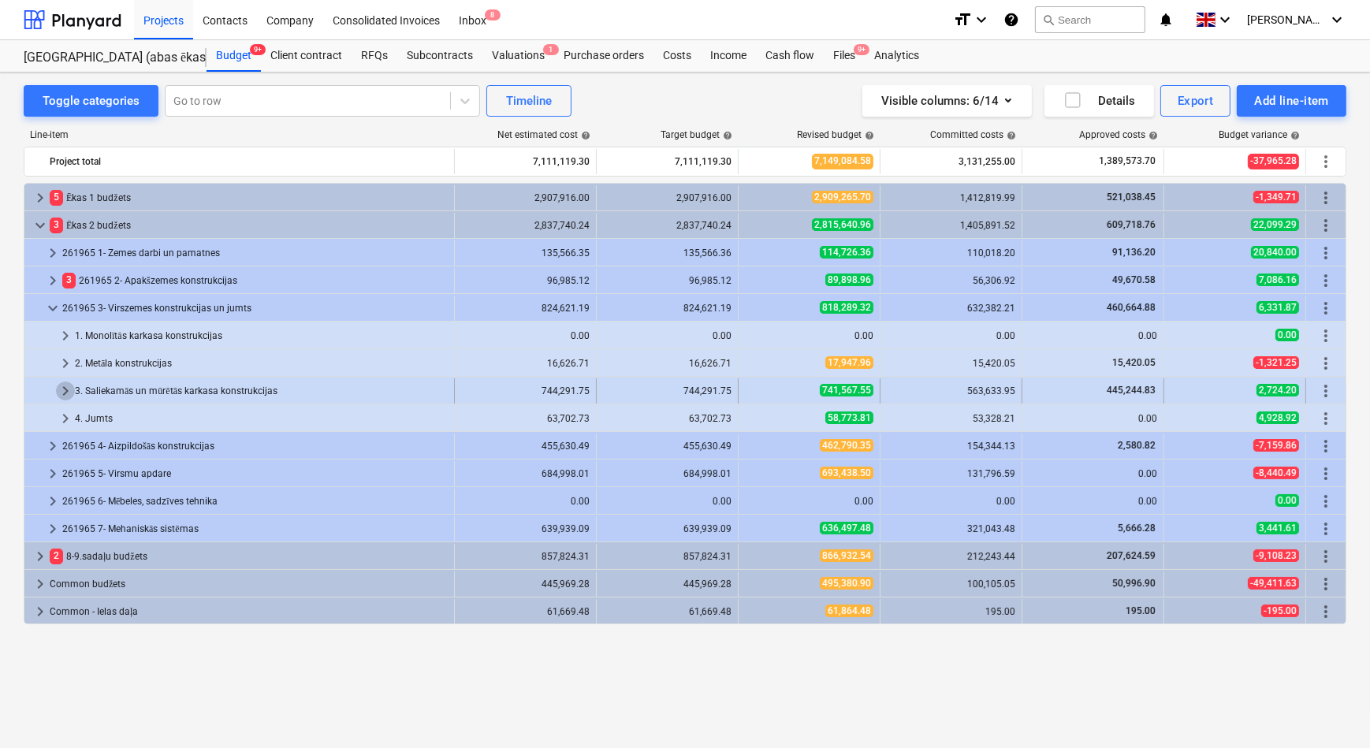
click at [60, 382] on span "keyboard_arrow_right" at bounding box center [65, 390] width 19 height 19
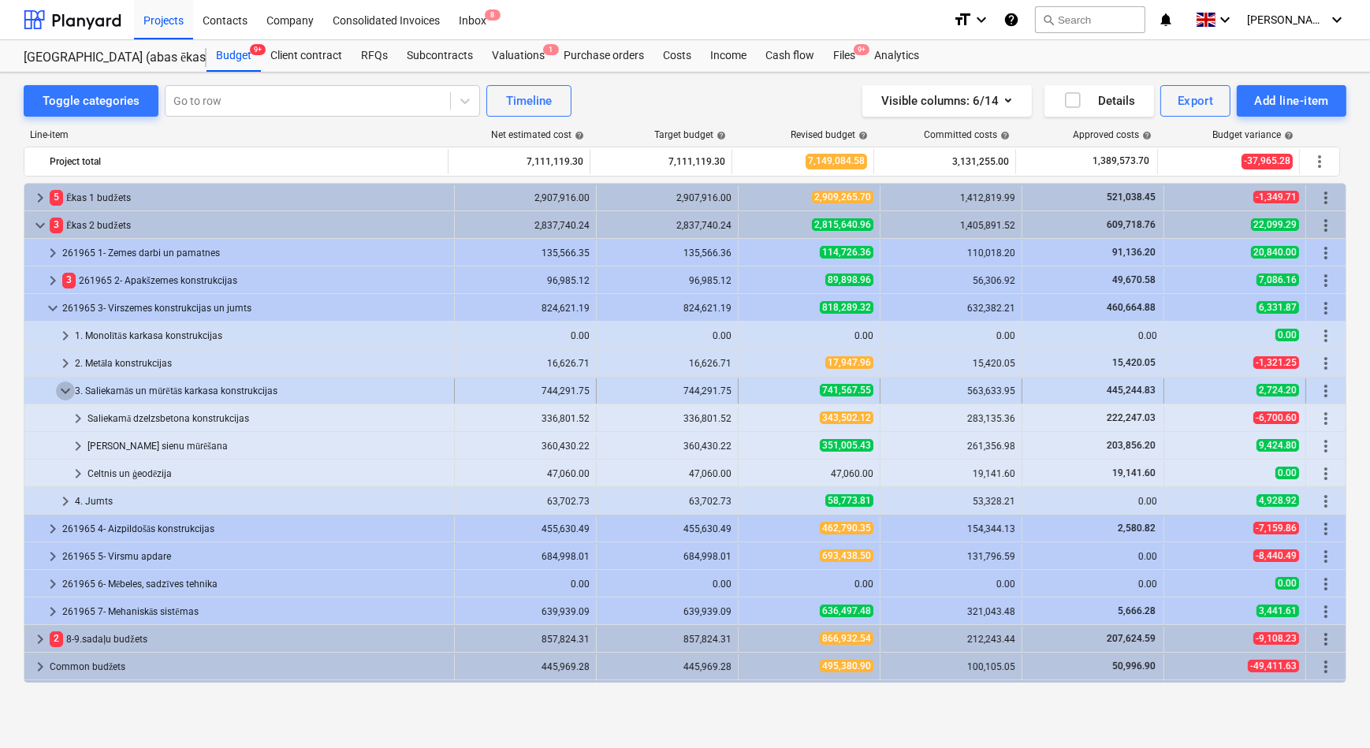
click at [62, 385] on span "keyboard_arrow_down" at bounding box center [65, 390] width 19 height 19
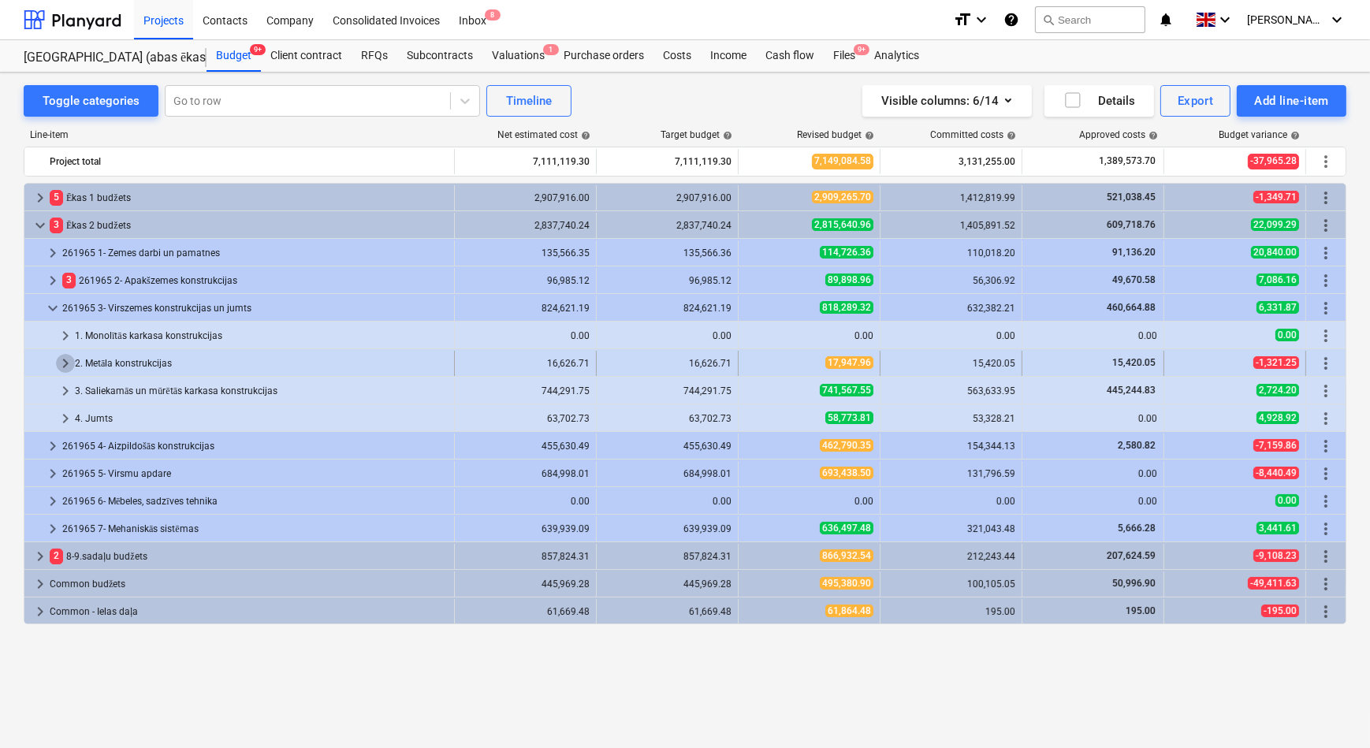
click at [65, 356] on span "keyboard_arrow_right" at bounding box center [65, 363] width 19 height 19
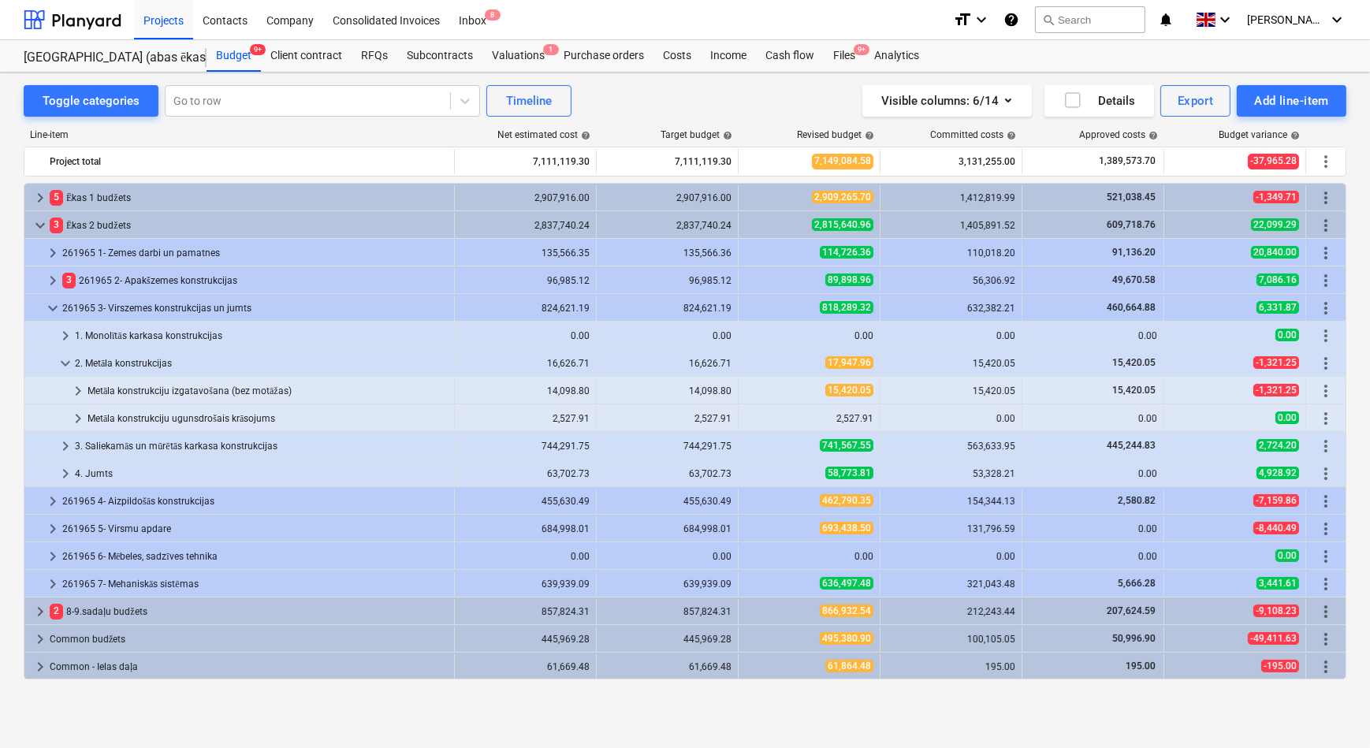
click at [65, 356] on span "keyboard_arrow_down" at bounding box center [65, 363] width 19 height 19
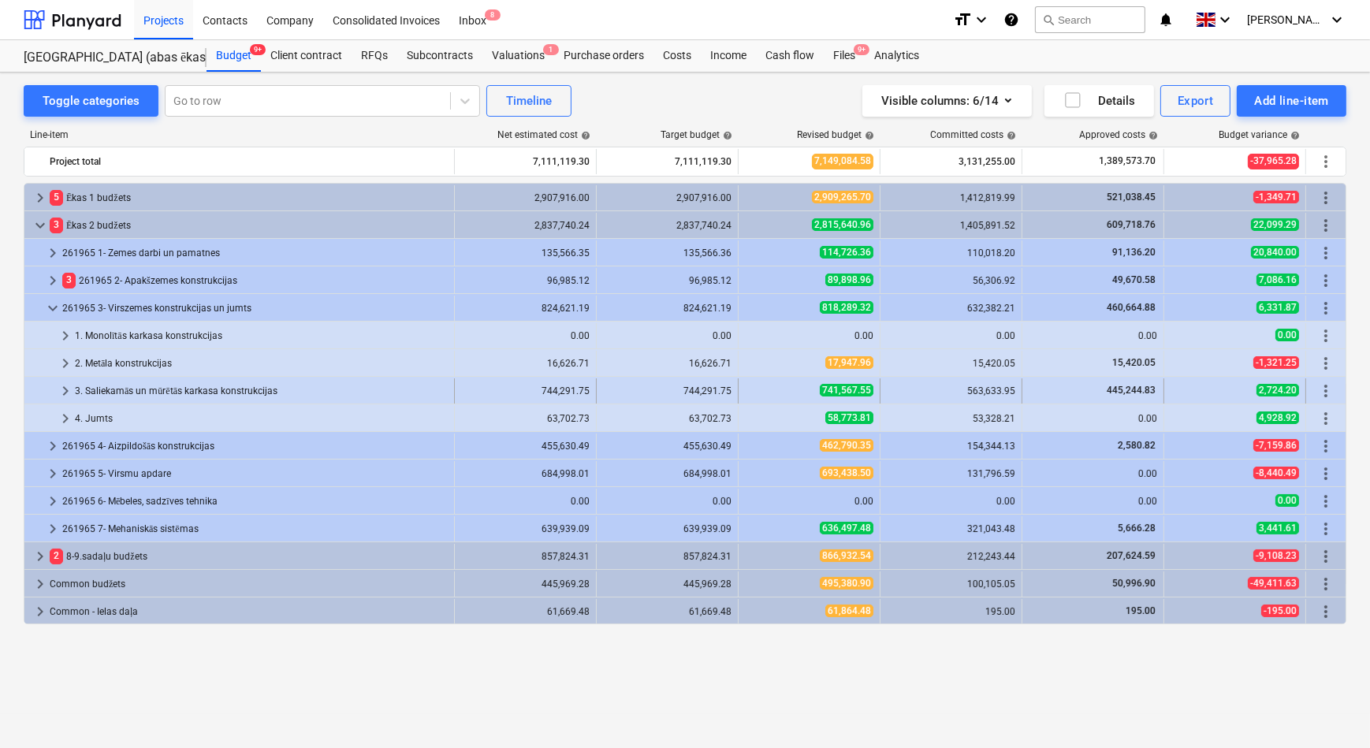
click at [65, 387] on span "keyboard_arrow_right" at bounding box center [65, 390] width 19 height 19
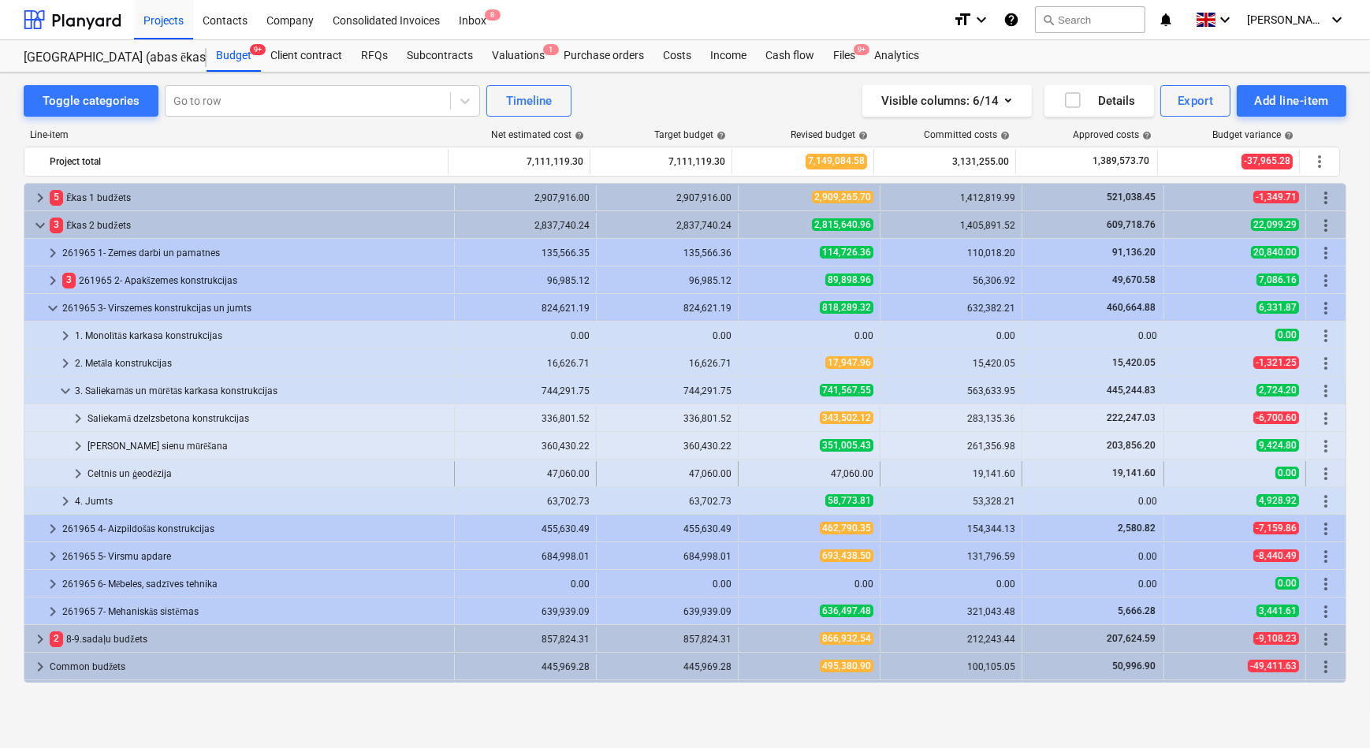
click at [72, 475] on span "keyboard_arrow_right" at bounding box center [78, 473] width 19 height 19
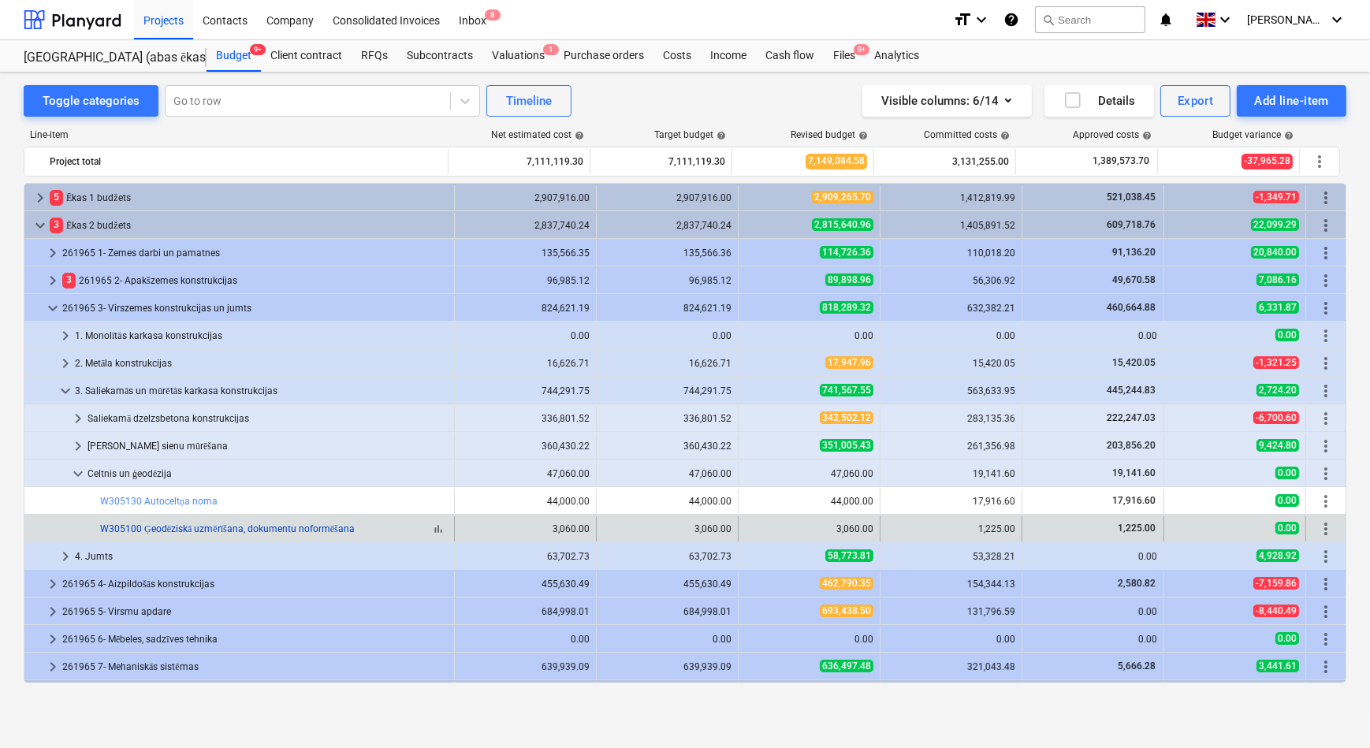
click at [159, 526] on link "W305100 Ģeodēziskā uzmērīšana, dokumentu noformēšana" at bounding box center [227, 528] width 255 height 11
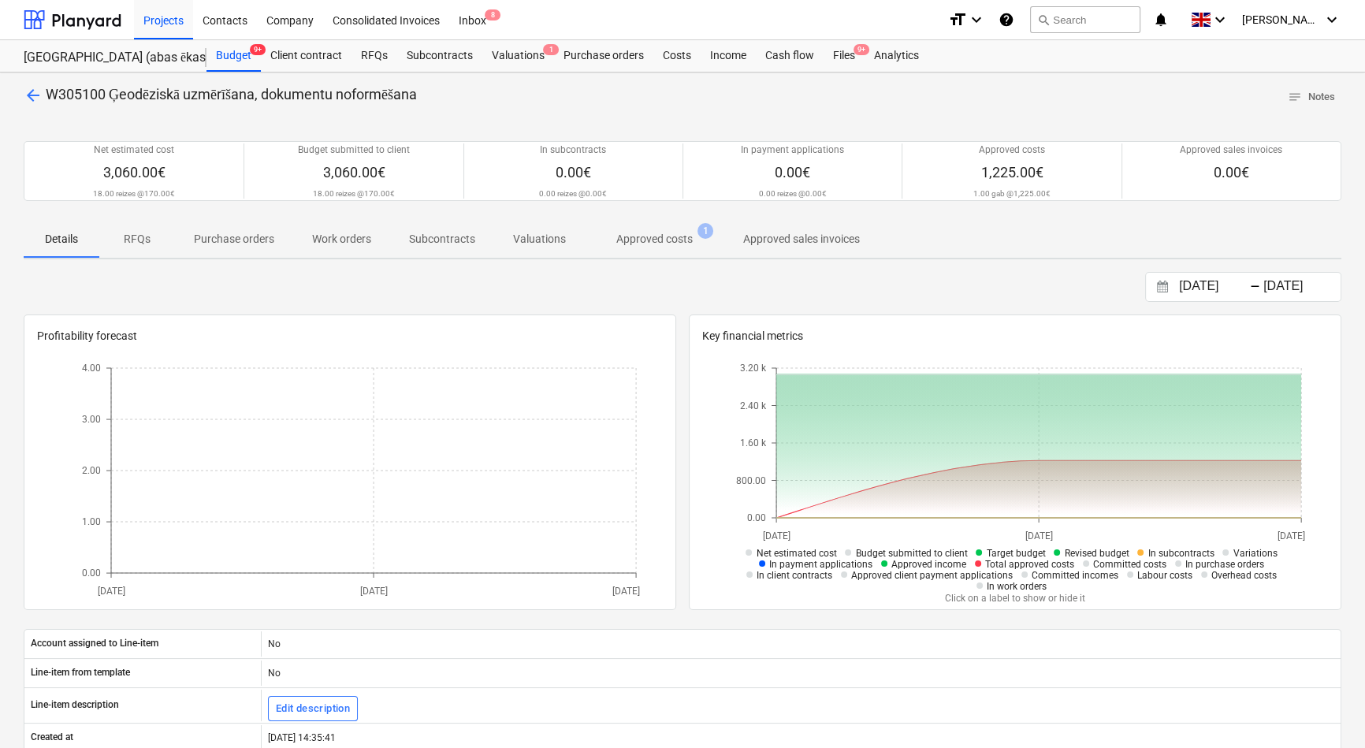
click at [634, 244] on p "Approved costs" at bounding box center [654, 239] width 76 height 17
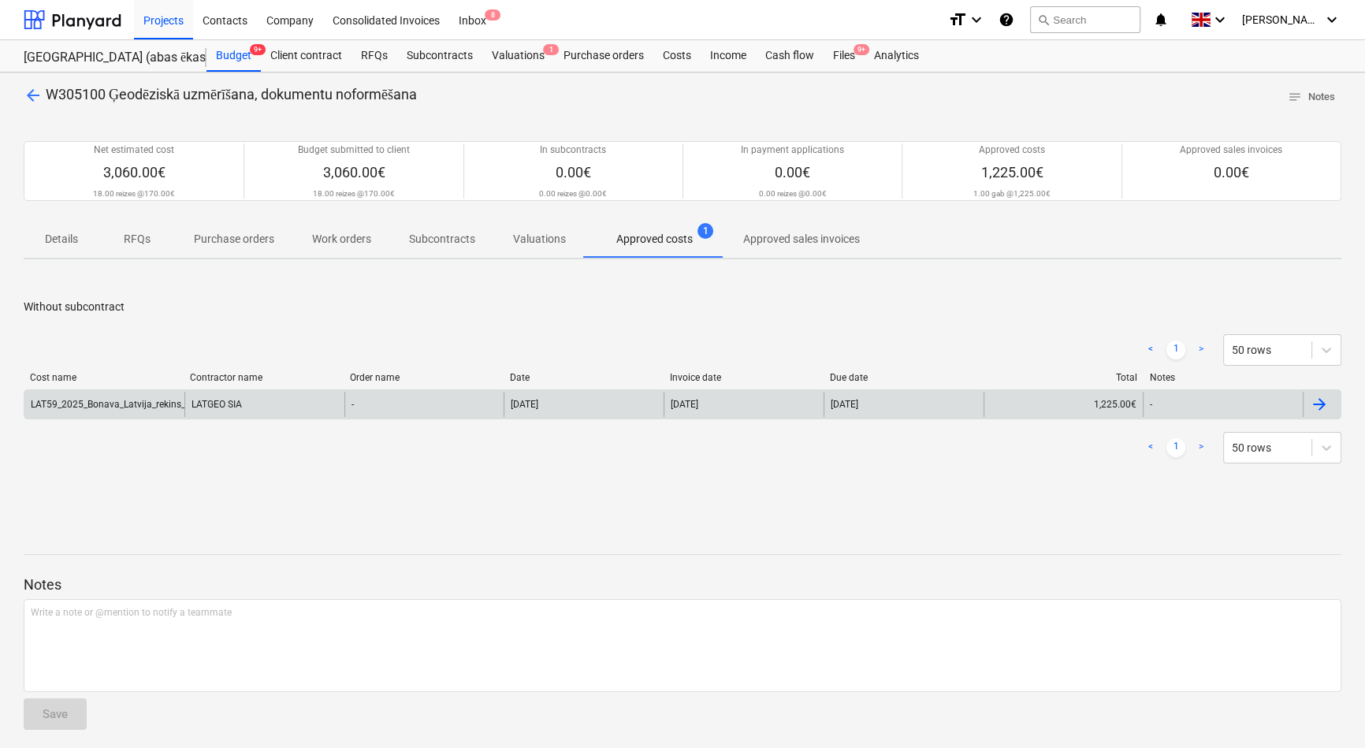
click at [136, 406] on div "LAT59_2025_Bonava_Latvija_rekins_akts_NICGALES_17A_20250924.pdf" at bounding box center [184, 404] width 307 height 11
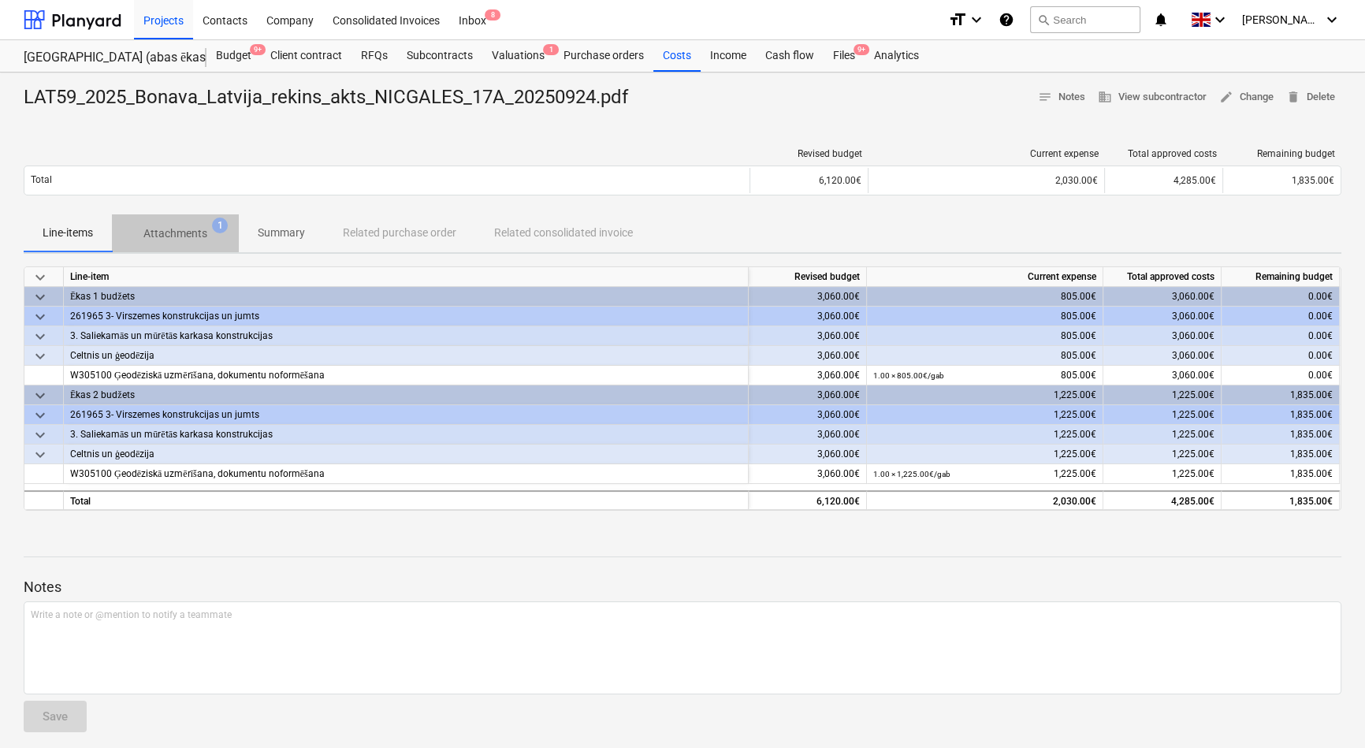
click at [170, 234] on p "Attachments" at bounding box center [175, 233] width 64 height 17
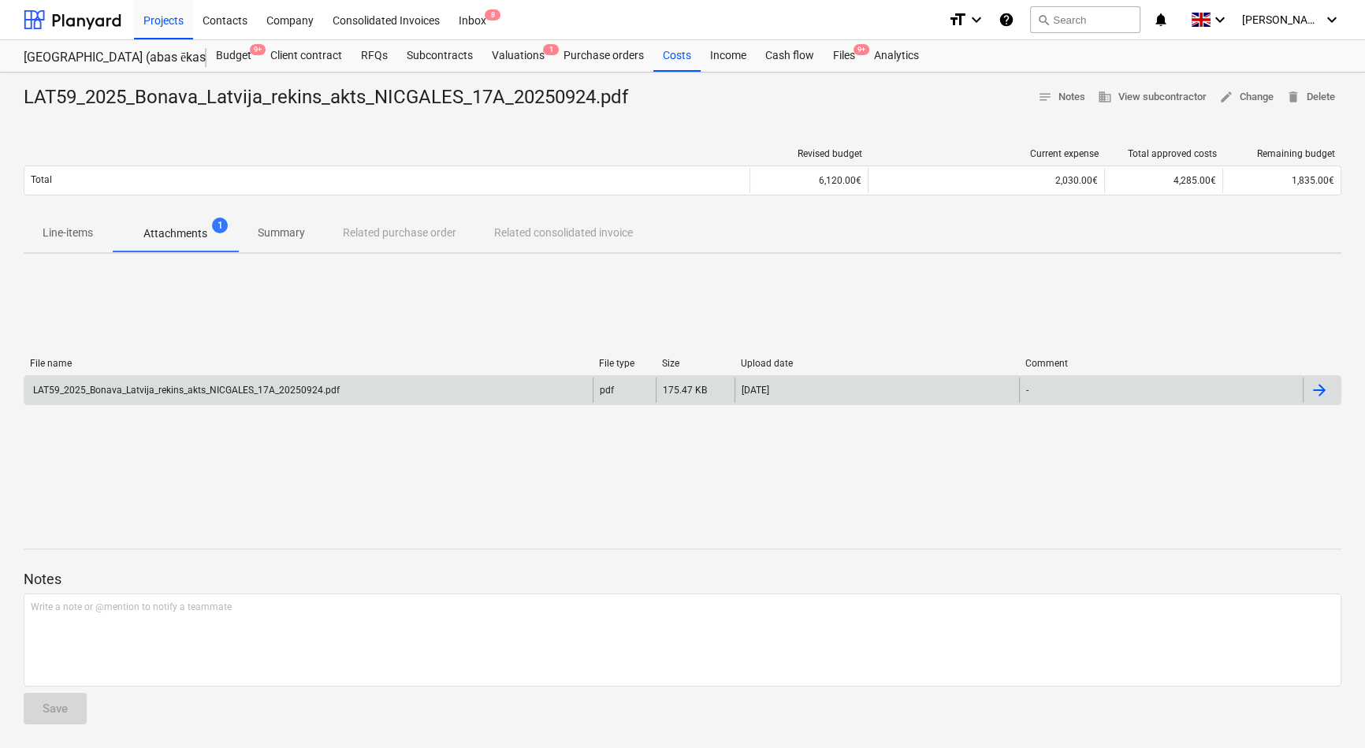
click at [224, 394] on div "LAT59_2025_Bonava_Latvija_rekins_akts_NICGALES_17A_20250924.pdf" at bounding box center [185, 390] width 309 height 11
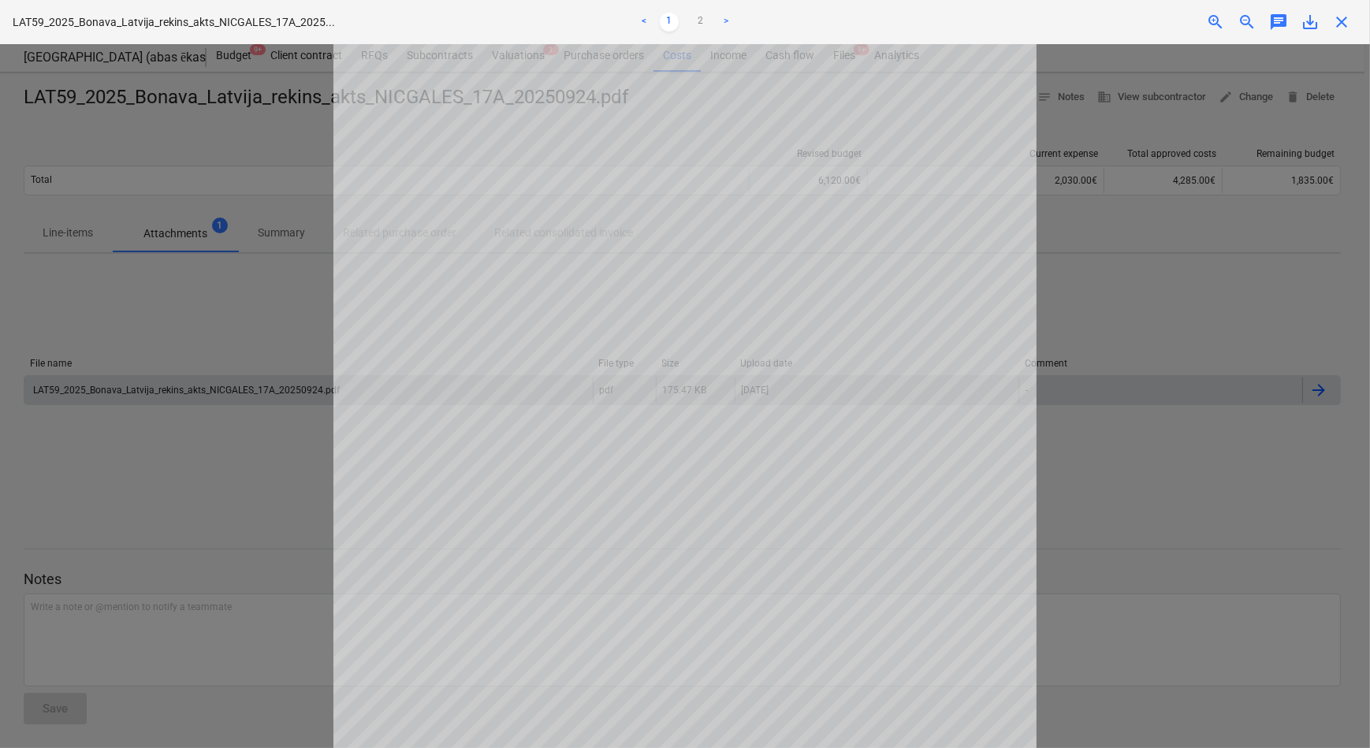
click at [1102, 331] on div at bounding box center [685, 396] width 1370 height 704
click at [697, 23] on link "2" at bounding box center [700, 22] width 19 height 19
click at [1340, 17] on div "Getting notes failed" at bounding box center [1149, 16] width 426 height 33
click at [1340, 22] on div "Getting notes failed" at bounding box center [1149, 16] width 426 height 33
click at [1340, 18] on div "Getting notes failed" at bounding box center [1149, 16] width 426 height 33
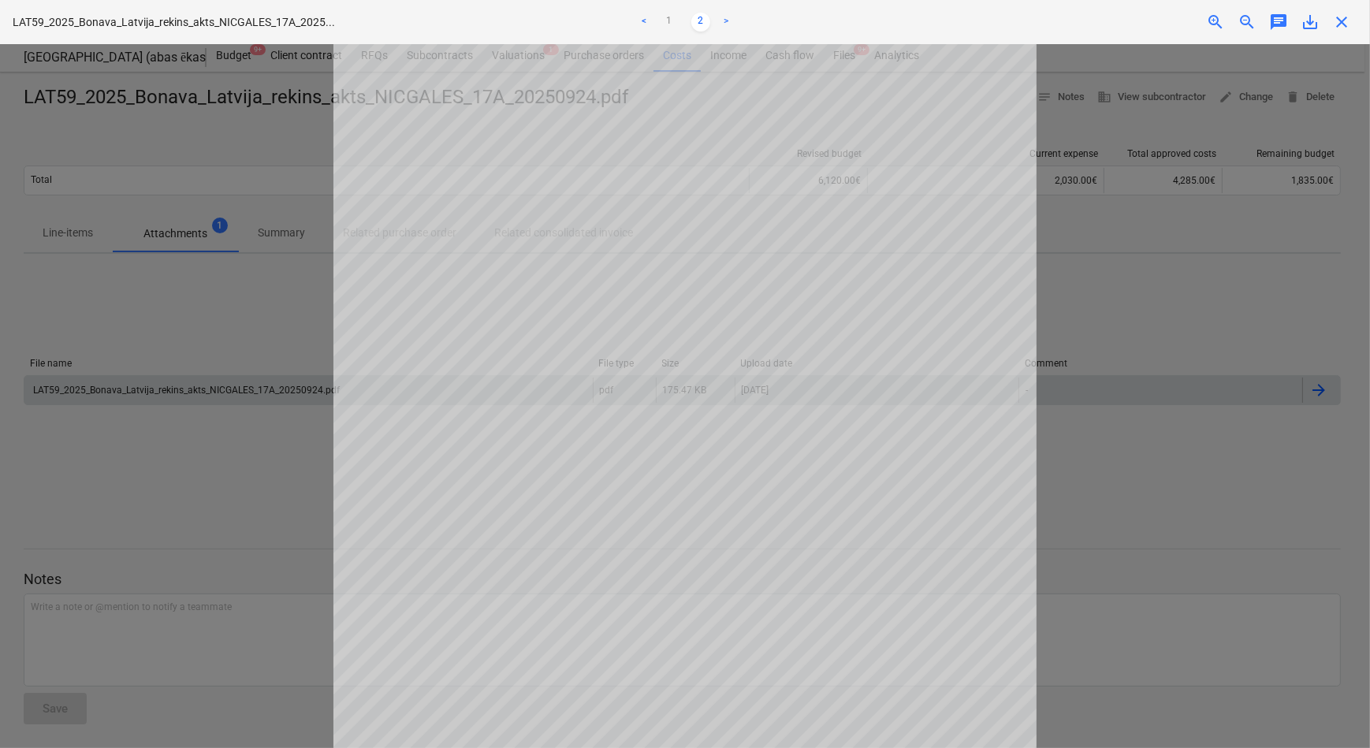
click at [1343, 19] on div "Getting notes failed" at bounding box center [1149, 16] width 426 height 33
click at [1182, 312] on div at bounding box center [685, 396] width 1370 height 704
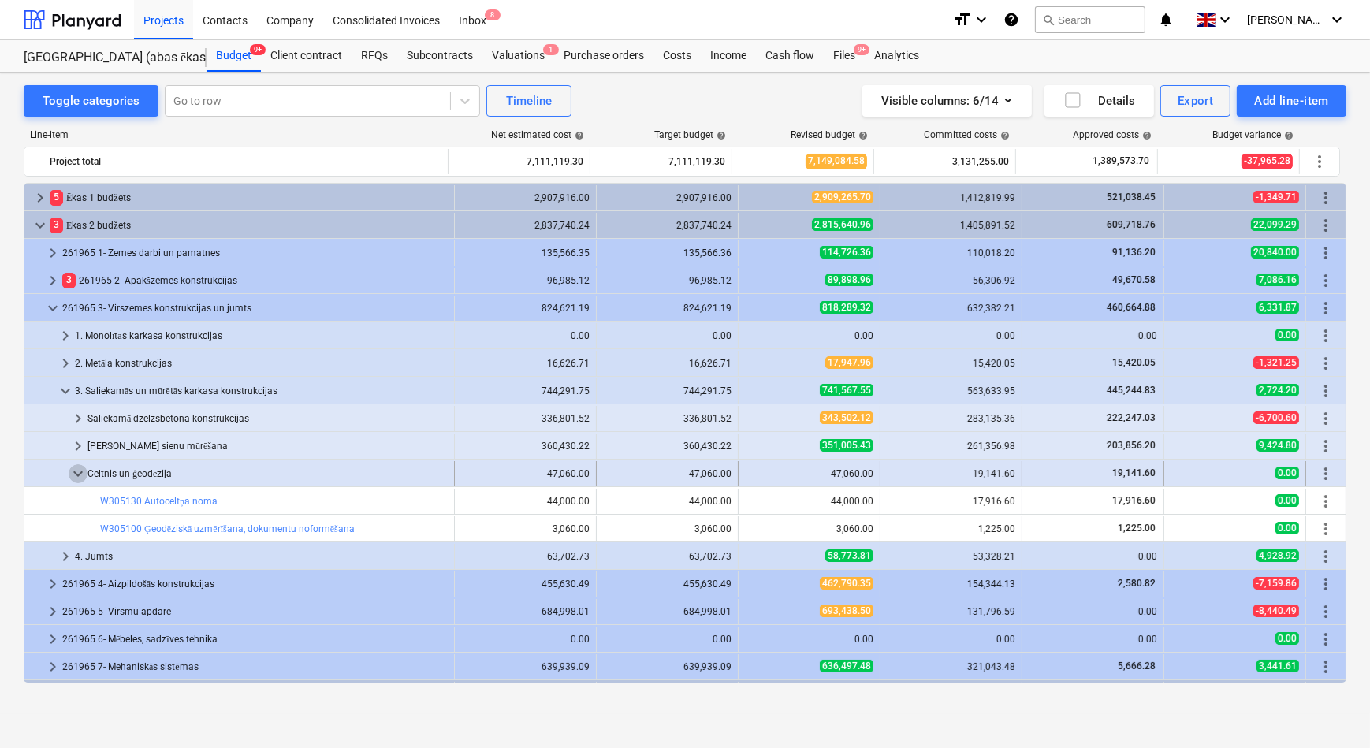
click at [73, 469] on span "keyboard_arrow_down" at bounding box center [78, 473] width 19 height 19
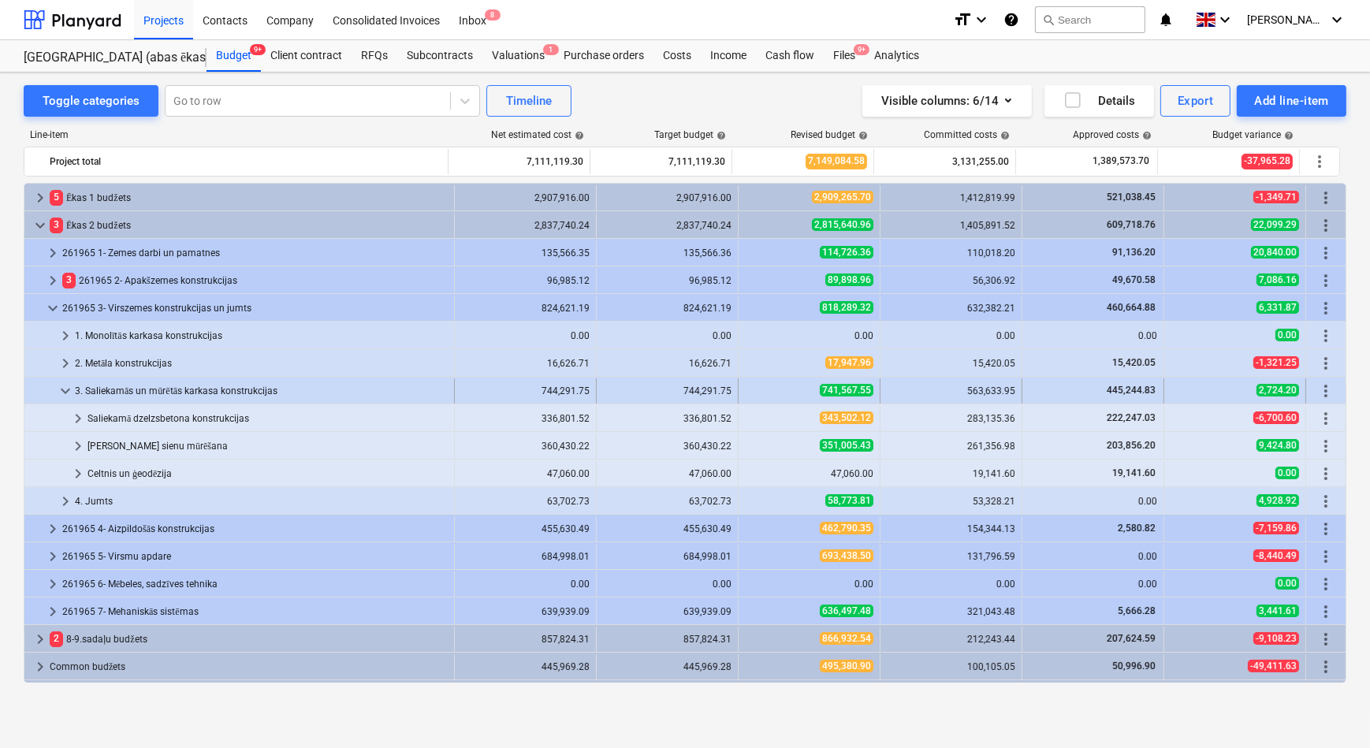
click at [61, 390] on span "keyboard_arrow_down" at bounding box center [65, 390] width 19 height 19
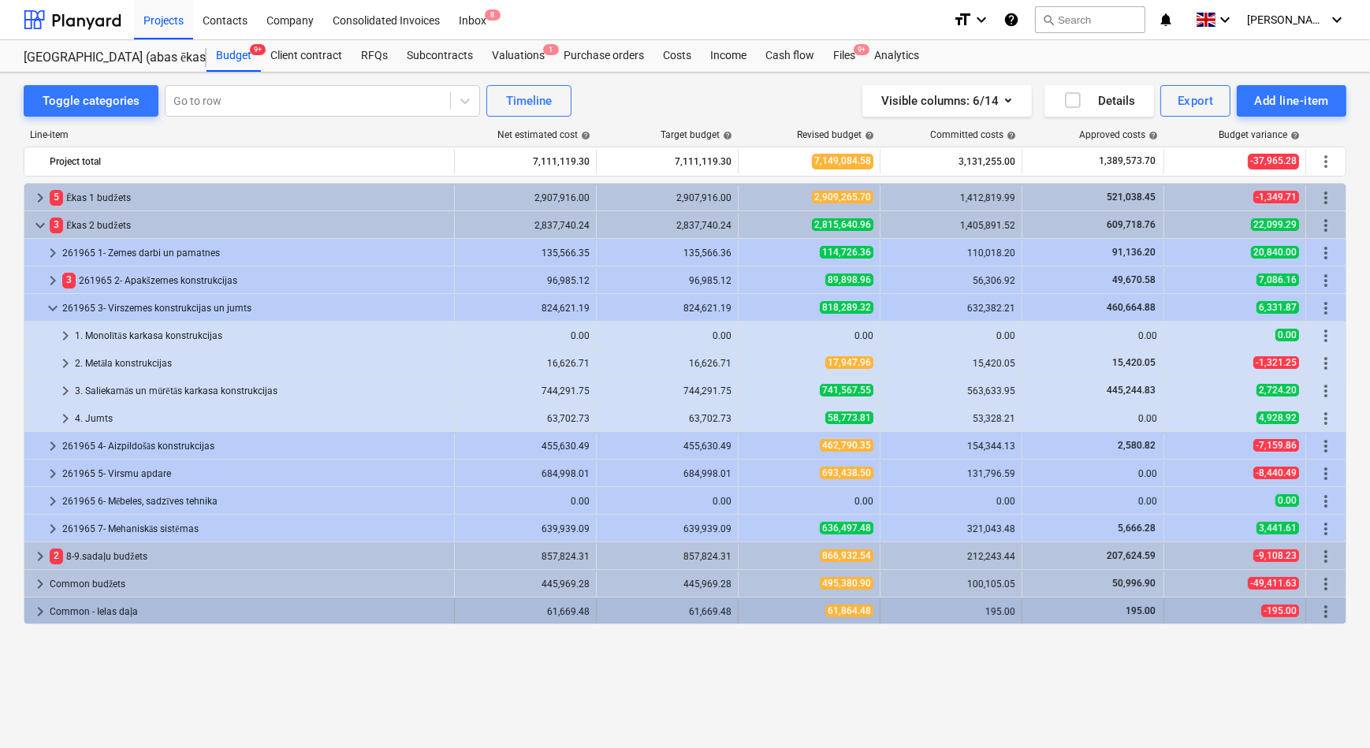
click at [39, 612] on span "keyboard_arrow_right" at bounding box center [40, 611] width 19 height 19
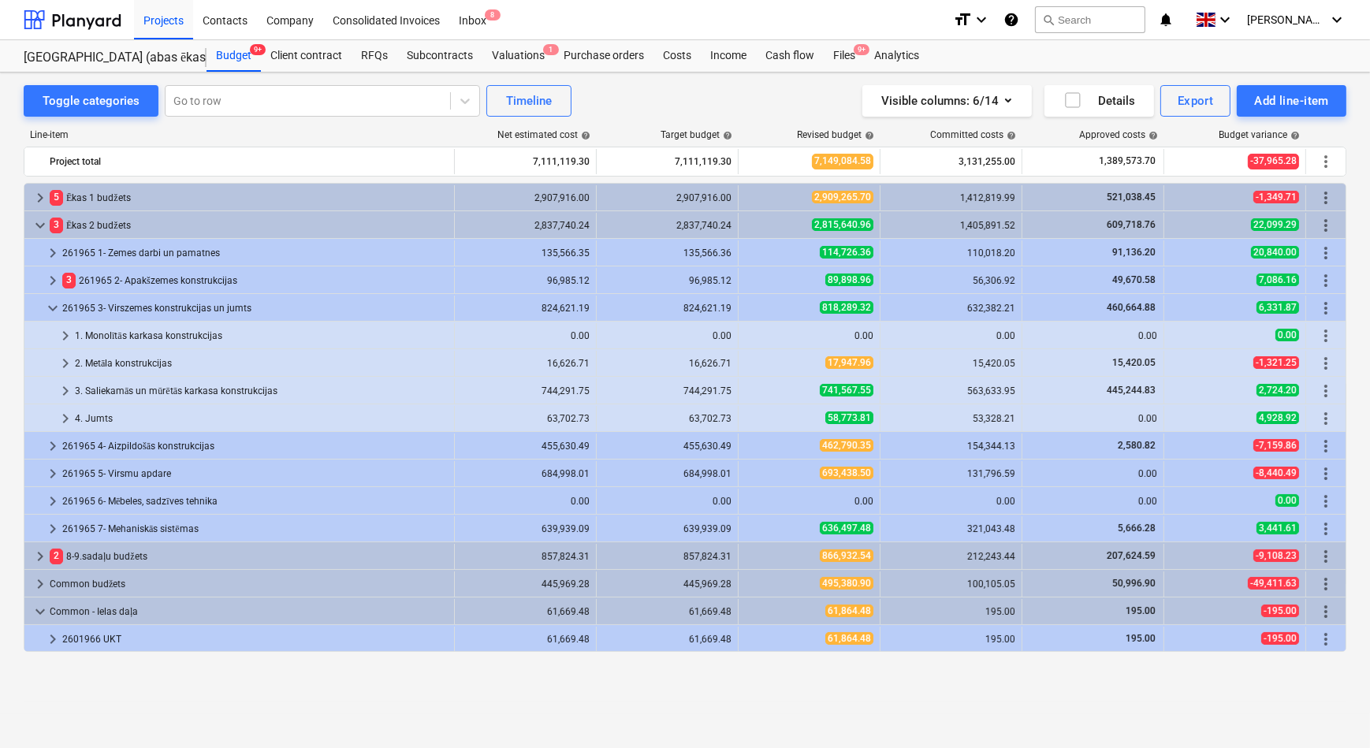
click at [39, 612] on span "keyboard_arrow_down" at bounding box center [40, 611] width 19 height 19
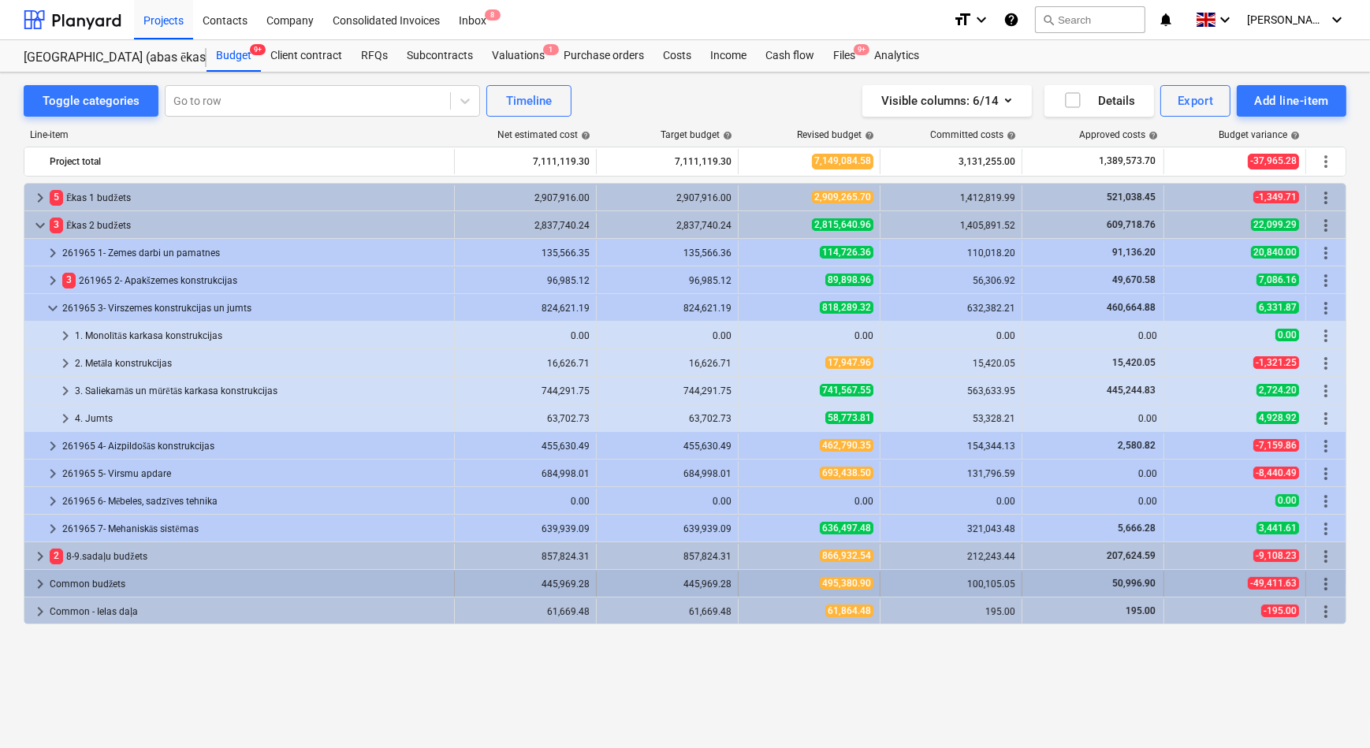
click at [38, 582] on span "keyboard_arrow_right" at bounding box center [40, 583] width 19 height 19
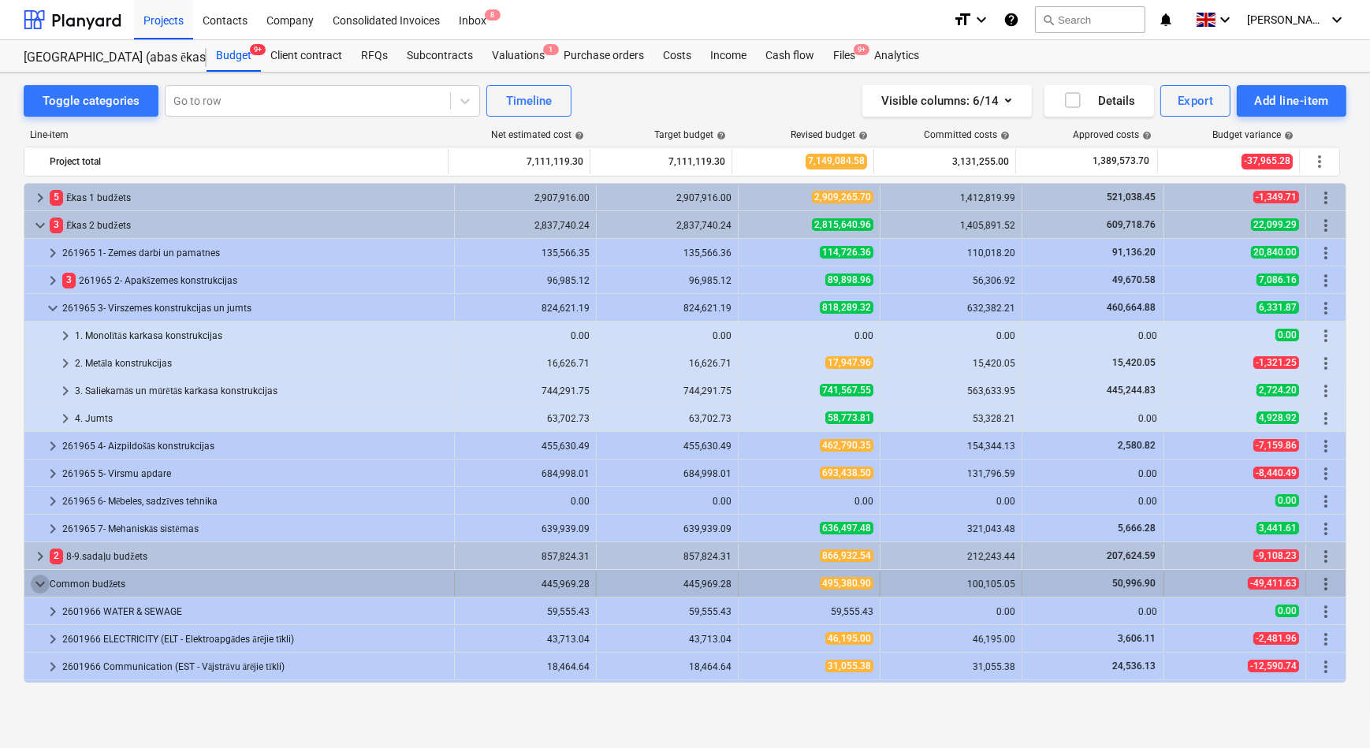
click at [39, 584] on span "keyboard_arrow_down" at bounding box center [40, 583] width 19 height 19
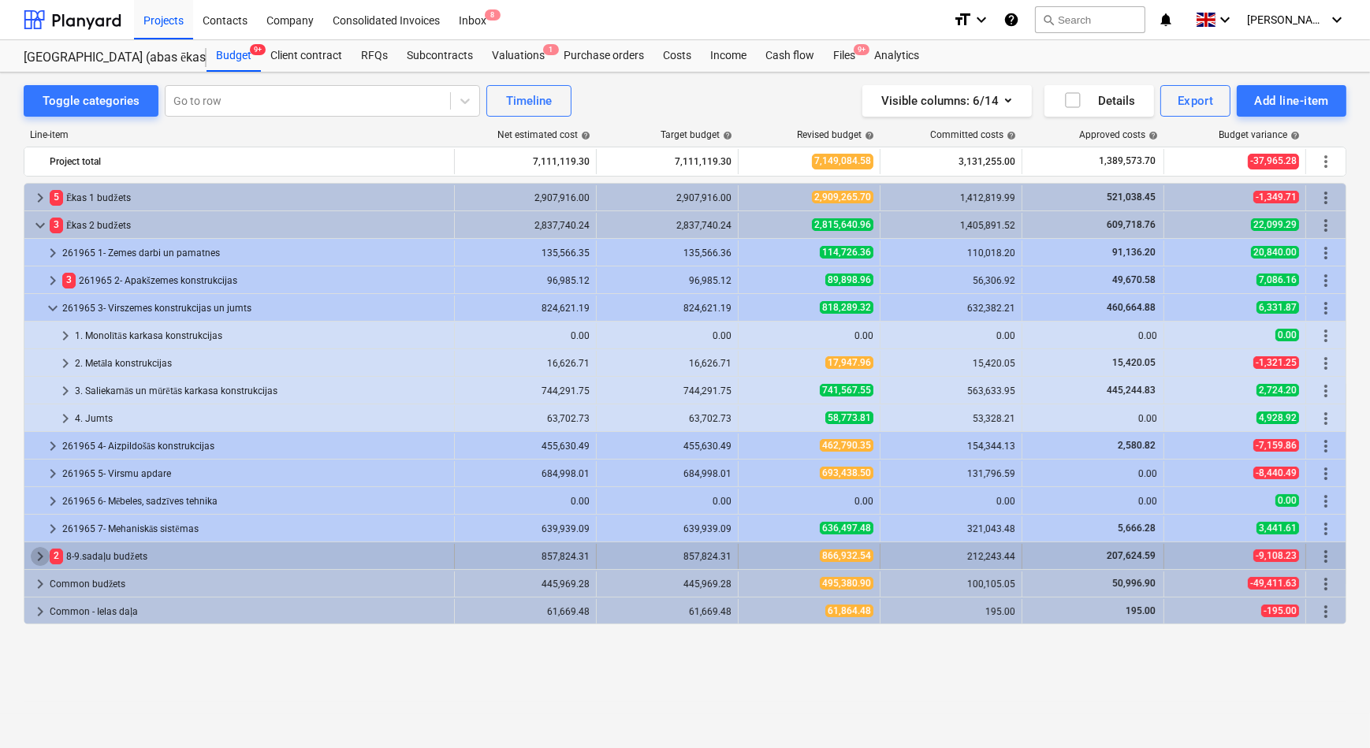
click at [36, 558] on span "keyboard_arrow_right" at bounding box center [40, 556] width 19 height 19
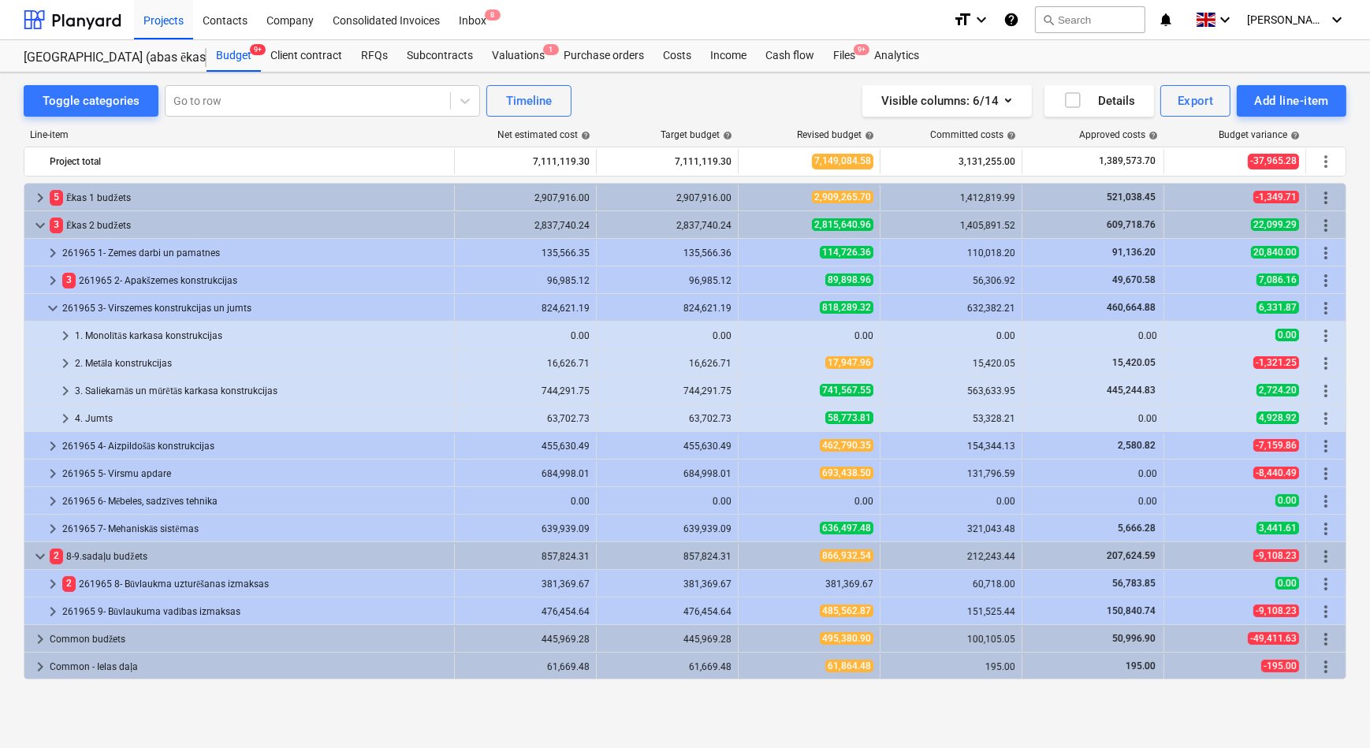
click at [36, 558] on span "keyboard_arrow_down" at bounding box center [40, 556] width 19 height 19
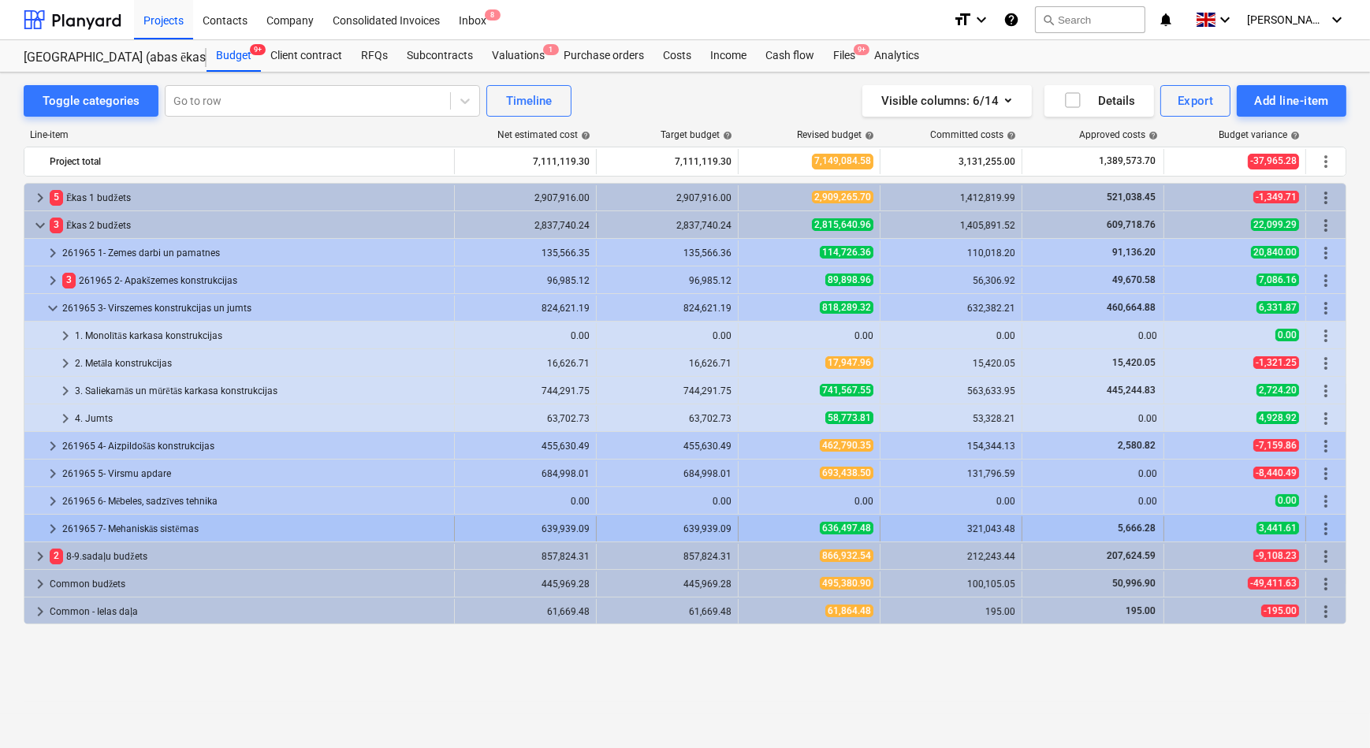
click at [48, 527] on span "keyboard_arrow_right" at bounding box center [52, 528] width 19 height 19
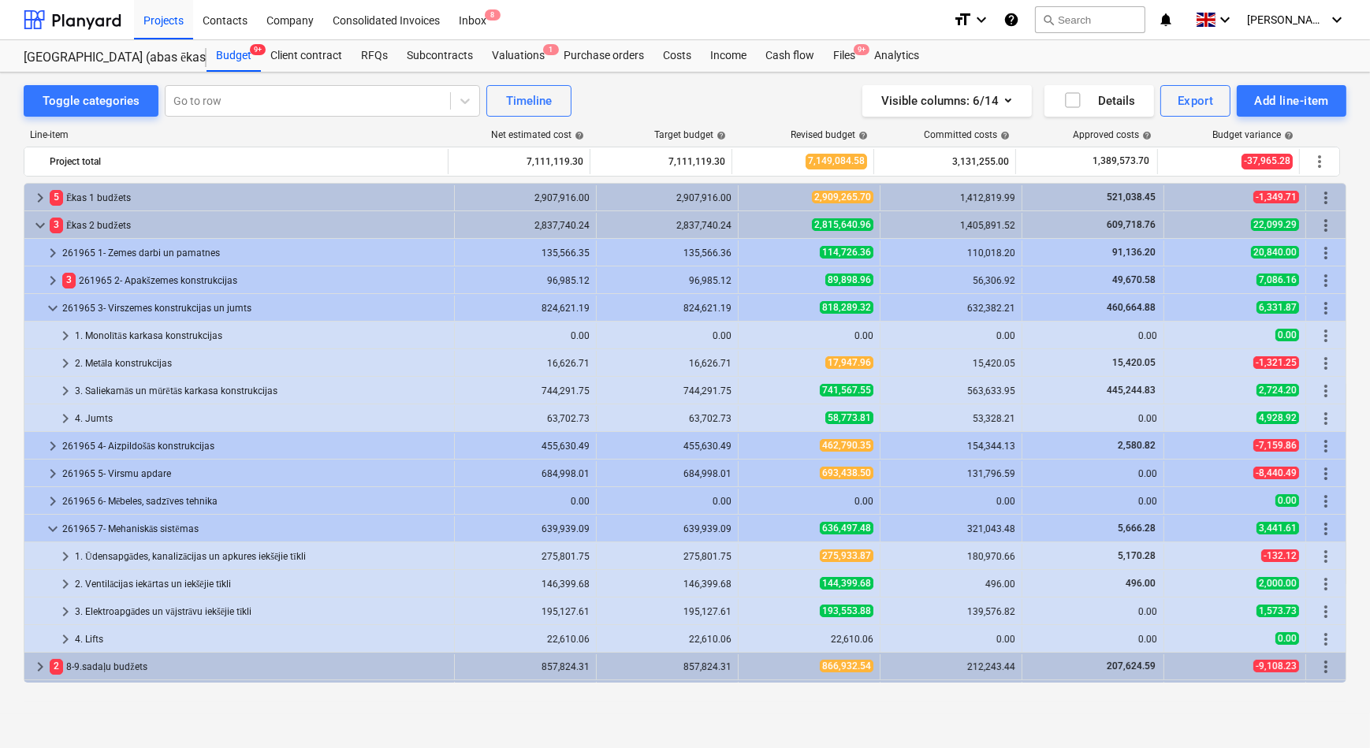
click at [48, 527] on span "keyboard_arrow_down" at bounding box center [52, 528] width 19 height 19
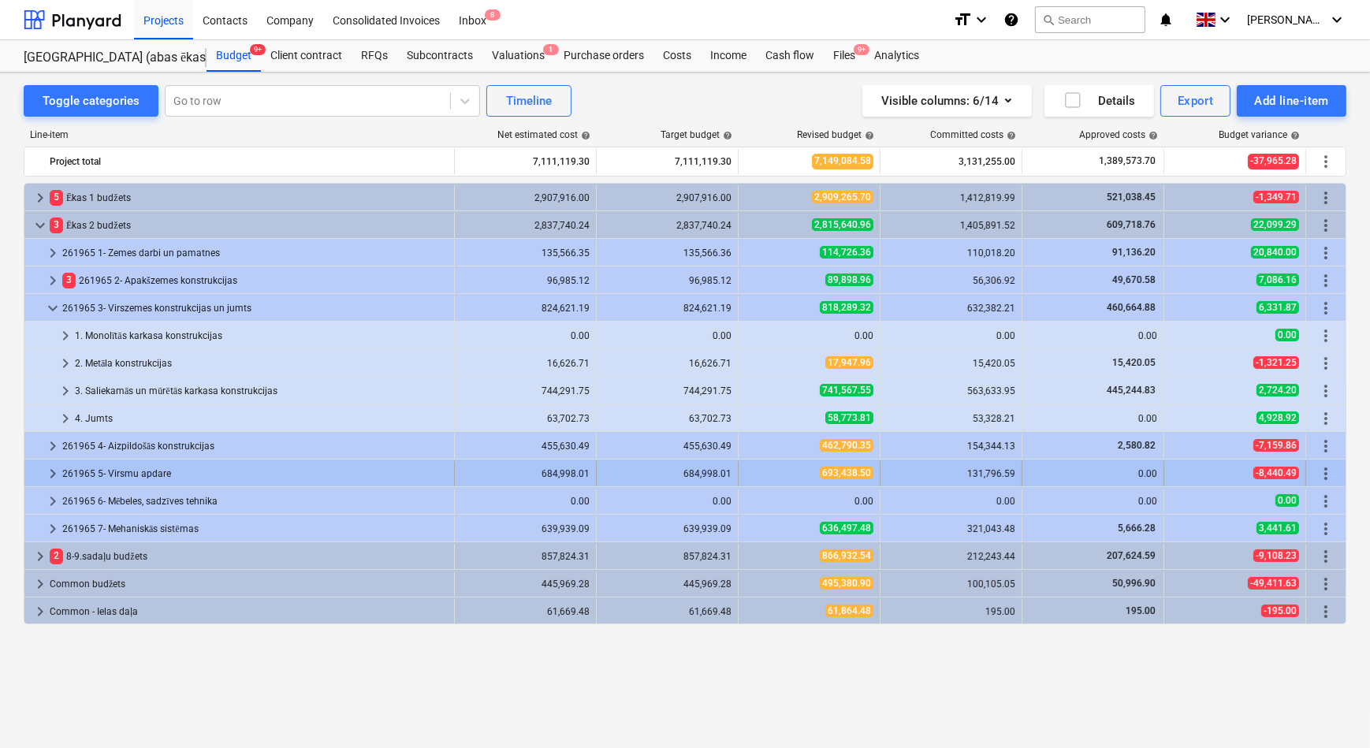
click at [53, 477] on span "keyboard_arrow_right" at bounding box center [52, 473] width 19 height 19
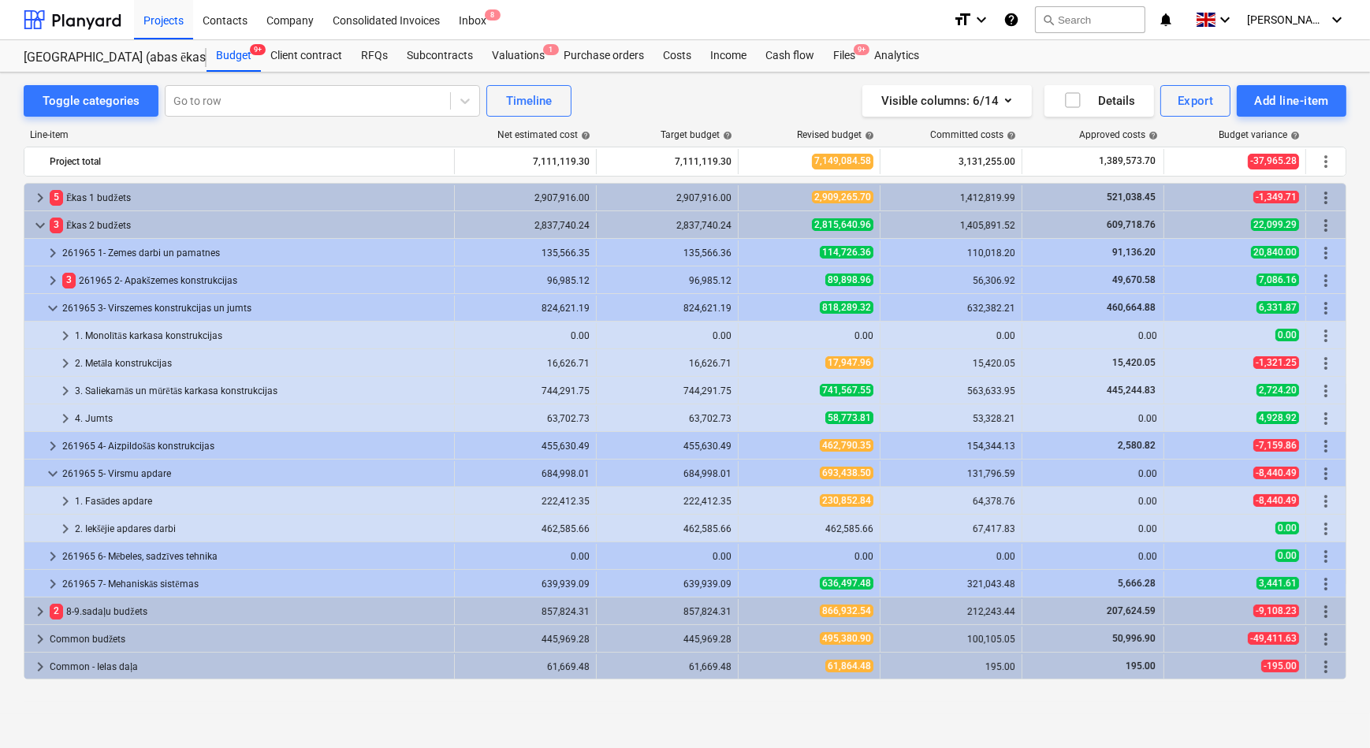
click at [53, 476] on span "keyboard_arrow_down" at bounding box center [52, 473] width 19 height 19
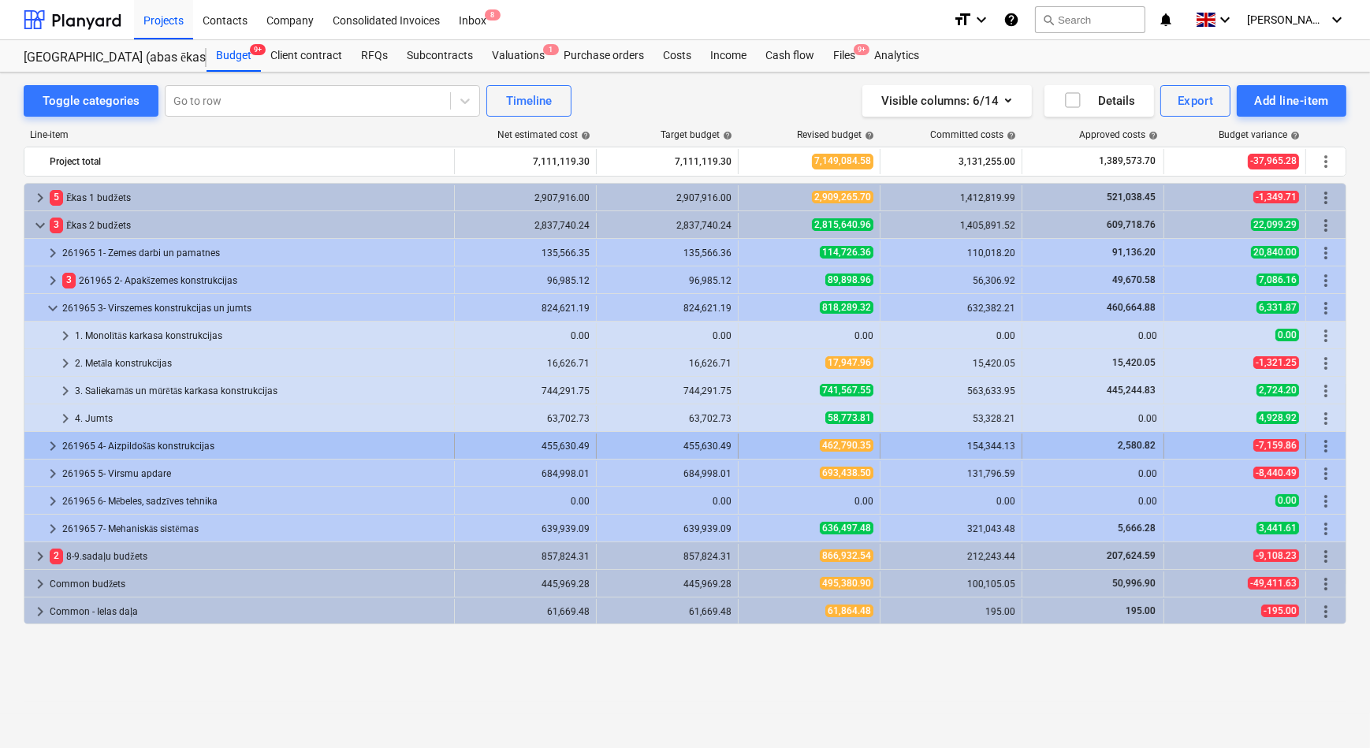
click at [50, 444] on span "keyboard_arrow_right" at bounding box center [52, 446] width 19 height 19
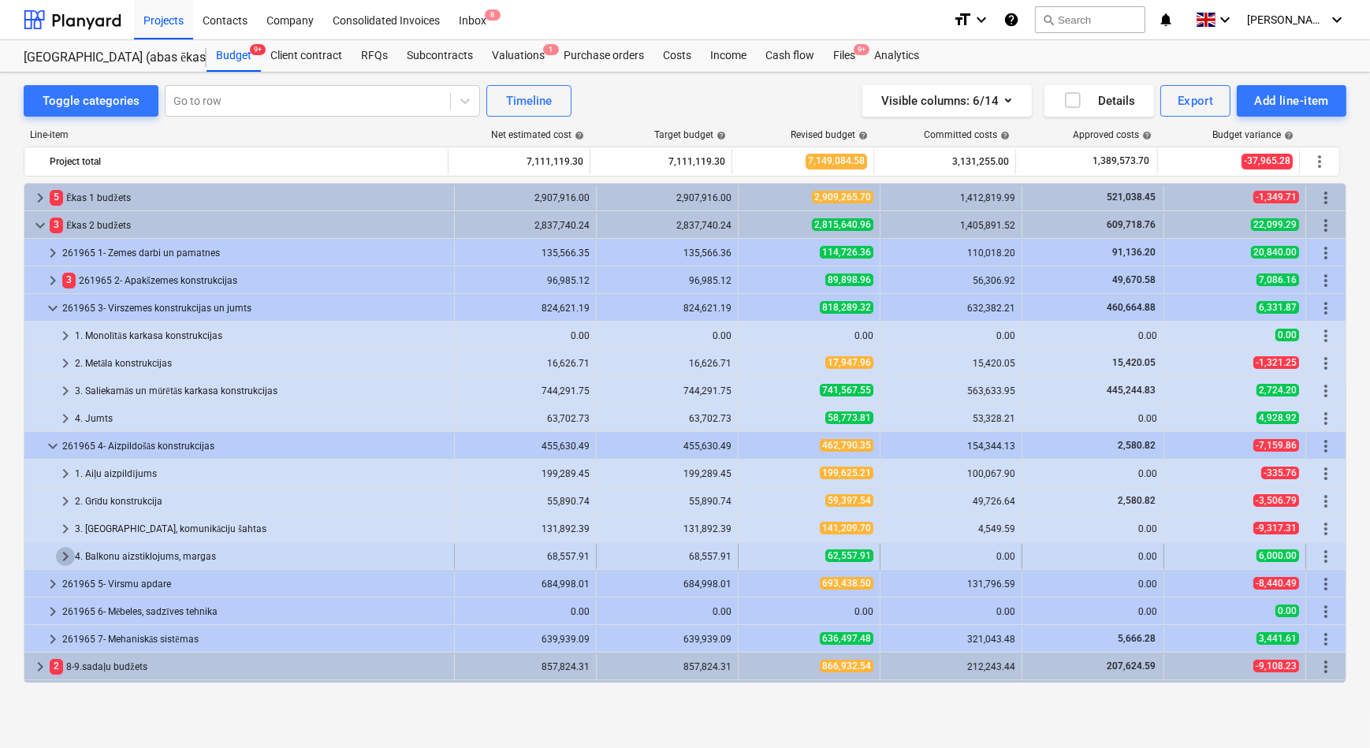
click at [60, 555] on span "keyboard_arrow_right" at bounding box center [65, 556] width 19 height 19
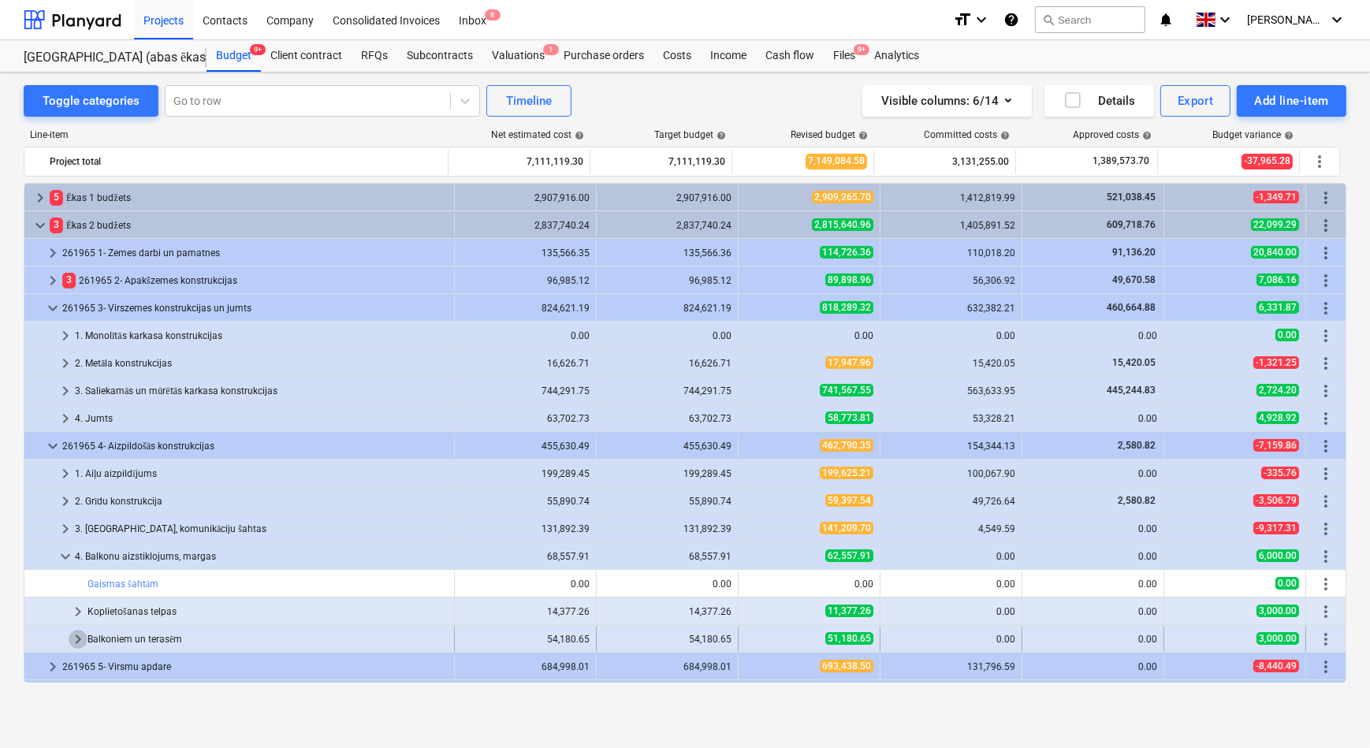
click at [80, 636] on span "keyboard_arrow_right" at bounding box center [78, 639] width 19 height 19
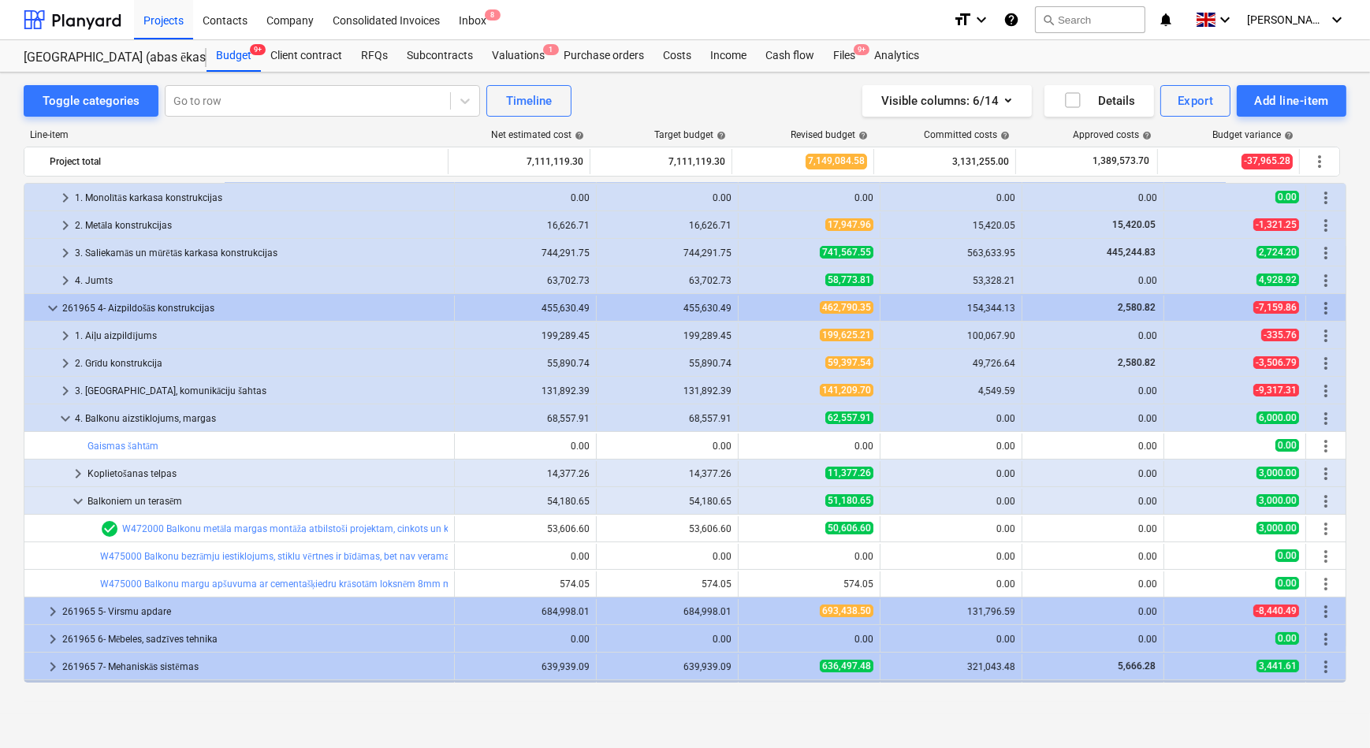
scroll to position [143, 0]
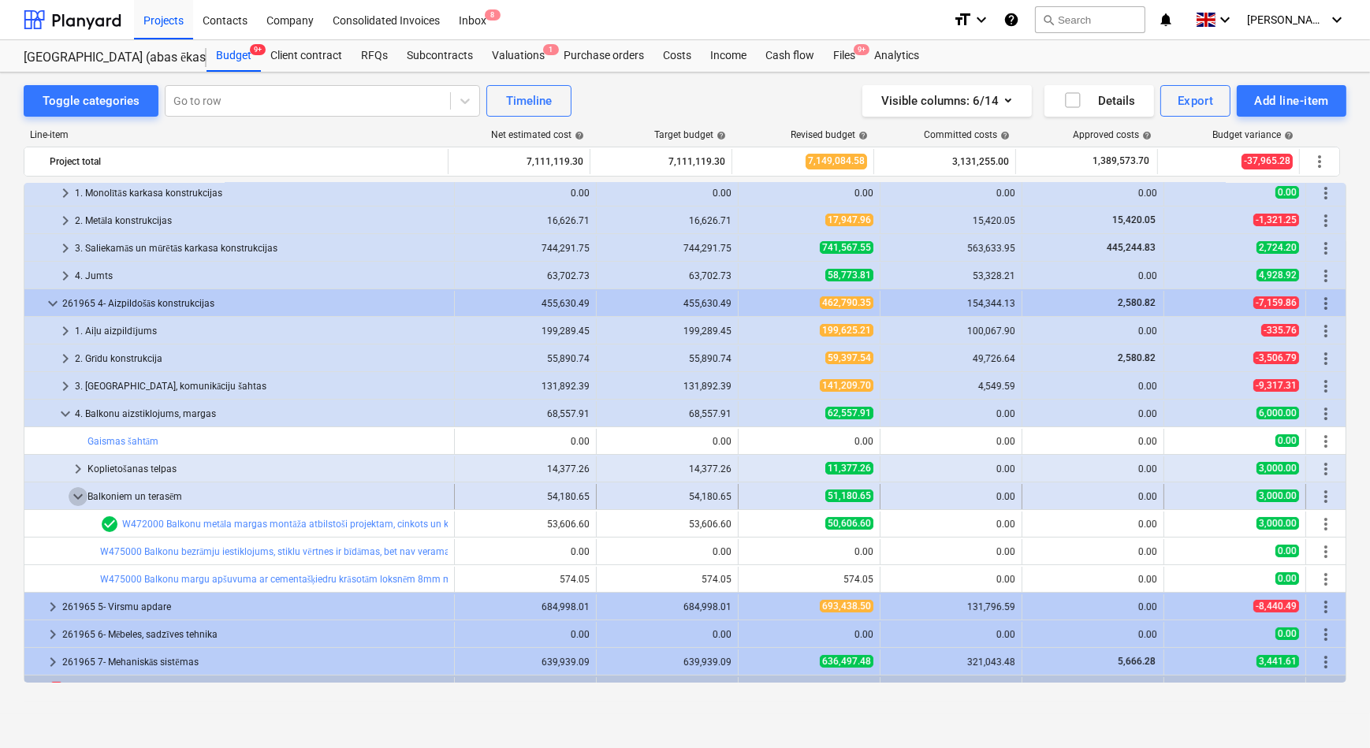
click at [73, 496] on span "keyboard_arrow_down" at bounding box center [78, 496] width 19 height 19
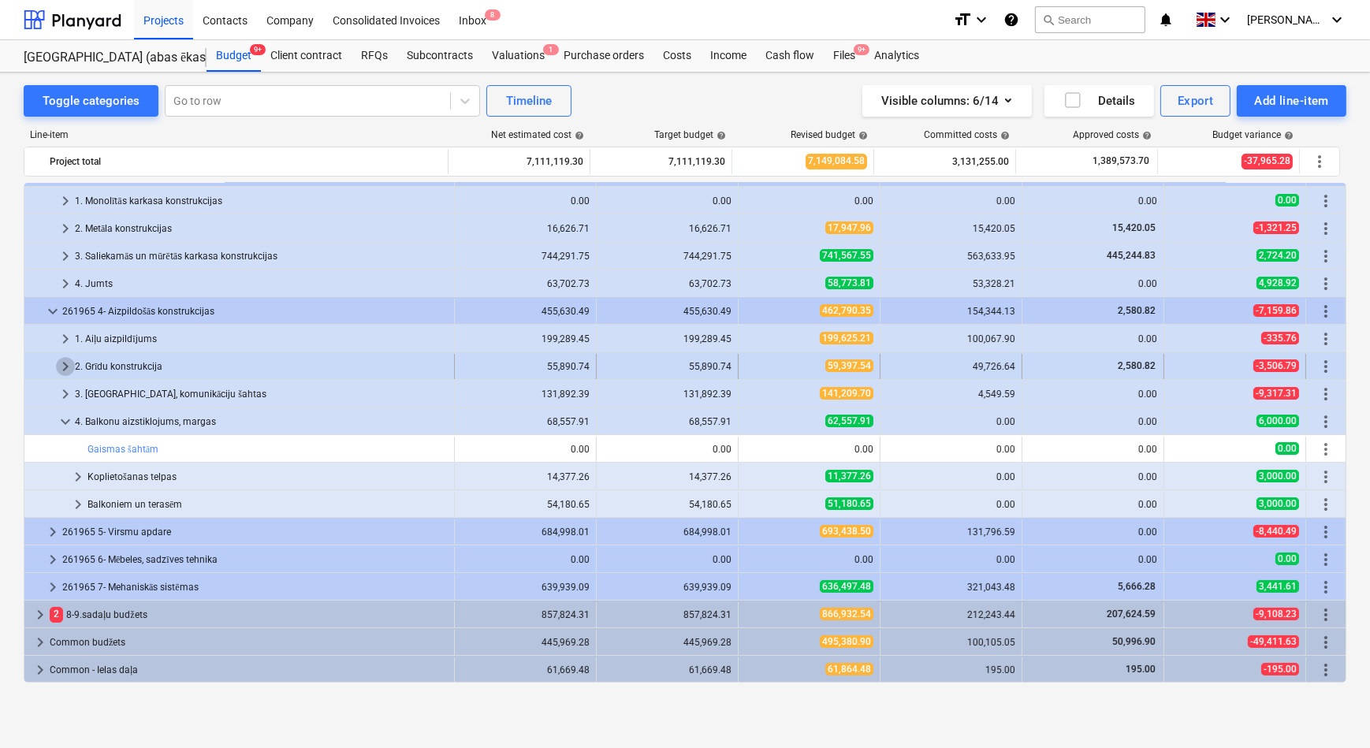
click at [67, 363] on span "keyboard_arrow_right" at bounding box center [65, 366] width 19 height 19
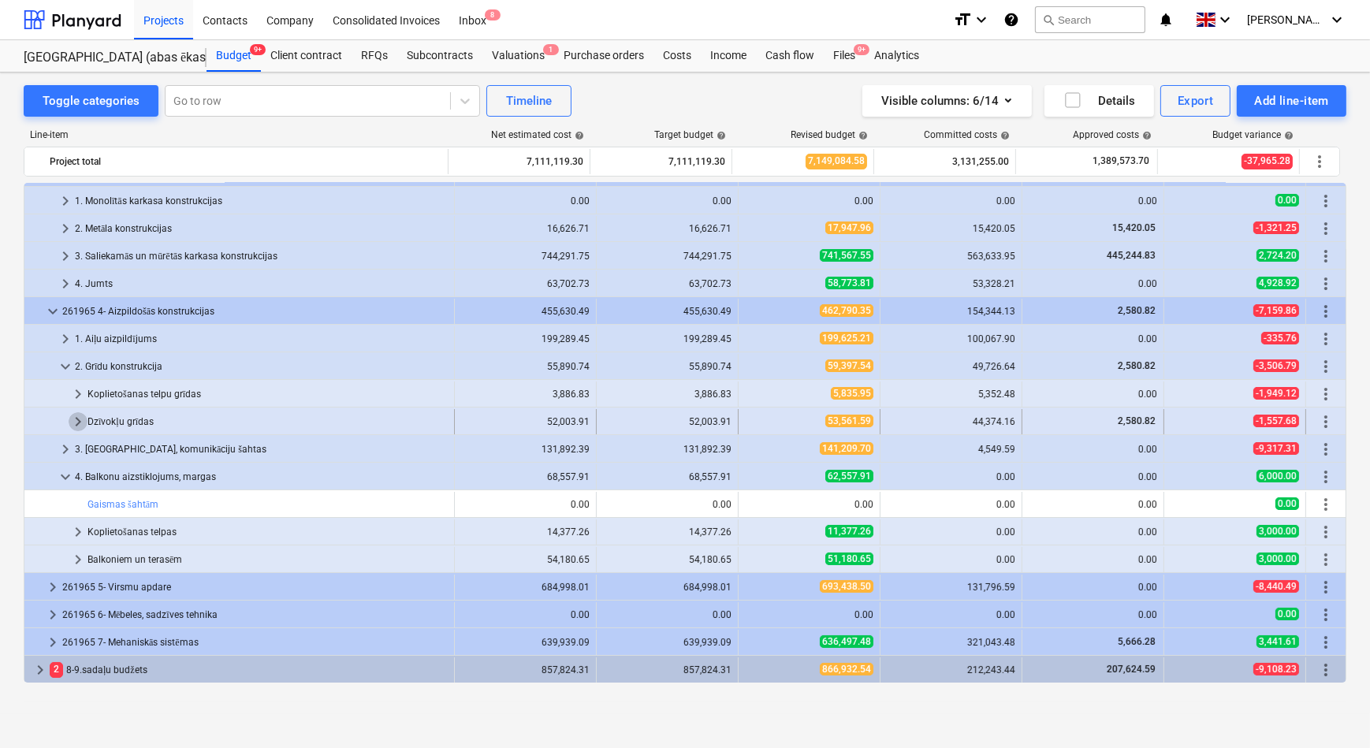
click at [76, 418] on span "keyboard_arrow_right" at bounding box center [78, 421] width 19 height 19
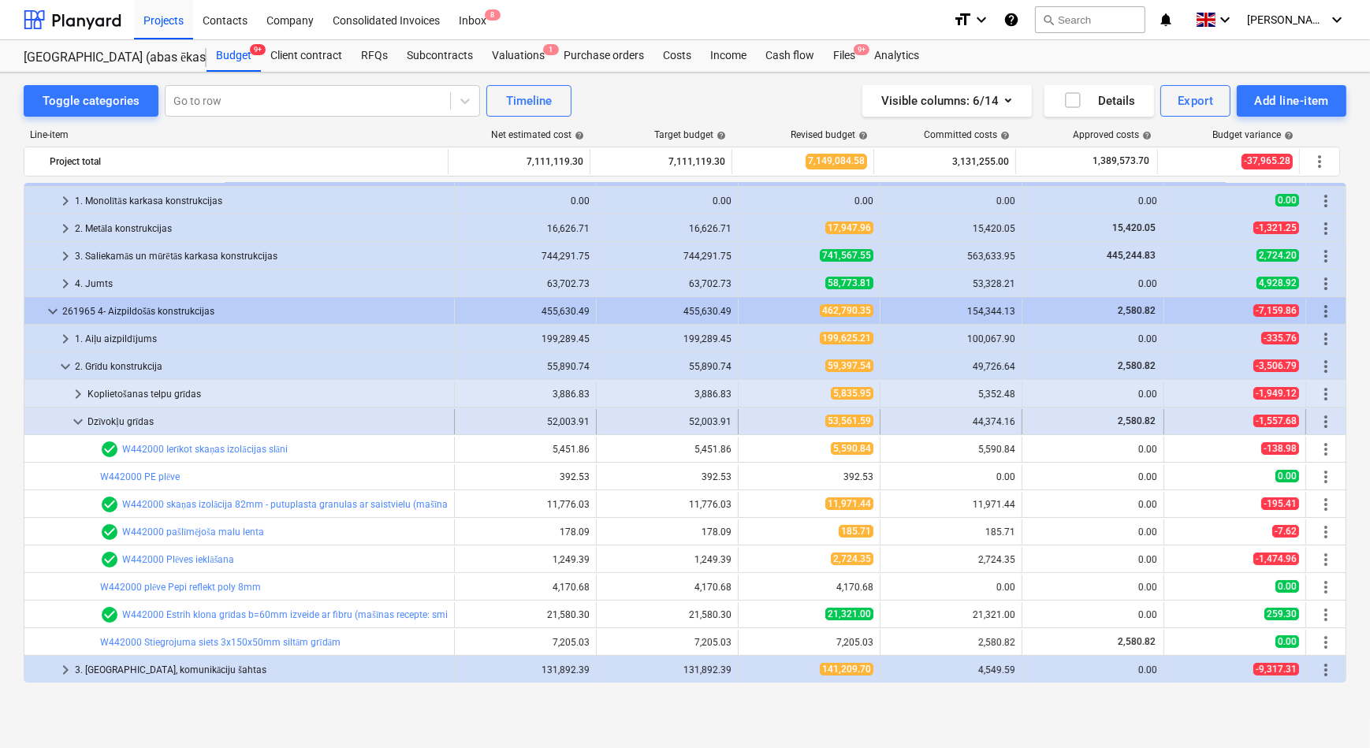
click at [69, 420] on span "keyboard_arrow_down" at bounding box center [78, 421] width 19 height 19
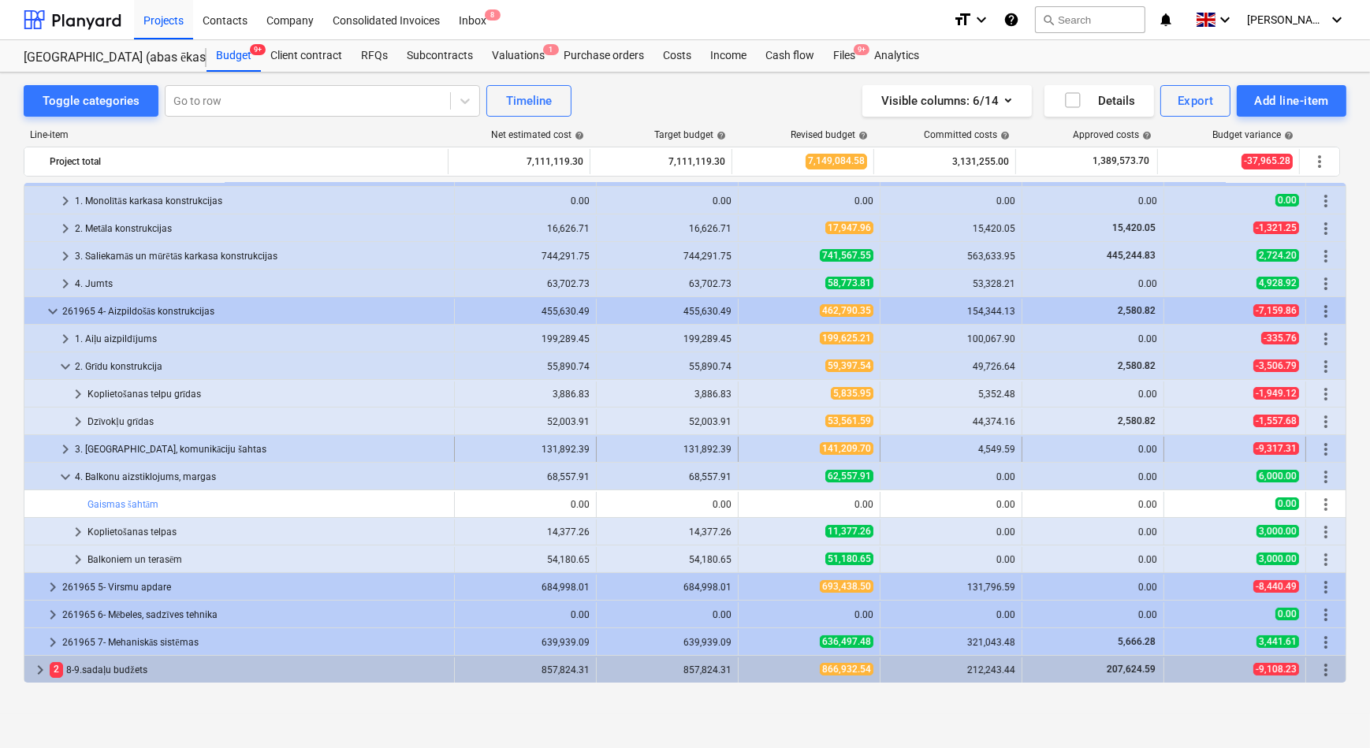
click at [60, 451] on span "keyboard_arrow_right" at bounding box center [65, 449] width 19 height 19
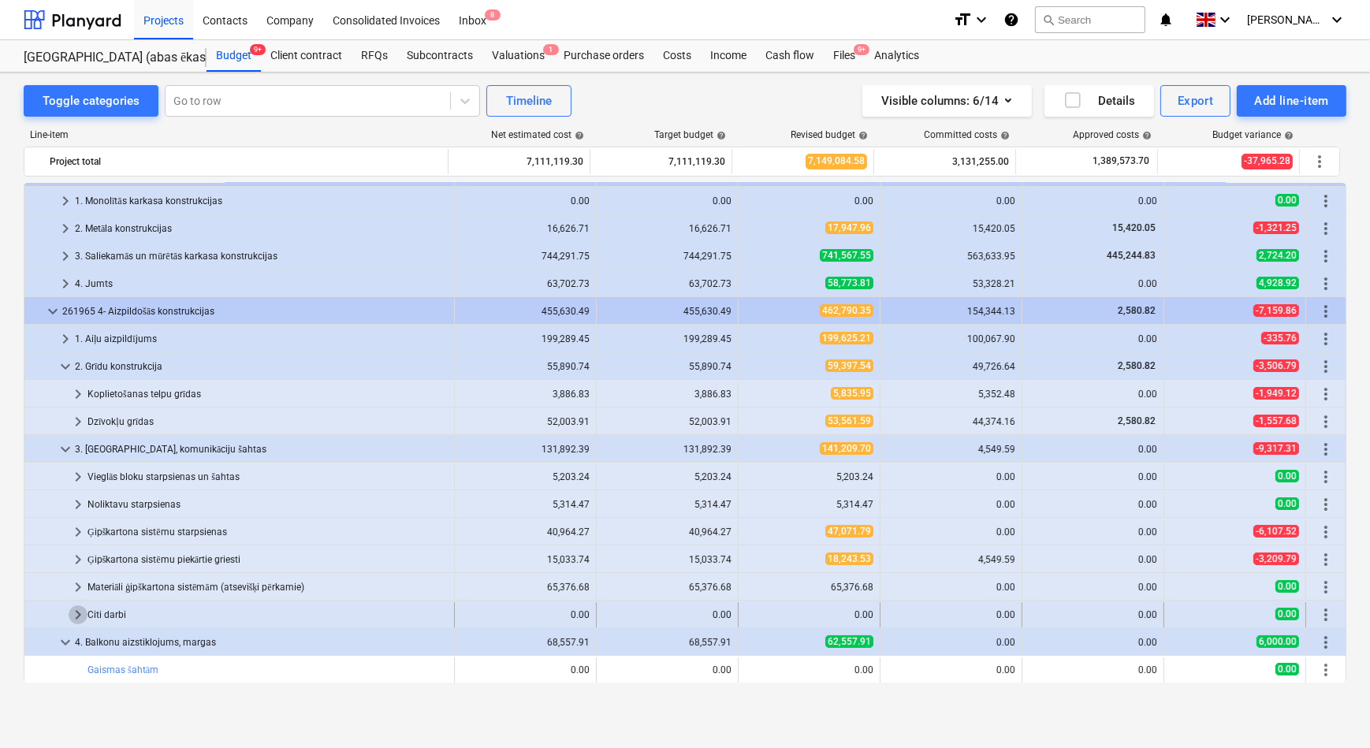
click at [72, 612] on span "keyboard_arrow_right" at bounding box center [78, 614] width 19 height 19
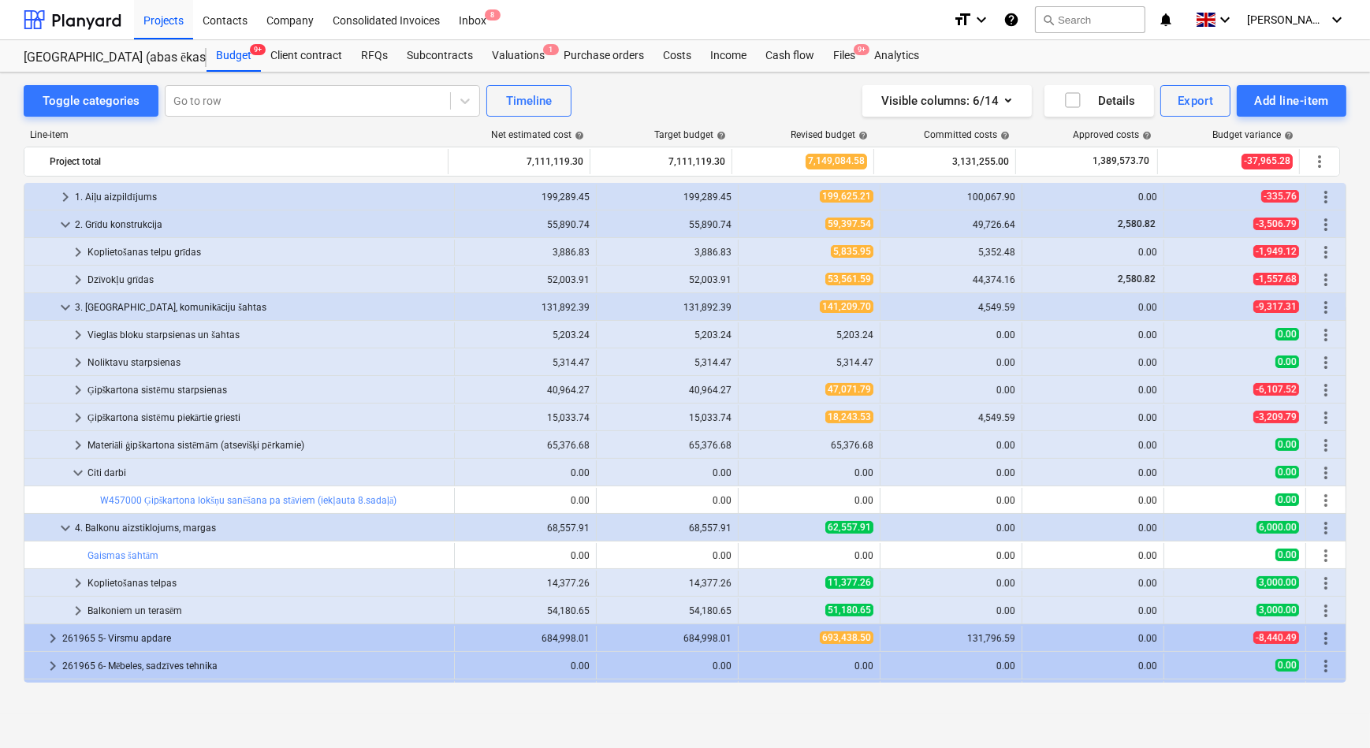
scroll to position [278, 0]
click at [75, 474] on span "keyboard_arrow_down" at bounding box center [78, 471] width 19 height 19
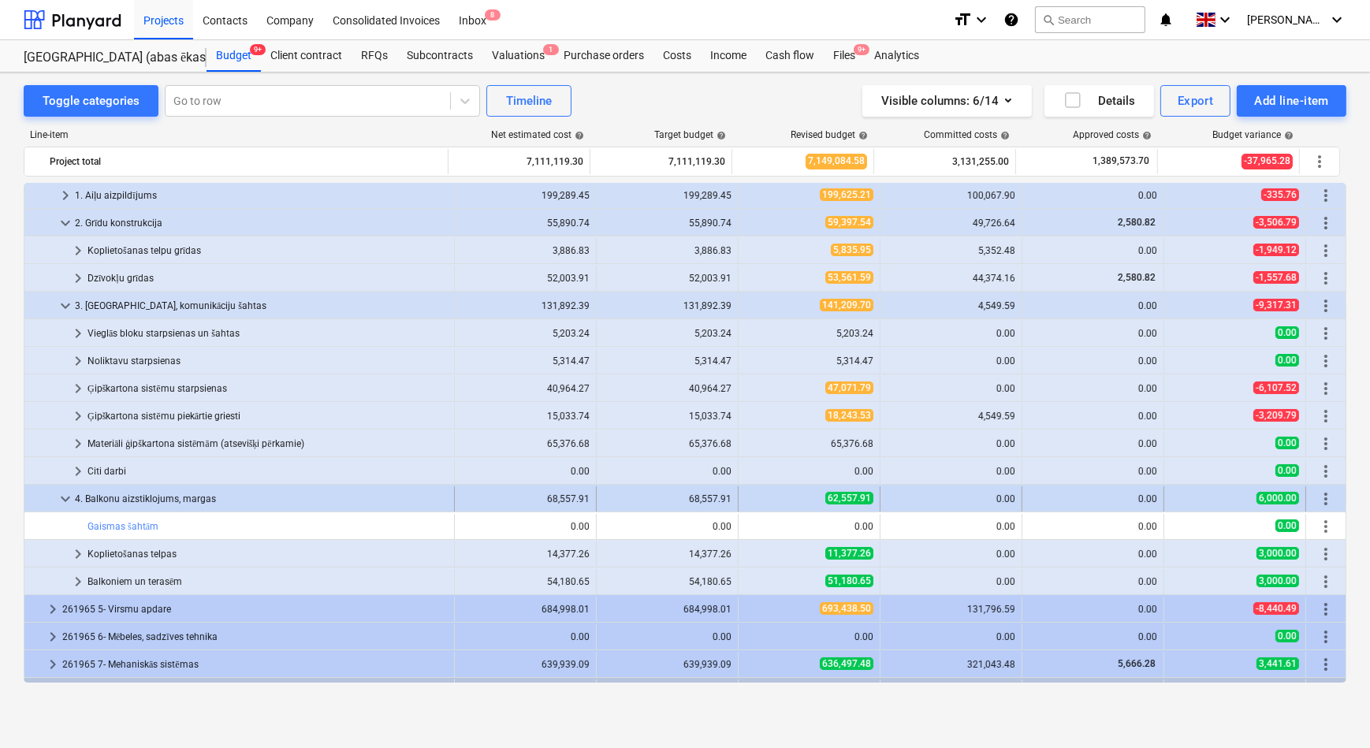
click at [70, 501] on span "keyboard_arrow_down" at bounding box center [65, 498] width 19 height 19
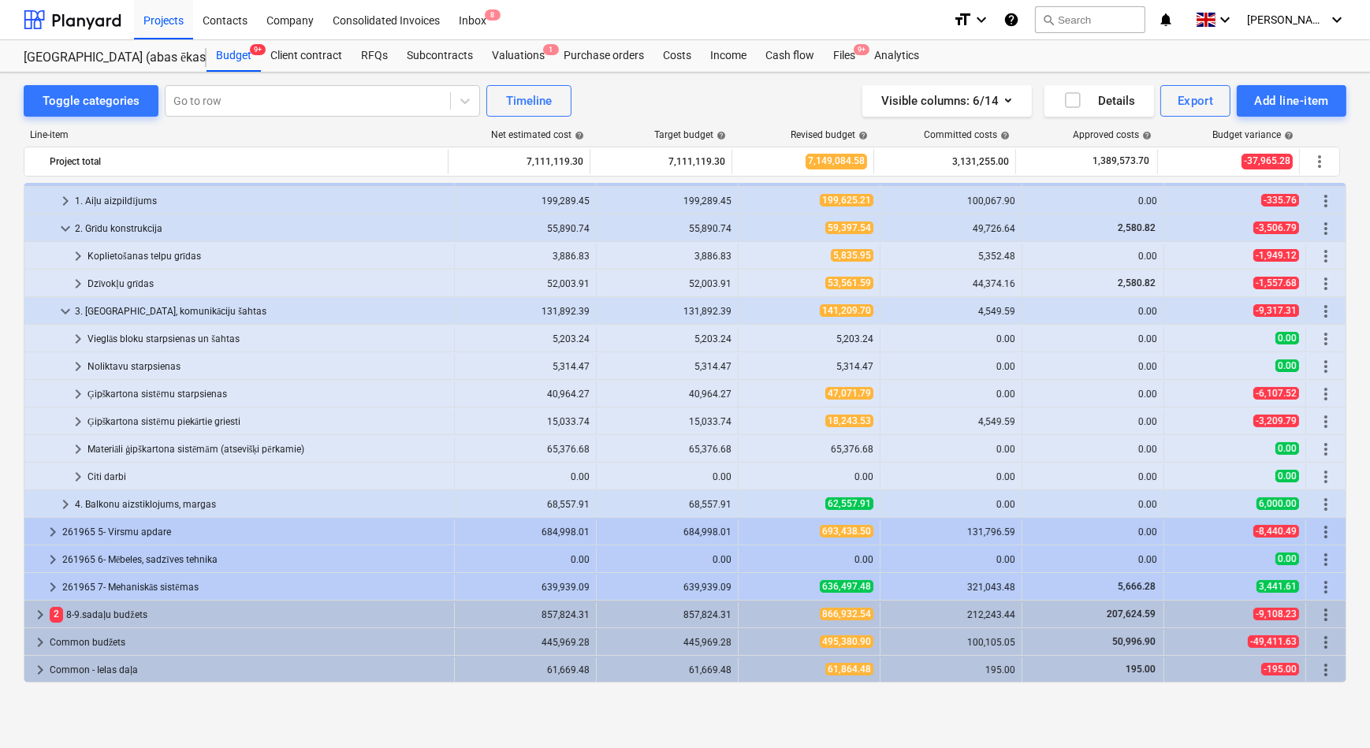
scroll to position [273, 0]
click at [61, 310] on span "keyboard_arrow_down" at bounding box center [65, 311] width 19 height 19
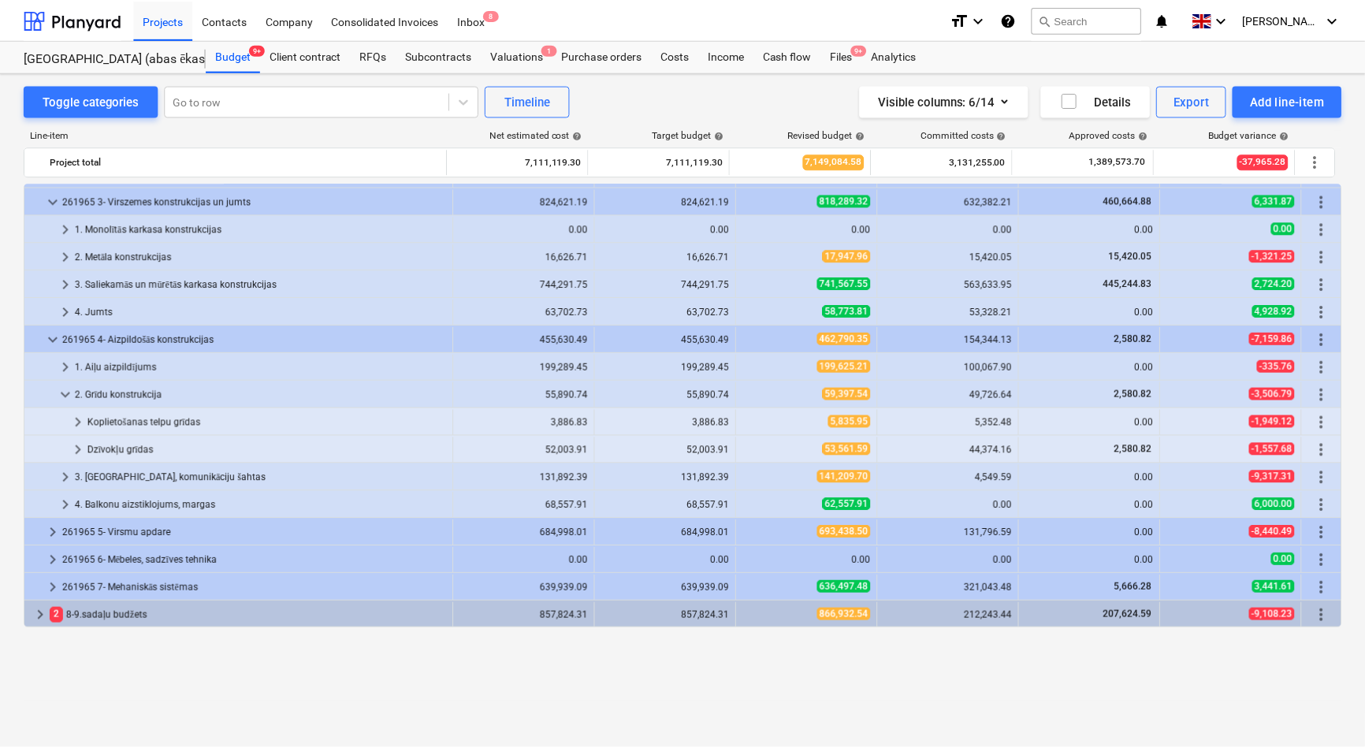
scroll to position [0, 0]
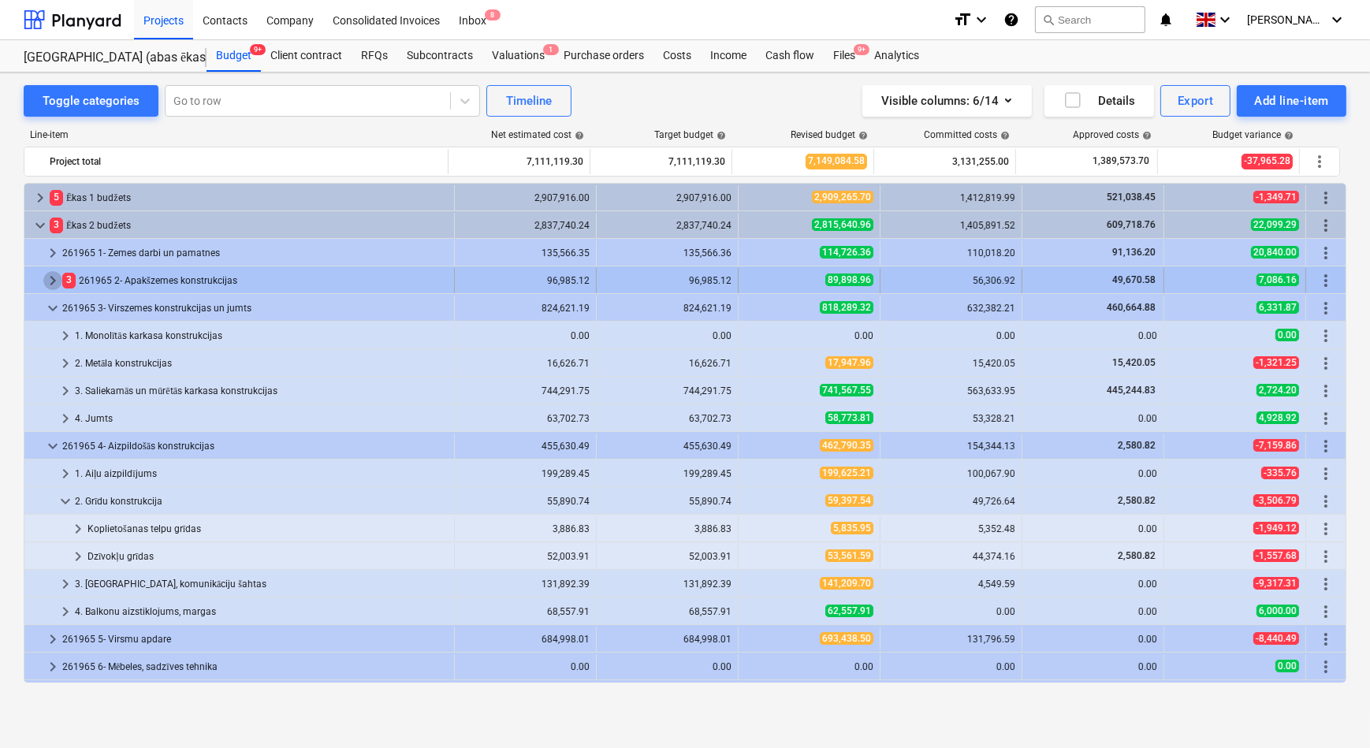
click at [48, 280] on span "keyboard_arrow_right" at bounding box center [52, 280] width 19 height 19
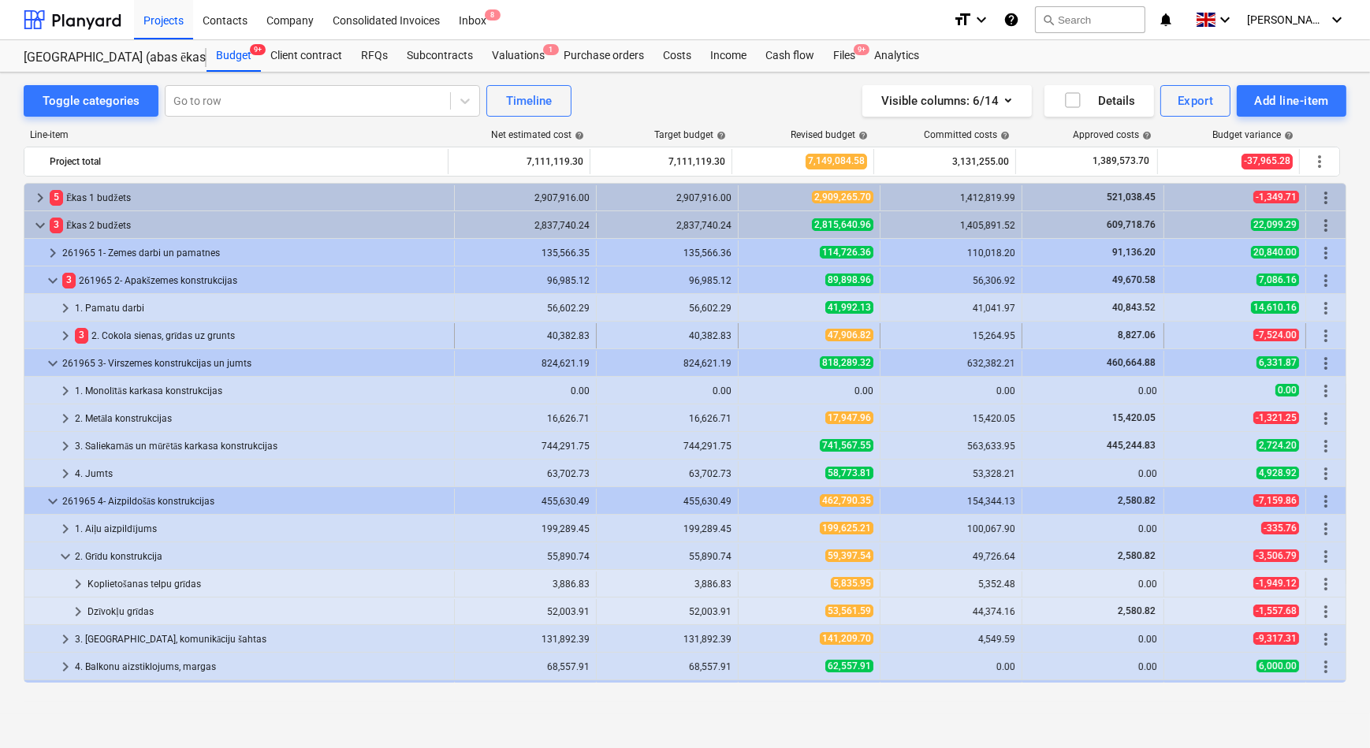
click at [65, 338] on span "keyboard_arrow_right" at bounding box center [65, 335] width 19 height 19
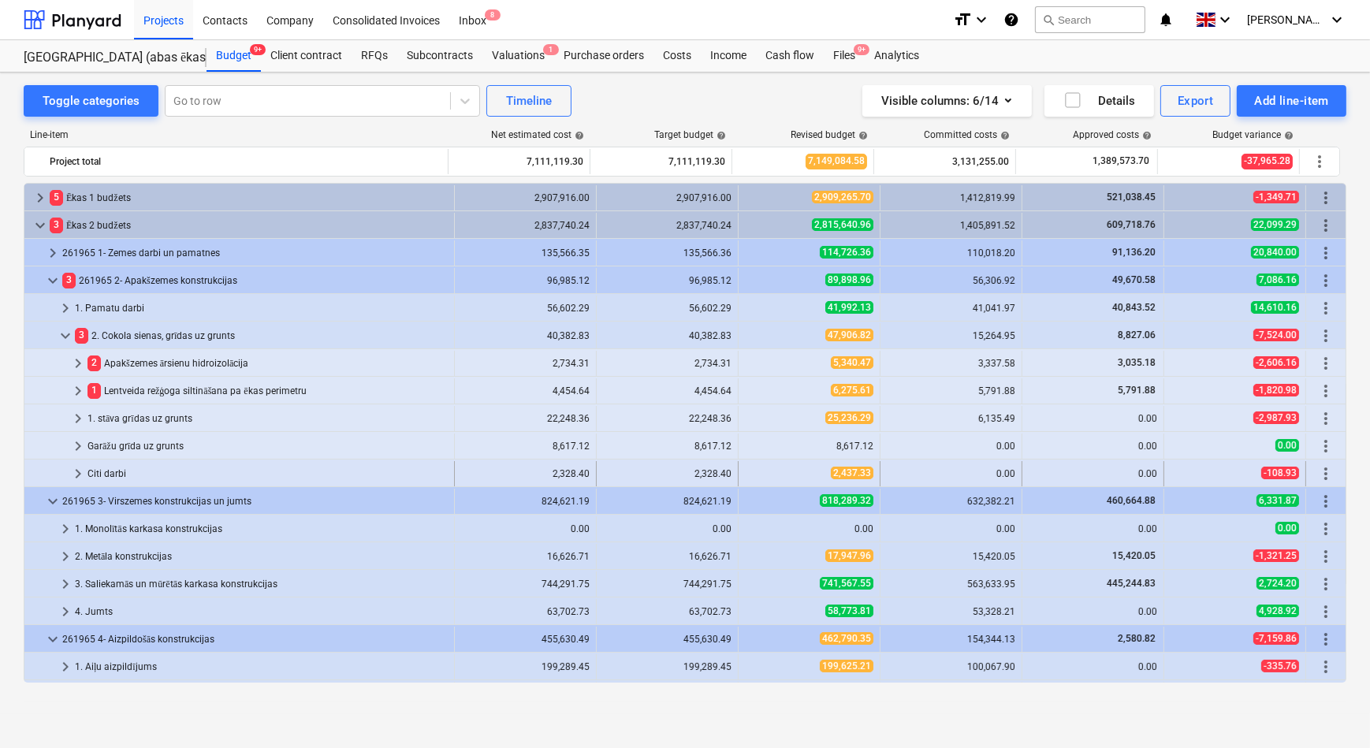
click at [77, 475] on span "keyboard_arrow_right" at bounding box center [78, 473] width 19 height 19
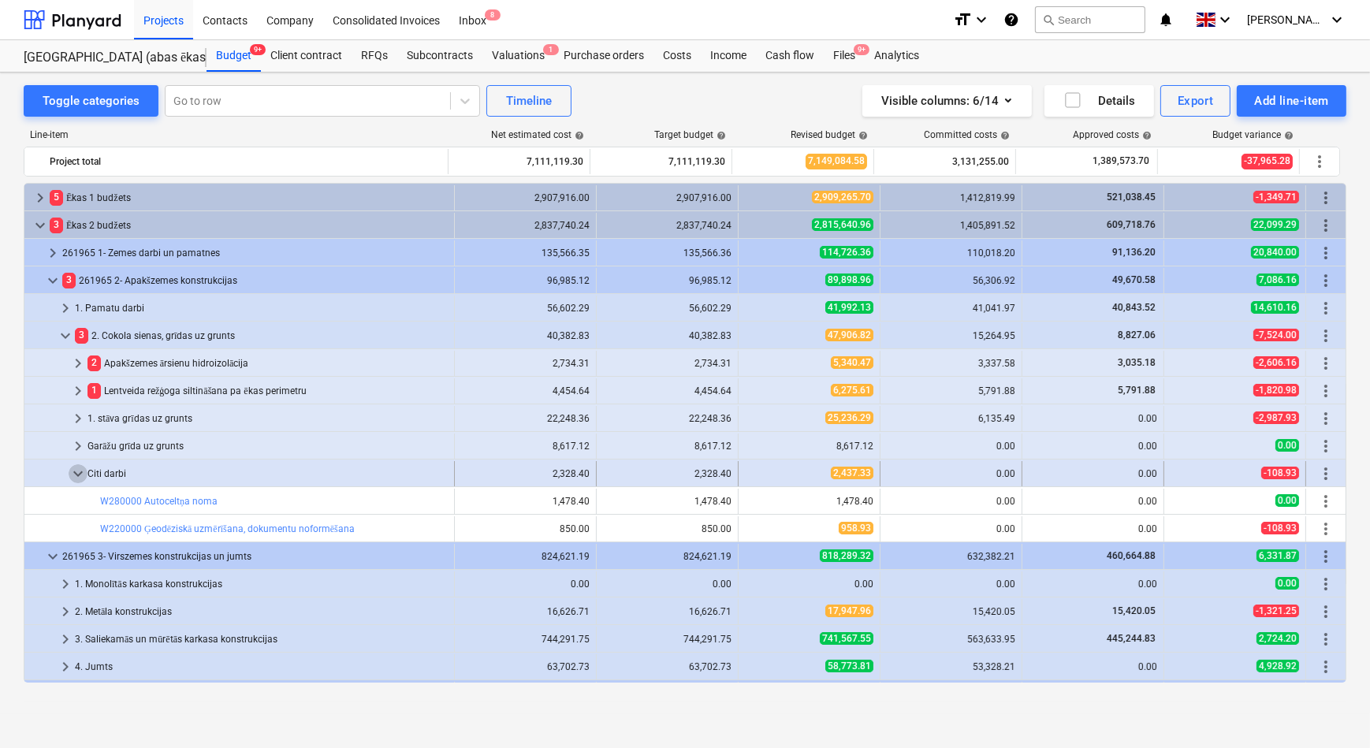
click at [76, 474] on span "keyboard_arrow_down" at bounding box center [78, 473] width 19 height 19
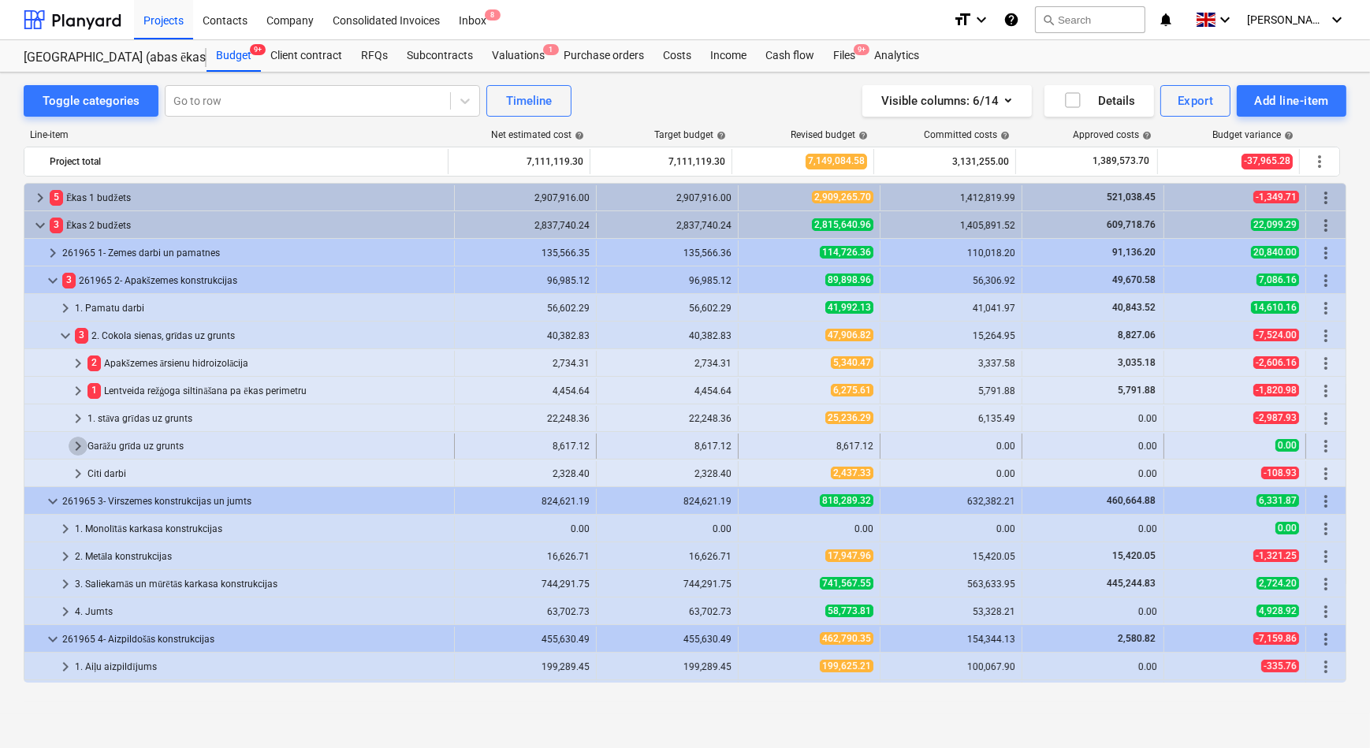
click at [75, 444] on span "keyboard_arrow_right" at bounding box center [78, 446] width 19 height 19
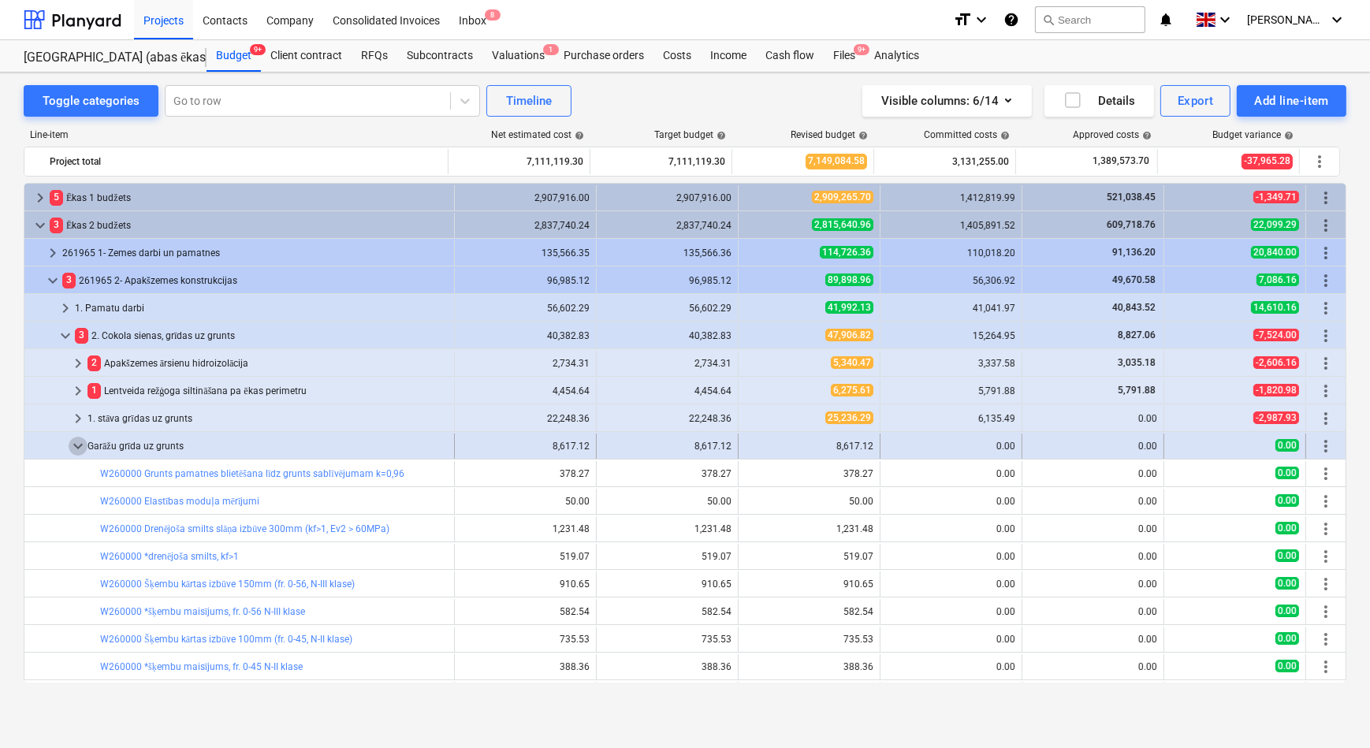
click at [80, 445] on span "keyboard_arrow_down" at bounding box center [78, 446] width 19 height 19
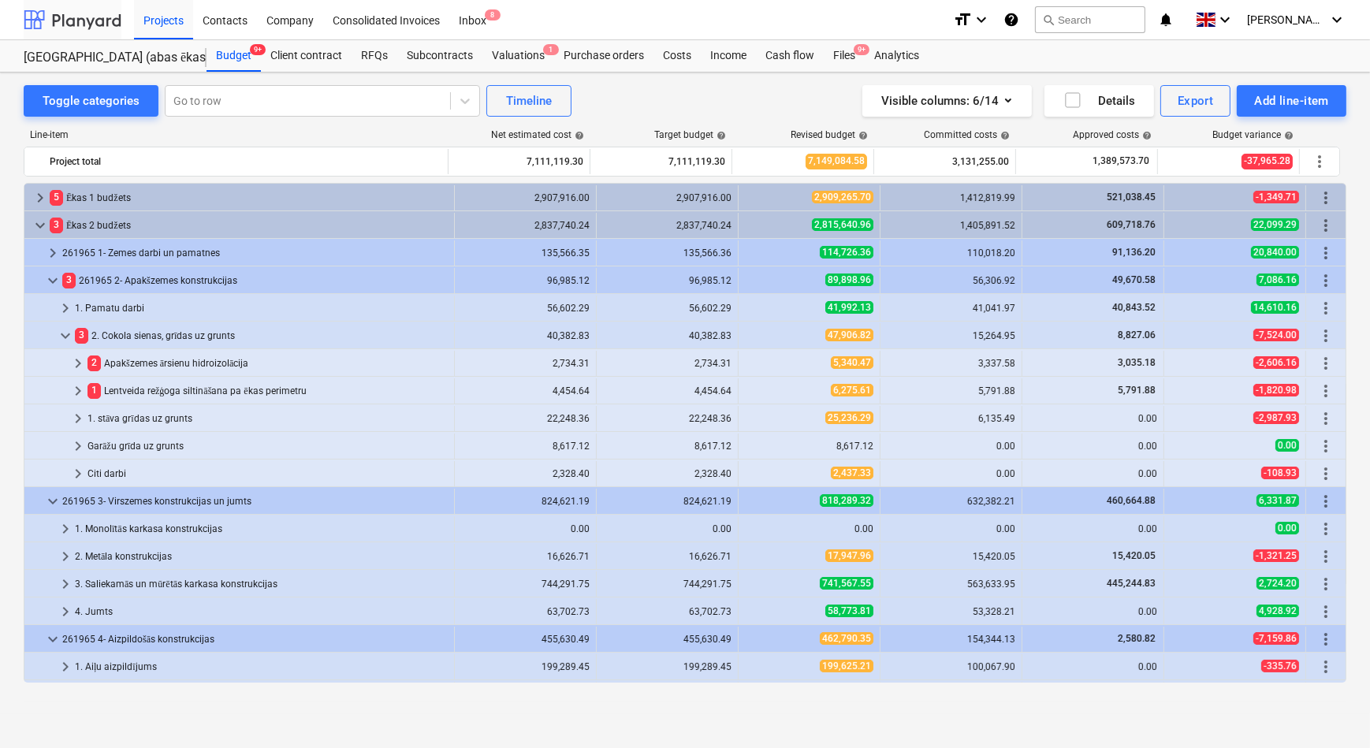
click at [86, 19] on div at bounding box center [73, 19] width 98 height 39
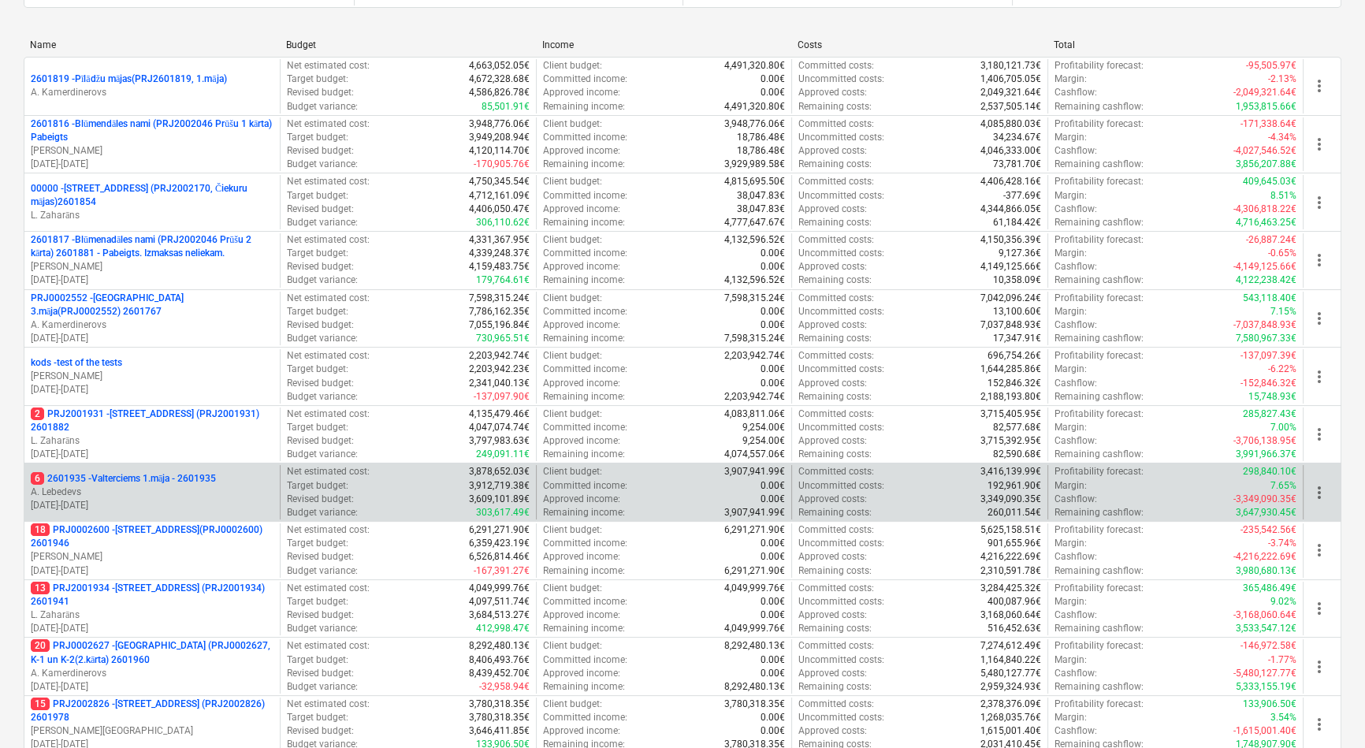
scroll to position [214, 0]
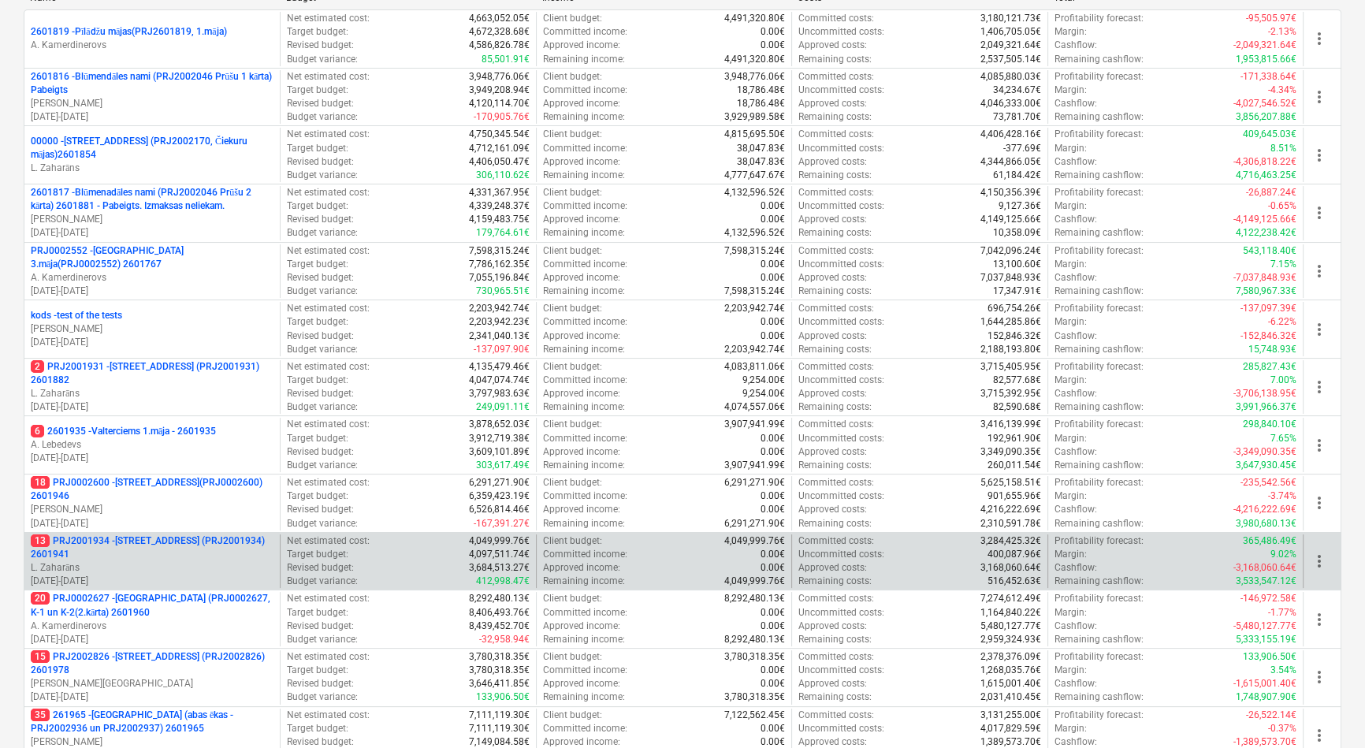
click at [134, 542] on p "13 PRJ2001934 - [STREET_ADDRESS] (PRJ2001934) 2601941" at bounding box center [152, 547] width 243 height 27
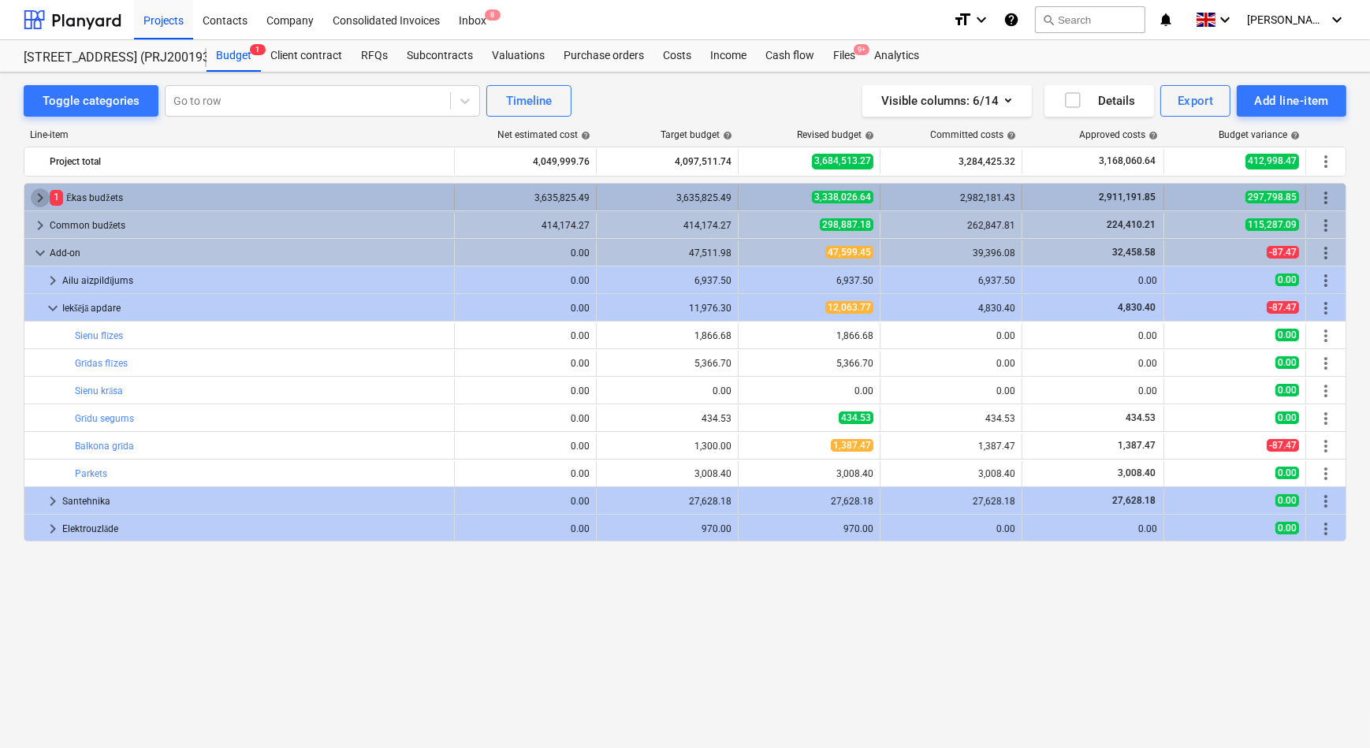
click at [35, 194] on span "keyboard_arrow_right" at bounding box center [40, 197] width 19 height 19
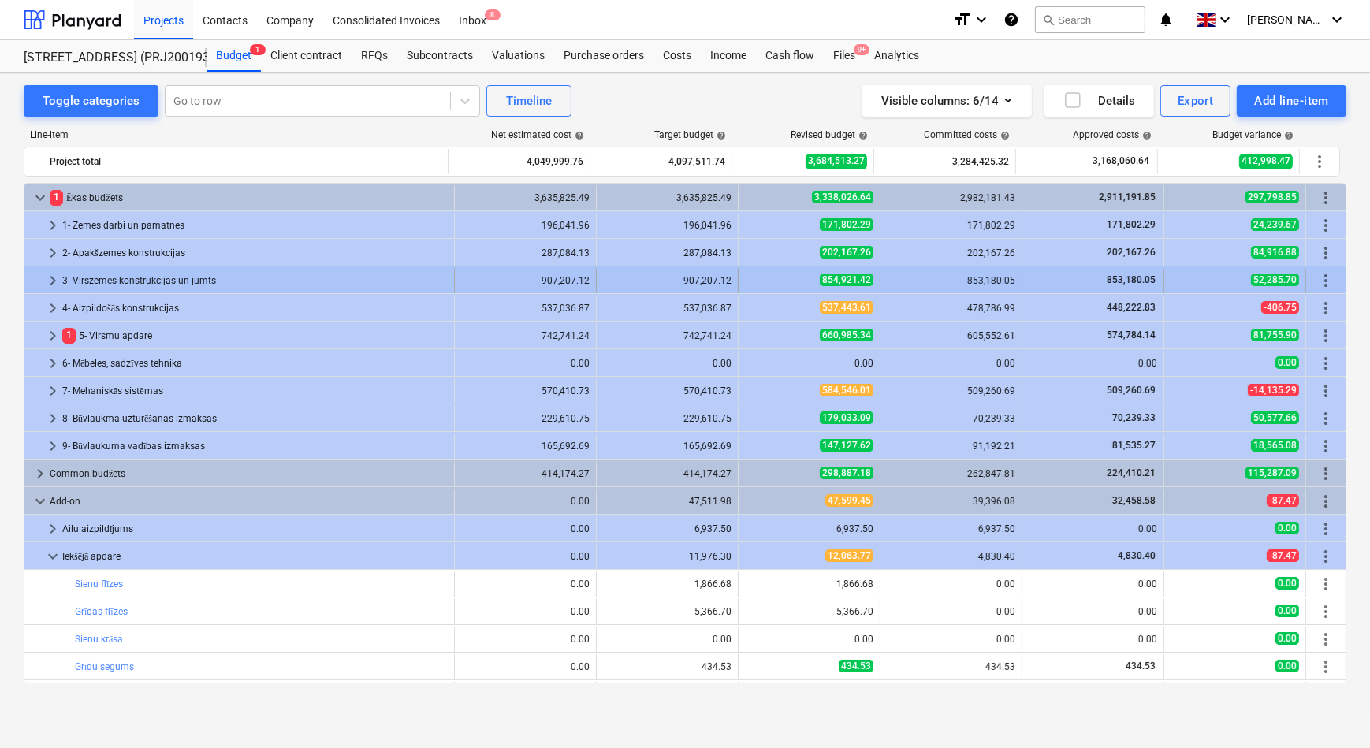
click at [52, 281] on span "keyboard_arrow_right" at bounding box center [52, 280] width 19 height 19
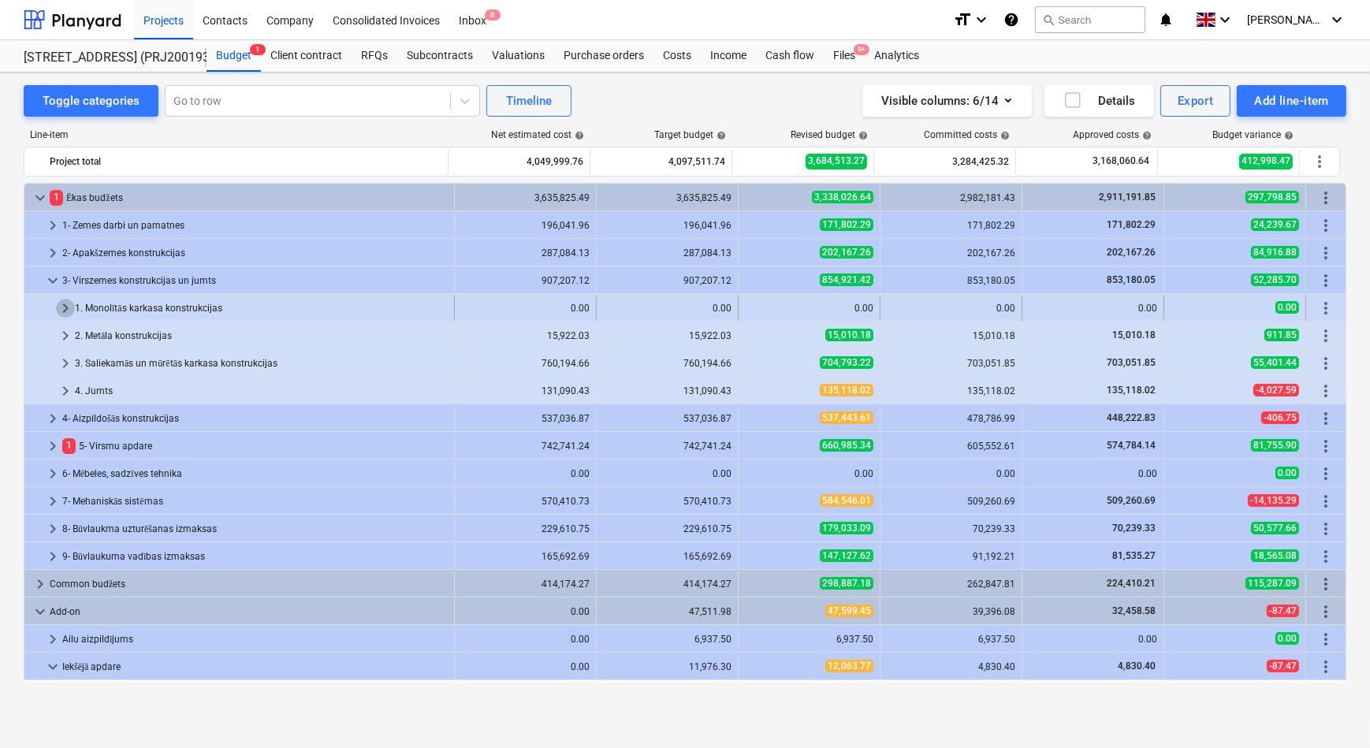
click at [68, 305] on span "keyboard_arrow_right" at bounding box center [65, 308] width 19 height 19
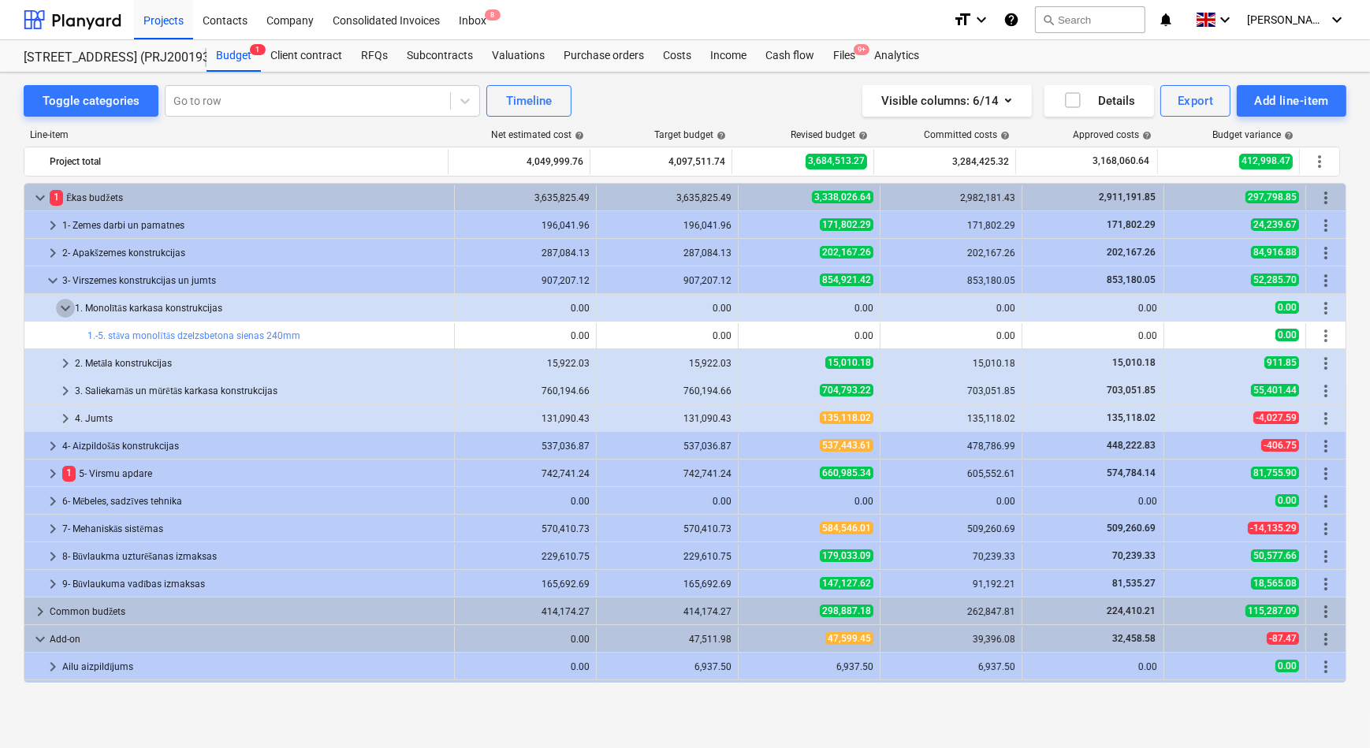
click at [68, 305] on span "keyboard_arrow_down" at bounding box center [65, 308] width 19 height 19
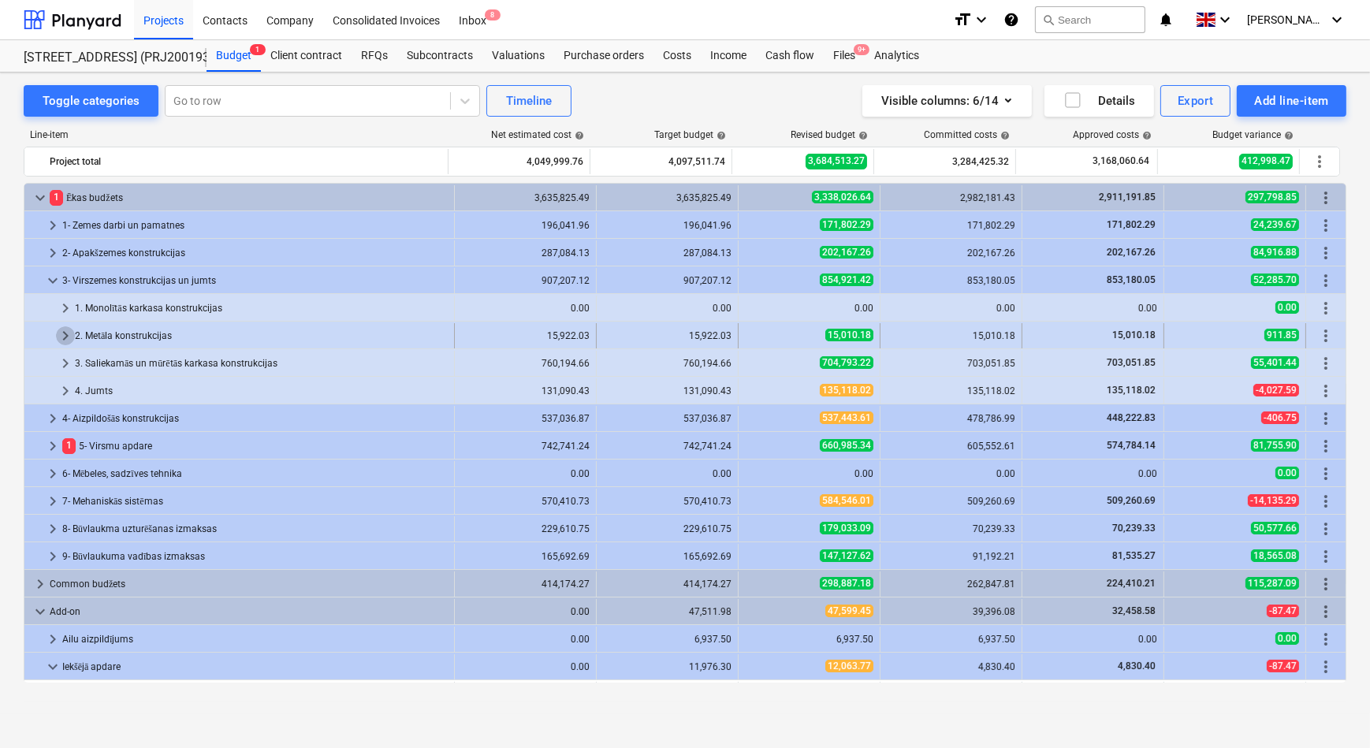
click at [71, 333] on span "keyboard_arrow_right" at bounding box center [65, 335] width 19 height 19
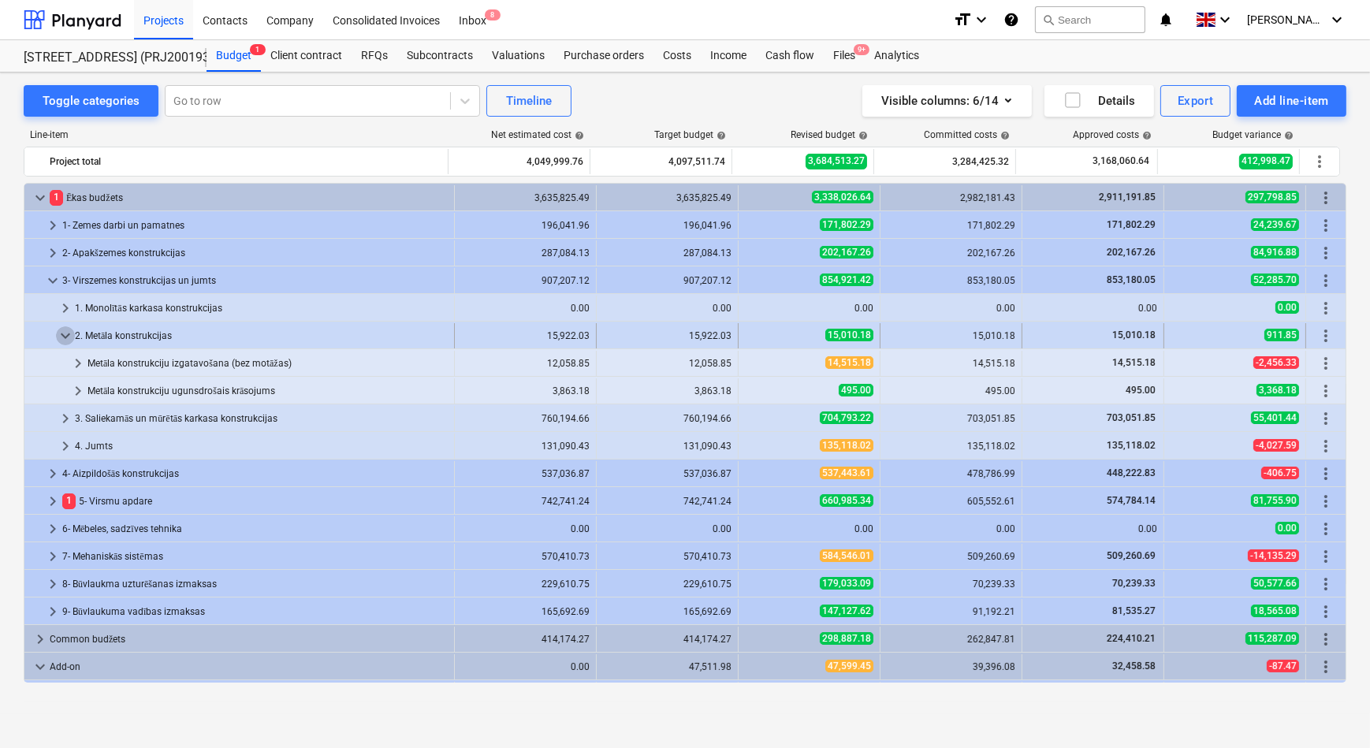
click at [63, 329] on span "keyboard_arrow_down" at bounding box center [65, 335] width 19 height 19
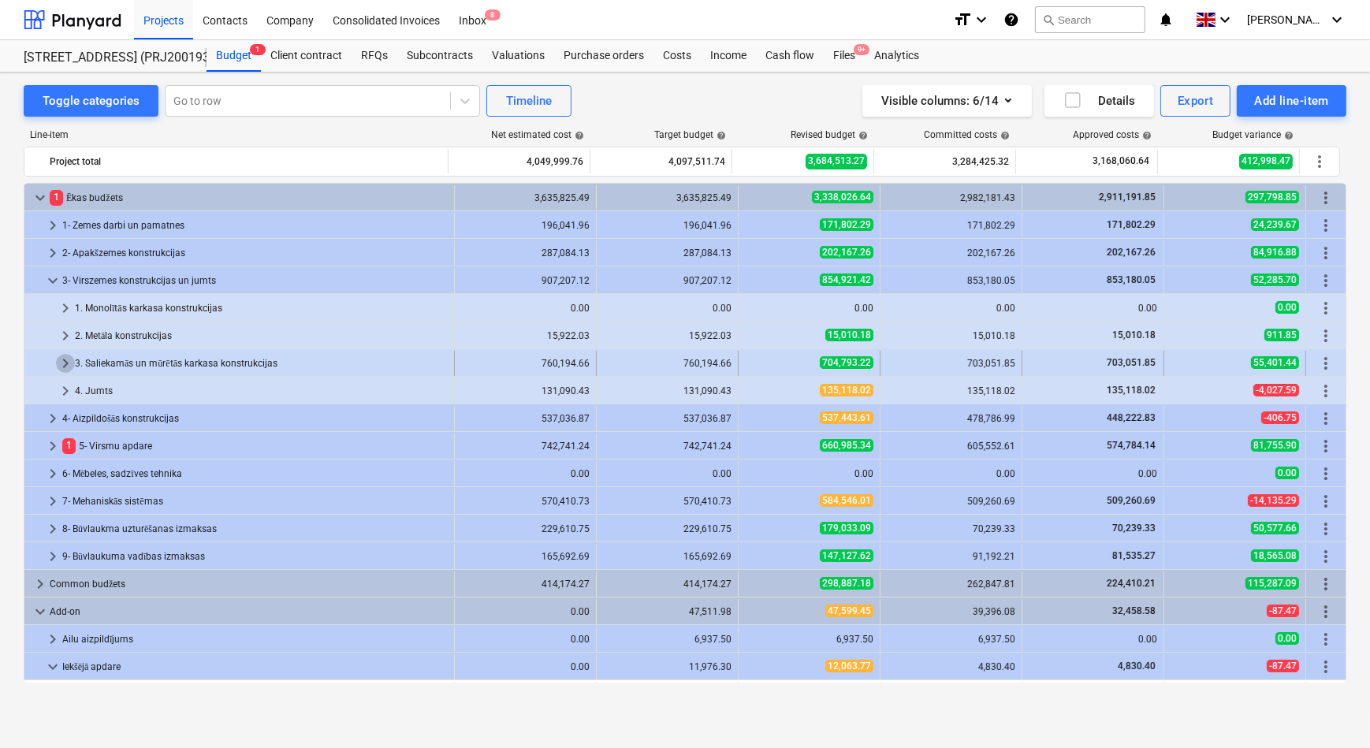
click at [65, 357] on span "keyboard_arrow_right" at bounding box center [65, 363] width 19 height 19
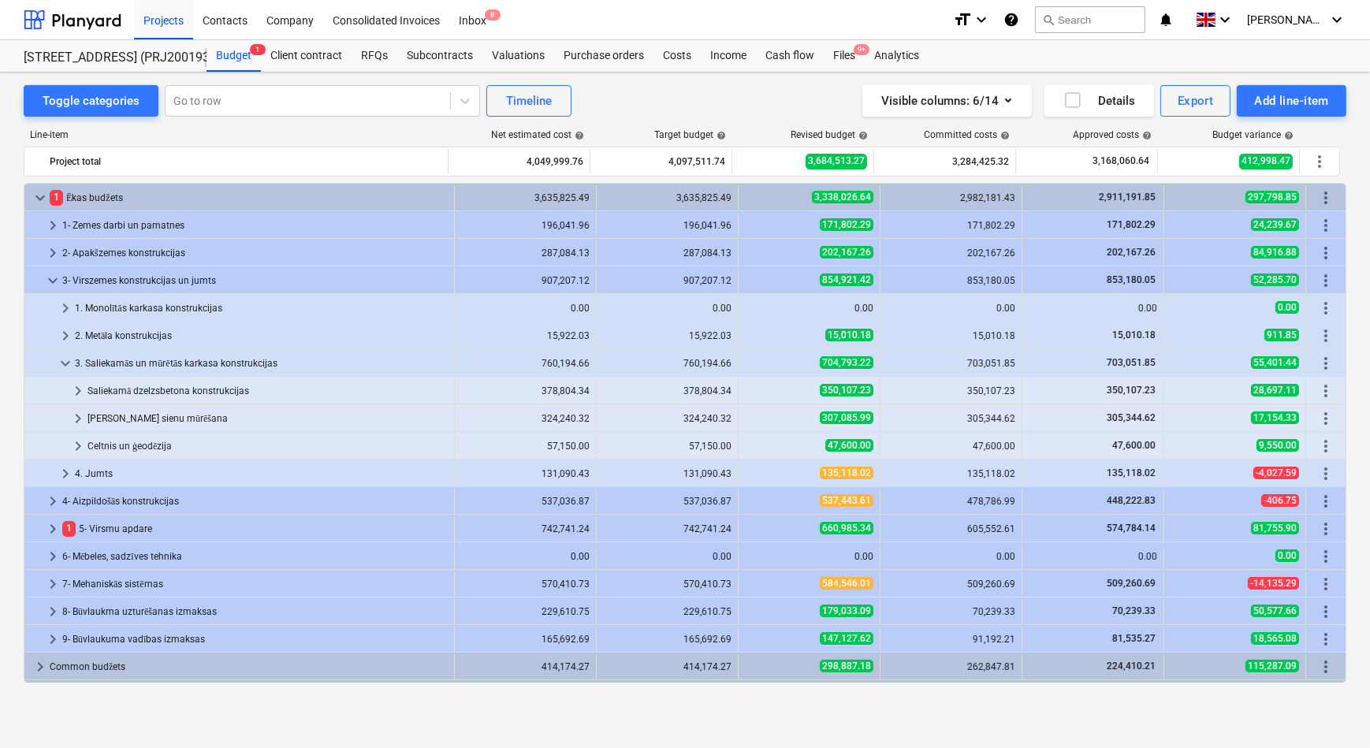
click at [65, 357] on span "keyboard_arrow_down" at bounding box center [65, 363] width 19 height 19
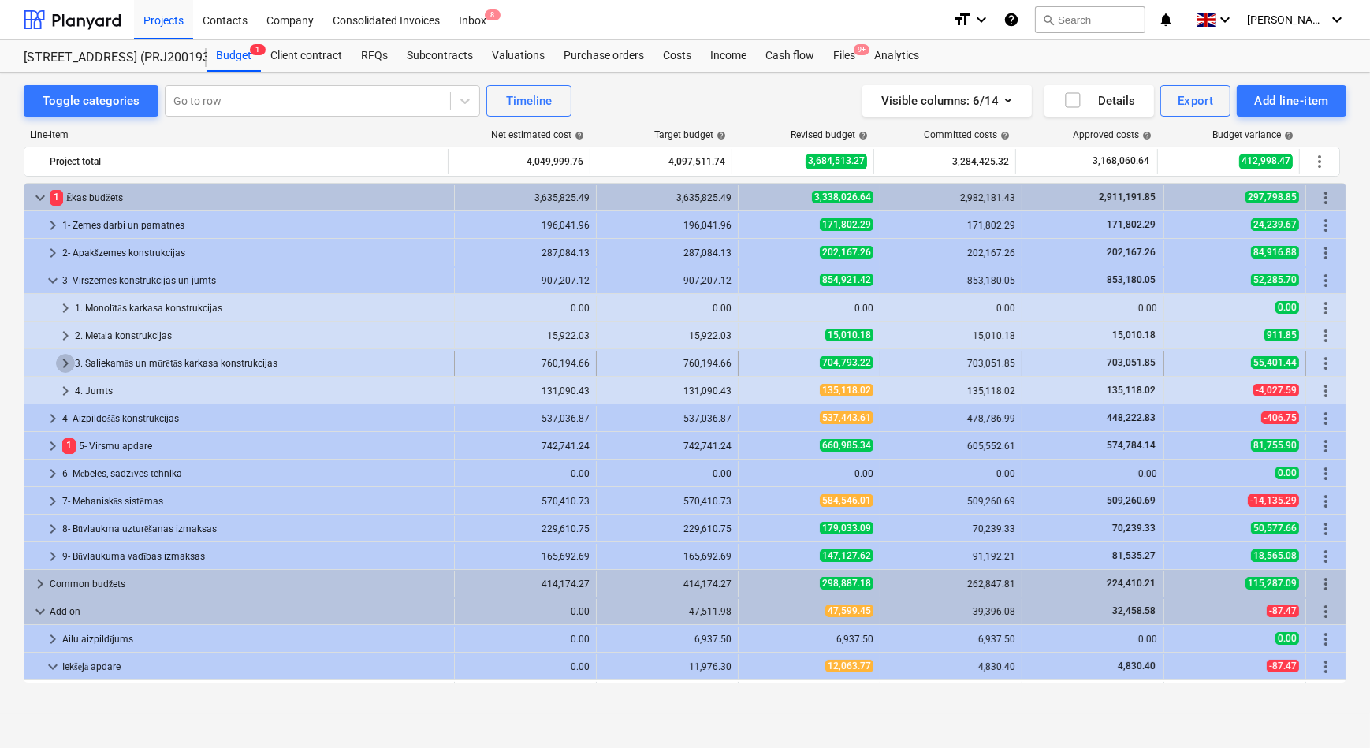
click at [66, 361] on span "keyboard_arrow_right" at bounding box center [65, 363] width 19 height 19
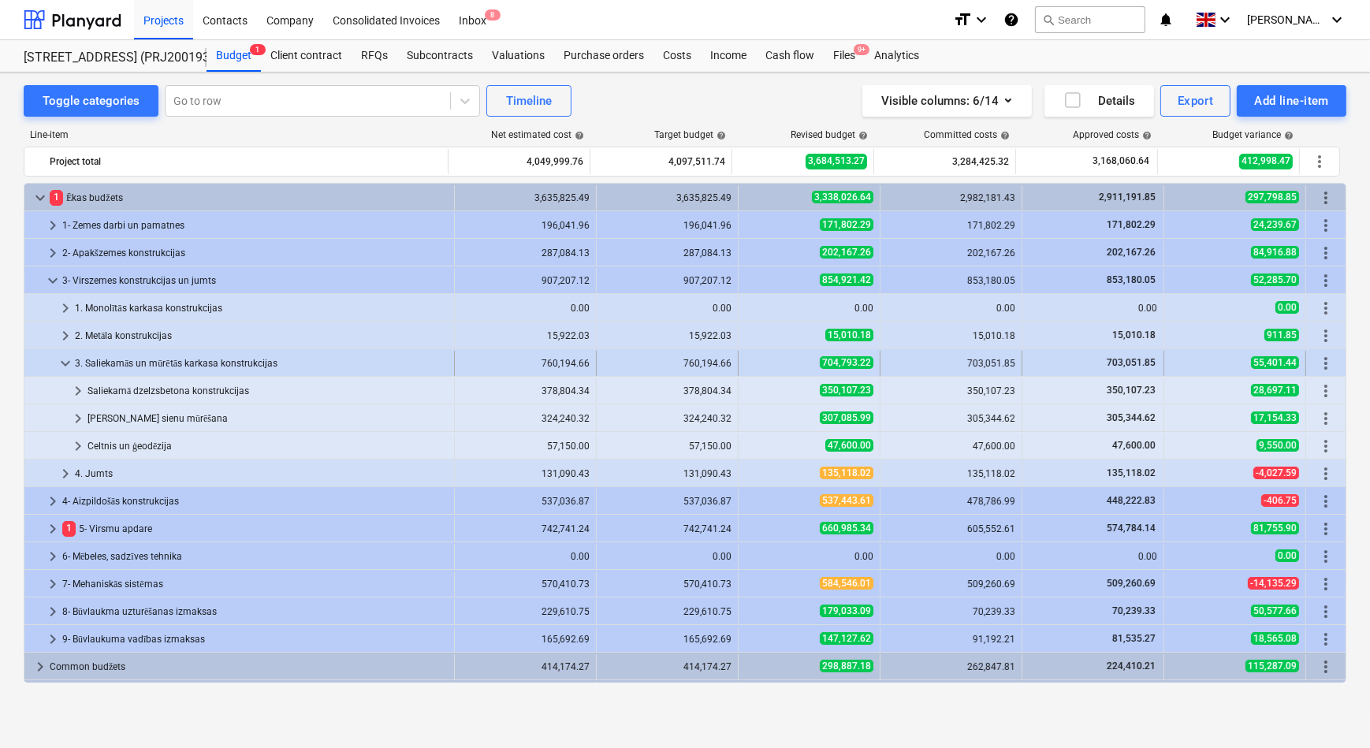
click at [65, 357] on span "keyboard_arrow_down" at bounding box center [65, 363] width 19 height 19
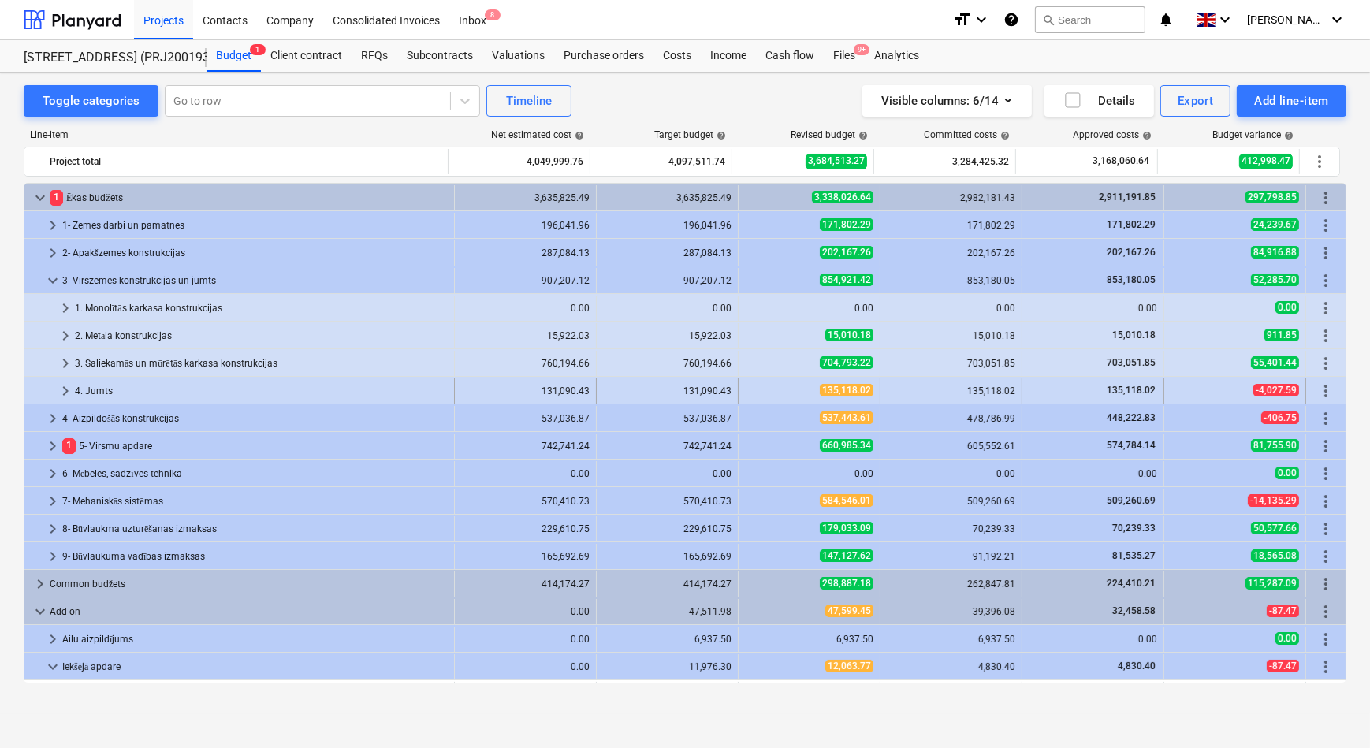
click at [60, 388] on span "keyboard_arrow_right" at bounding box center [65, 390] width 19 height 19
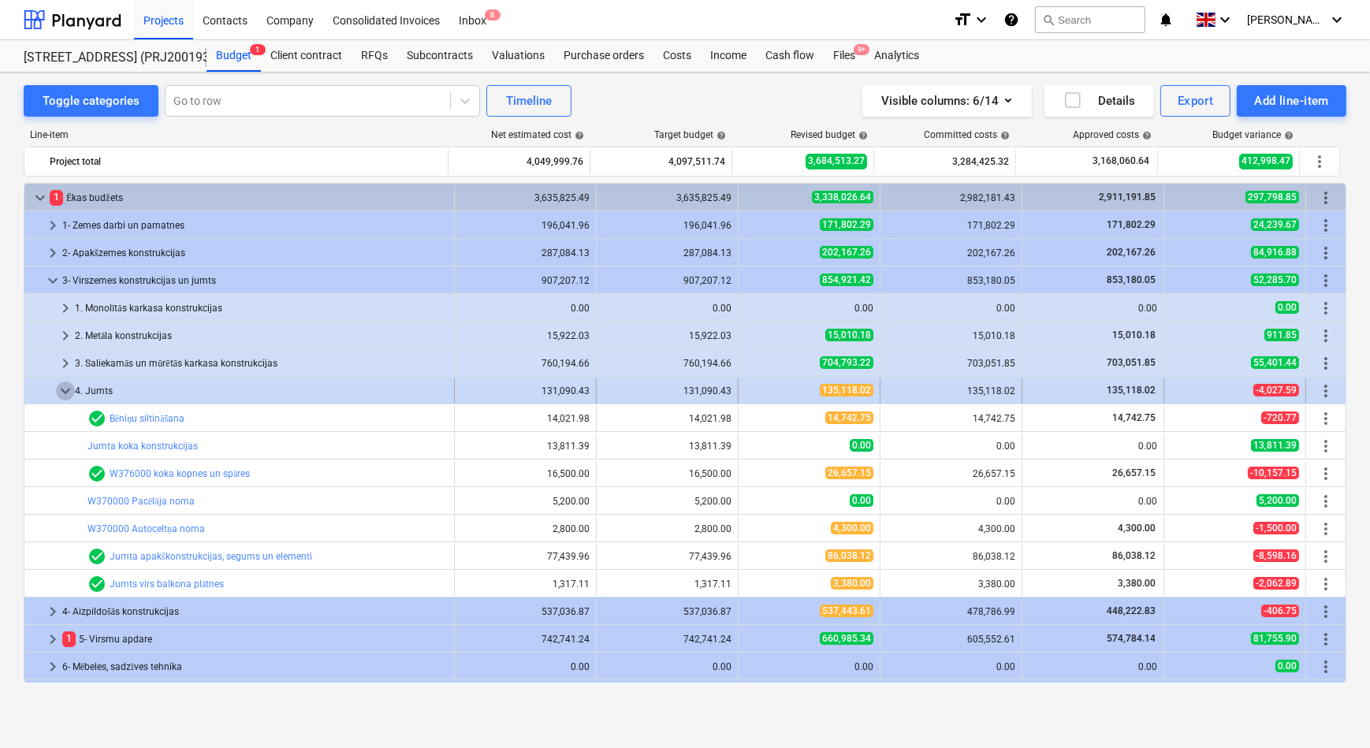
click at [63, 388] on span "keyboard_arrow_down" at bounding box center [65, 390] width 19 height 19
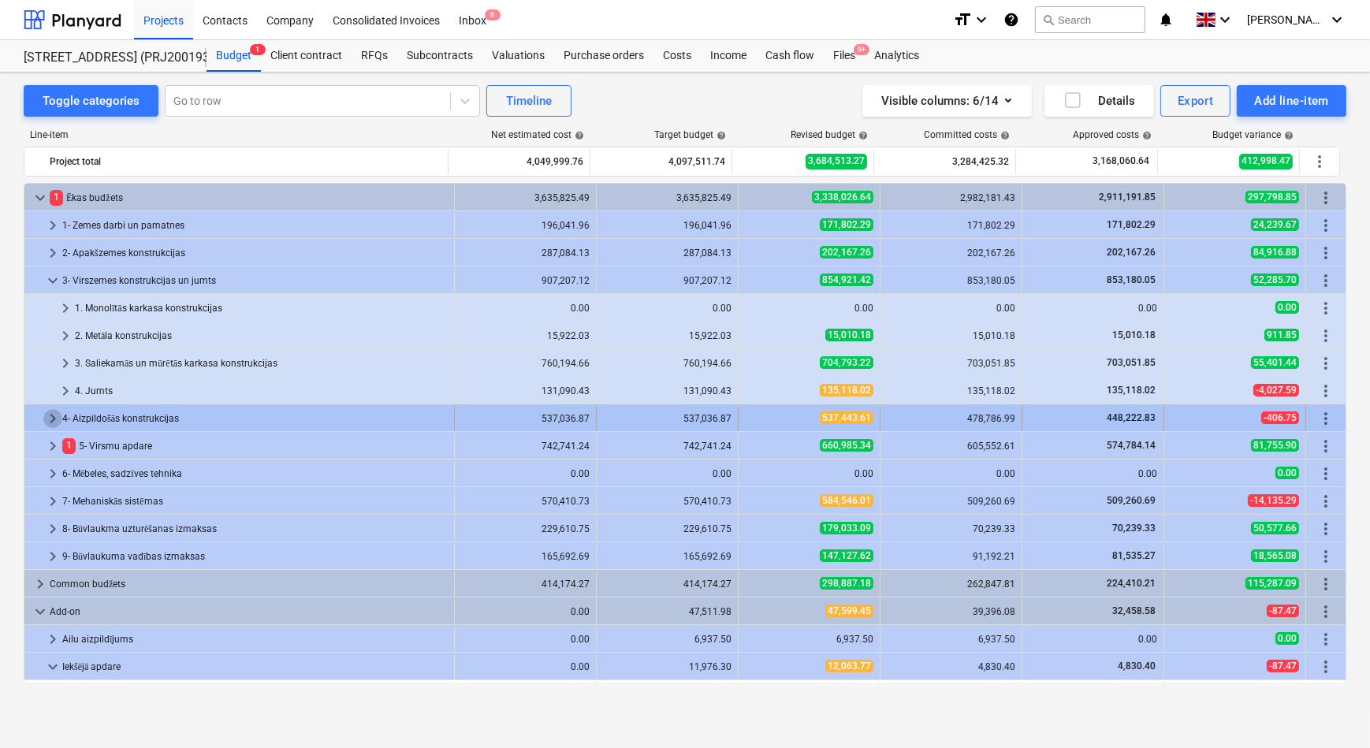
click at [55, 414] on span "keyboard_arrow_right" at bounding box center [52, 418] width 19 height 19
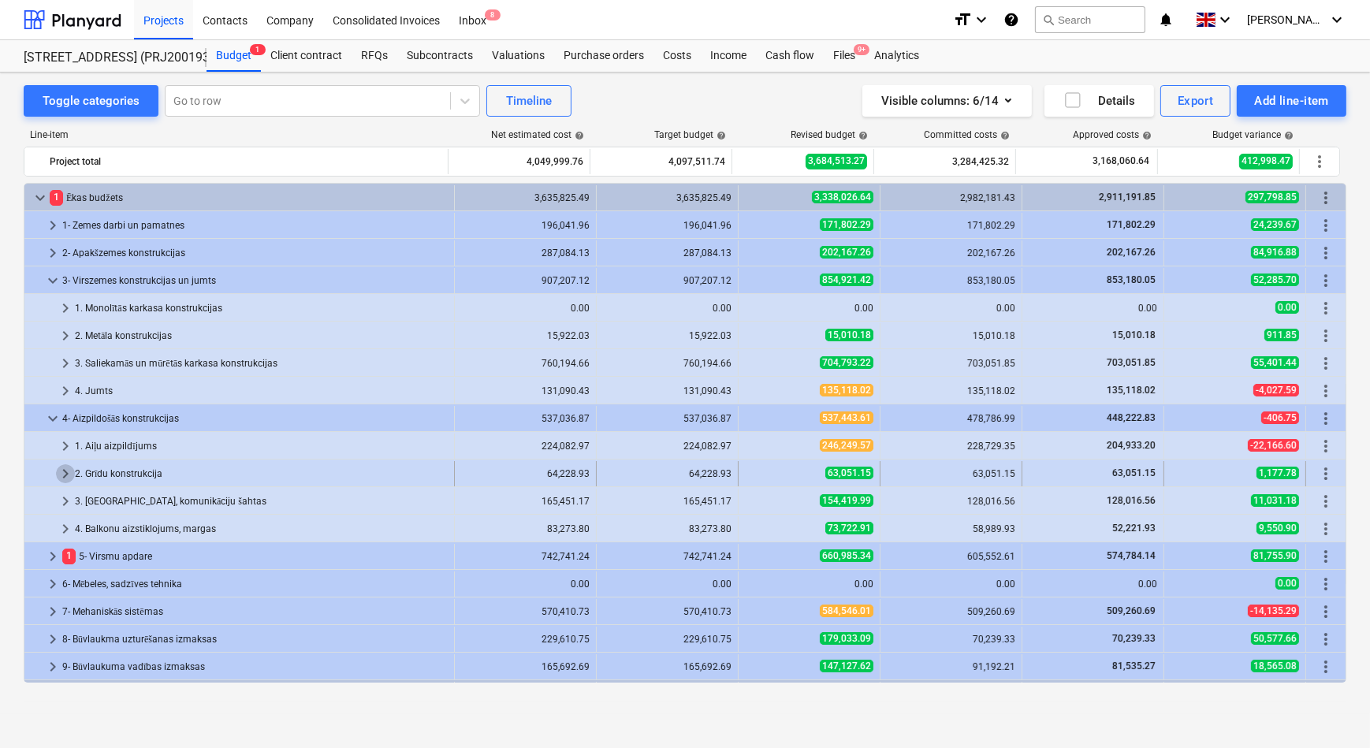
click at [63, 475] on span "keyboard_arrow_right" at bounding box center [65, 473] width 19 height 19
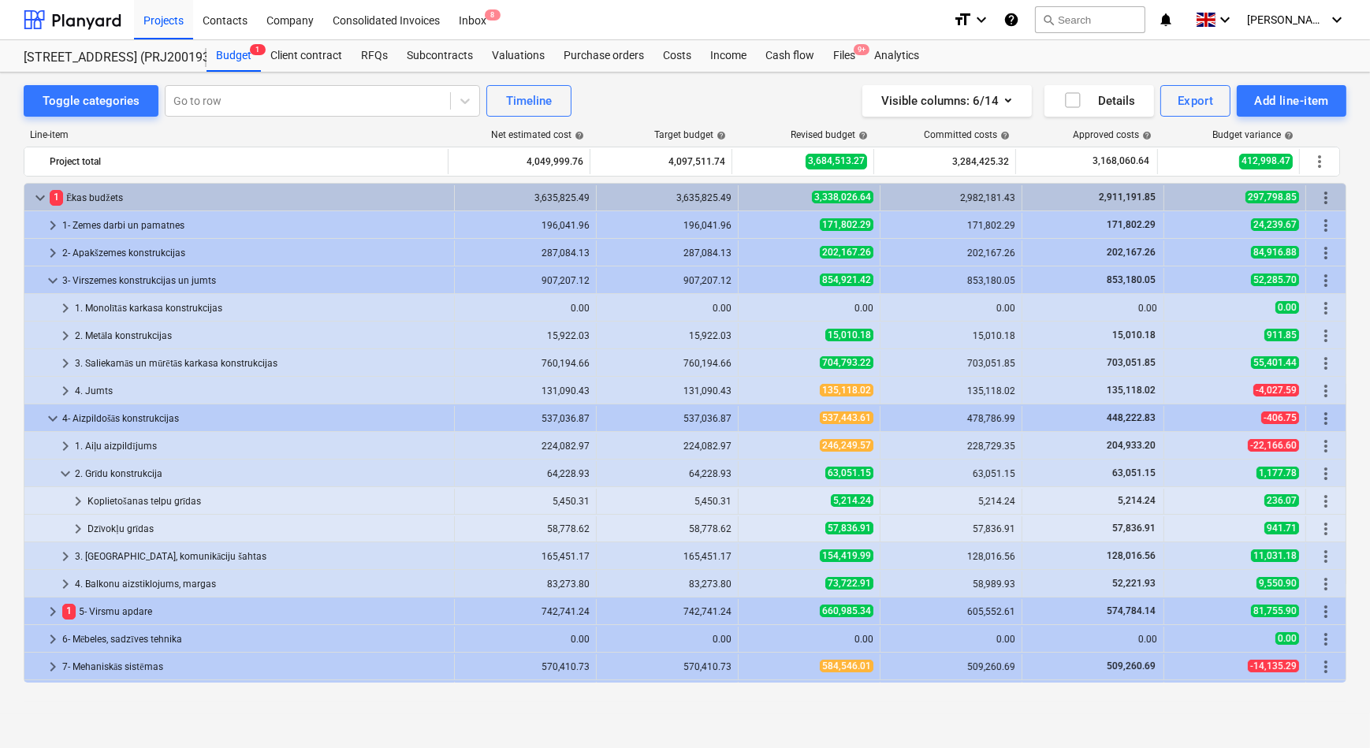
click at [63, 475] on span "keyboard_arrow_down" at bounding box center [65, 473] width 19 height 19
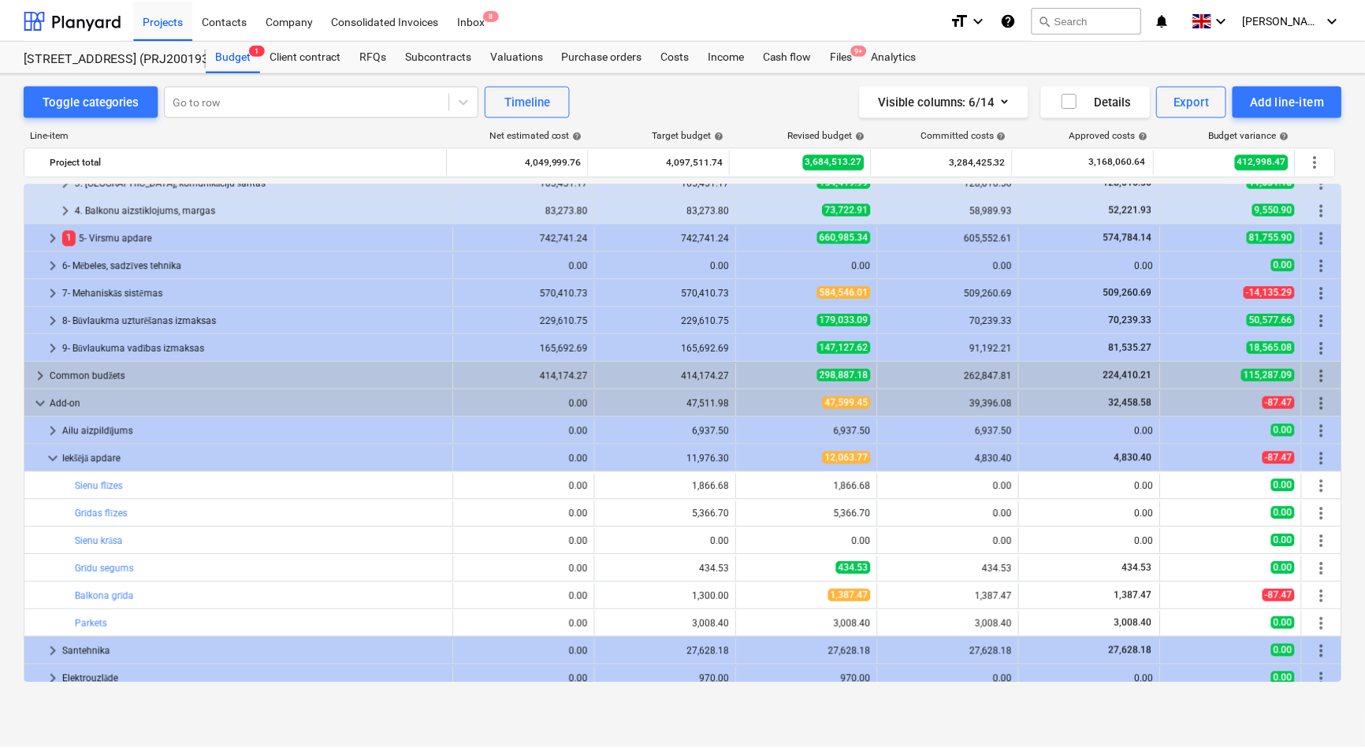
scroll to position [328, 0]
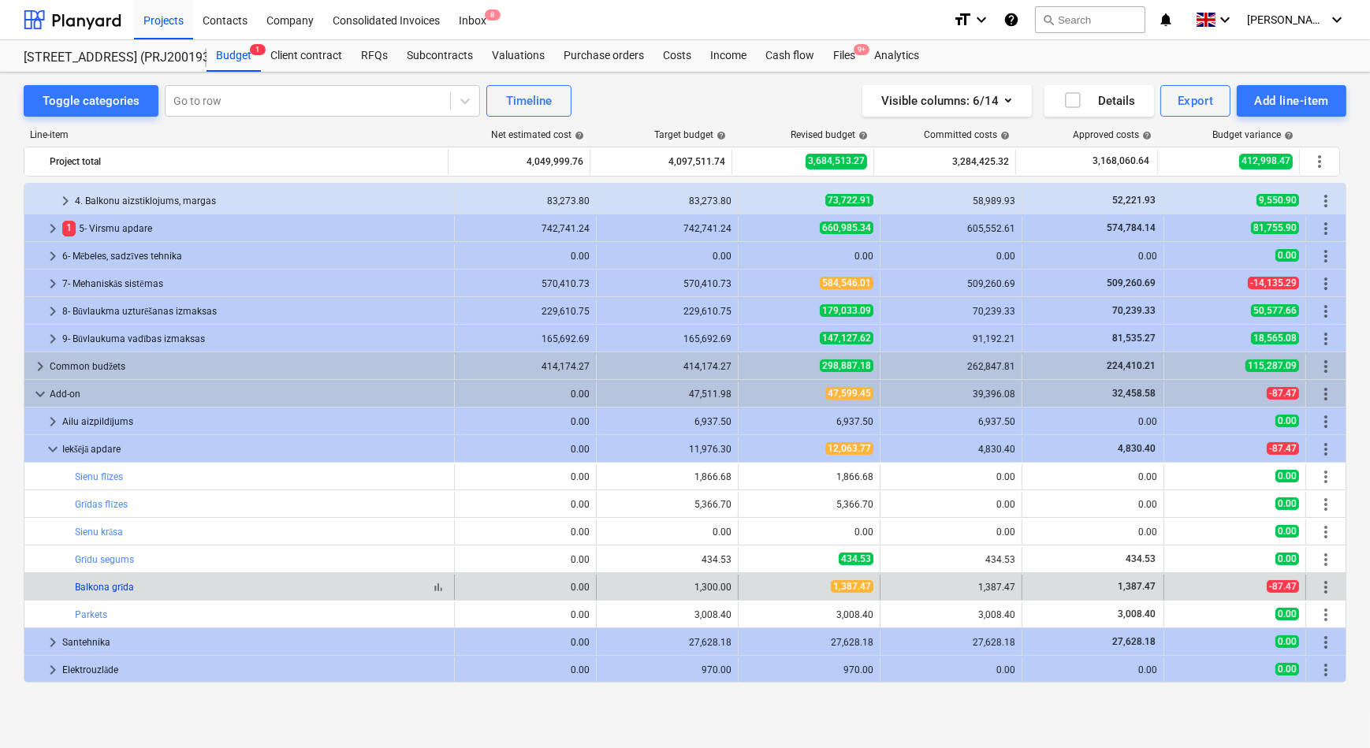
click at [101, 585] on link "Balkona grīda" at bounding box center [104, 587] width 59 height 11
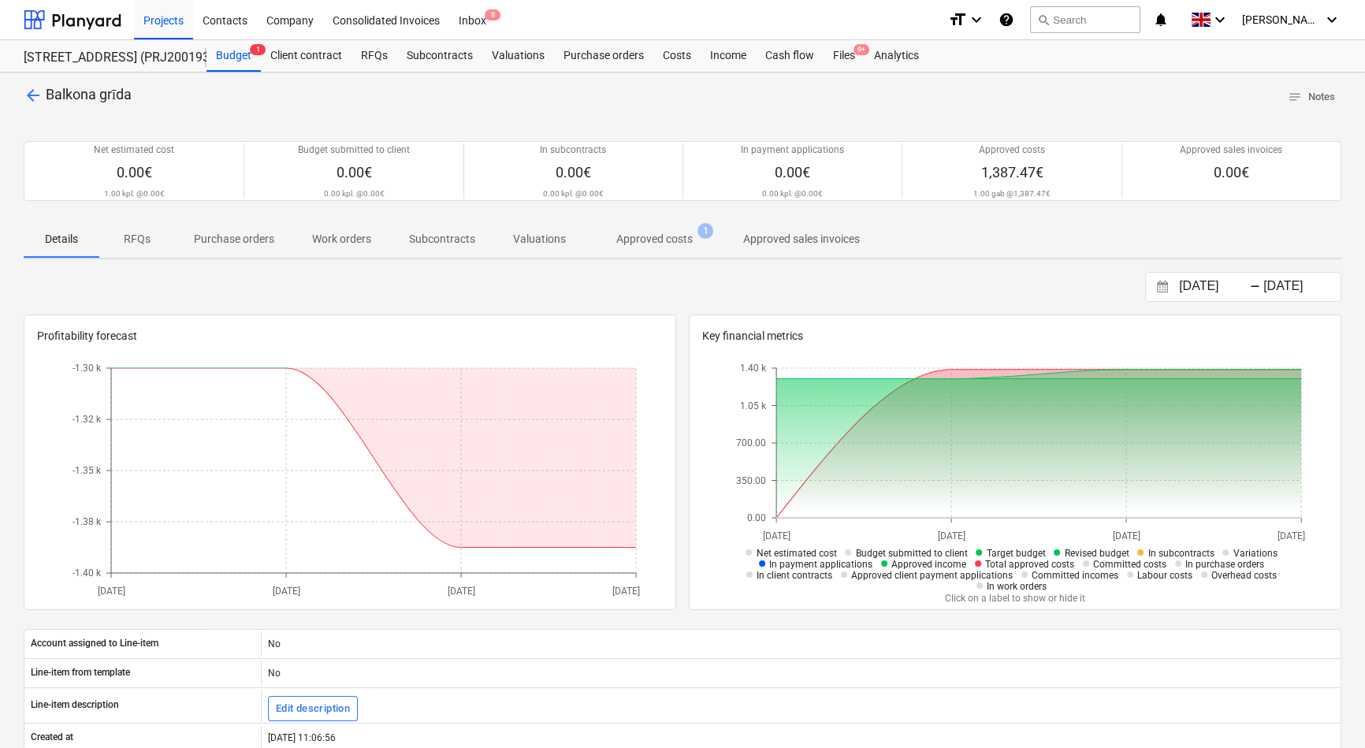
click at [645, 243] on p "Approved costs" at bounding box center [654, 239] width 76 height 17
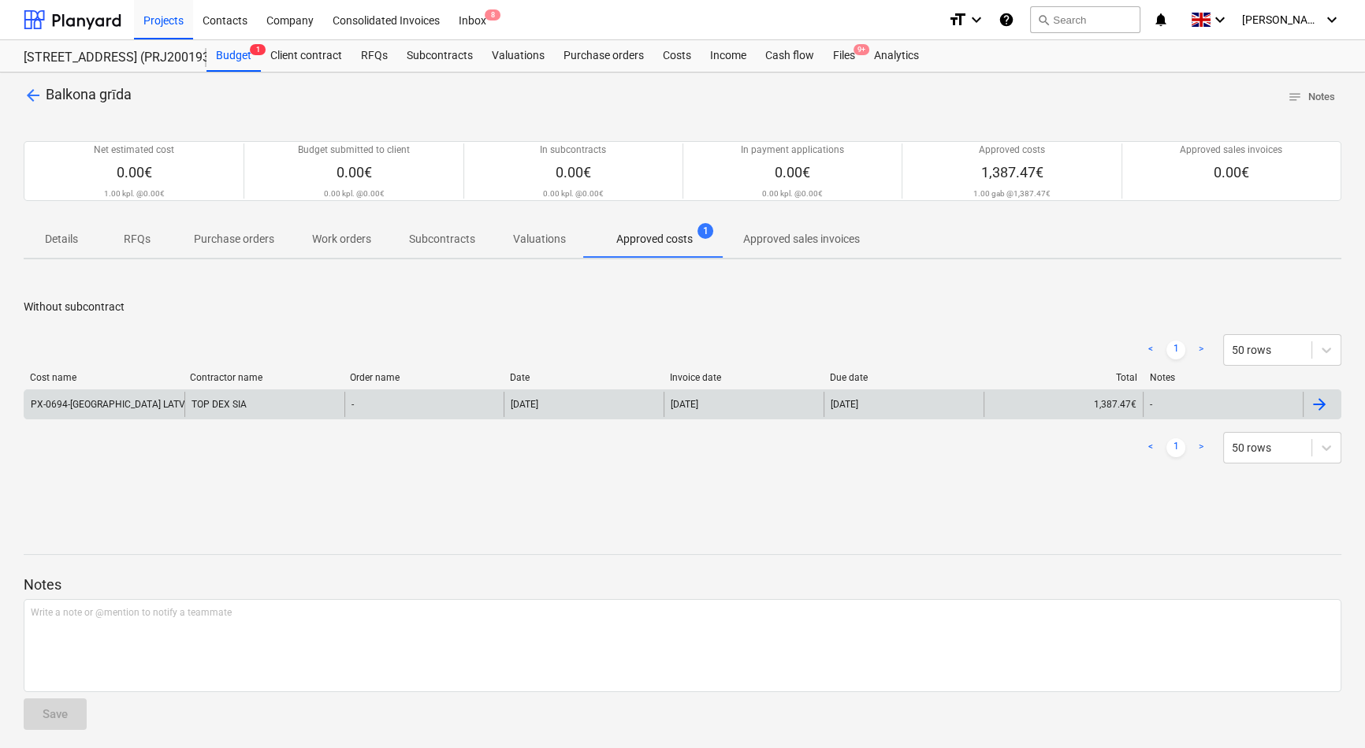
click at [122, 409] on div "PX-0694-BONAVA LATVIJA-SIA.pdf" at bounding box center [132, 404] width 202 height 11
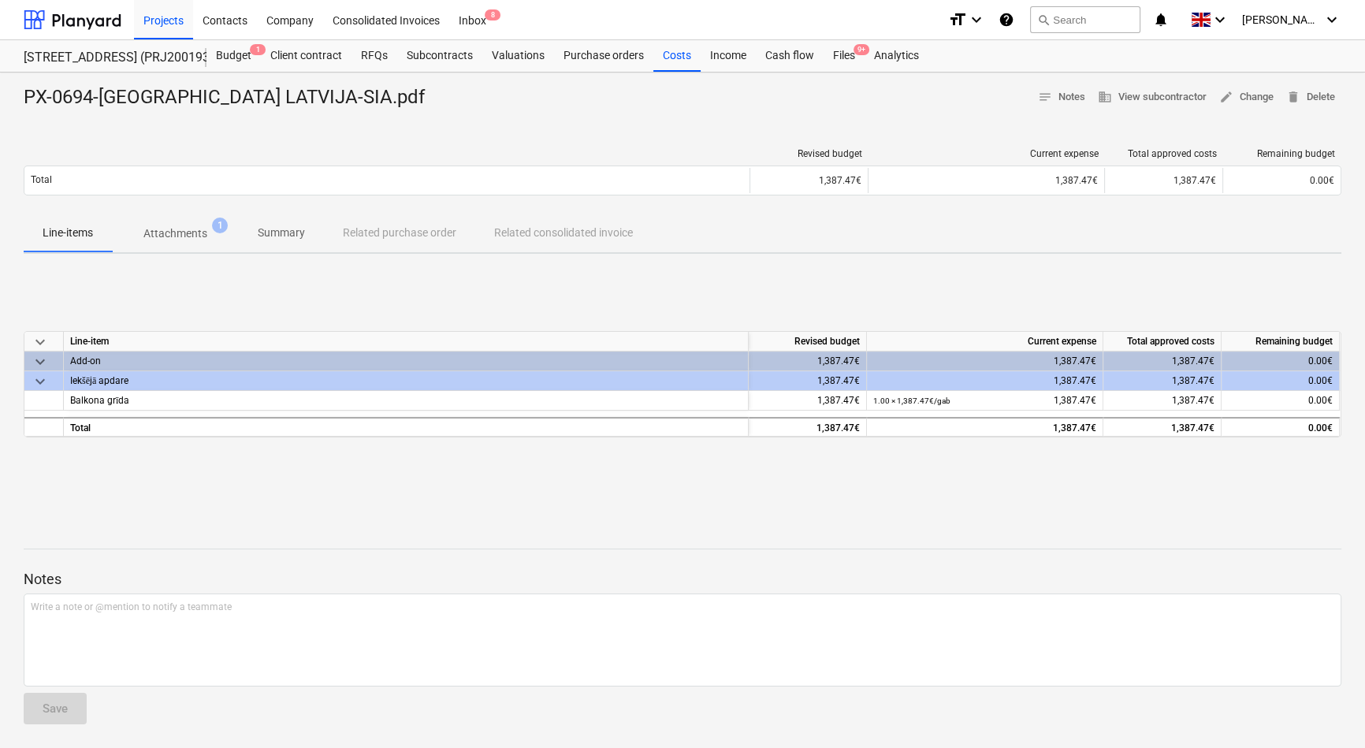
click at [175, 229] on p "Attachments" at bounding box center [175, 233] width 64 height 17
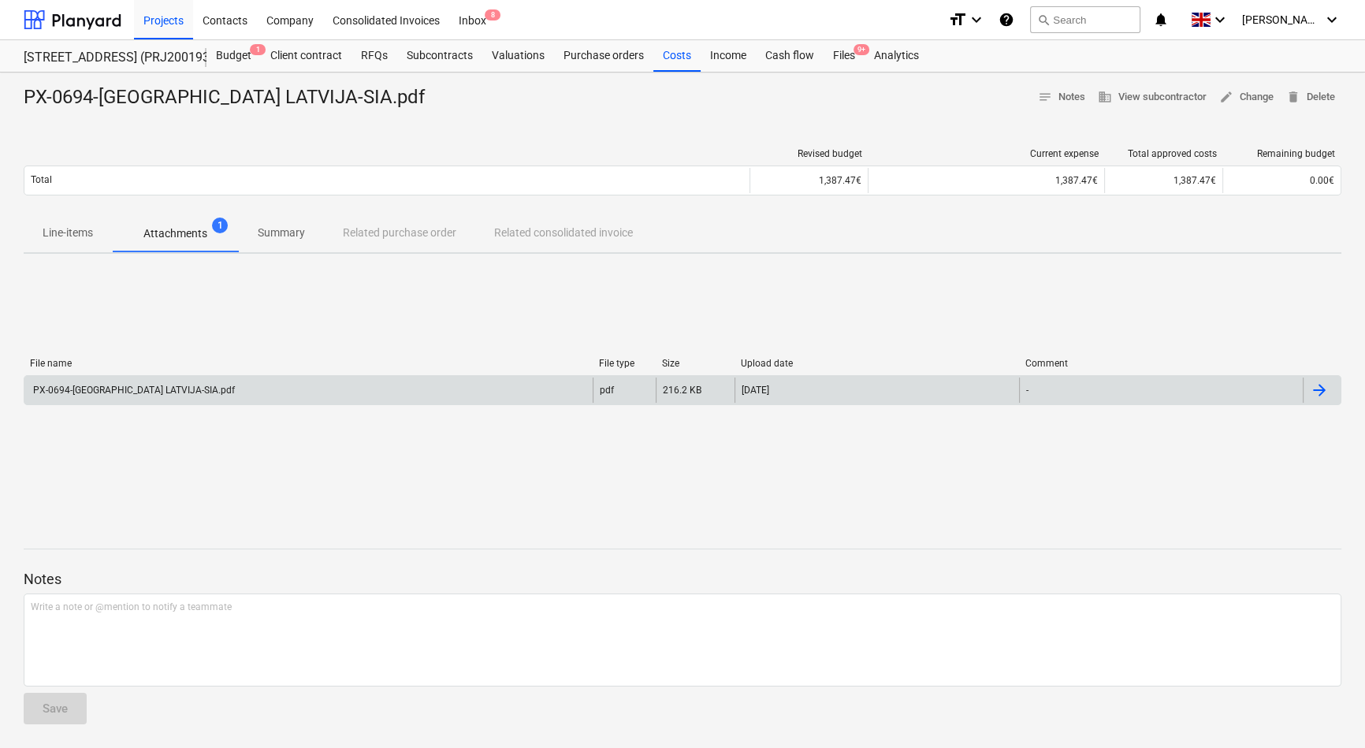
click at [135, 393] on div "PX-0694-BONAVA LATVIJA-SIA.pdf" at bounding box center [133, 390] width 204 height 11
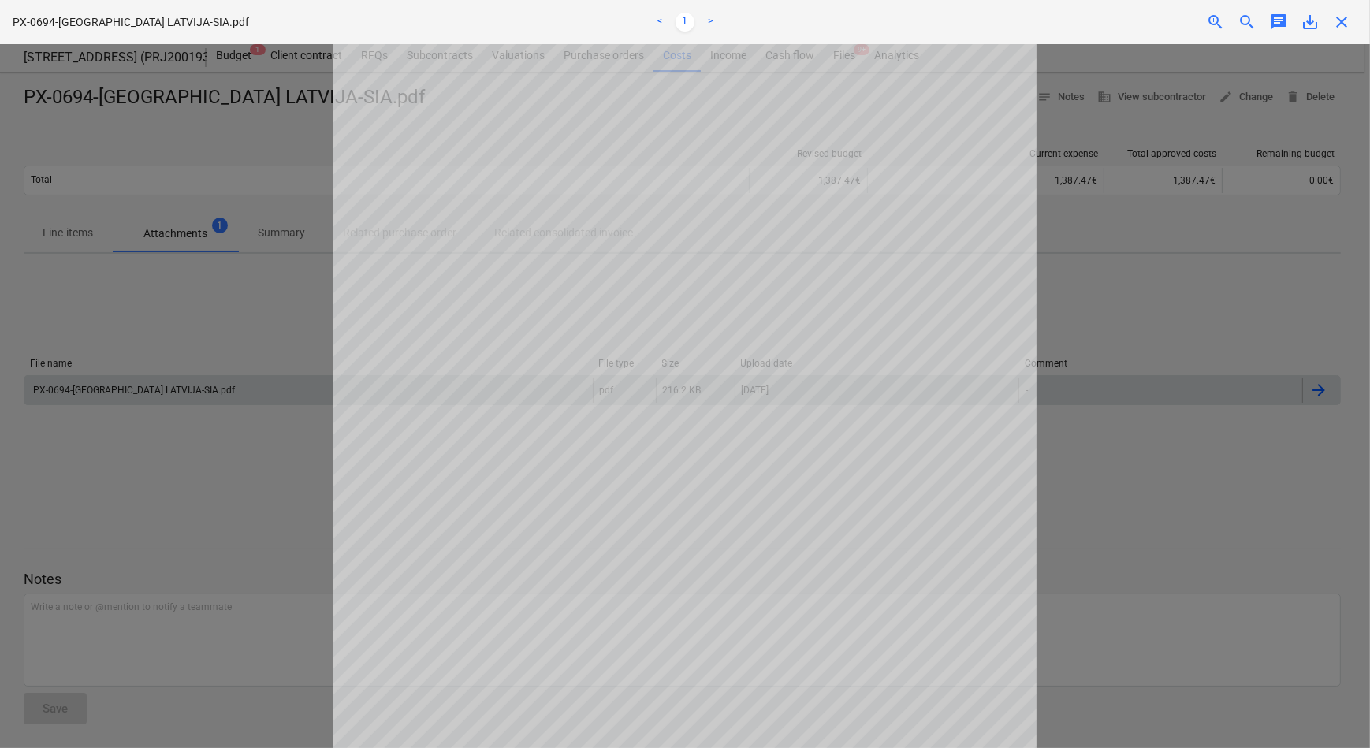
click at [1093, 482] on div at bounding box center [685, 396] width 1370 height 704
click at [1340, 22] on div "Getting notes failed" at bounding box center [1149, 16] width 426 height 33
click at [1339, 23] on div "Getting notes failed" at bounding box center [1149, 16] width 426 height 33
click at [1206, 299] on div at bounding box center [685, 396] width 1370 height 704
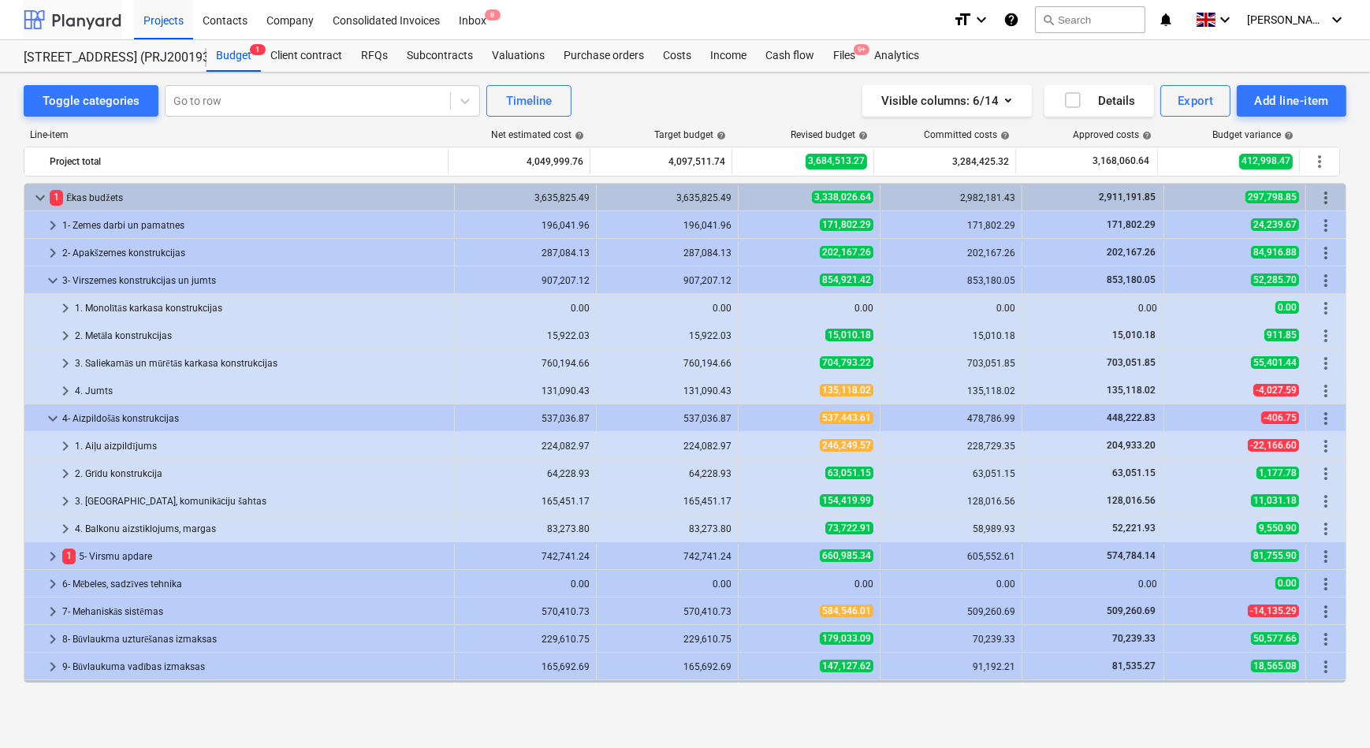
scroll to position [328, 0]
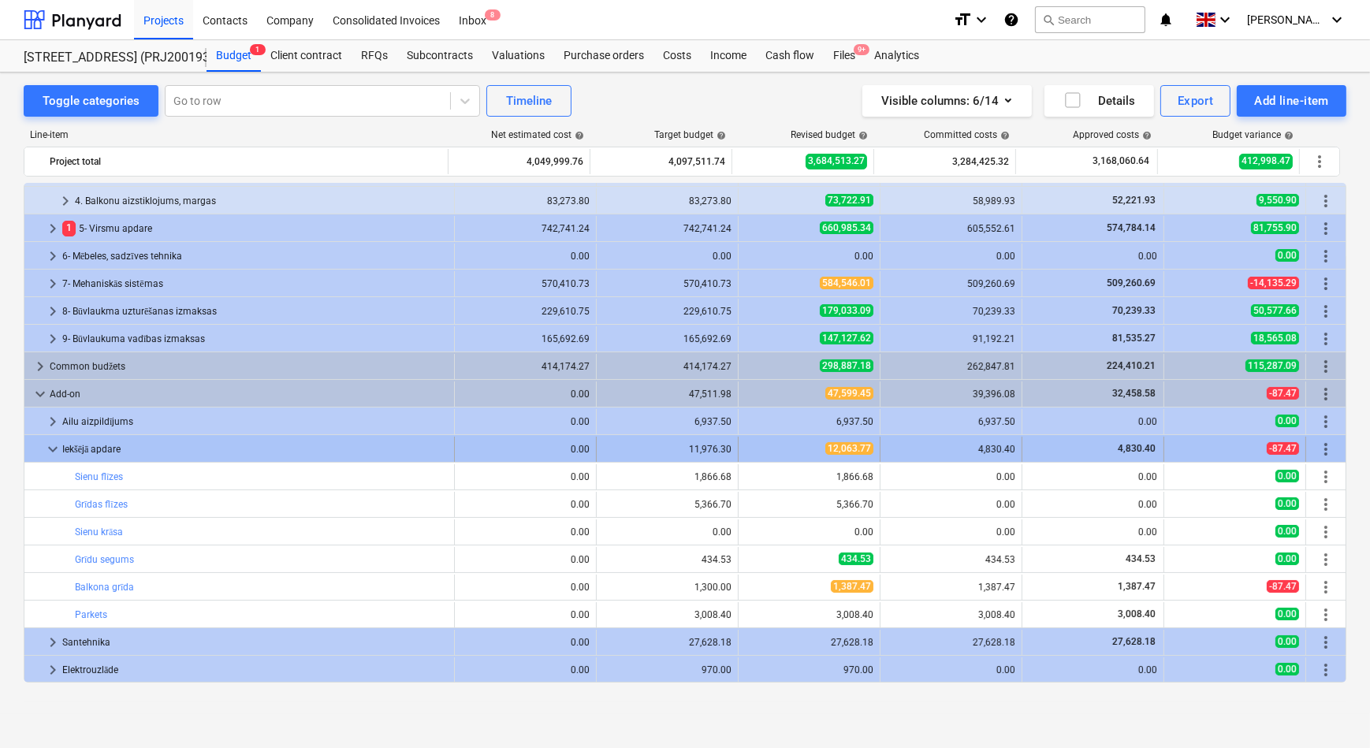
click at [49, 447] on span "keyboard_arrow_down" at bounding box center [52, 449] width 19 height 19
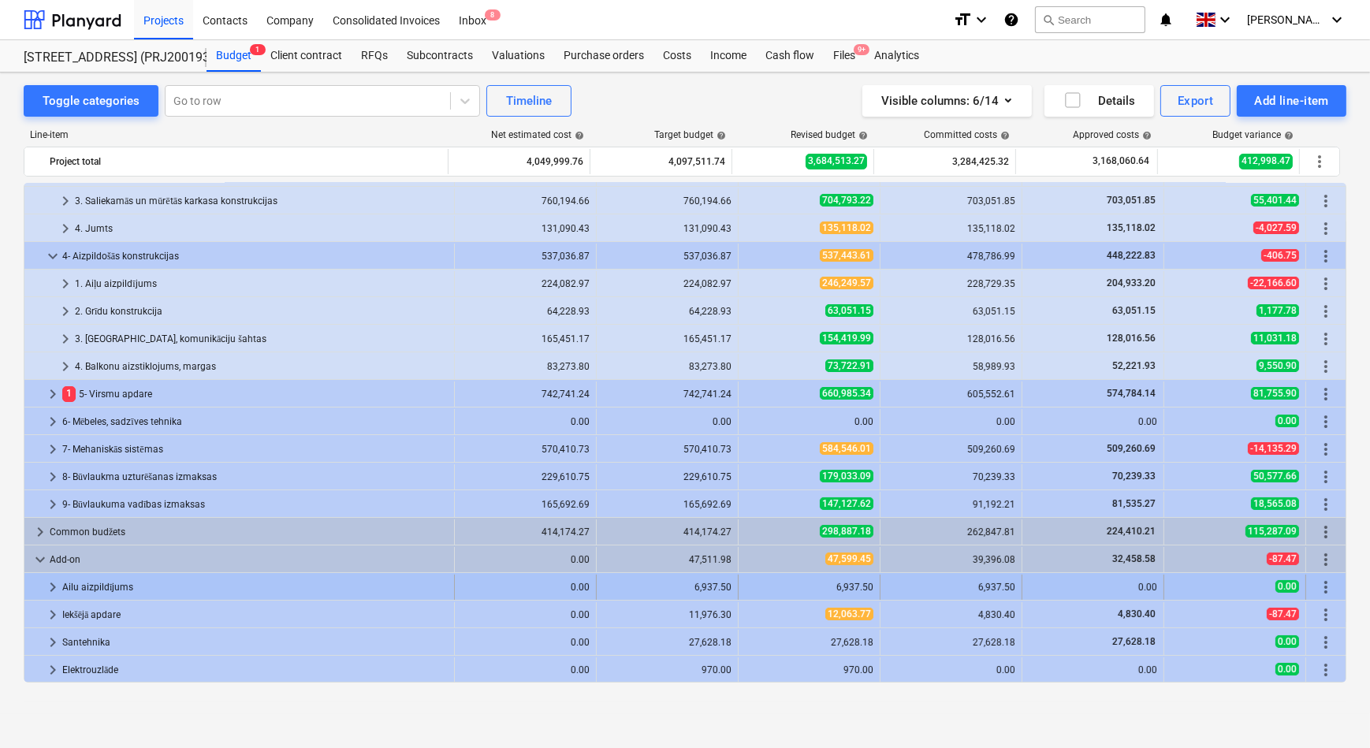
click at [54, 583] on span "keyboard_arrow_right" at bounding box center [52, 587] width 19 height 19
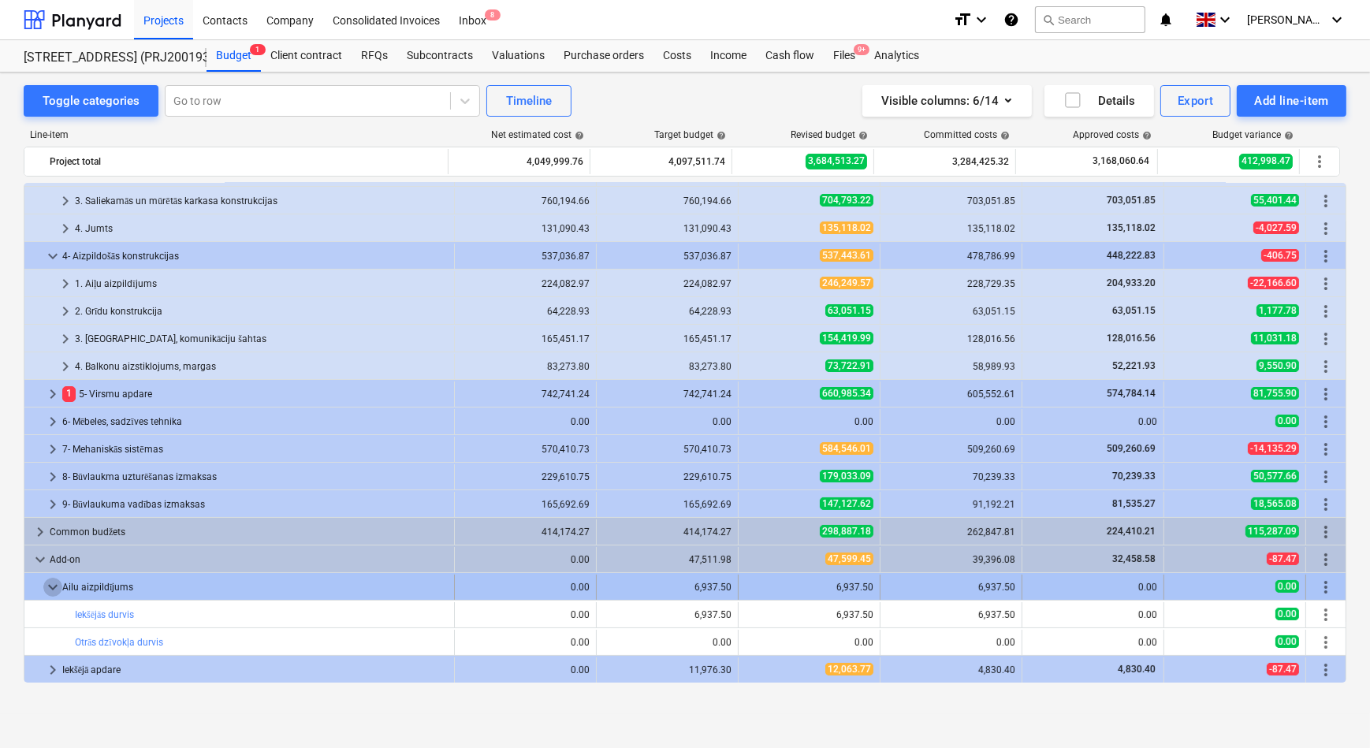
click at [53, 582] on span "keyboard_arrow_down" at bounding box center [52, 587] width 19 height 19
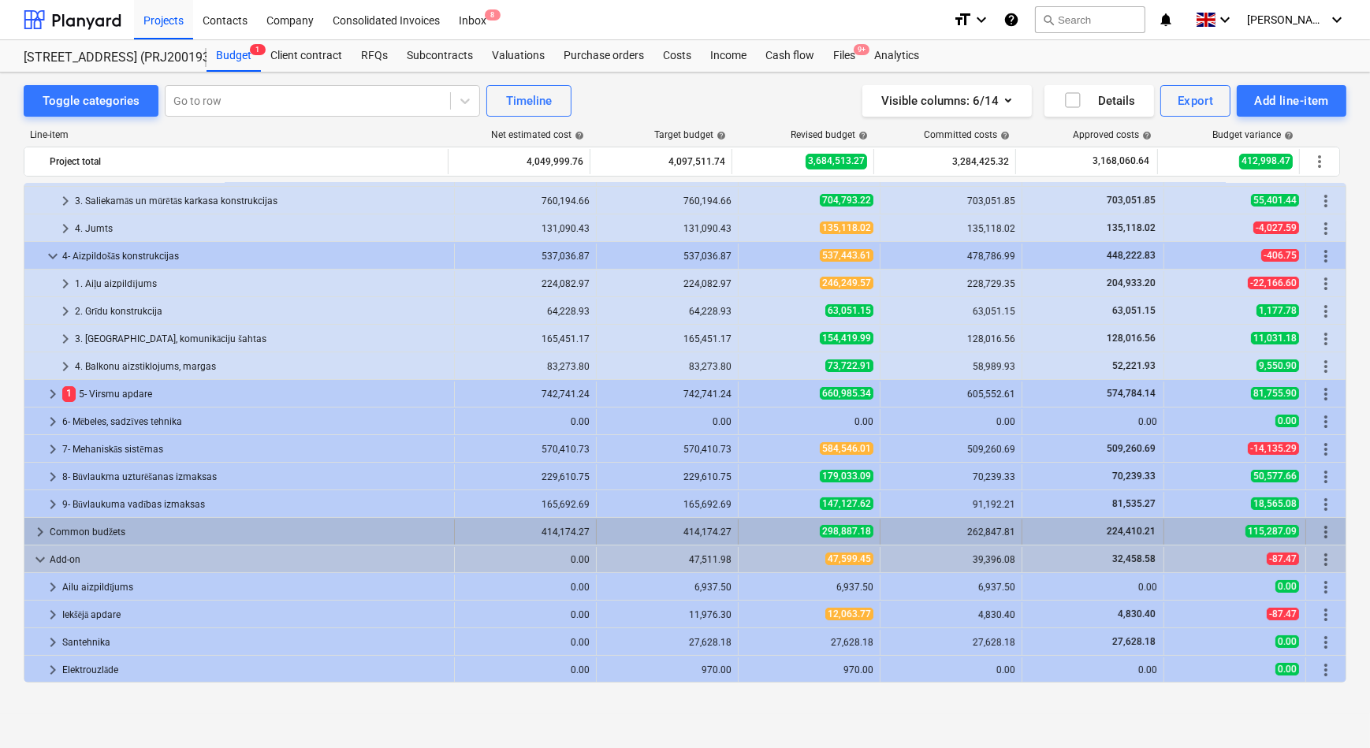
click at [39, 528] on span "keyboard_arrow_right" at bounding box center [40, 531] width 19 height 19
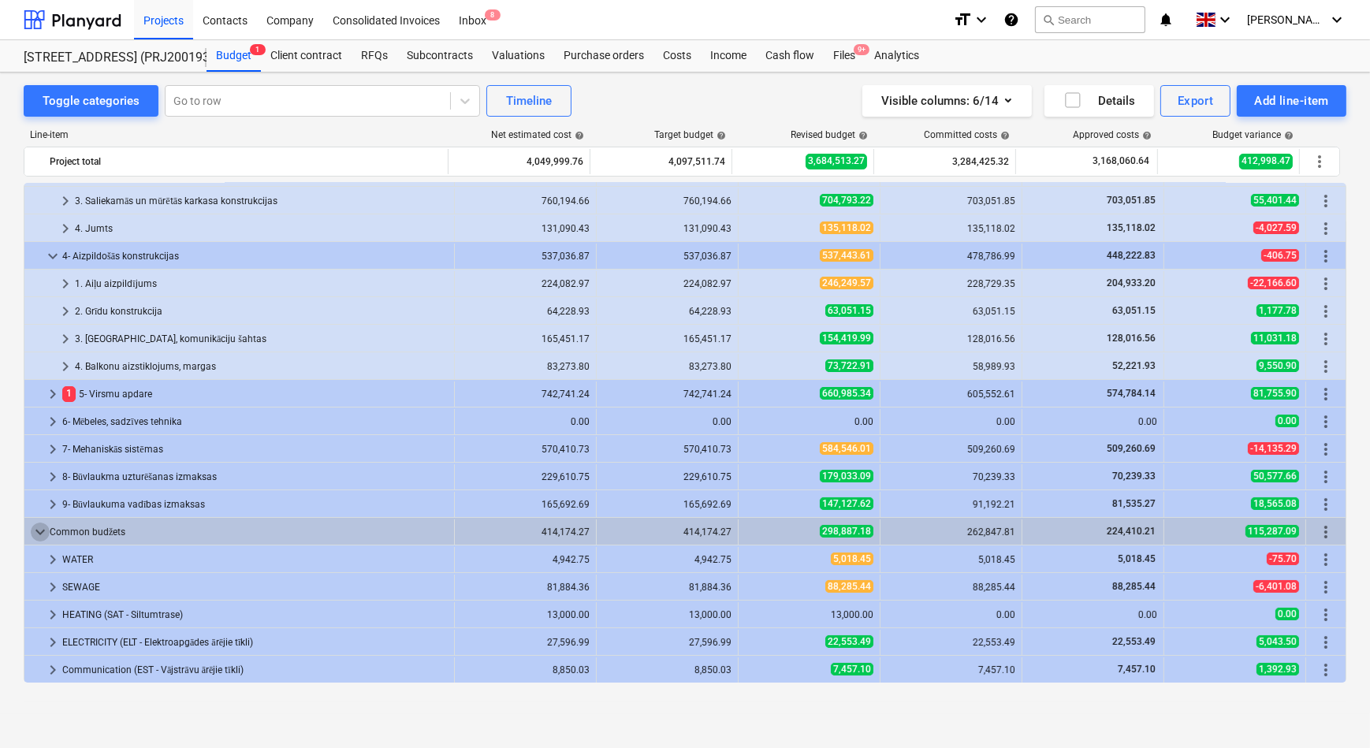
click at [39, 528] on span "keyboard_arrow_down" at bounding box center [40, 531] width 19 height 19
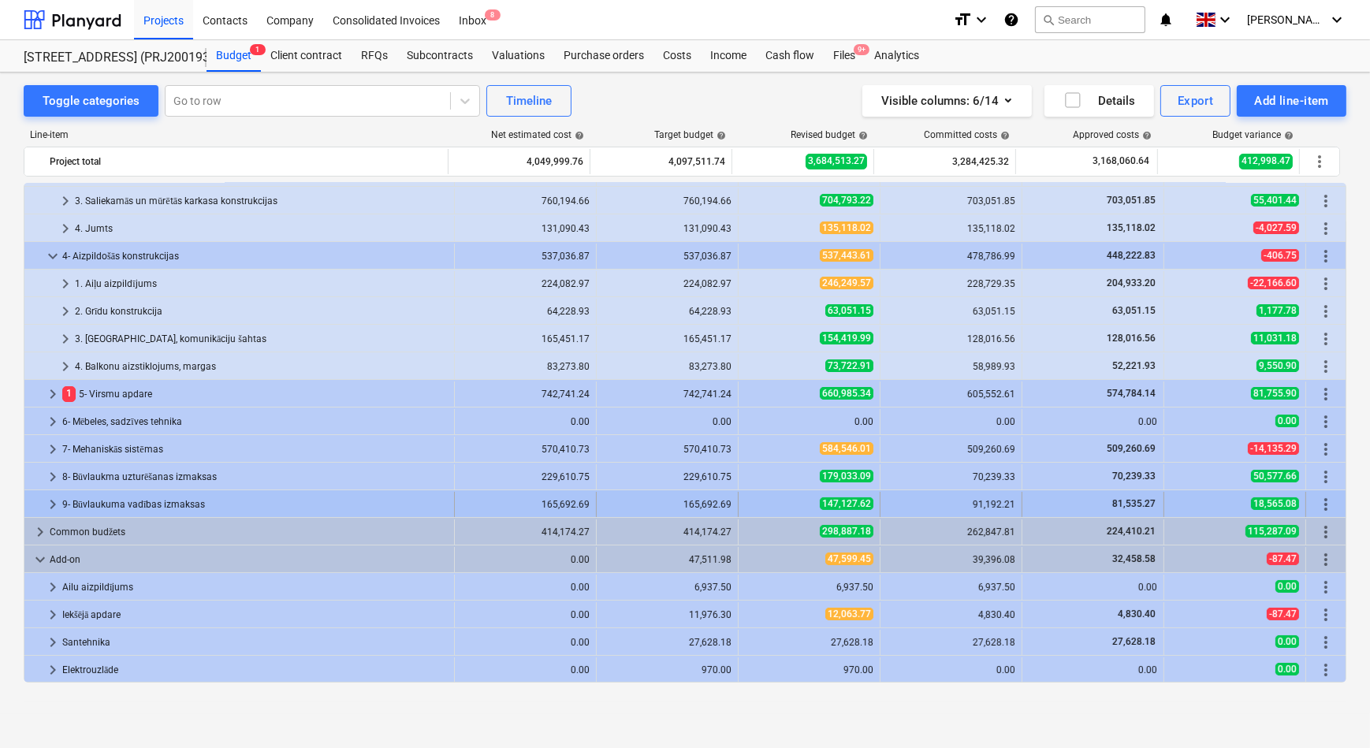
click at [50, 508] on span "keyboard_arrow_right" at bounding box center [52, 504] width 19 height 19
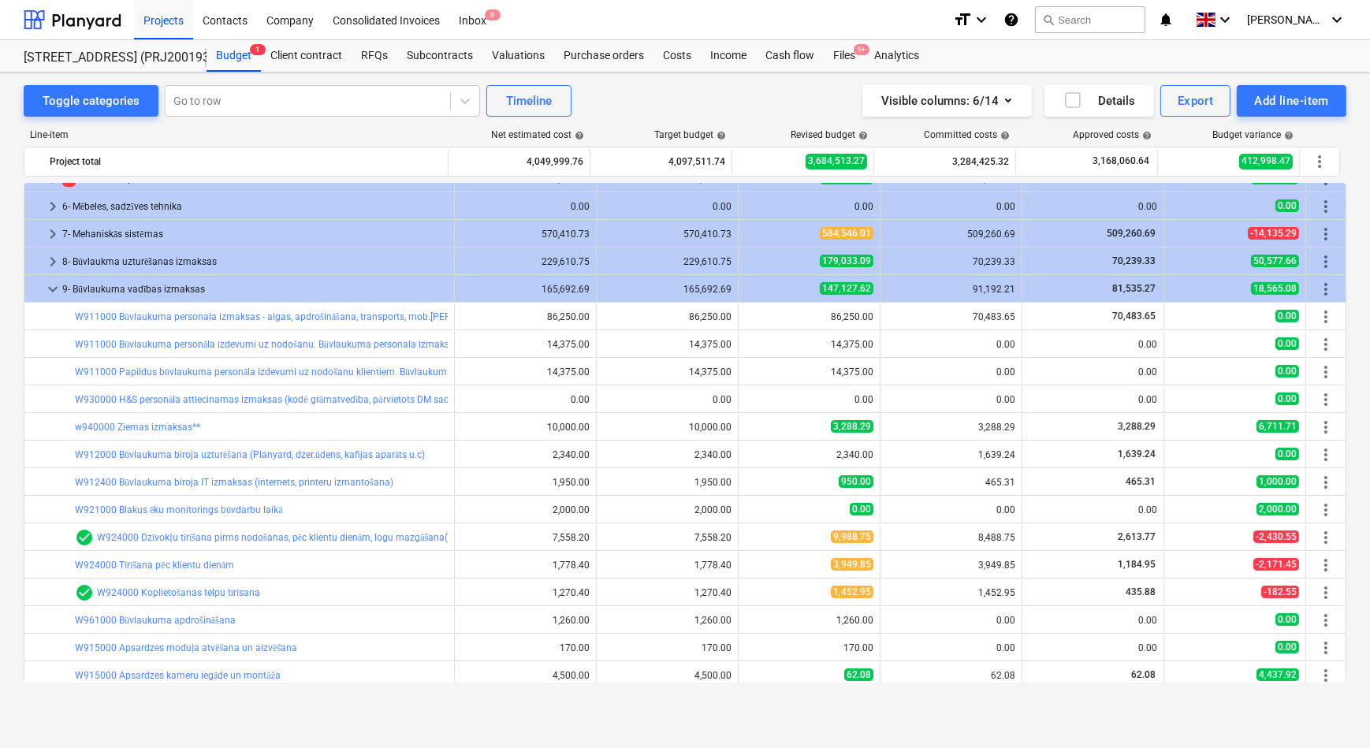
scroll to position [449, 0]
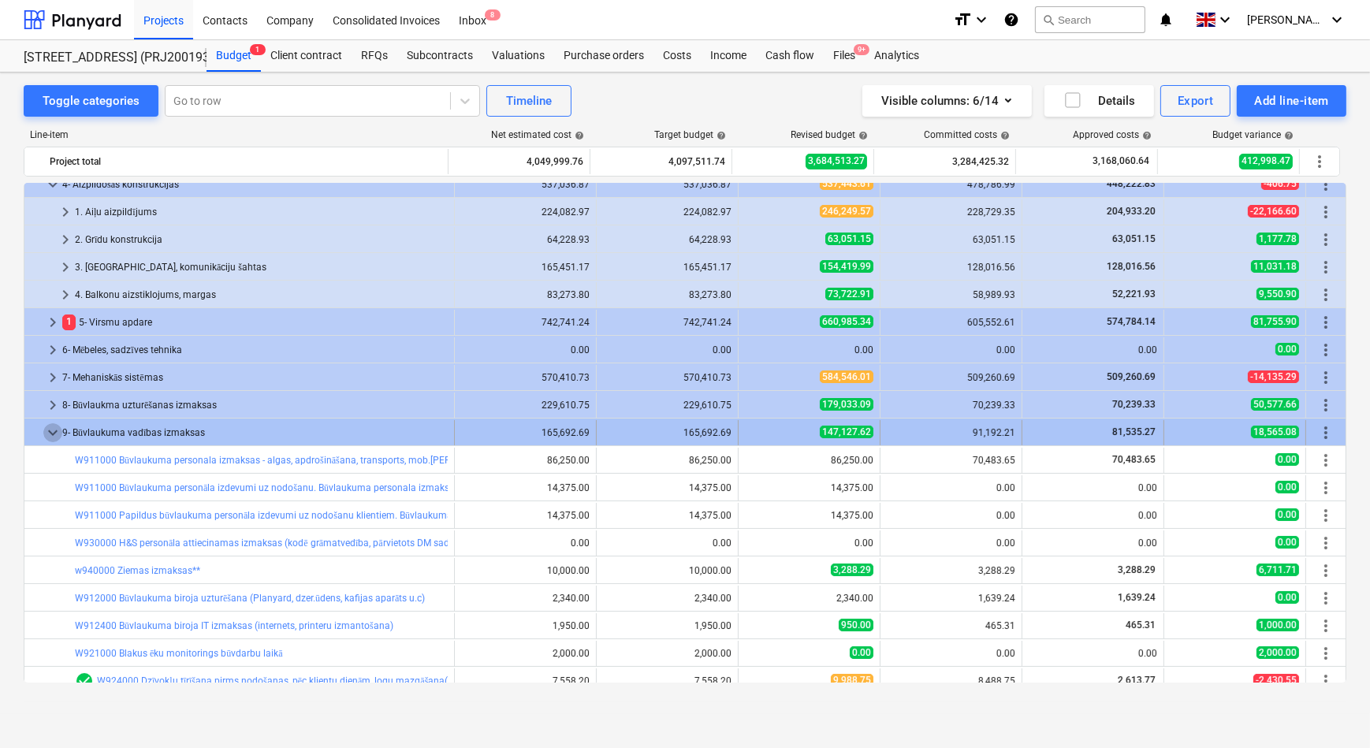
click at [50, 435] on span "keyboard_arrow_down" at bounding box center [52, 432] width 19 height 19
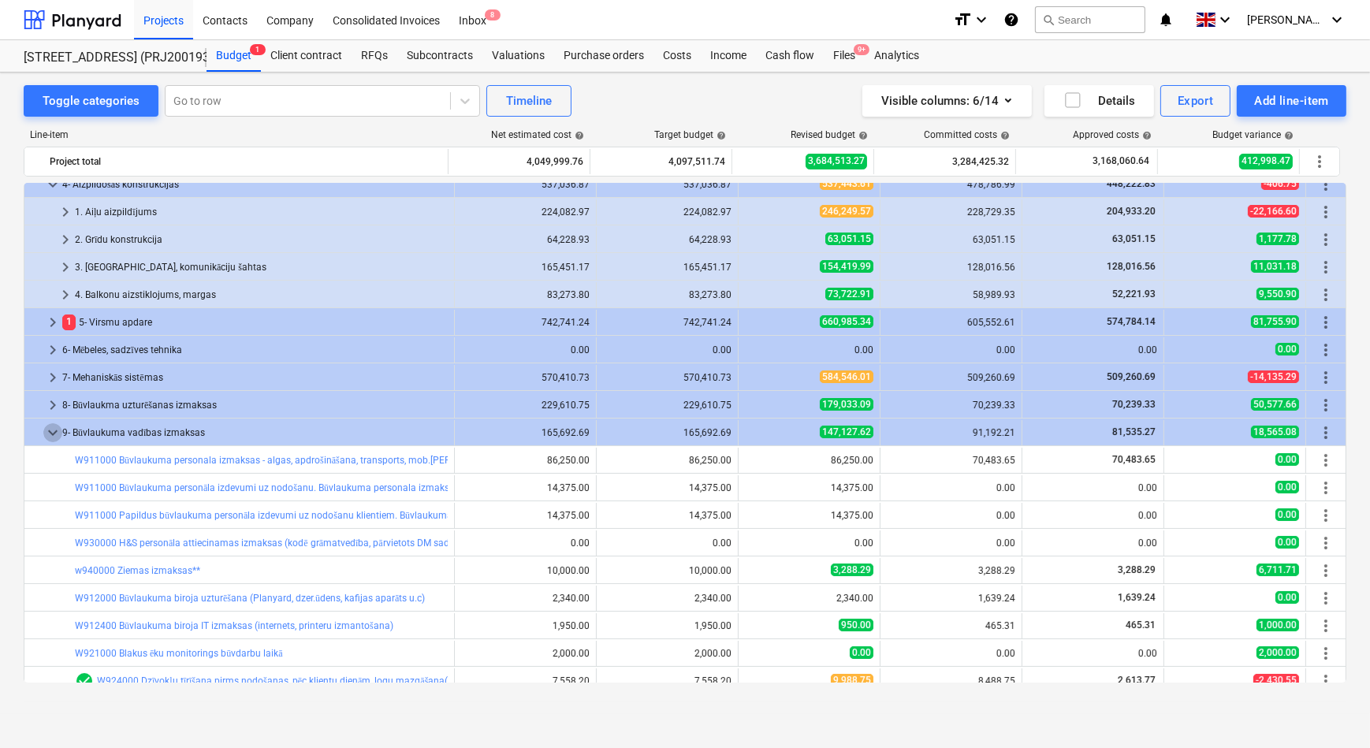
scroll to position [162, 0]
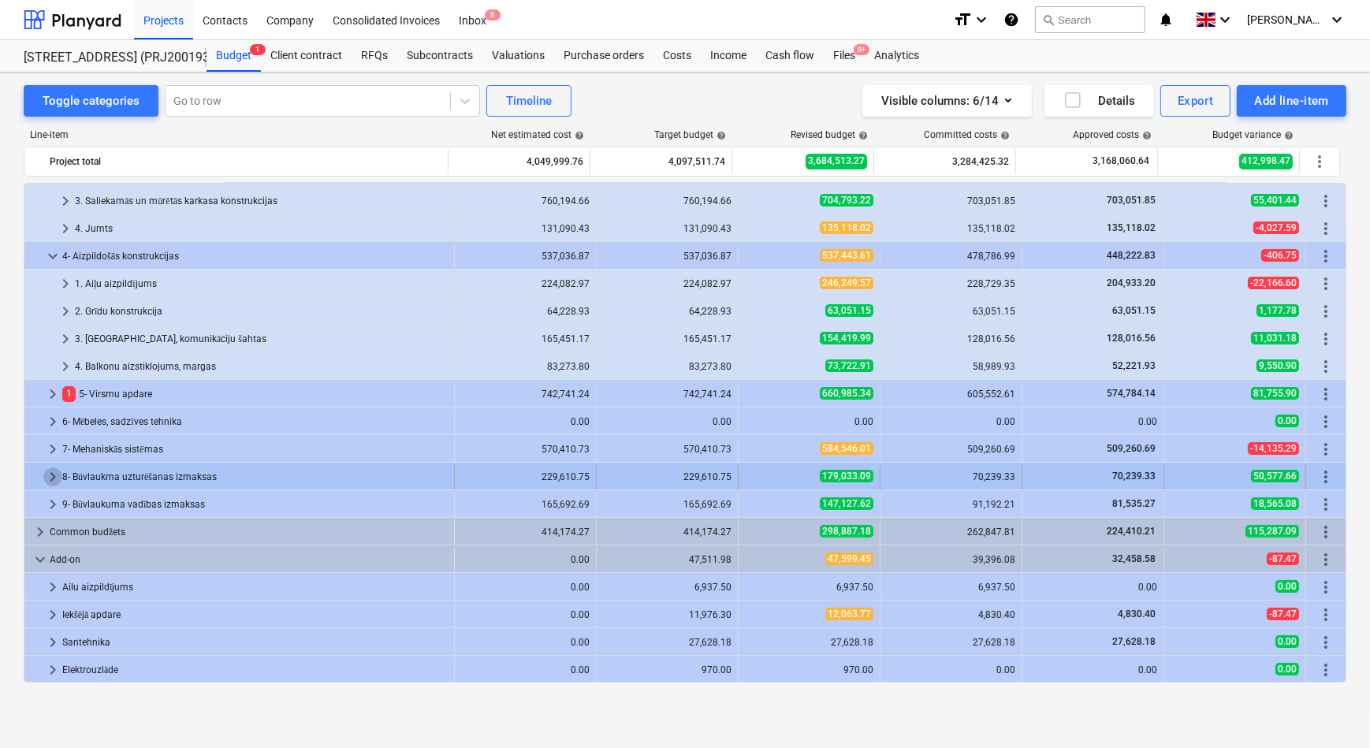
click at [53, 475] on span "keyboard_arrow_right" at bounding box center [52, 476] width 19 height 19
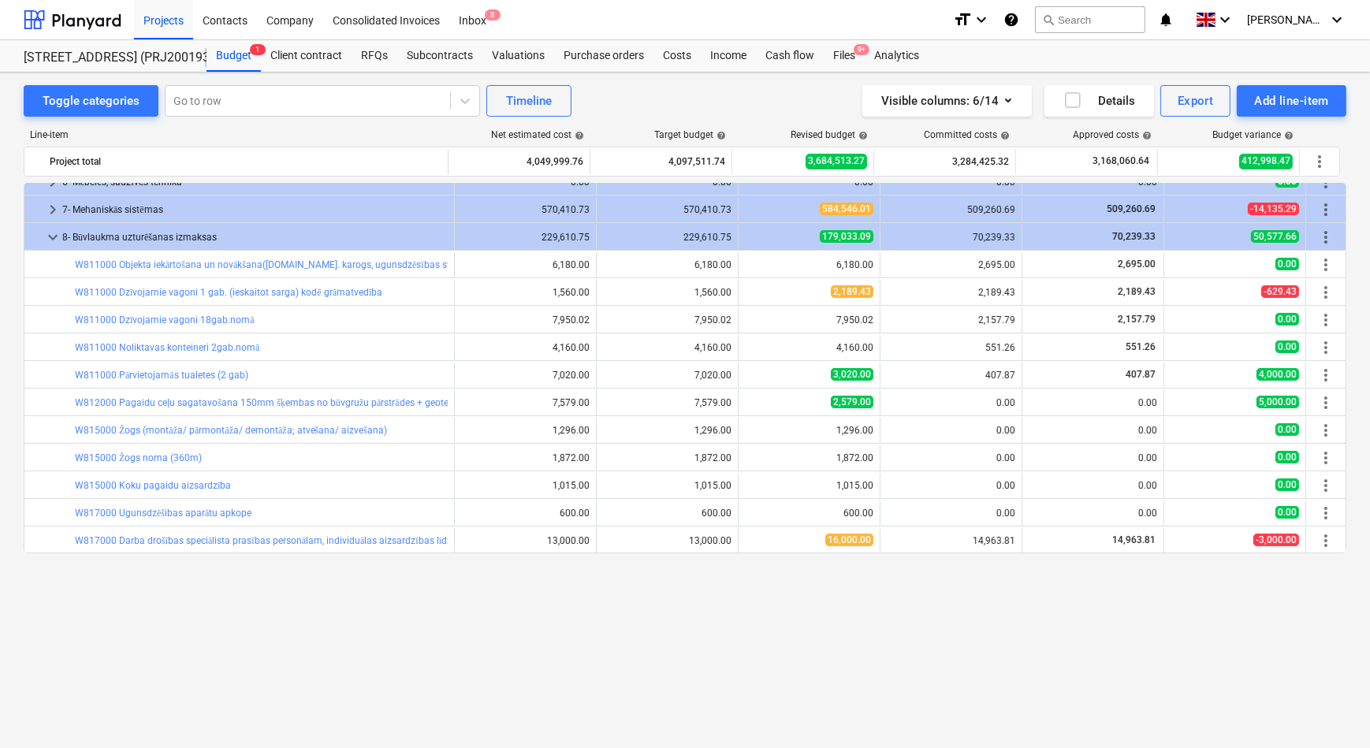
scroll to position [234, 0]
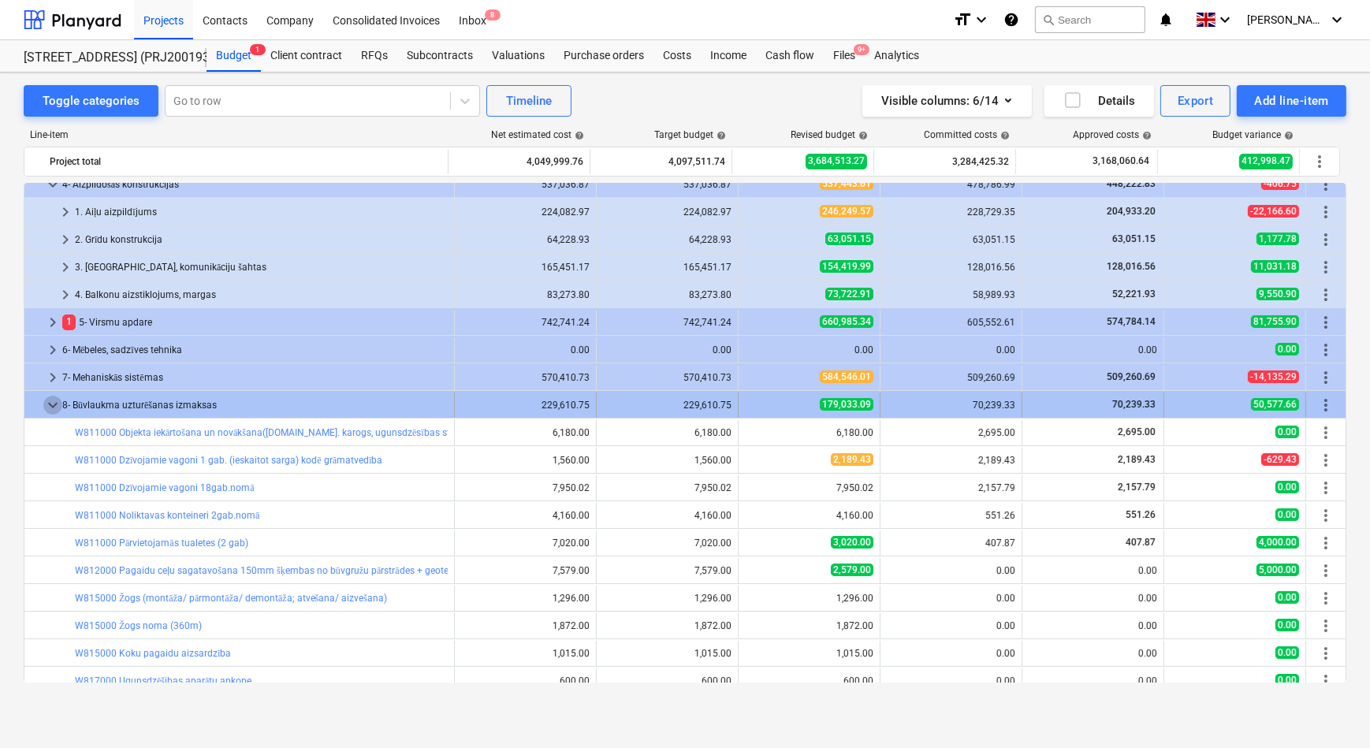
click at [49, 402] on span "keyboard_arrow_down" at bounding box center [52, 405] width 19 height 19
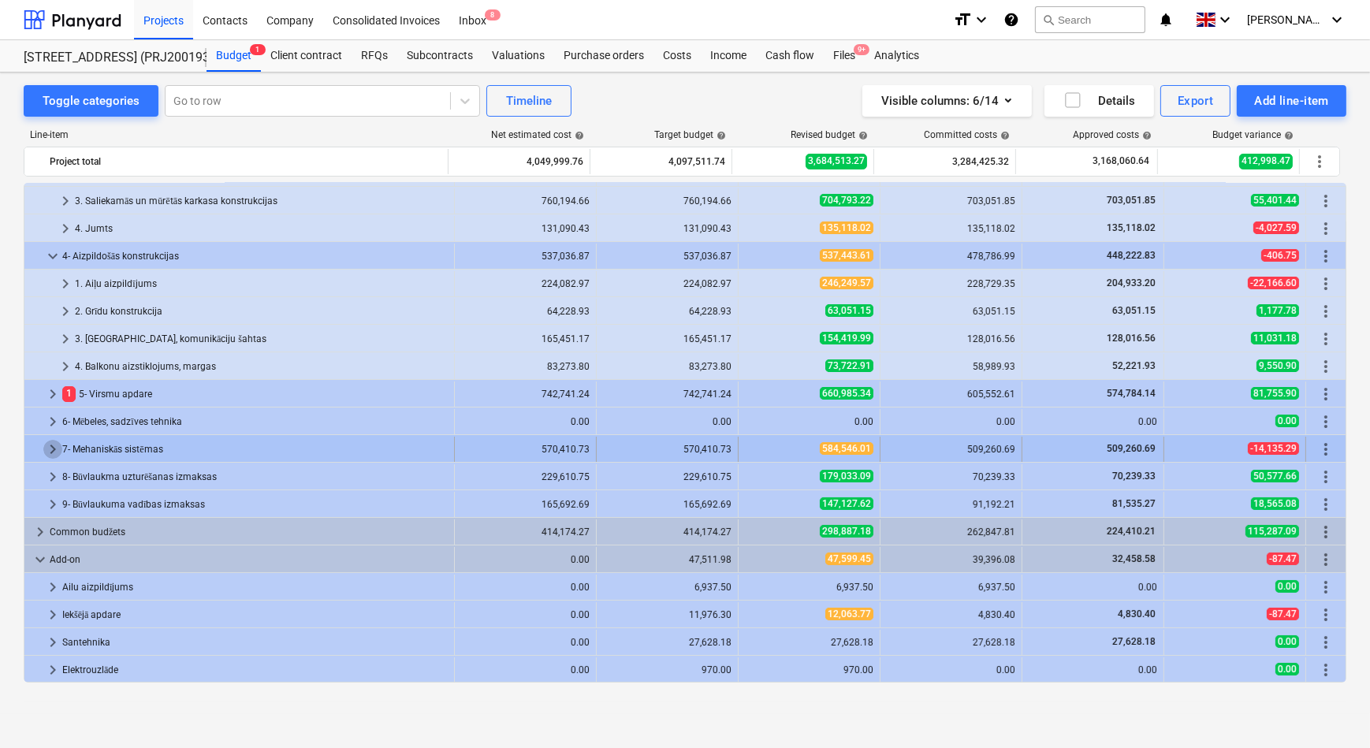
click at [54, 448] on span "keyboard_arrow_right" at bounding box center [52, 449] width 19 height 19
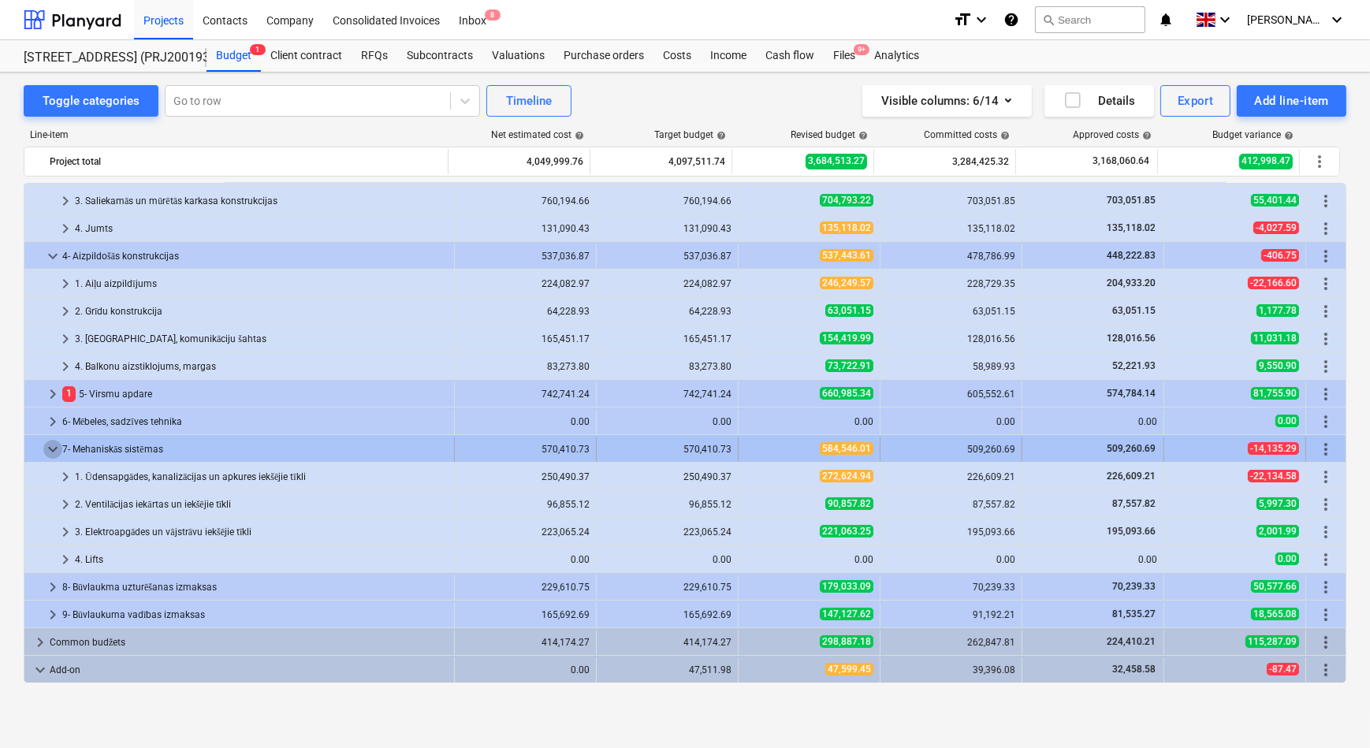
click at [51, 443] on span "keyboard_arrow_down" at bounding box center [52, 449] width 19 height 19
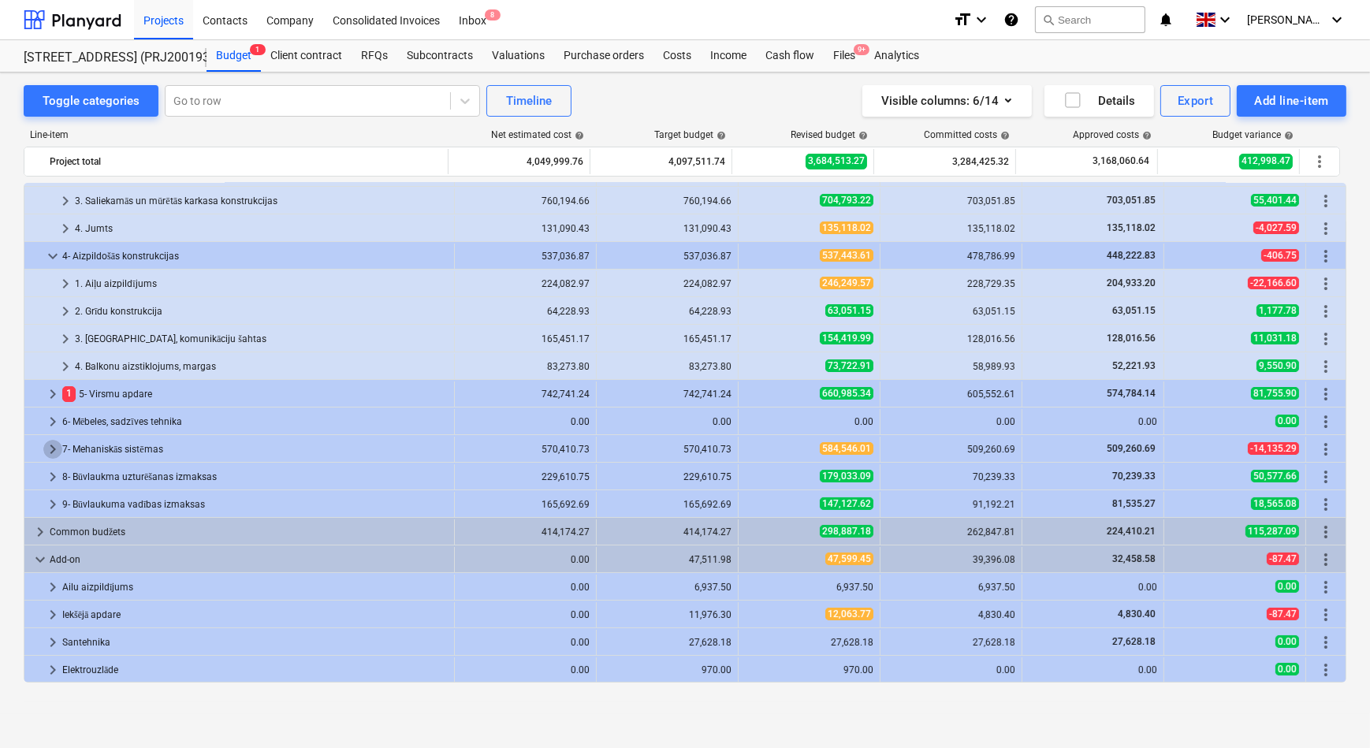
click at [51, 443] on span "keyboard_arrow_right" at bounding box center [52, 449] width 19 height 19
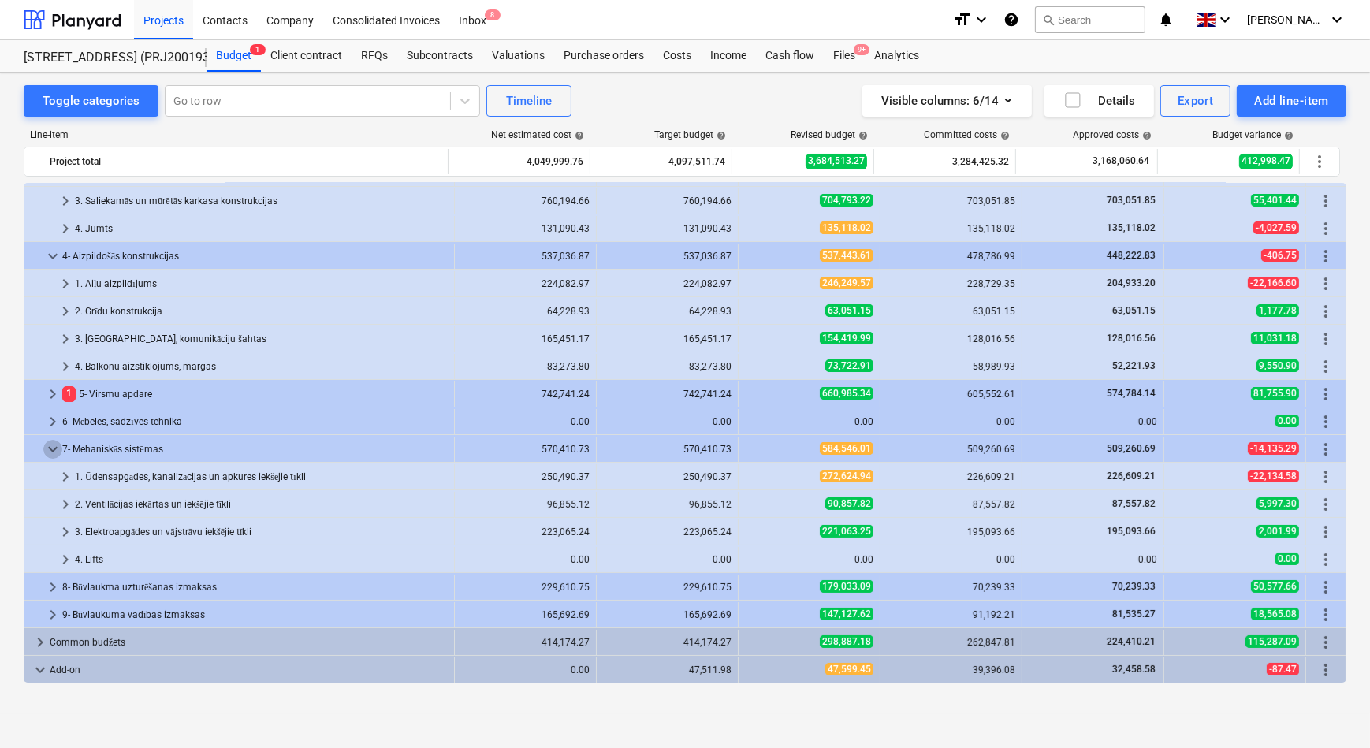
click at [51, 443] on span "keyboard_arrow_down" at bounding box center [52, 449] width 19 height 19
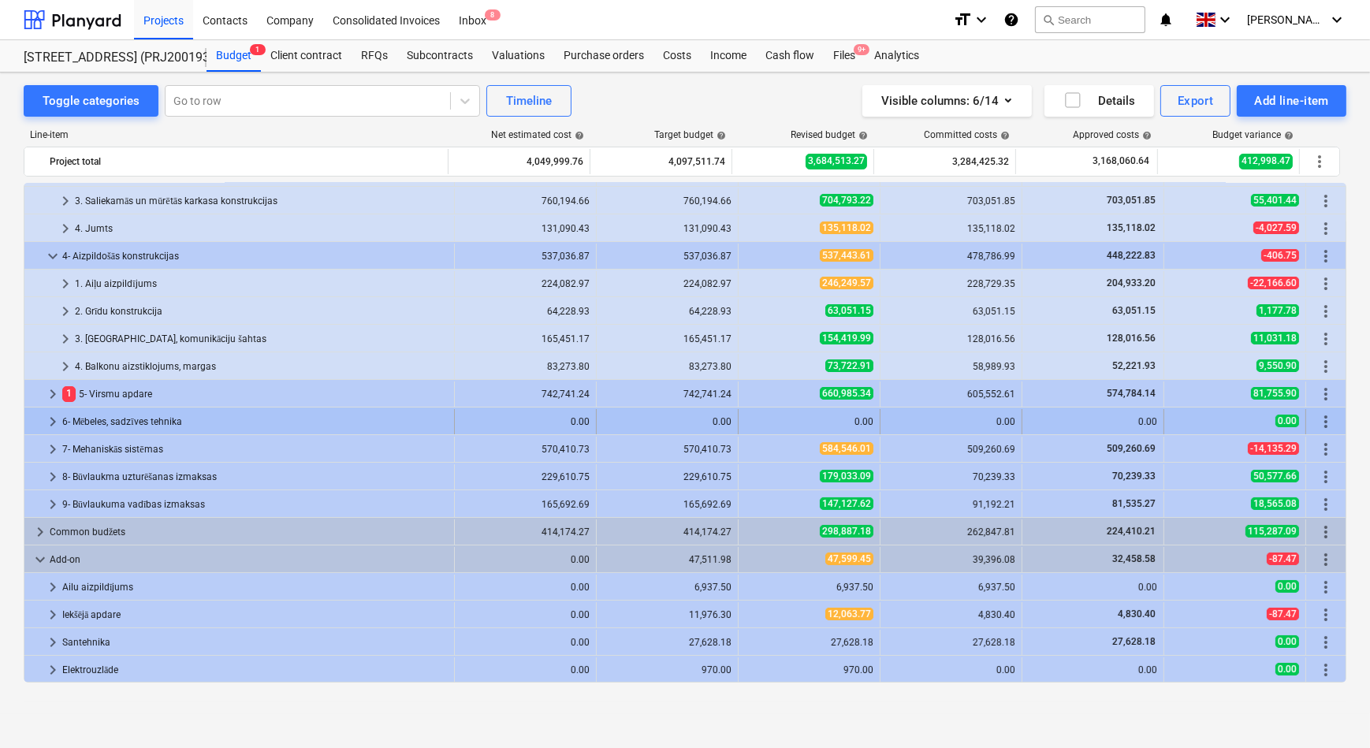
click at [52, 424] on span "keyboard_arrow_right" at bounding box center [52, 421] width 19 height 19
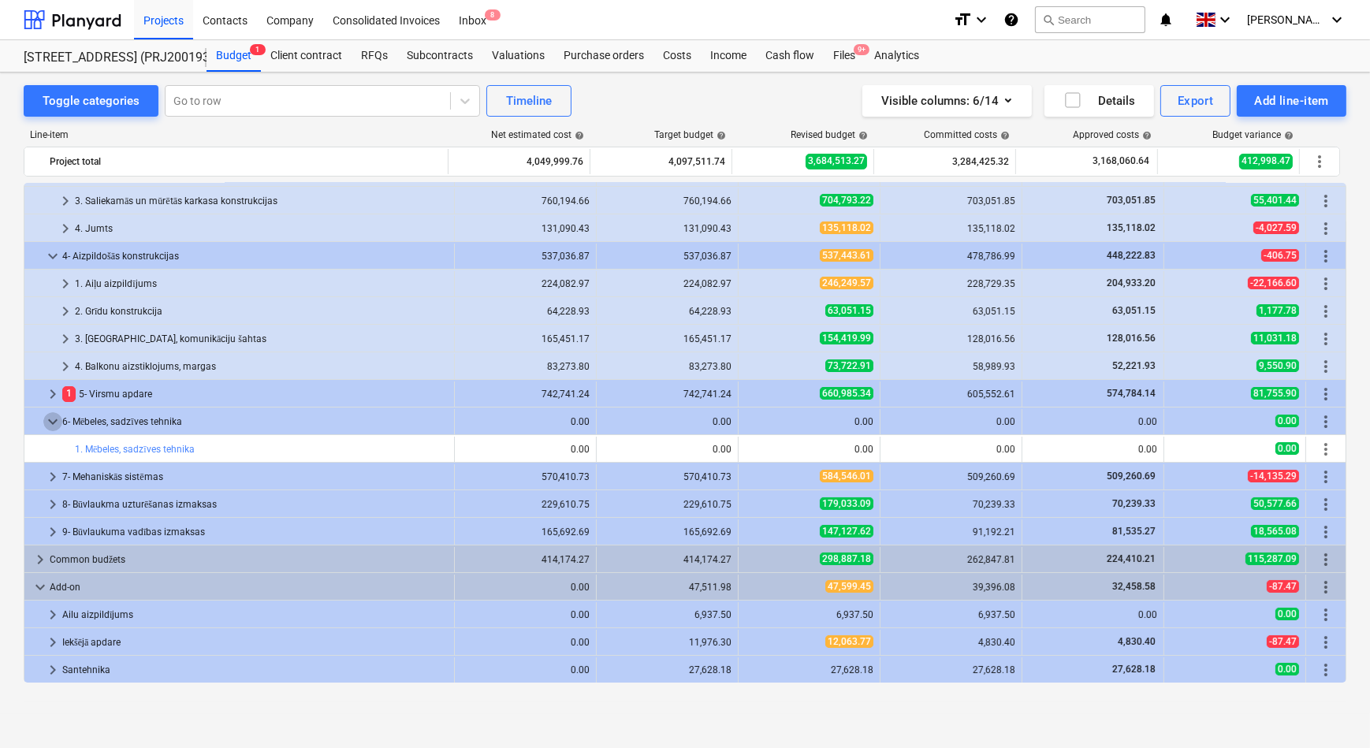
click at [52, 424] on span "keyboard_arrow_down" at bounding box center [52, 421] width 19 height 19
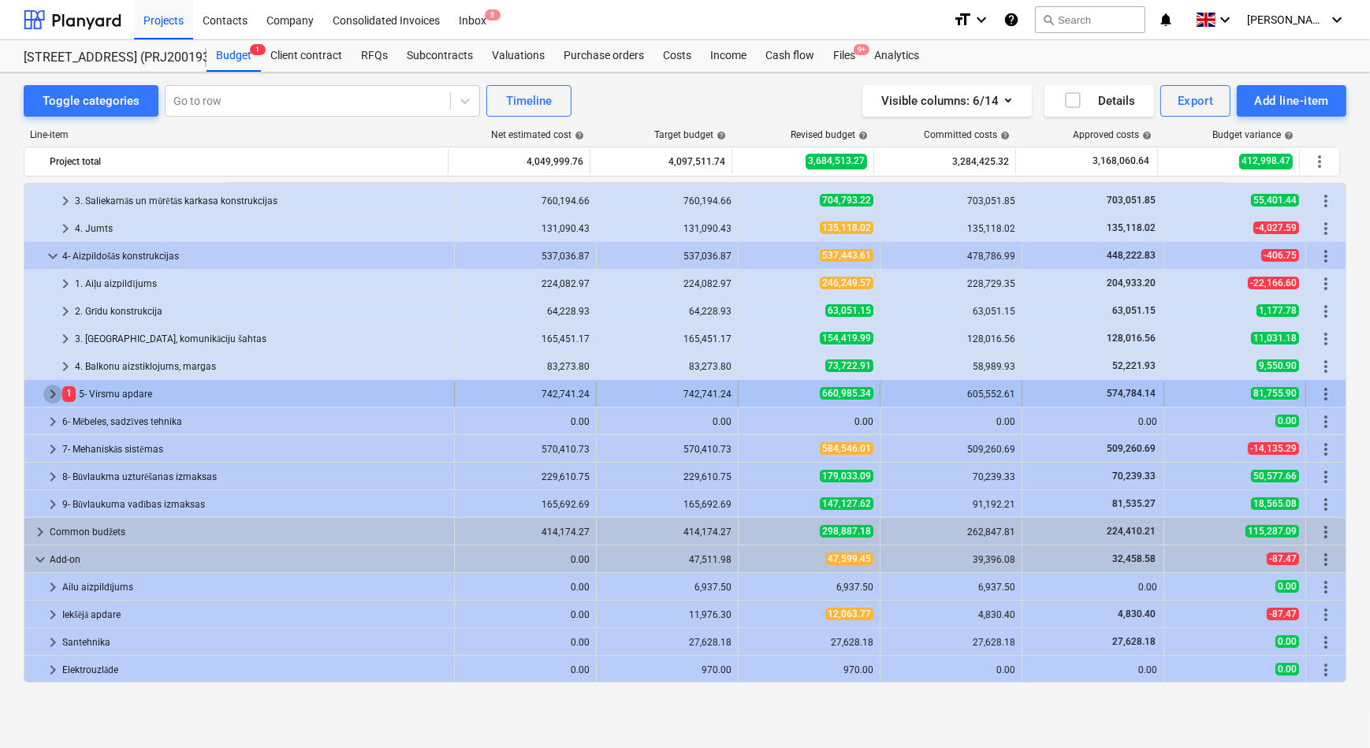
click at [47, 392] on span "keyboard_arrow_right" at bounding box center [52, 394] width 19 height 19
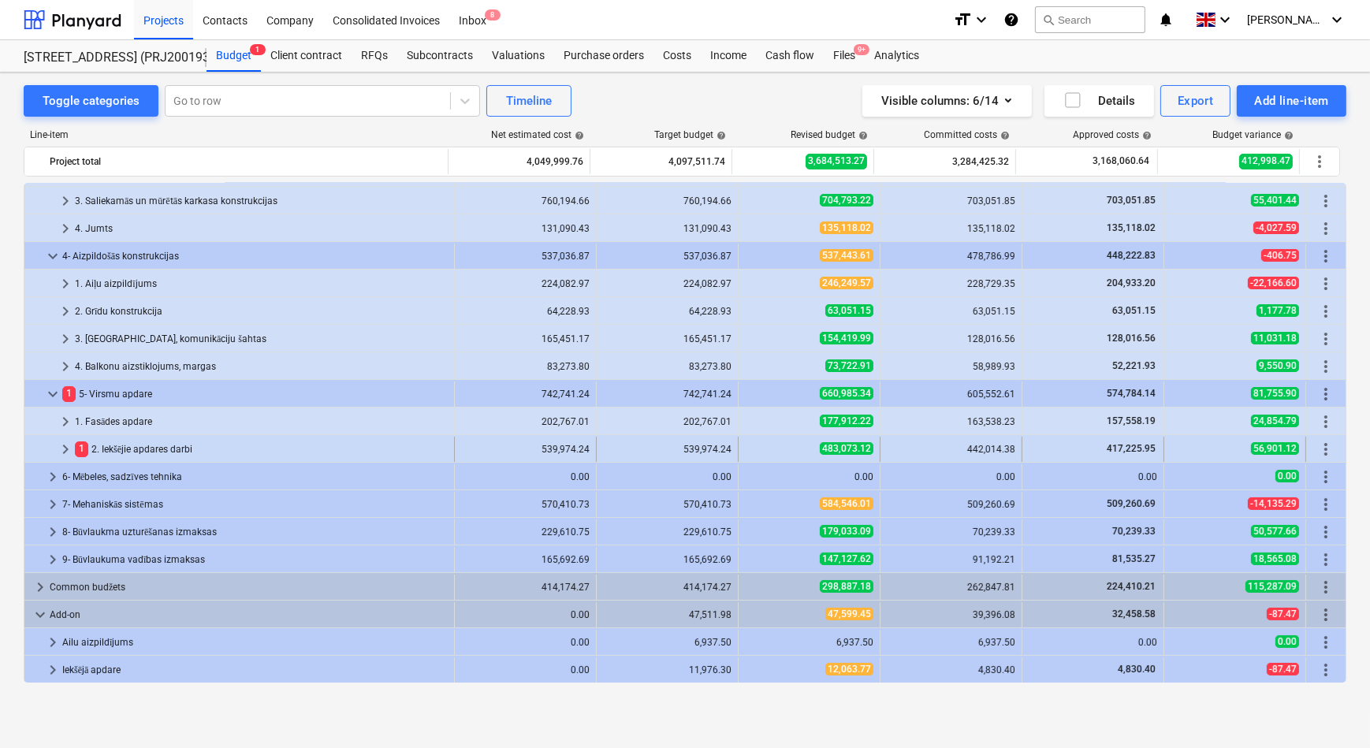
click at [65, 444] on span "keyboard_arrow_right" at bounding box center [65, 449] width 19 height 19
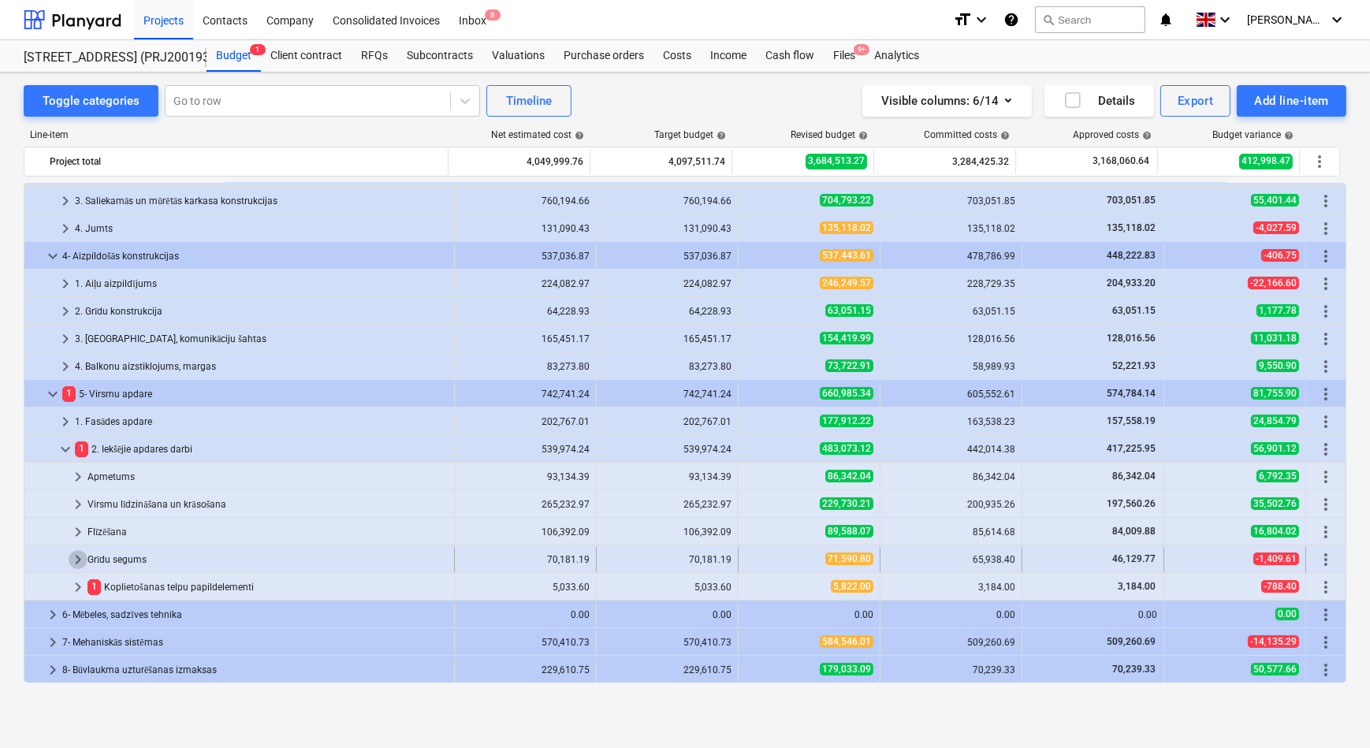
click at [76, 561] on span "keyboard_arrow_right" at bounding box center [78, 559] width 19 height 19
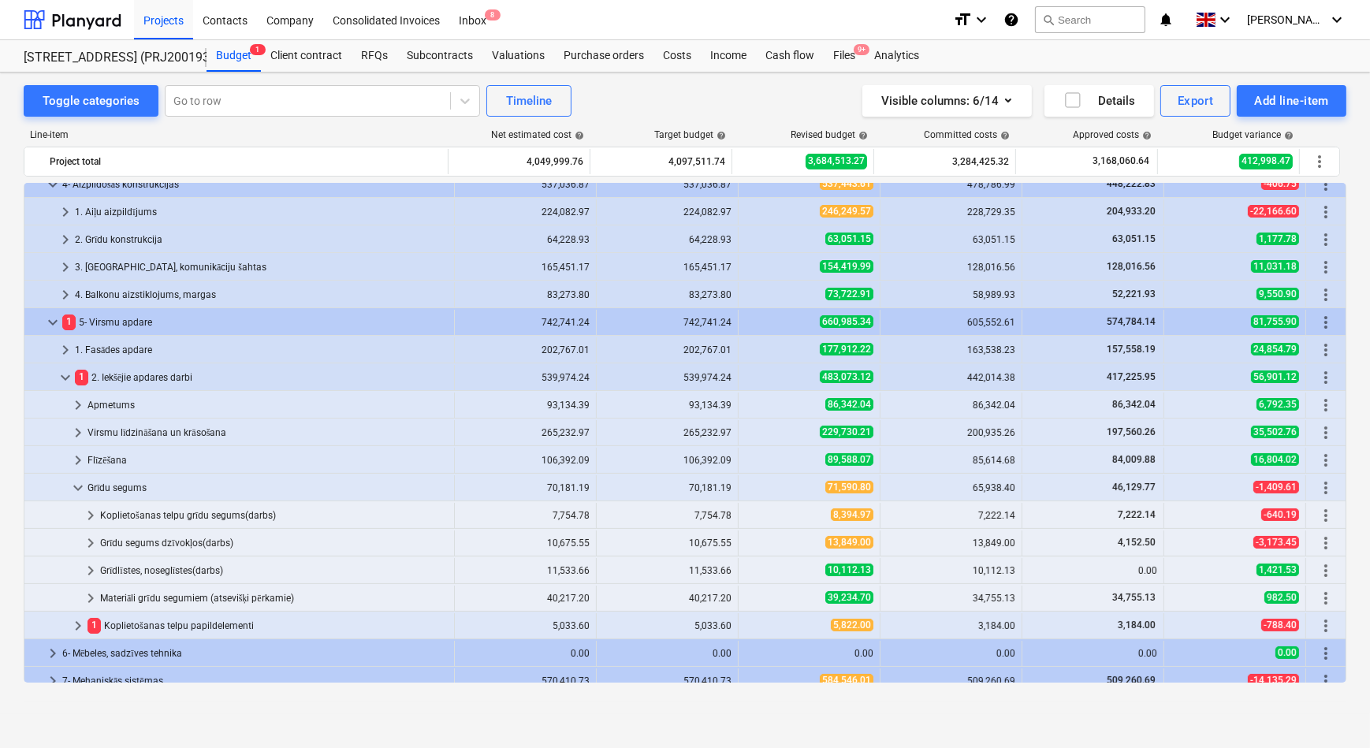
scroll to position [306, 0]
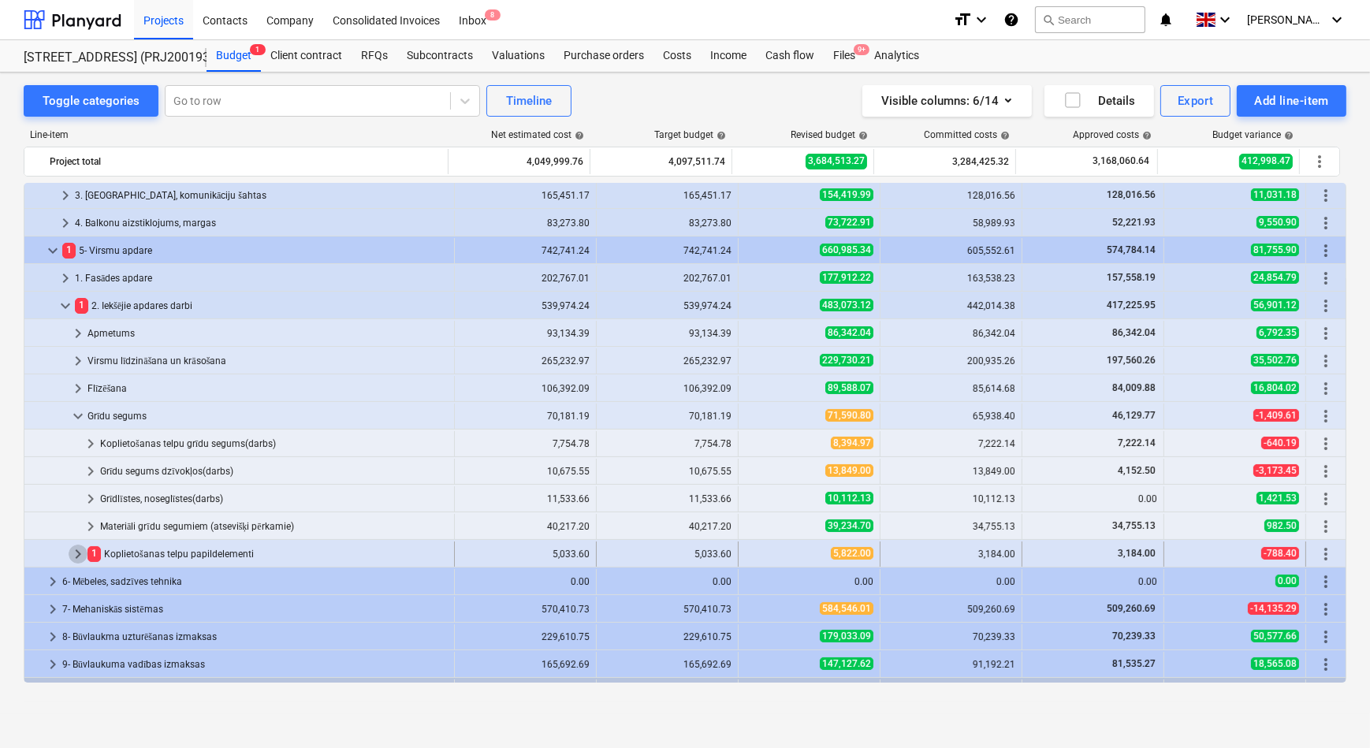
click at [72, 548] on span "keyboard_arrow_right" at bounding box center [78, 554] width 19 height 19
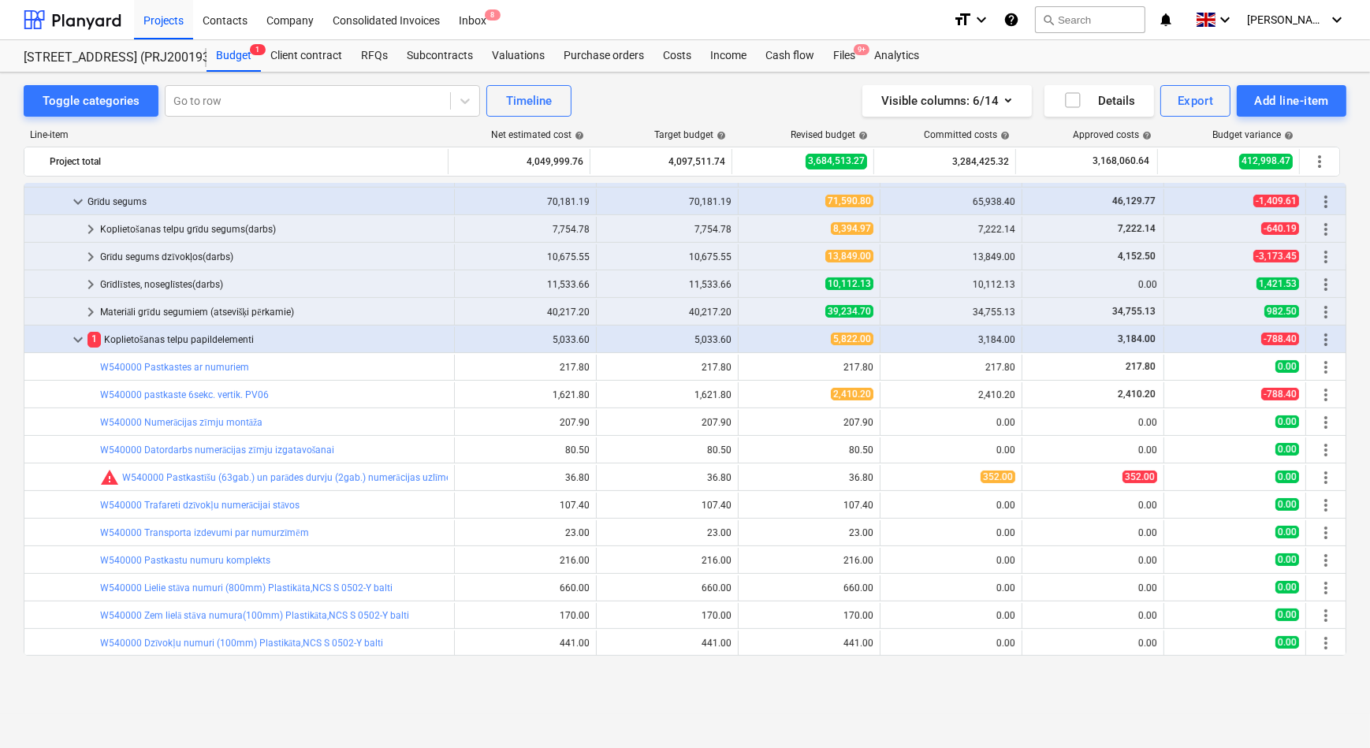
scroll to position [449, 0]
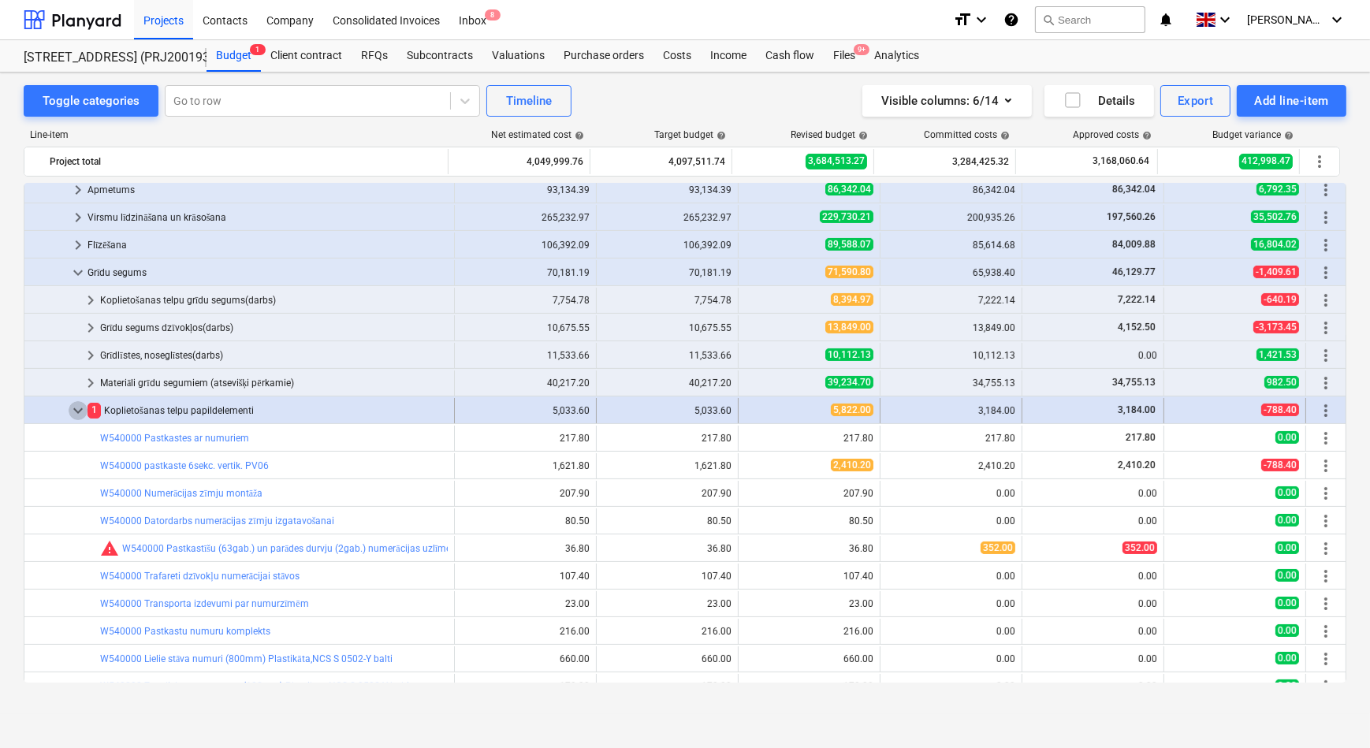
click at [72, 408] on span "keyboard_arrow_down" at bounding box center [78, 410] width 19 height 19
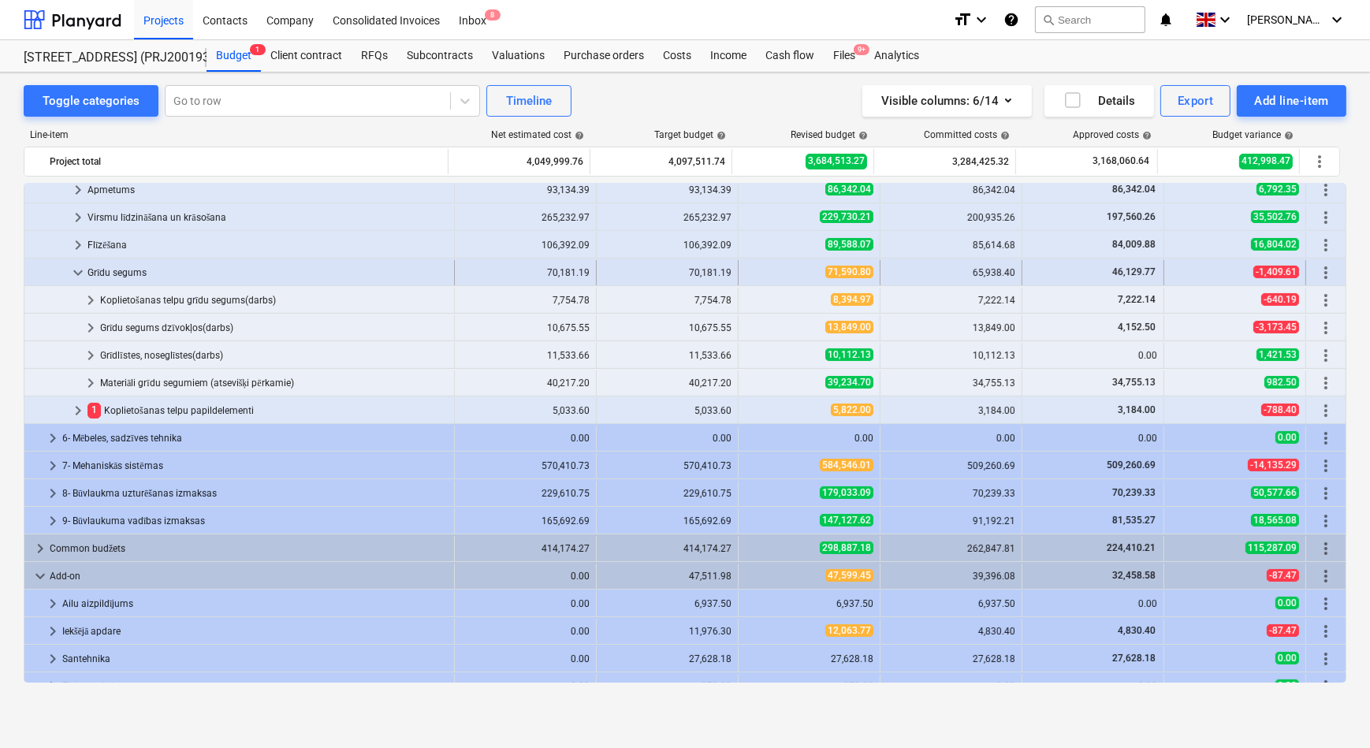
click at [78, 276] on span "keyboard_arrow_down" at bounding box center [78, 272] width 19 height 19
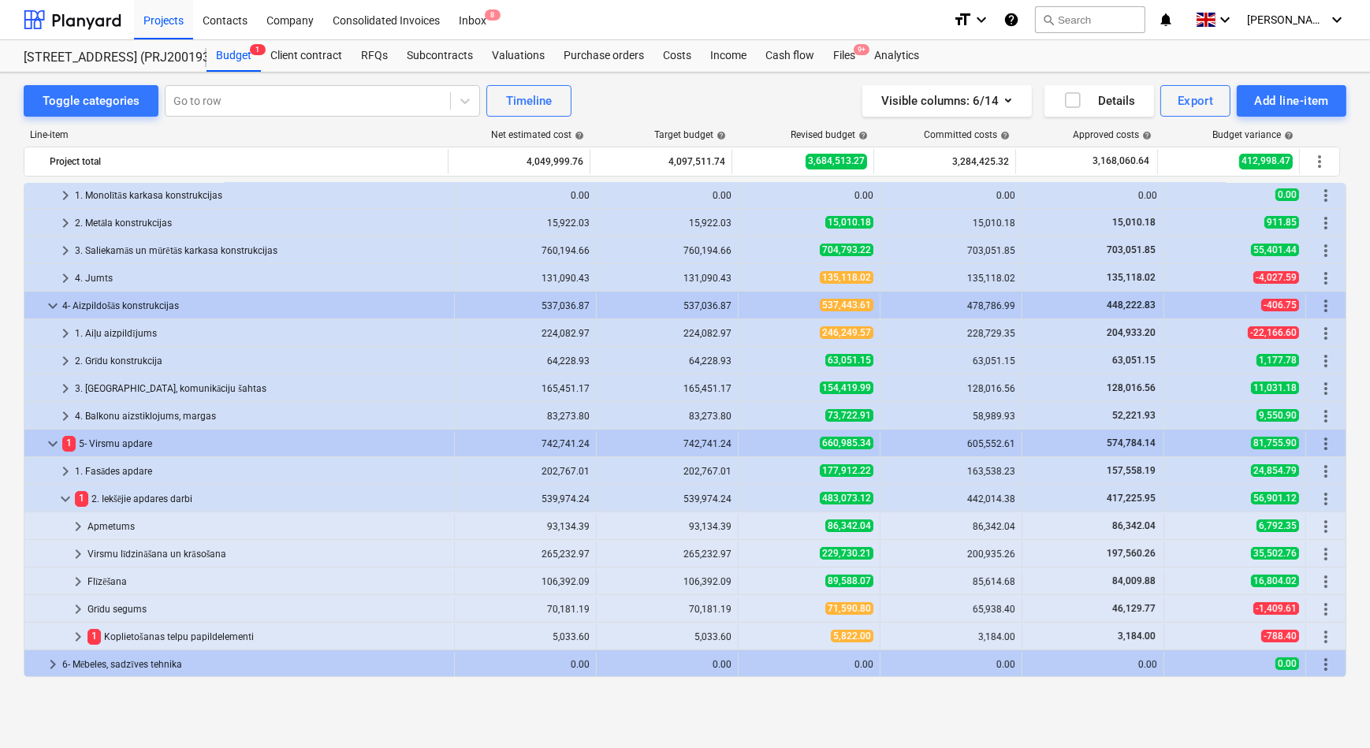
scroll to position [69, 0]
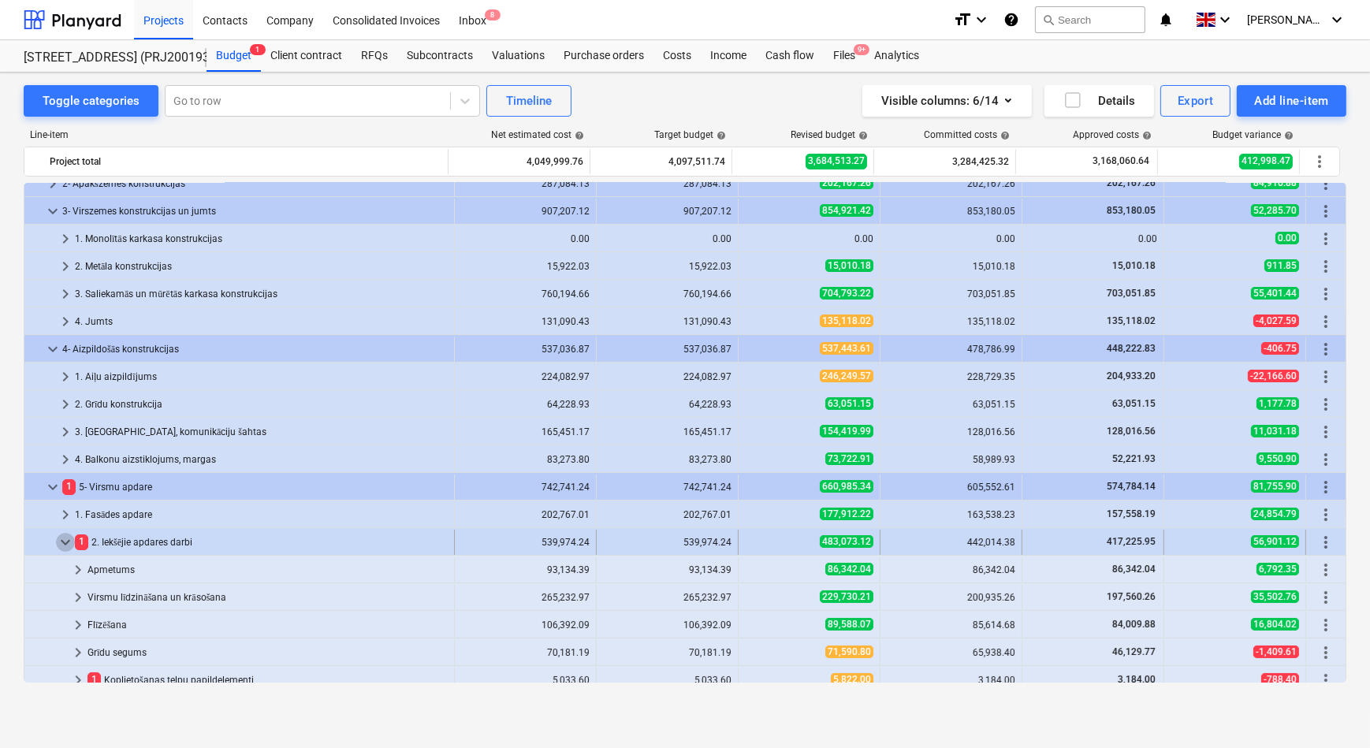
click at [63, 542] on span "keyboard_arrow_down" at bounding box center [65, 542] width 19 height 19
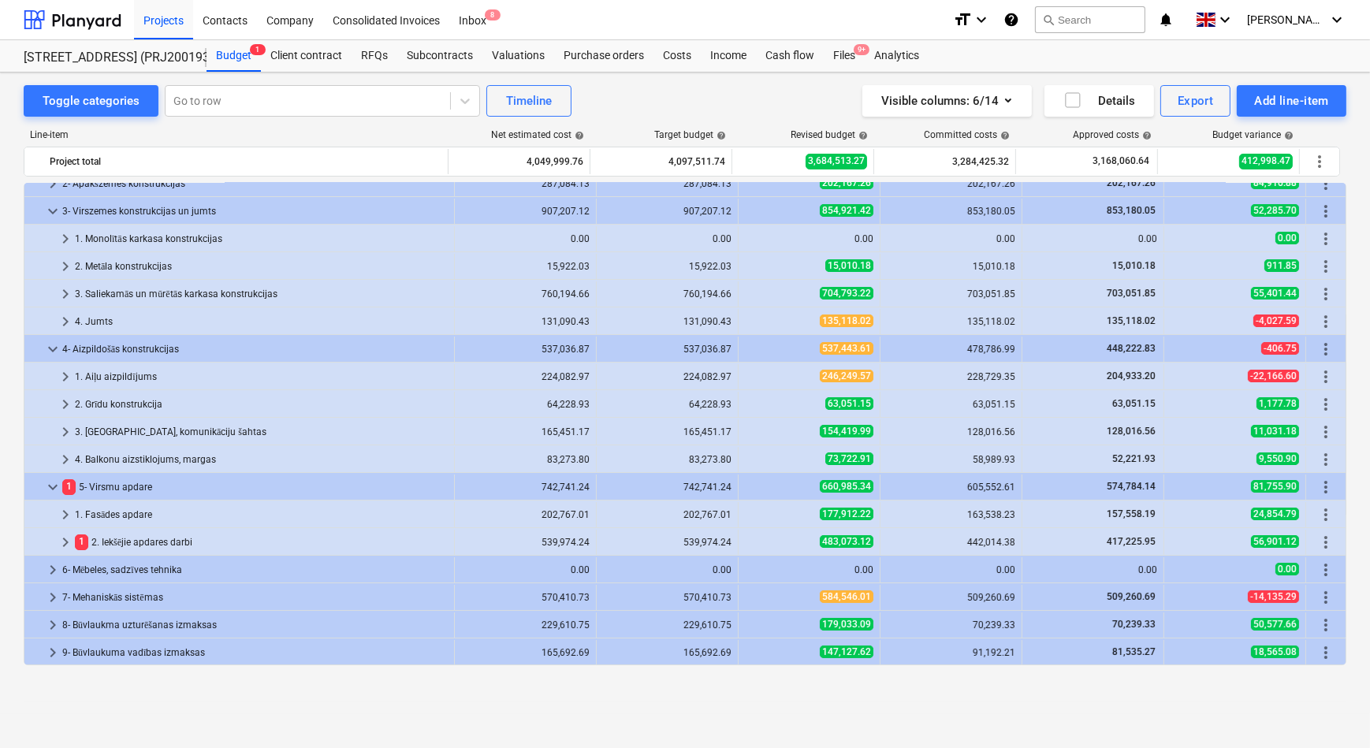
scroll to position [0, 0]
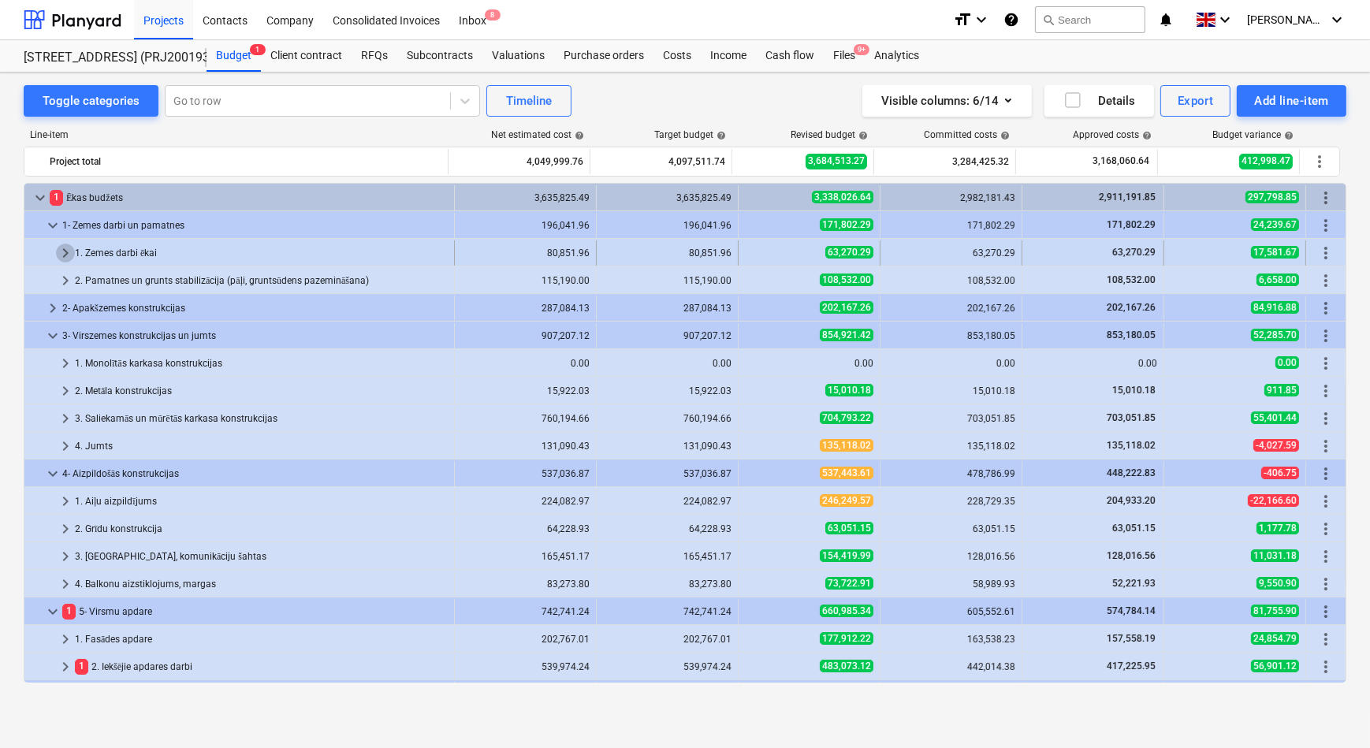
click at [69, 251] on span "keyboard_arrow_right" at bounding box center [65, 252] width 19 height 19
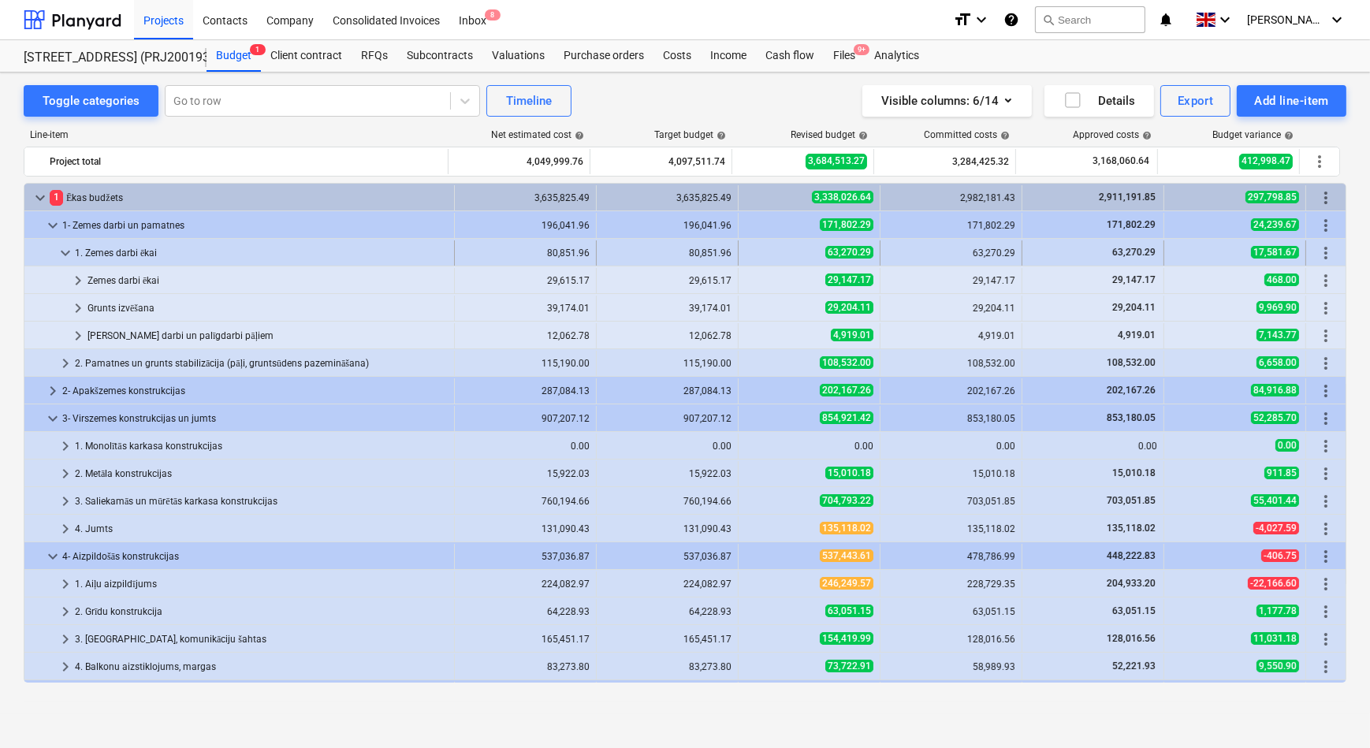
click at [68, 251] on span "keyboard_arrow_down" at bounding box center [65, 252] width 19 height 19
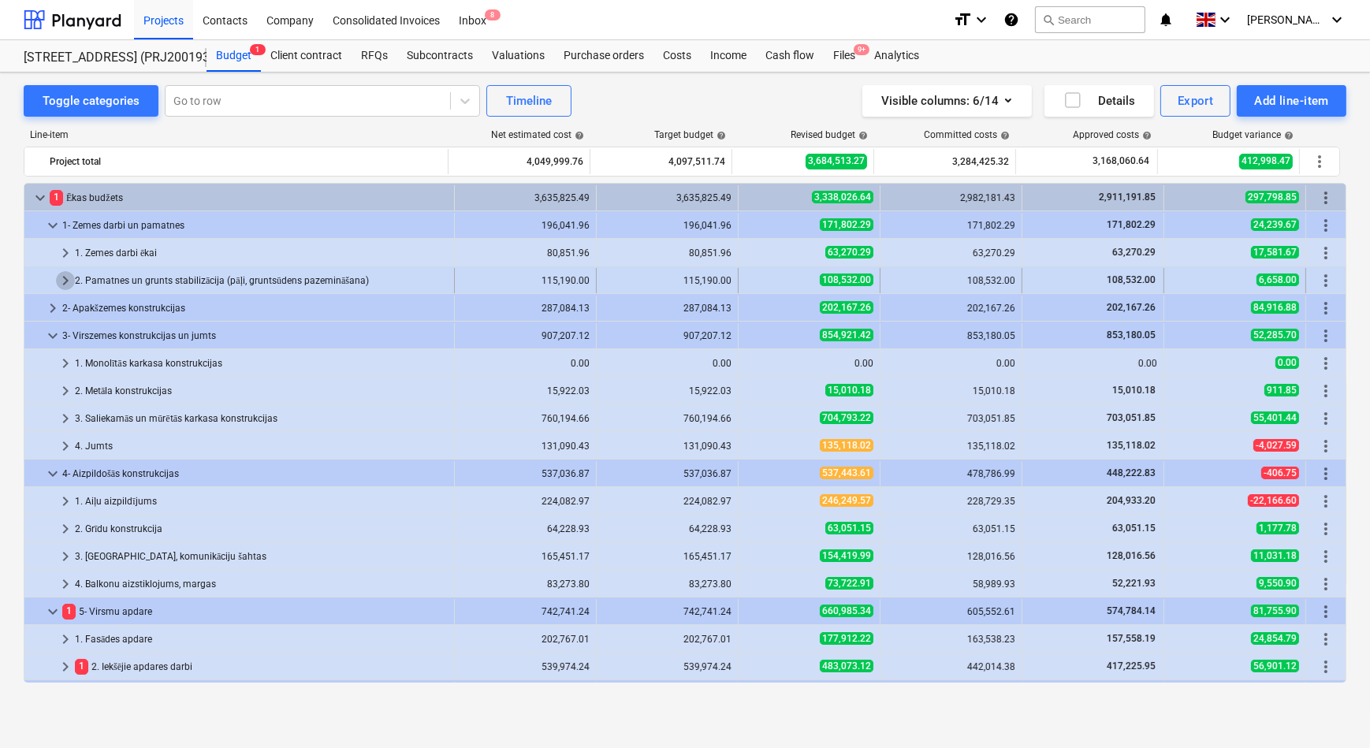
click at [64, 281] on span "keyboard_arrow_right" at bounding box center [65, 280] width 19 height 19
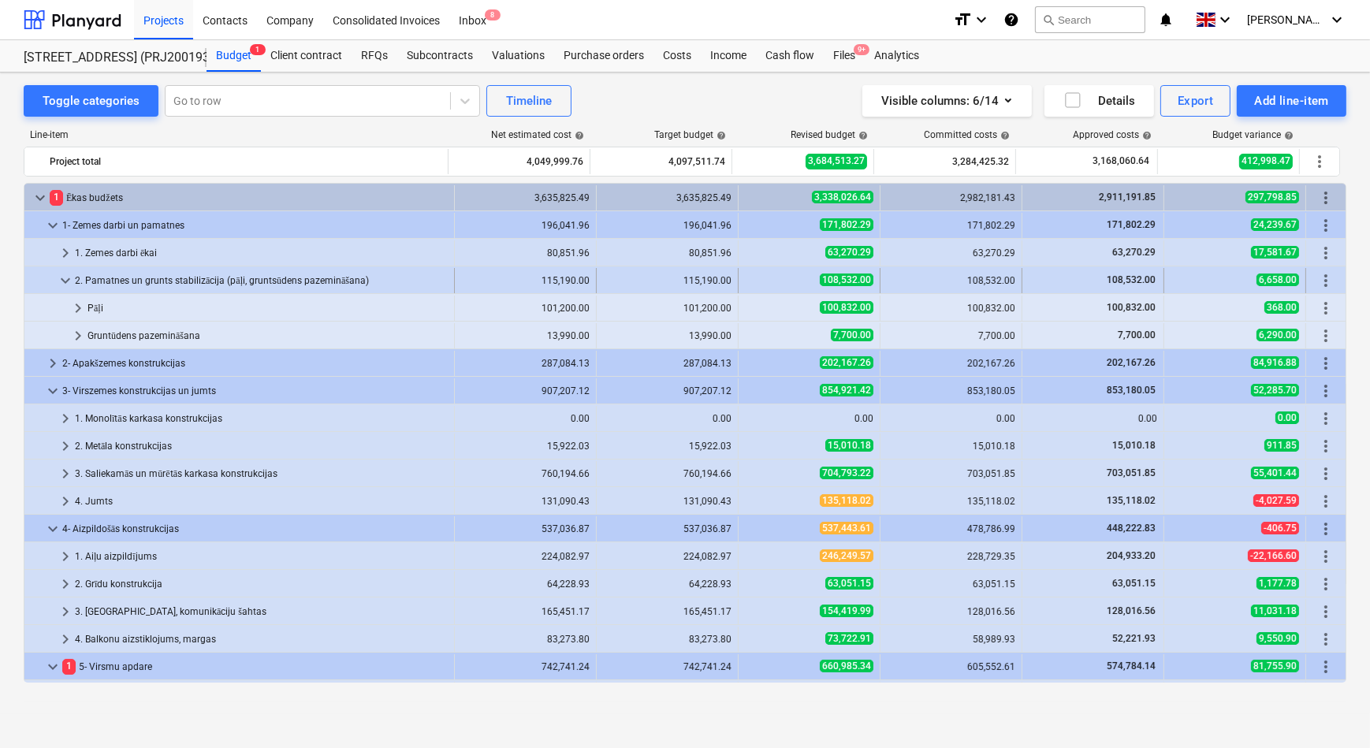
click at [64, 281] on span "keyboard_arrow_down" at bounding box center [65, 280] width 19 height 19
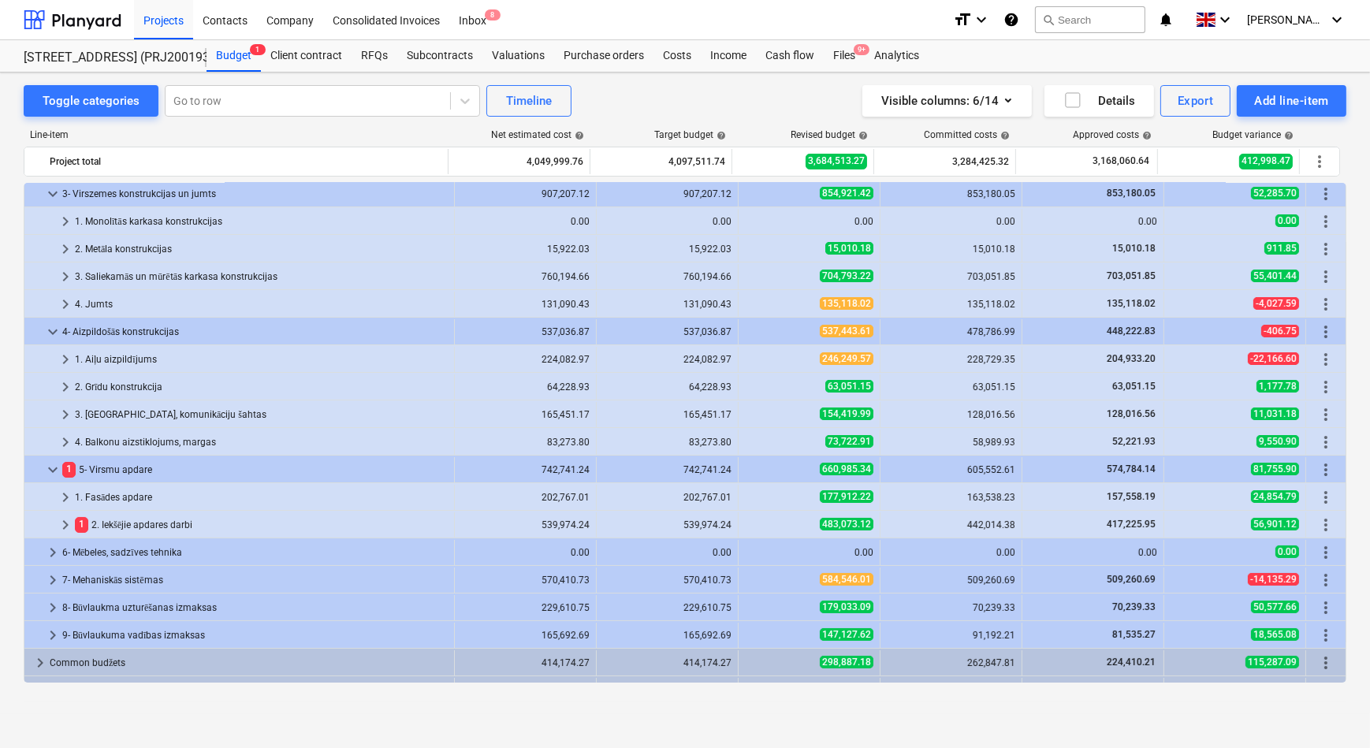
scroll to position [143, 0]
click at [61, 524] on span "keyboard_arrow_right" at bounding box center [65, 524] width 19 height 19
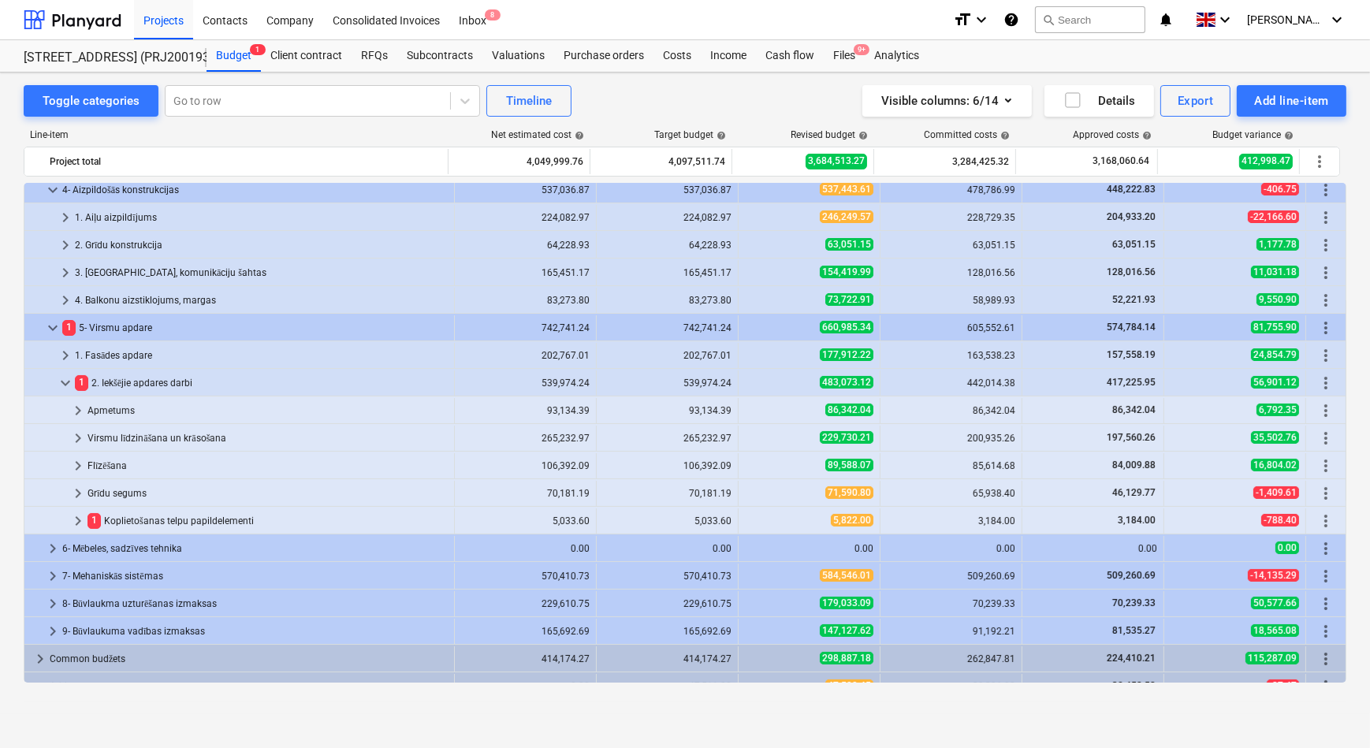
scroll to position [286, 0]
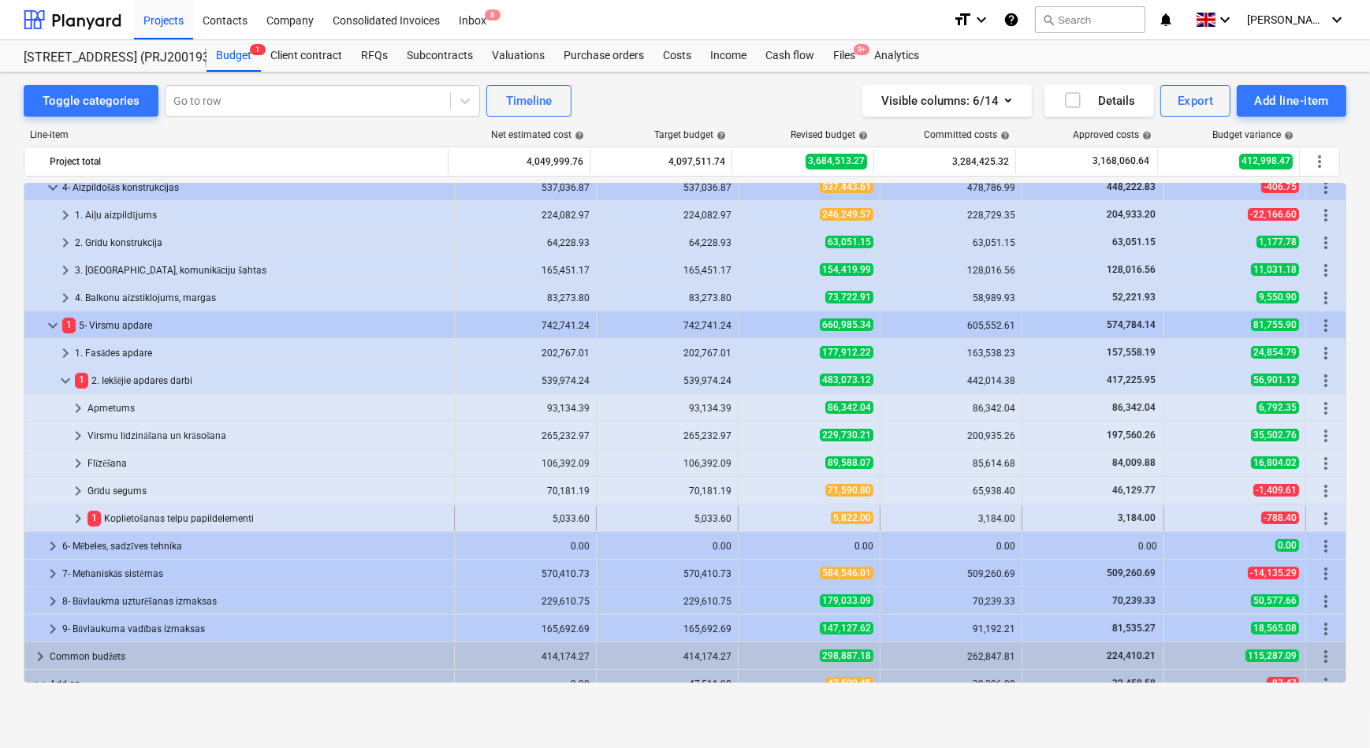
click at [76, 517] on span "keyboard_arrow_right" at bounding box center [78, 518] width 19 height 19
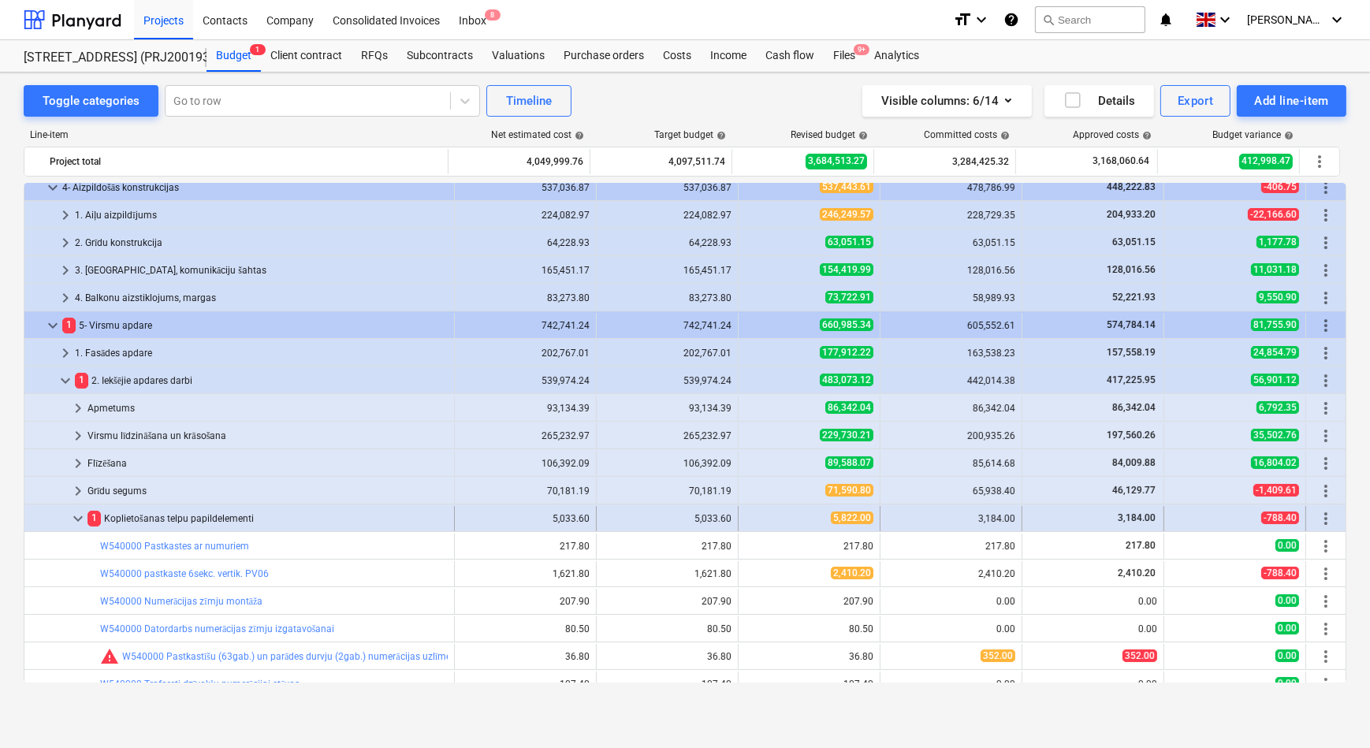
click at [77, 518] on span "keyboard_arrow_down" at bounding box center [78, 518] width 19 height 19
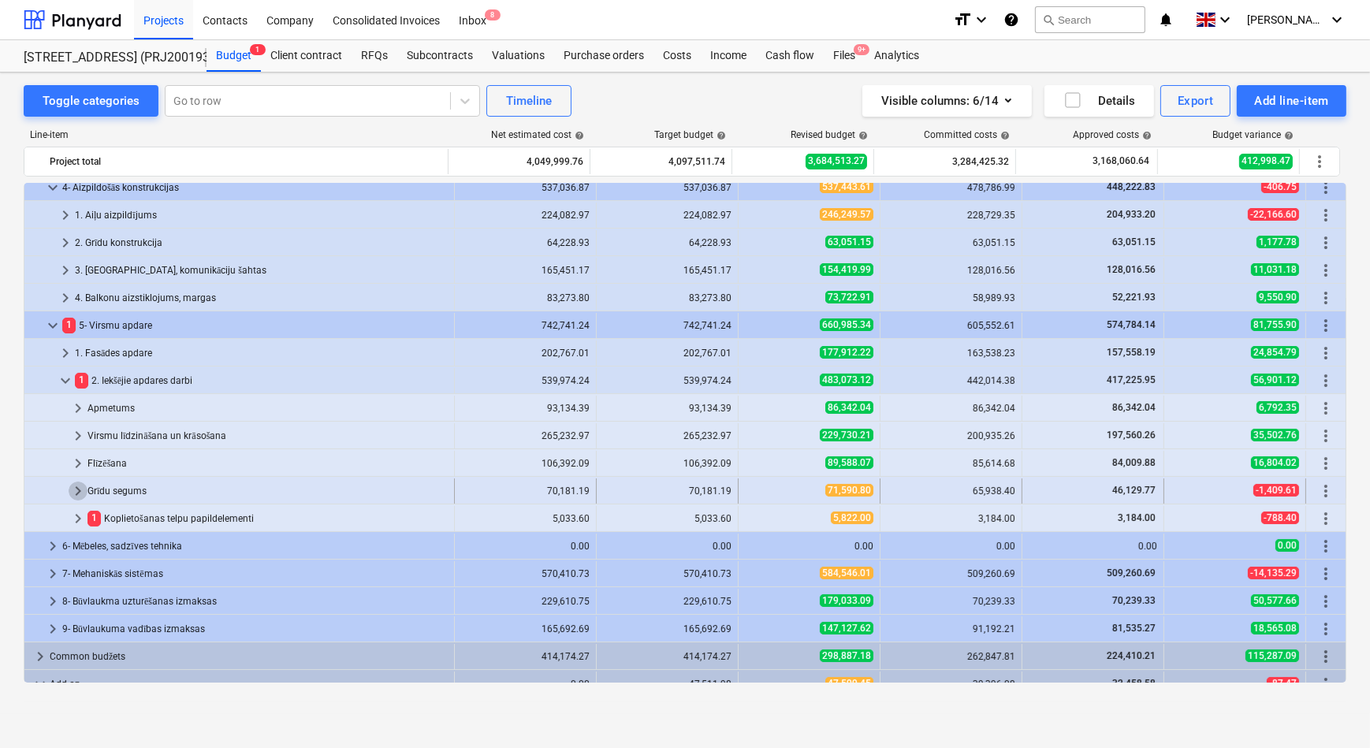
click at [77, 492] on span "keyboard_arrow_right" at bounding box center [78, 490] width 19 height 19
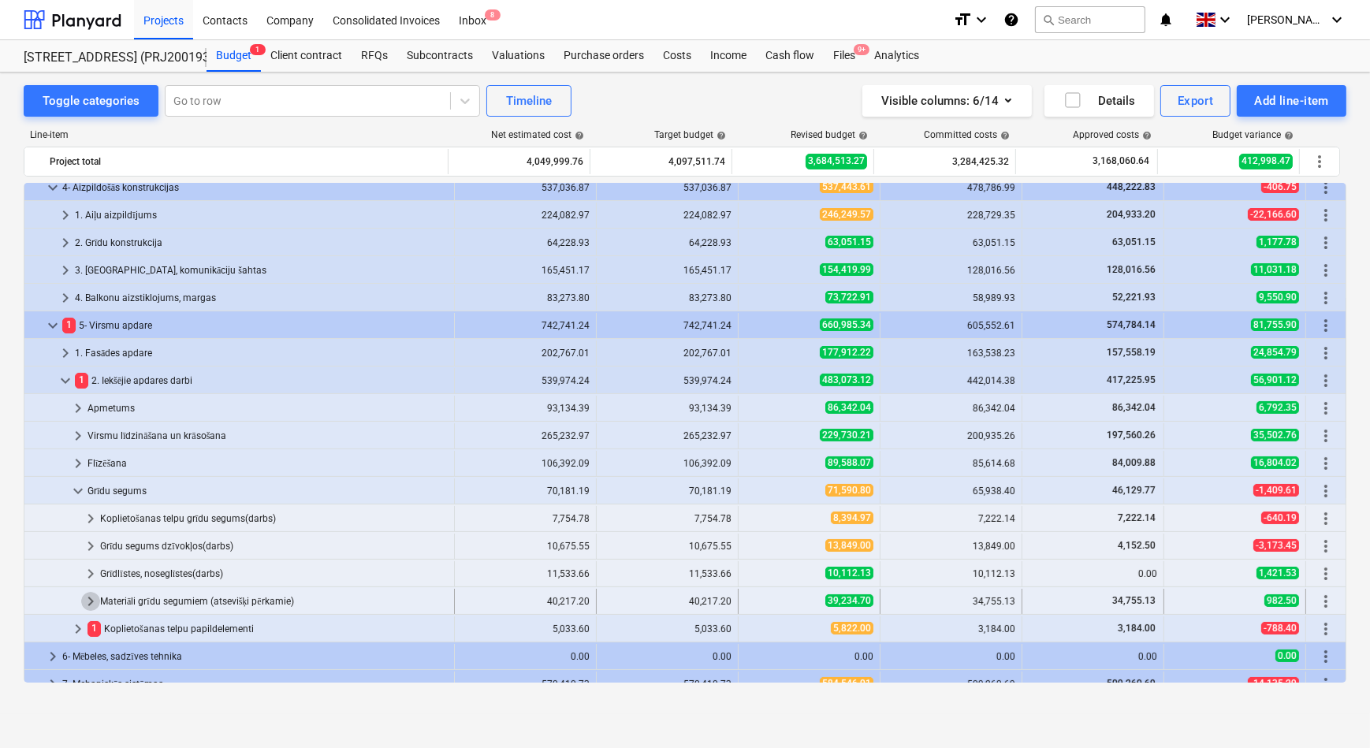
click at [88, 593] on span "keyboard_arrow_right" at bounding box center [90, 601] width 19 height 19
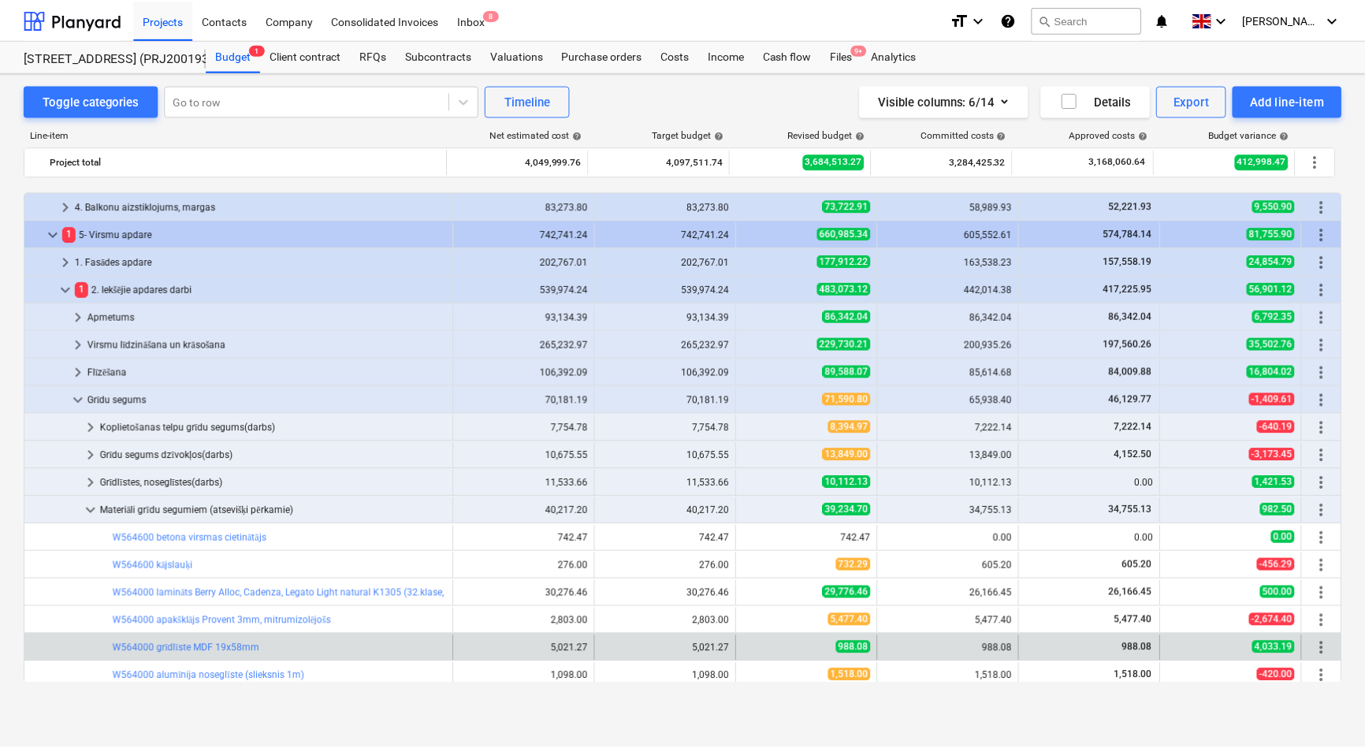
scroll to position [429, 0]
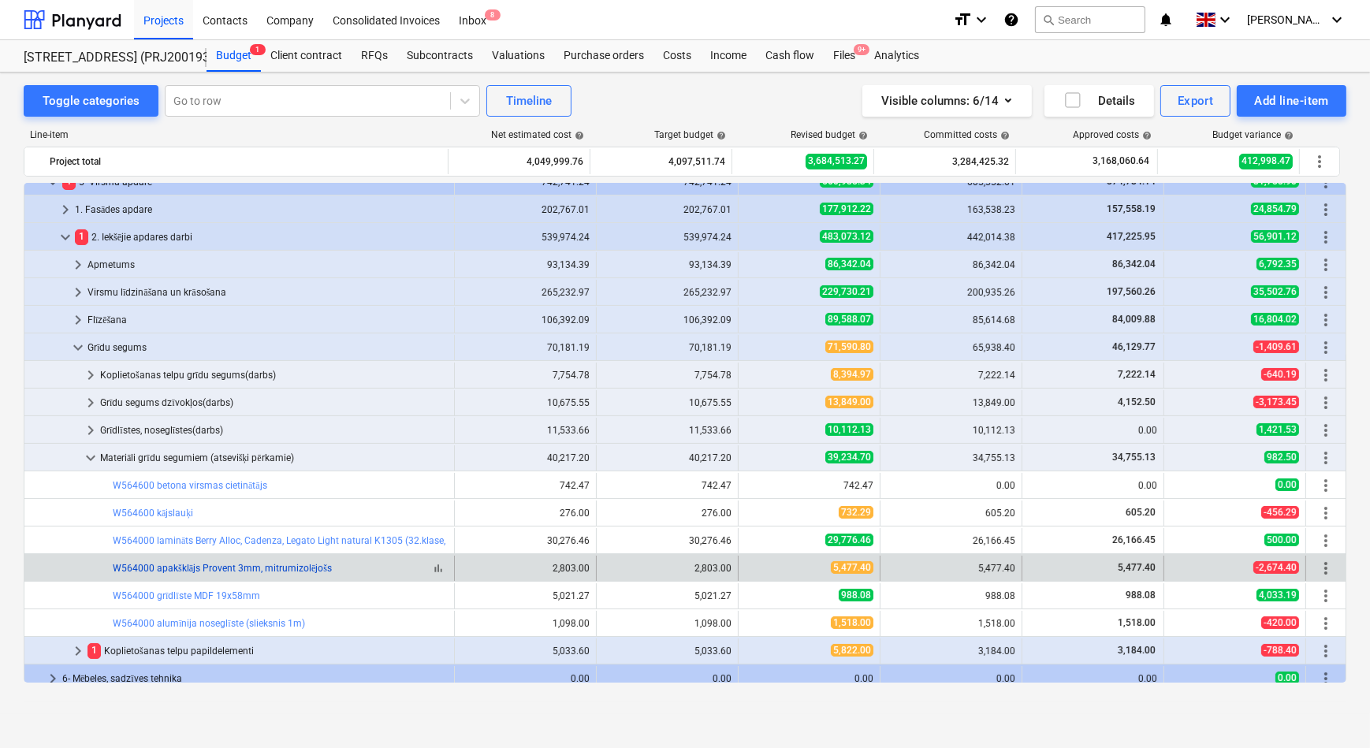
click at [189, 569] on link "W564000 apakšklājs Provent 3mm, mitrumizolējošs" at bounding box center [222, 568] width 219 height 11
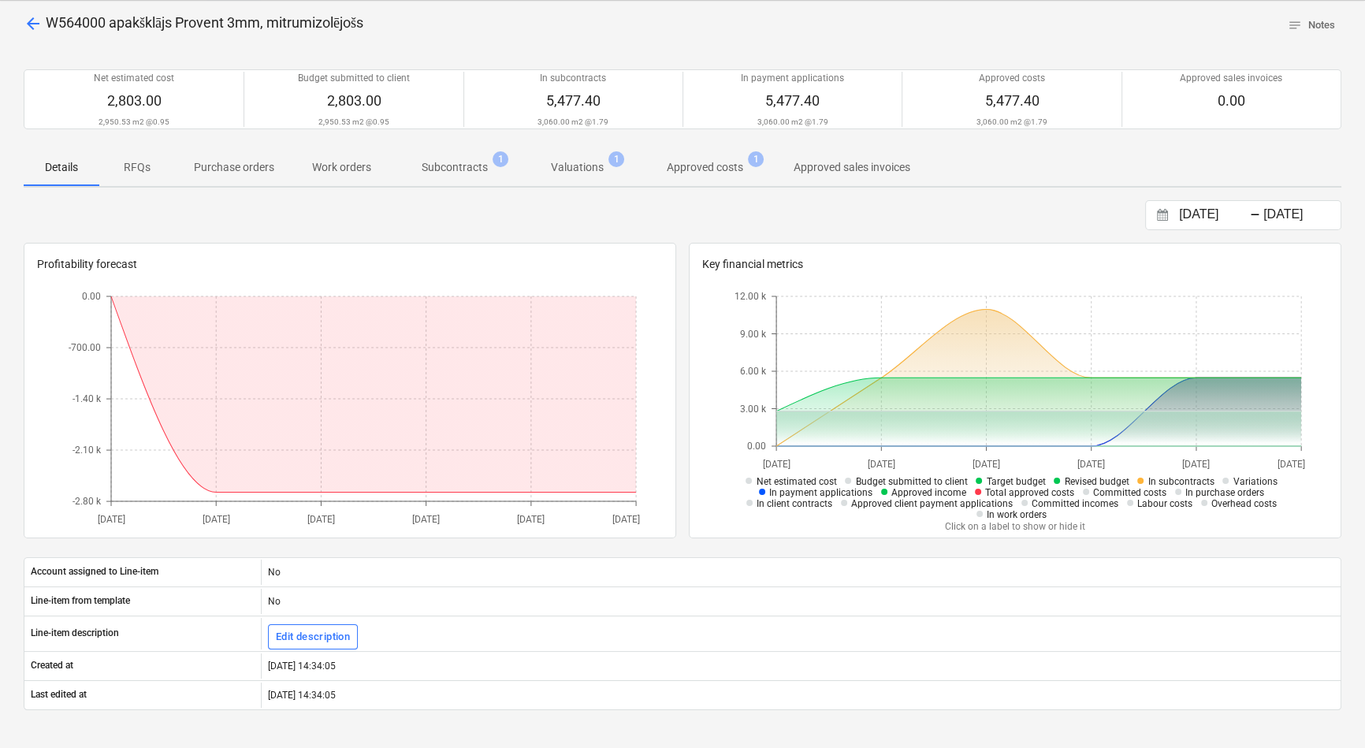
scroll to position [71, 0]
click at [456, 170] on p "Subcontracts" at bounding box center [455, 168] width 66 height 17
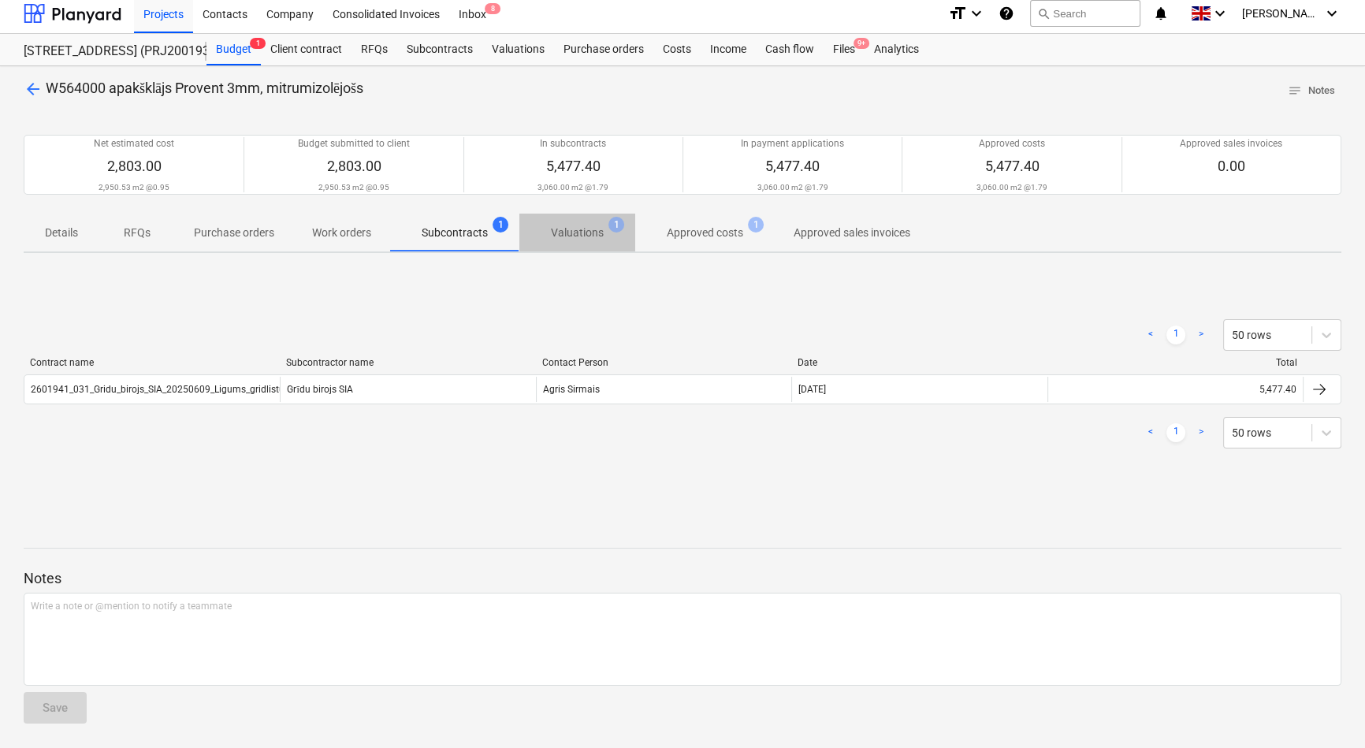
click at [574, 236] on p "Valuations" at bounding box center [577, 233] width 53 height 17
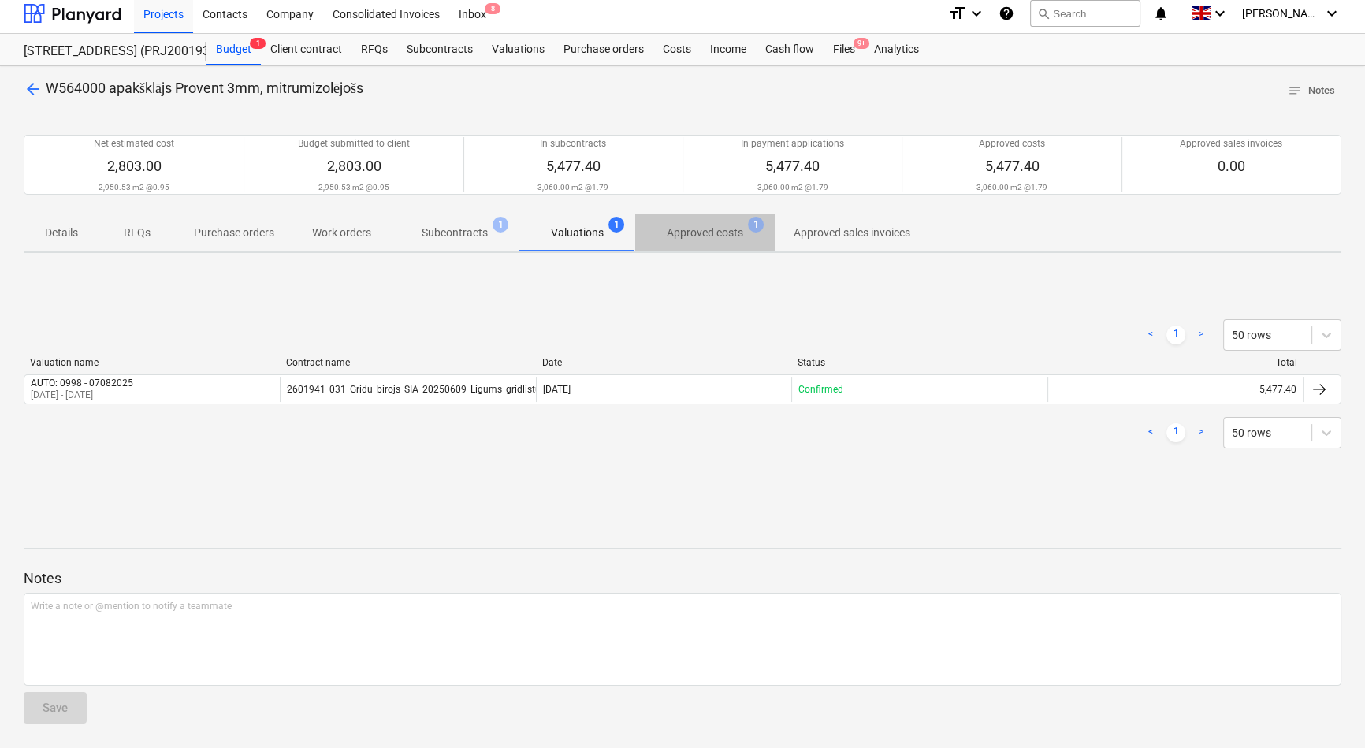
click at [677, 237] on p "Approved costs" at bounding box center [705, 233] width 76 height 17
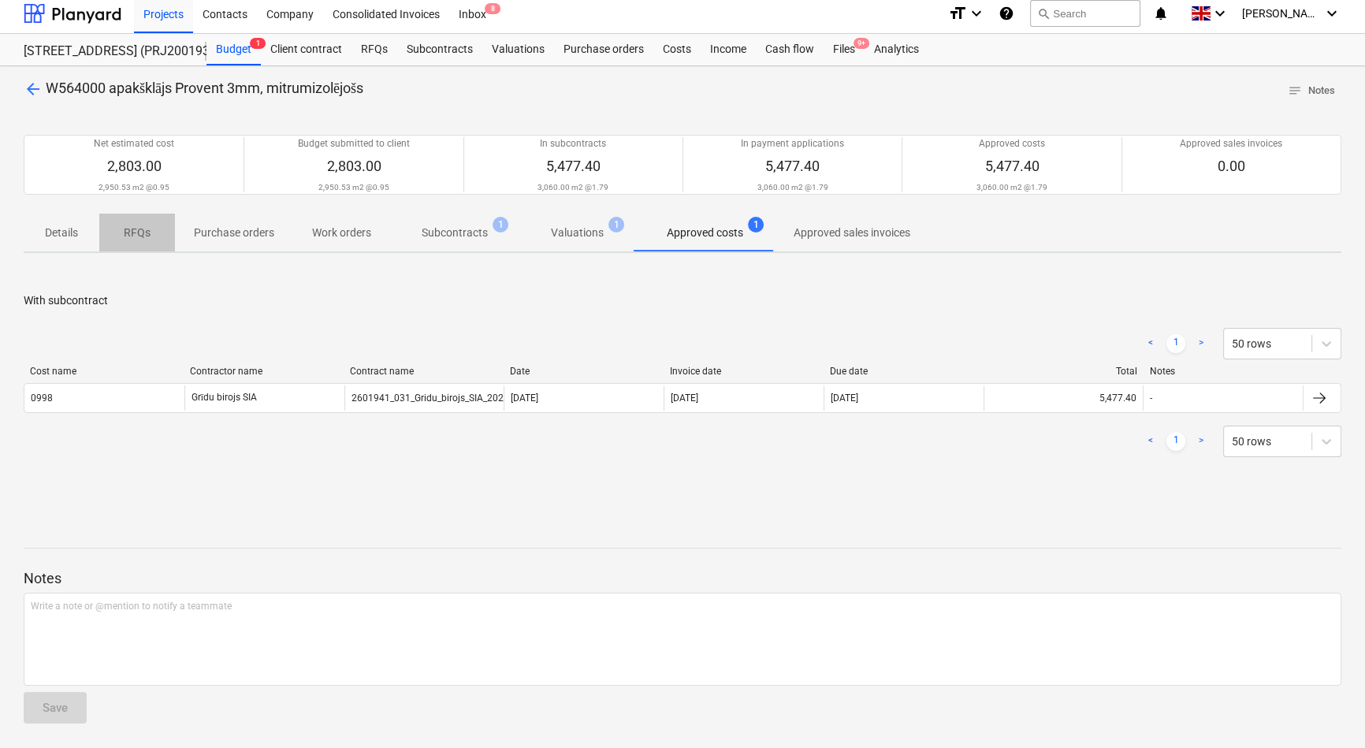
click at [128, 236] on p "RFQs" at bounding box center [137, 233] width 38 height 17
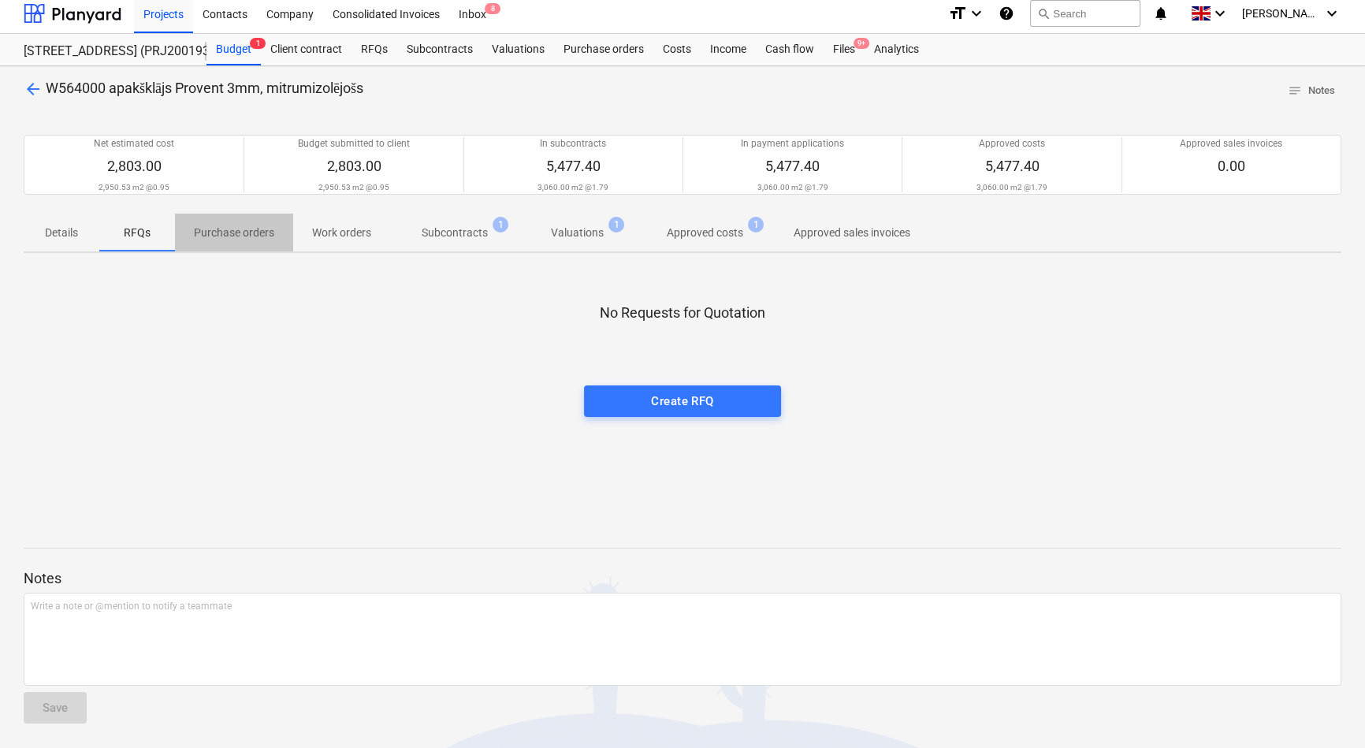
drag, startPoint x: 216, startPoint y: 236, endPoint x: 225, endPoint y: 240, distance: 9.2
click at [221, 240] on p "Purchase orders" at bounding box center [234, 233] width 80 height 17
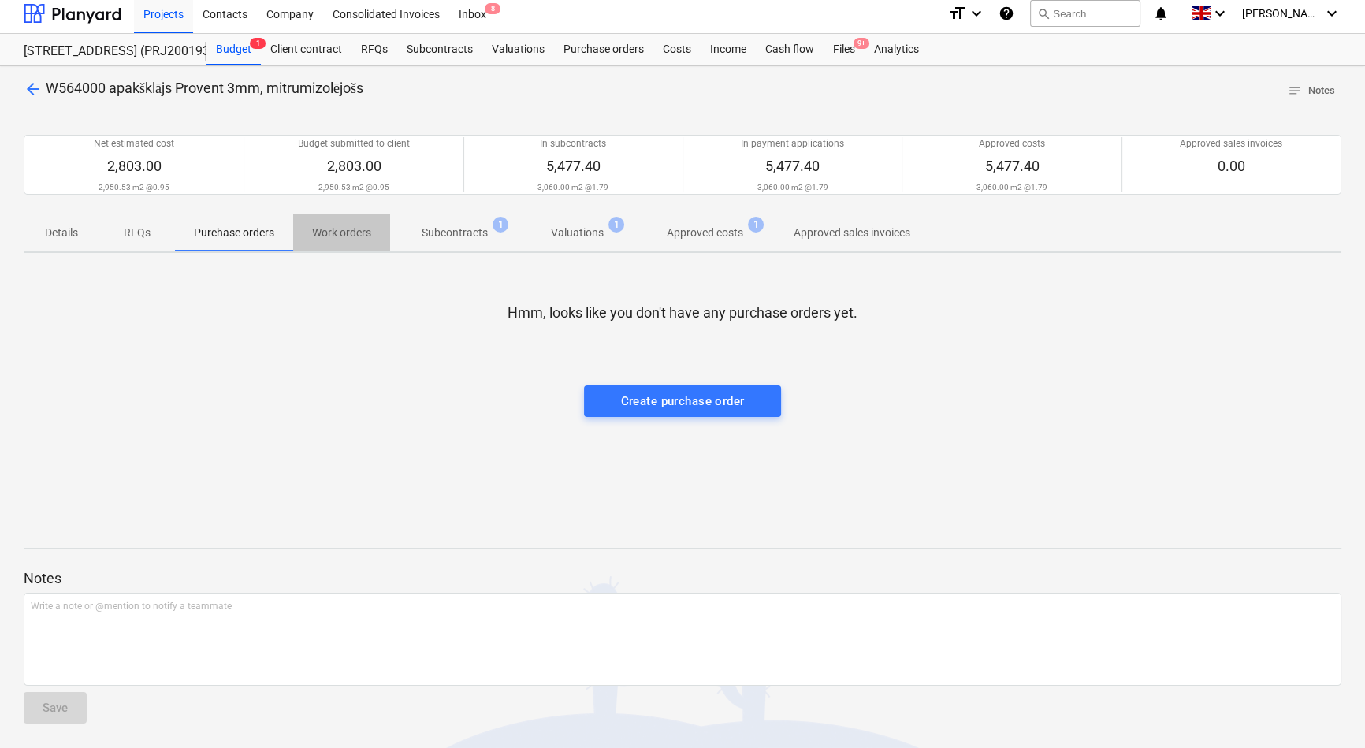
drag, startPoint x: 310, startPoint y: 238, endPoint x: 351, endPoint y: 238, distance: 41.0
click at [310, 238] on span "Work orders" at bounding box center [341, 233] width 97 height 26
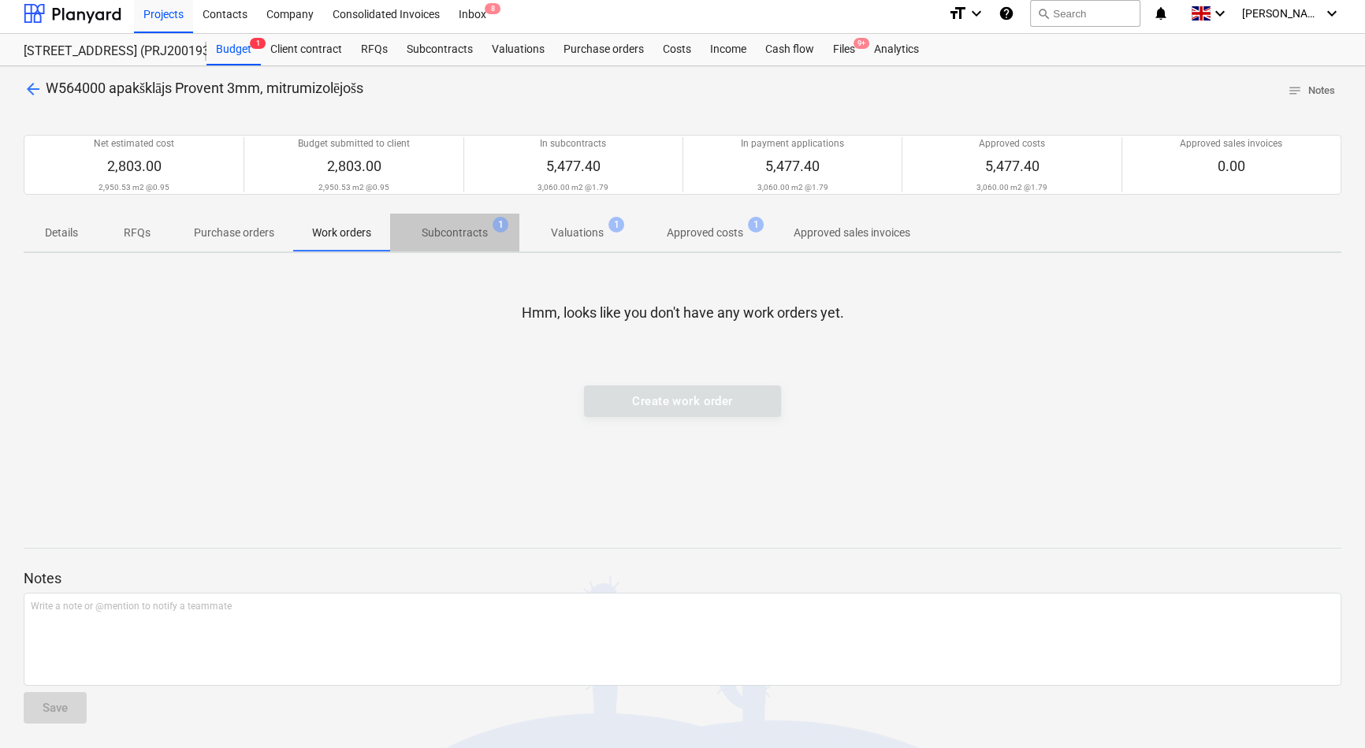
click at [469, 235] on p "Subcontracts" at bounding box center [455, 233] width 66 height 17
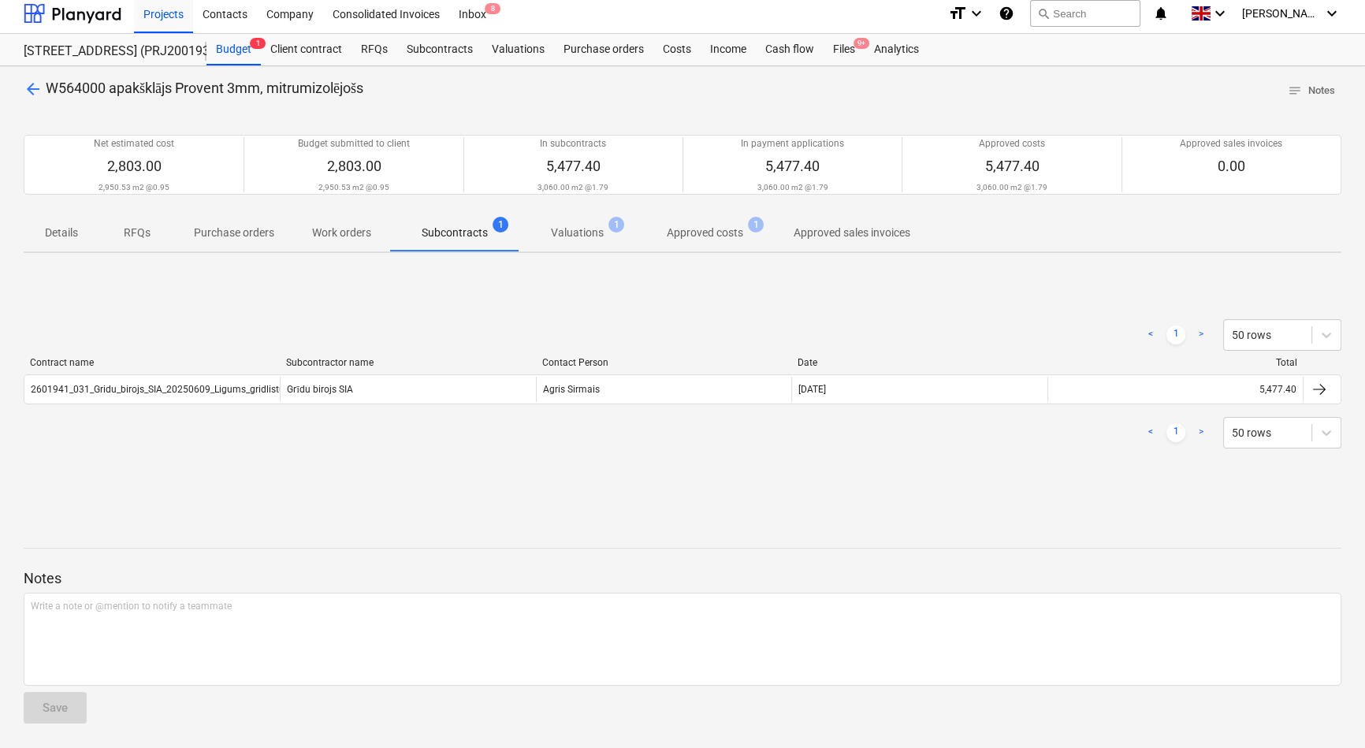
click at [583, 232] on p "Valuations" at bounding box center [577, 233] width 53 height 17
click at [687, 232] on p "Approved costs" at bounding box center [705, 233] width 76 height 17
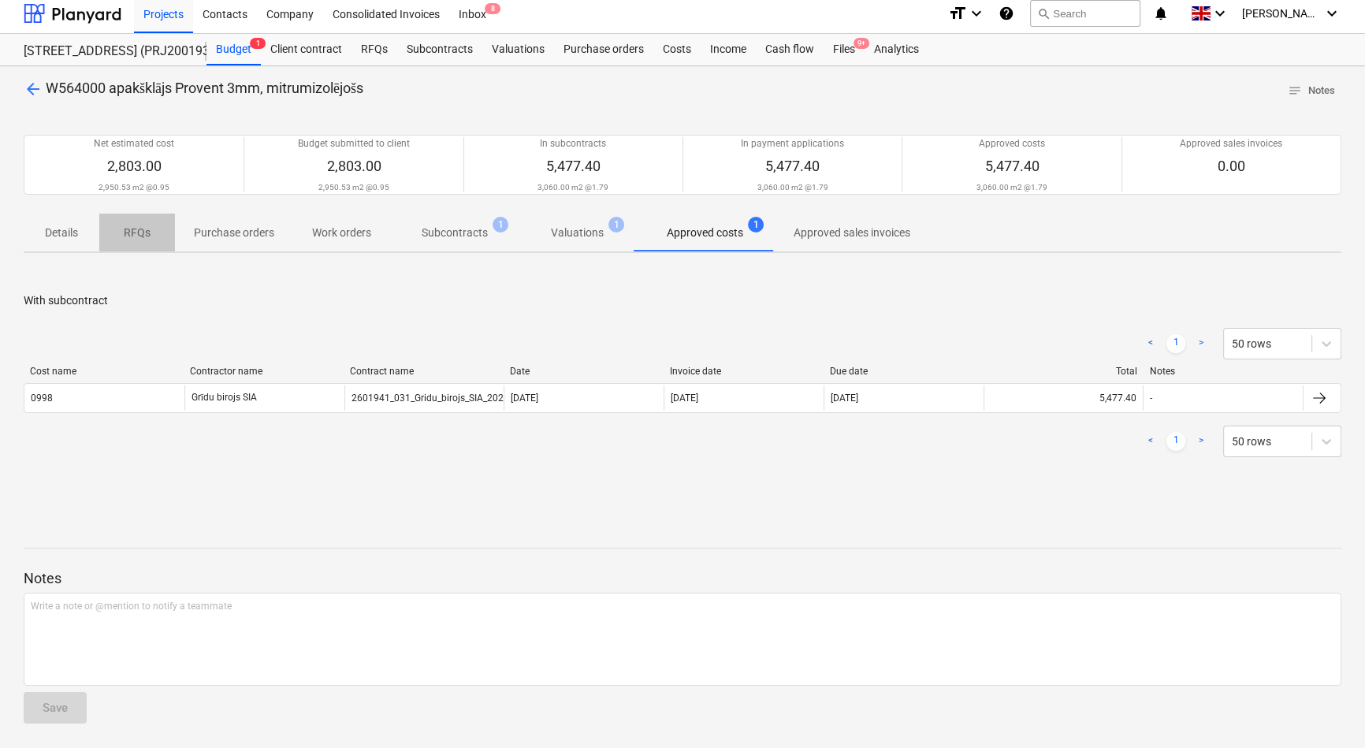
click at [138, 228] on p "RFQs" at bounding box center [137, 233] width 38 height 17
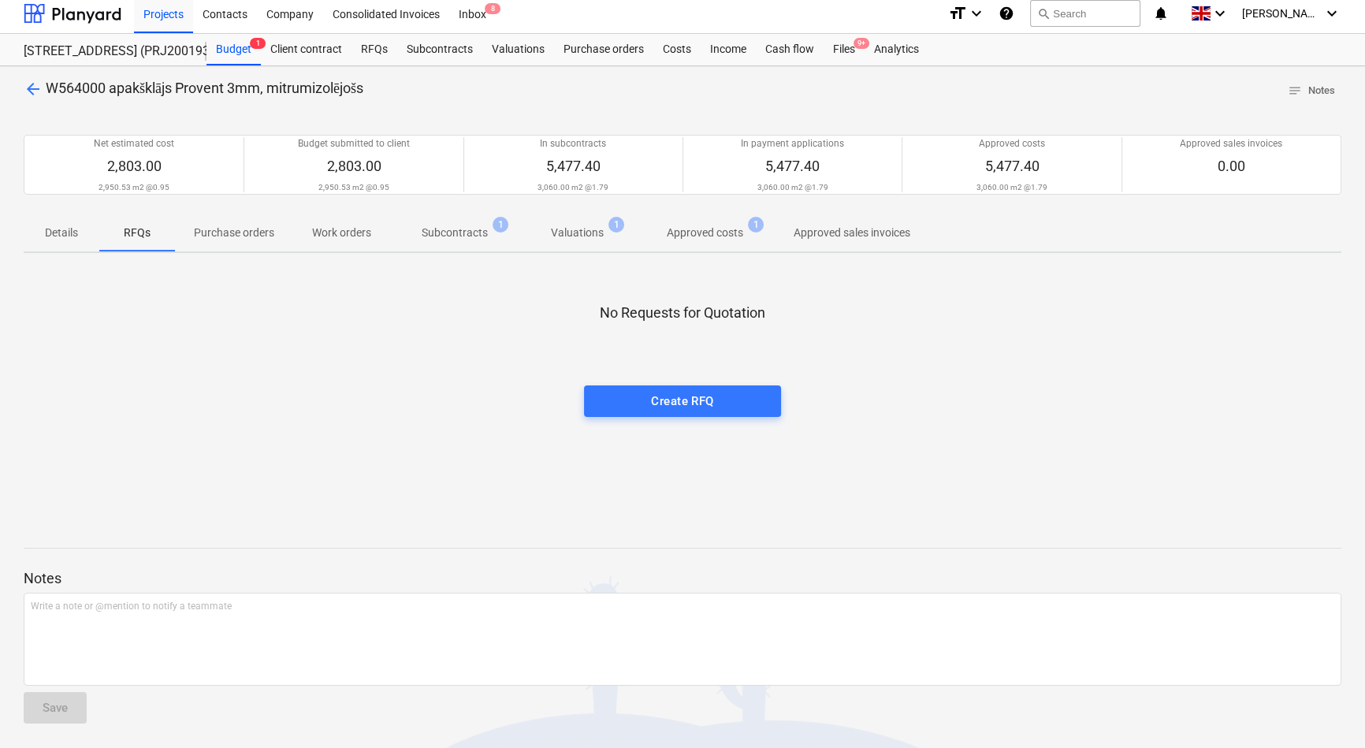
click at [671, 239] on p "Approved costs" at bounding box center [705, 233] width 76 height 17
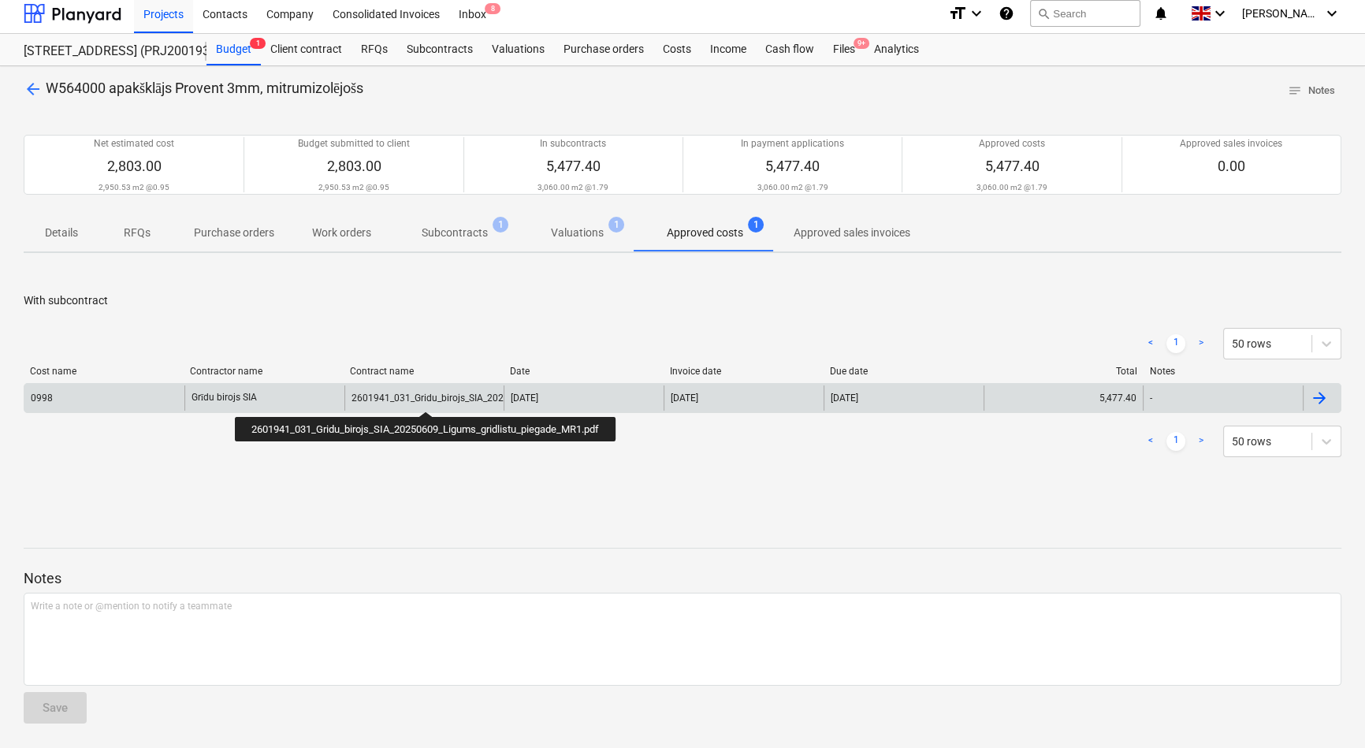
scroll to position [6, 0]
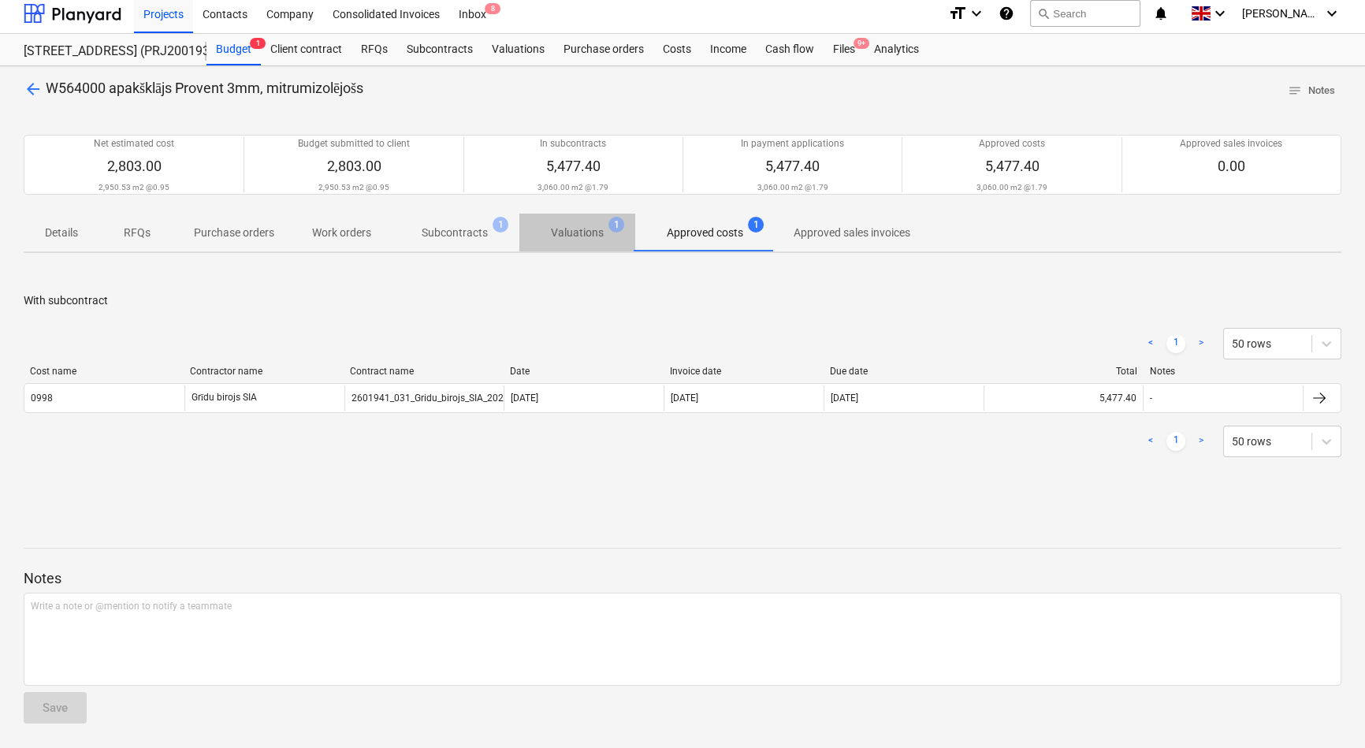
click at [574, 234] on p "Valuations" at bounding box center [577, 233] width 53 height 17
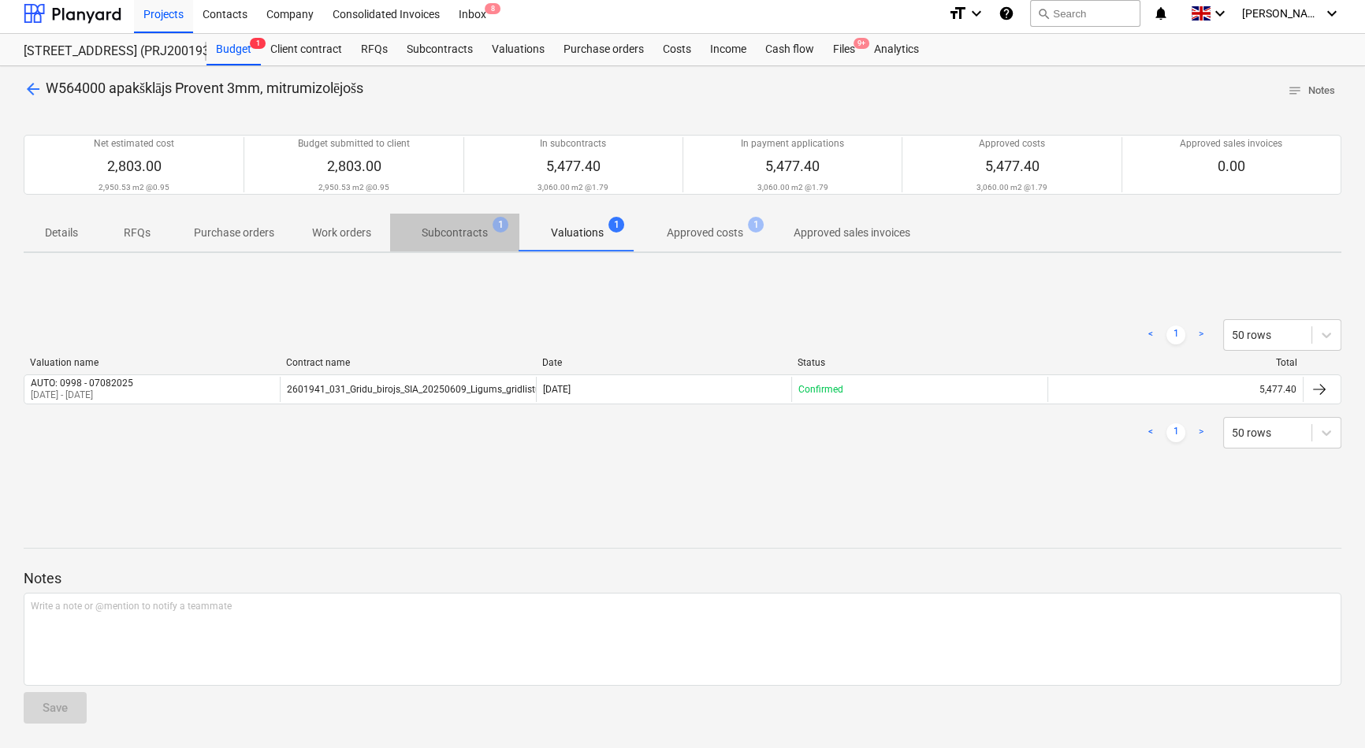
click at [447, 240] on p "Subcontracts" at bounding box center [455, 233] width 66 height 17
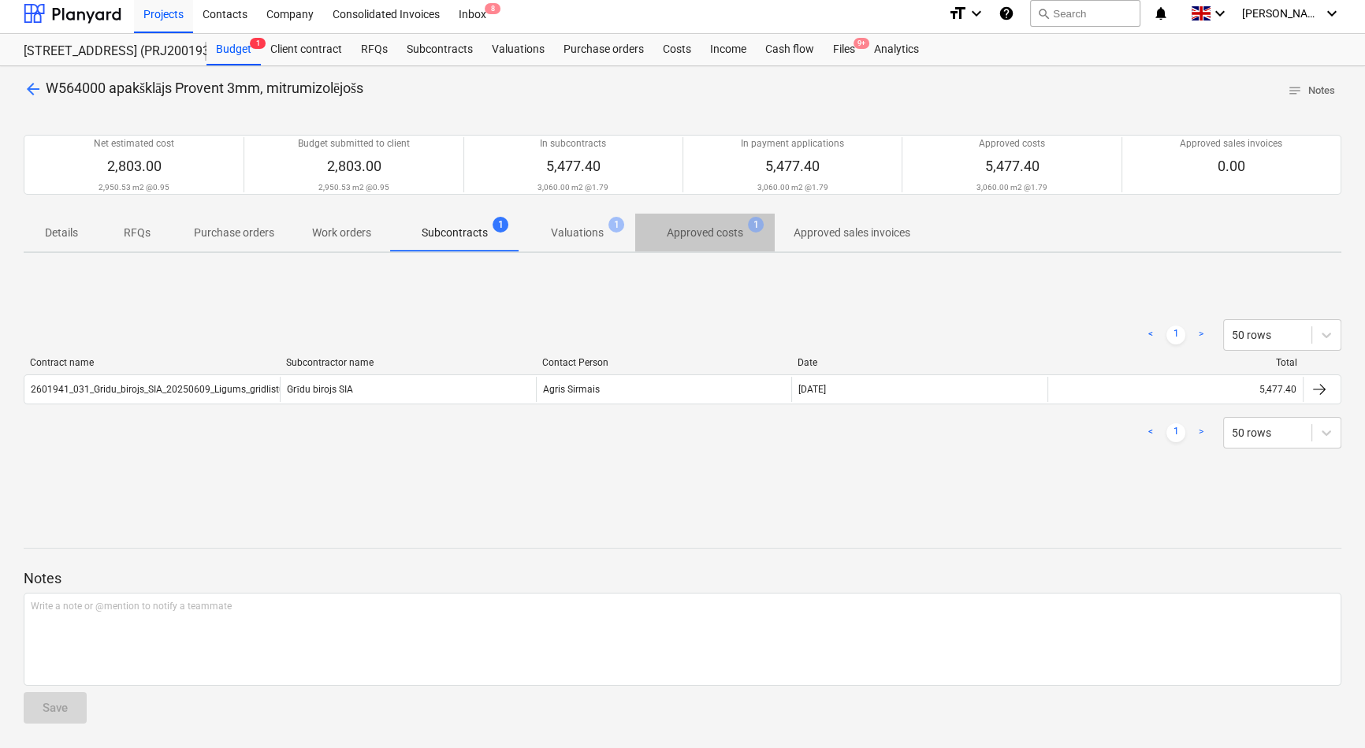
click at [696, 234] on p "Approved costs" at bounding box center [705, 233] width 76 height 17
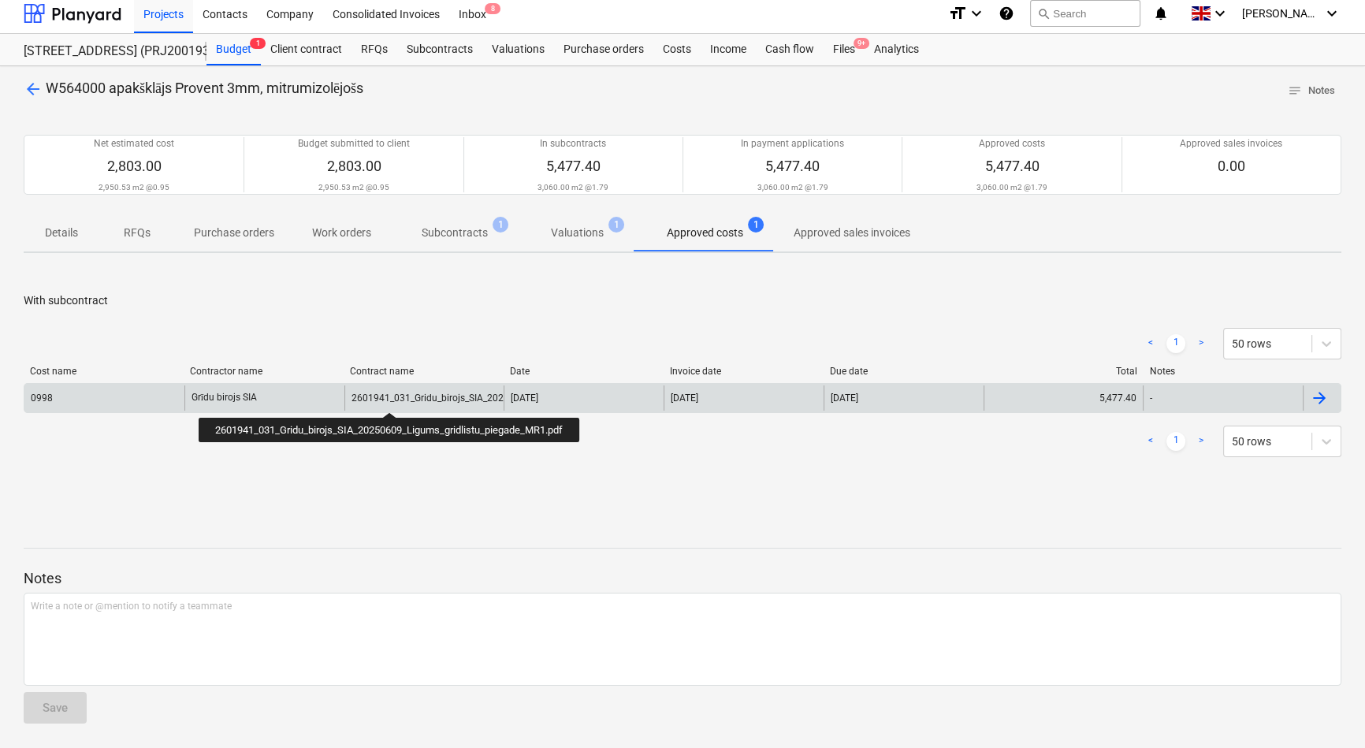
click at [393, 398] on div "2601941_031_Gridu_birojs_SIA_20250609_Ligums_gridlistu_piegade_MR1.pdf" at bounding box center [516, 397] width 331 height 11
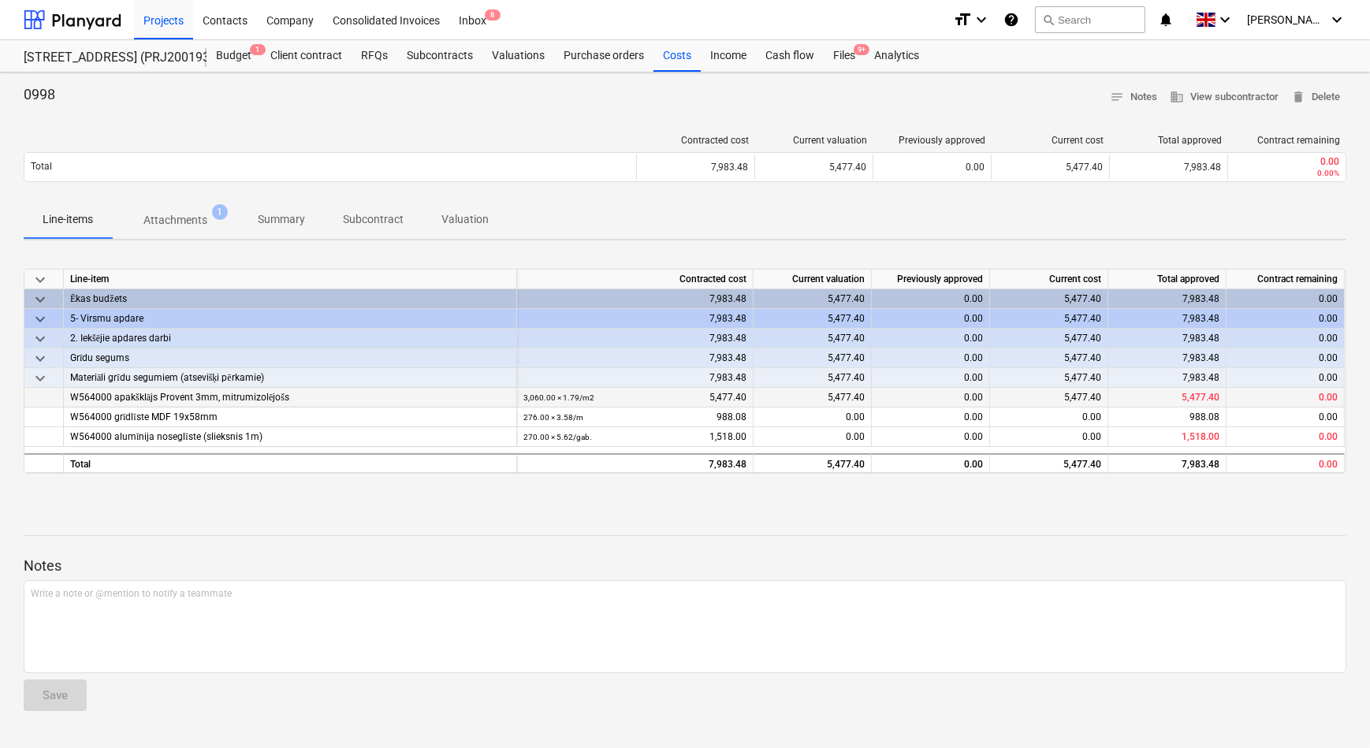
click at [154, 401] on span "W564000 apakšklājs Provent 3mm, mitrumizolējošs" at bounding box center [179, 397] width 219 height 11
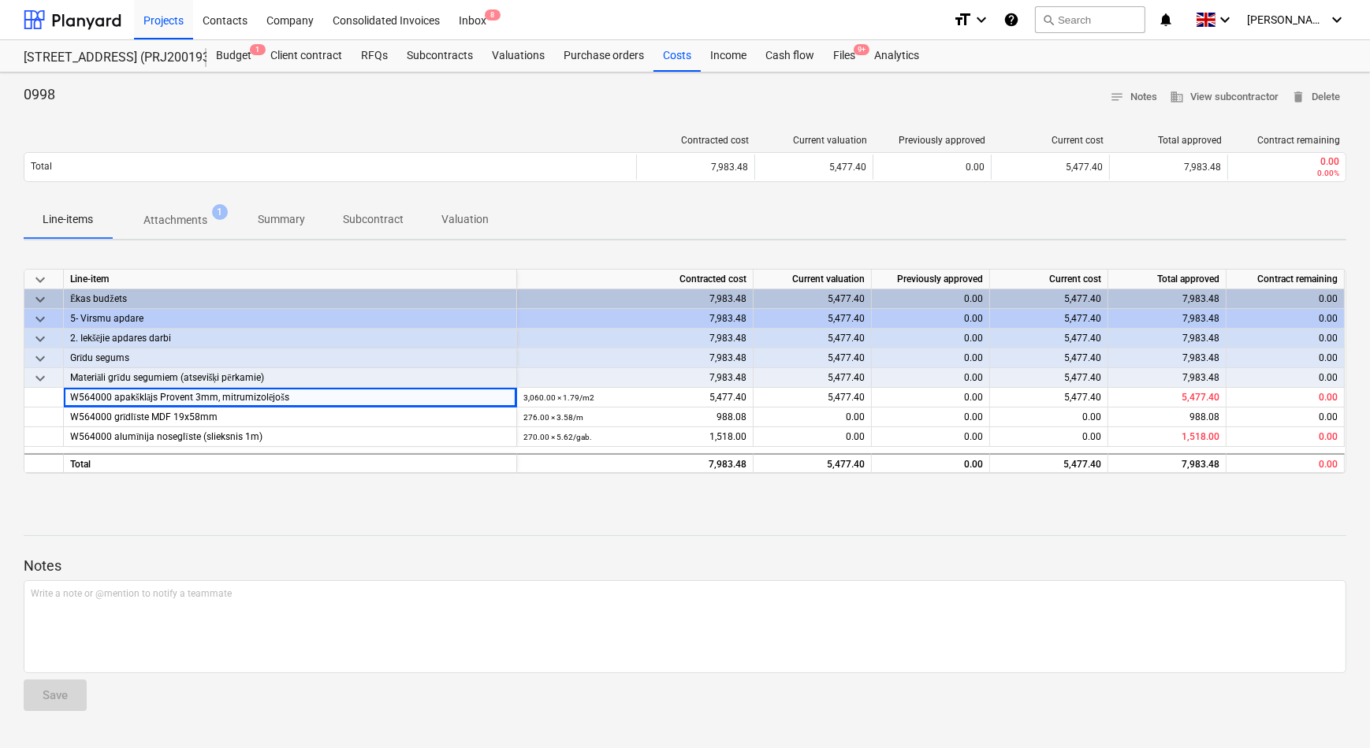
click at [449, 528] on div "Notes Write a note or @mention to notify a teammate ﻿ Save" at bounding box center [685, 619] width 1322 height 209
click at [184, 220] on p "Attachments" at bounding box center [175, 220] width 64 height 17
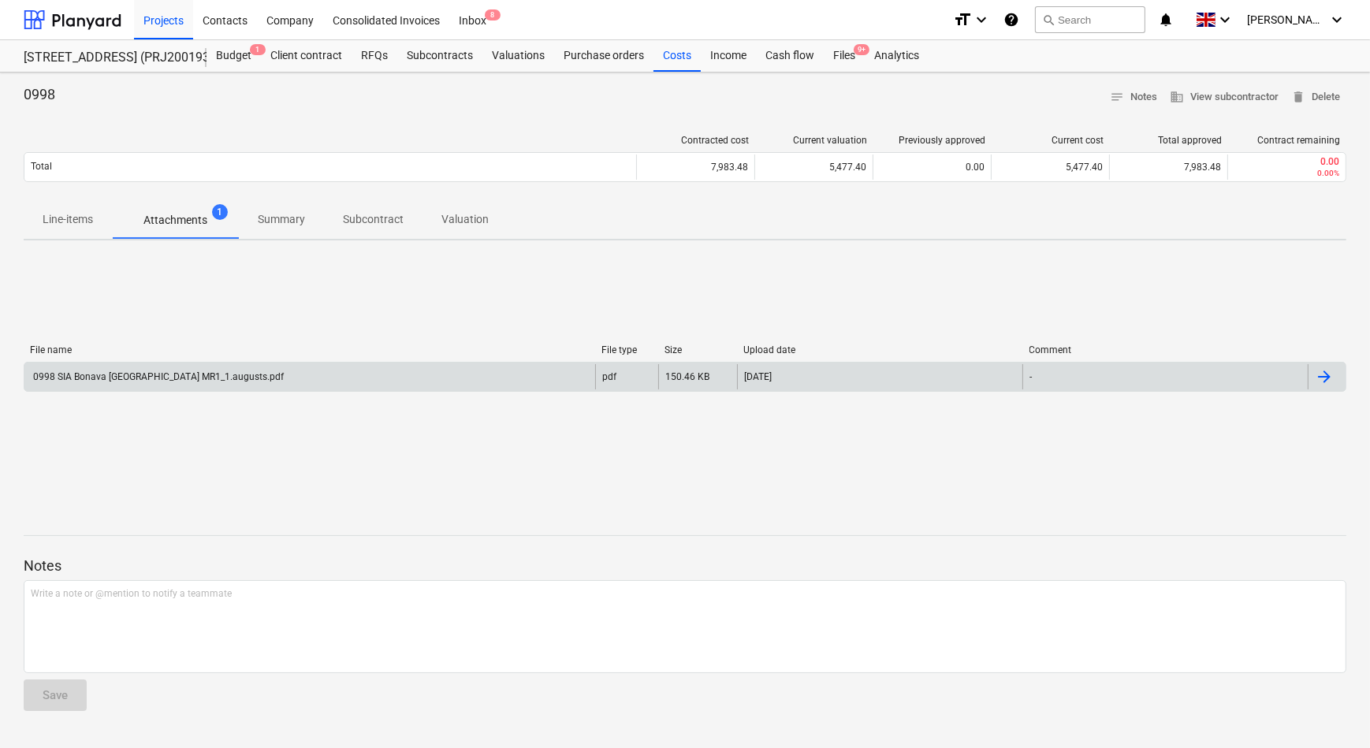
click at [173, 381] on div "0998 SIA Bonava Latvija MR1_1.augusts.pdf" at bounding box center [157, 376] width 253 height 11
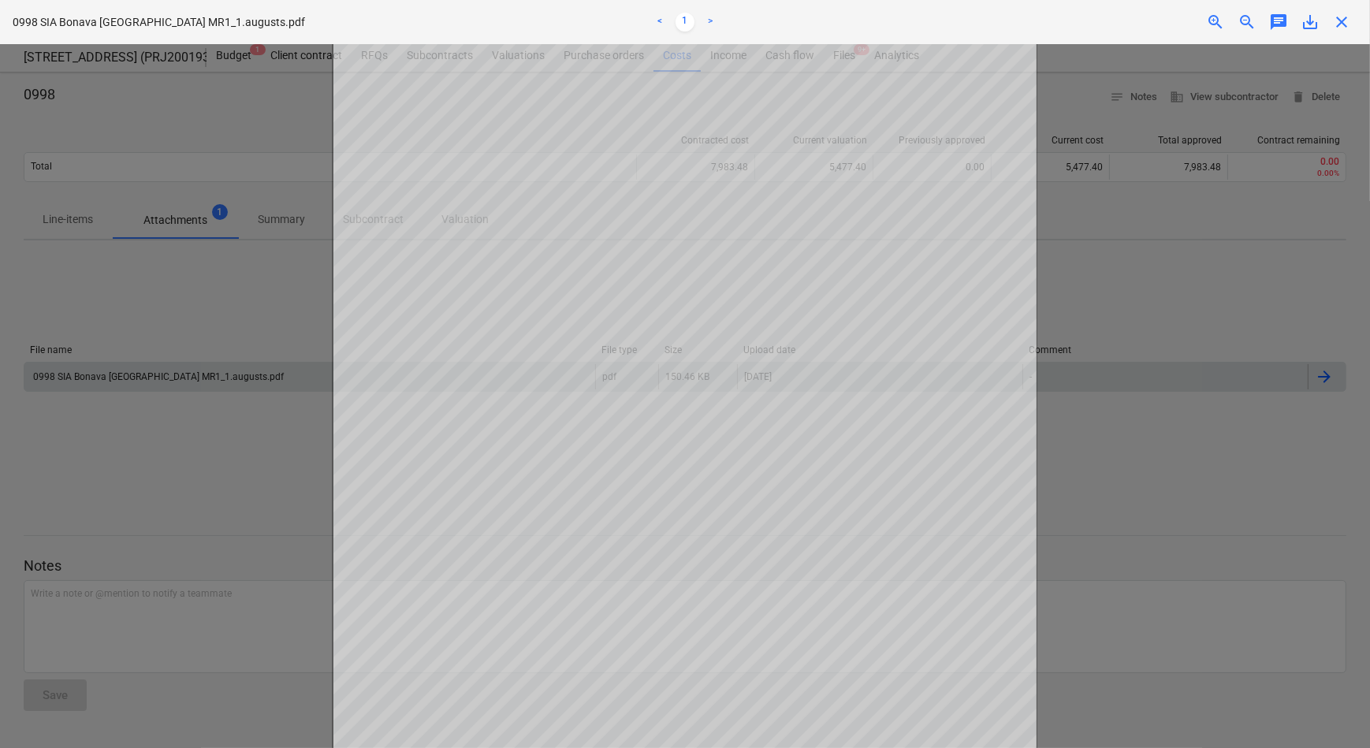
click at [1158, 448] on div at bounding box center [685, 396] width 1370 height 704
click at [277, 329] on div at bounding box center [685, 396] width 1370 height 704
click at [1343, 23] on div "Getting notes failed" at bounding box center [1149, 16] width 426 height 33
click at [1340, 21] on div "Getting notes failed" at bounding box center [1149, 16] width 426 height 33
click at [1342, 17] on div "Getting notes failed" at bounding box center [1149, 16] width 426 height 33
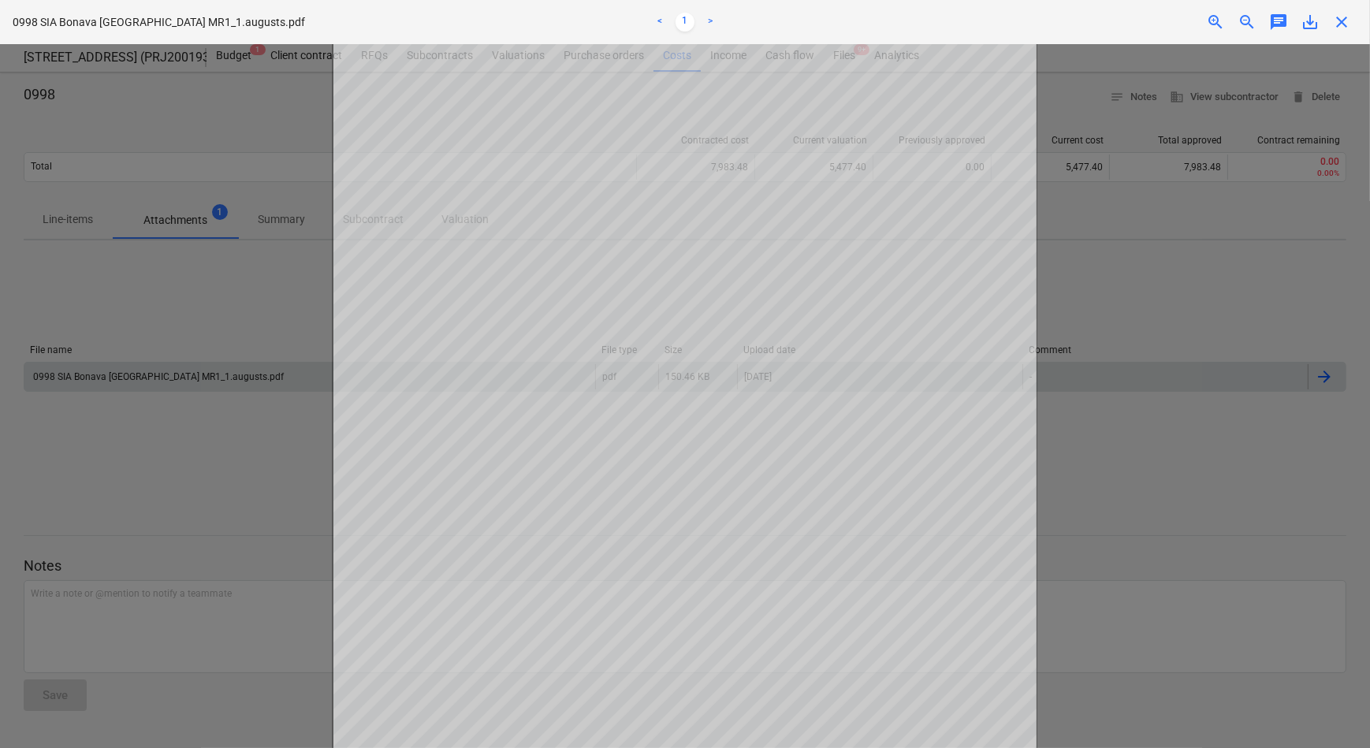
click at [1342, 22] on div "Getting notes failed" at bounding box center [1149, 16] width 426 height 33
click at [1344, 23] on div "Getting notes failed" at bounding box center [1149, 16] width 426 height 33
click at [1340, 23] on div "Getting notes failed" at bounding box center [1149, 16] width 426 height 33
click at [1339, 24] on div "Getting notes failed" at bounding box center [1149, 16] width 426 height 33
click at [1341, 24] on div "Getting notes failed" at bounding box center [1149, 16] width 426 height 33
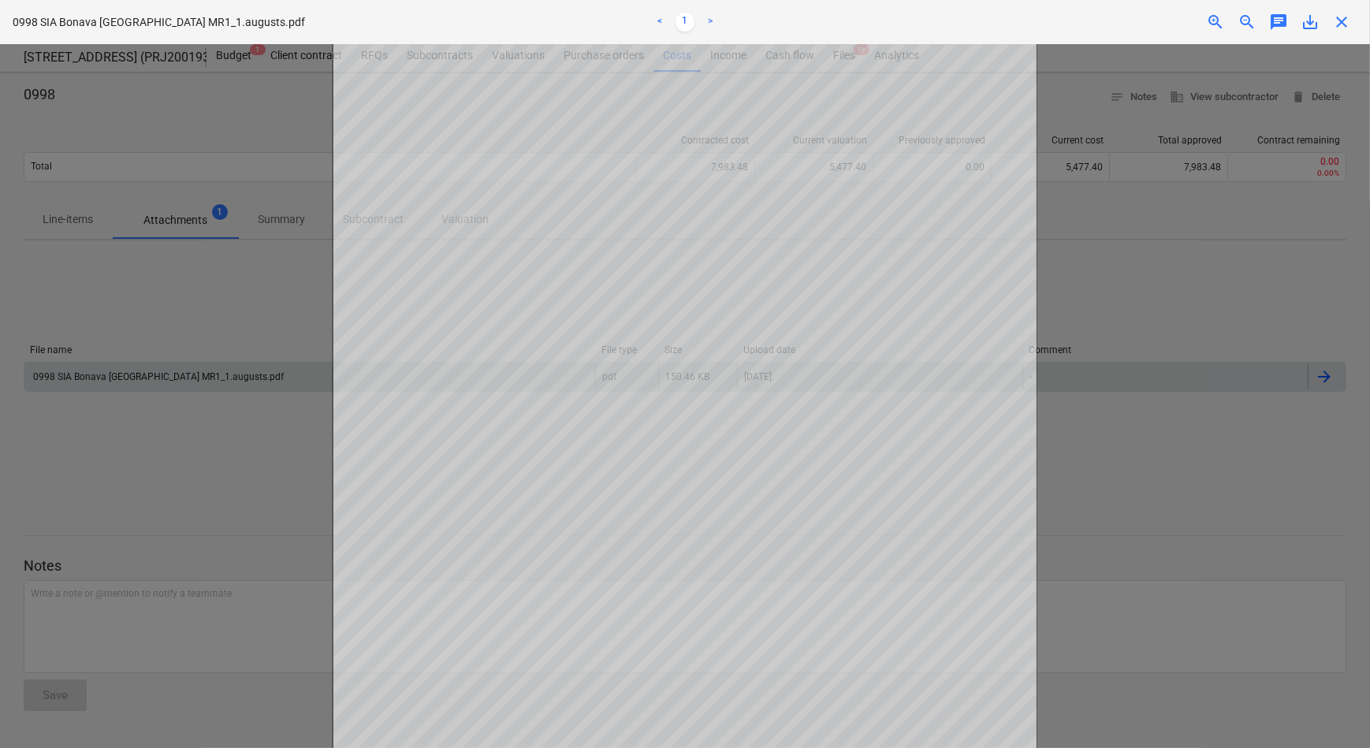
click at [1341, 24] on div "Getting notes failed" at bounding box center [1149, 16] width 426 height 33
click at [1341, 23] on div "Getting notes failed" at bounding box center [1149, 16] width 426 height 33
click at [1340, 21] on div "Getting notes failed" at bounding box center [1149, 16] width 426 height 33
click at [223, 308] on div at bounding box center [685, 396] width 1370 height 704
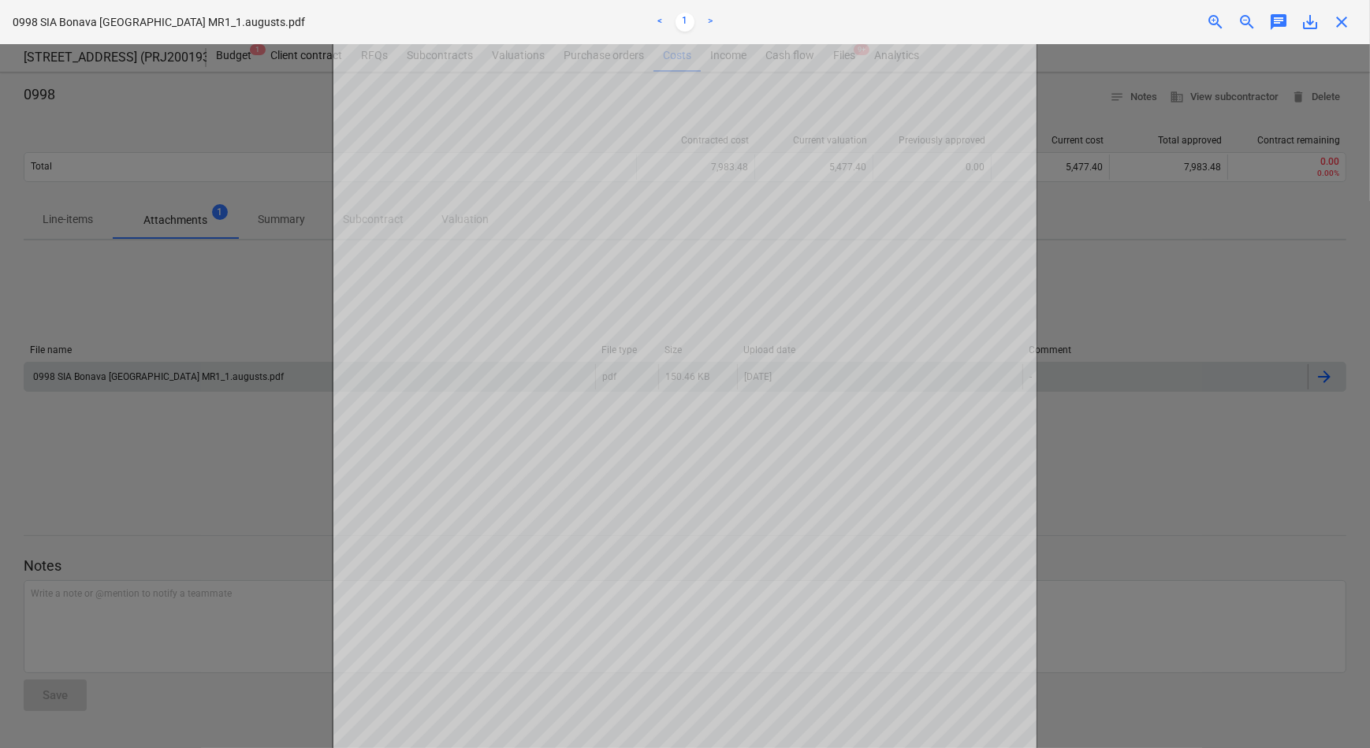
click at [223, 308] on div at bounding box center [685, 396] width 1370 height 704
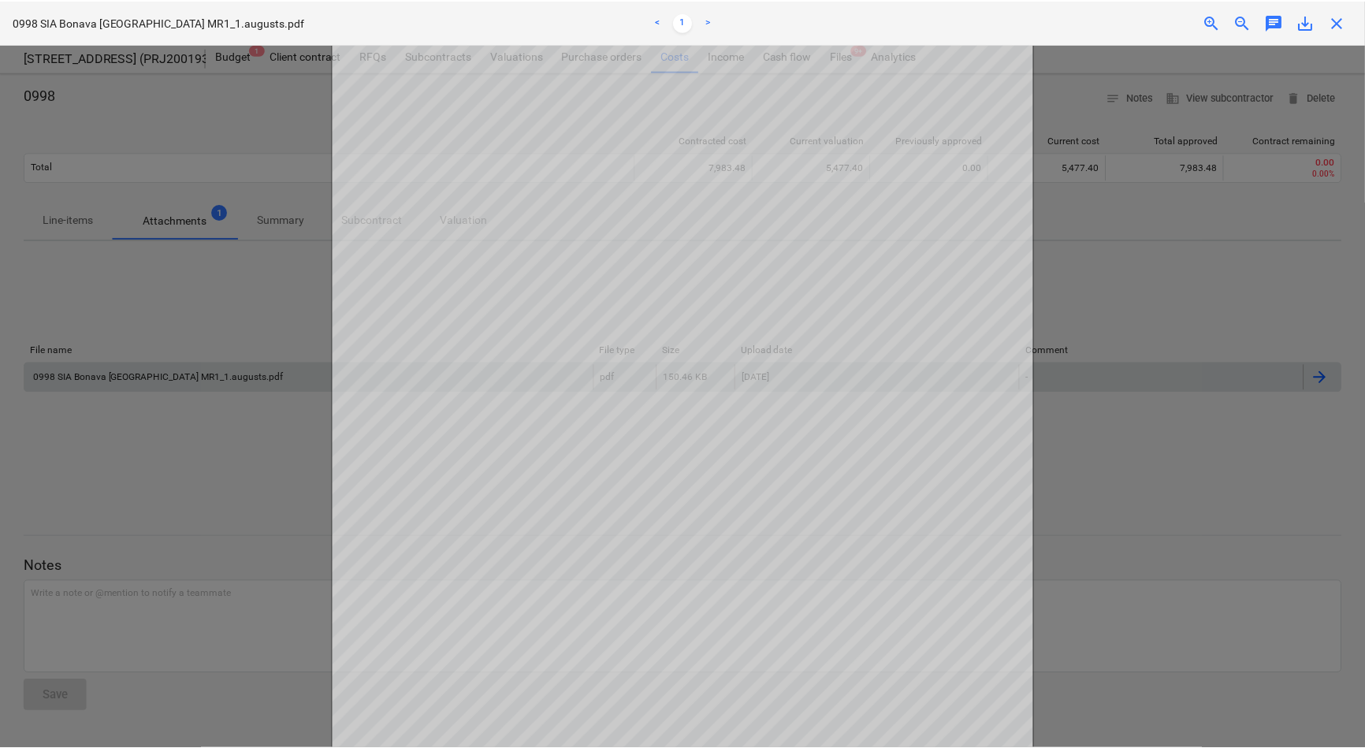
scroll to position [71, 0]
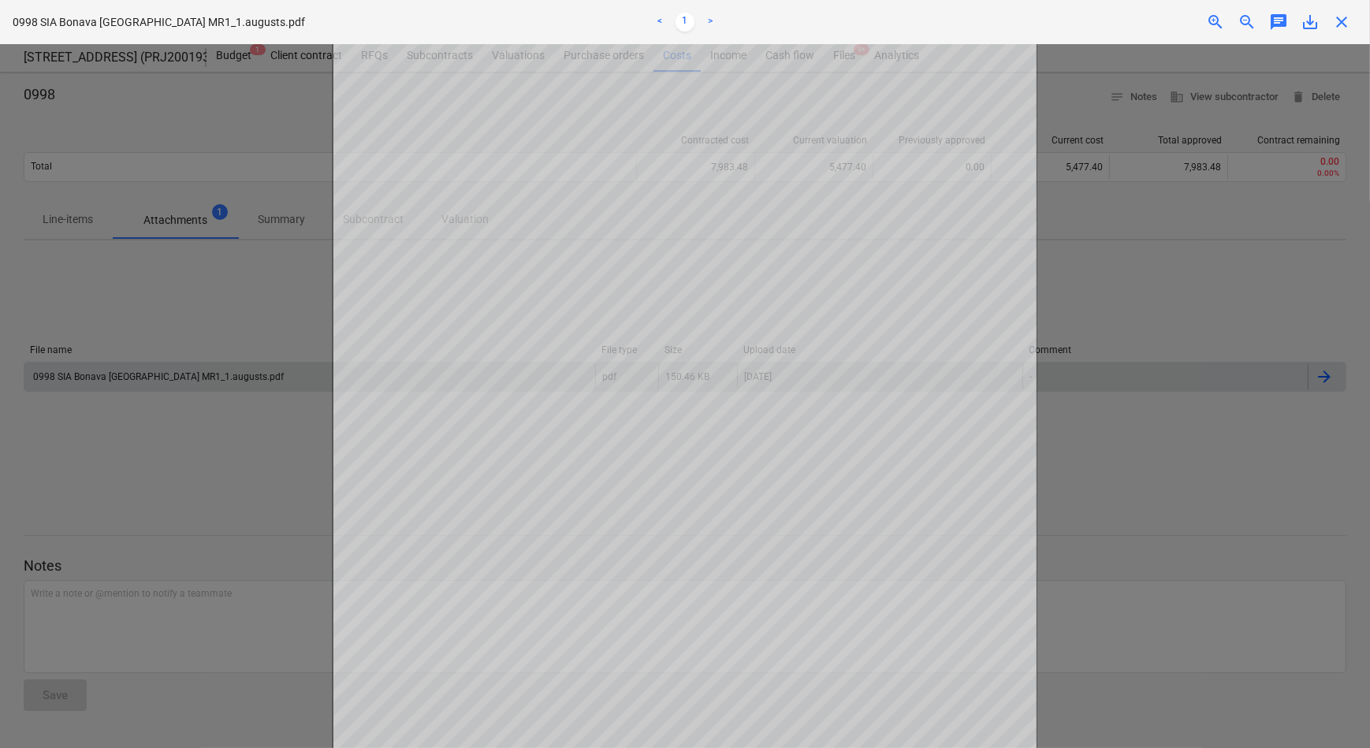
click at [1340, 21] on div "Getting notes failed" at bounding box center [1149, 16] width 426 height 33
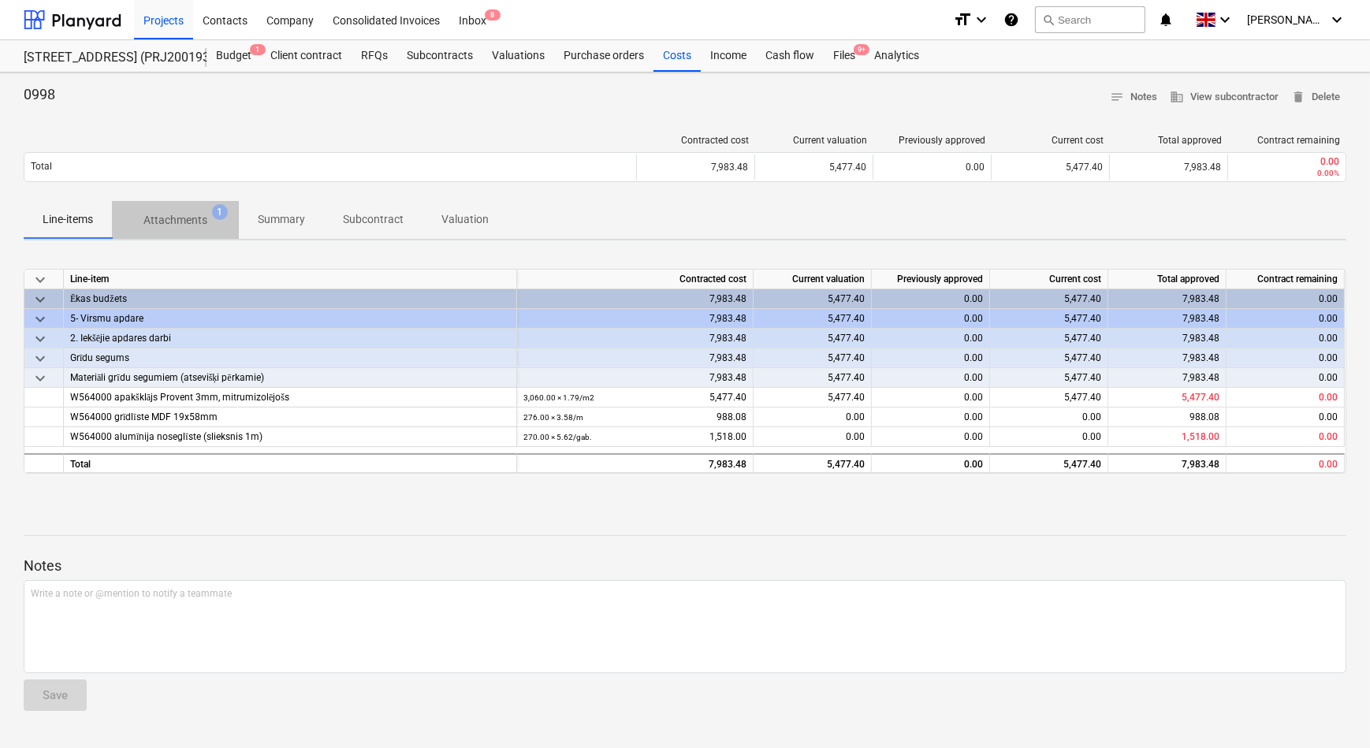
click at [173, 227] on span "Attachments 1" at bounding box center [175, 220] width 127 height 28
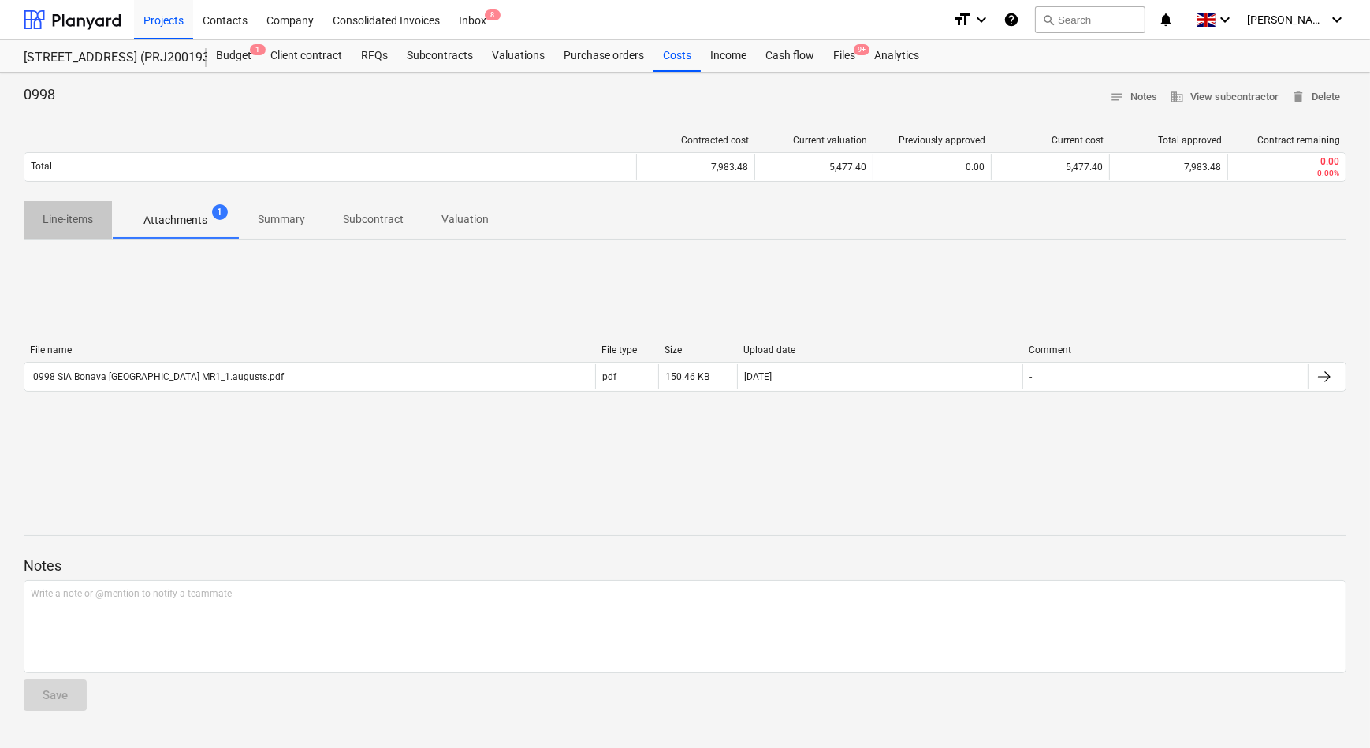
click at [64, 225] on p "Line-items" at bounding box center [68, 219] width 50 height 17
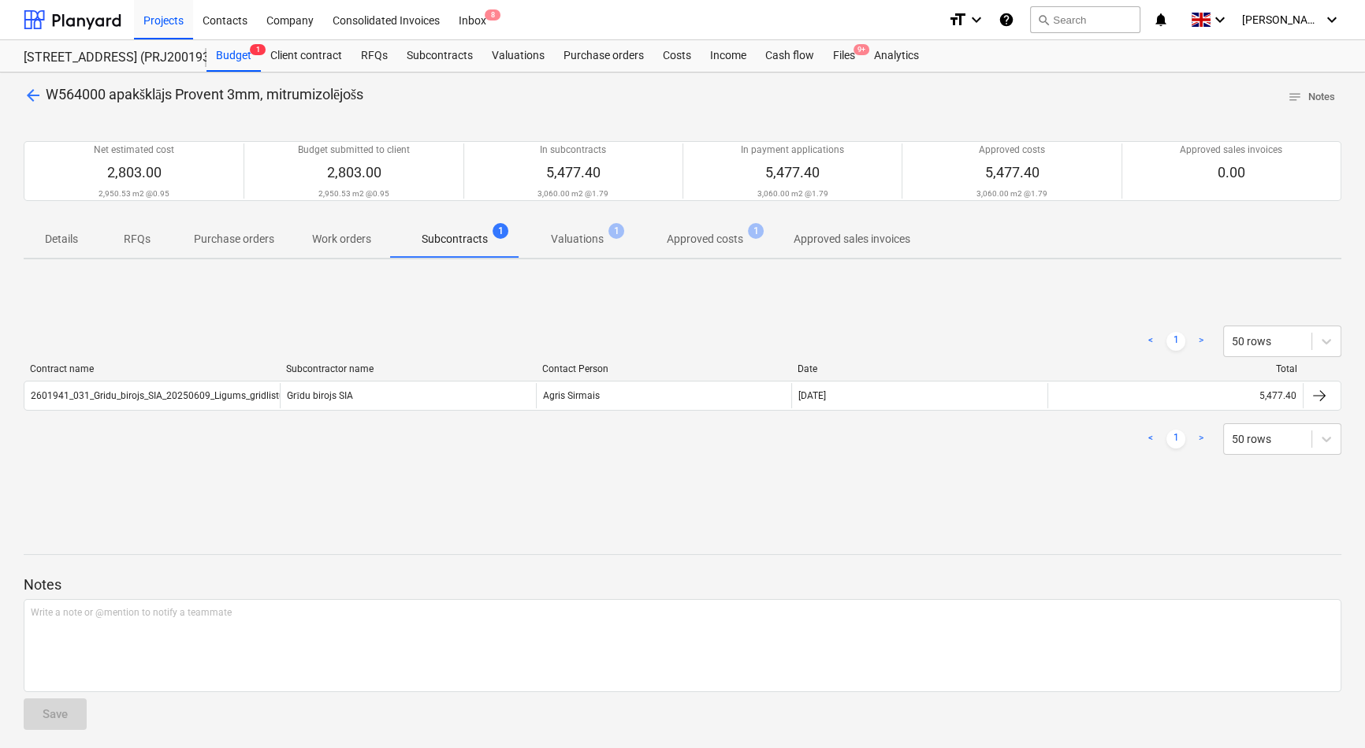
scroll to position [6, 0]
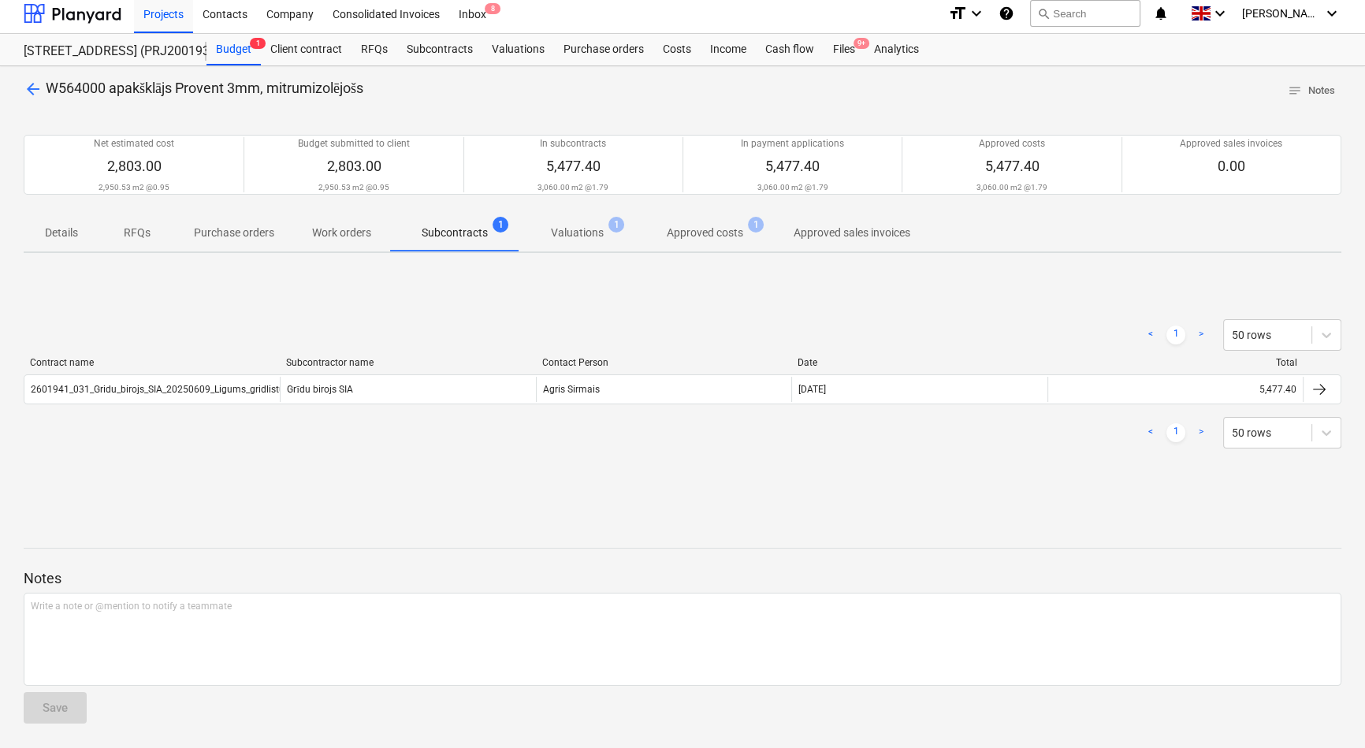
scroll to position [71, 0]
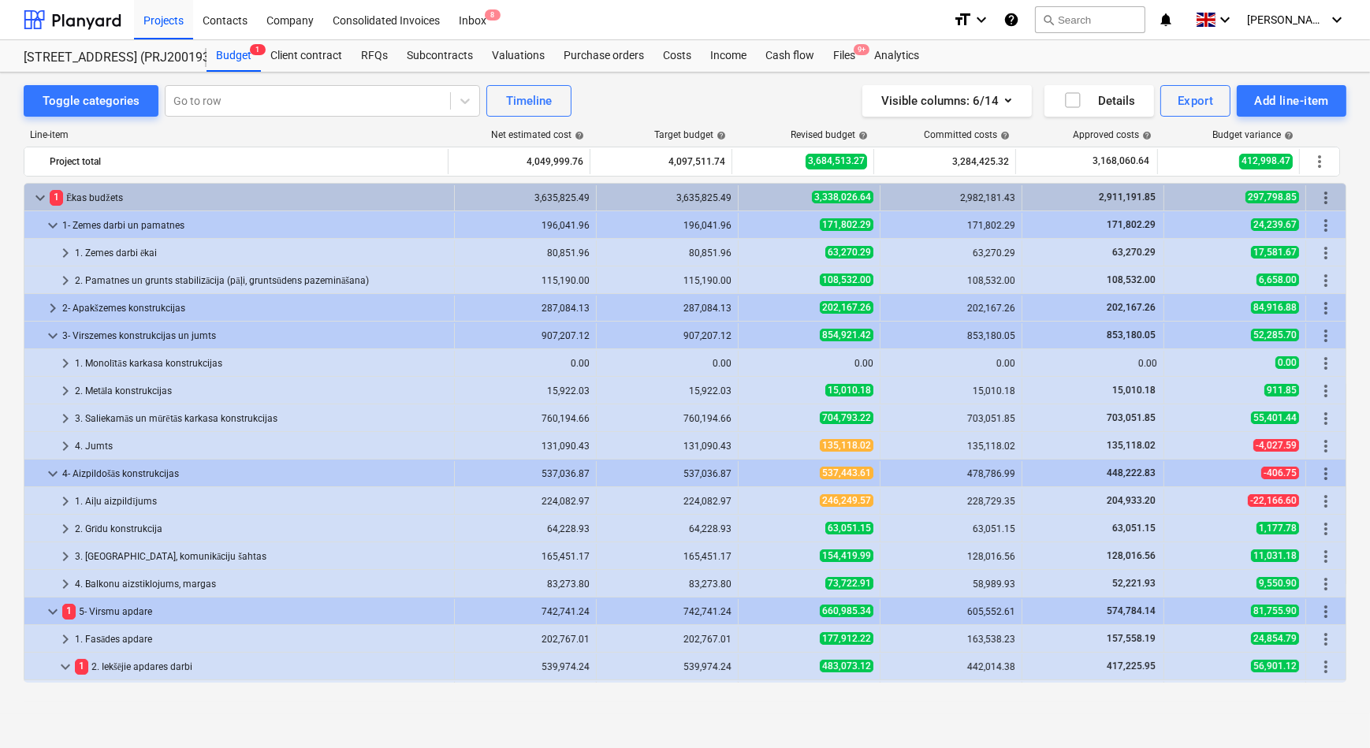
scroll to position [429, 0]
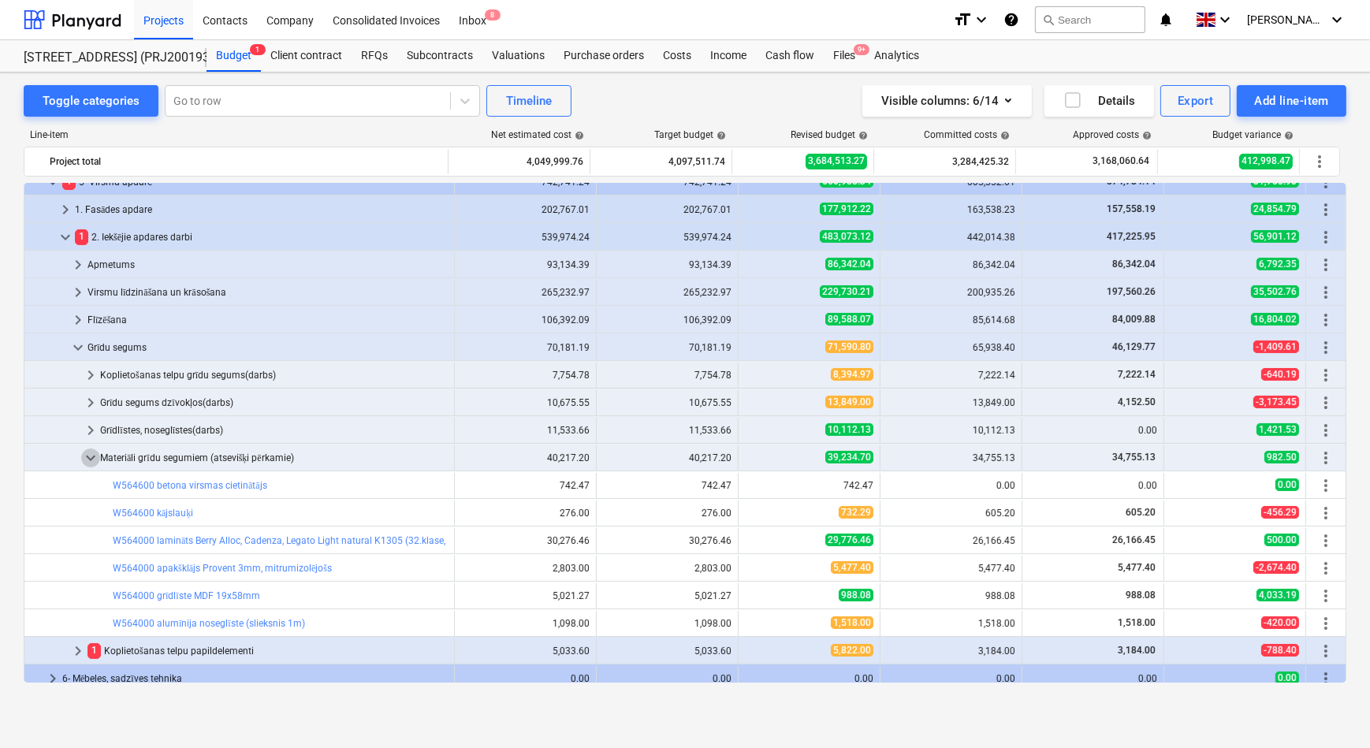
click at [86, 457] on span "keyboard_arrow_down" at bounding box center [90, 457] width 19 height 19
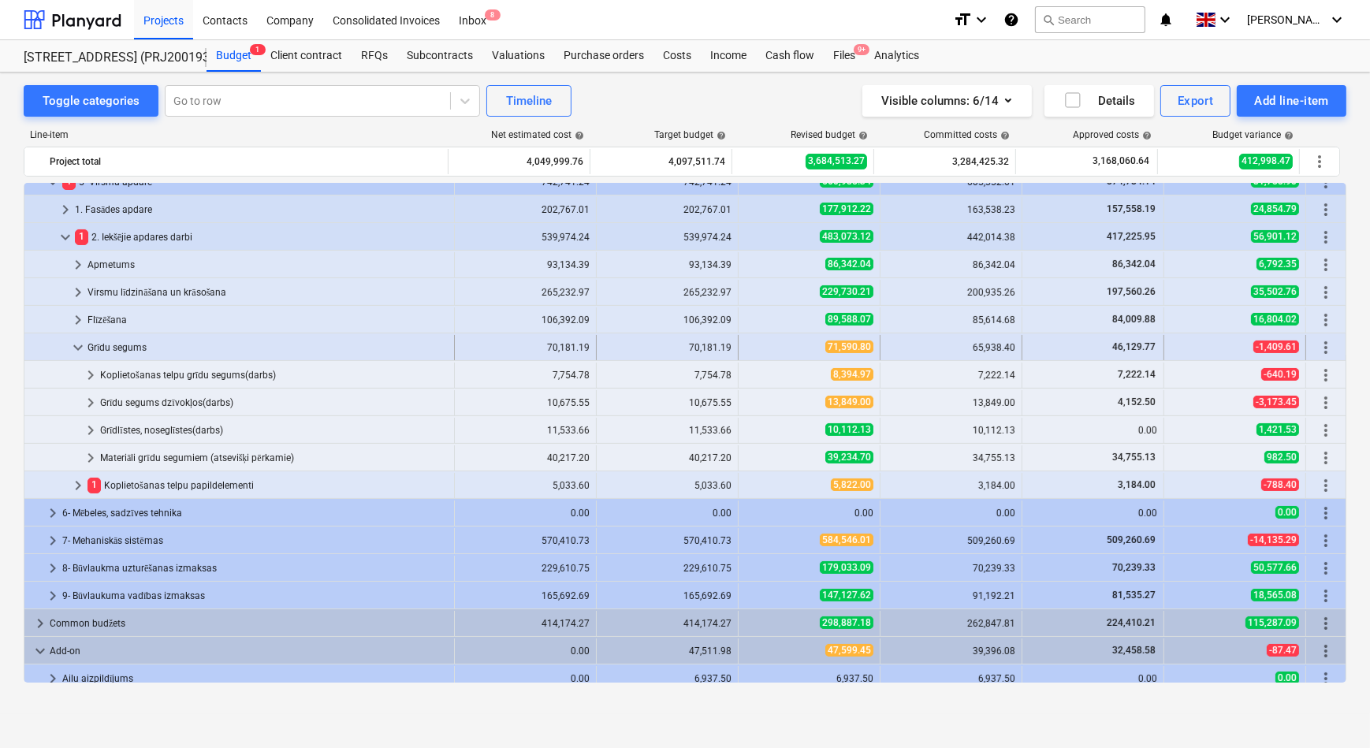
click at [78, 349] on span "keyboard_arrow_down" at bounding box center [78, 347] width 19 height 19
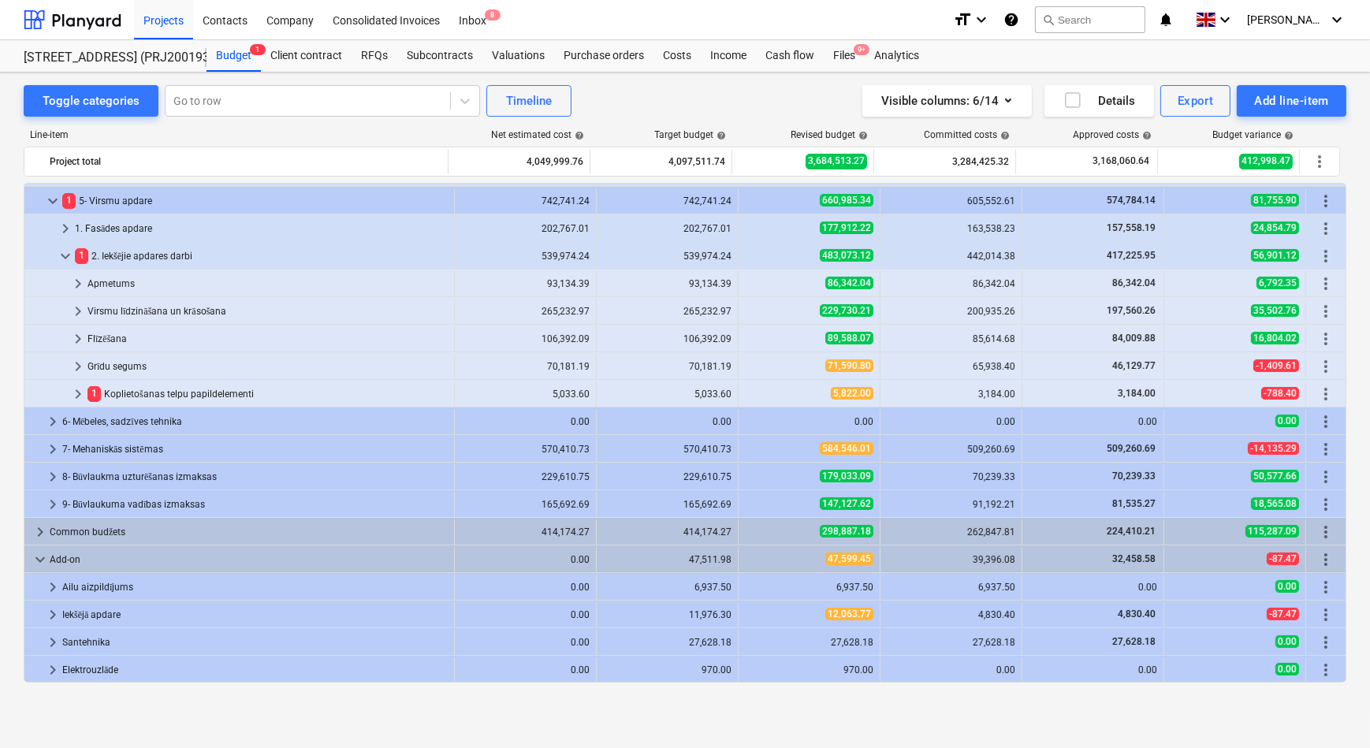
scroll to position [411, 0]
click at [63, 255] on span "keyboard_arrow_down" at bounding box center [65, 256] width 19 height 19
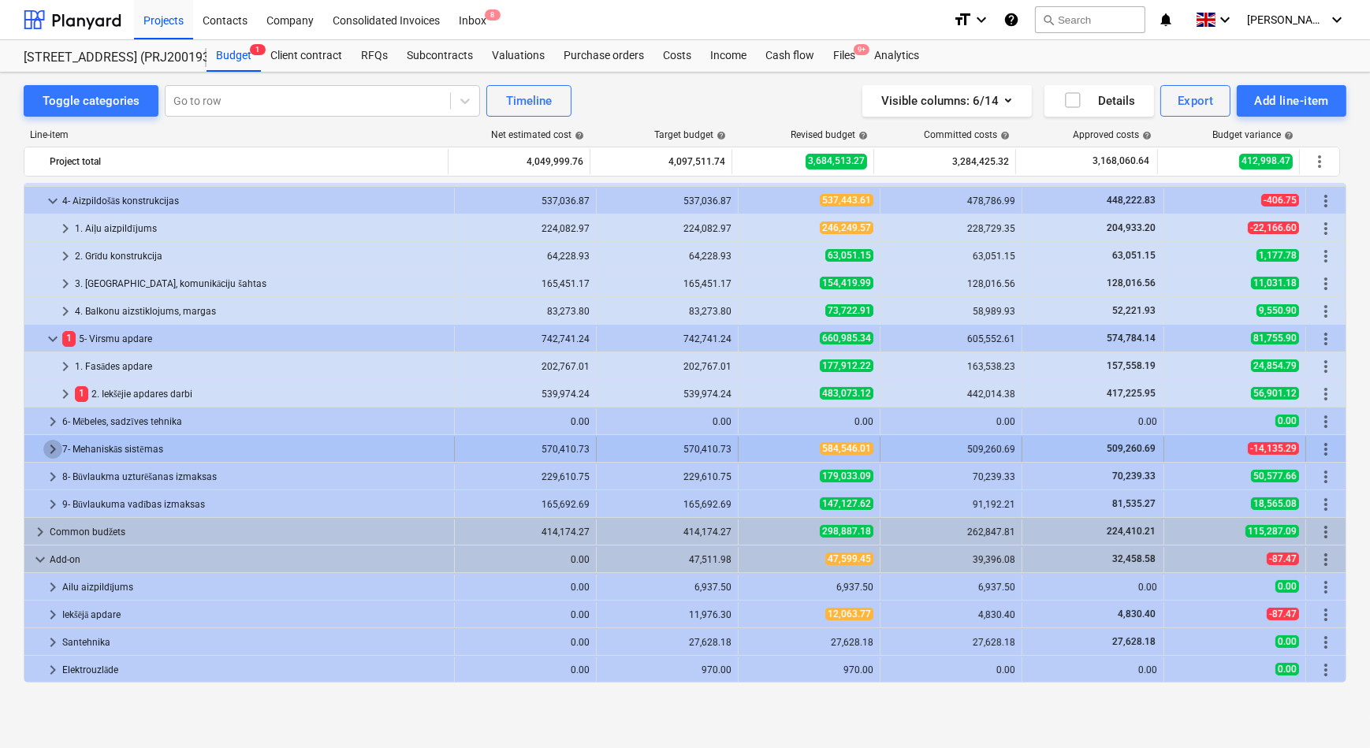
click at [55, 448] on span "keyboard_arrow_right" at bounding box center [52, 449] width 19 height 19
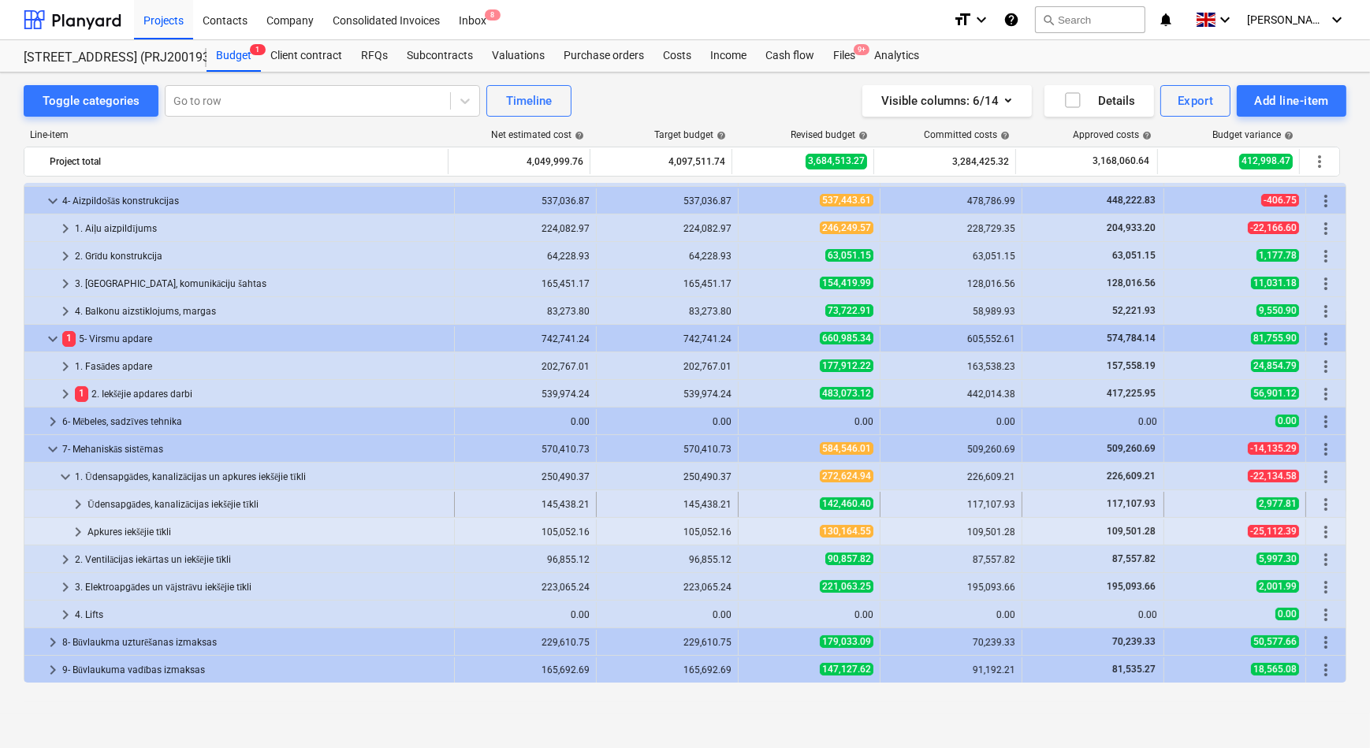
click at [79, 503] on span "keyboard_arrow_right" at bounding box center [78, 504] width 19 height 19
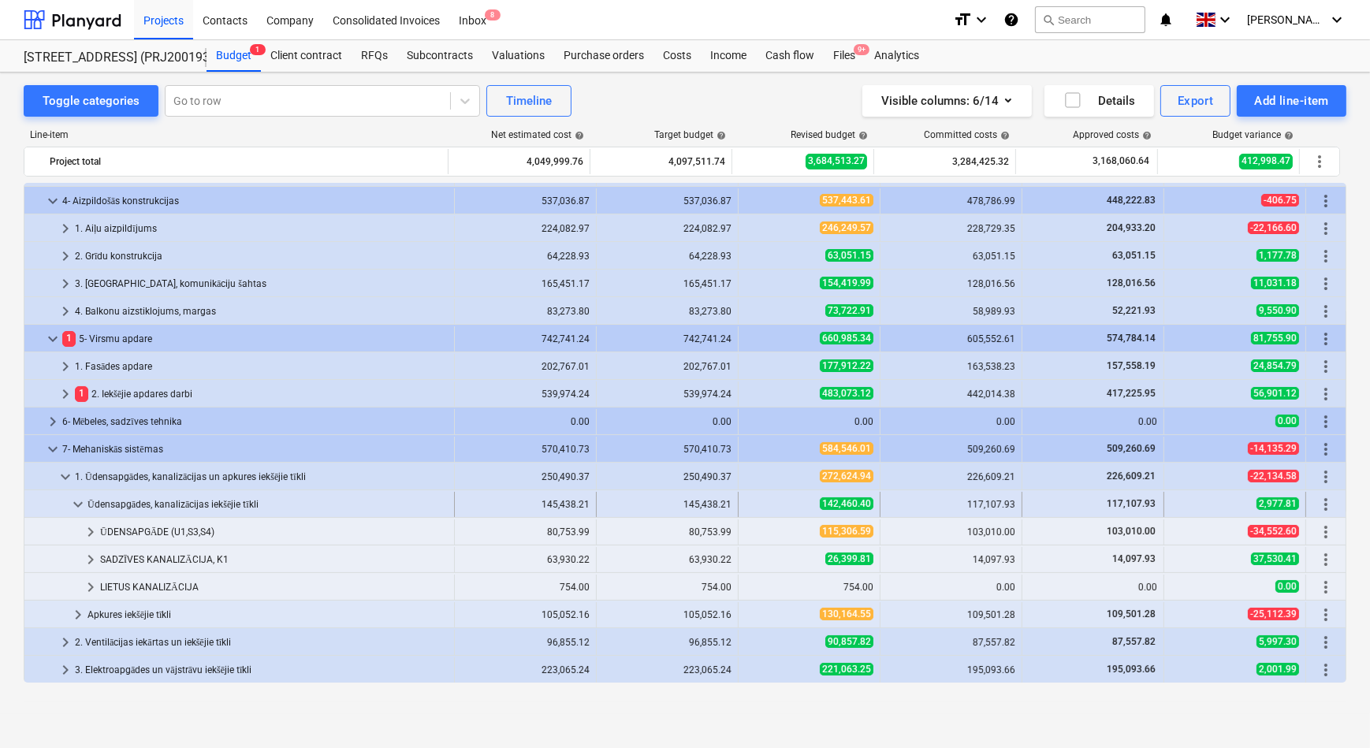
click at [76, 502] on span "keyboard_arrow_down" at bounding box center [78, 504] width 19 height 19
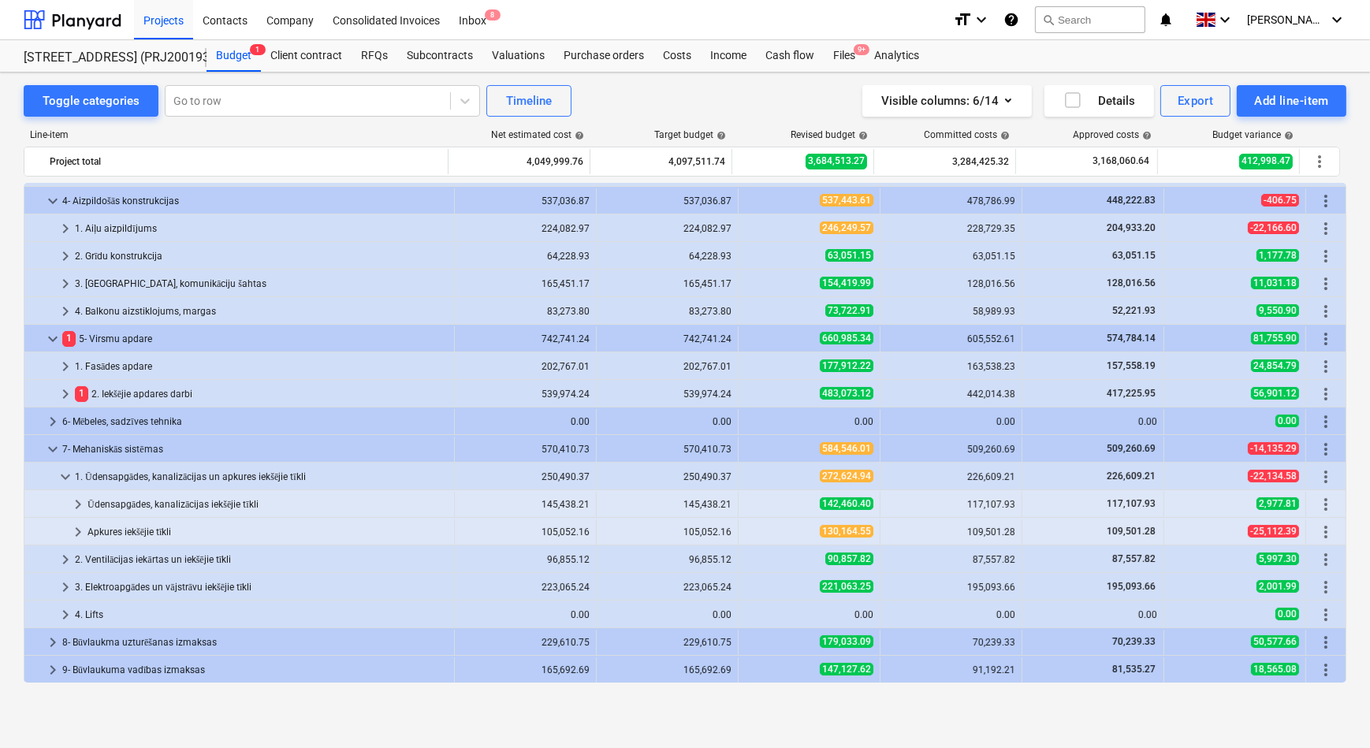
click at [76, 502] on span "keyboard_arrow_right" at bounding box center [78, 504] width 19 height 19
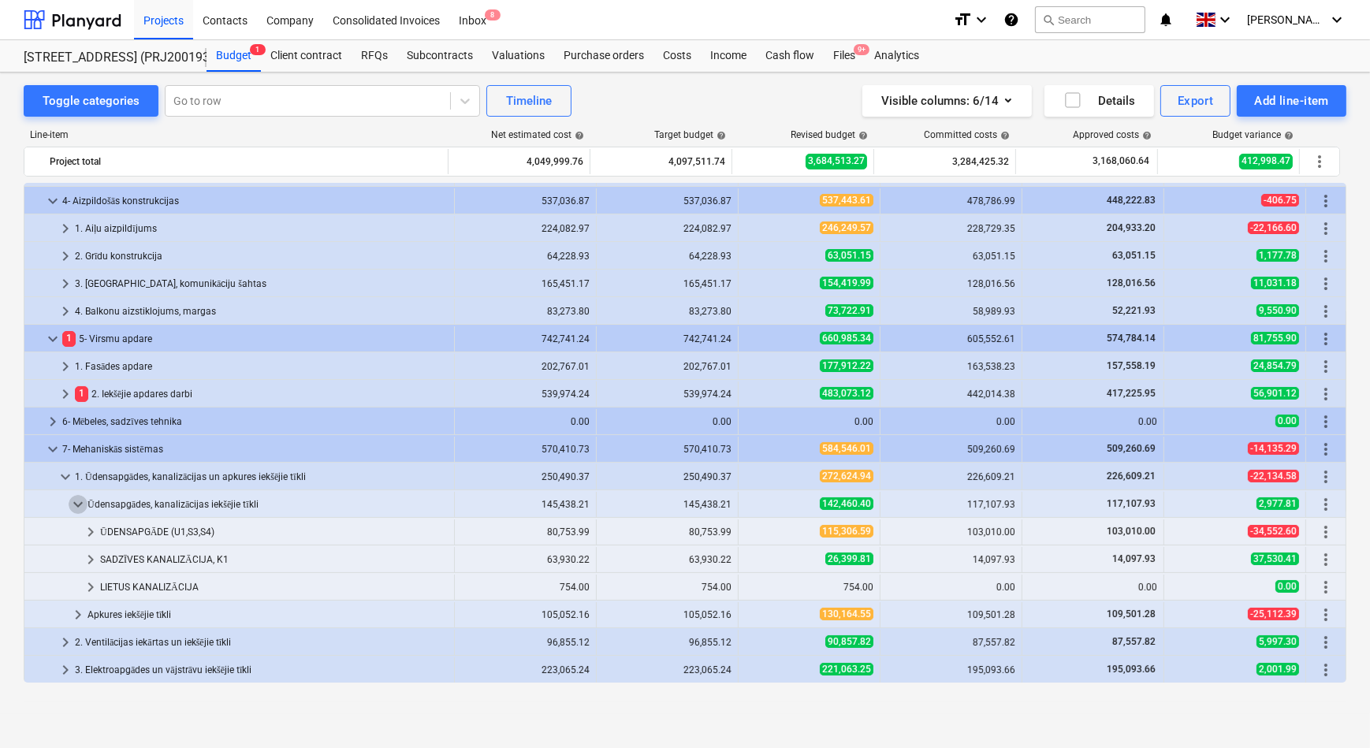
click at [76, 502] on span "keyboard_arrow_down" at bounding box center [78, 504] width 19 height 19
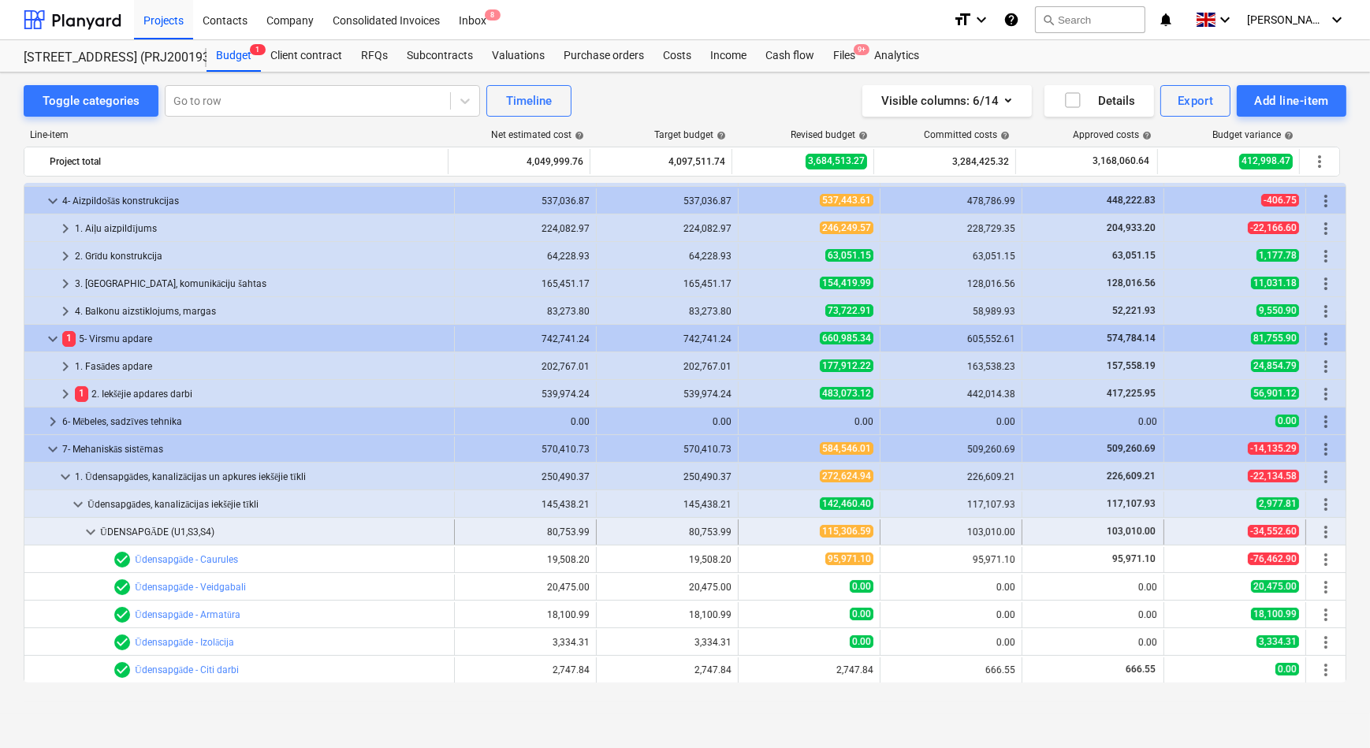
click at [88, 528] on span "keyboard_arrow_down" at bounding box center [90, 531] width 19 height 19
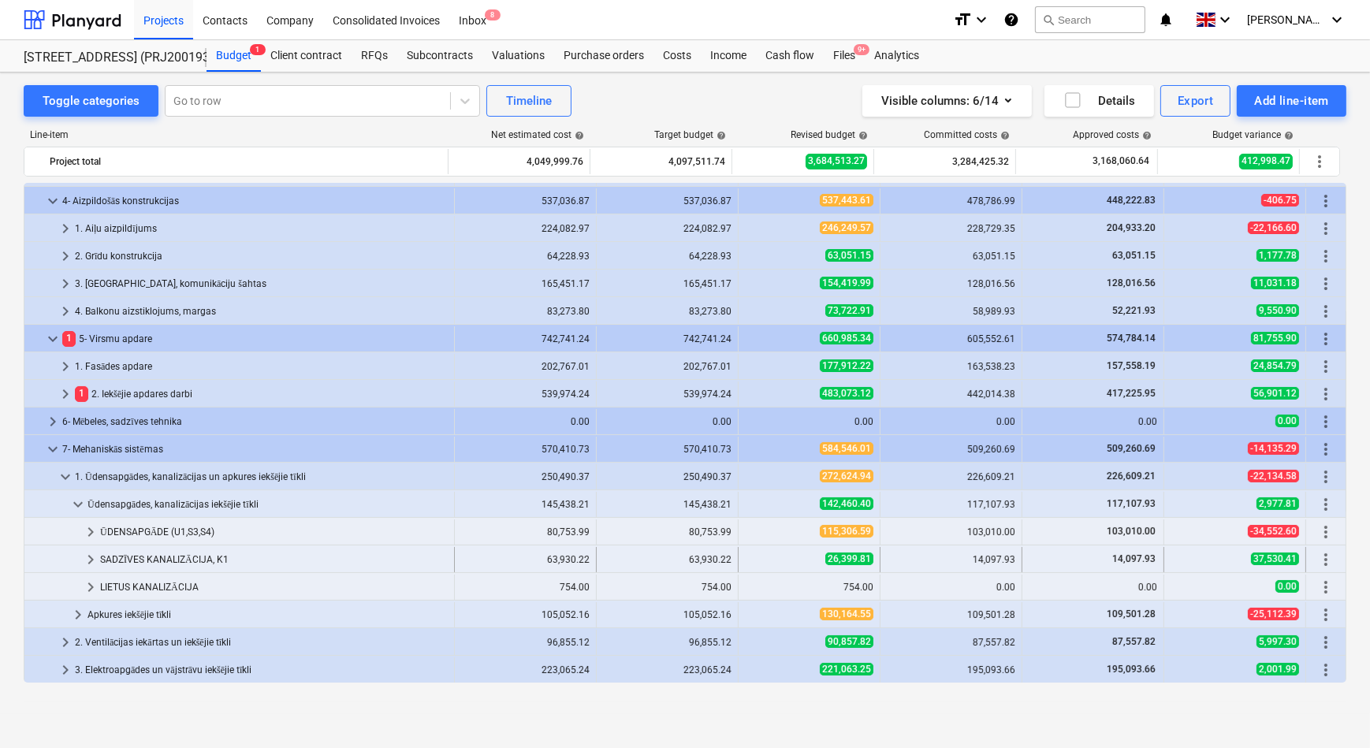
click at [92, 556] on span "keyboard_arrow_right" at bounding box center [90, 559] width 19 height 19
click at [11, 337] on div "Toggle categories Go to row Timeline Visible columns : 6/14 Details Export Add …" at bounding box center [685, 392] width 1370 height 641
